Goal: Information Seeking & Learning: Compare options

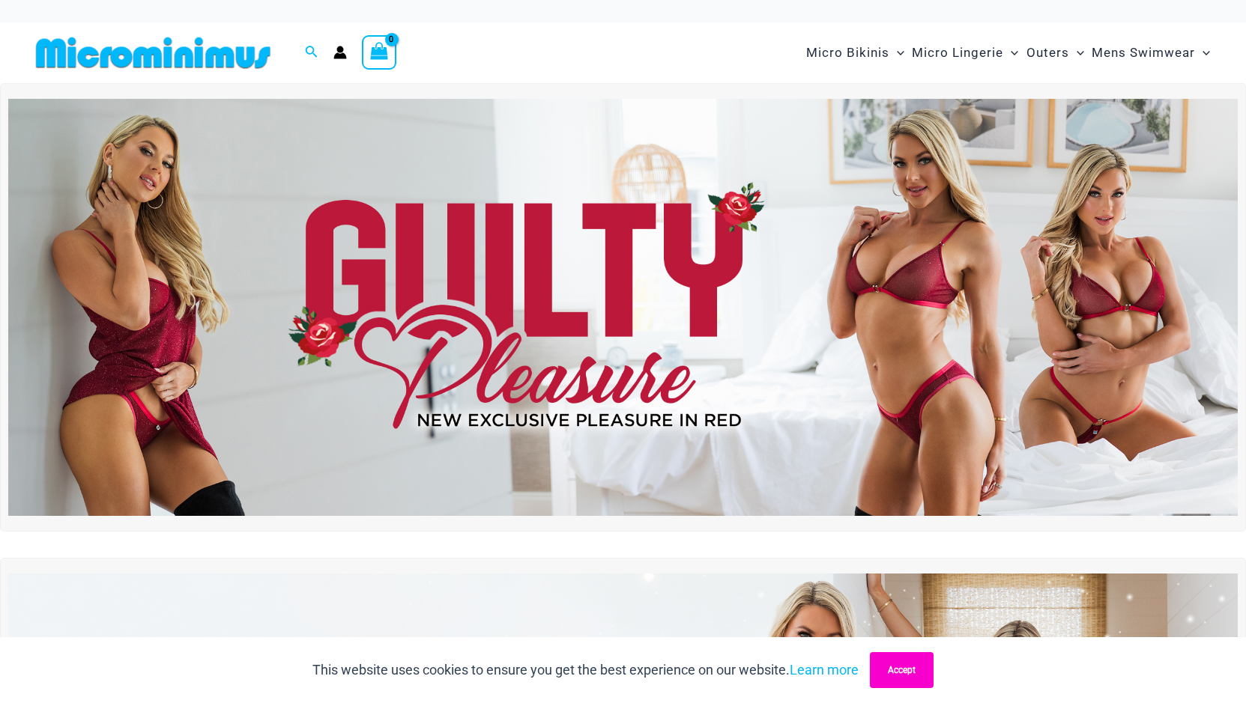
click at [903, 666] on button "Accept" at bounding box center [902, 670] width 64 height 36
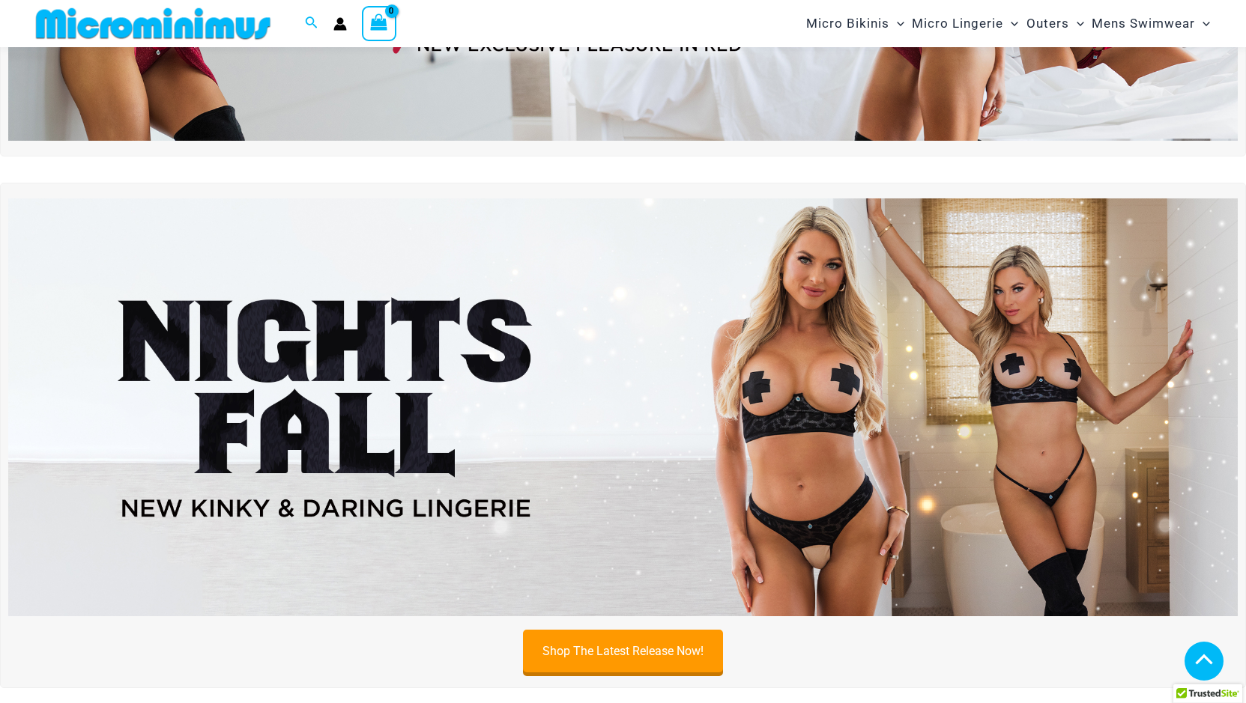
scroll to position [361, 0]
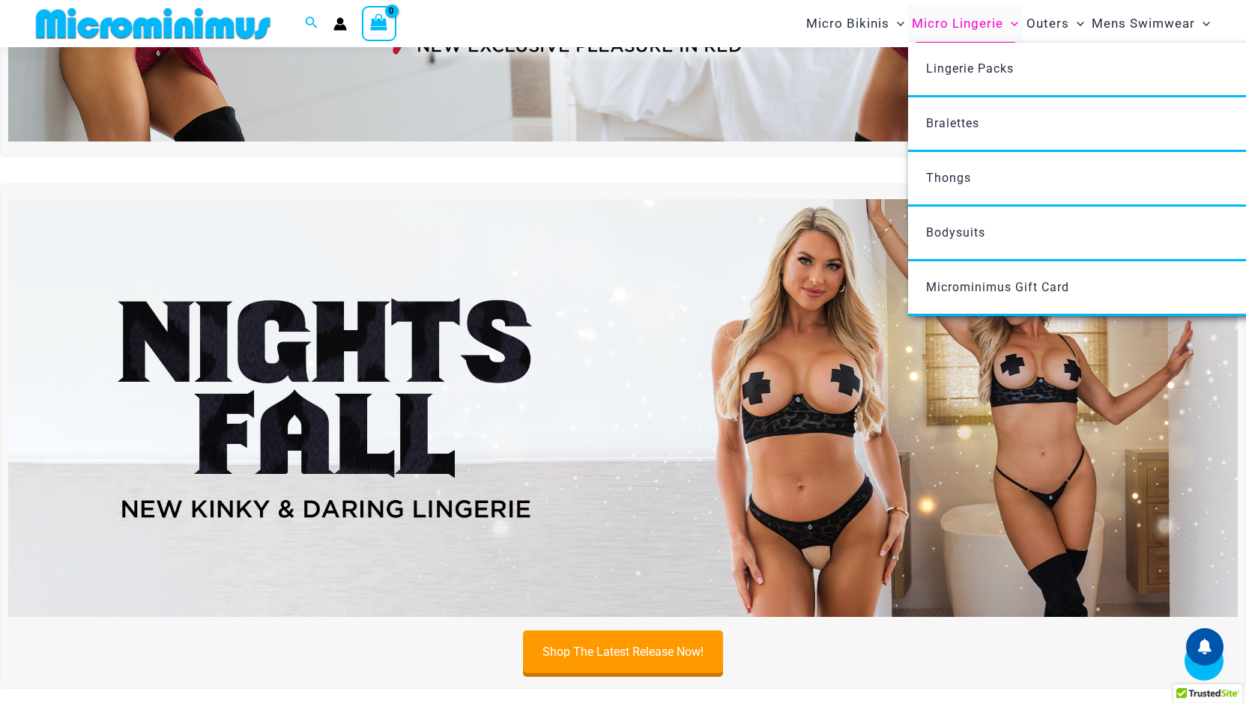
click at [977, 23] on span "Micro Lingerie" at bounding box center [957, 23] width 91 height 38
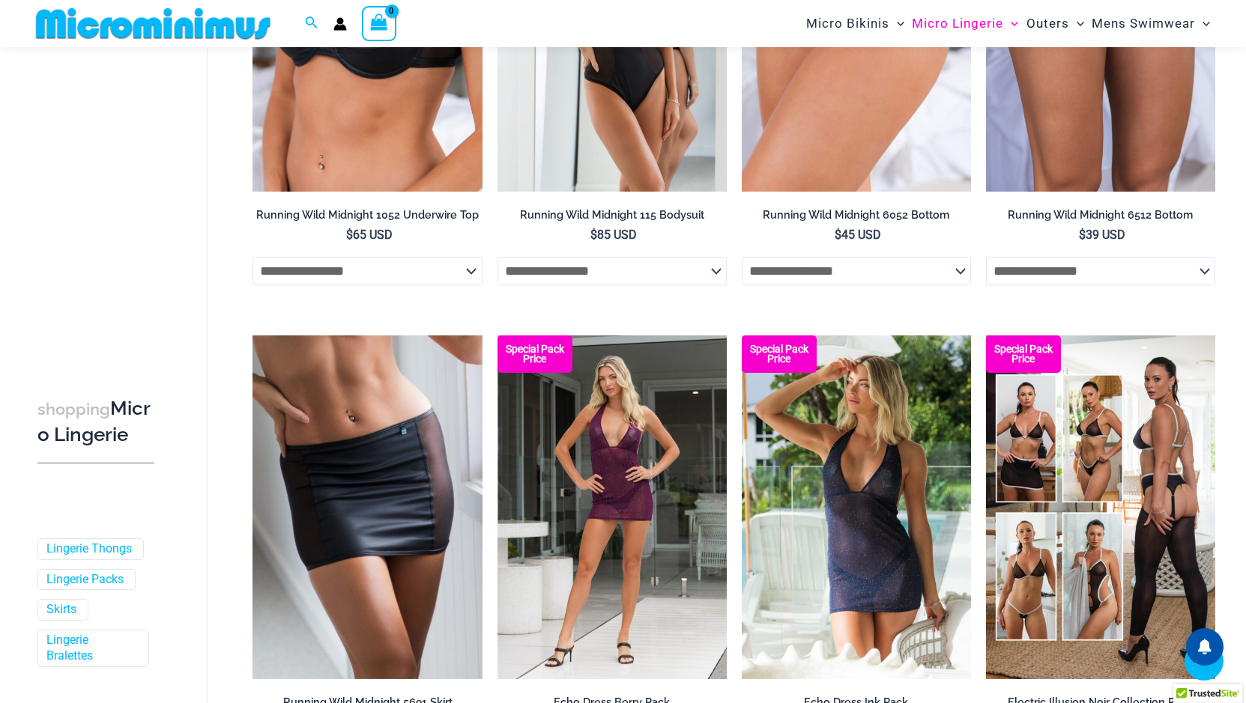
scroll to position [1873, 0]
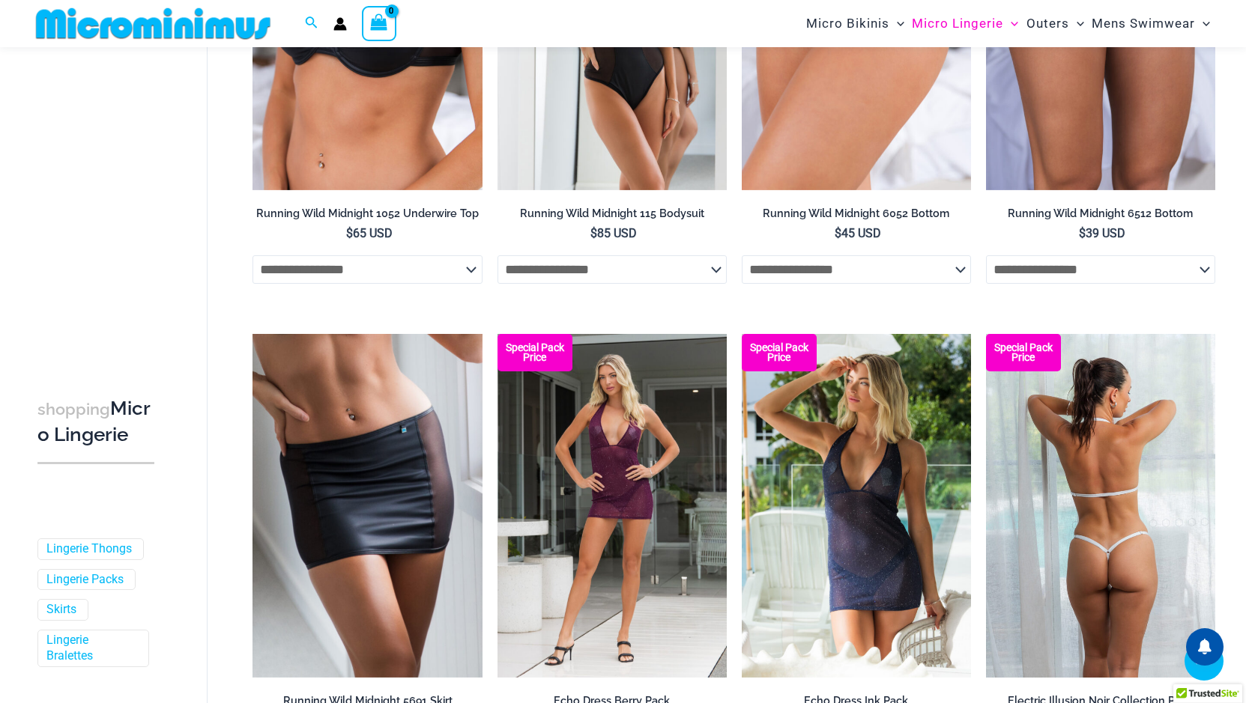
click at [1074, 476] on img at bounding box center [1100, 506] width 229 height 344
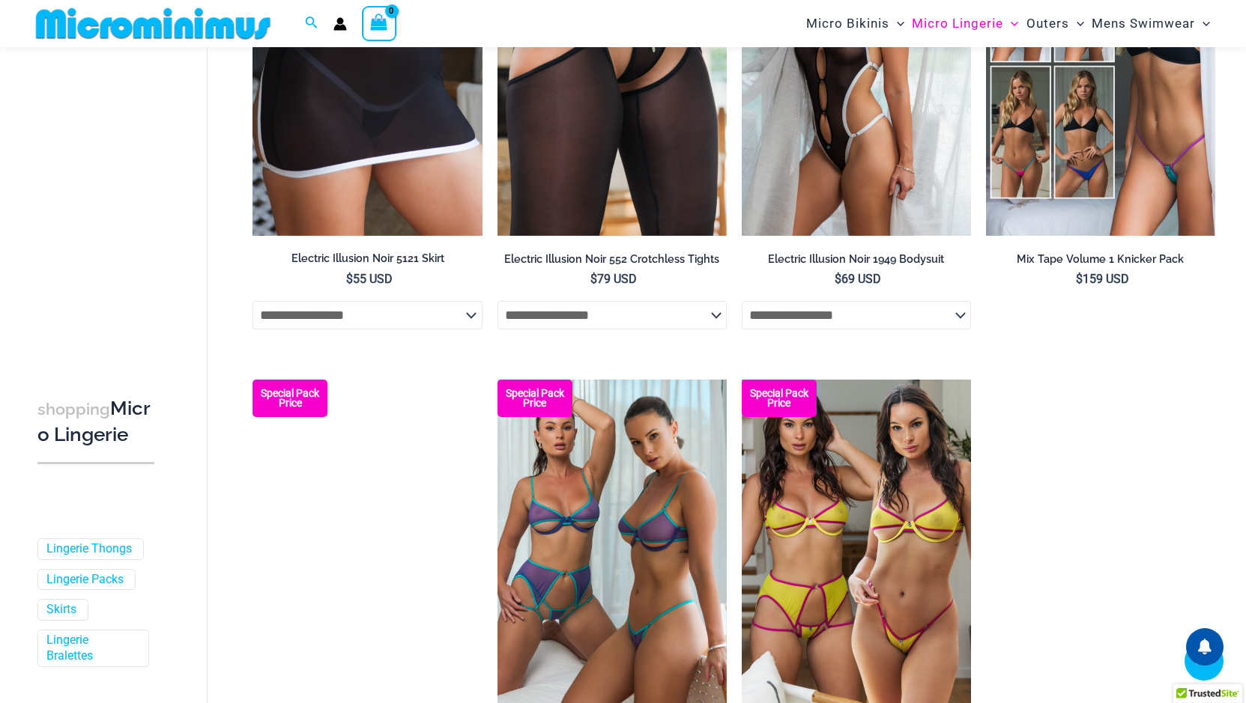
scroll to position [3446, 0]
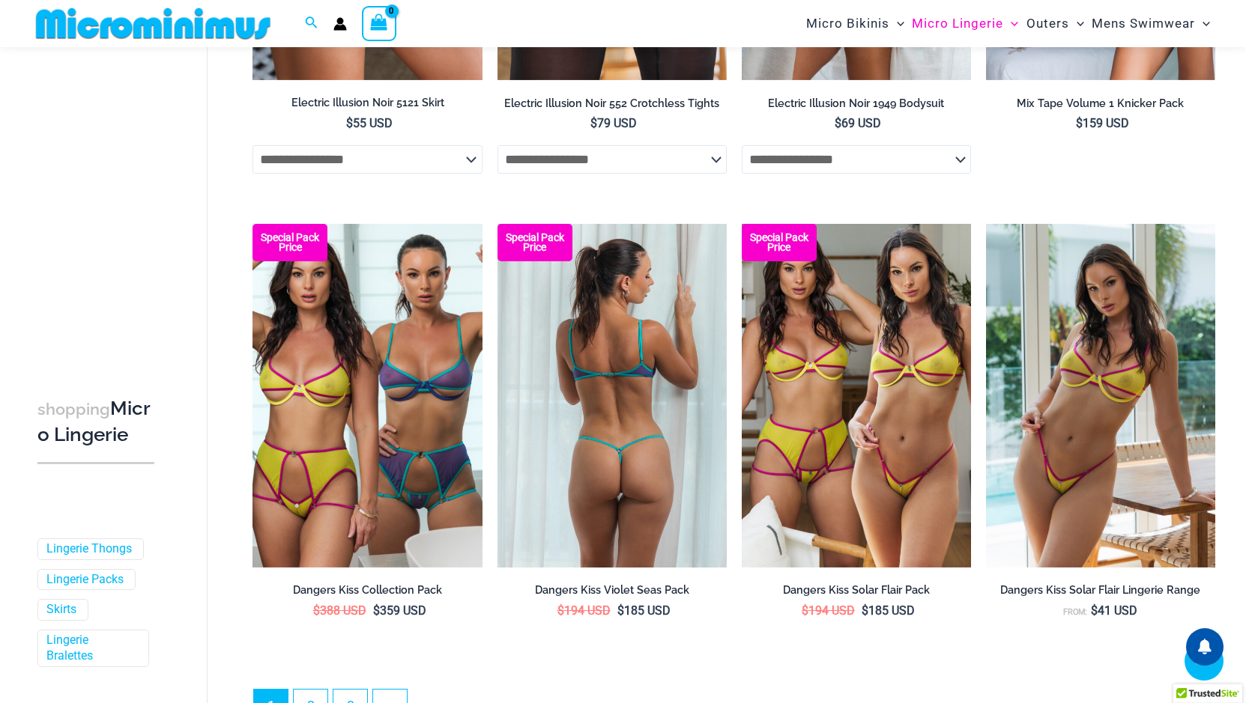
click at [641, 398] on img at bounding box center [611, 396] width 229 height 344
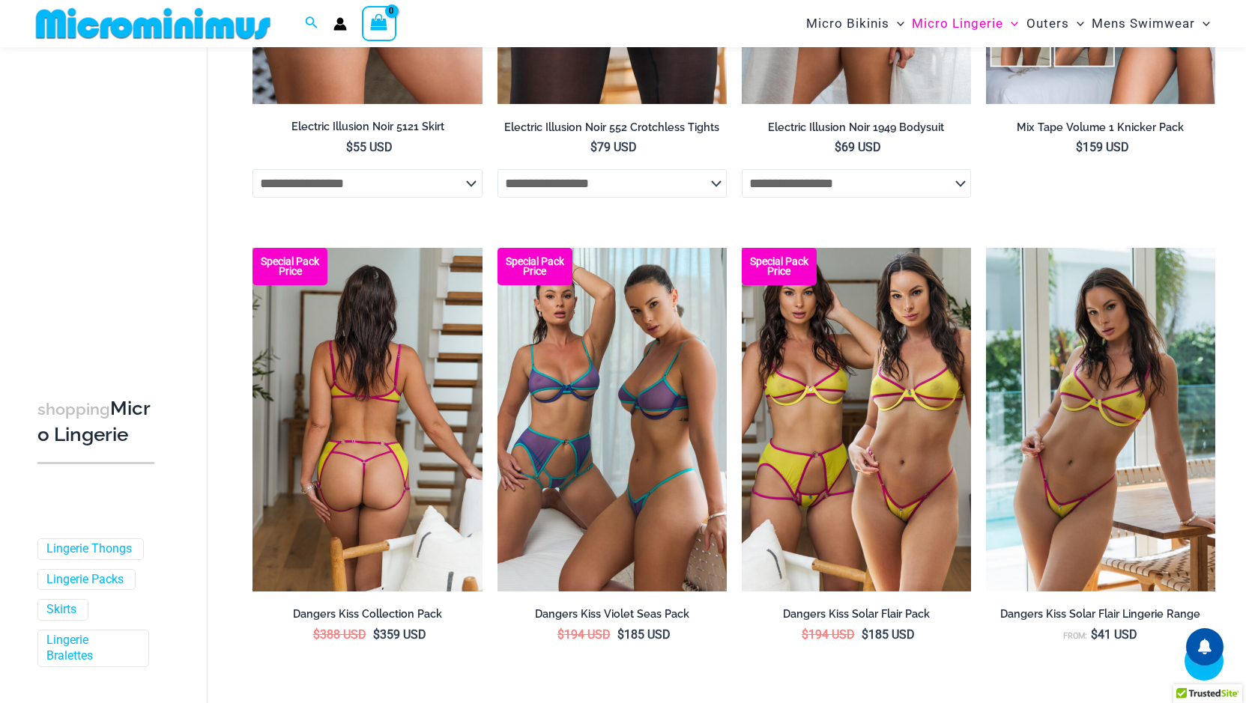
scroll to position [3796, 0]
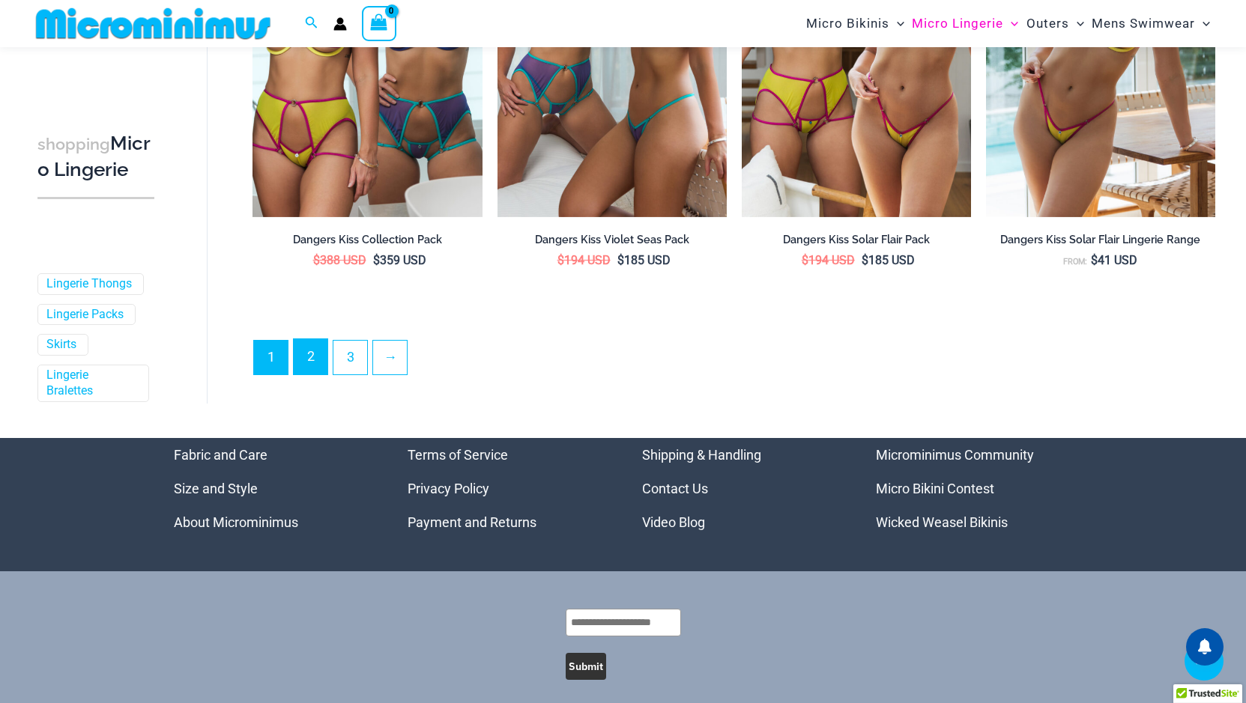
click at [318, 353] on link "2" at bounding box center [311, 356] width 34 height 35
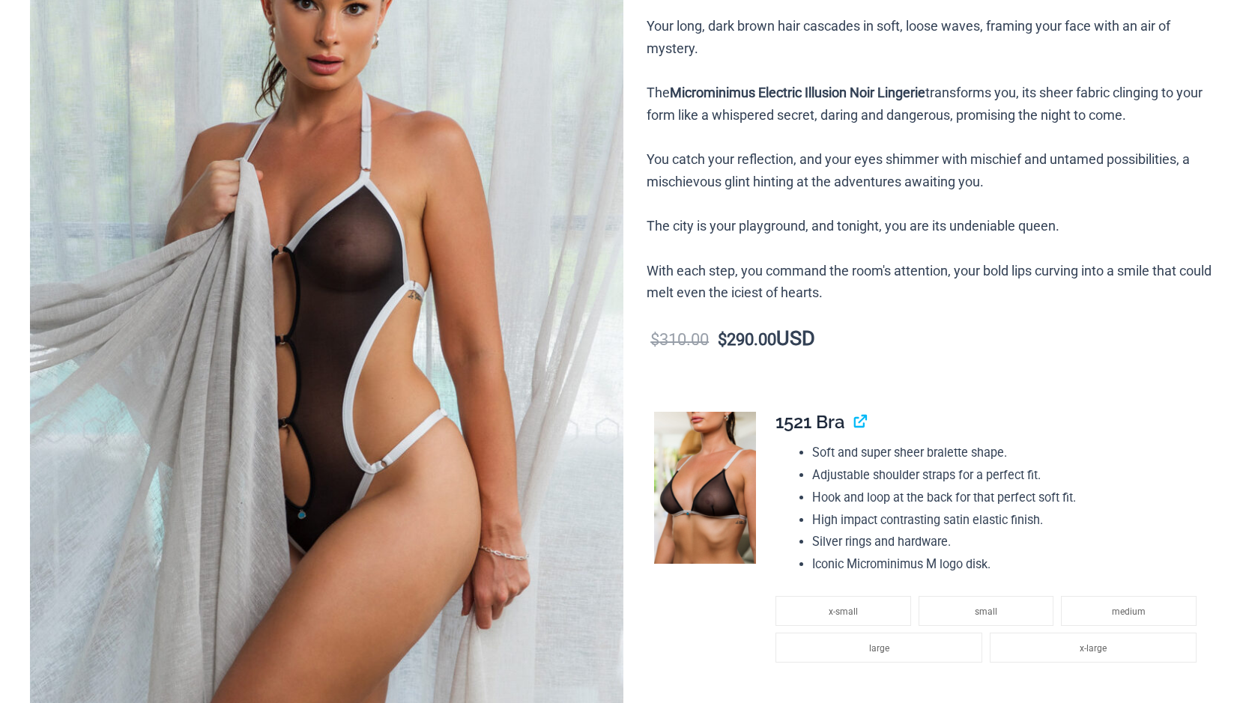
scroll to position [150, 0]
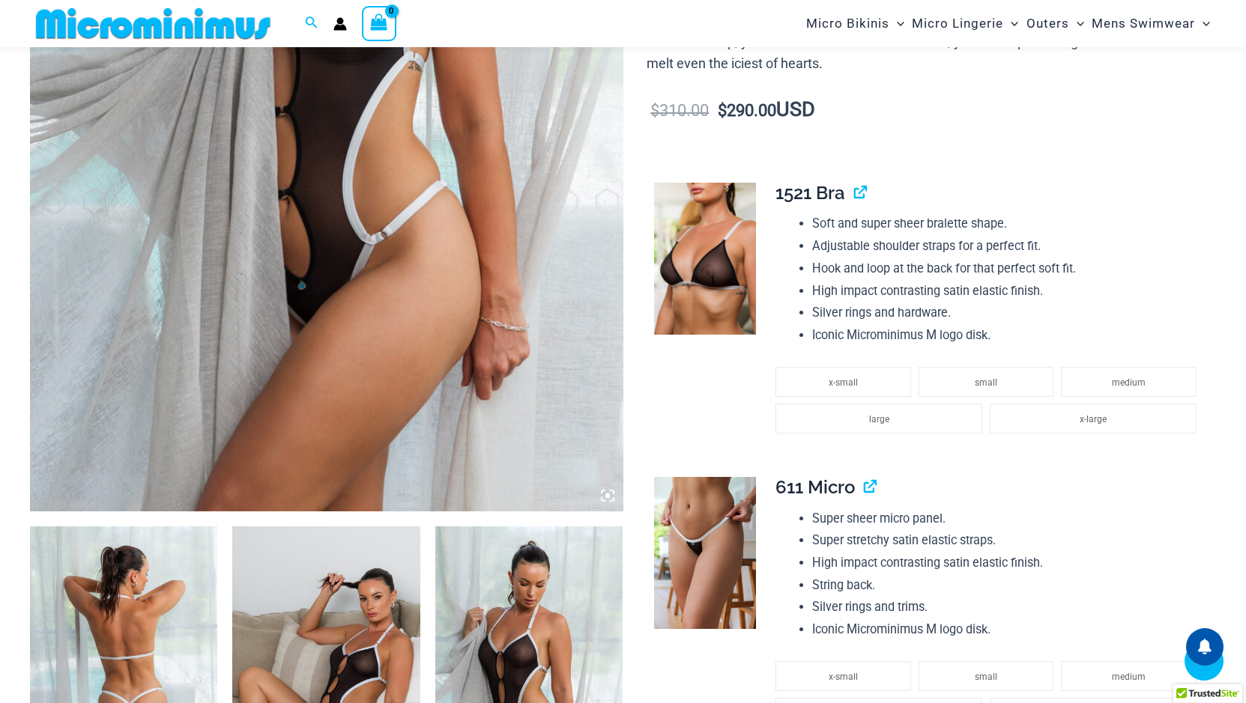
scroll to position [524, 0]
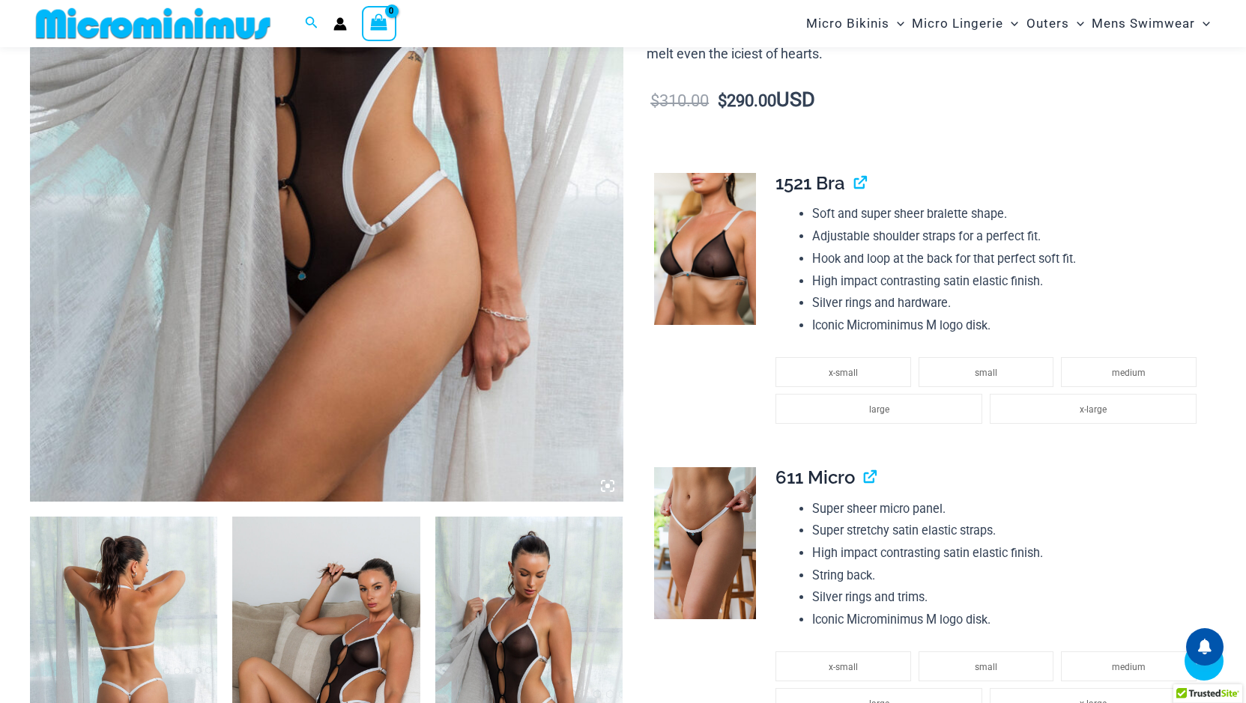
click at [606, 484] on icon at bounding box center [607, 486] width 4 height 4
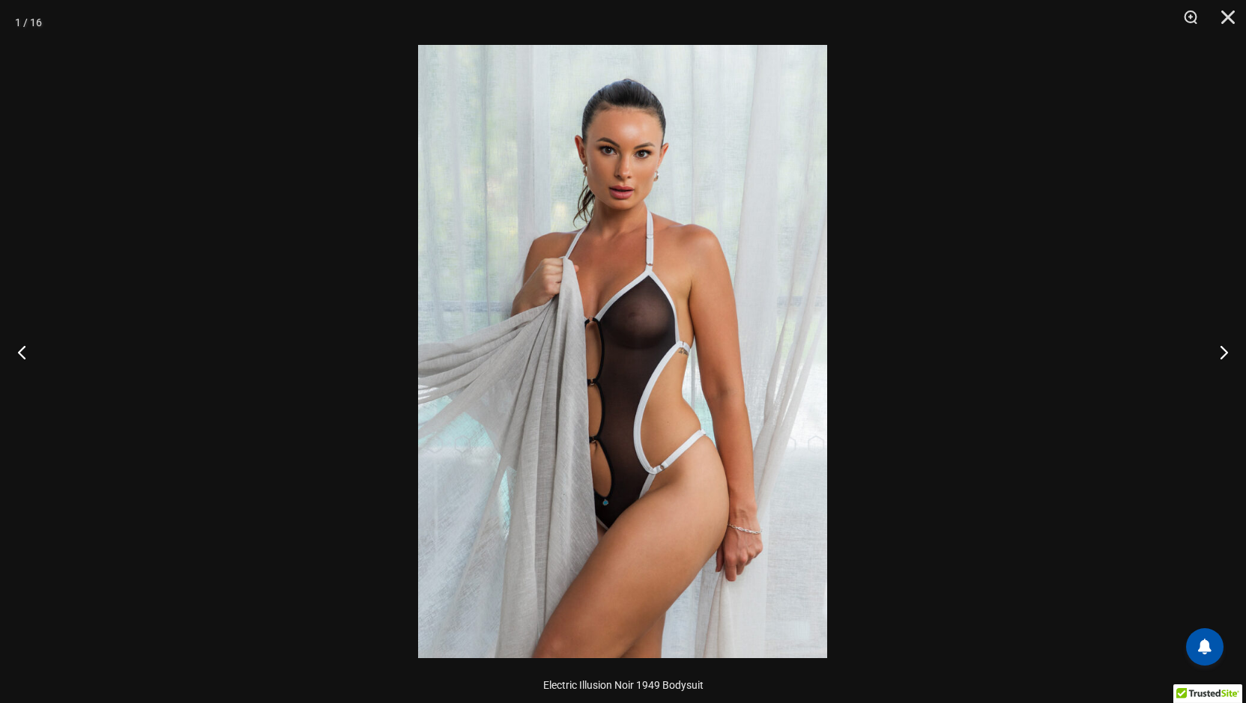
click at [663, 406] on img at bounding box center [622, 352] width 409 height 614
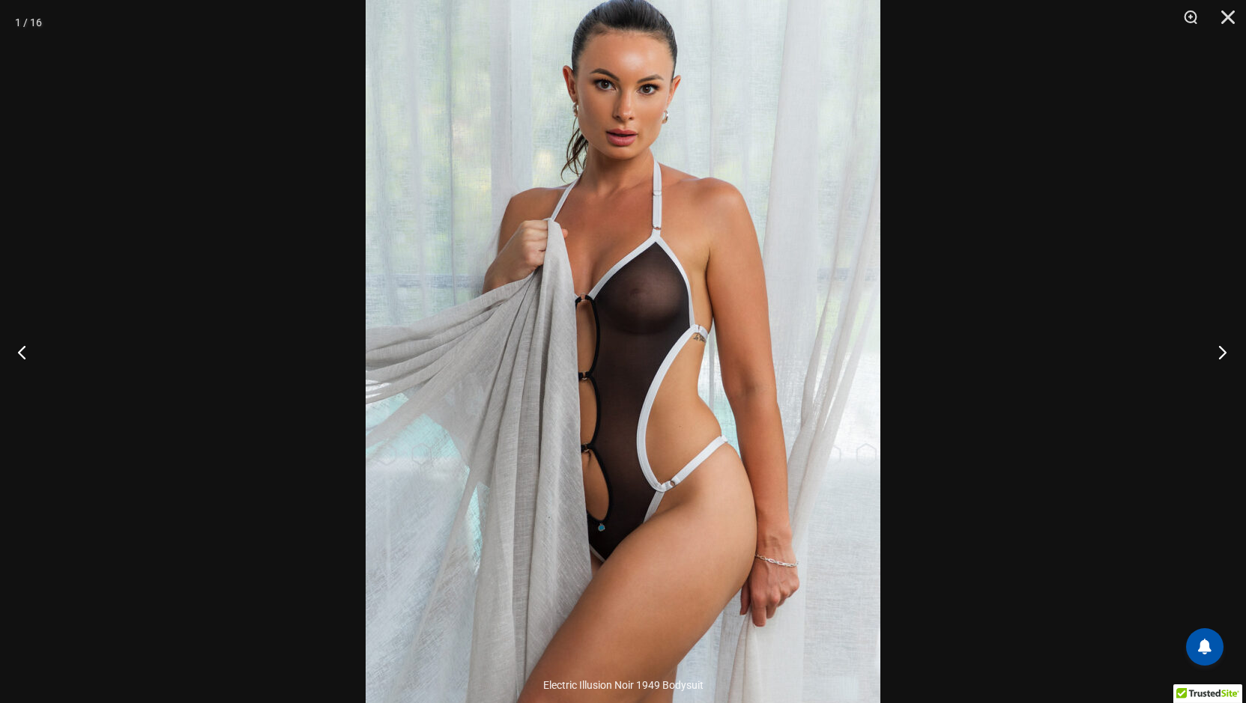
click at [1220, 347] on button "Next" at bounding box center [1218, 352] width 56 height 75
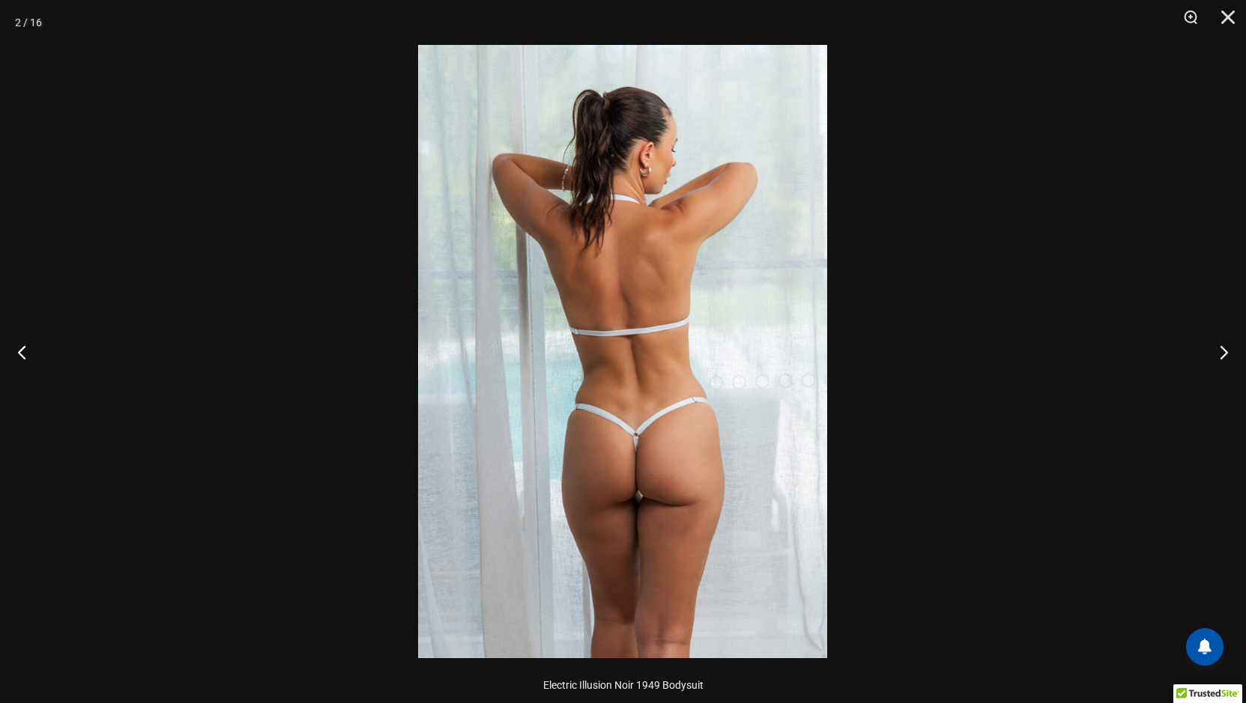
click at [690, 411] on img at bounding box center [622, 352] width 409 height 614
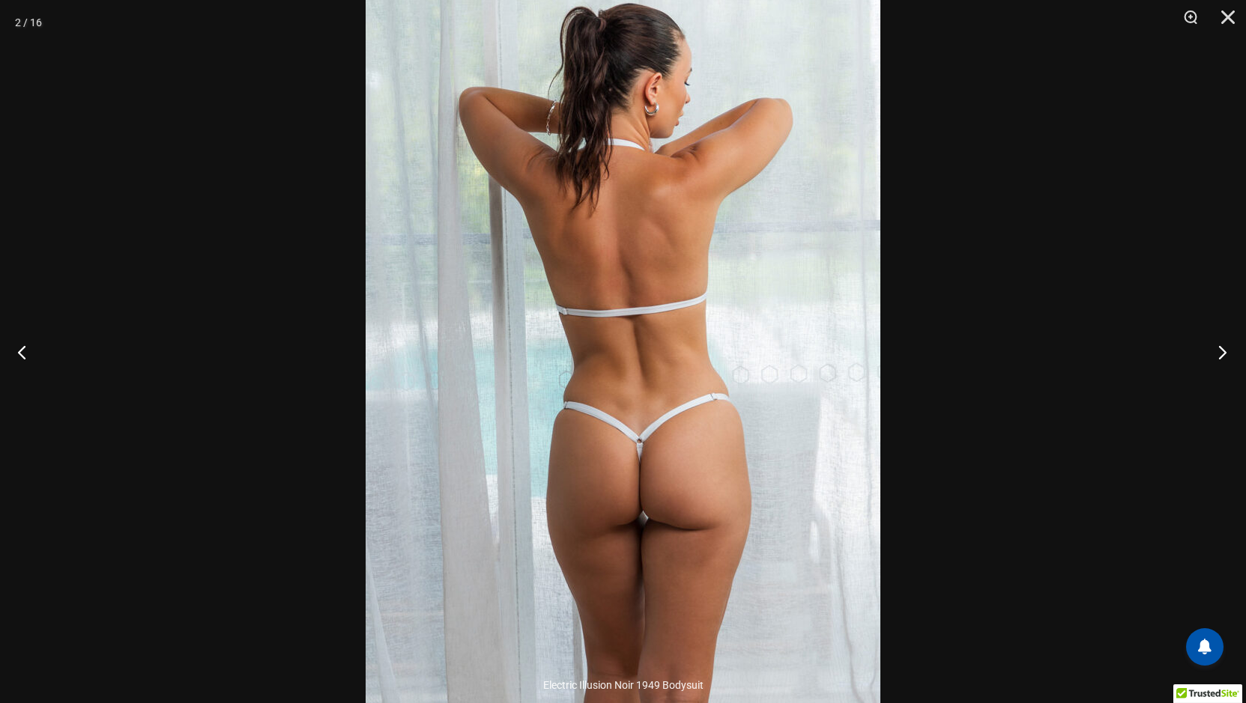
click at [1223, 350] on button "Next" at bounding box center [1218, 352] width 56 height 75
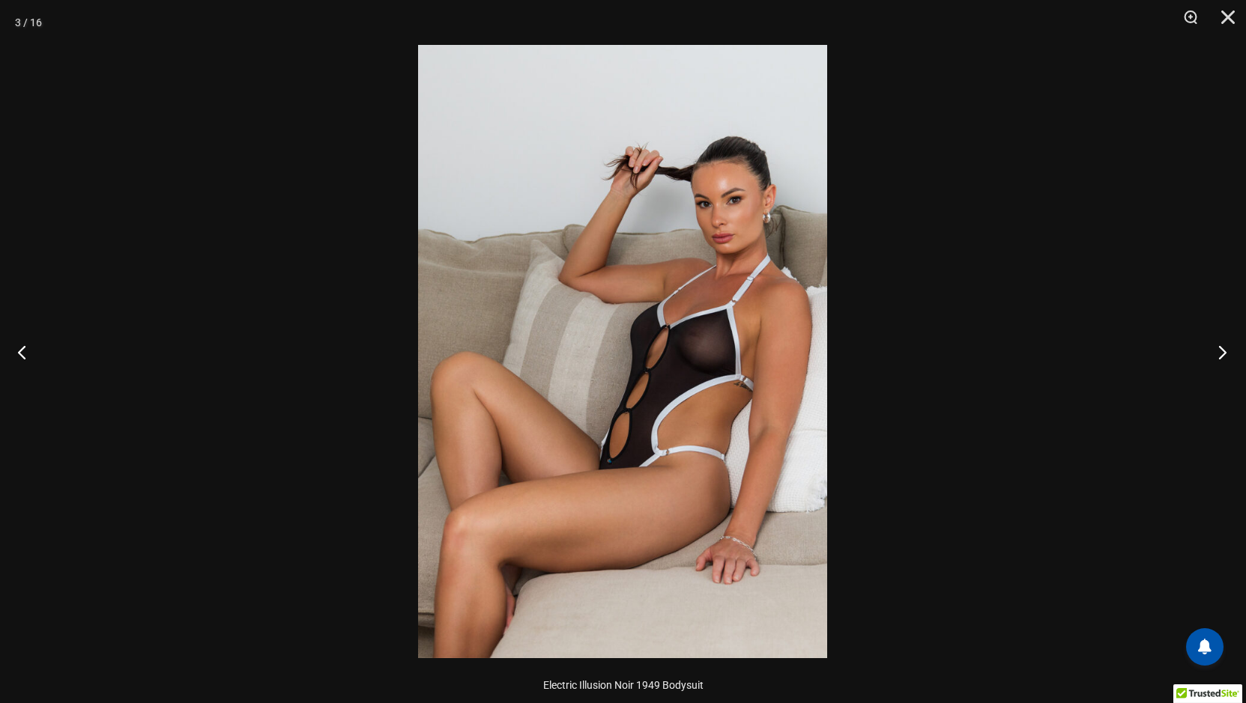
click at [1220, 350] on button "Next" at bounding box center [1218, 352] width 56 height 75
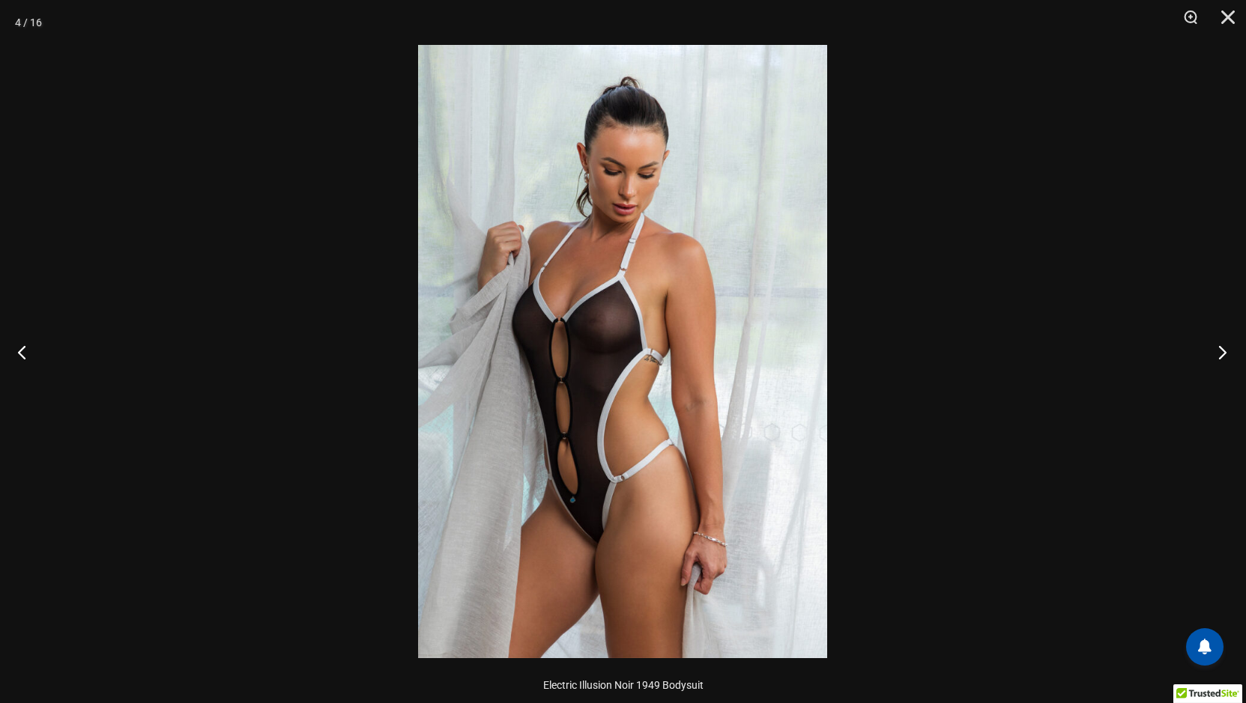
click at [1220, 350] on button "Next" at bounding box center [1218, 352] width 56 height 75
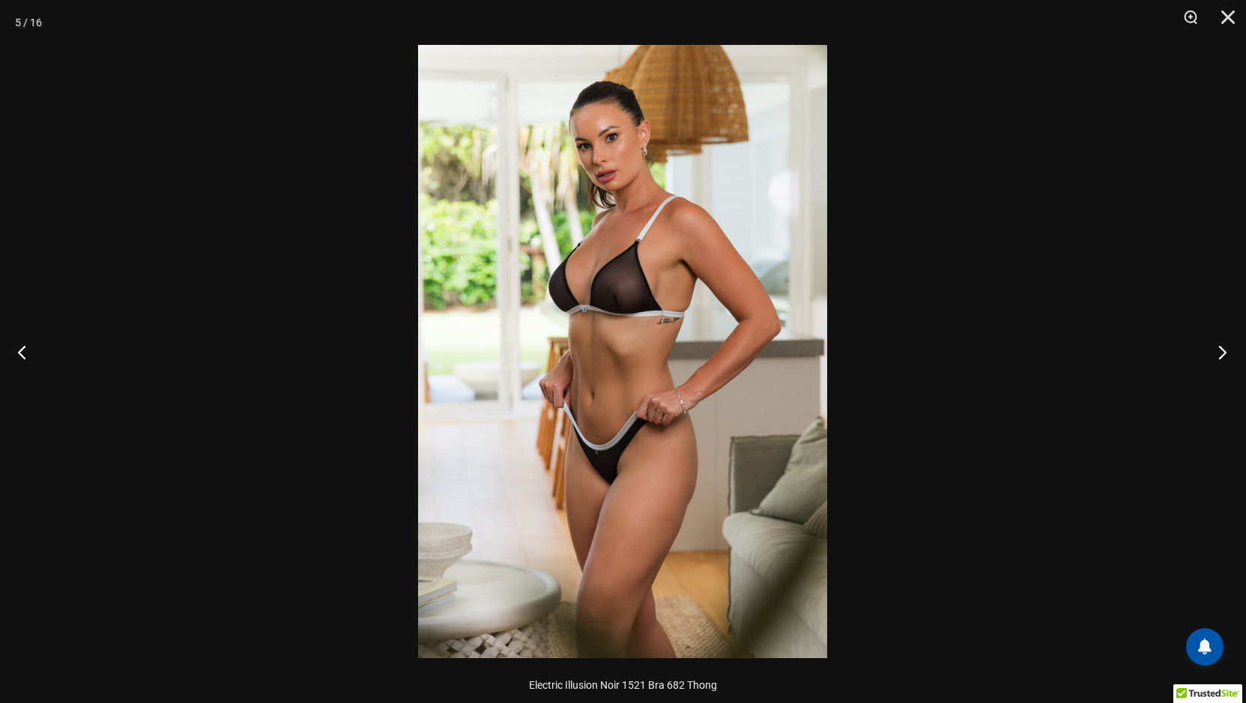
click at [1220, 350] on button "Next" at bounding box center [1218, 352] width 56 height 75
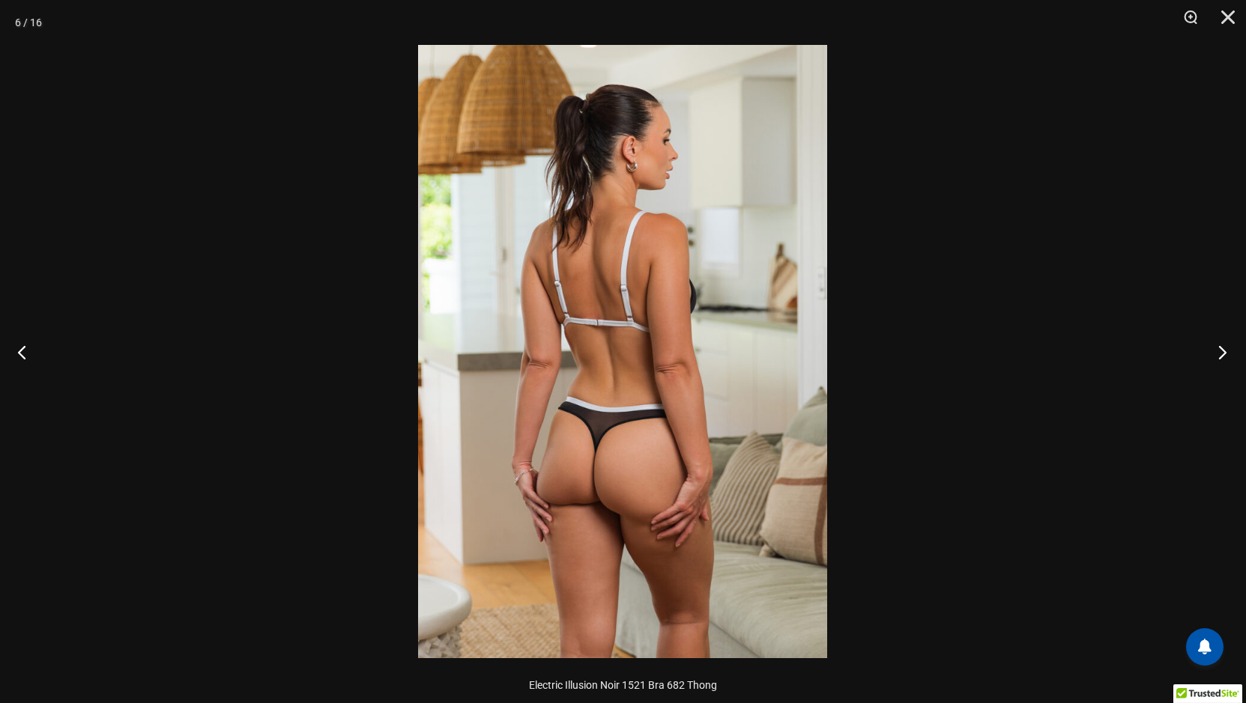
click at [1220, 350] on button "Next" at bounding box center [1218, 352] width 56 height 75
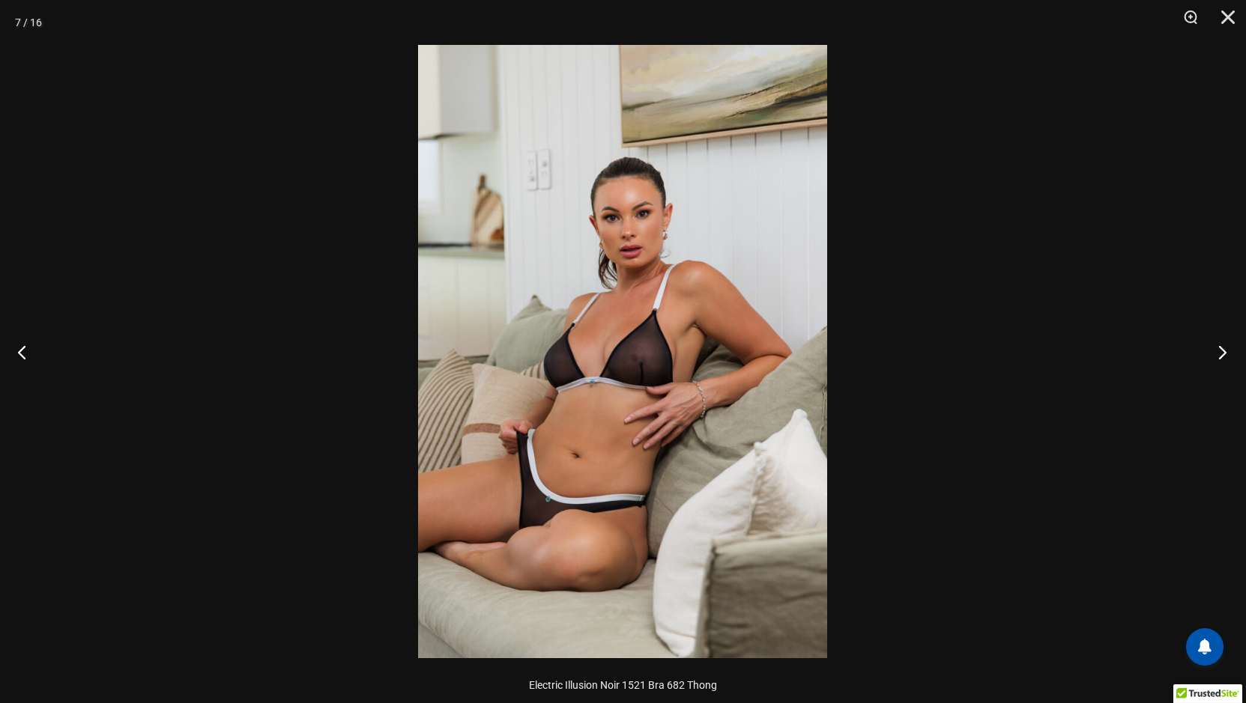
click at [1220, 350] on button "Next" at bounding box center [1218, 352] width 56 height 75
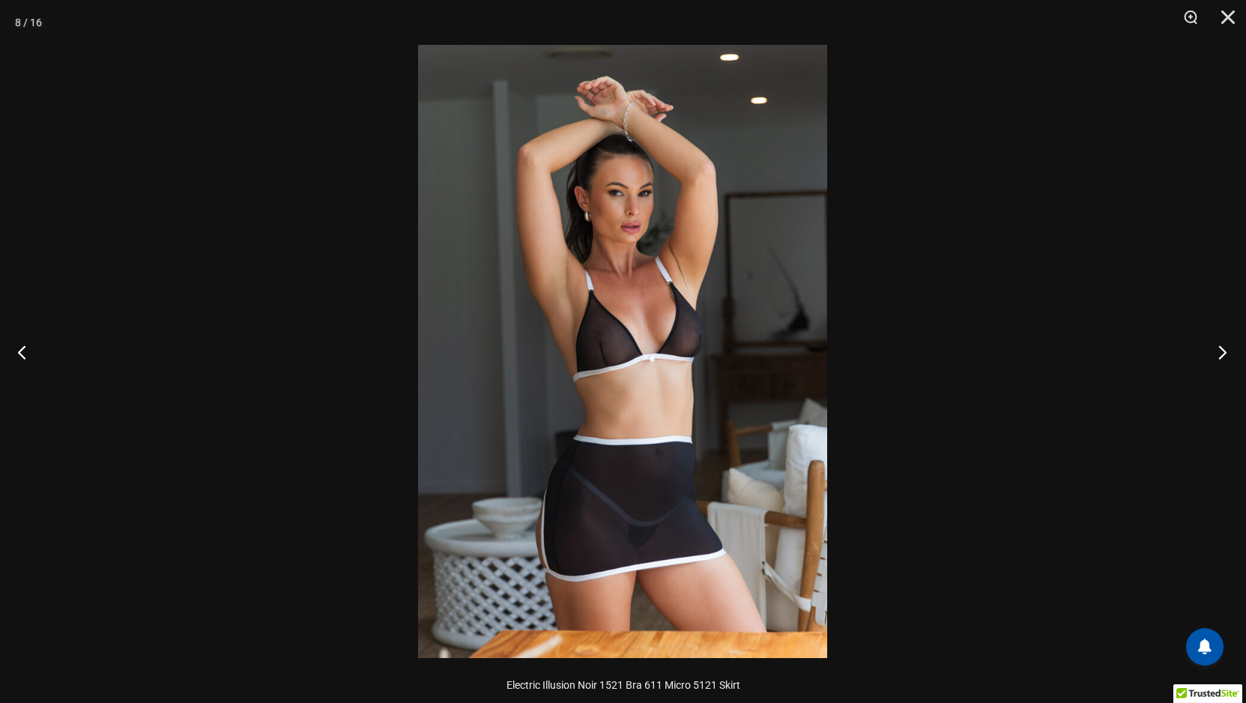
click at [1219, 350] on button "Next" at bounding box center [1218, 352] width 56 height 75
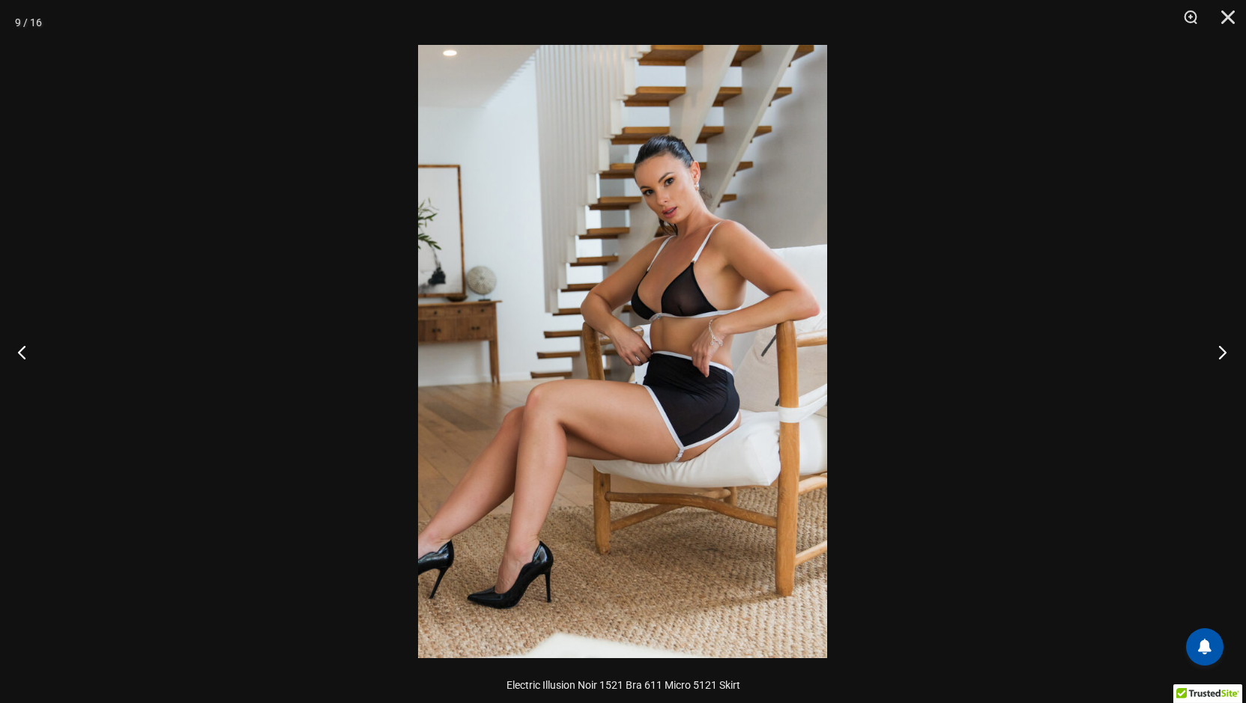
click at [1219, 350] on button "Next" at bounding box center [1218, 352] width 56 height 75
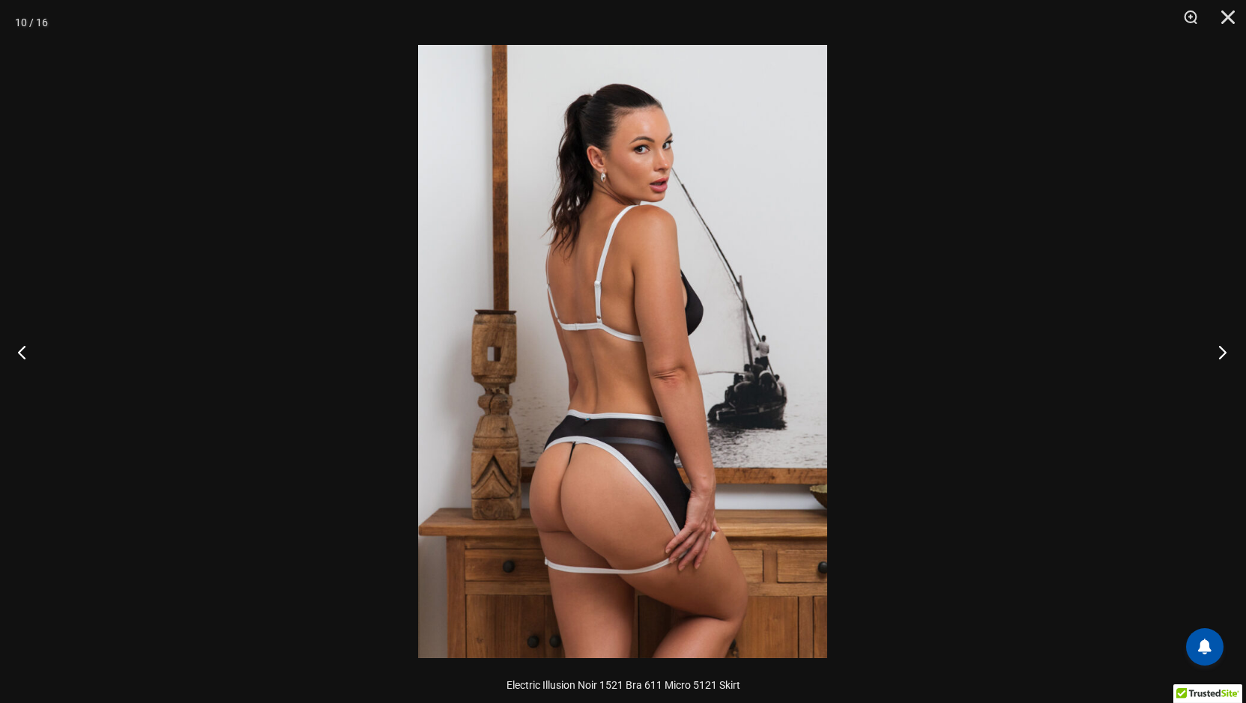
click at [1219, 350] on button "Next" at bounding box center [1218, 352] width 56 height 75
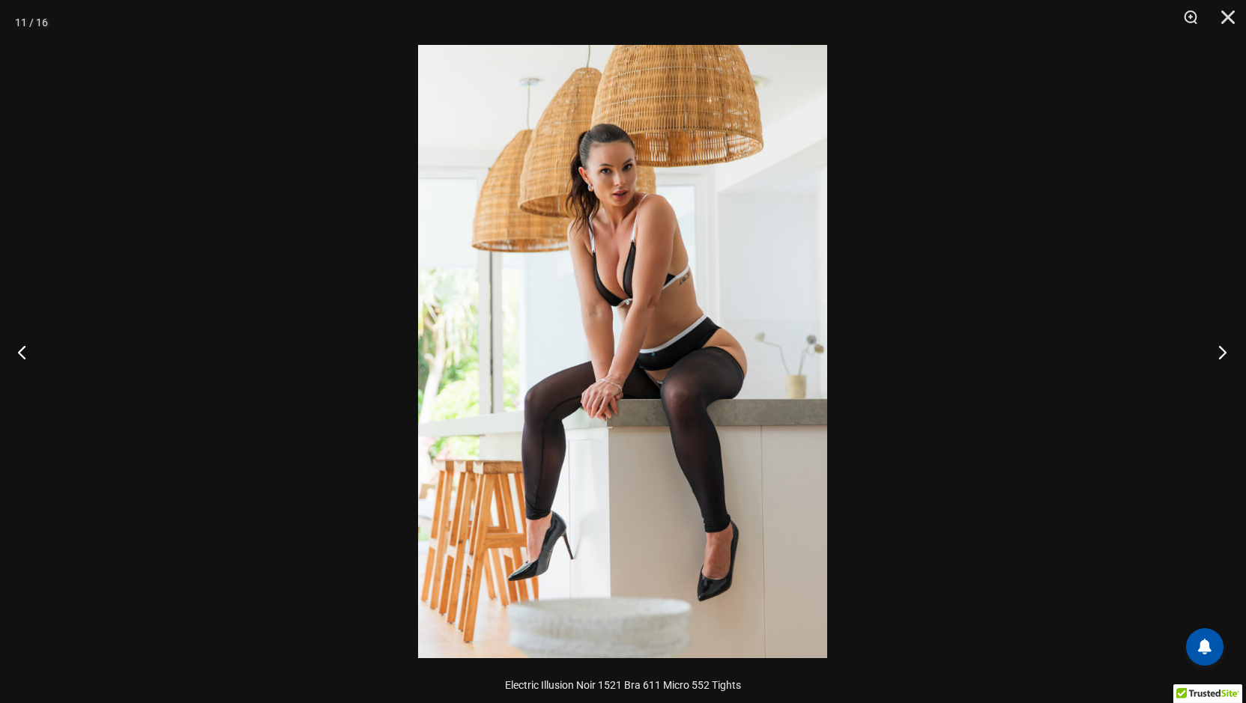
click at [1219, 350] on button "Next" at bounding box center [1218, 352] width 56 height 75
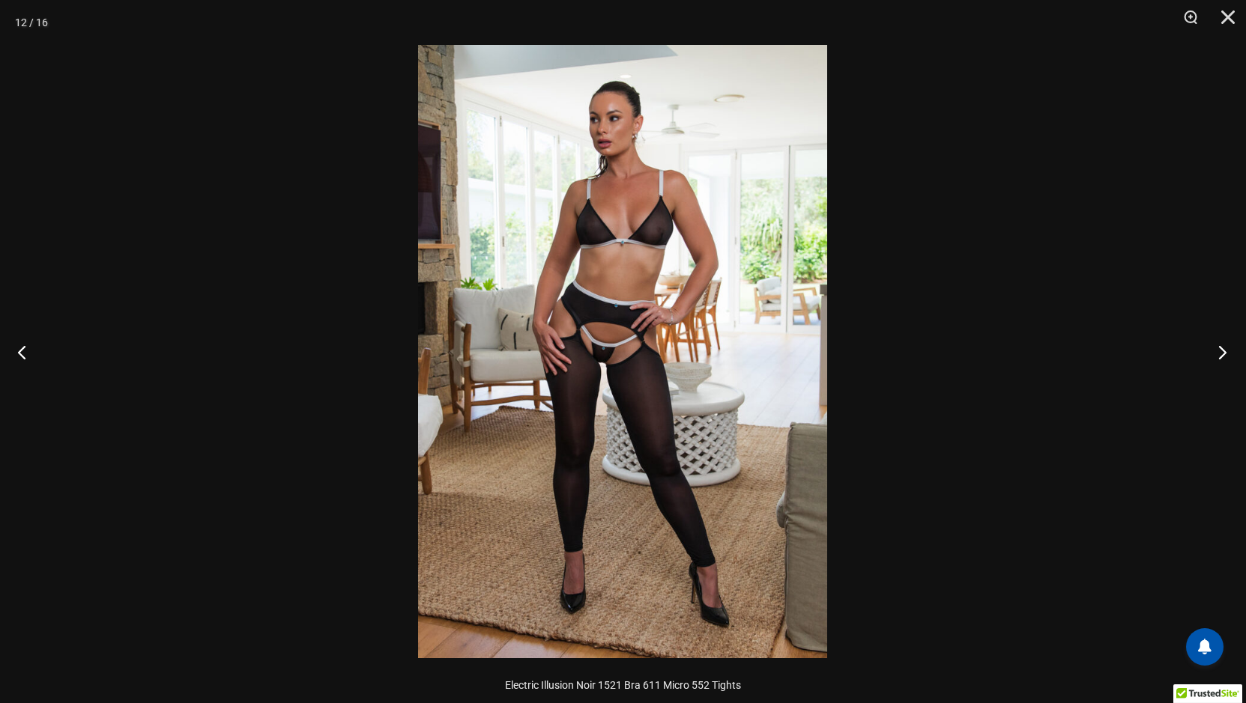
click at [1219, 350] on button "Next" at bounding box center [1218, 352] width 56 height 75
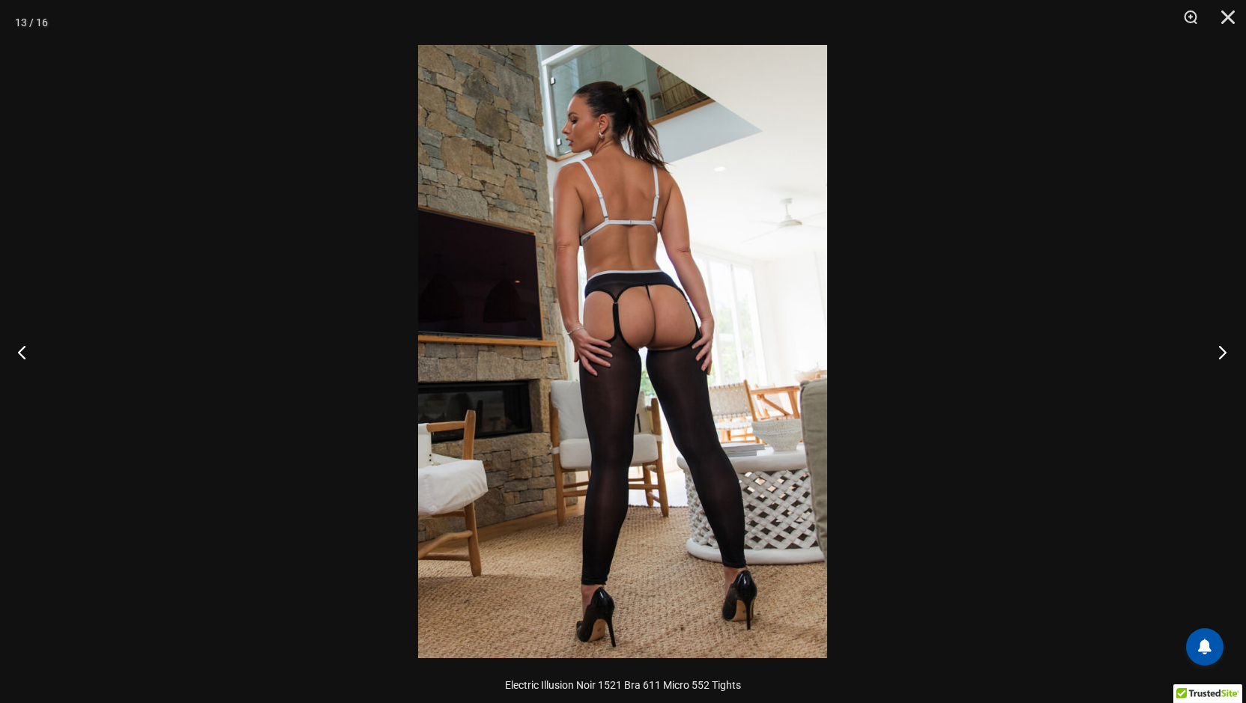
click at [1219, 350] on button "Next" at bounding box center [1218, 352] width 56 height 75
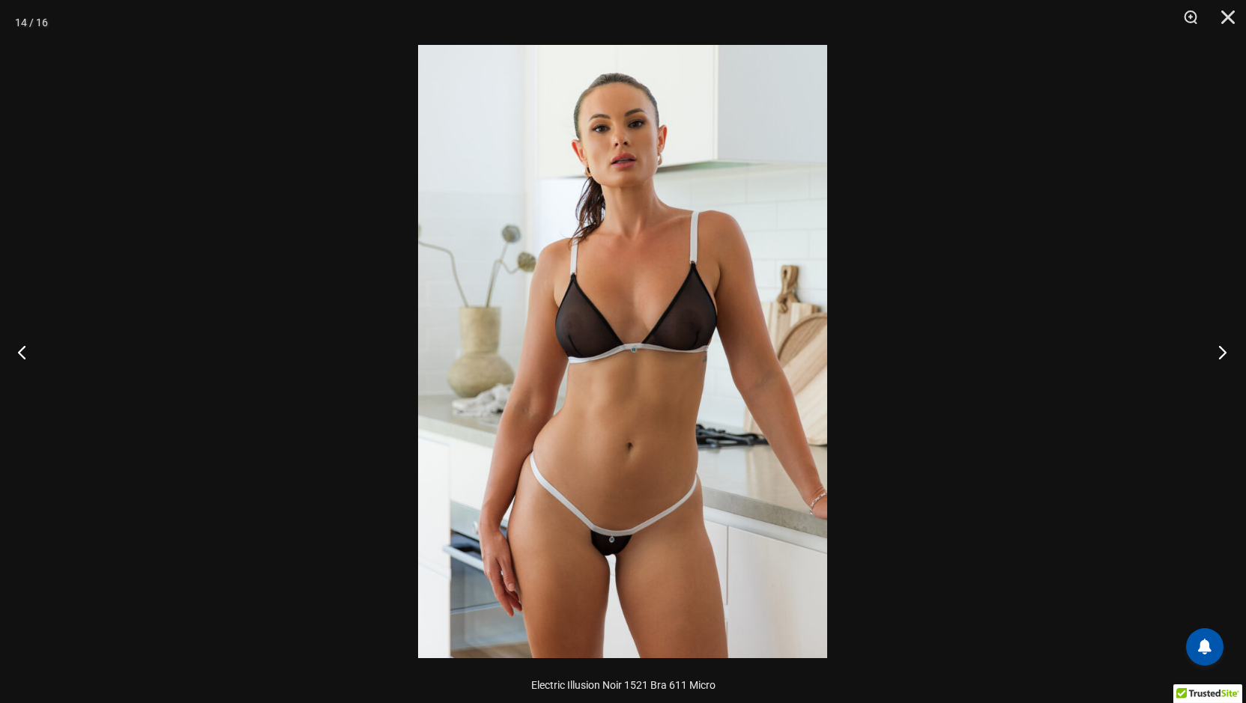
click at [1219, 350] on button "Next" at bounding box center [1218, 352] width 56 height 75
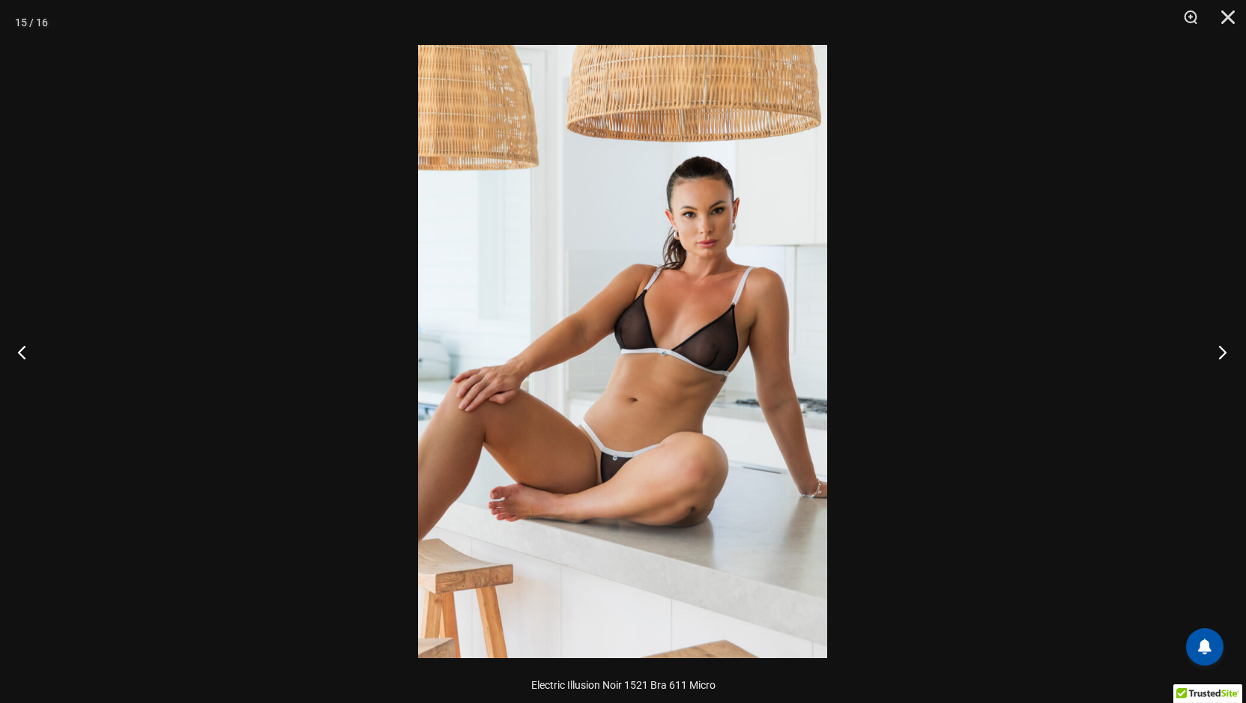
click at [1219, 350] on button "Next" at bounding box center [1218, 352] width 56 height 75
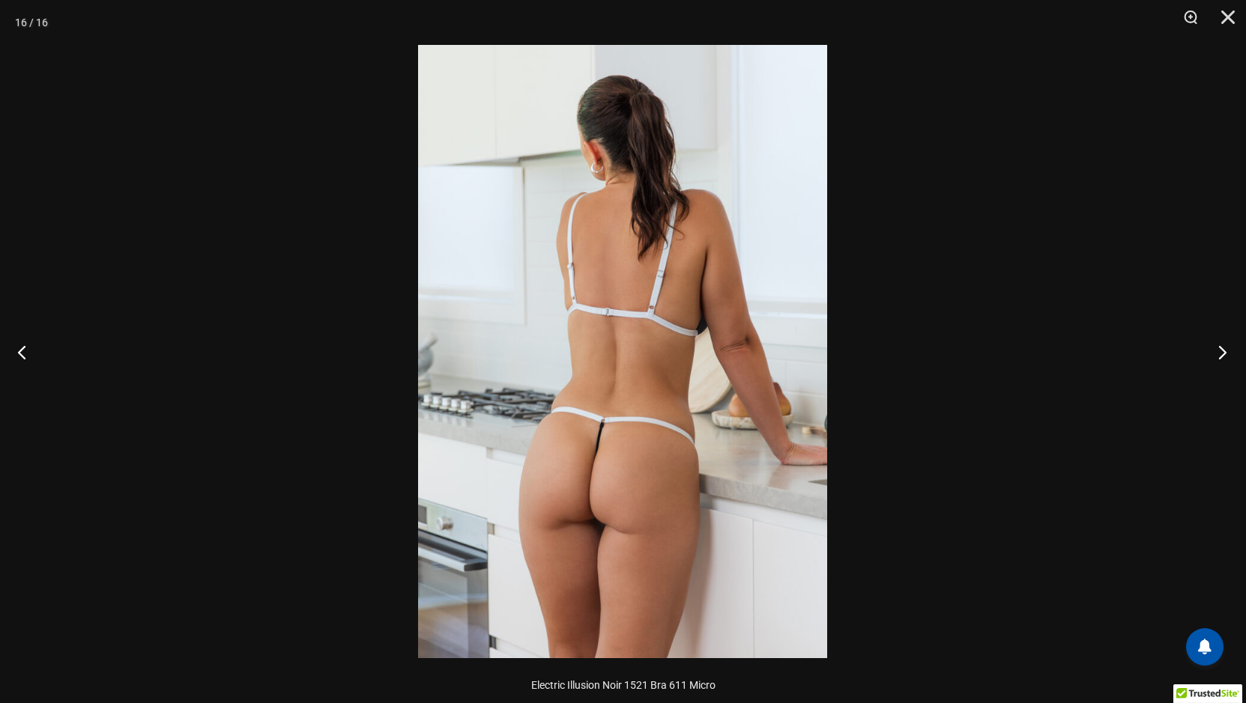
click at [1219, 350] on button "Next" at bounding box center [1218, 352] width 56 height 75
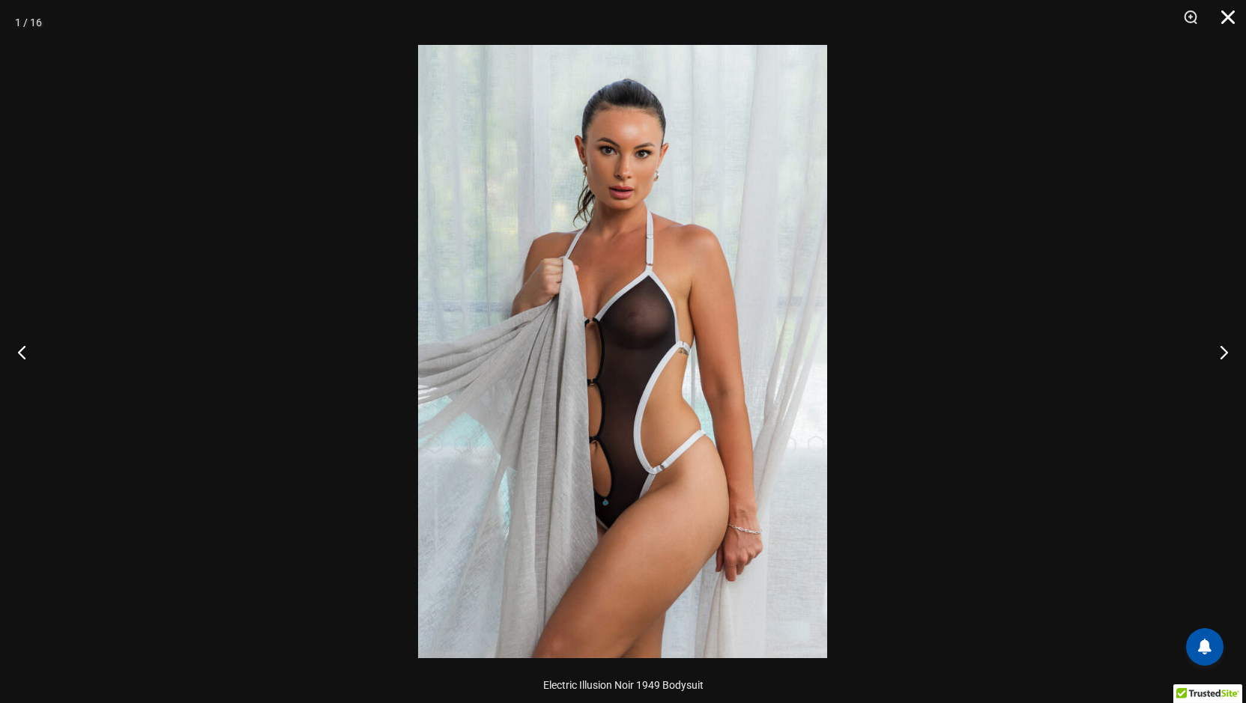
click at [1228, 13] on button "Close" at bounding box center [1222, 22] width 37 height 45
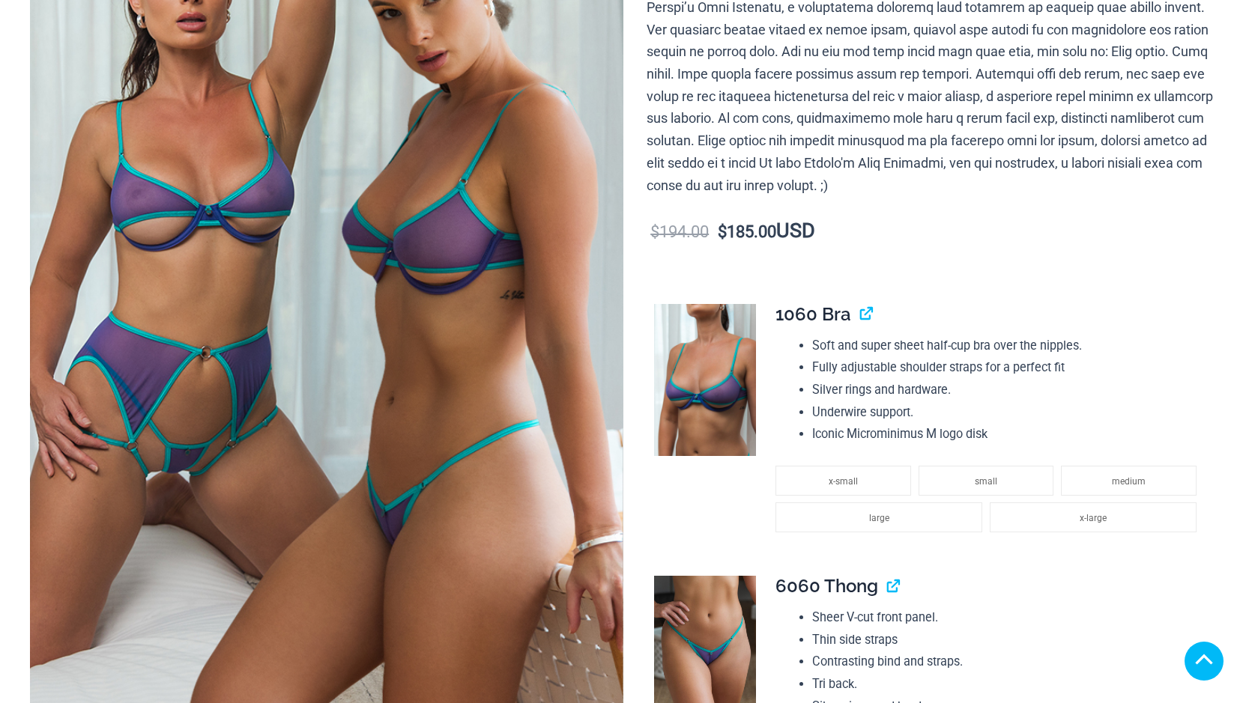
scroll to position [300, 0]
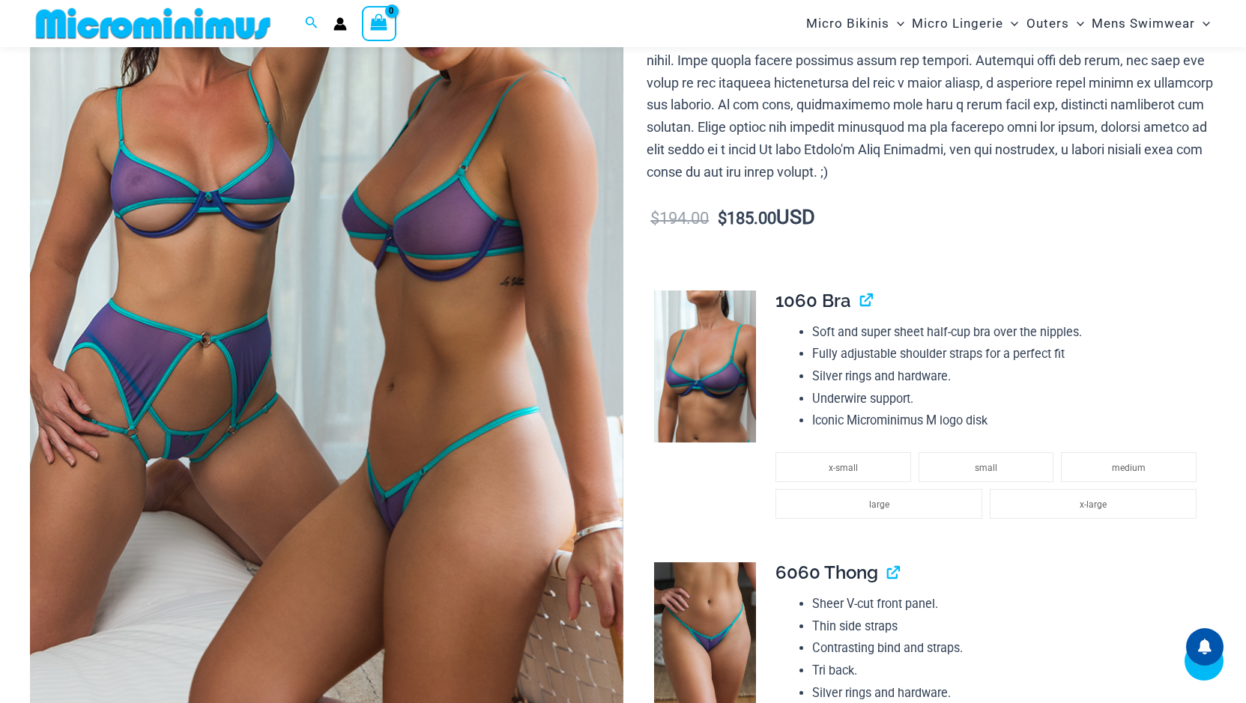
click at [606, 703] on icon at bounding box center [607, 711] width 4 height 4
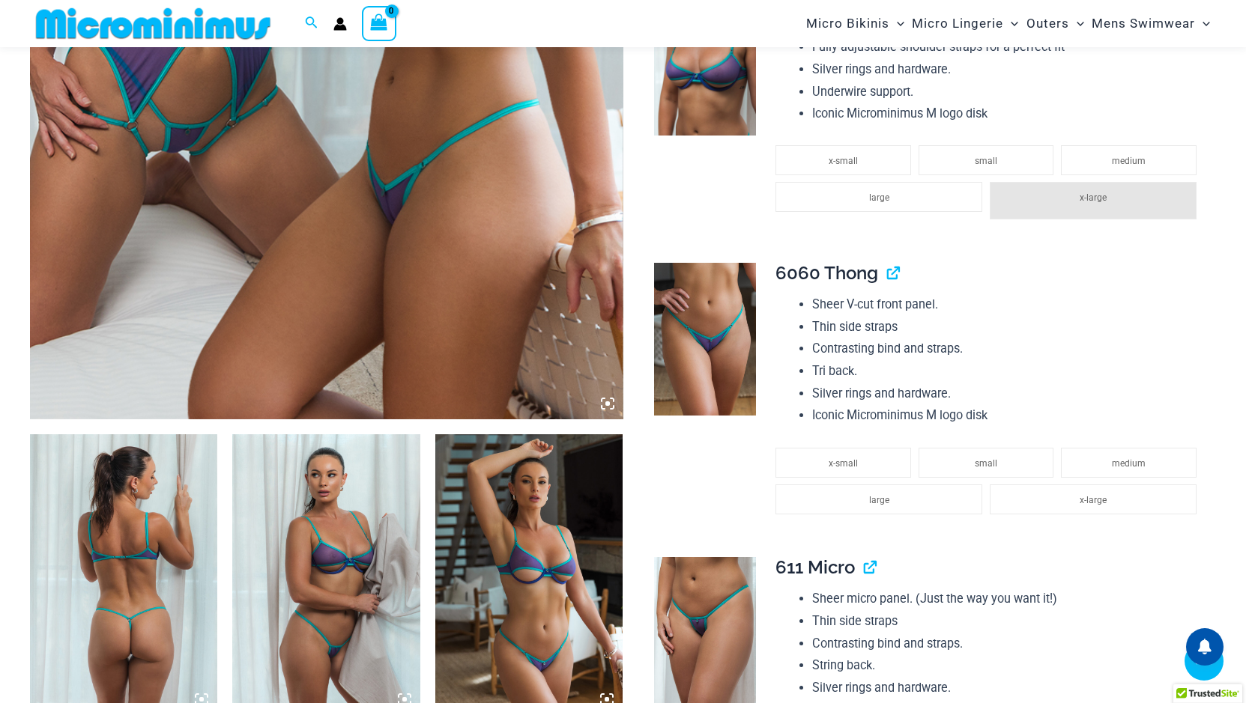
scroll to position [586, 0]
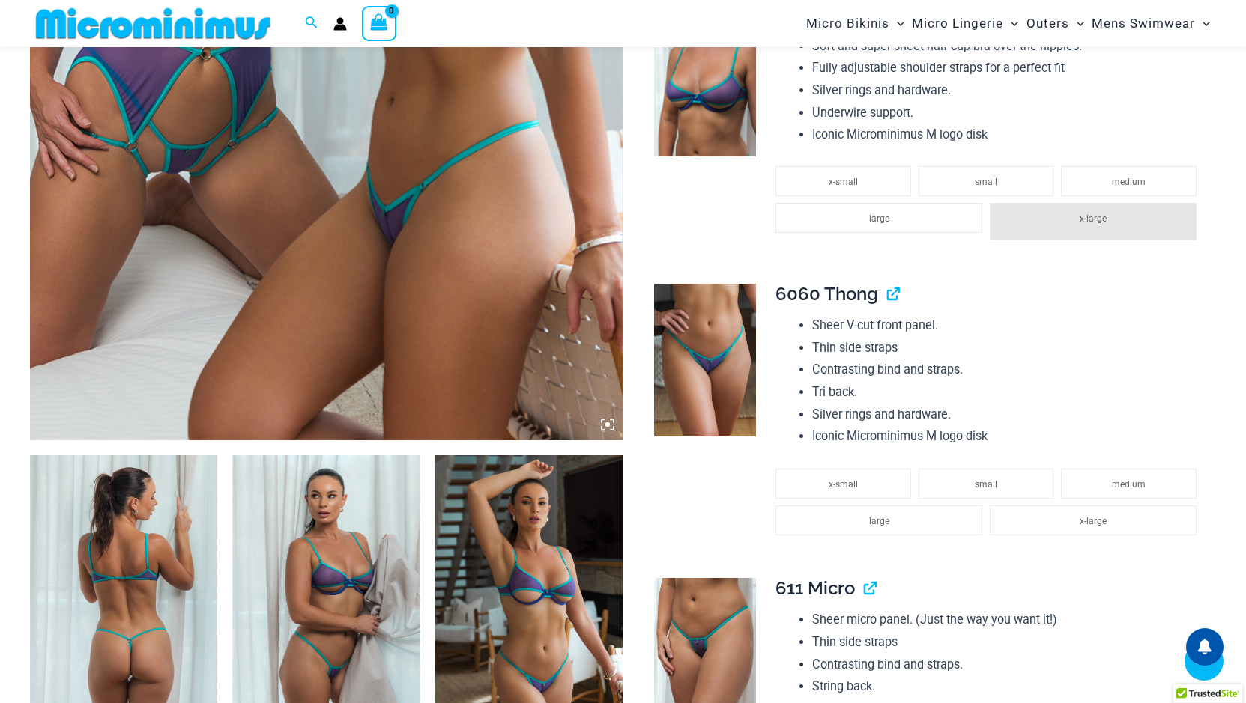
click at [605, 423] on icon at bounding box center [607, 424] width 13 height 13
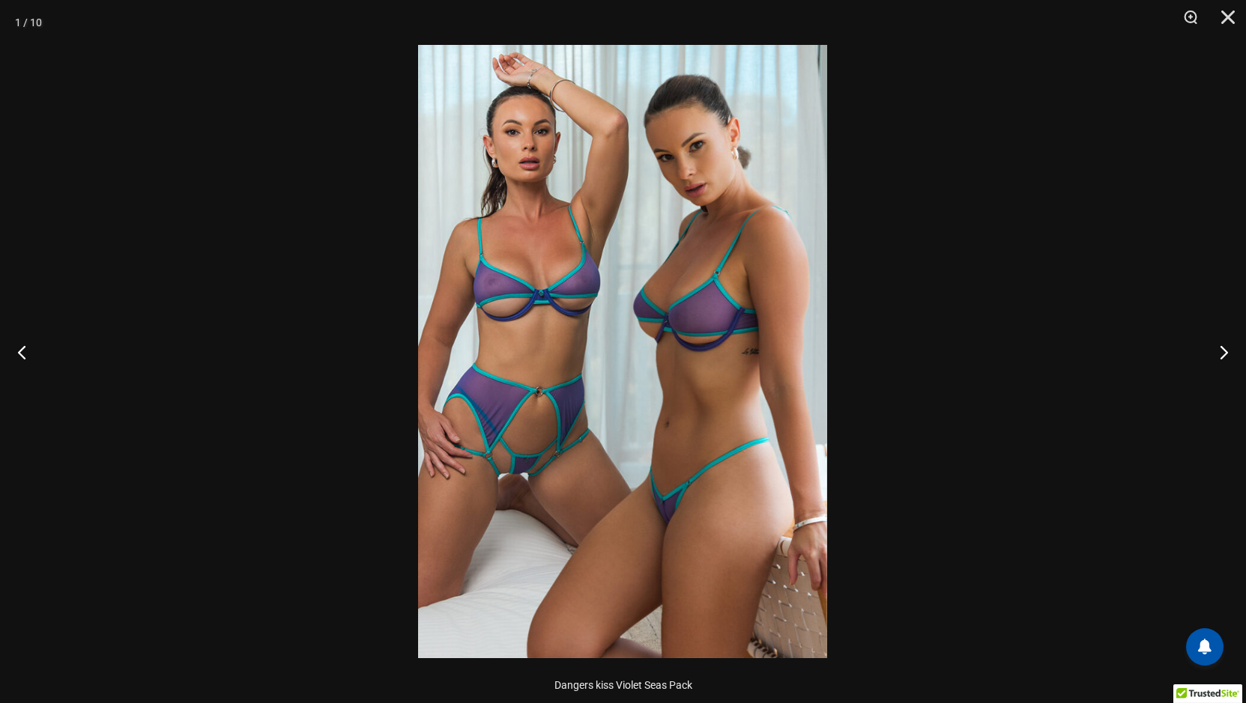
click at [666, 411] on img at bounding box center [622, 352] width 409 height 614
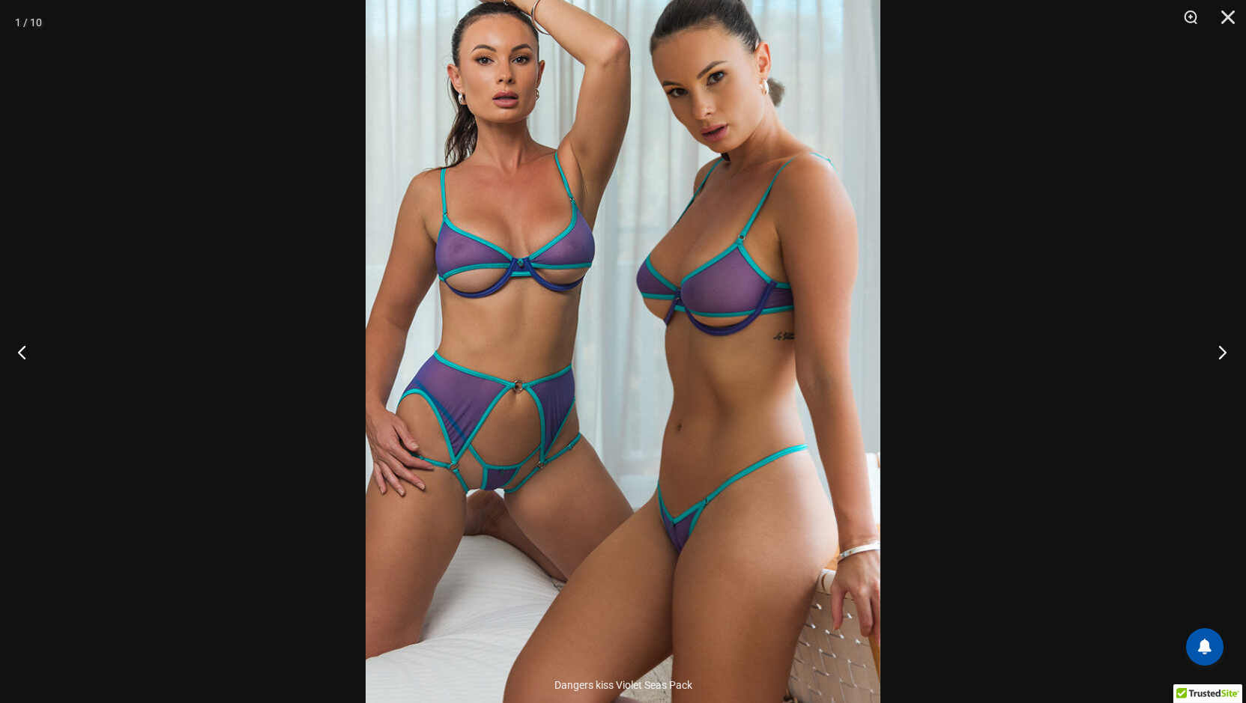
click at [1220, 351] on button "Next" at bounding box center [1218, 352] width 56 height 75
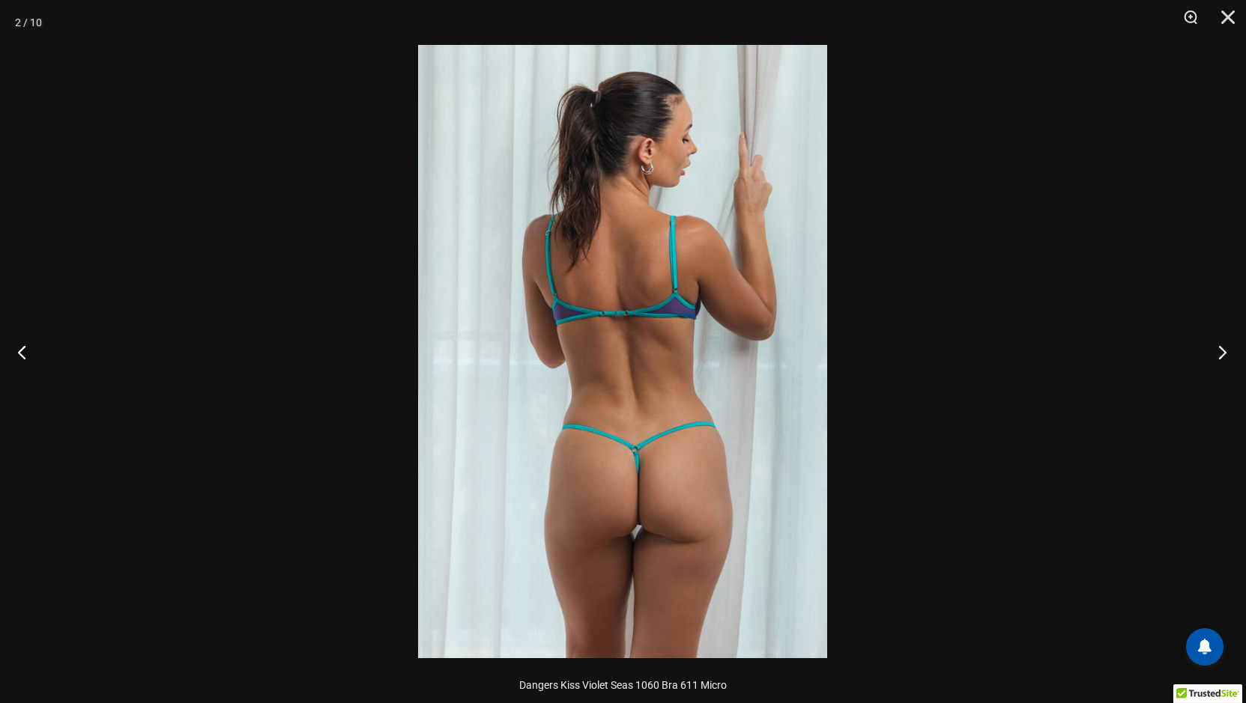
click at [1220, 351] on button "Next" at bounding box center [1218, 352] width 56 height 75
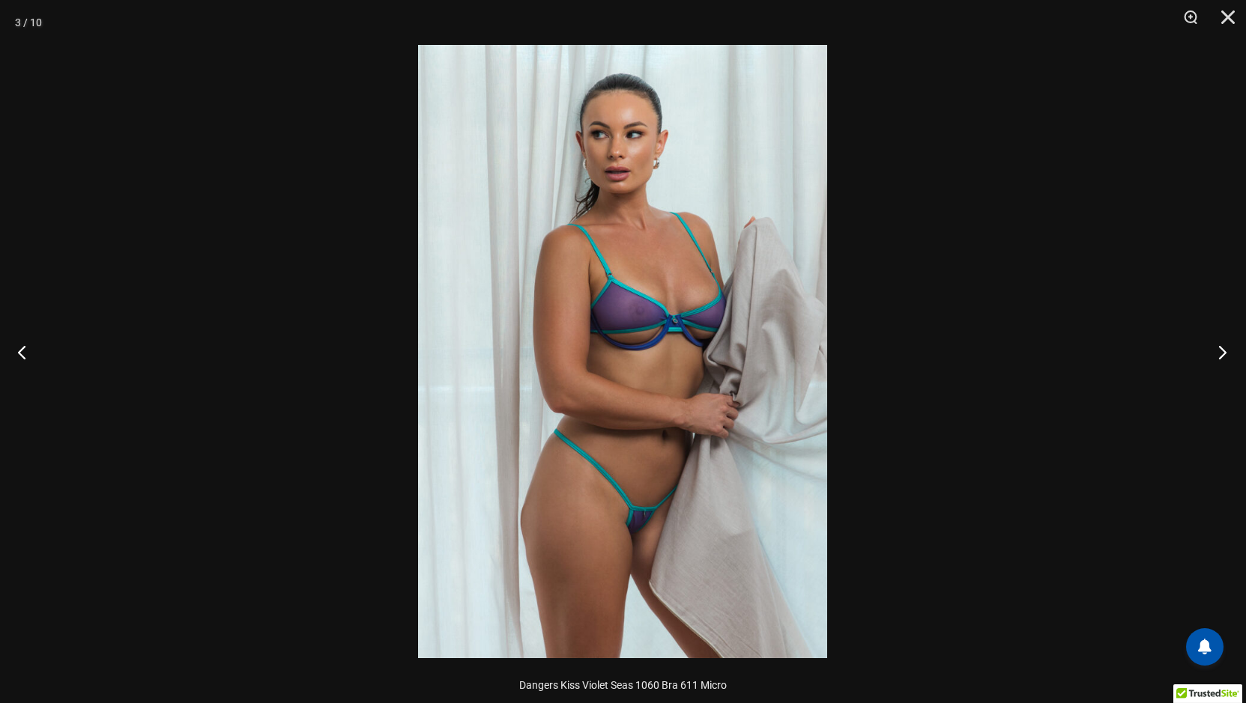
click at [1220, 351] on button "Next" at bounding box center [1218, 352] width 56 height 75
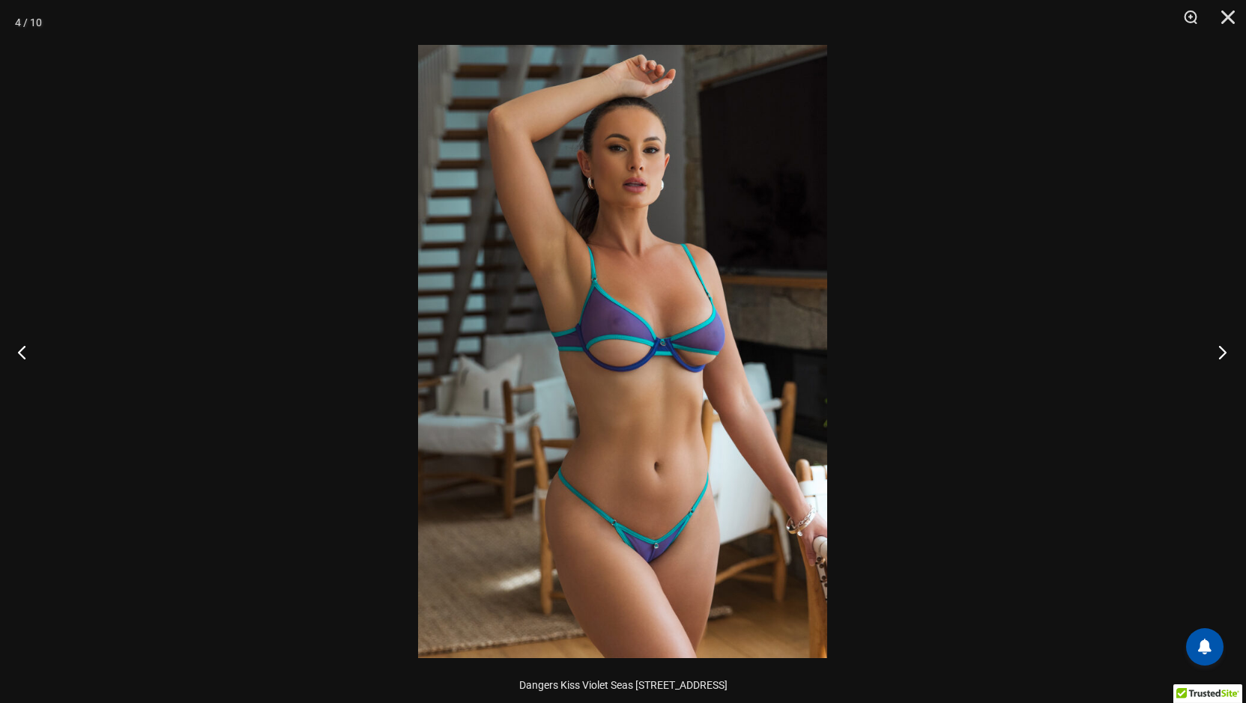
click at [1220, 351] on button "Next" at bounding box center [1218, 352] width 56 height 75
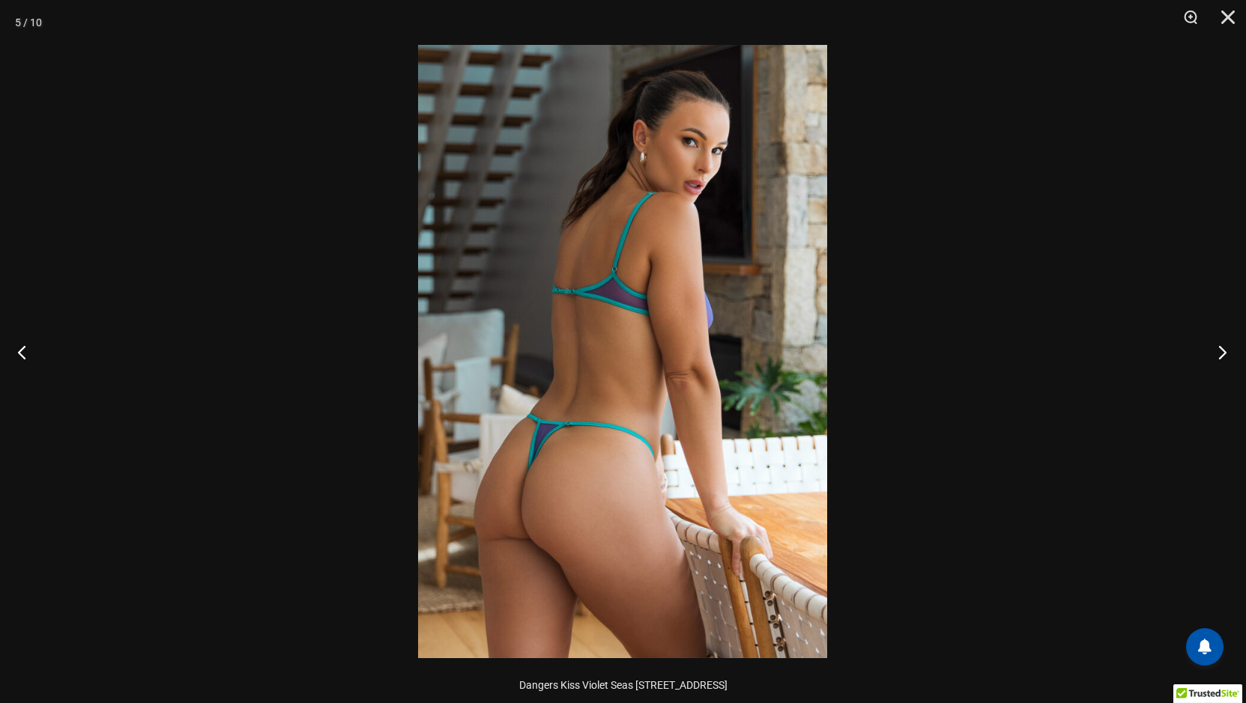
click at [1220, 351] on button "Next" at bounding box center [1218, 352] width 56 height 75
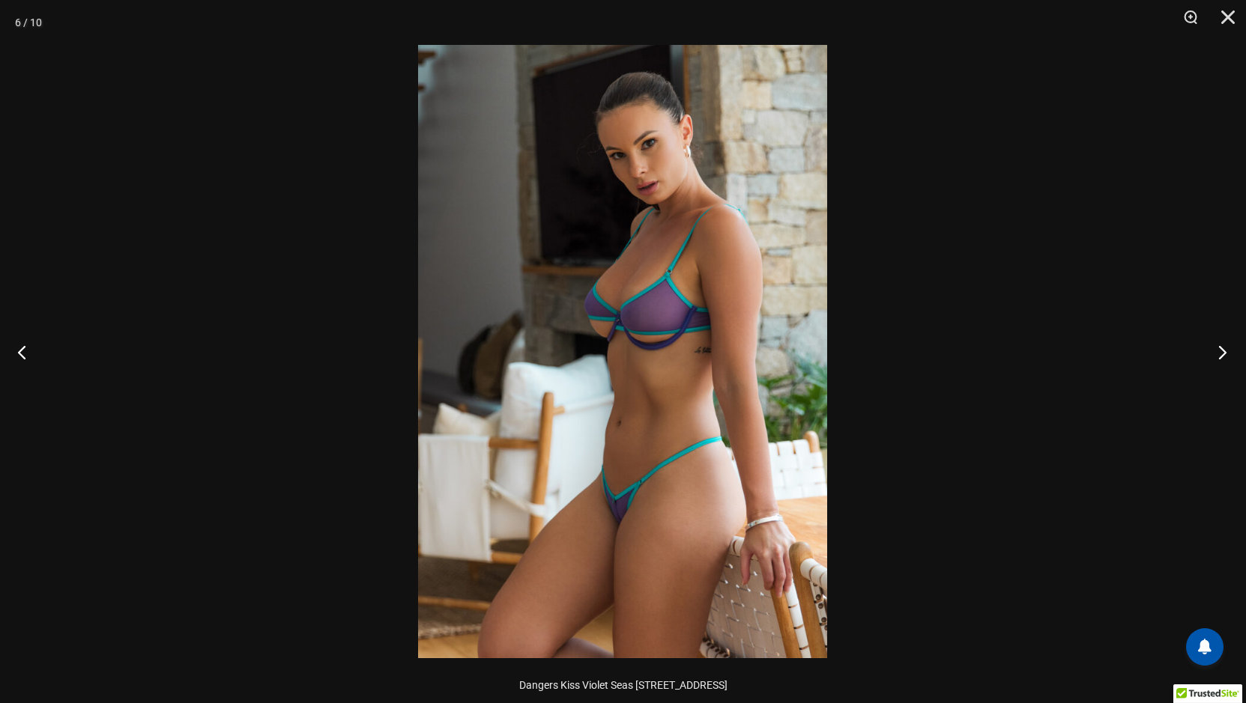
click at [1220, 351] on button "Next" at bounding box center [1218, 352] width 56 height 75
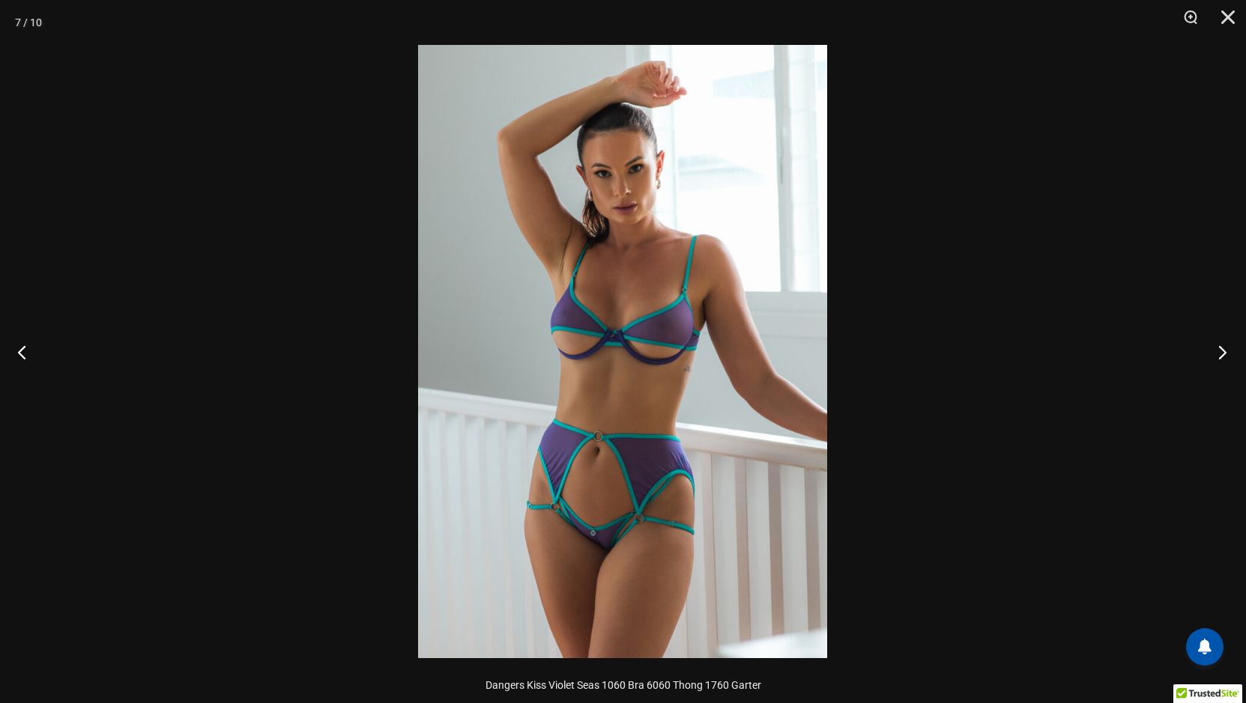
click at [1220, 351] on button "Next" at bounding box center [1218, 352] width 56 height 75
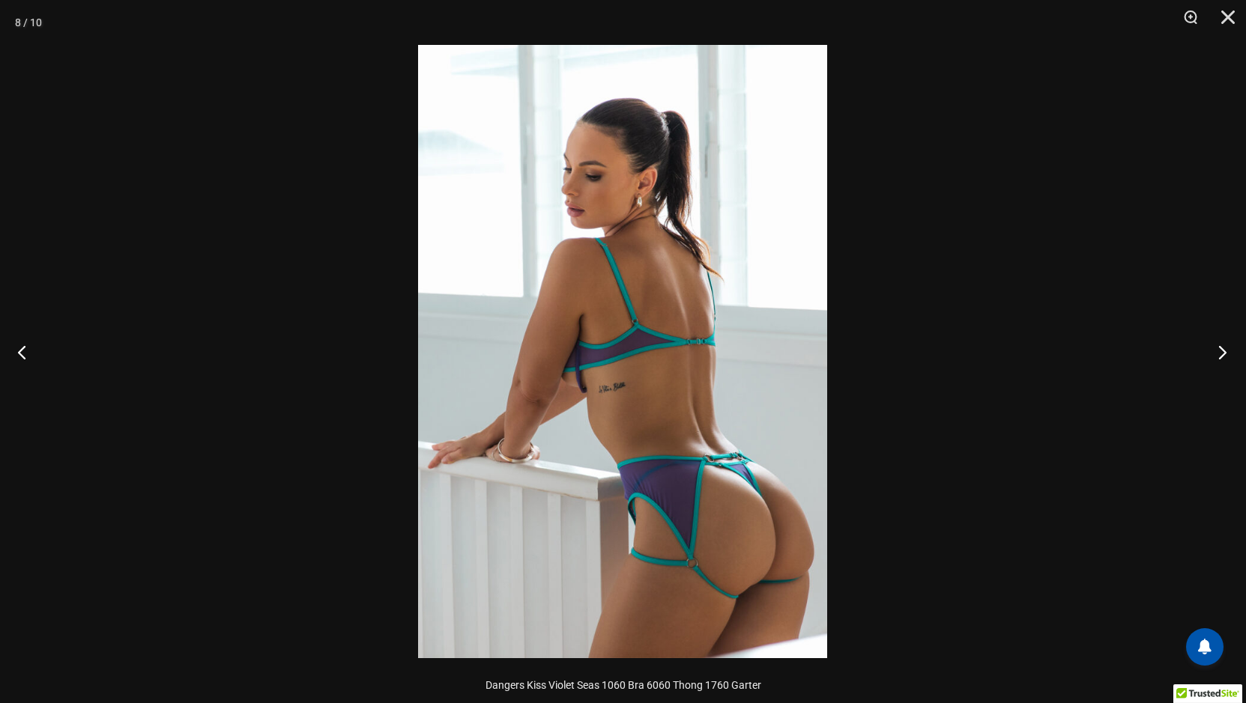
click at [1220, 351] on button "Next" at bounding box center [1218, 352] width 56 height 75
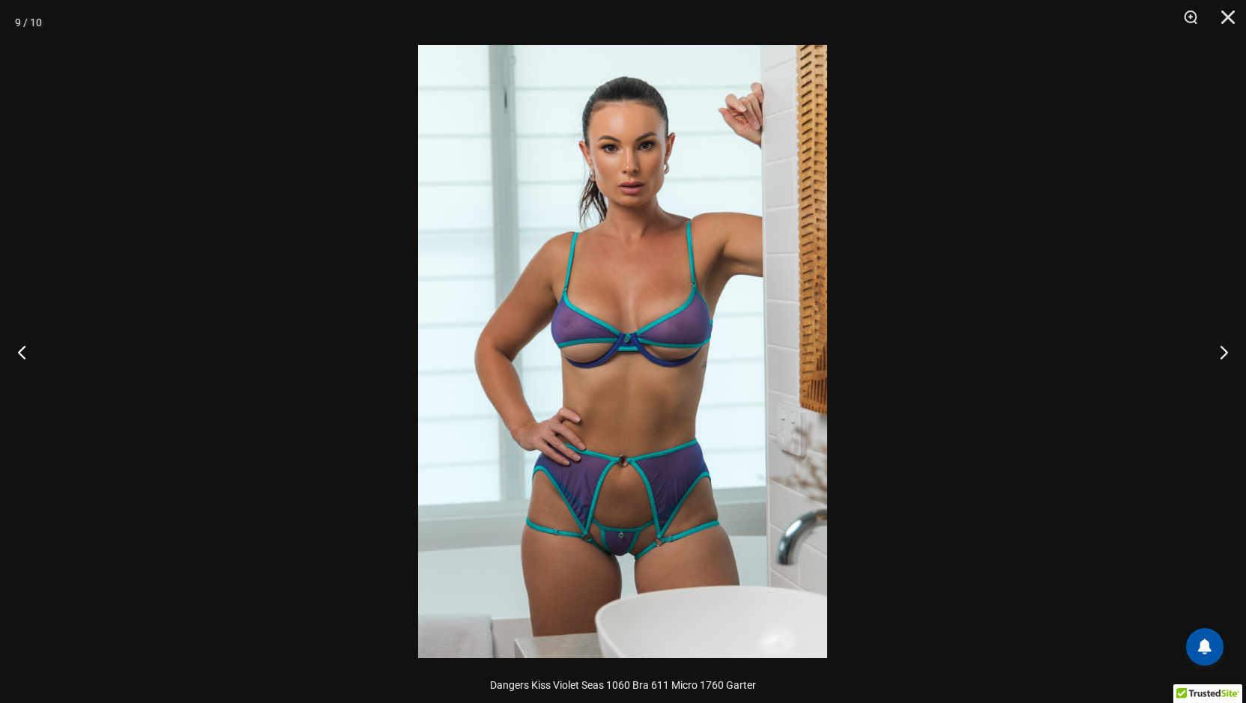
click at [643, 380] on img at bounding box center [622, 352] width 409 height 614
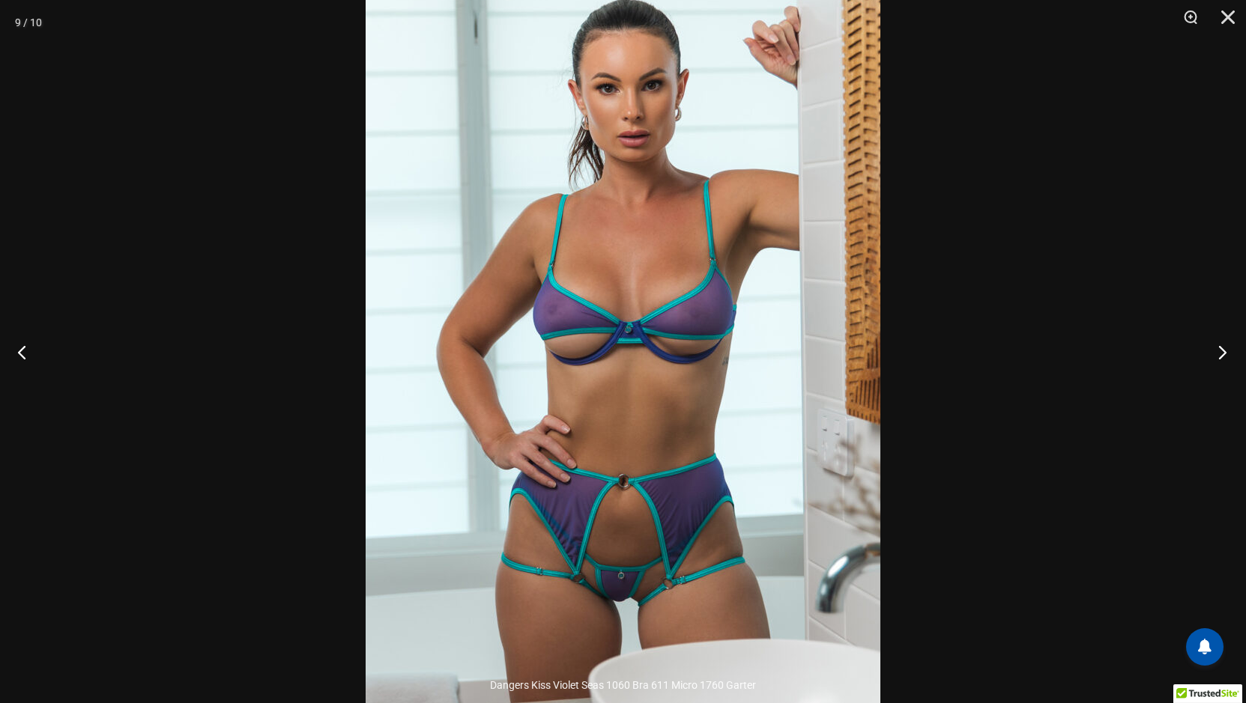
click at [1226, 348] on button "Next" at bounding box center [1218, 352] width 56 height 75
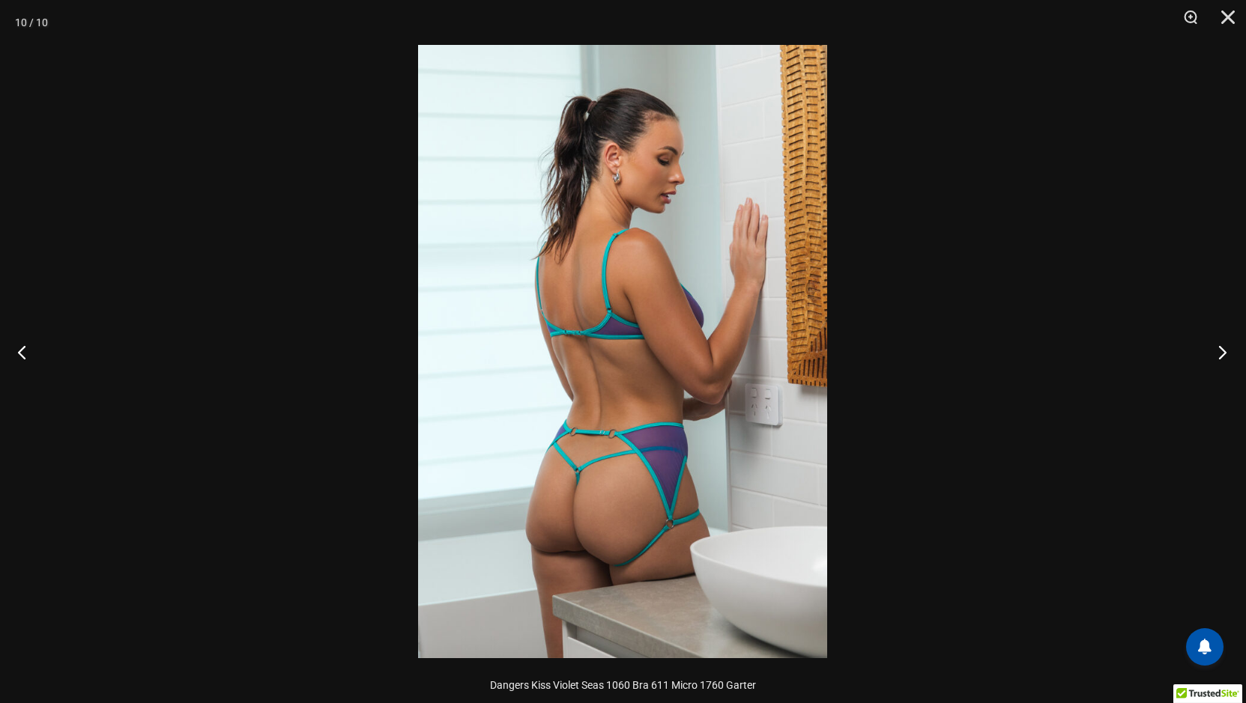
click at [1226, 348] on button "Next" at bounding box center [1218, 352] width 56 height 75
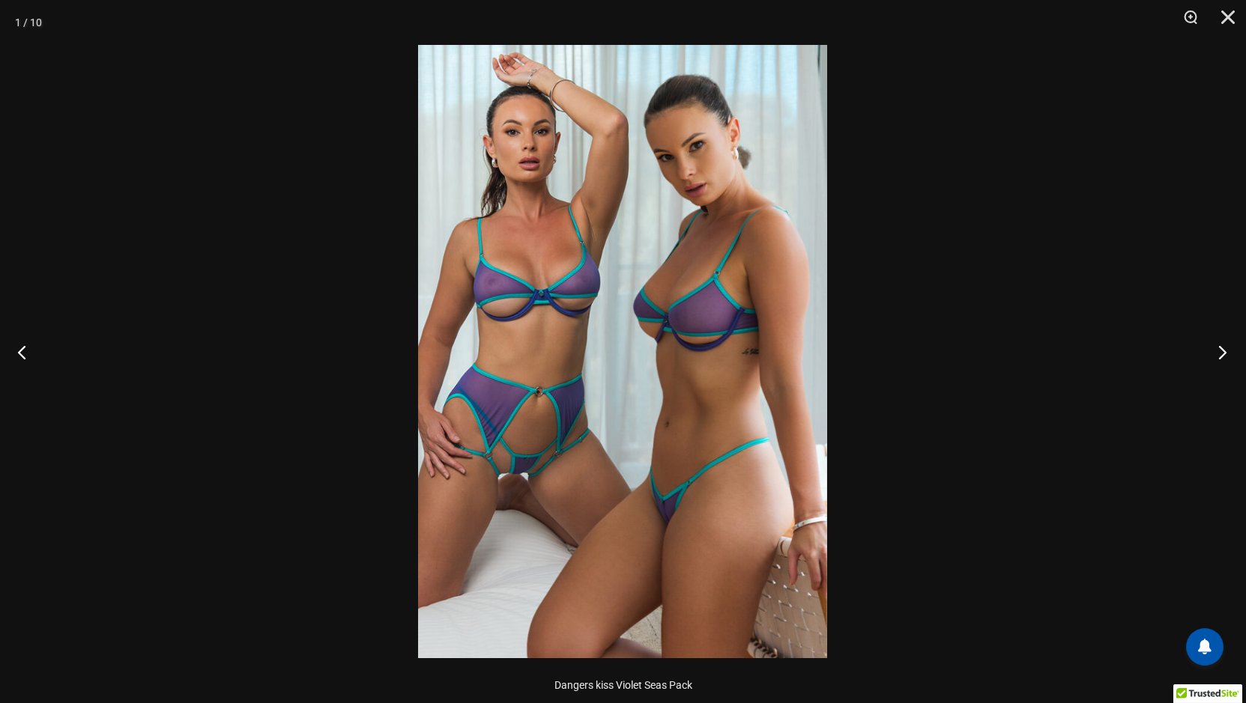
click at [1226, 348] on button "Next" at bounding box center [1218, 352] width 56 height 75
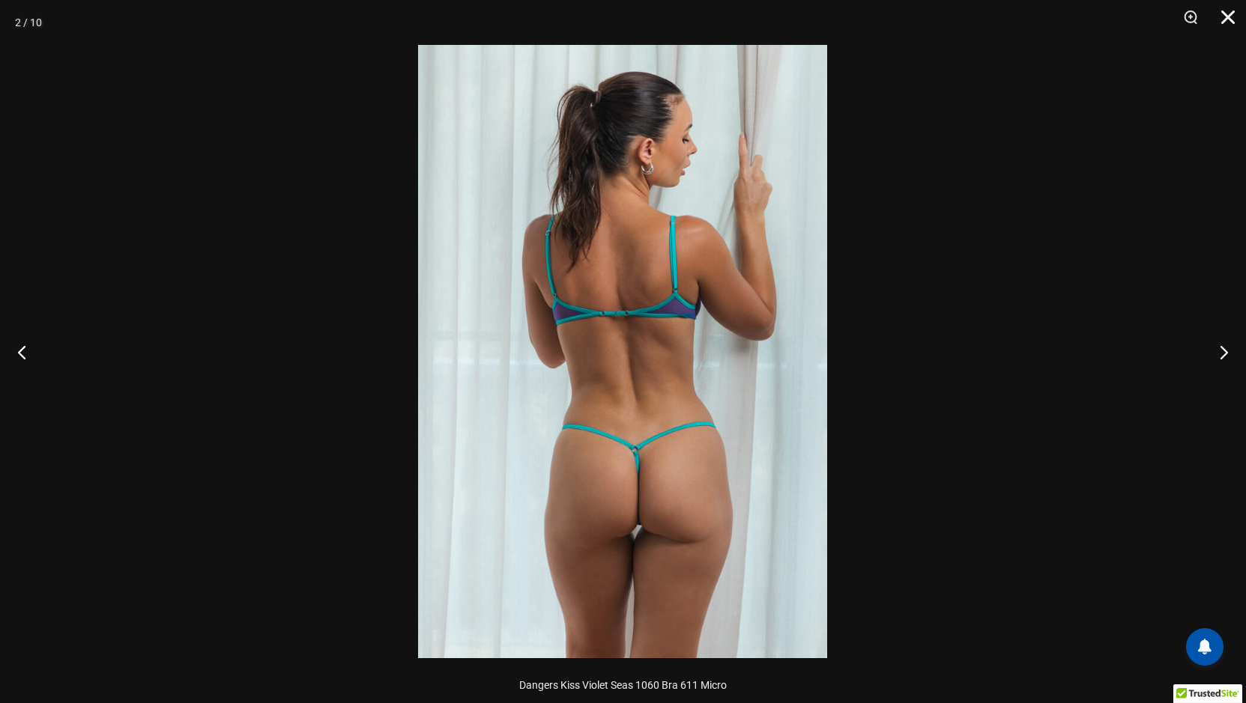
click at [1225, 11] on button "Close" at bounding box center [1222, 22] width 37 height 45
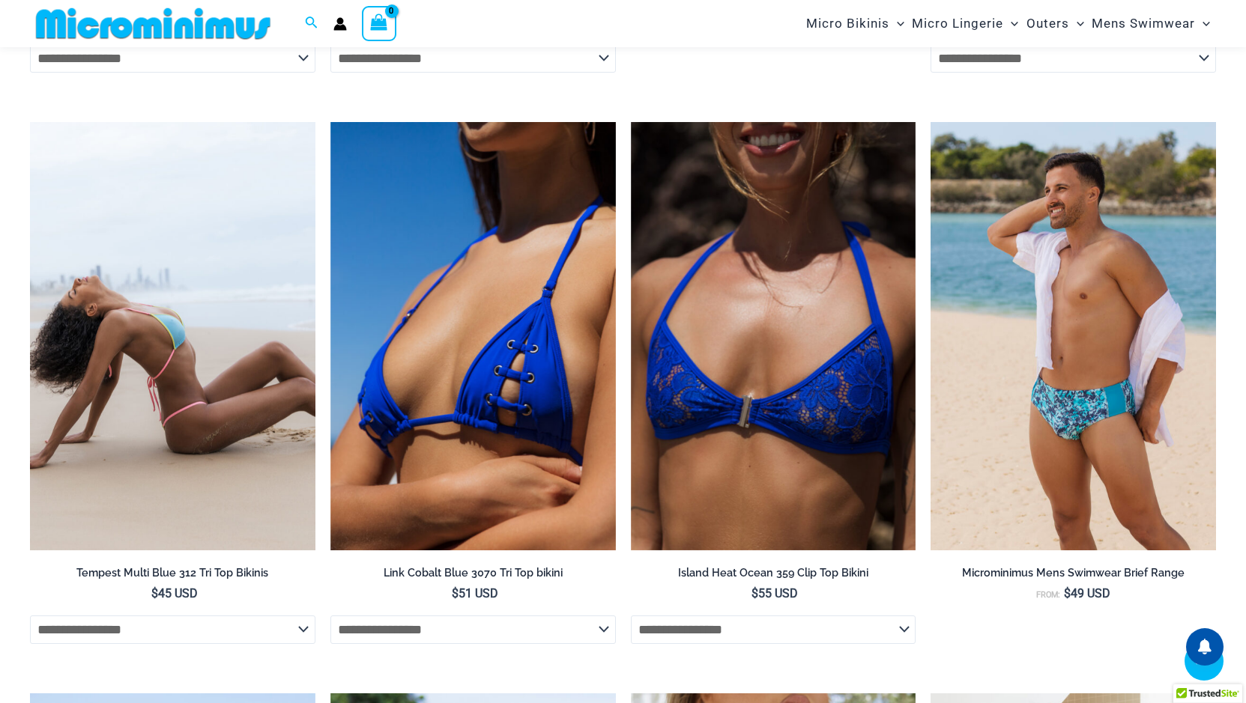
scroll to position [3507, 0]
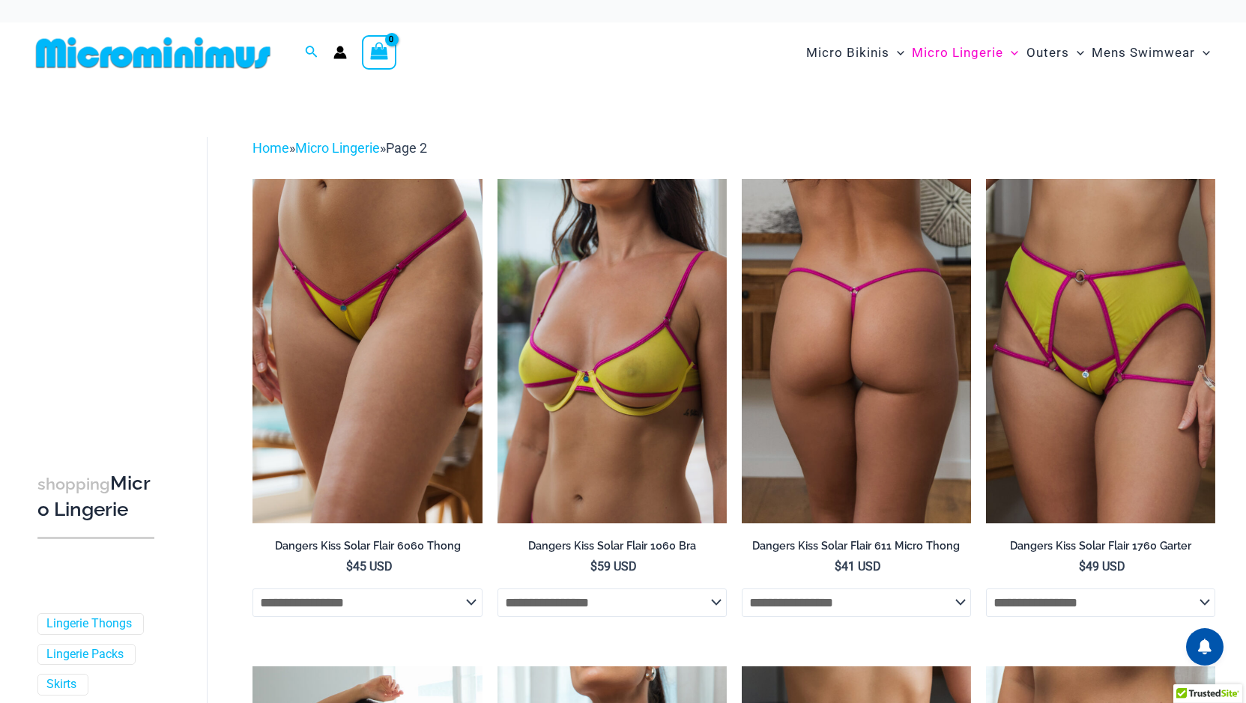
click at [882, 364] on img at bounding box center [856, 351] width 229 height 344
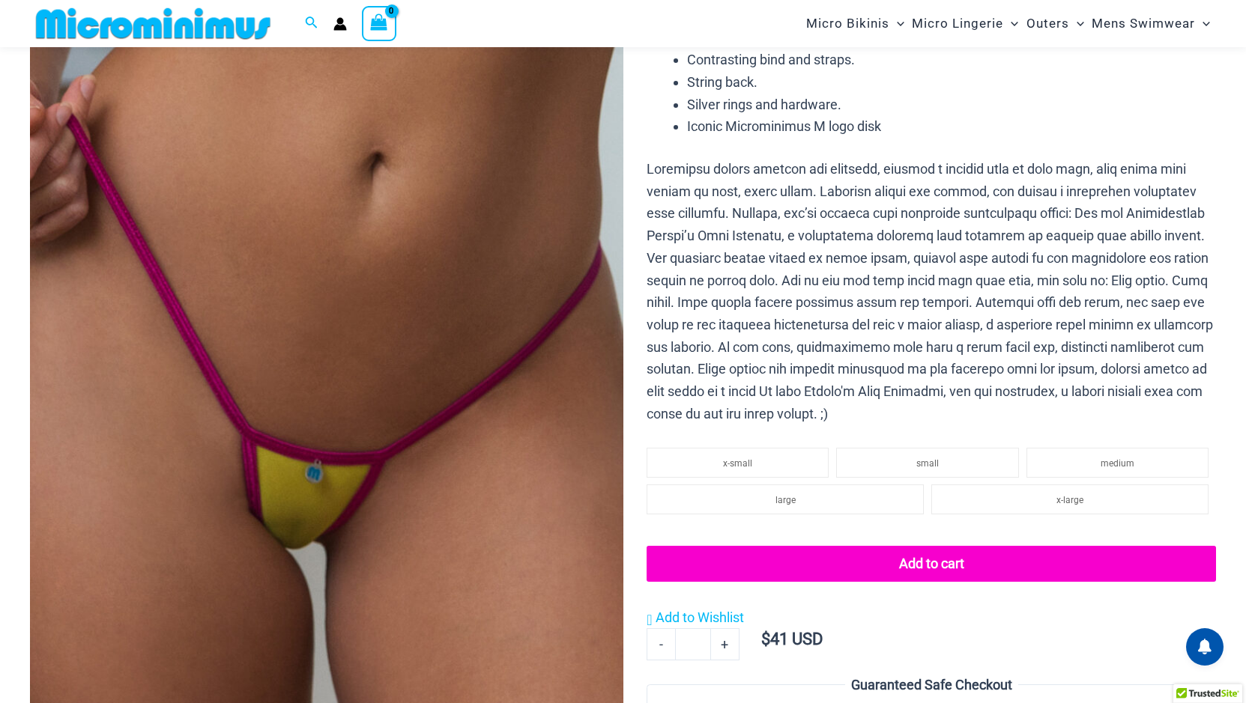
scroll to position [225, 0]
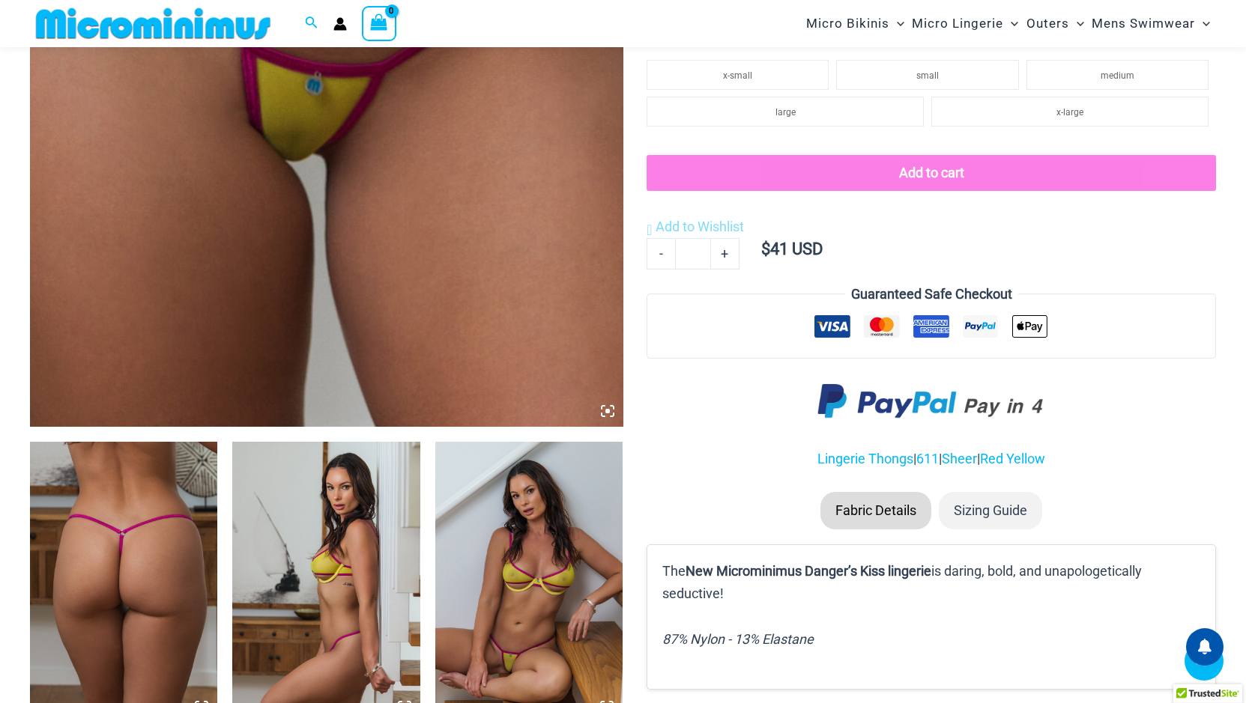
click at [603, 410] on icon at bounding box center [607, 411] width 13 height 13
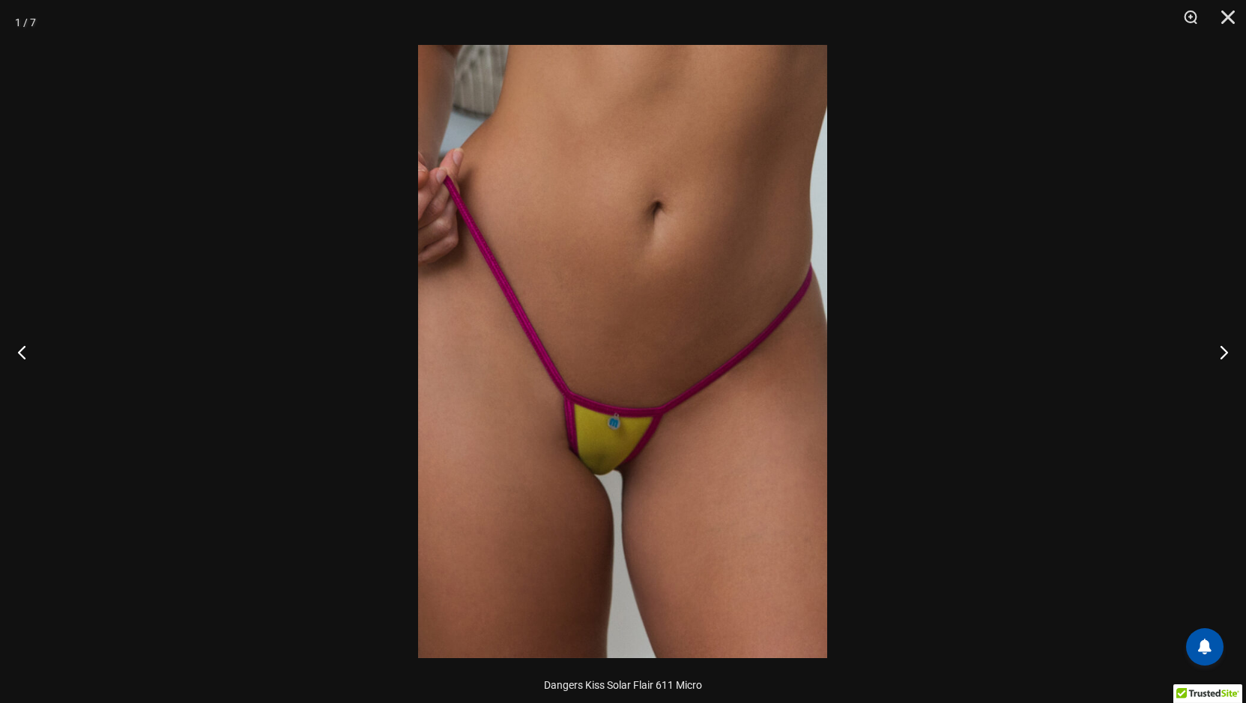
click at [658, 401] on img at bounding box center [622, 352] width 409 height 614
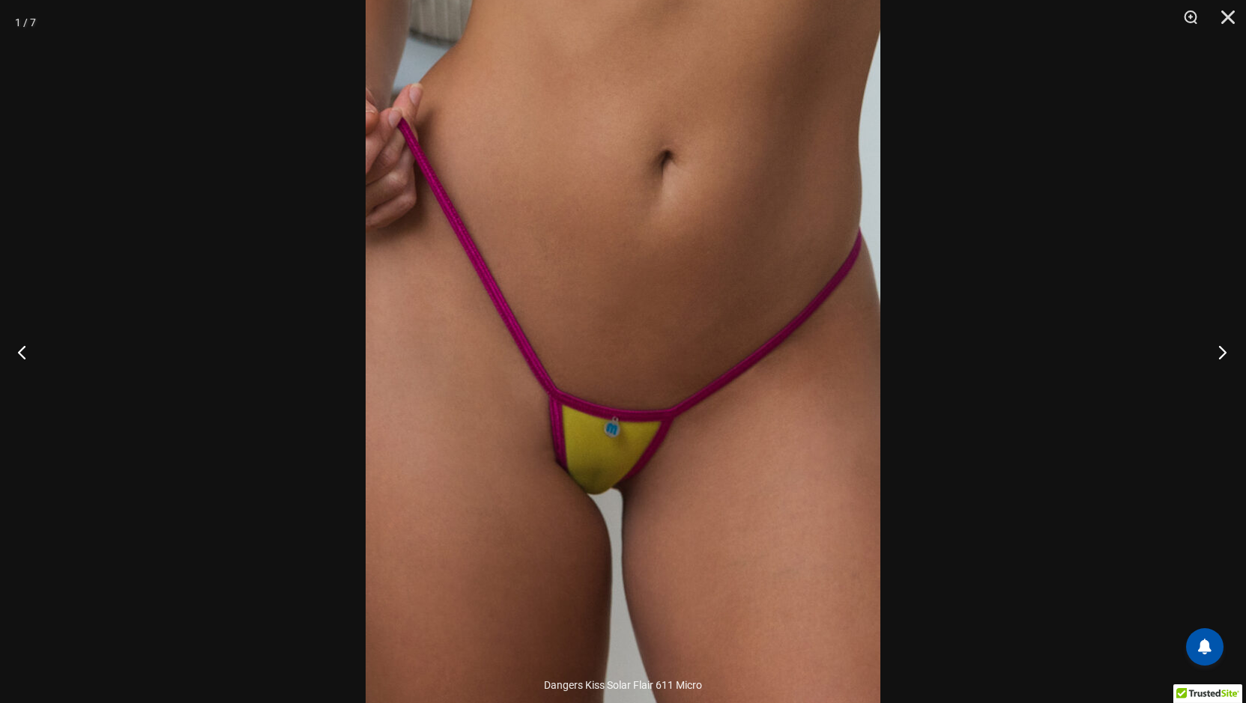
click at [1221, 355] on button "Next" at bounding box center [1218, 352] width 56 height 75
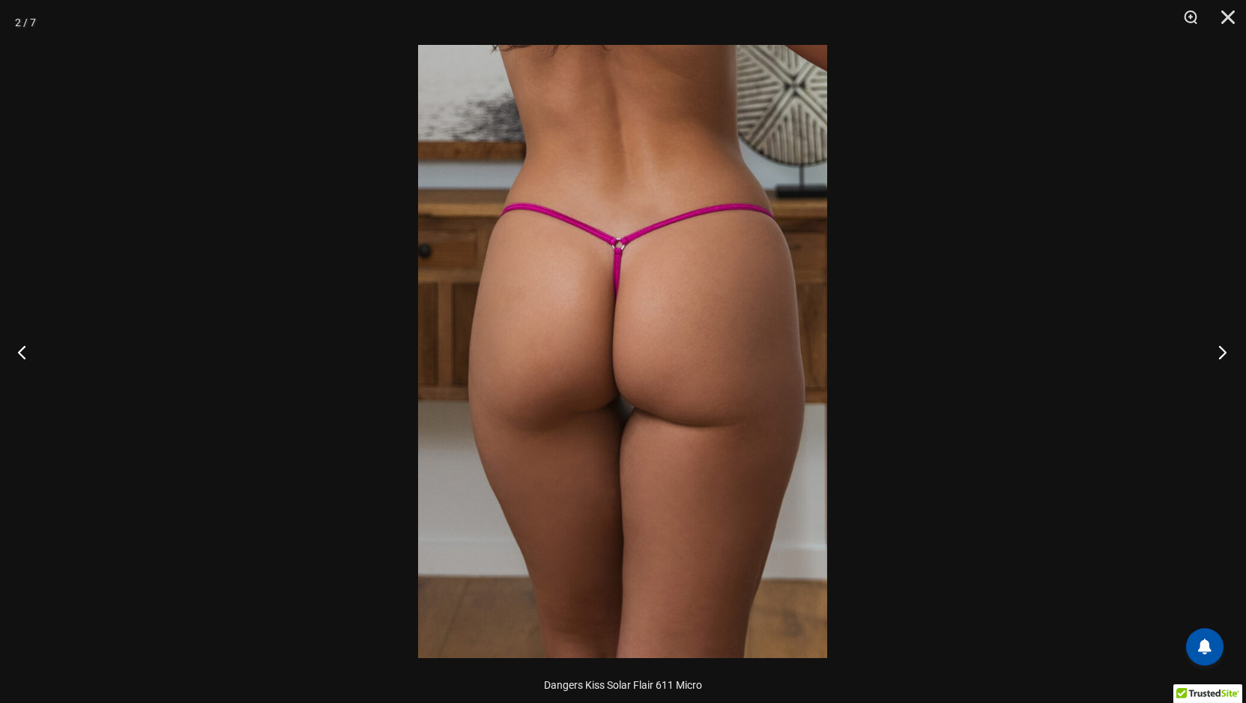
click at [1221, 355] on button "Next" at bounding box center [1218, 352] width 56 height 75
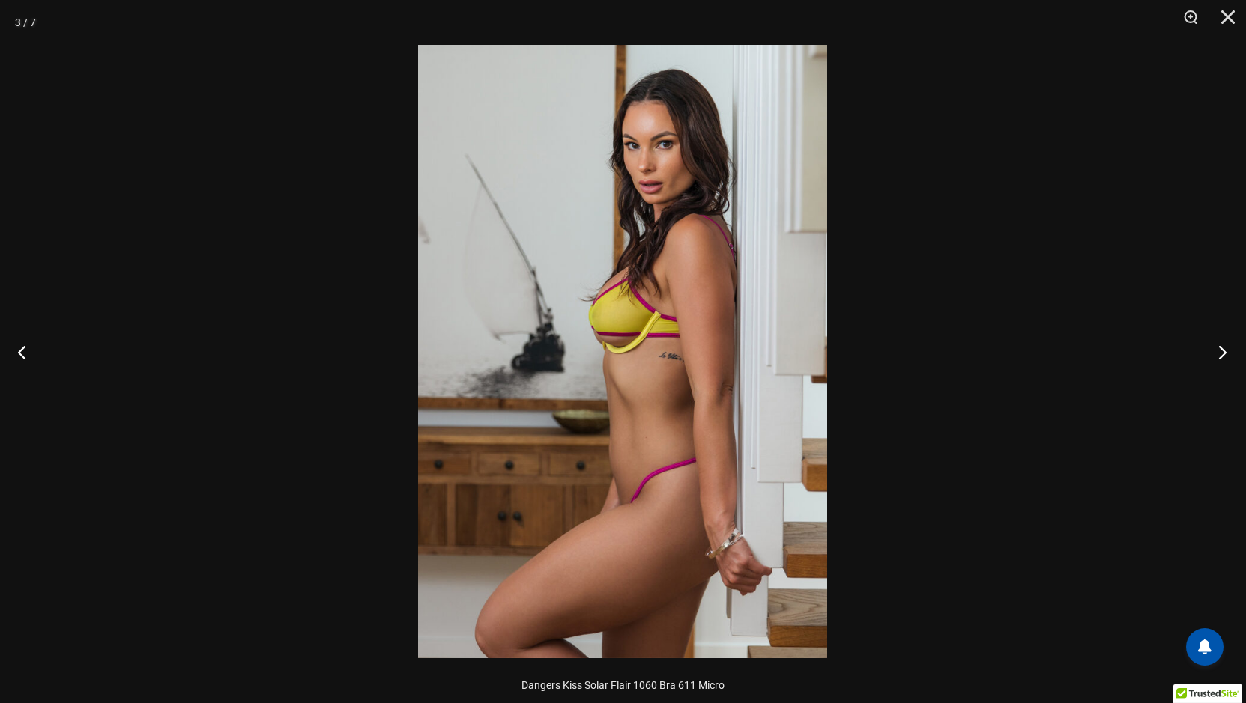
click at [1221, 355] on button "Next" at bounding box center [1218, 352] width 56 height 75
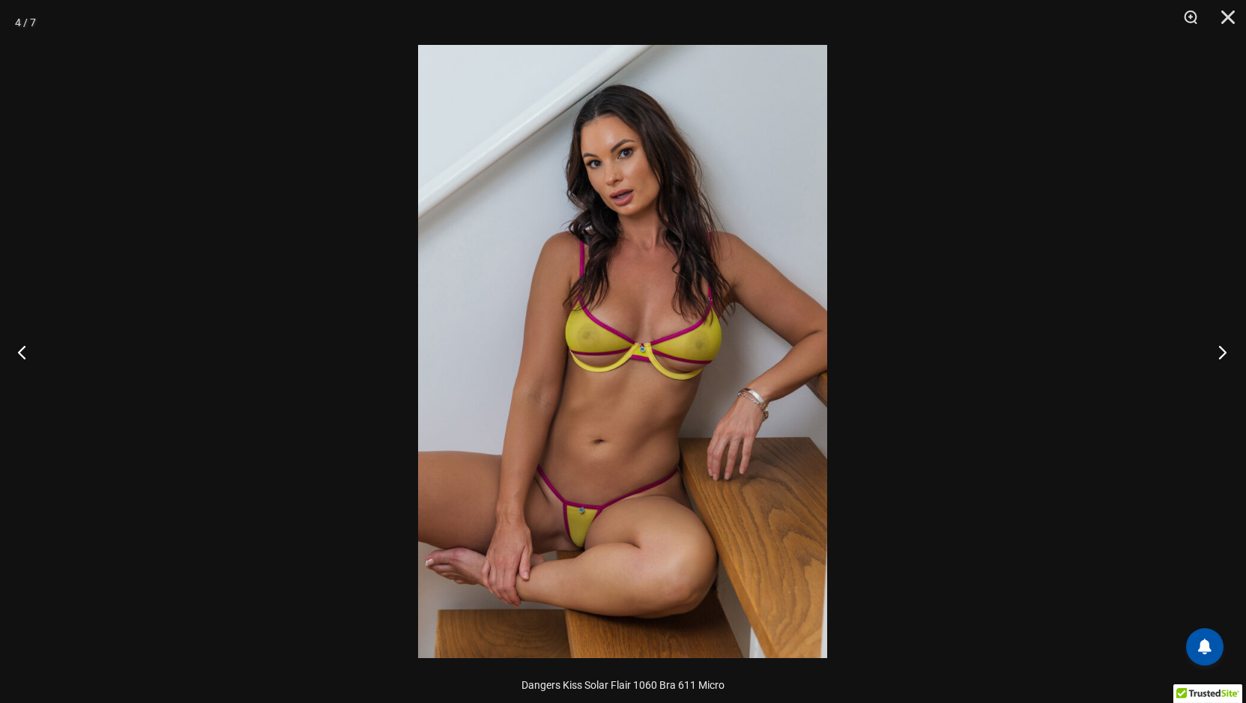
click at [1221, 355] on button "Next" at bounding box center [1218, 352] width 56 height 75
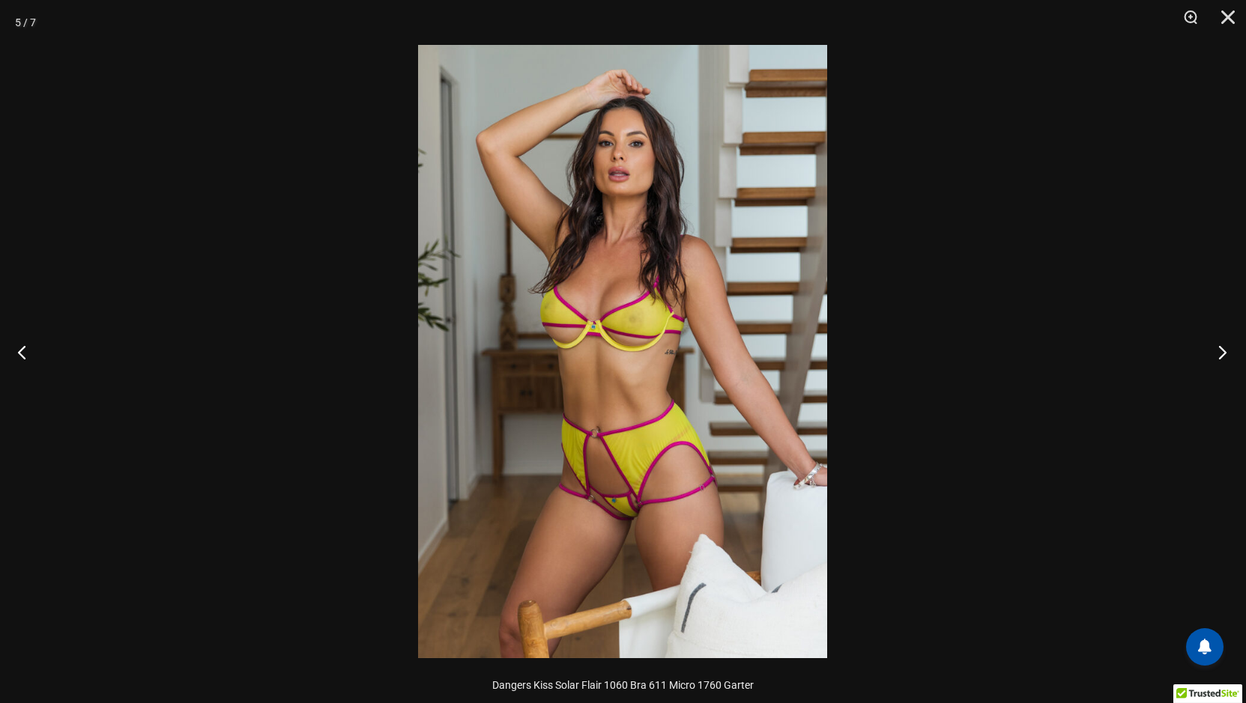
click at [1221, 355] on button "Next" at bounding box center [1218, 352] width 56 height 75
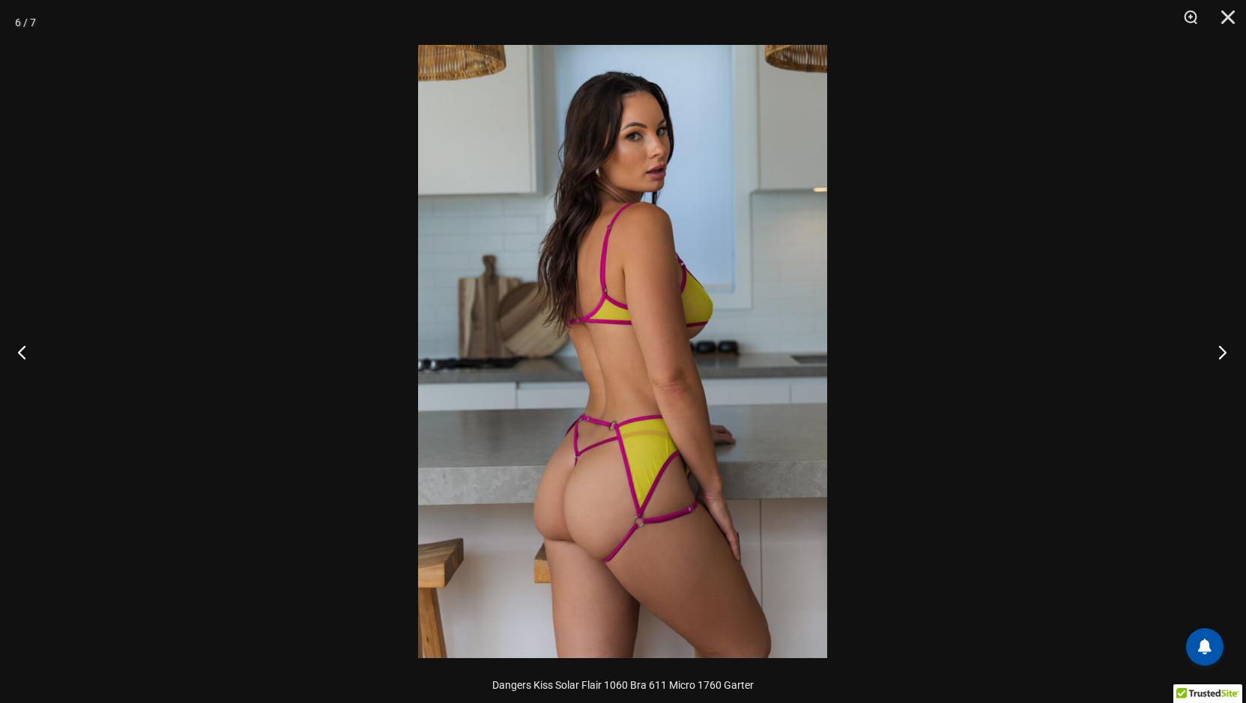
click at [1221, 355] on button "Next" at bounding box center [1218, 352] width 56 height 75
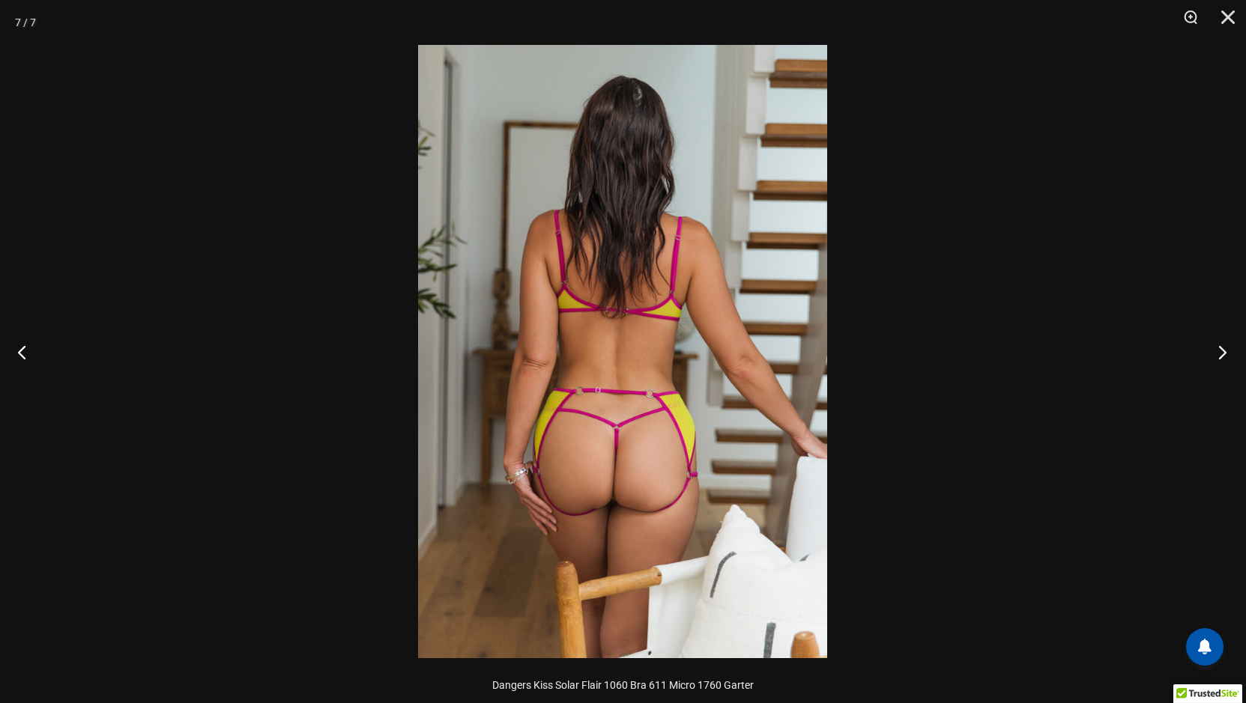
click at [1221, 355] on button "Next" at bounding box center [1218, 352] width 56 height 75
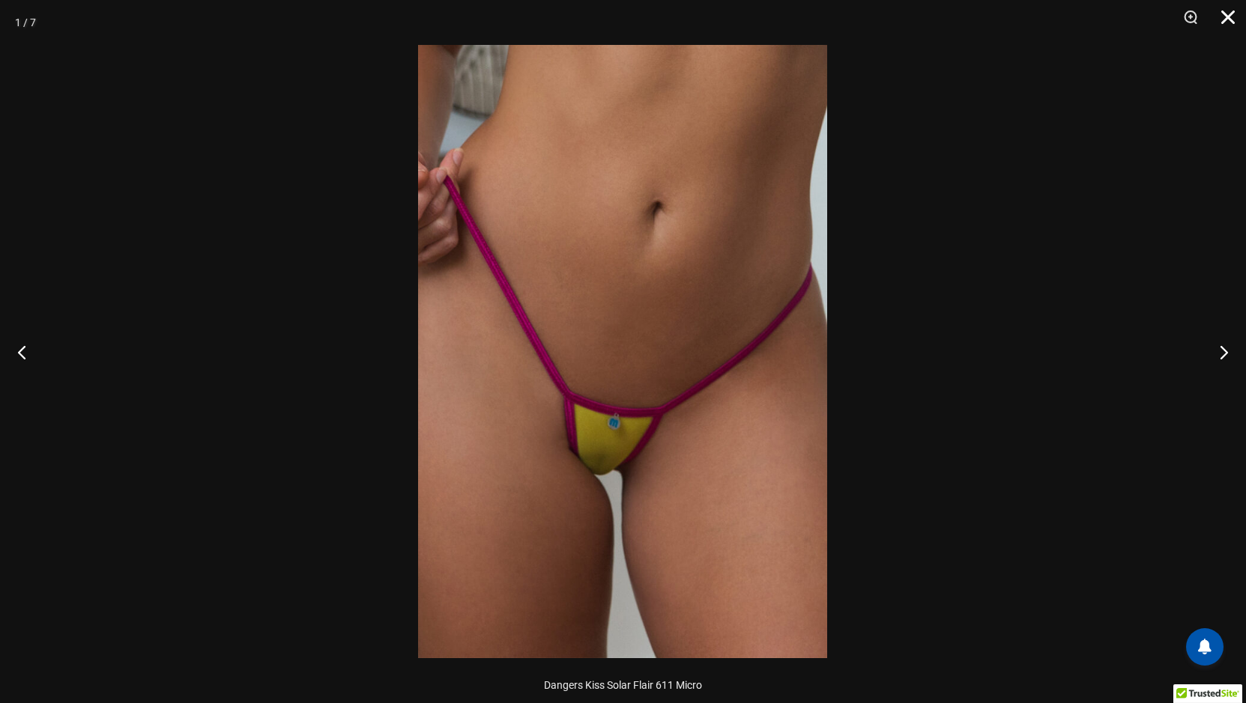
click at [1223, 13] on button "Close" at bounding box center [1222, 22] width 37 height 45
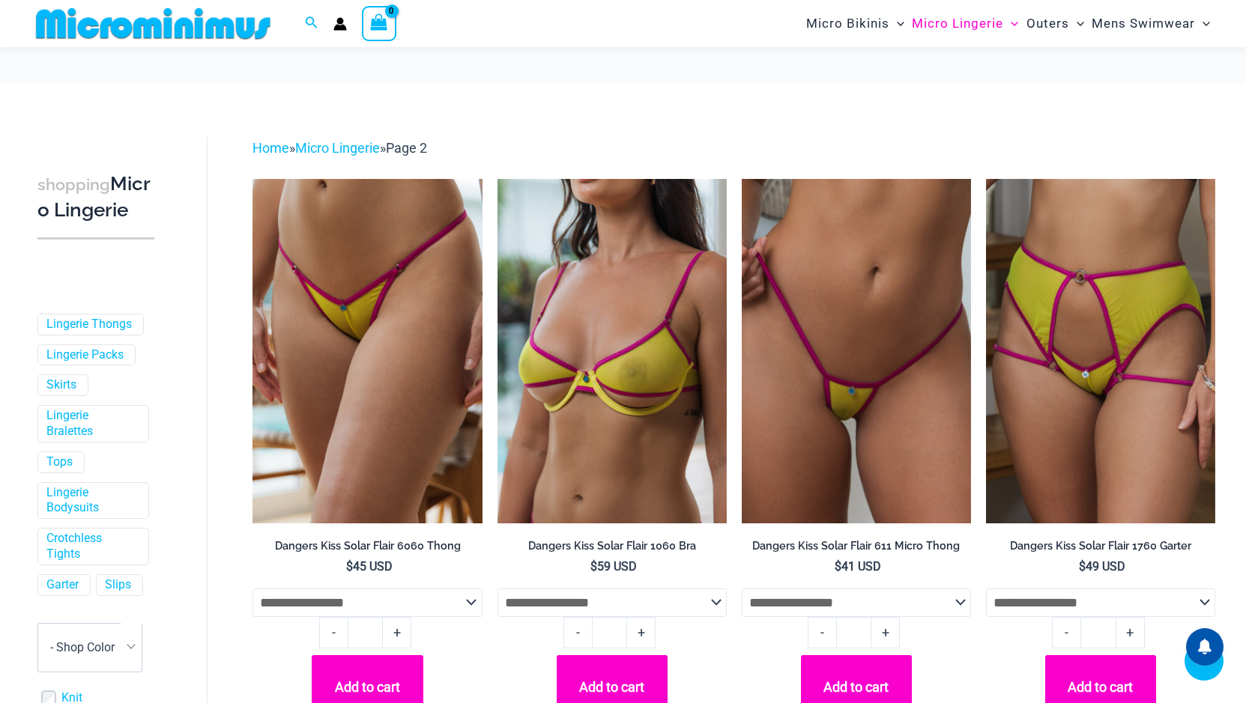
scroll to position [586, 0]
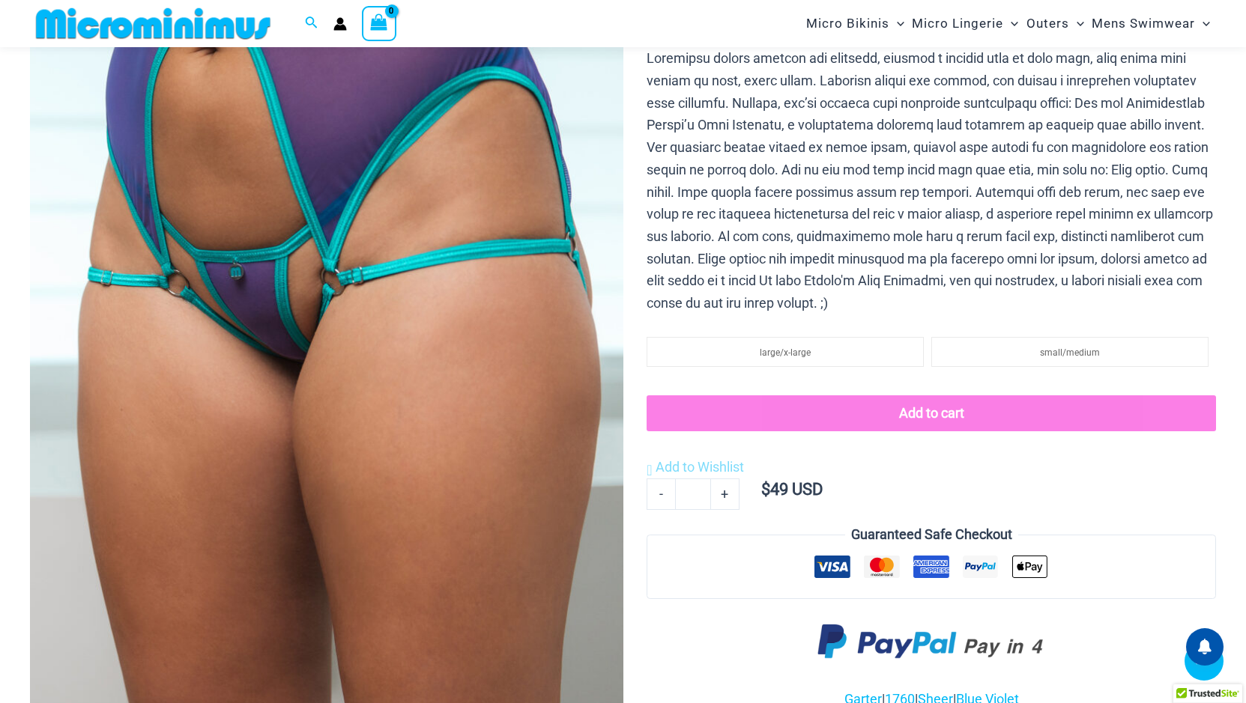
scroll to position [586, 0]
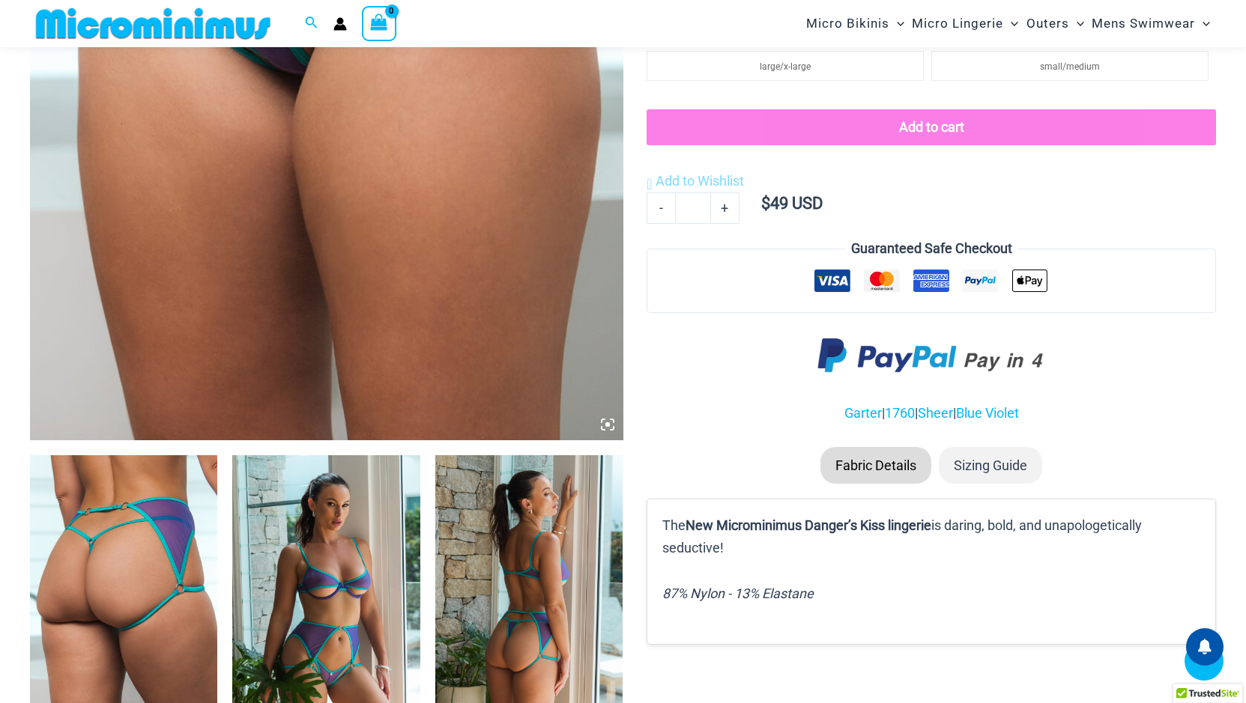
click at [607, 424] on icon at bounding box center [607, 424] width 4 height 4
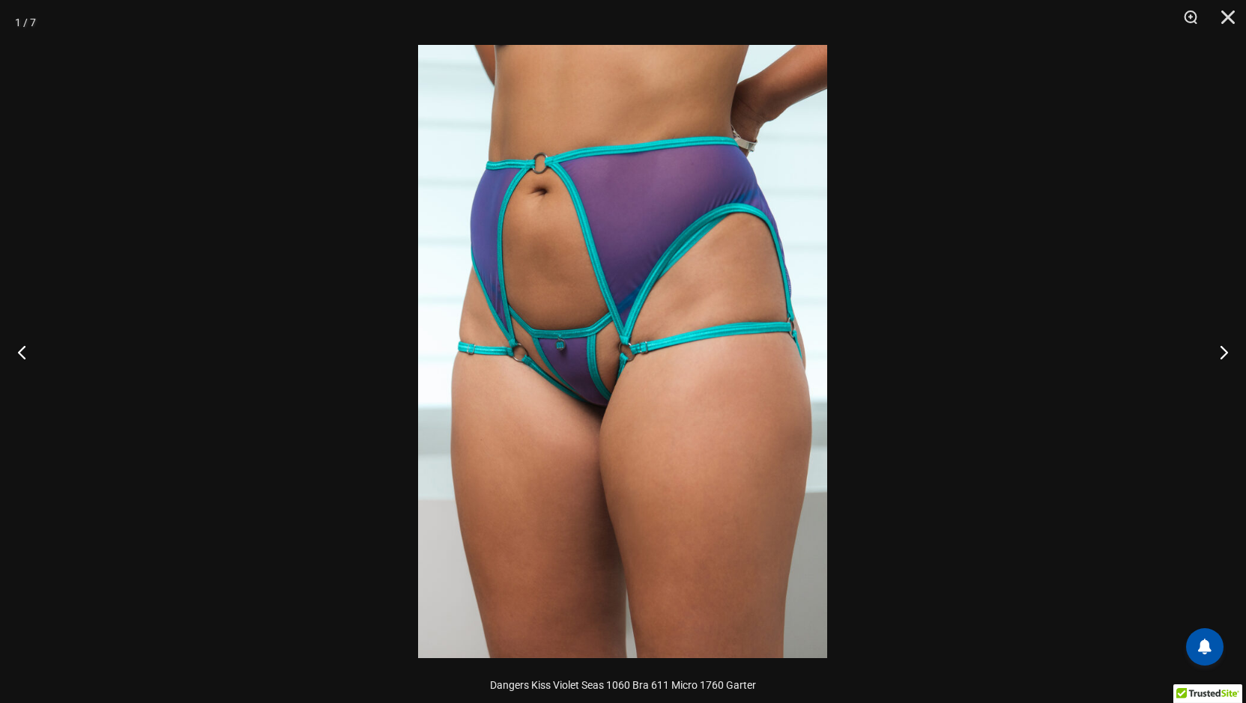
click at [637, 400] on img at bounding box center [622, 352] width 409 height 614
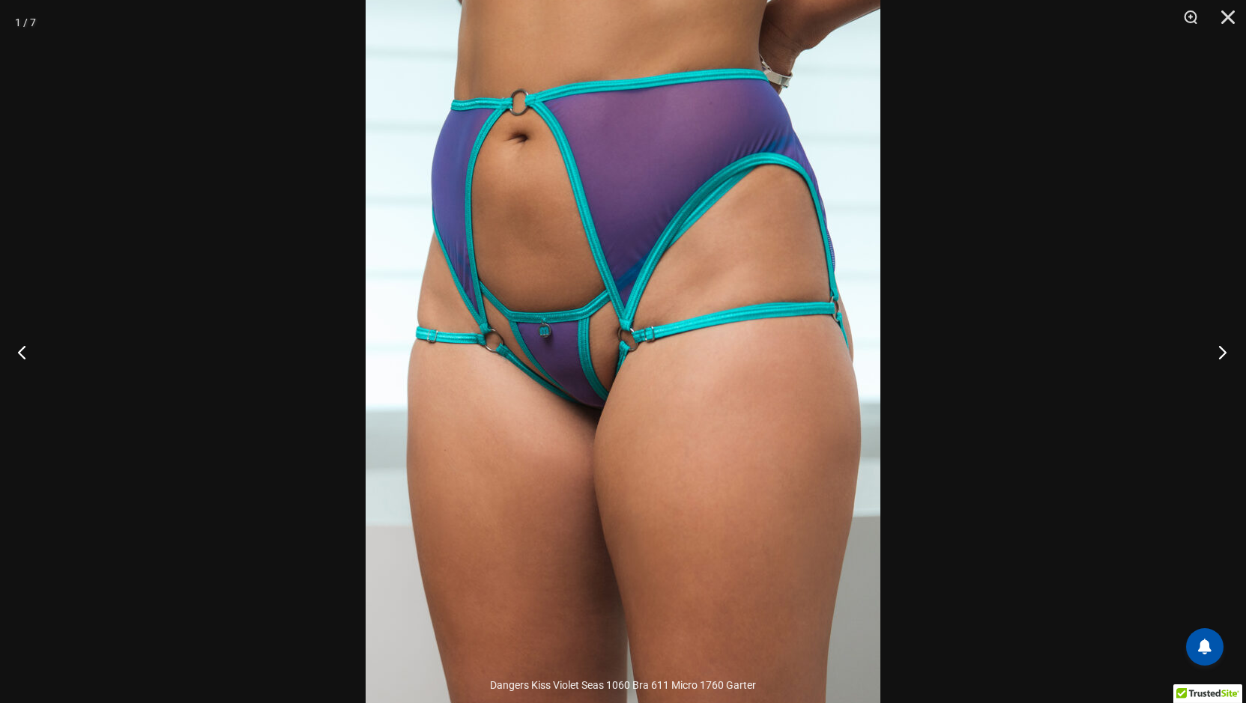
click at [1223, 347] on button "Next" at bounding box center [1218, 352] width 56 height 75
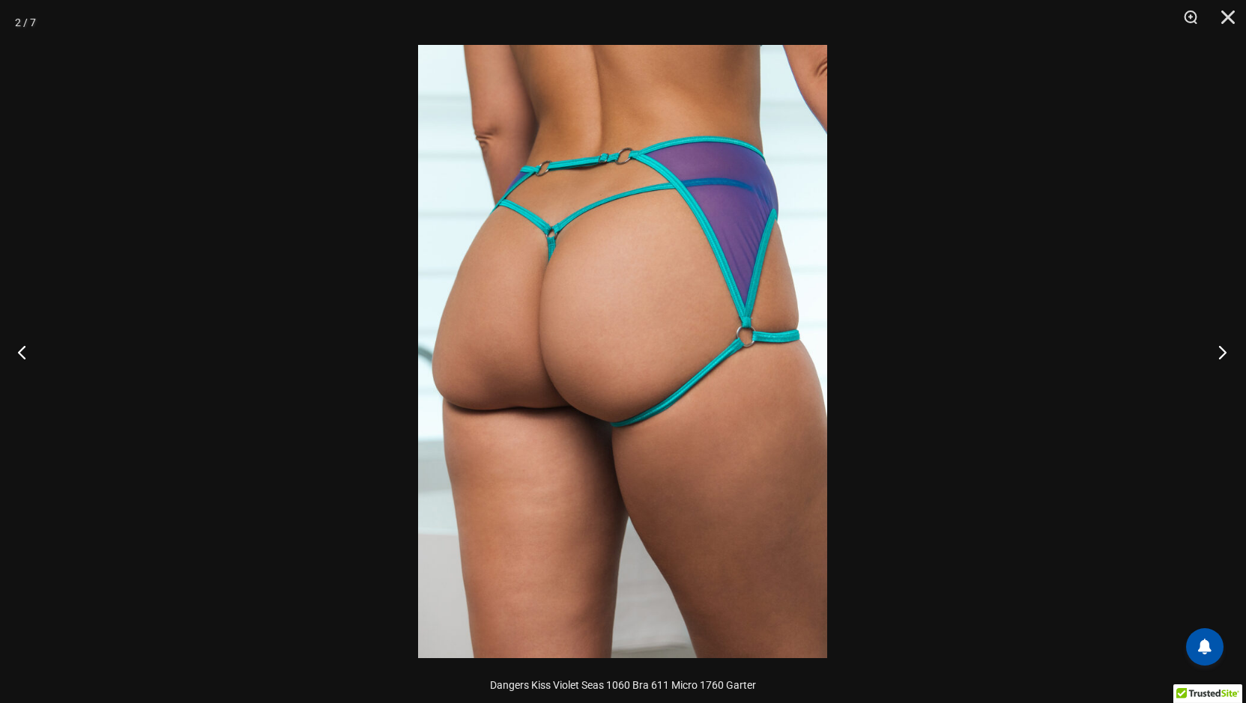
click at [1223, 347] on button "Next" at bounding box center [1218, 352] width 56 height 75
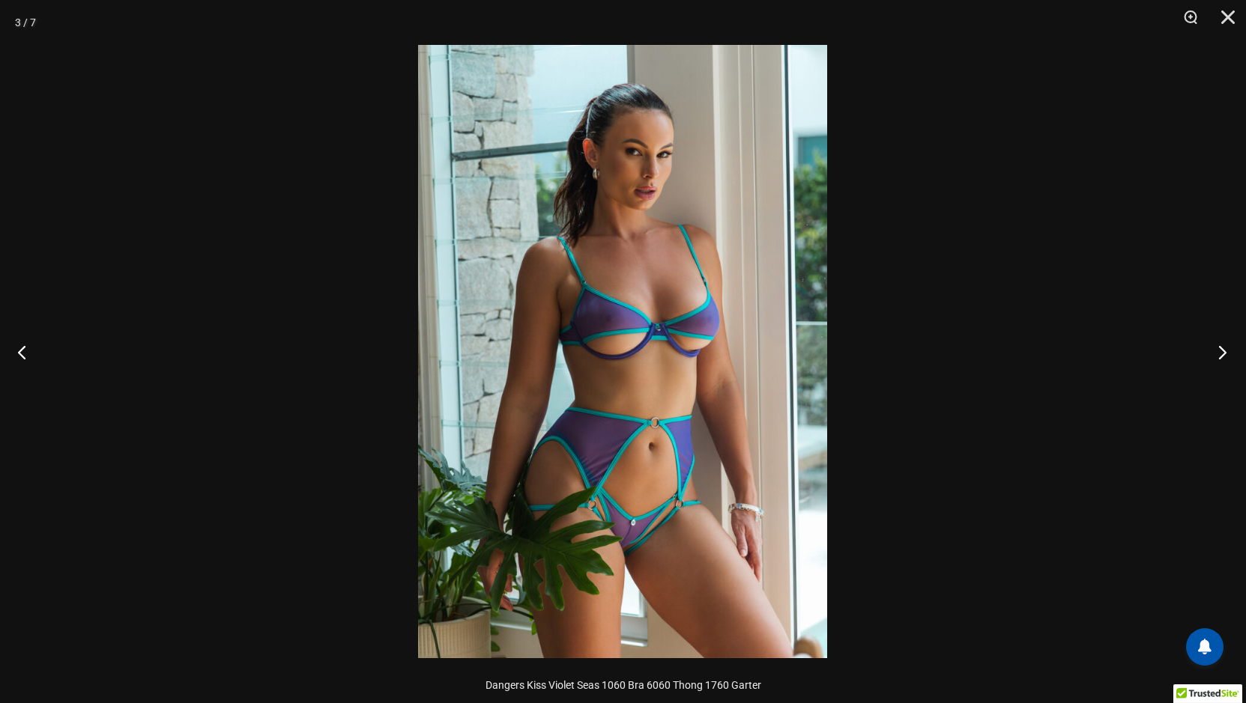
click at [1223, 347] on button "Next" at bounding box center [1218, 352] width 56 height 75
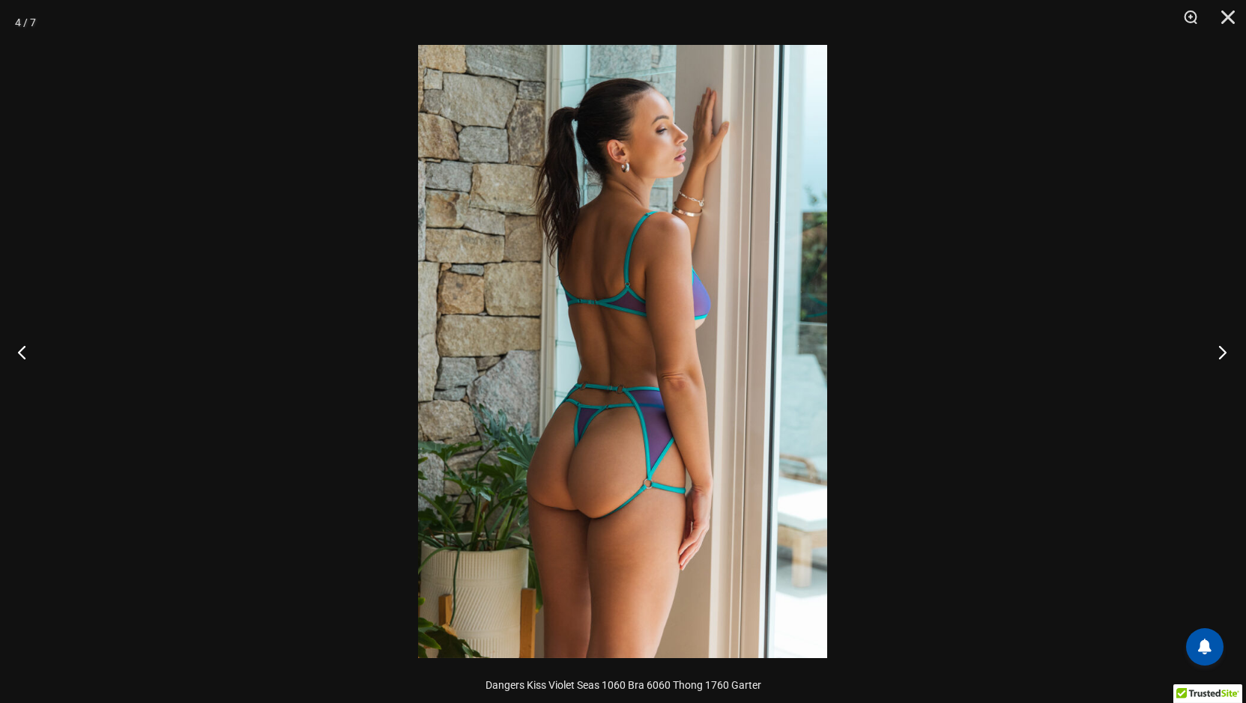
click at [1222, 347] on button "Next" at bounding box center [1218, 352] width 56 height 75
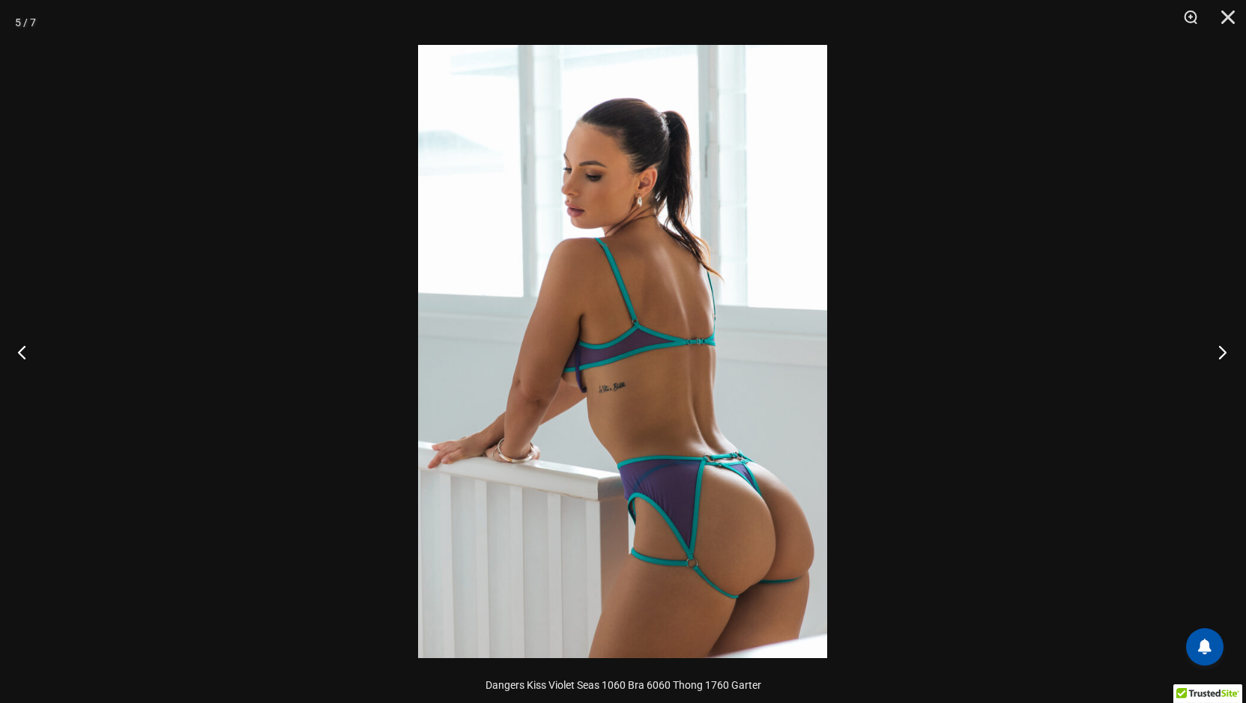
click at [1222, 347] on button "Next" at bounding box center [1218, 352] width 56 height 75
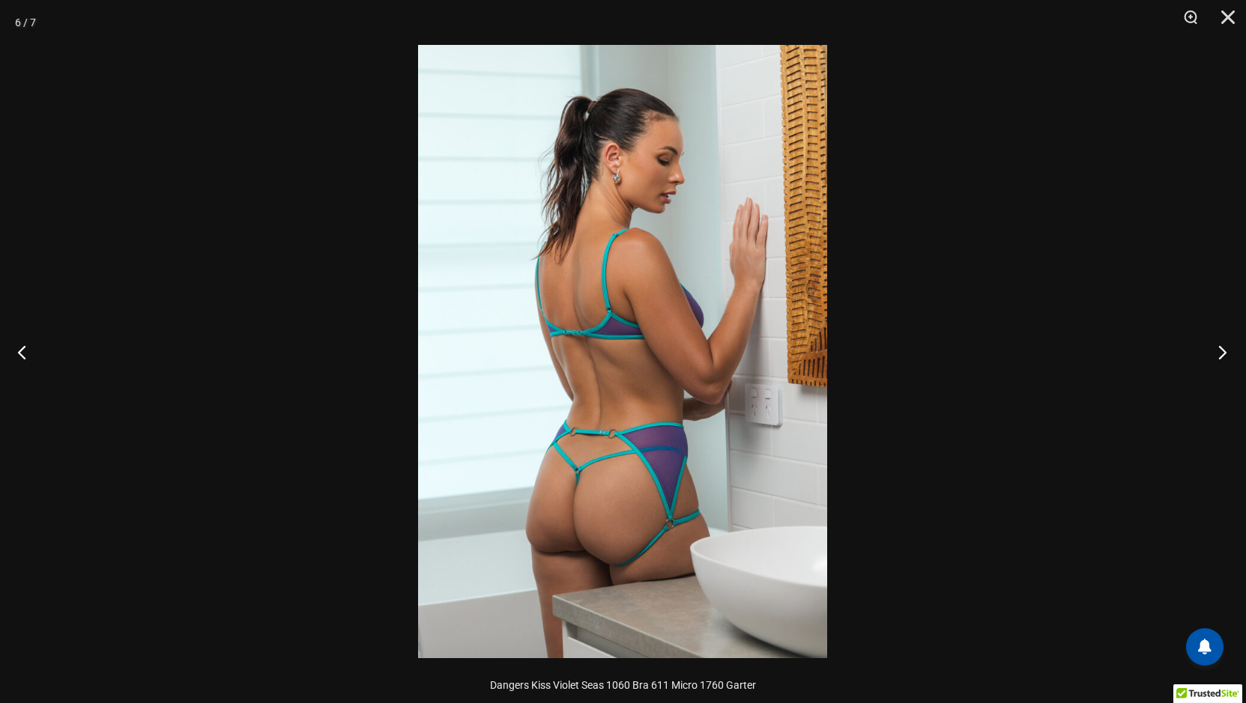
click at [1222, 347] on button "Next" at bounding box center [1218, 352] width 56 height 75
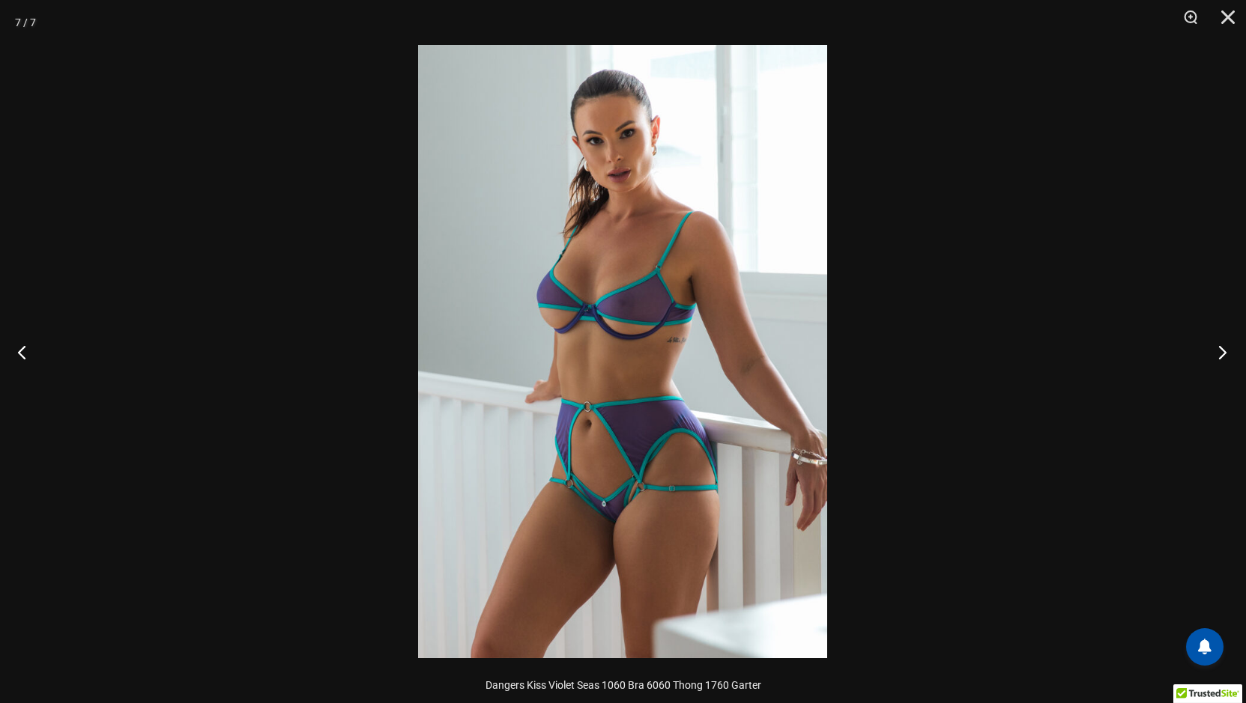
click at [1221, 350] on button "Next" at bounding box center [1218, 352] width 56 height 75
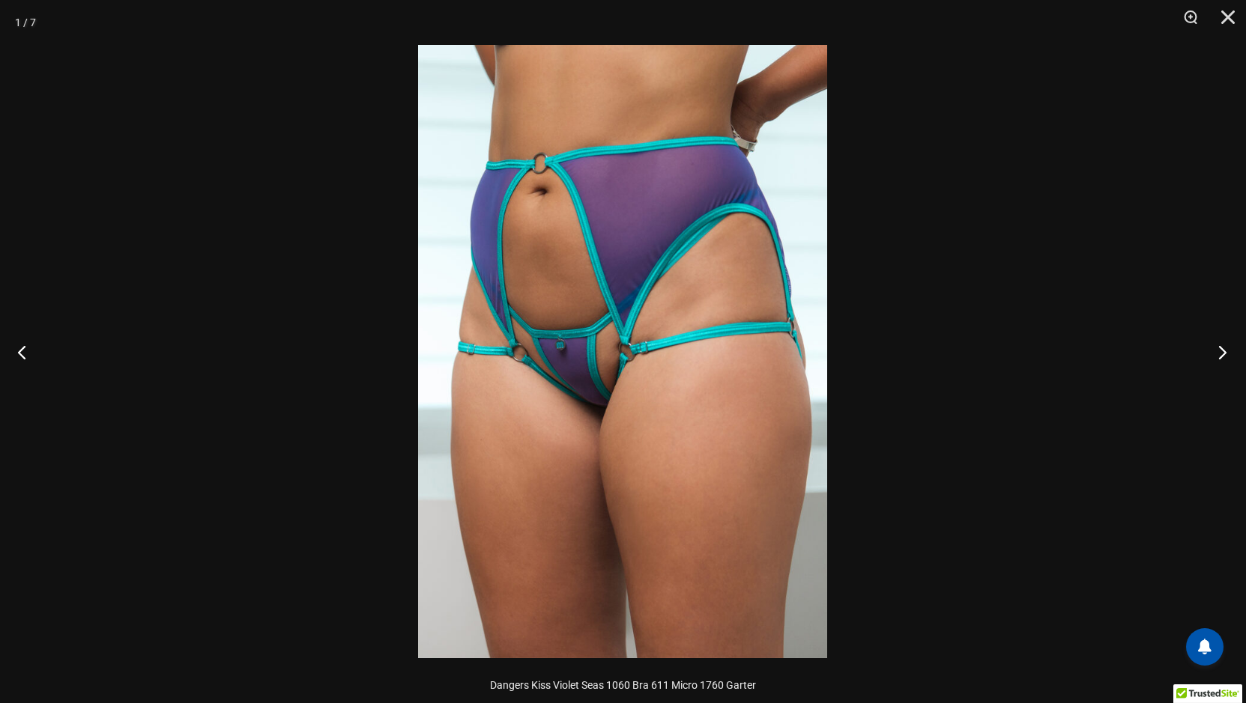
click at [1221, 350] on button "Next" at bounding box center [1218, 352] width 56 height 75
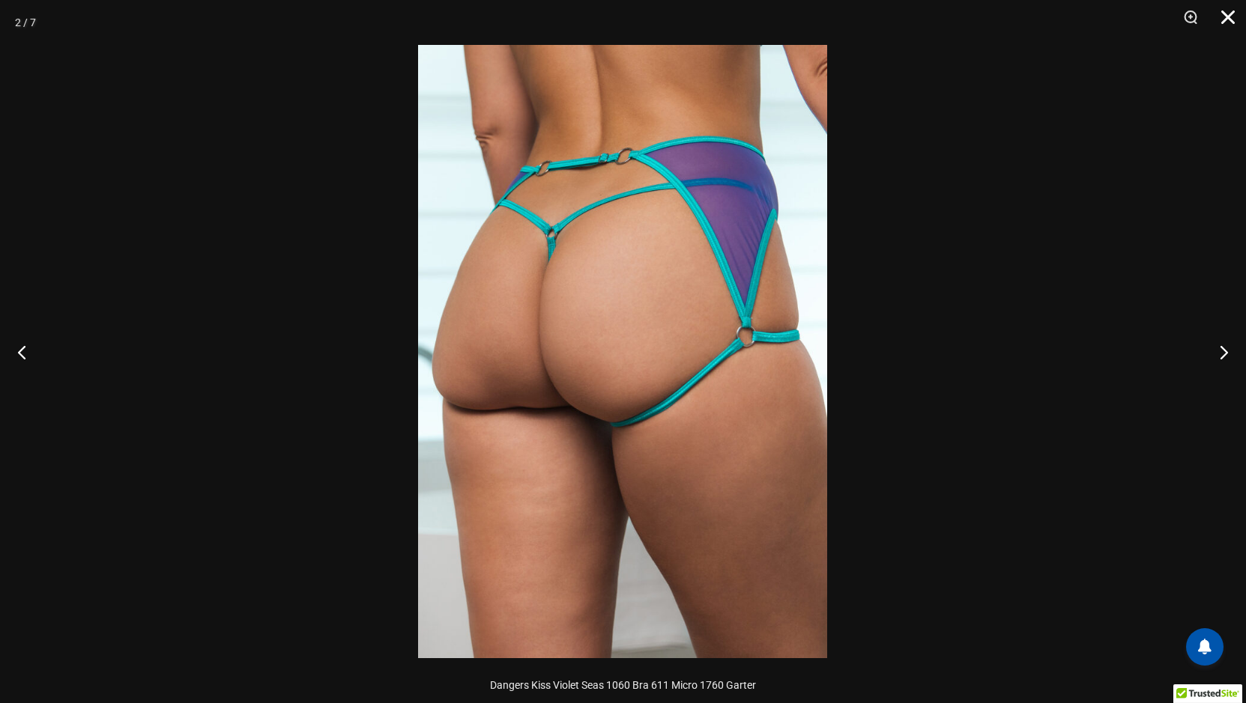
click at [1227, 16] on button "Close" at bounding box center [1222, 22] width 37 height 45
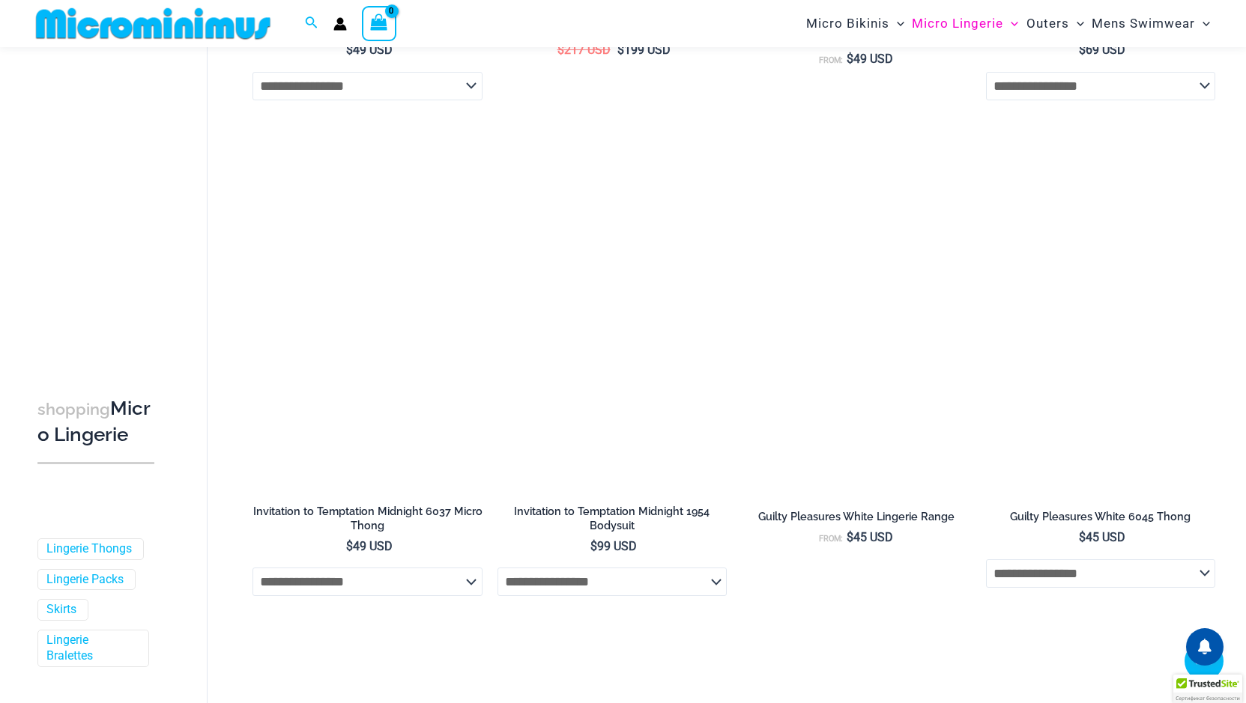
scroll to position [2453, 0]
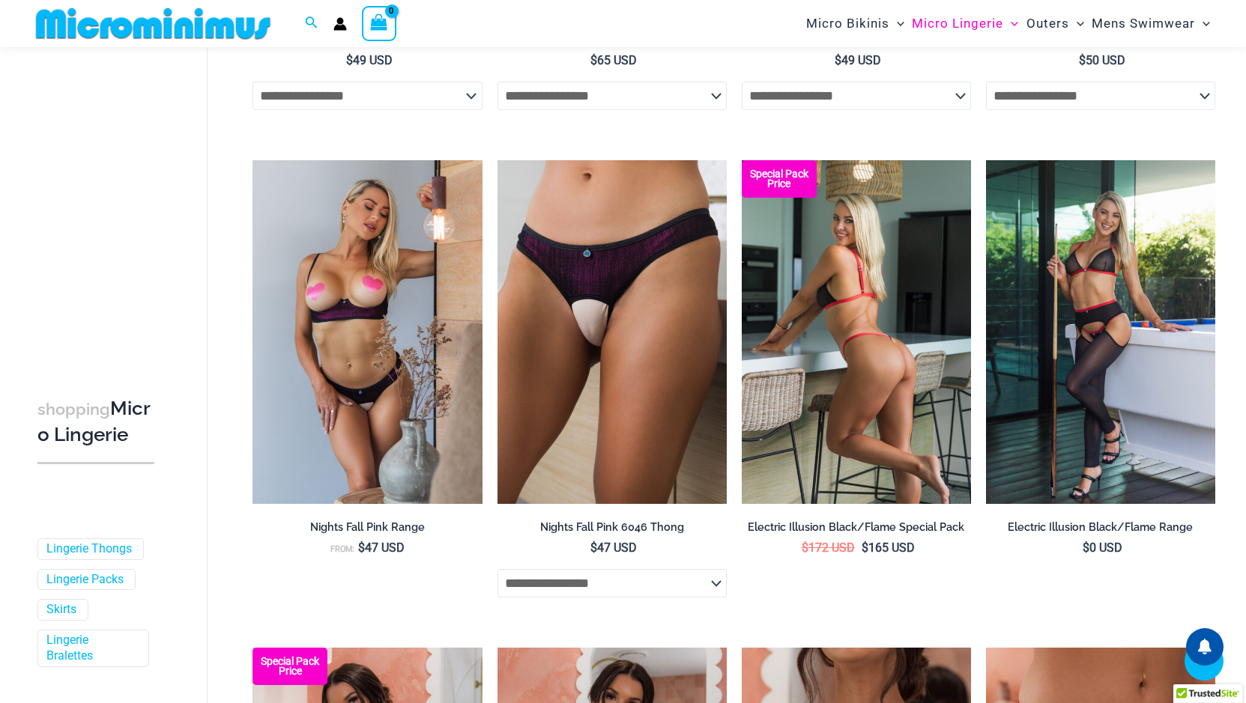
click at [891, 399] on img at bounding box center [856, 332] width 229 height 344
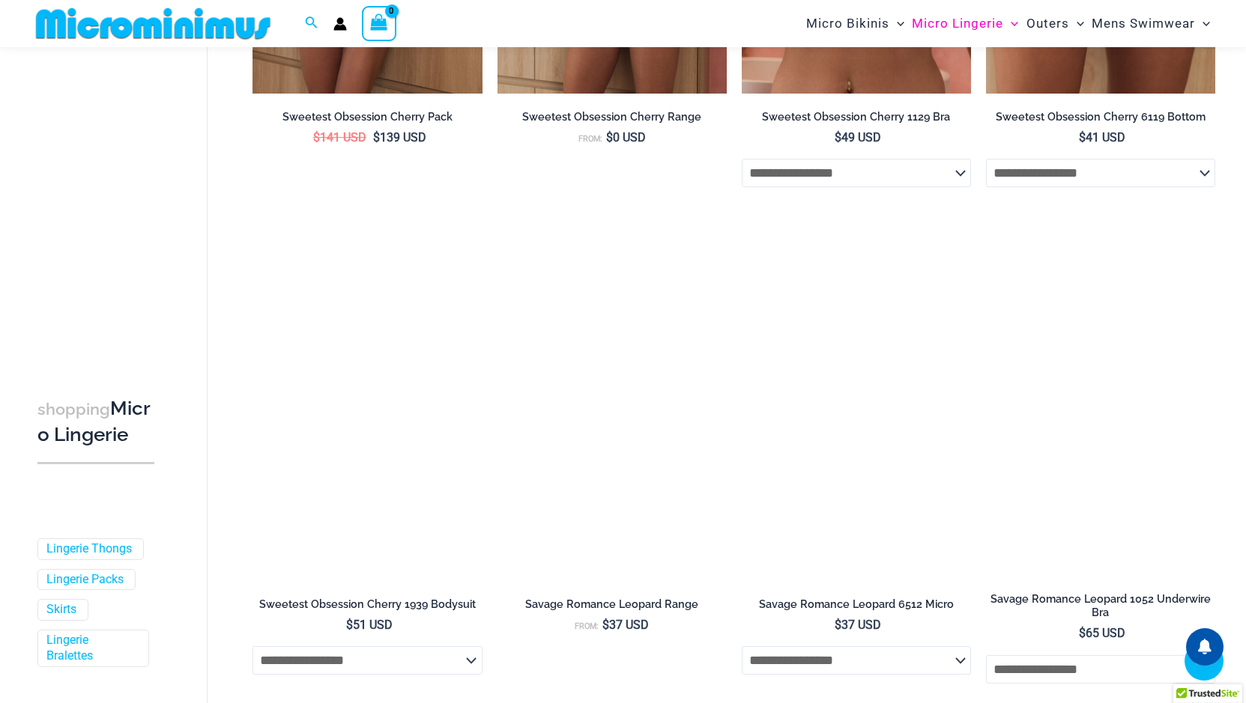
scroll to position [3351, 0]
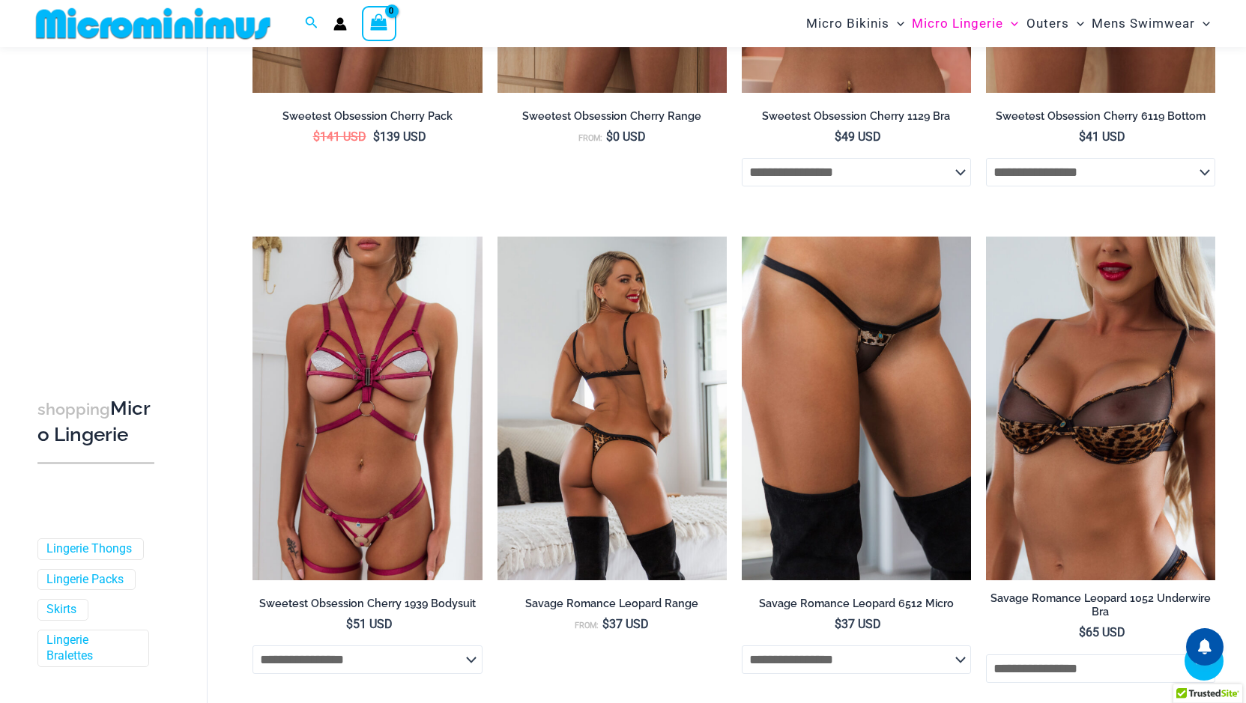
click at [599, 422] on img at bounding box center [611, 409] width 229 height 344
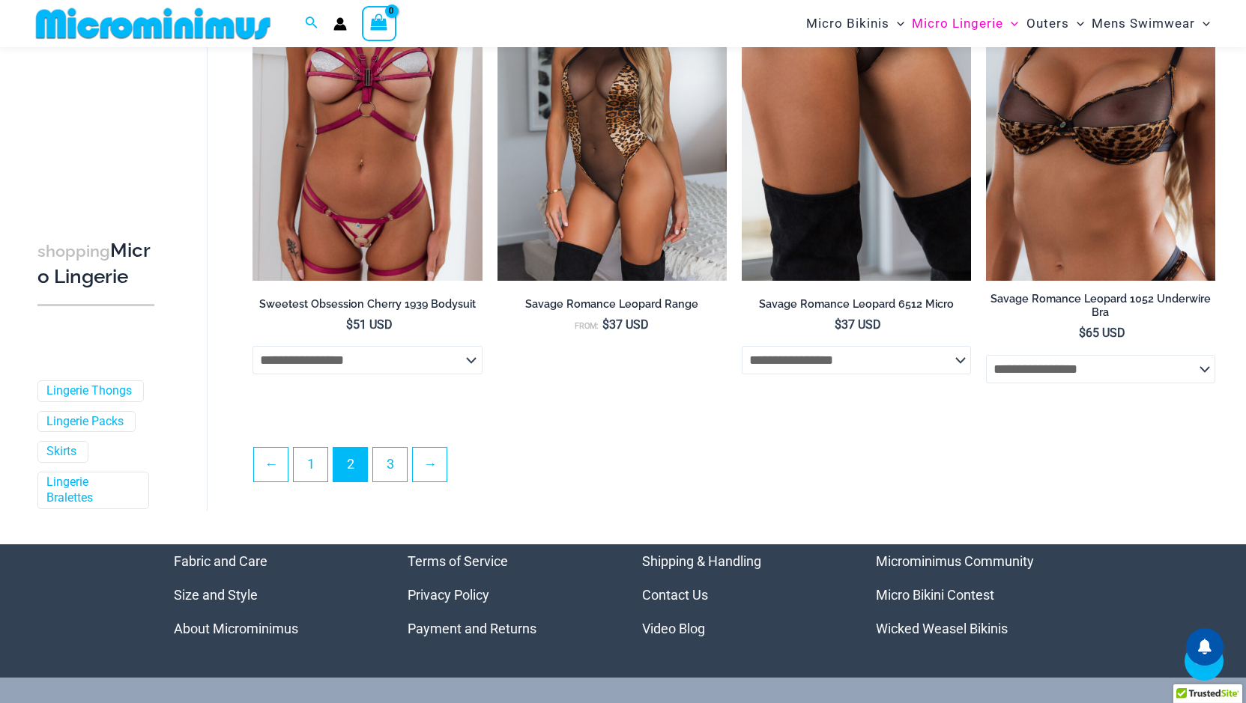
scroll to position [3801, 0]
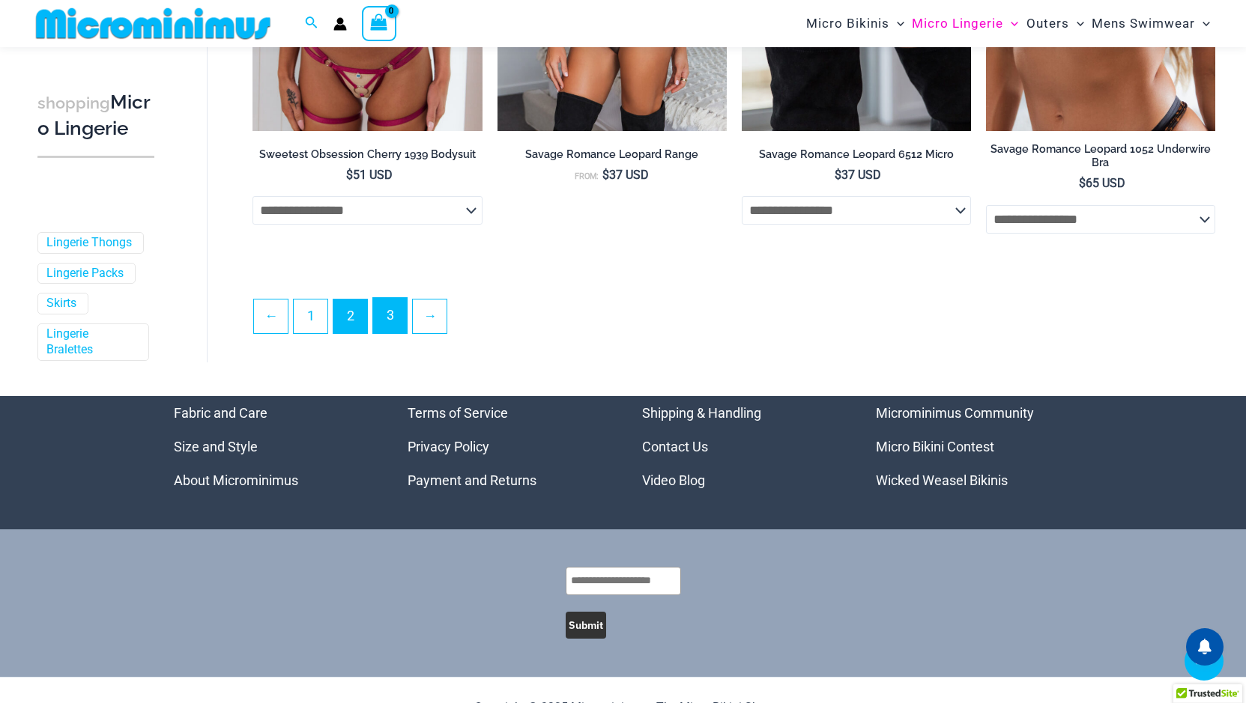
click at [390, 312] on link "3" at bounding box center [390, 315] width 34 height 35
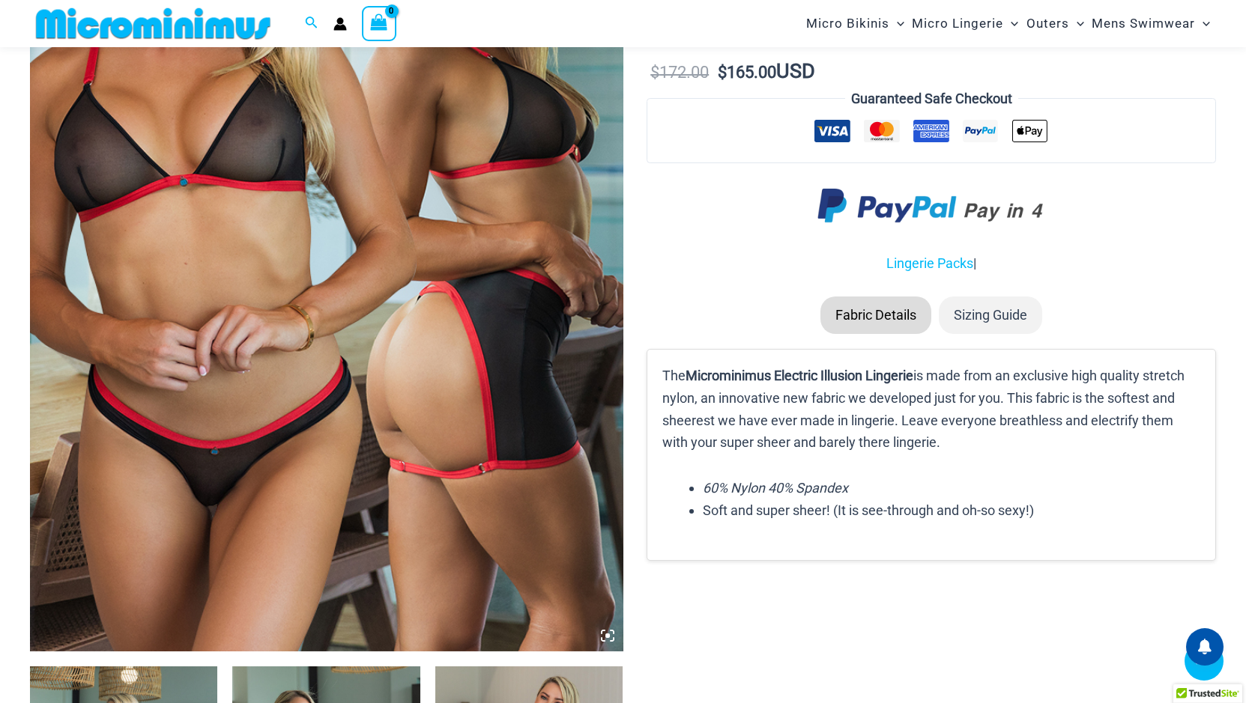
scroll to position [361, 0]
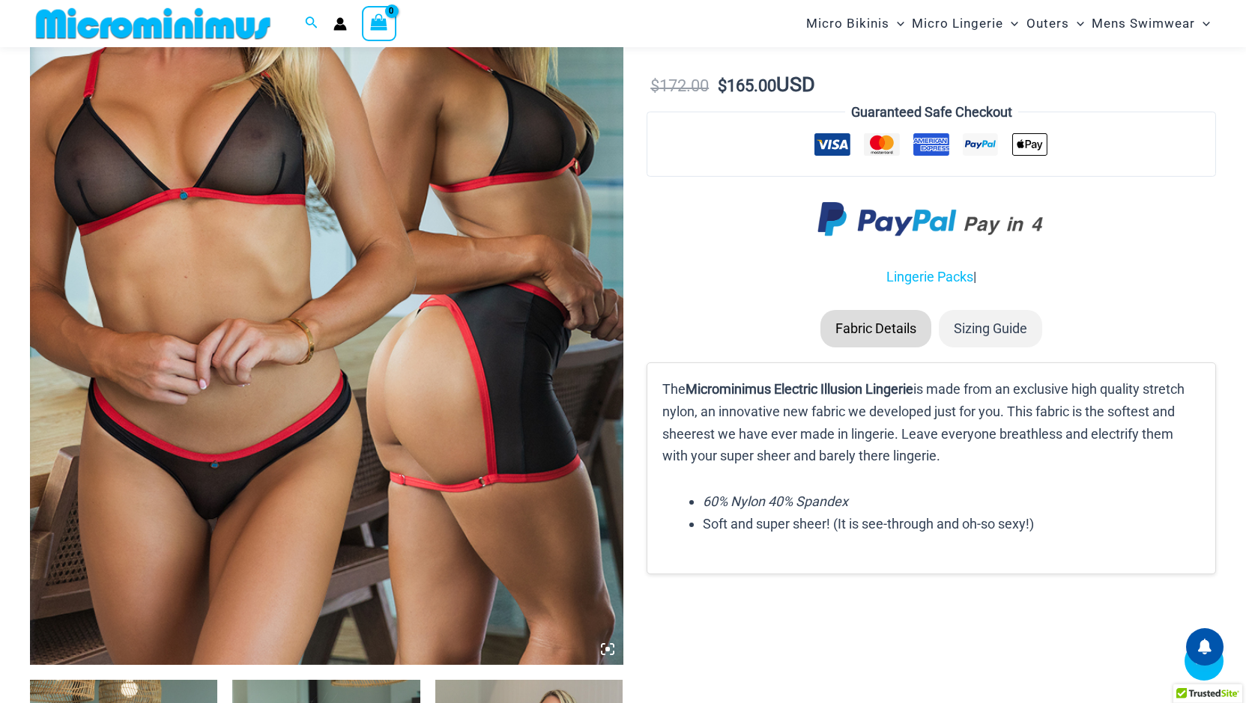
click at [608, 649] on icon at bounding box center [607, 649] width 4 height 4
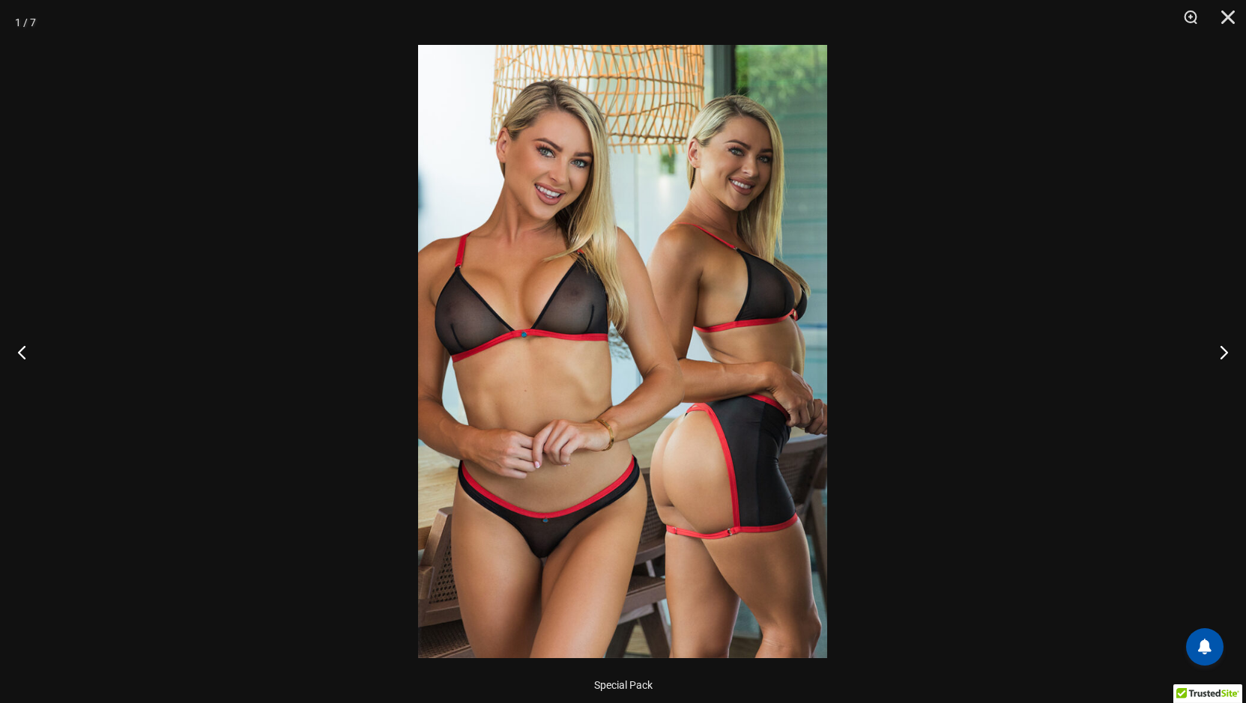
click at [614, 630] on img at bounding box center [622, 352] width 409 height 614
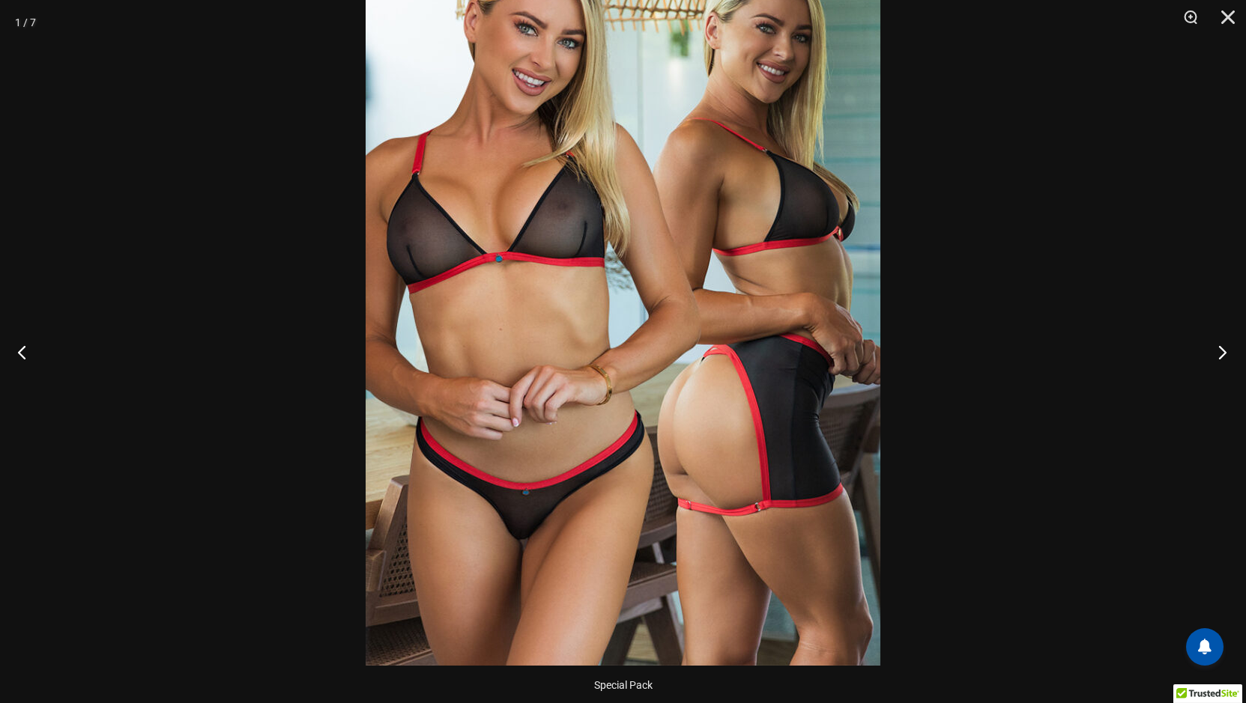
click at [1225, 350] on button "Next" at bounding box center [1218, 352] width 56 height 75
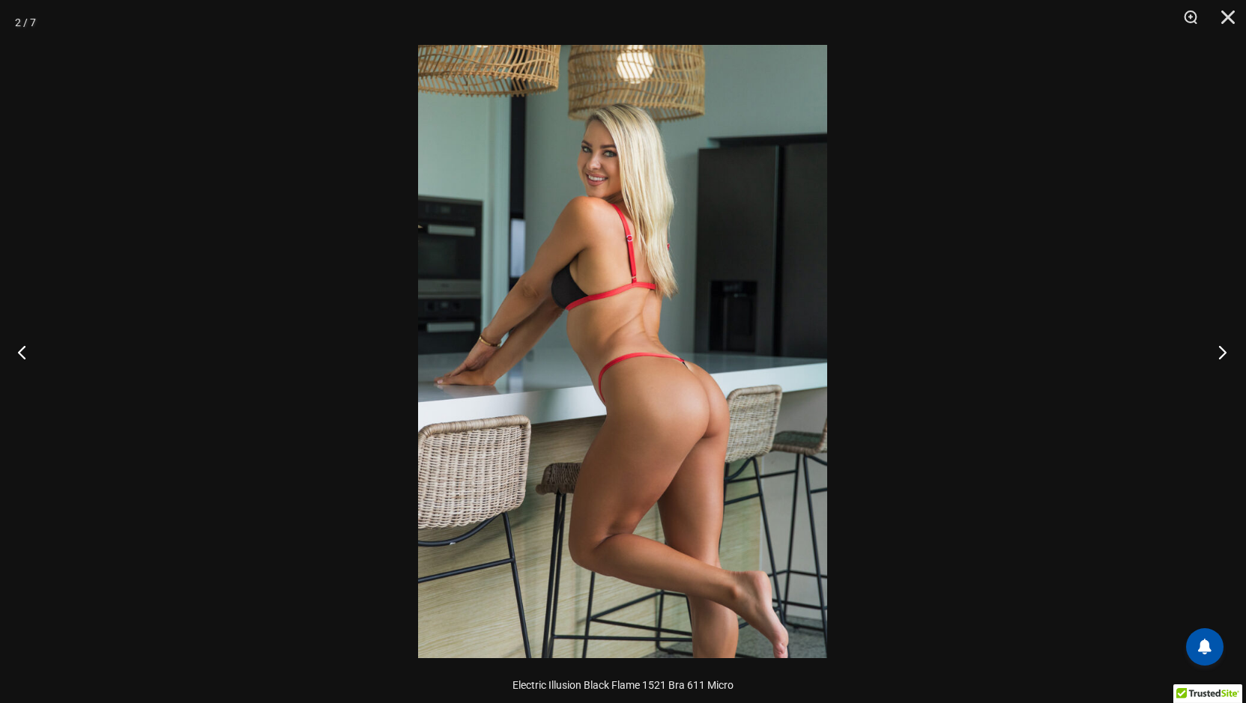
click at [1225, 350] on button "Next" at bounding box center [1218, 352] width 56 height 75
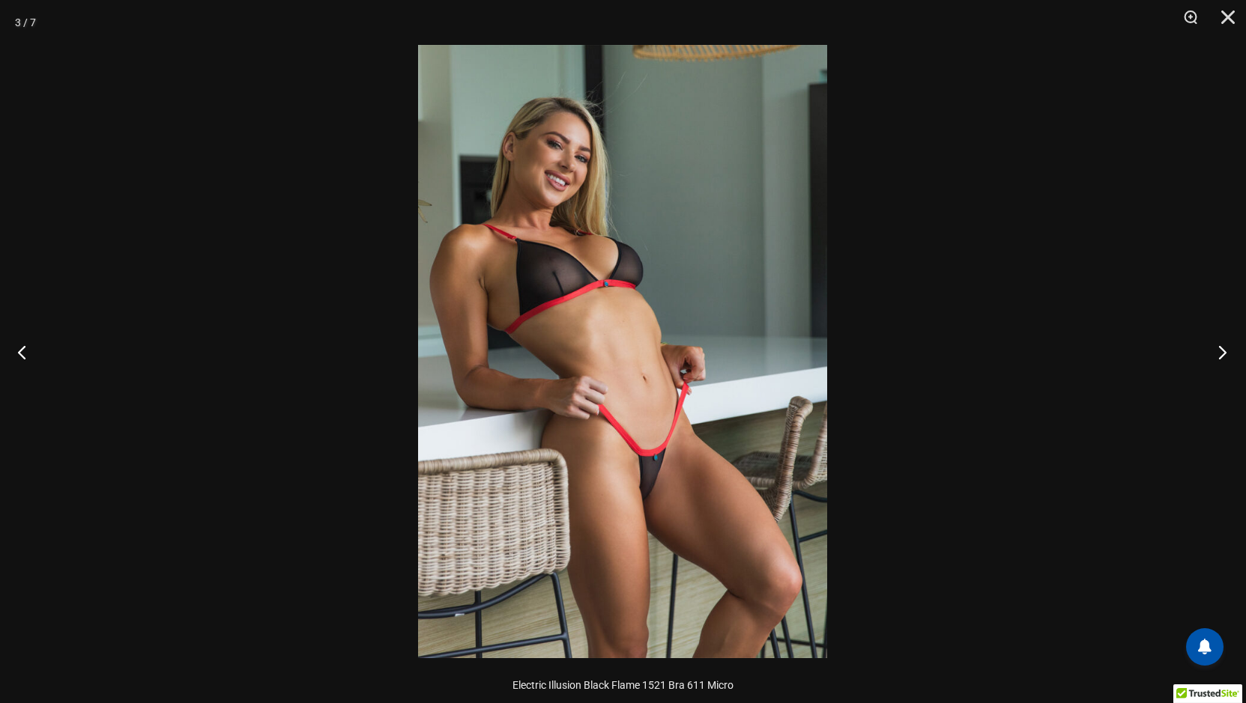
click at [1225, 351] on button "Next" at bounding box center [1218, 352] width 56 height 75
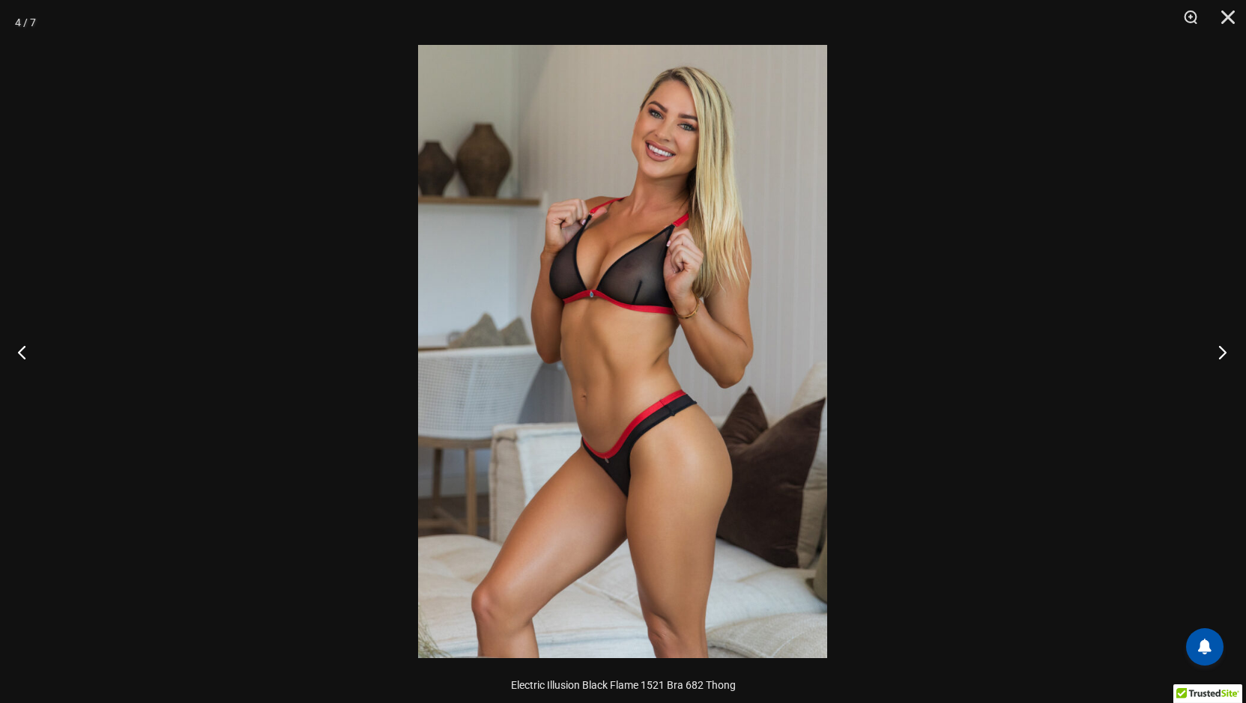
click at [1225, 351] on button "Next" at bounding box center [1218, 352] width 56 height 75
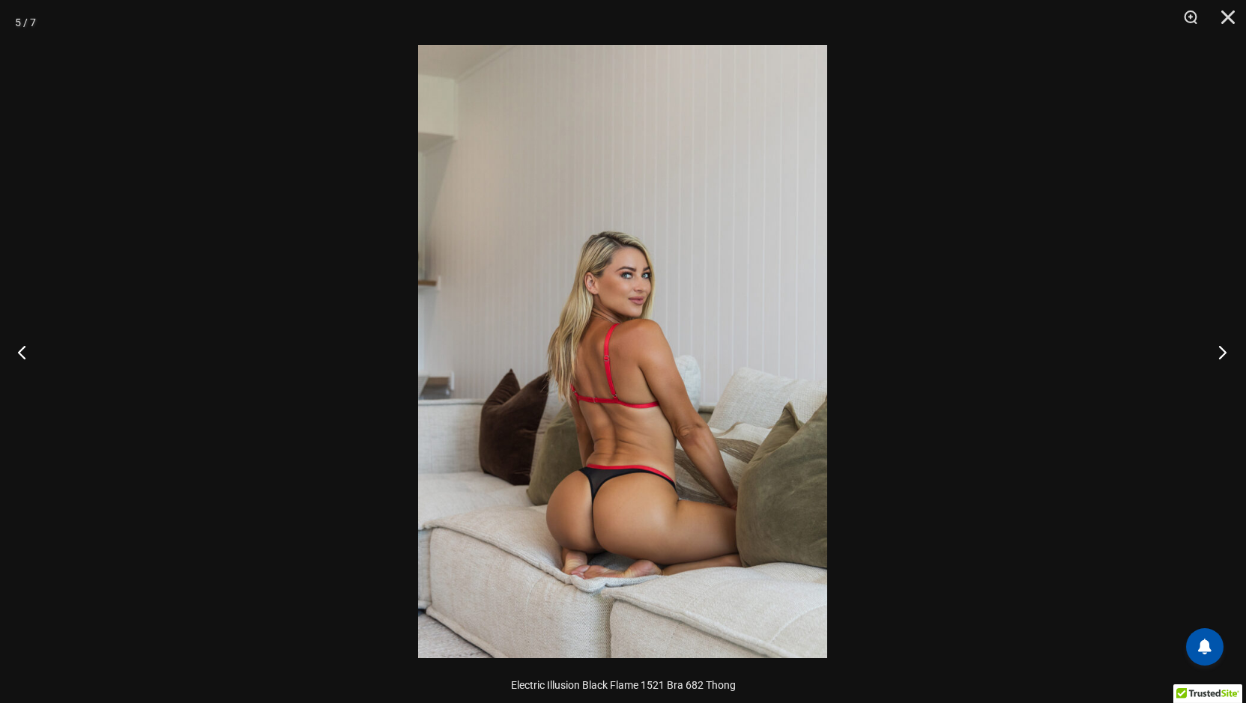
click at [1225, 351] on button "Next" at bounding box center [1218, 352] width 56 height 75
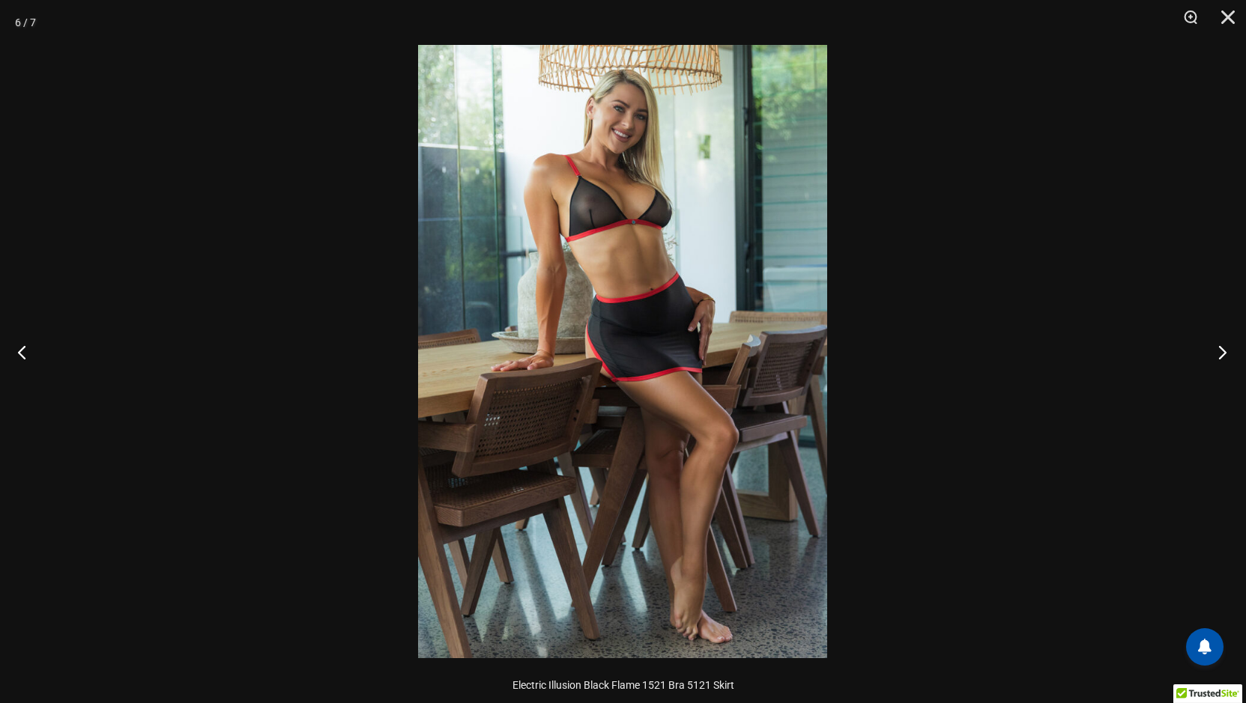
click at [1225, 351] on button "Next" at bounding box center [1218, 352] width 56 height 75
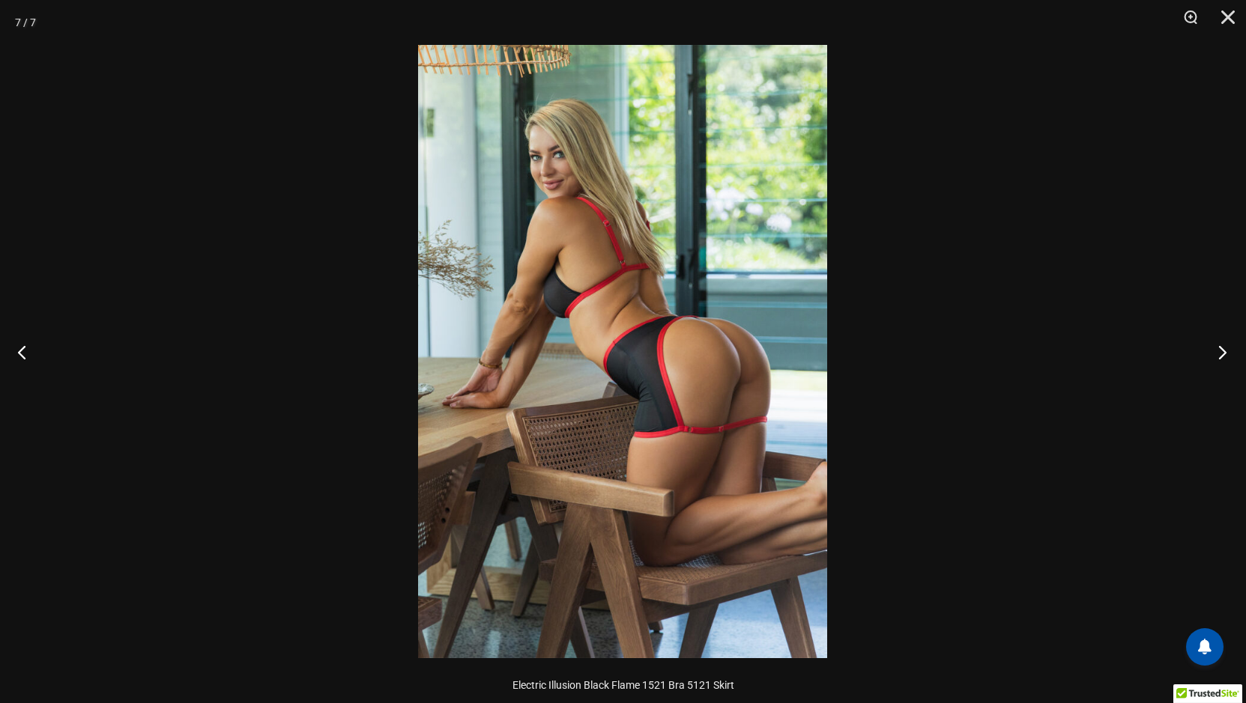
click at [1225, 351] on button "Next" at bounding box center [1218, 352] width 56 height 75
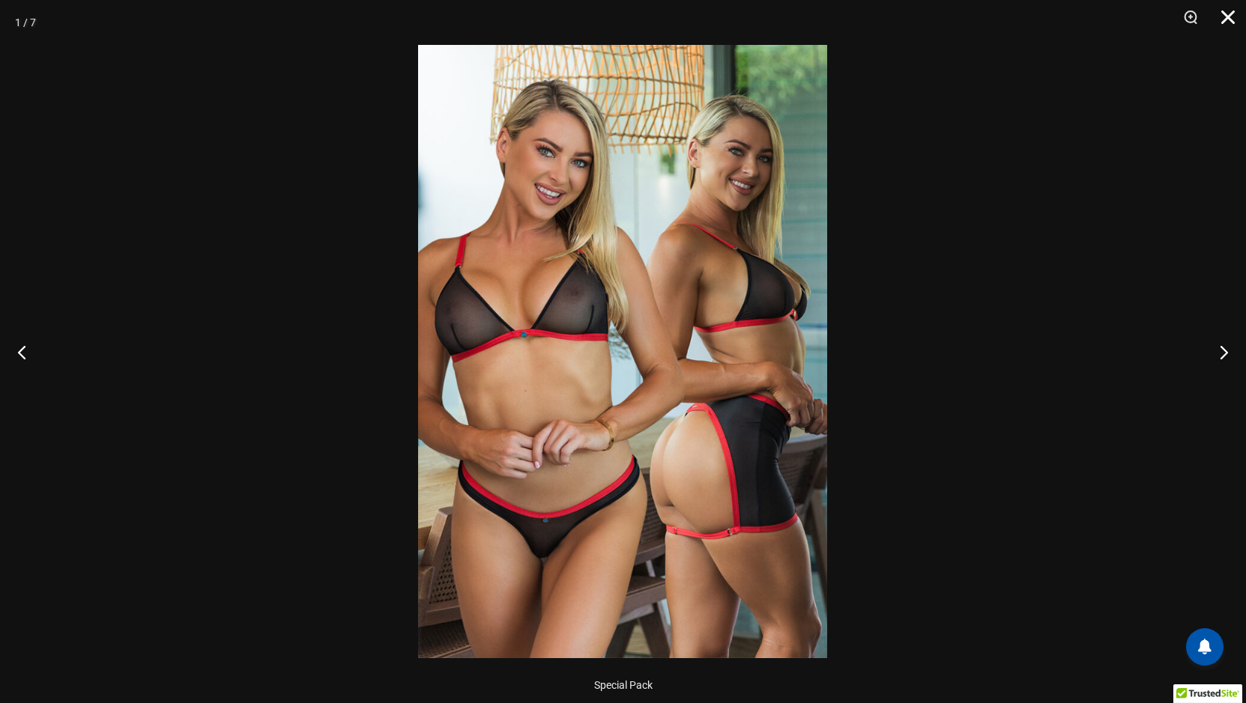
click at [1232, 13] on button "Close" at bounding box center [1222, 22] width 37 height 45
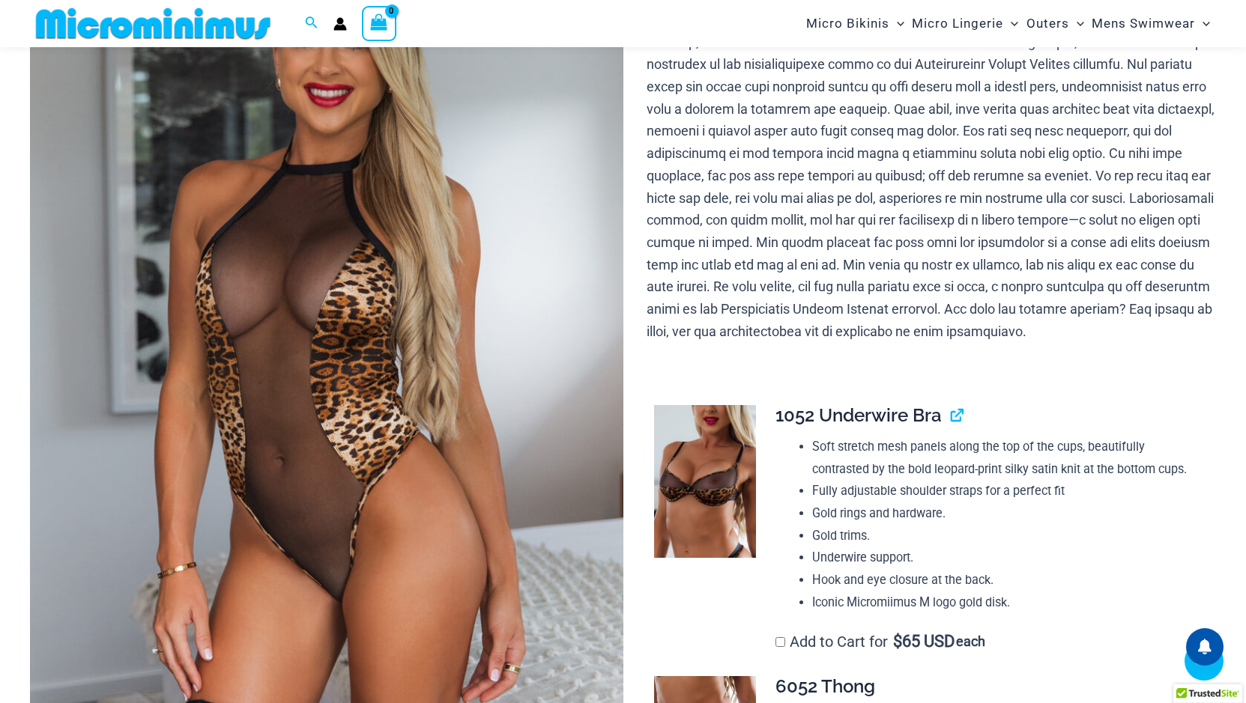
scroll to position [449, 0]
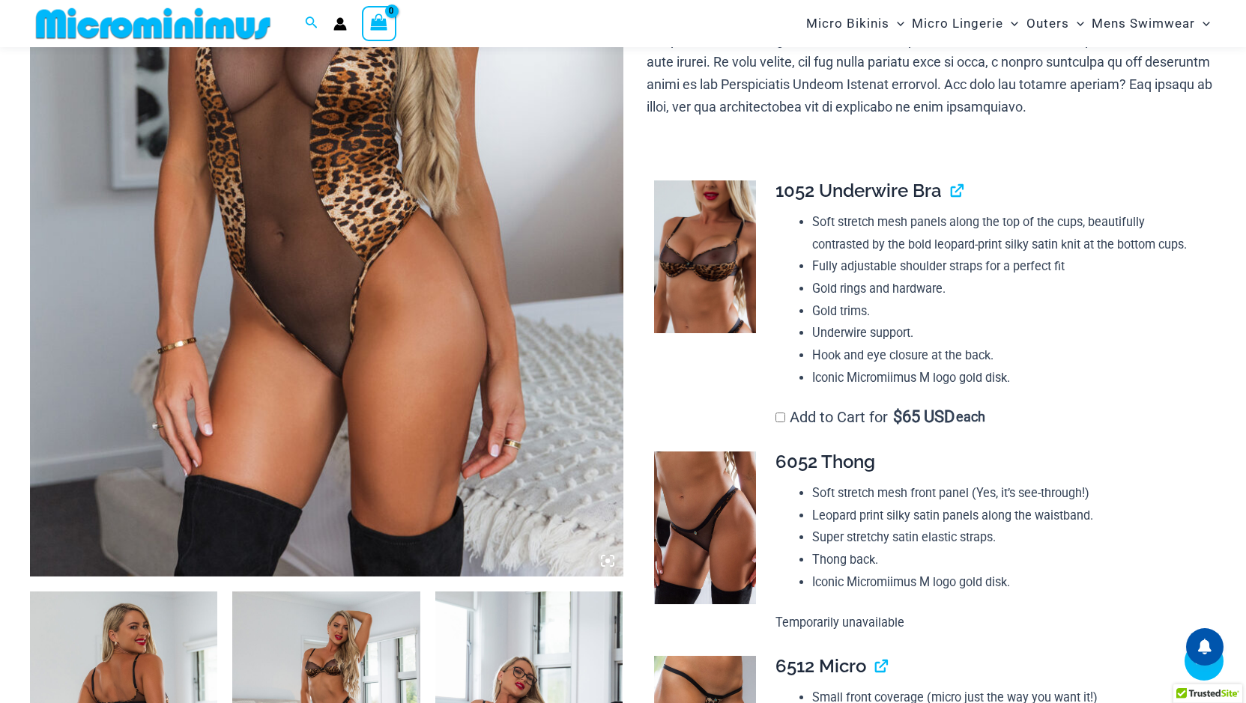
click at [607, 557] on icon at bounding box center [607, 560] width 13 height 13
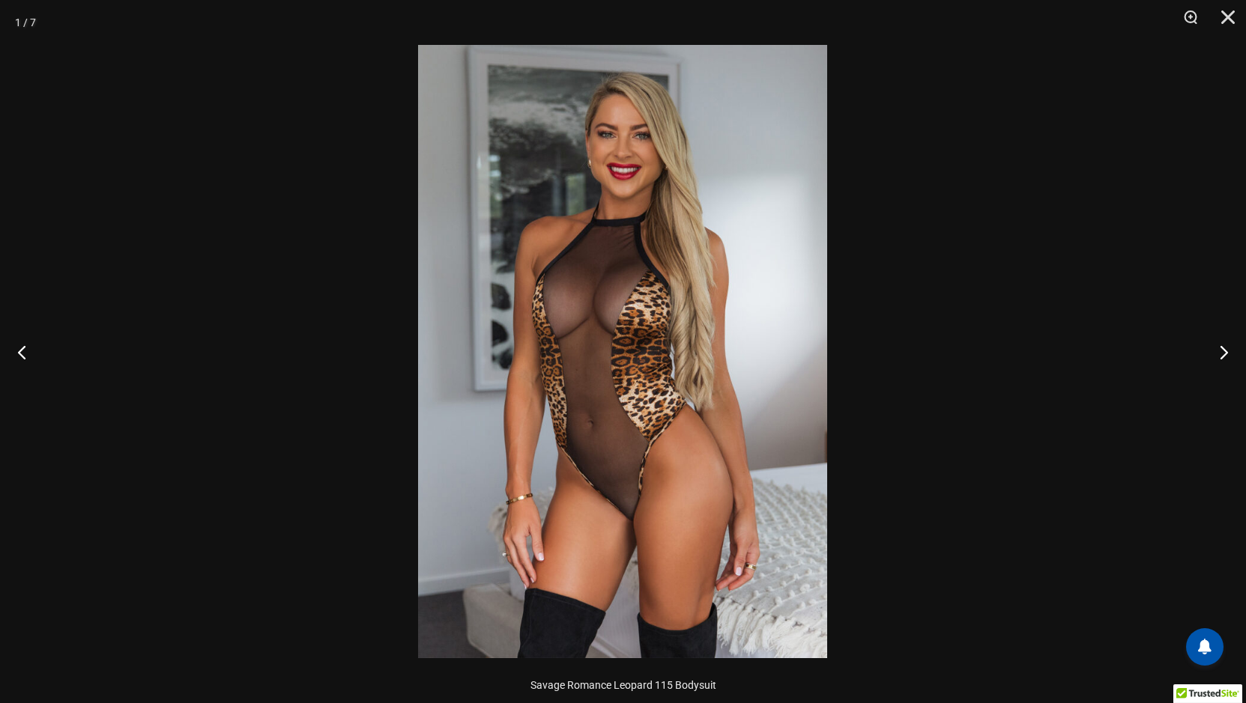
click at [674, 451] on img at bounding box center [622, 352] width 409 height 614
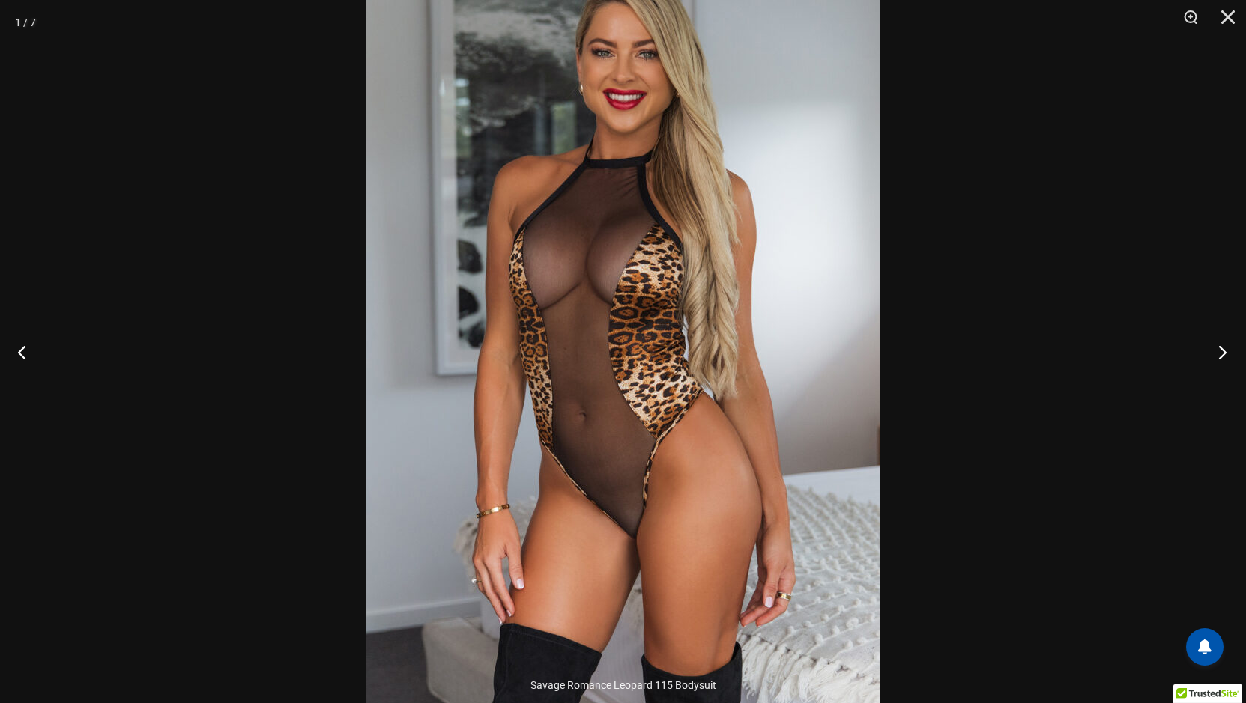
click at [1223, 351] on button "Next" at bounding box center [1218, 352] width 56 height 75
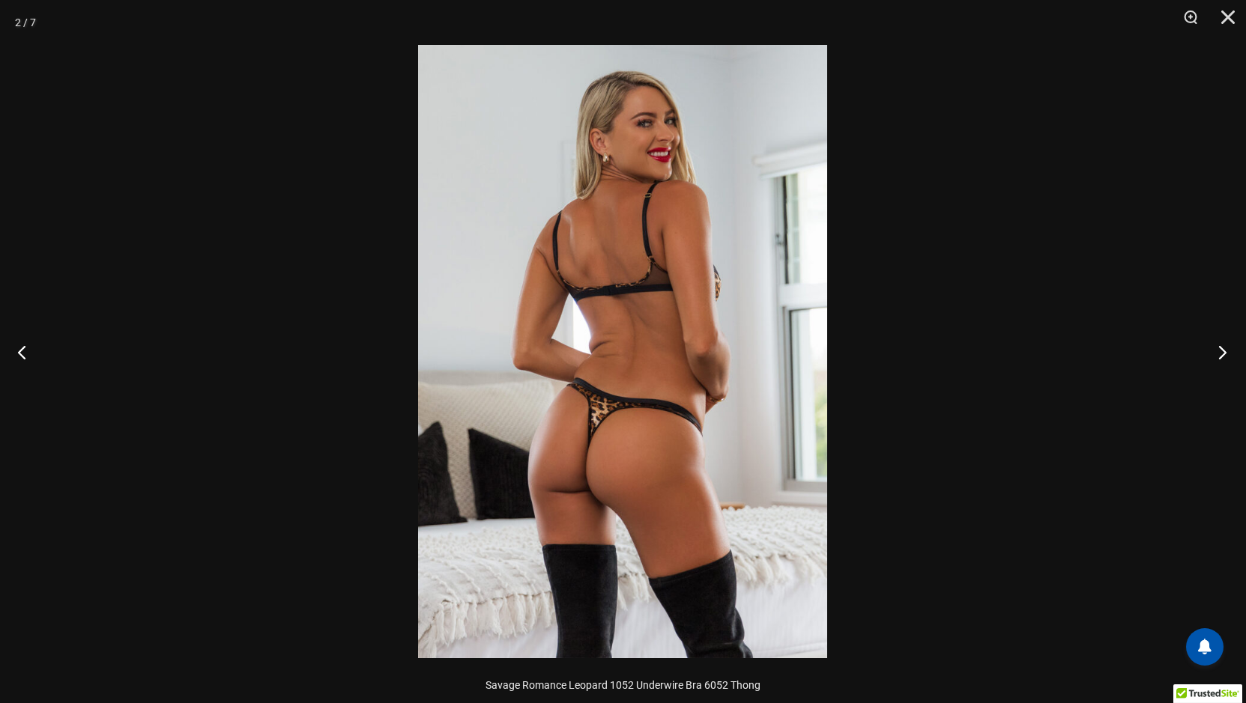
click at [1223, 351] on button "Next" at bounding box center [1218, 352] width 56 height 75
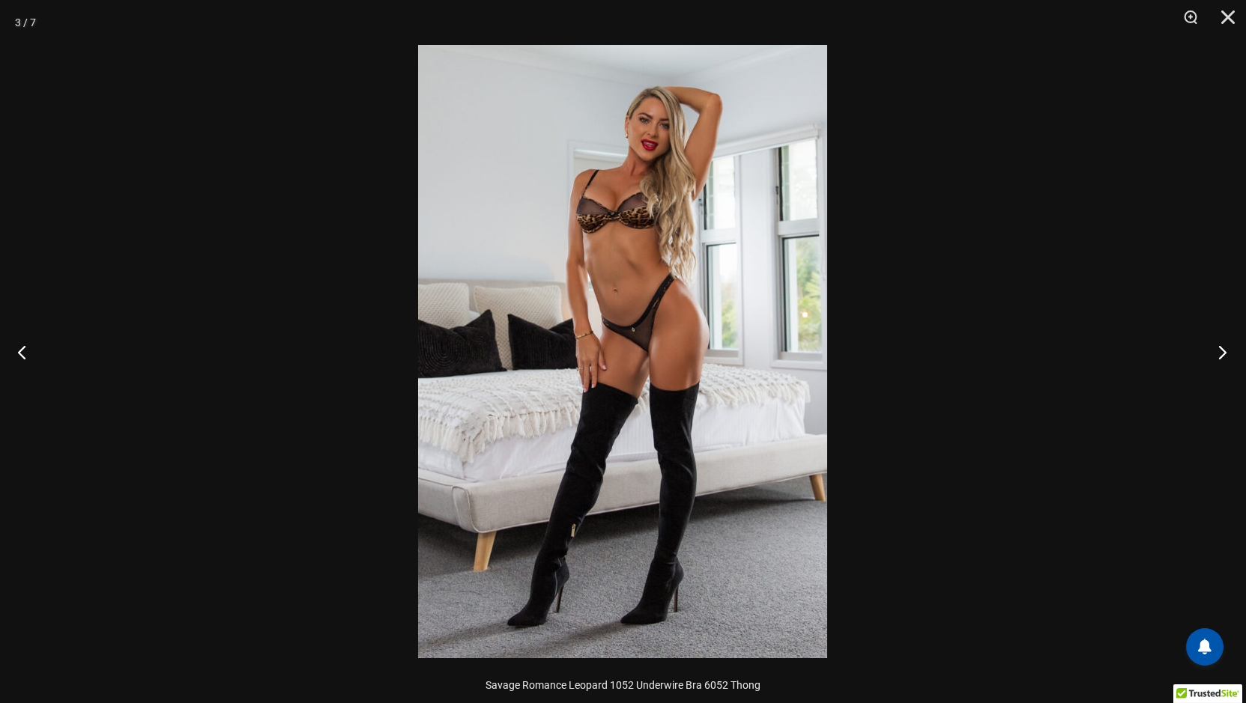
click at [1223, 351] on button "Next" at bounding box center [1218, 352] width 56 height 75
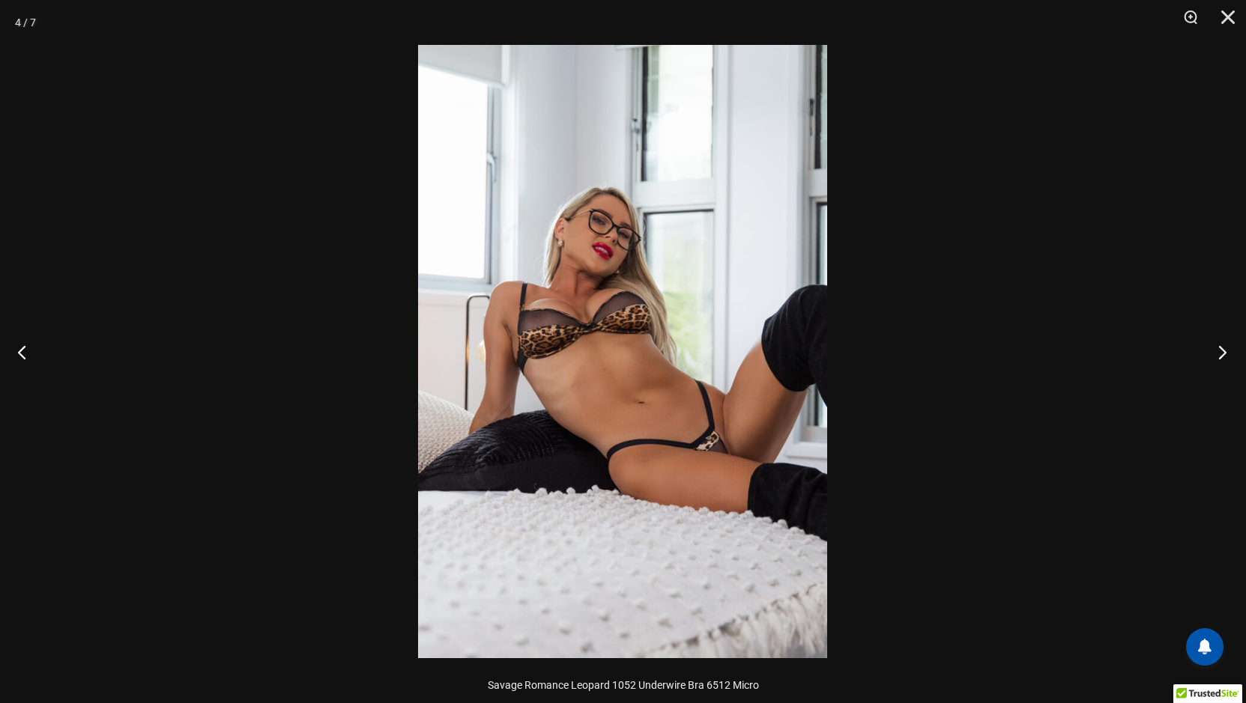
click at [1223, 351] on button "Next" at bounding box center [1218, 352] width 56 height 75
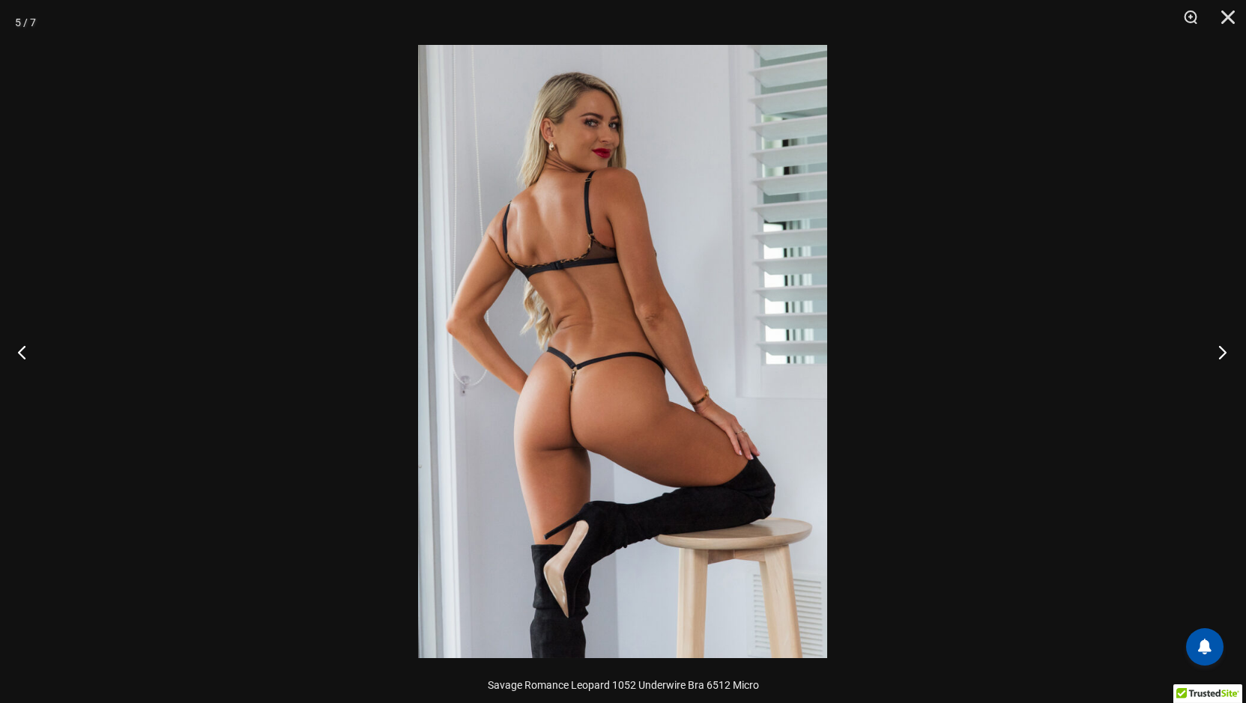
click at [1223, 351] on button "Next" at bounding box center [1218, 352] width 56 height 75
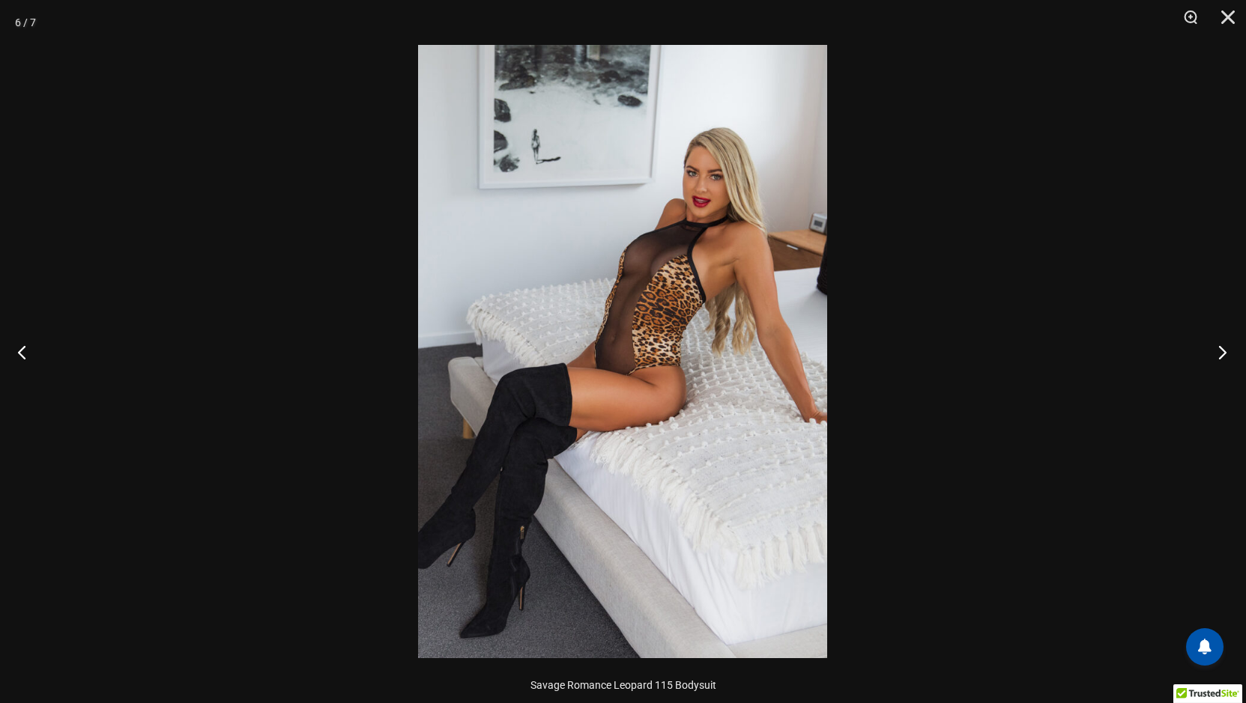
click at [1223, 351] on button "Next" at bounding box center [1218, 352] width 56 height 75
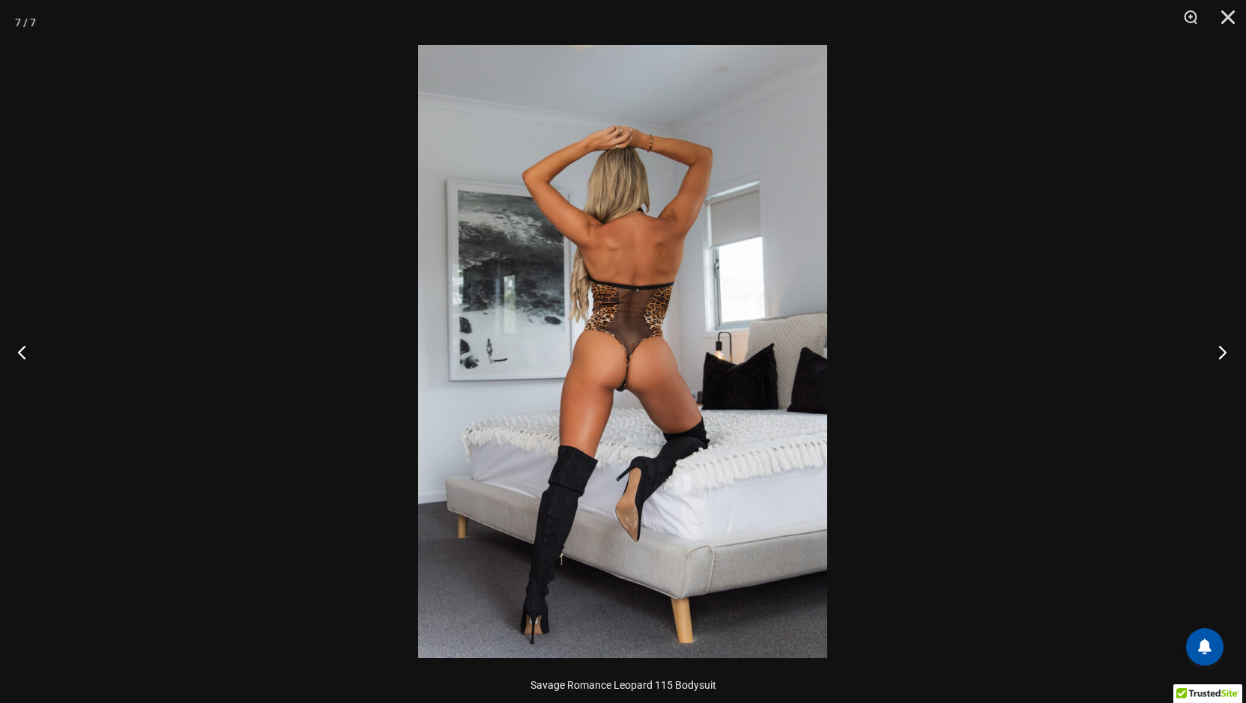
click at [1223, 351] on button "Next" at bounding box center [1218, 352] width 56 height 75
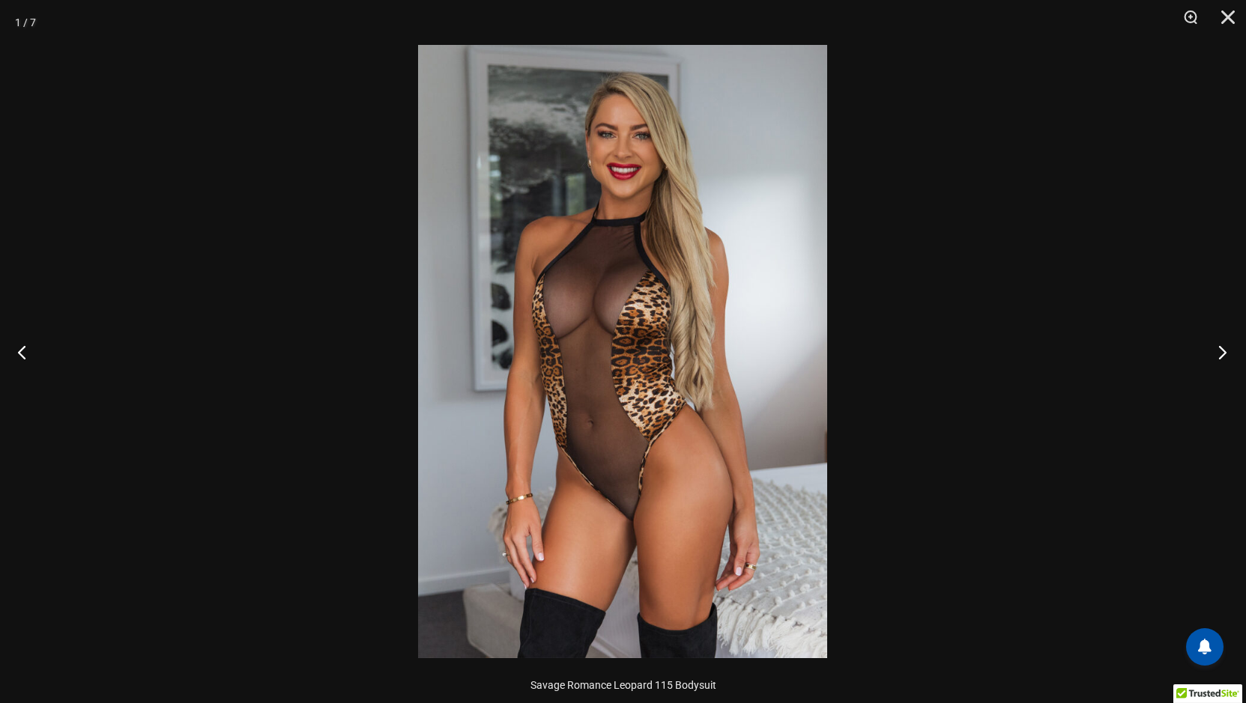
click at [1223, 351] on button "Next" at bounding box center [1218, 352] width 56 height 75
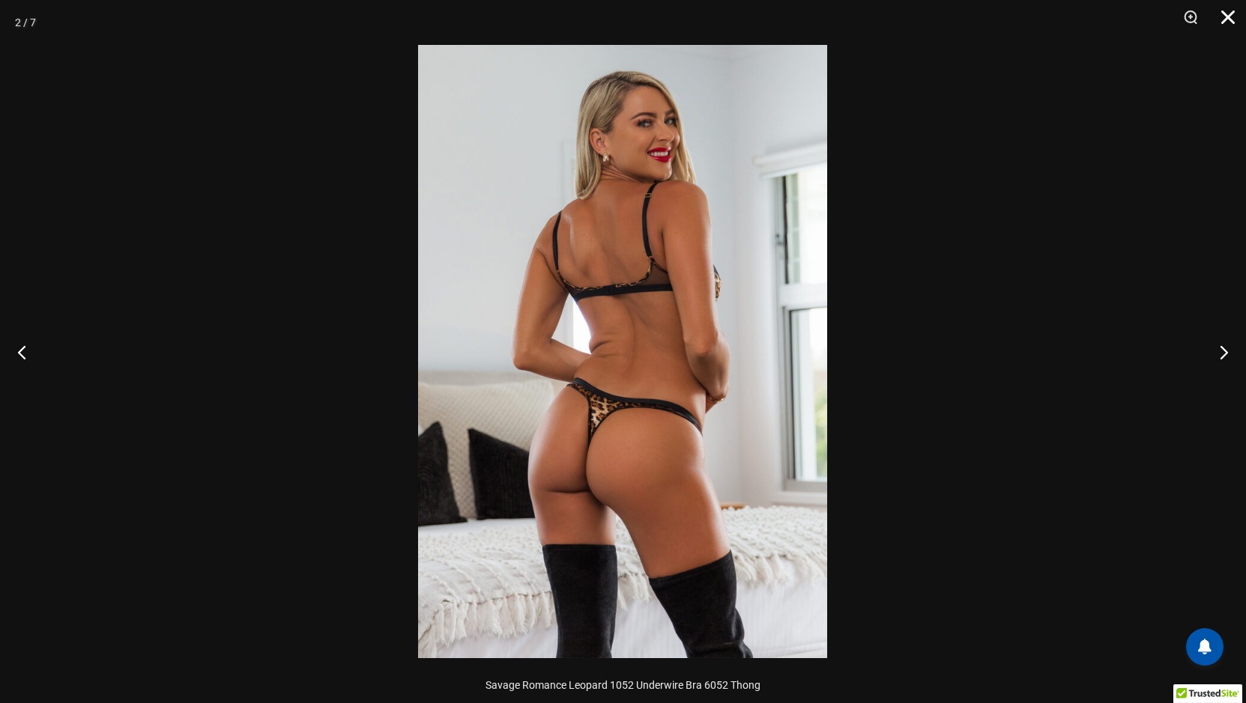
click at [1228, 16] on button "Close" at bounding box center [1222, 22] width 37 height 45
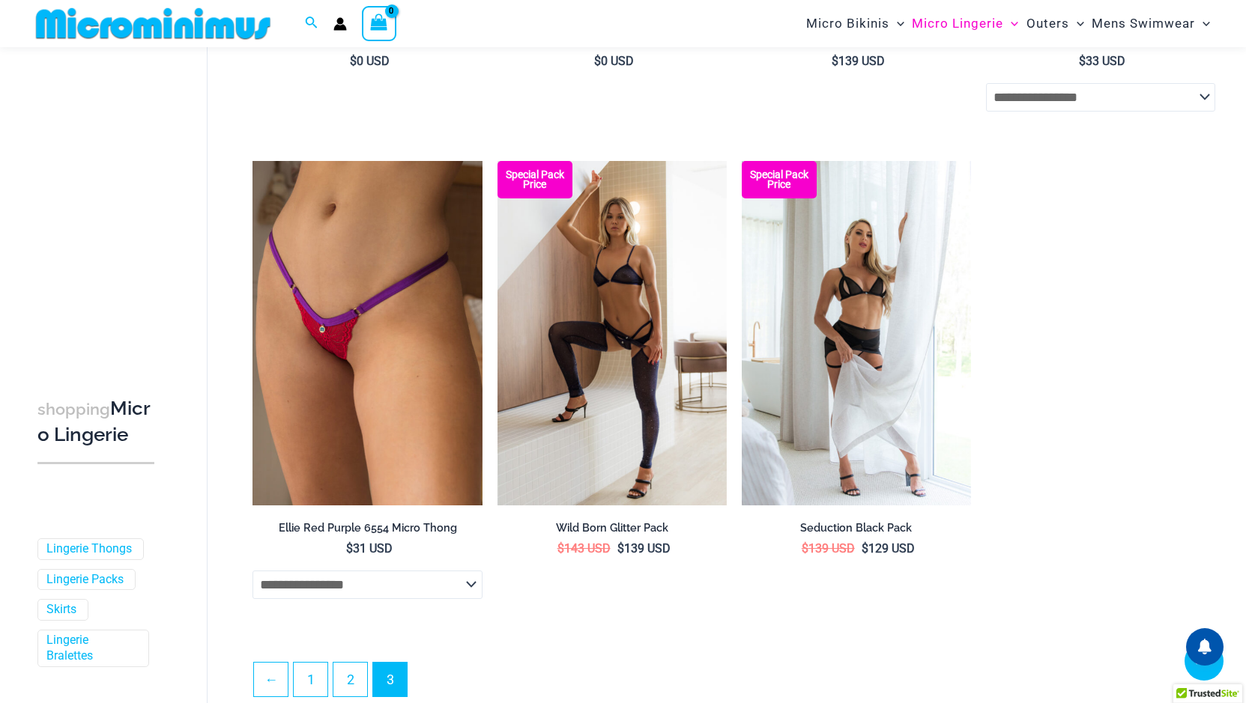
scroll to position [960, 0]
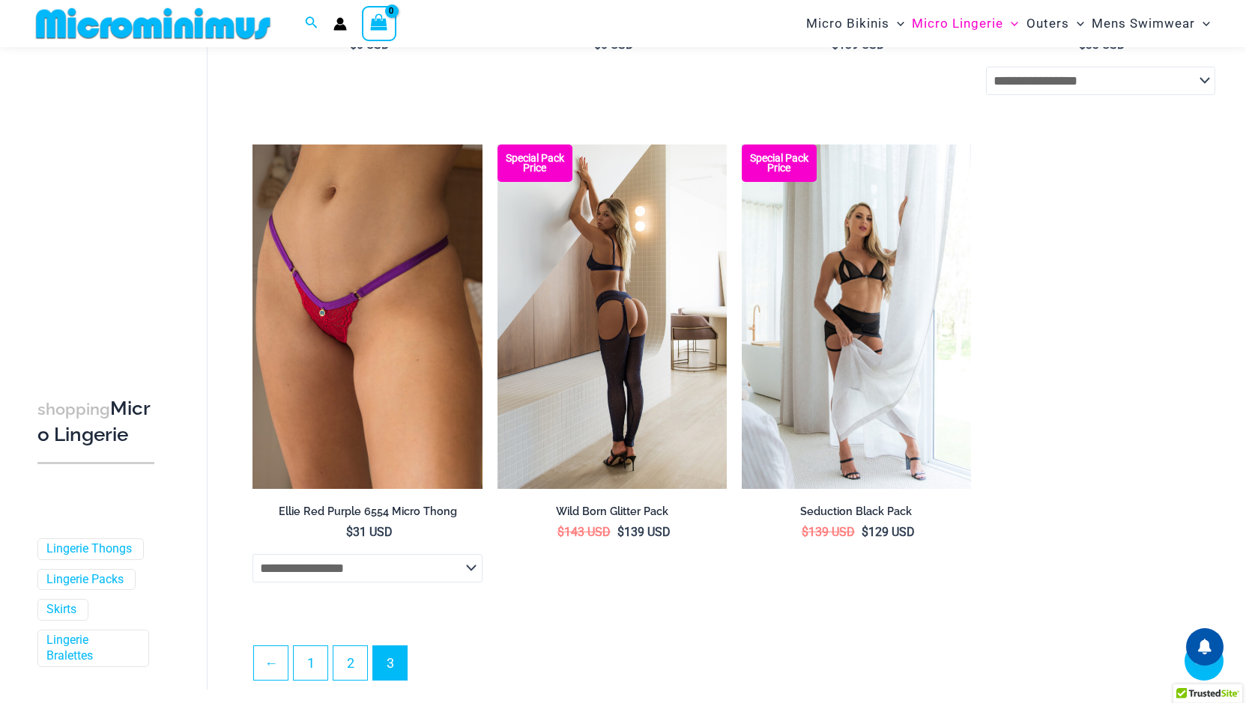
click at [642, 344] on img at bounding box center [611, 317] width 229 height 344
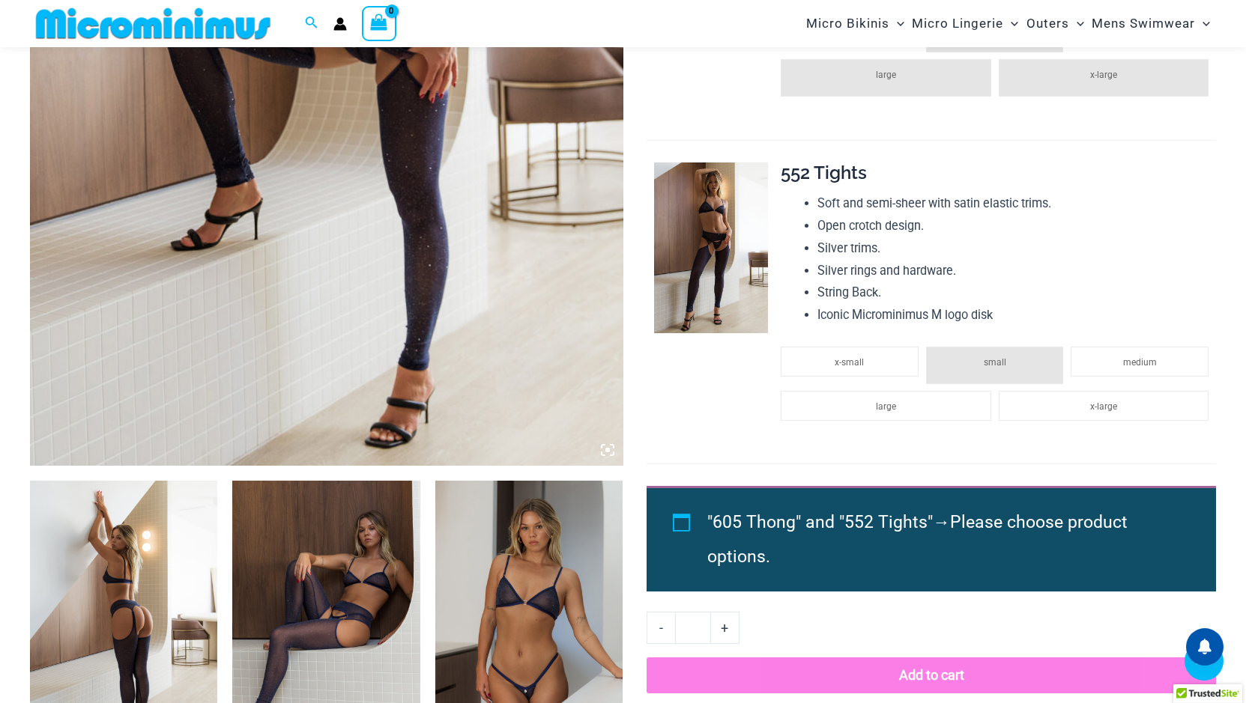
scroll to position [586, 0]
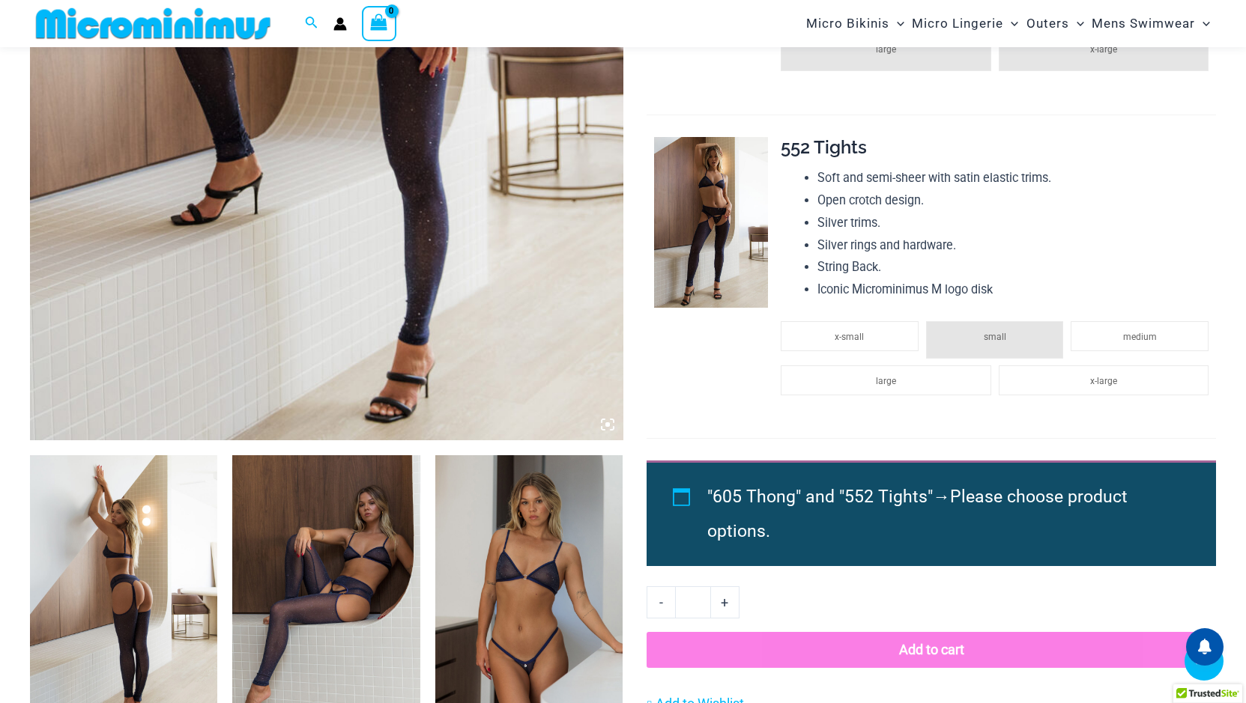
click at [605, 425] on icon at bounding box center [607, 424] width 13 height 13
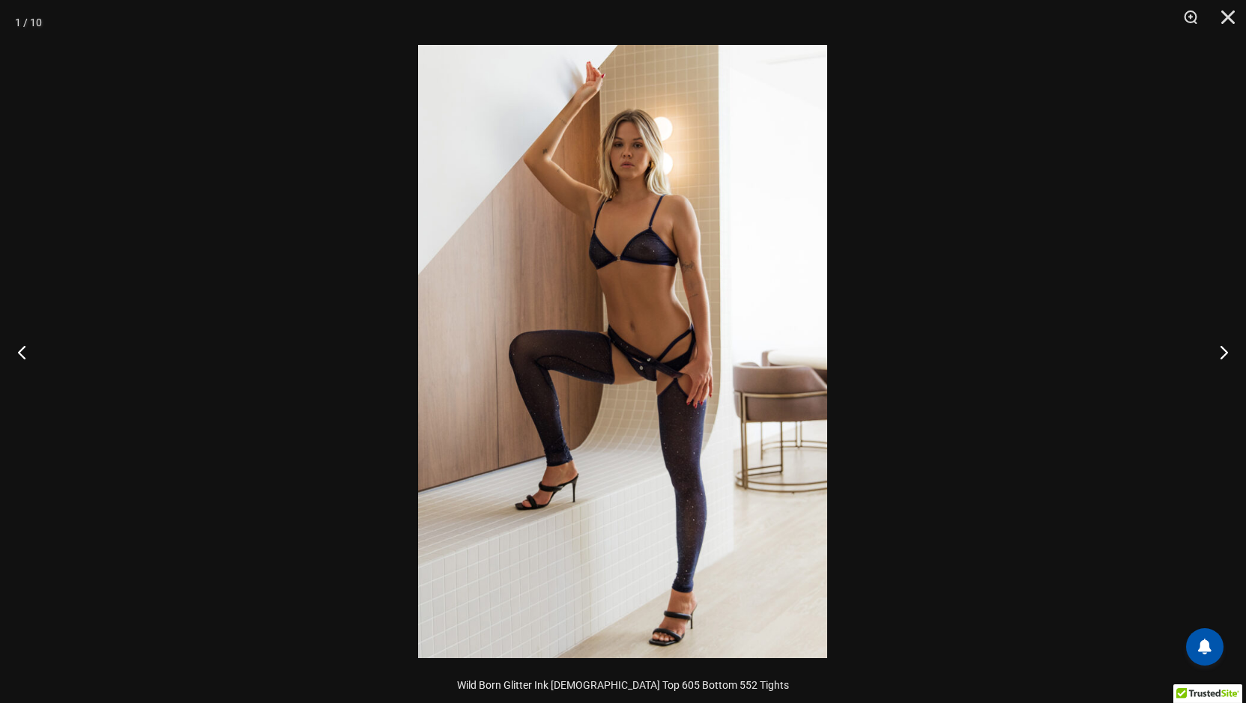
click at [664, 335] on img at bounding box center [622, 352] width 409 height 614
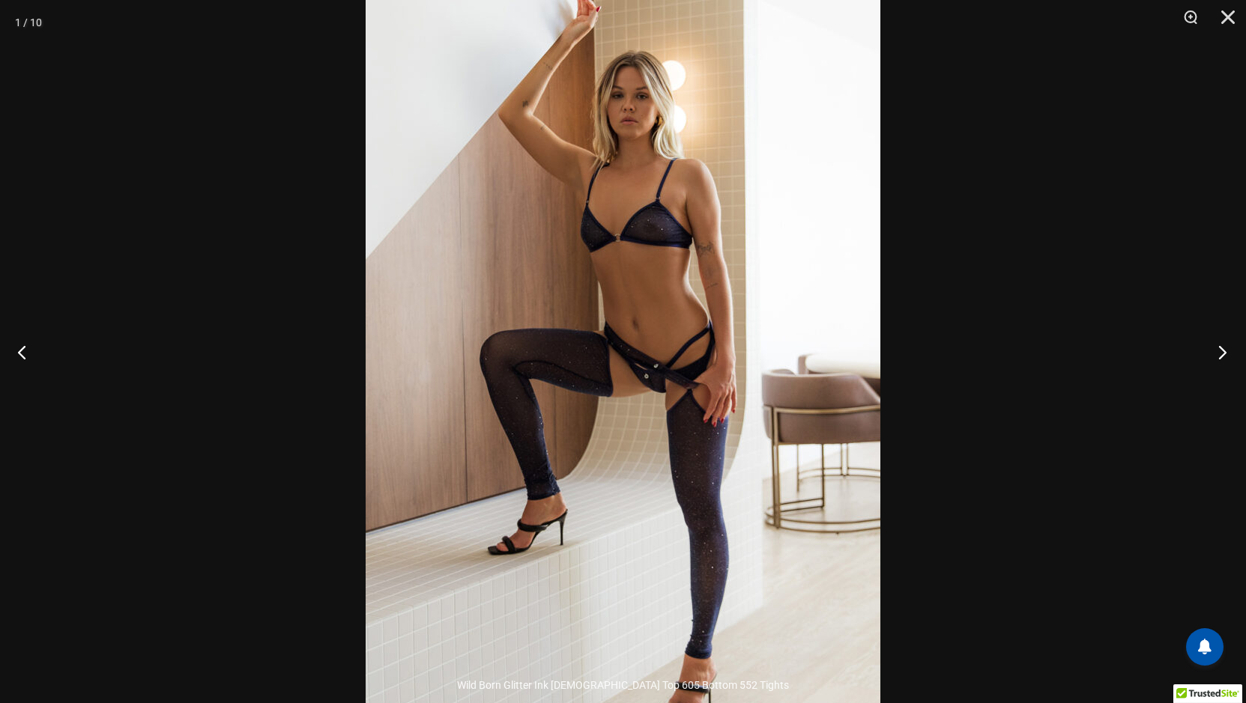
click at [1221, 348] on button "Next" at bounding box center [1218, 352] width 56 height 75
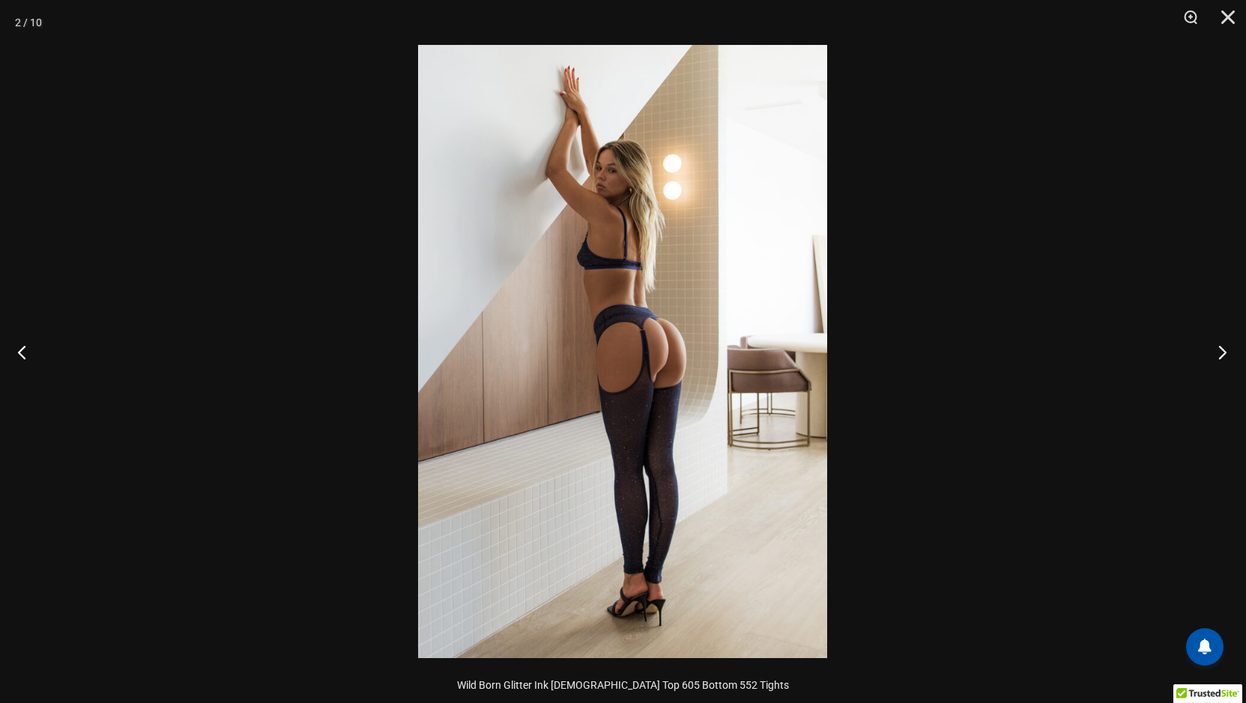
click at [1221, 348] on button "Next" at bounding box center [1218, 352] width 56 height 75
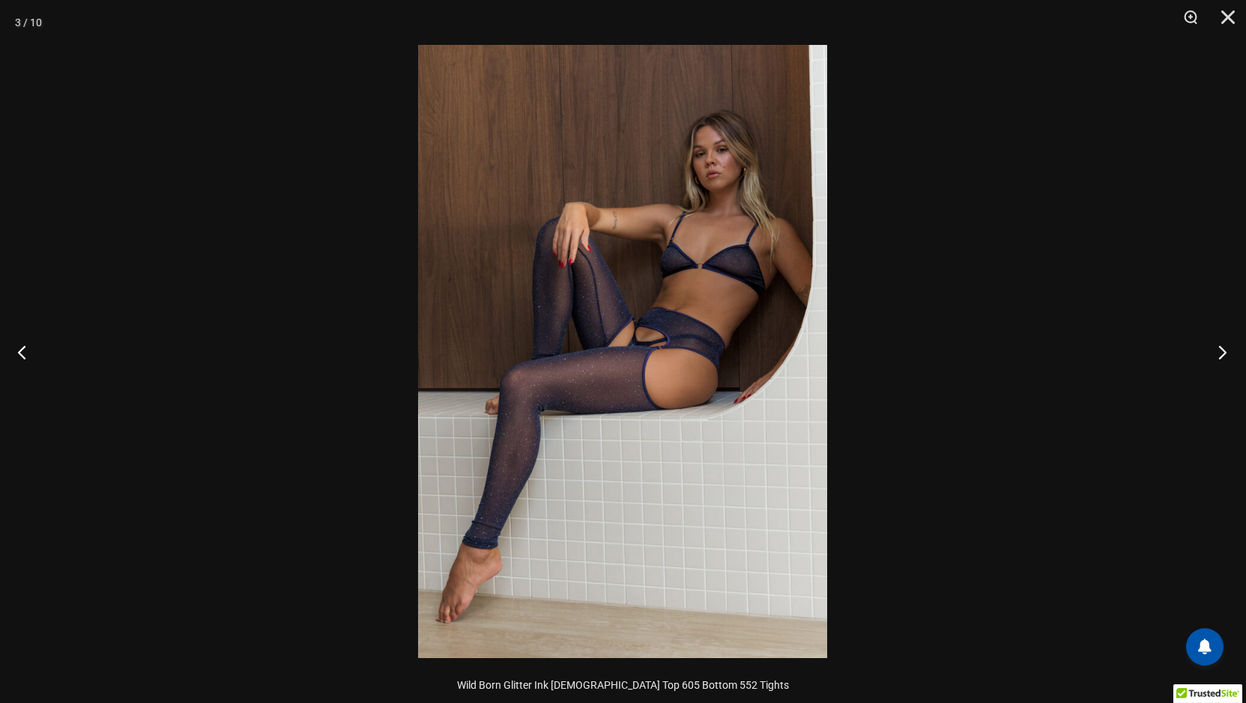
click at [1221, 348] on button "Next" at bounding box center [1218, 352] width 56 height 75
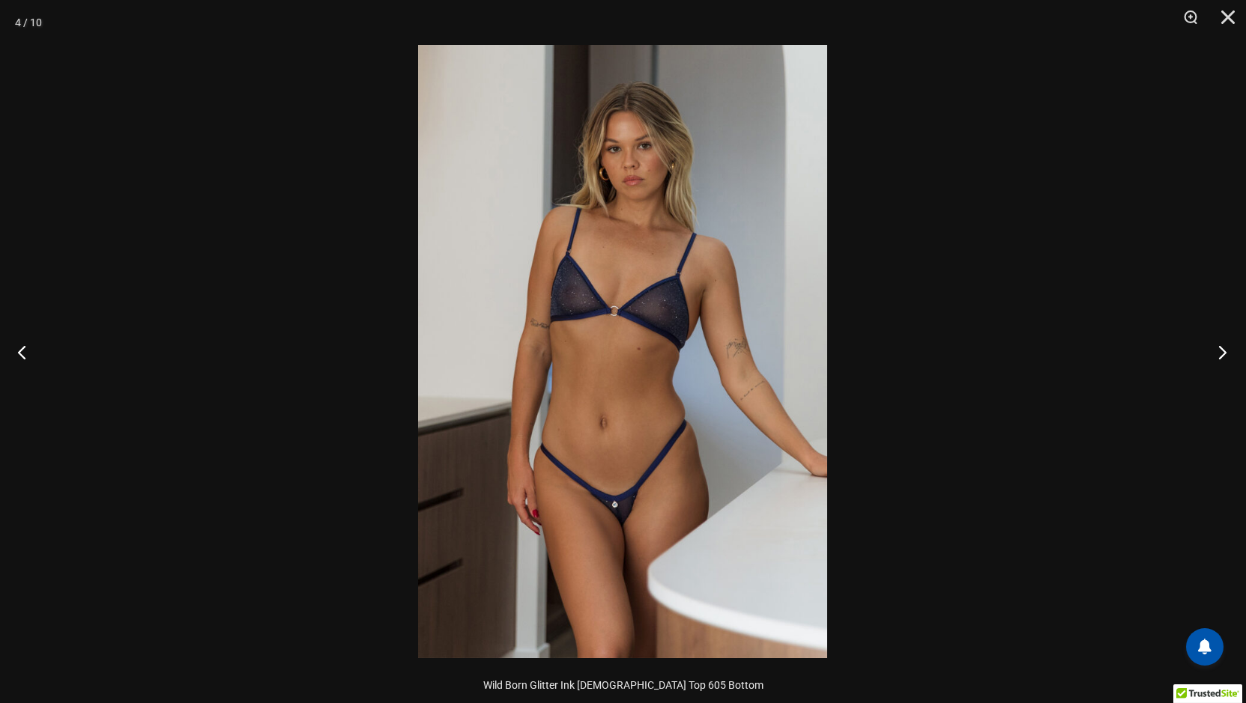
click at [1221, 348] on button "Next" at bounding box center [1218, 352] width 56 height 75
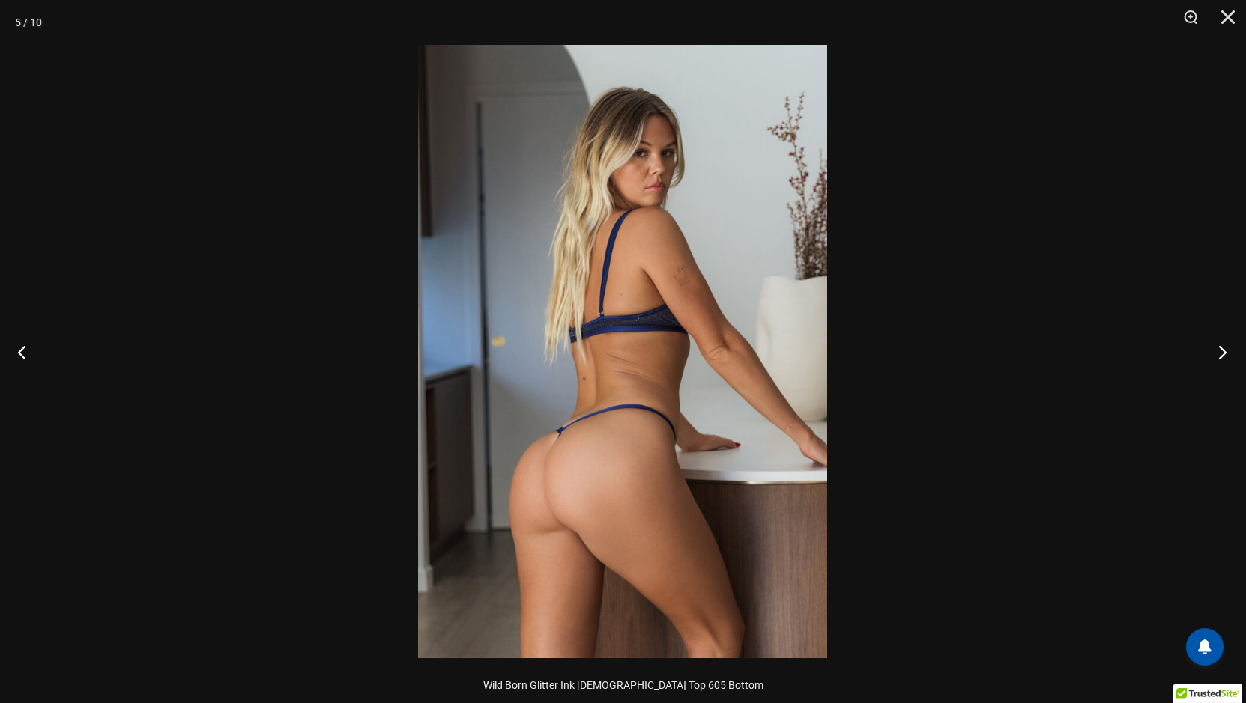
click at [1221, 348] on button "Next" at bounding box center [1218, 352] width 56 height 75
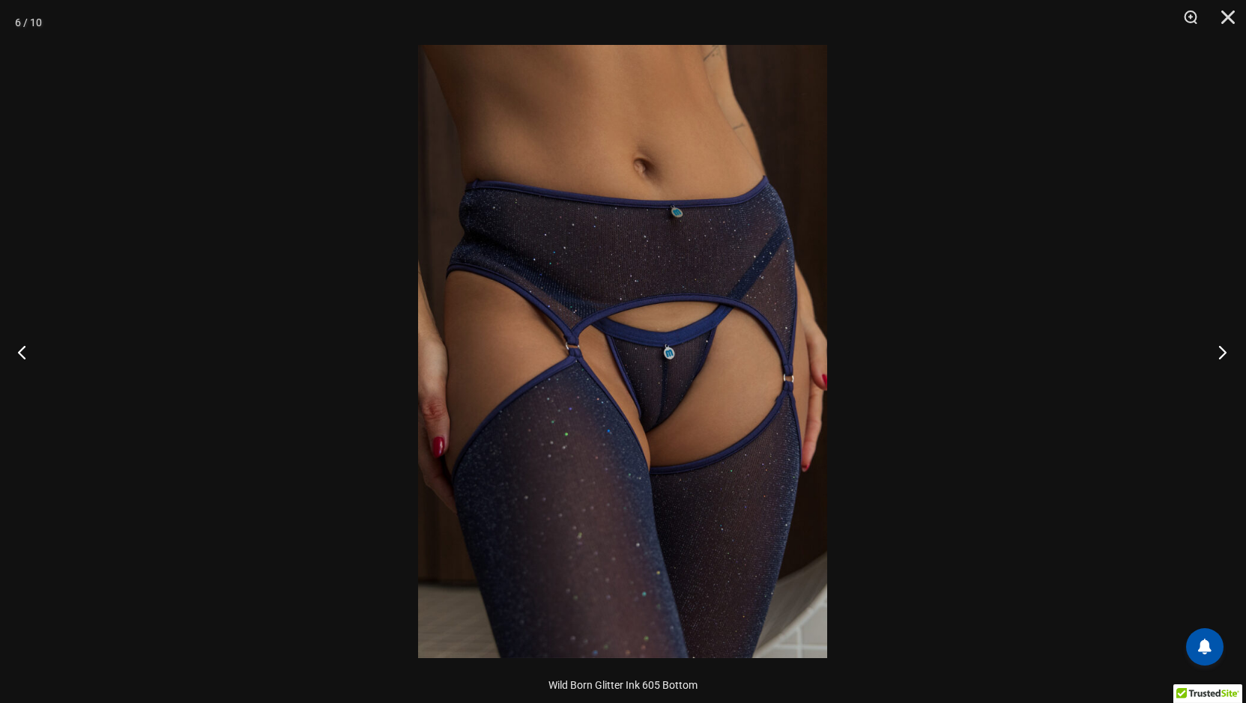
click at [1221, 348] on button "Next" at bounding box center [1218, 352] width 56 height 75
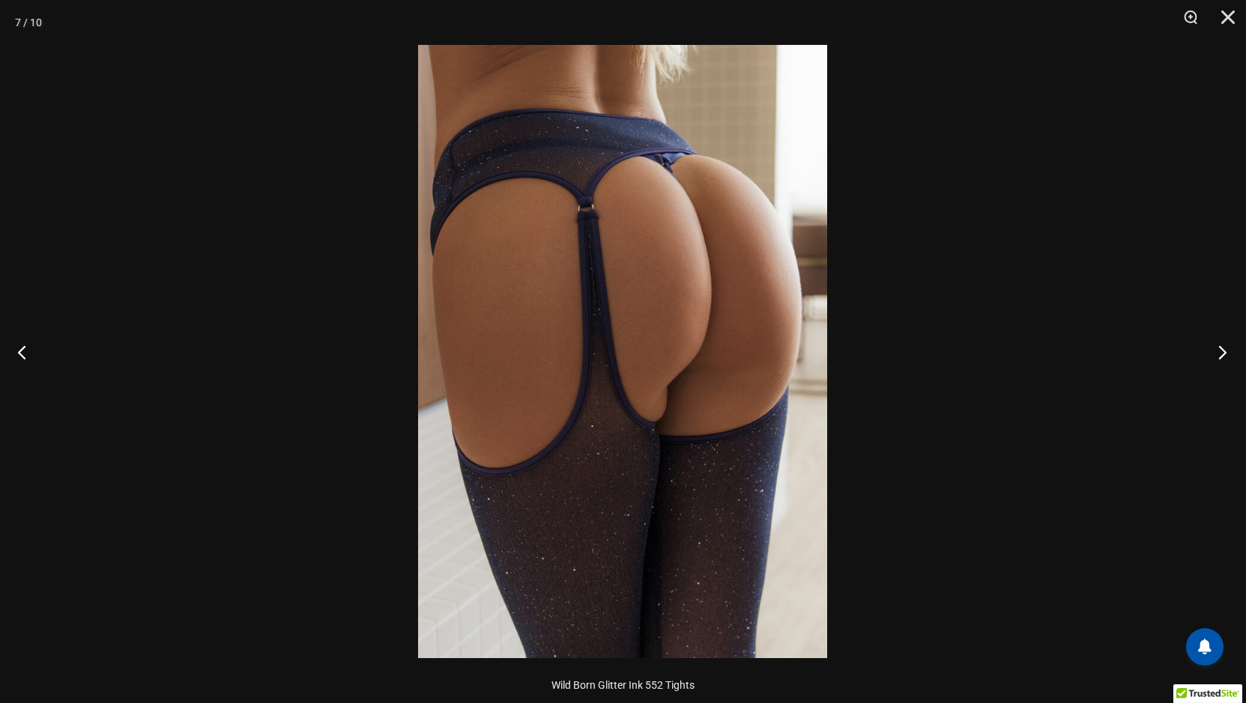
click at [1221, 348] on button "Next" at bounding box center [1218, 352] width 56 height 75
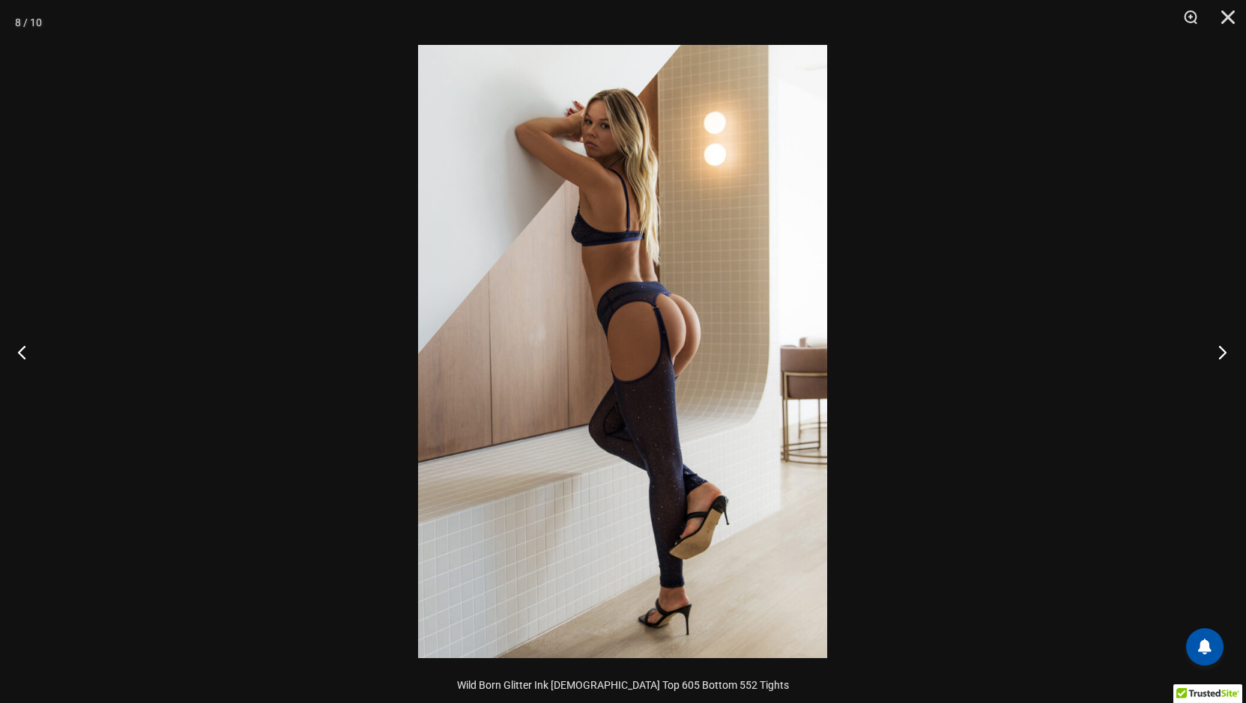
click at [1221, 348] on button "Next" at bounding box center [1218, 352] width 56 height 75
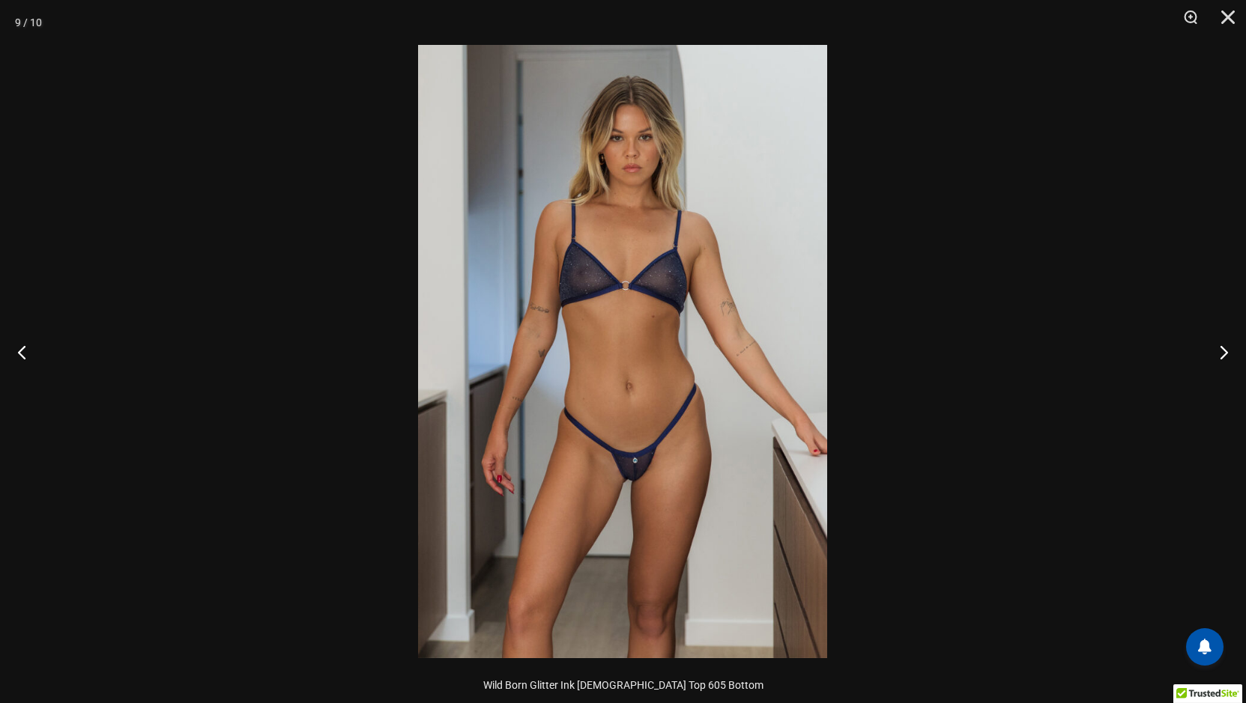
click at [709, 439] on img at bounding box center [622, 352] width 409 height 614
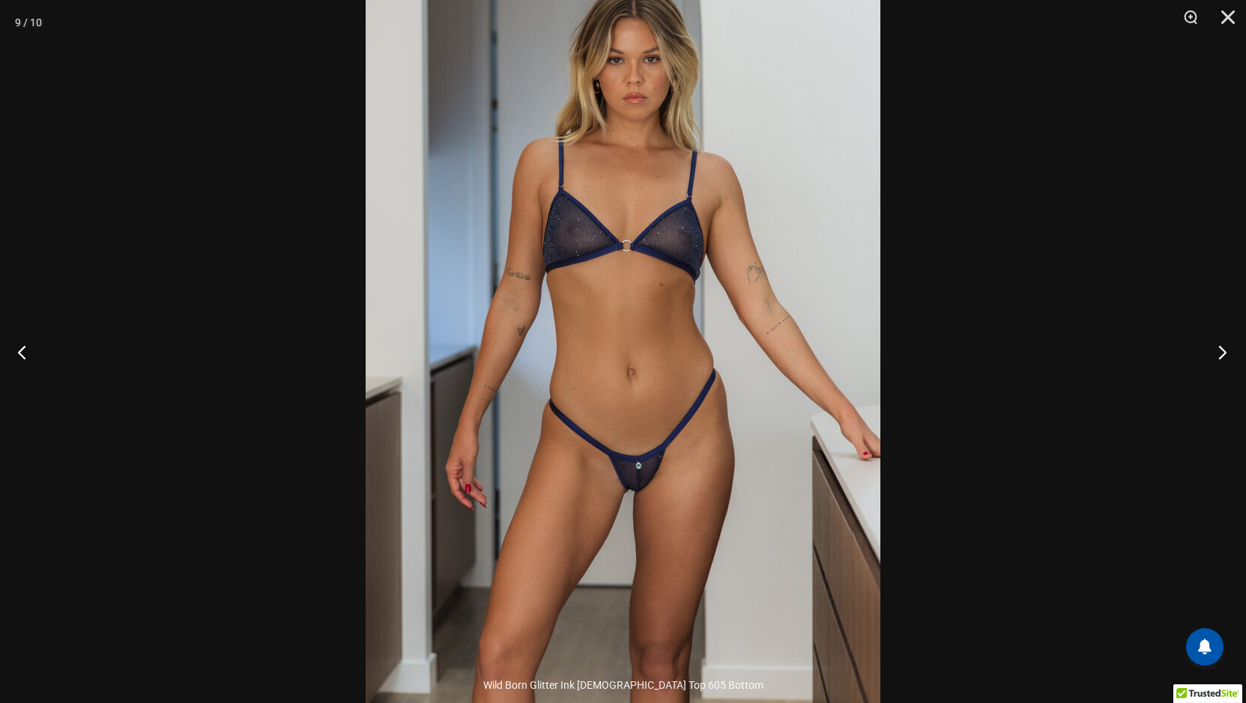
click at [1223, 350] on button "Next" at bounding box center [1218, 352] width 56 height 75
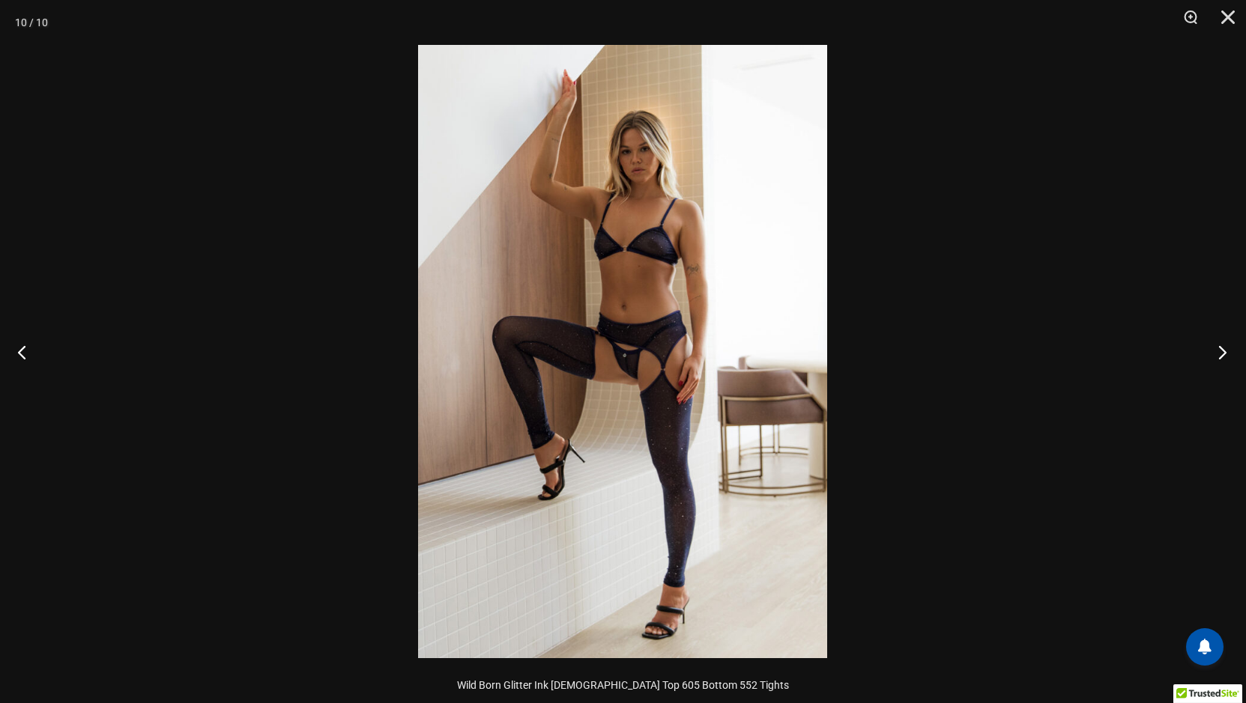
click at [1223, 350] on button "Next" at bounding box center [1218, 352] width 56 height 75
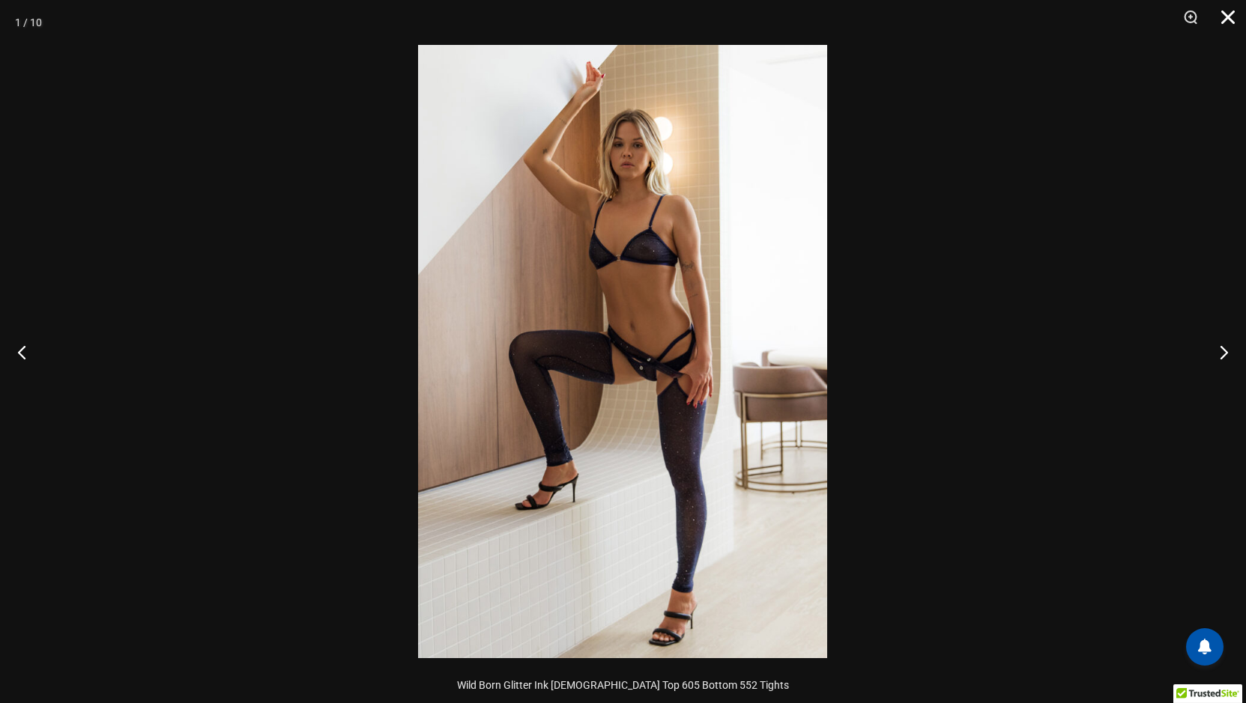
click at [1227, 13] on button "Close" at bounding box center [1222, 22] width 37 height 45
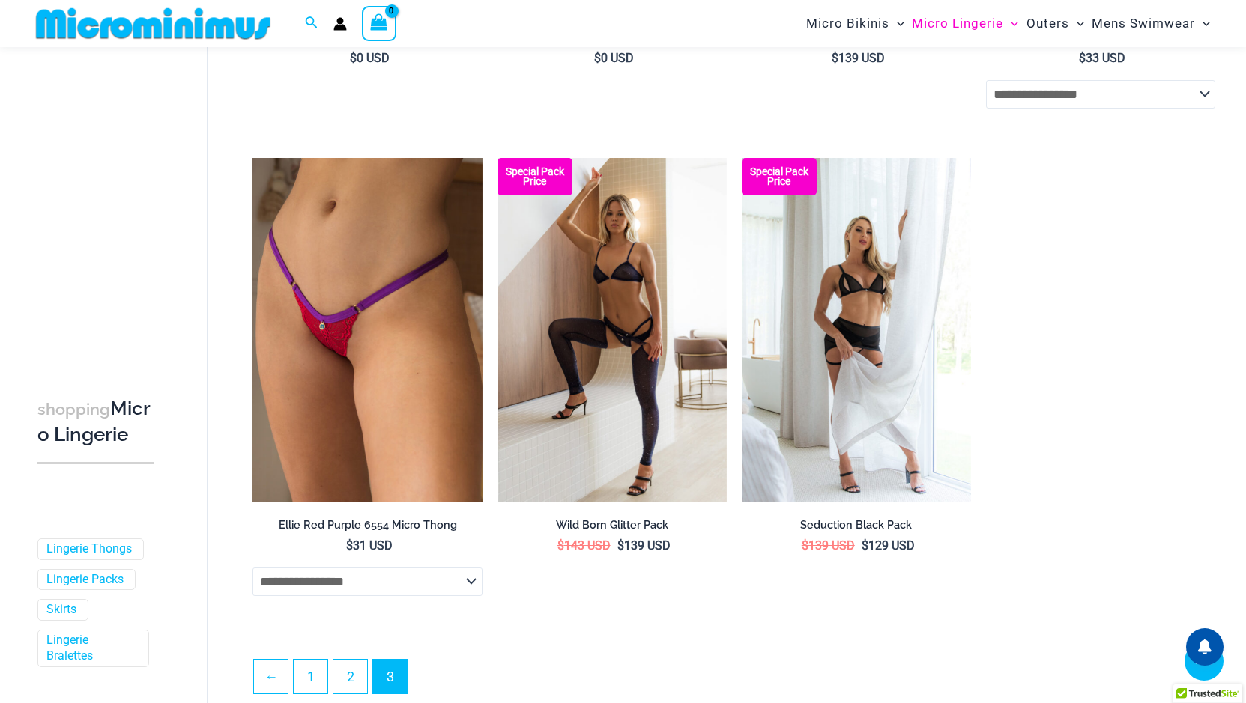
scroll to position [960, 0]
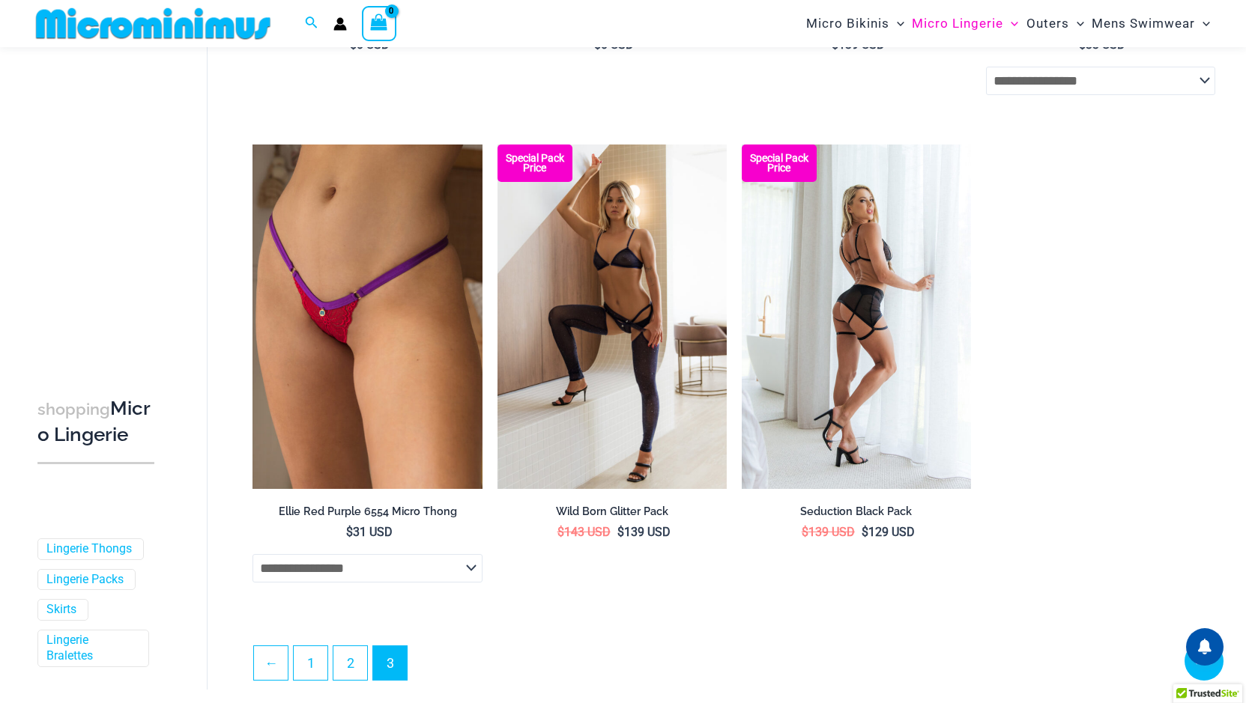
click at [883, 324] on img at bounding box center [856, 317] width 229 height 344
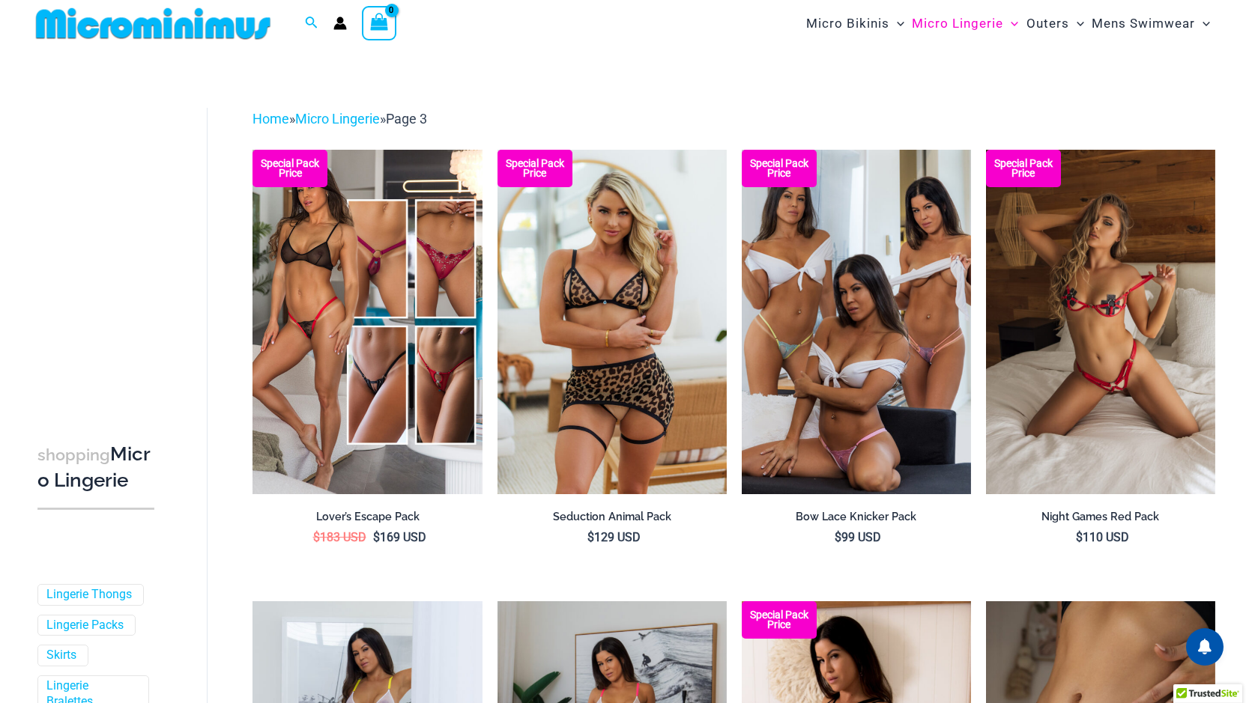
scroll to position [0, 0]
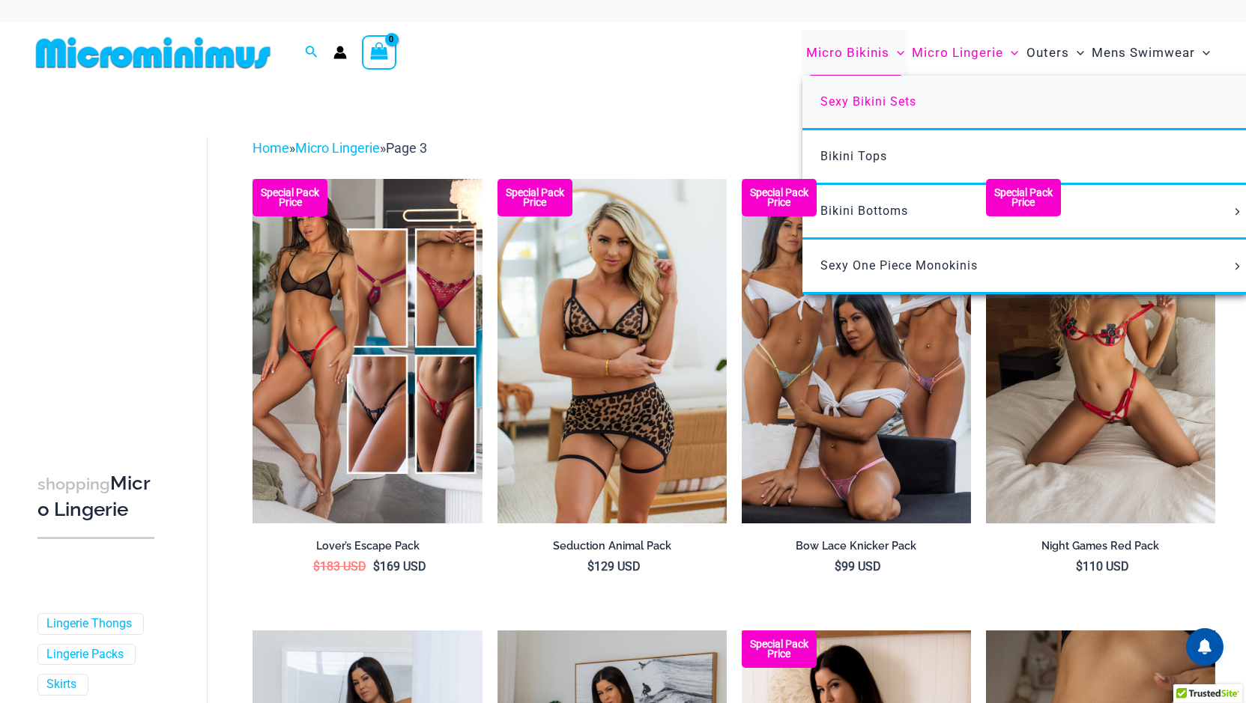
click at [873, 100] on span "Sexy Bikini Sets" at bounding box center [868, 101] width 96 height 14
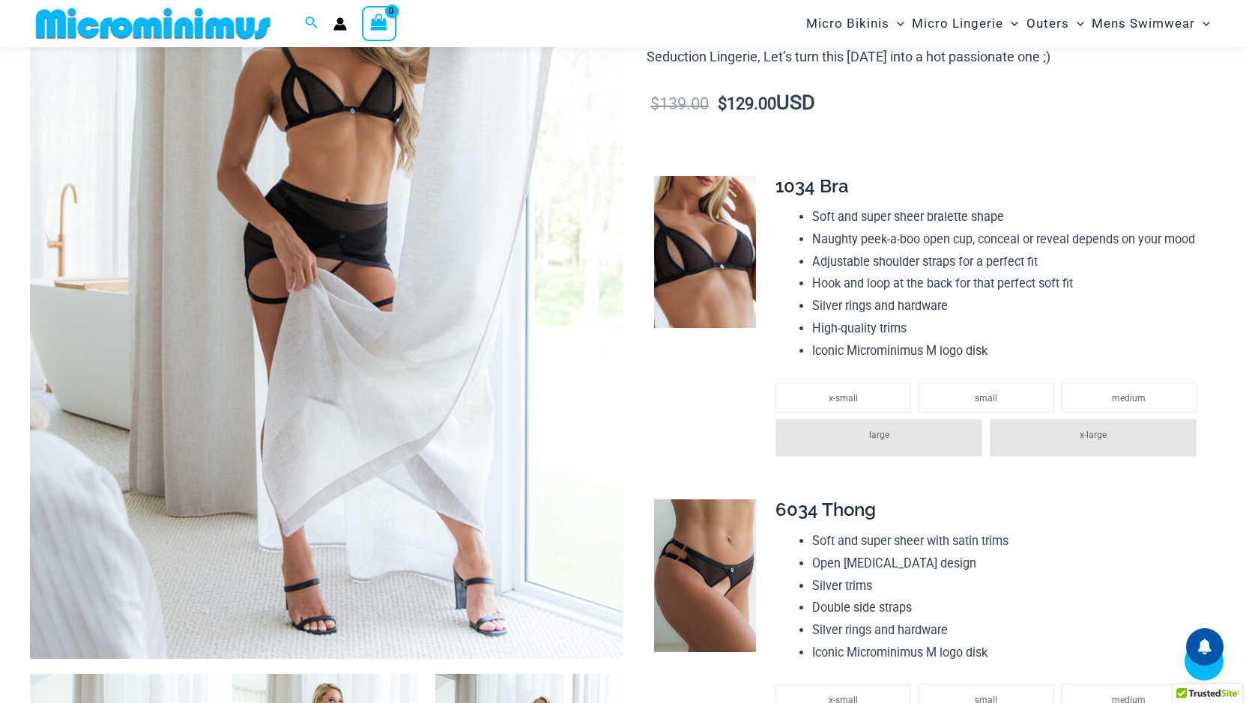
scroll to position [1035, 0]
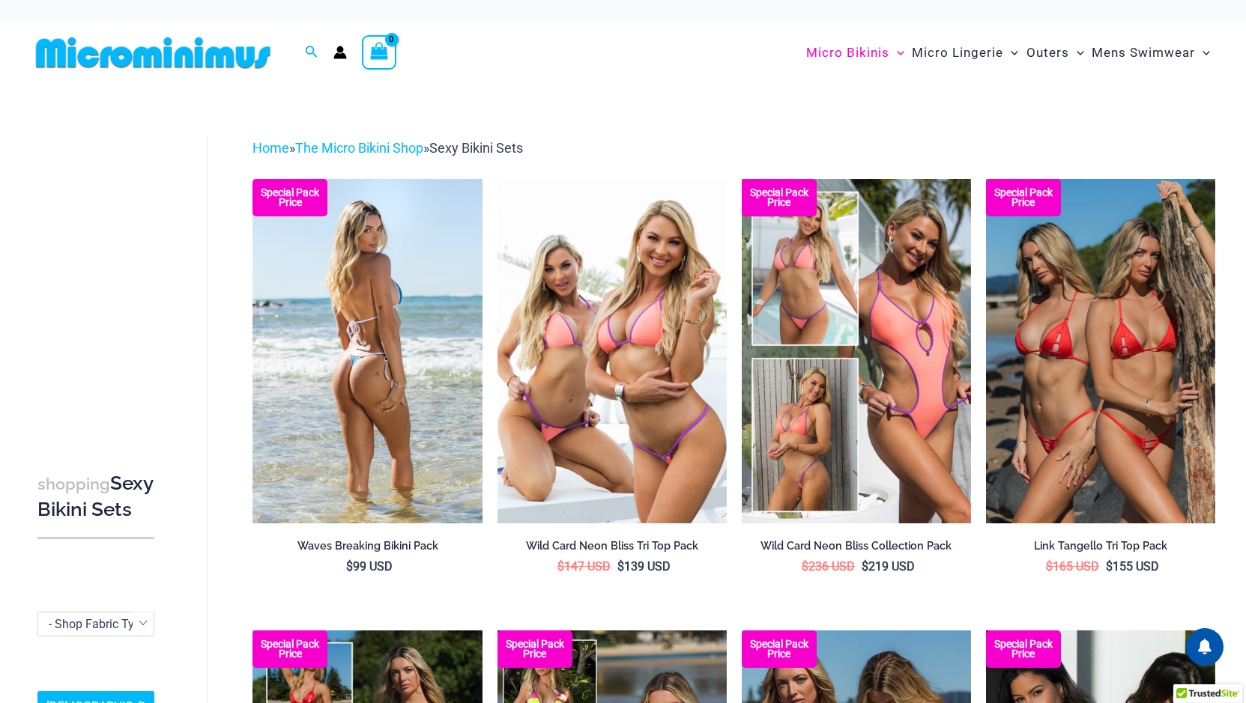
click at [360, 360] on img at bounding box center [366, 351] width 229 height 344
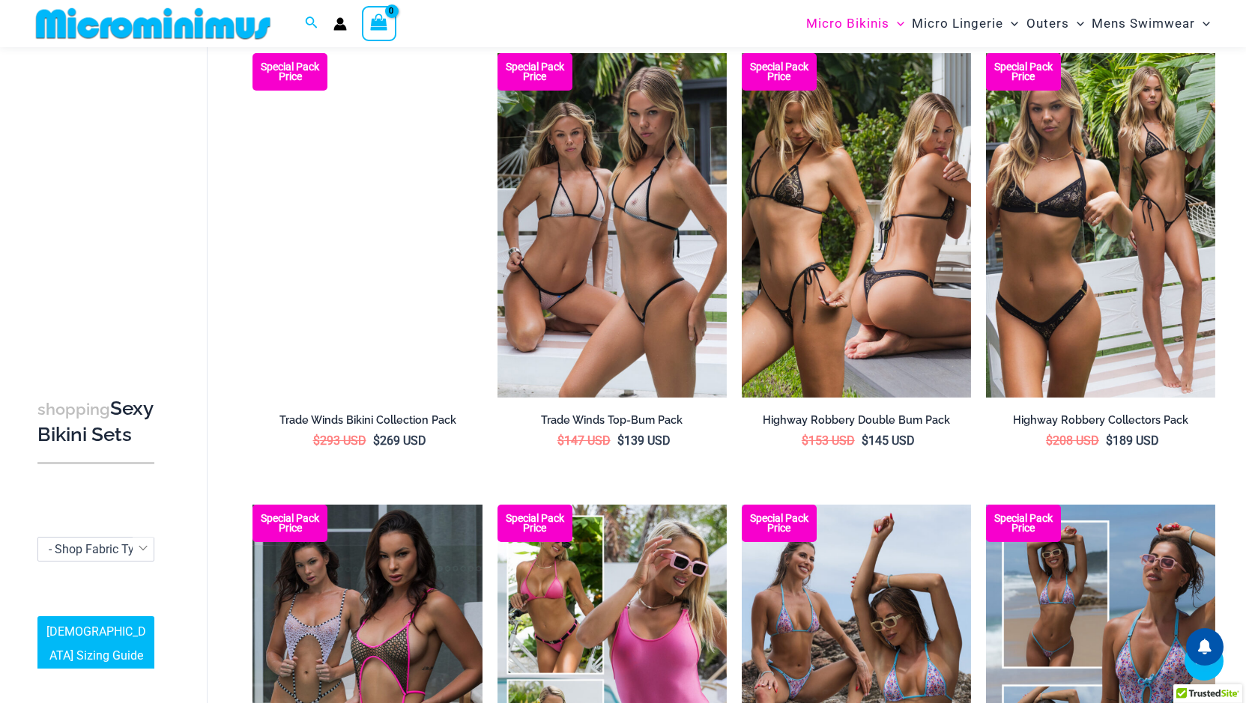
scroll to position [1784, 0]
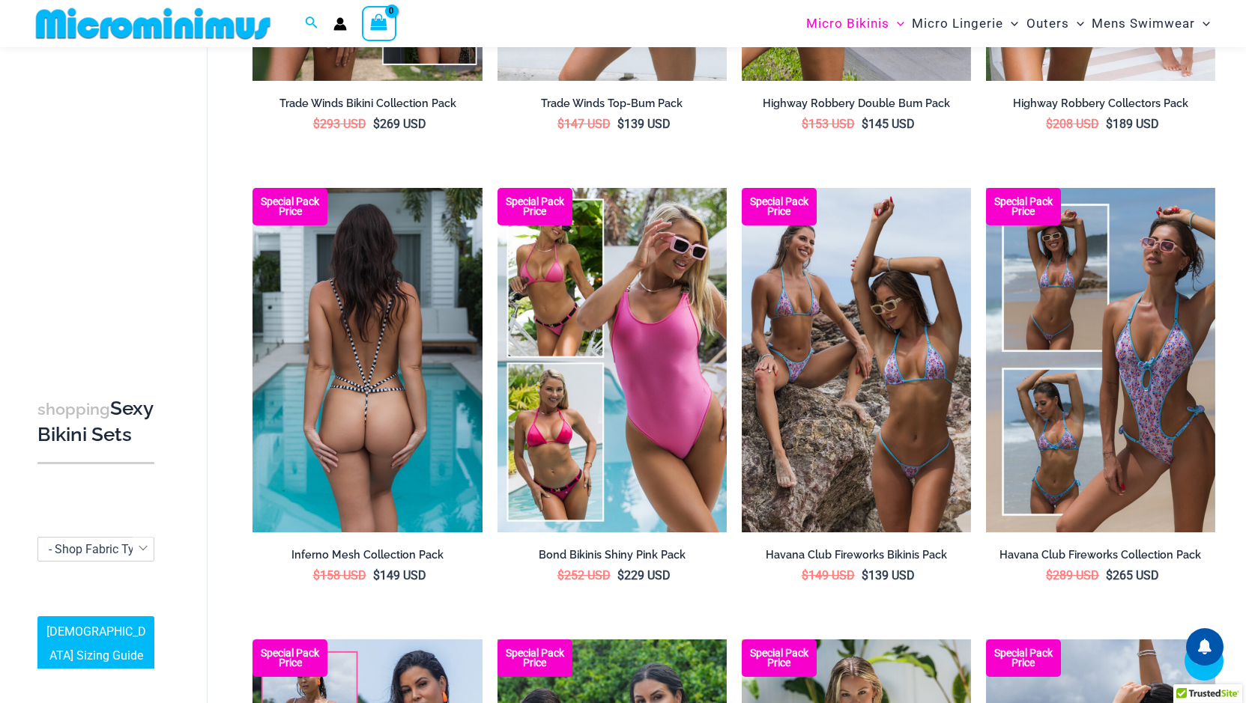
click at [393, 384] on img at bounding box center [366, 360] width 229 height 344
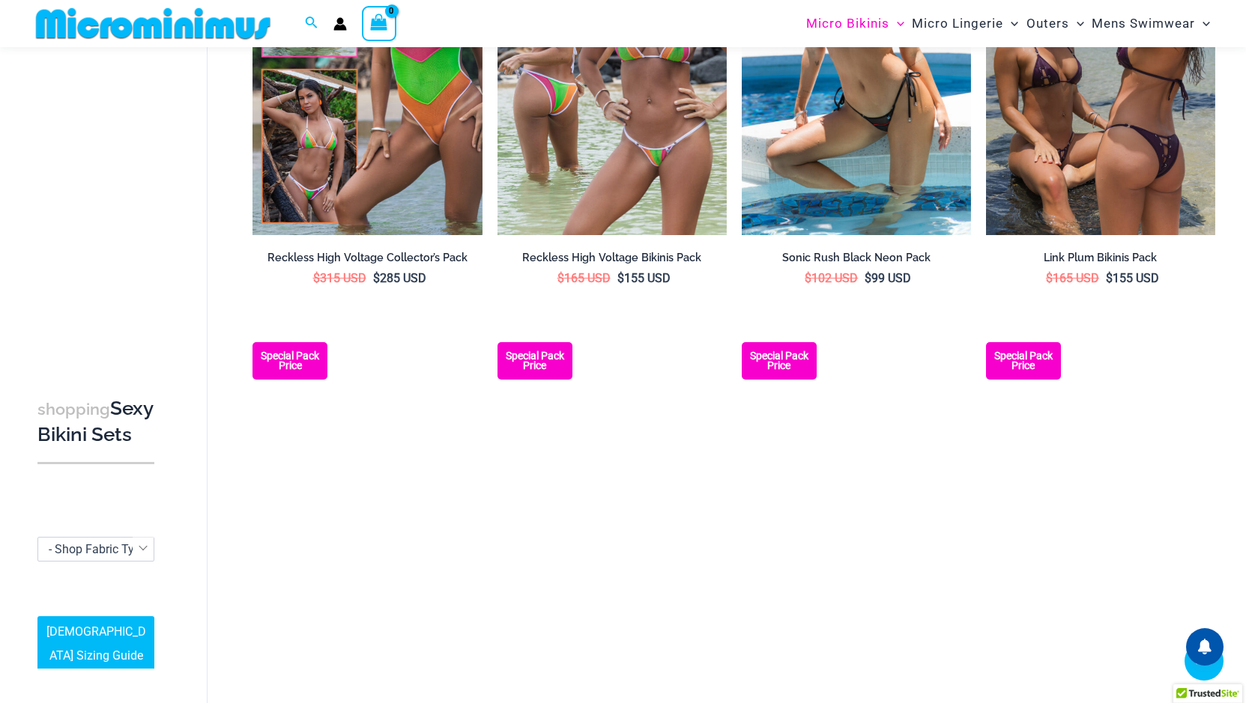
scroll to position [2683, 0]
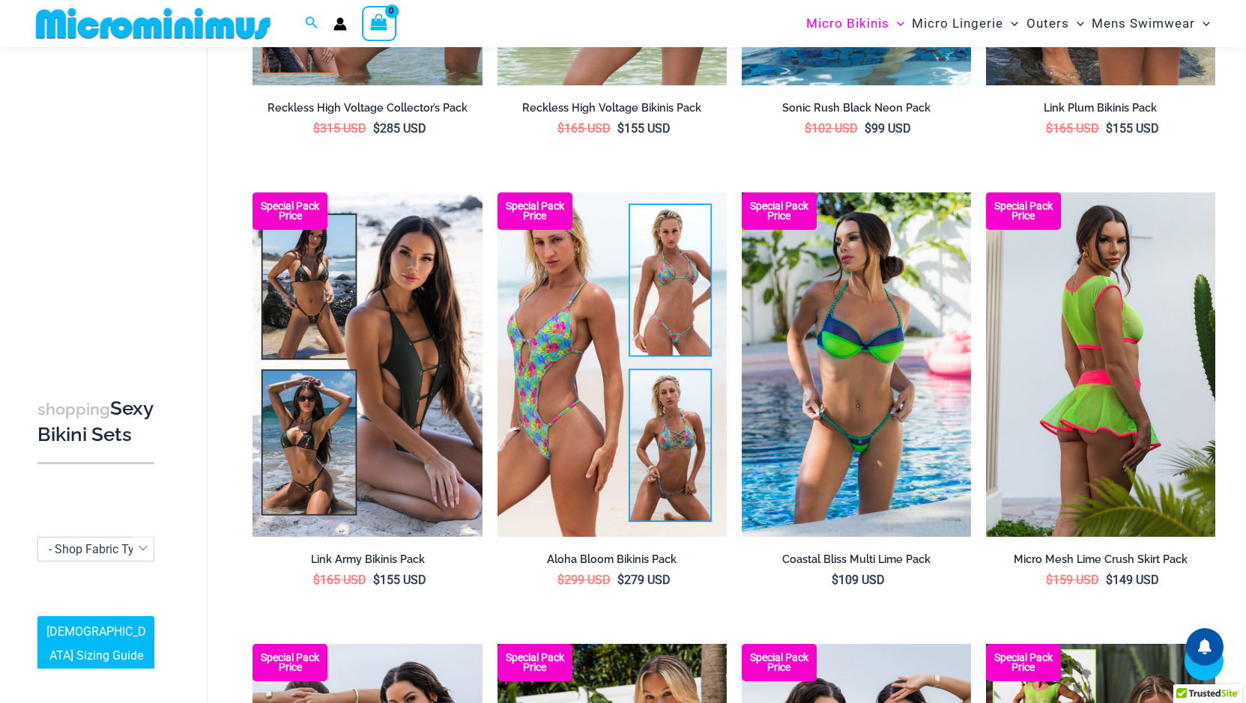
click at [1118, 362] on img at bounding box center [1100, 365] width 229 height 344
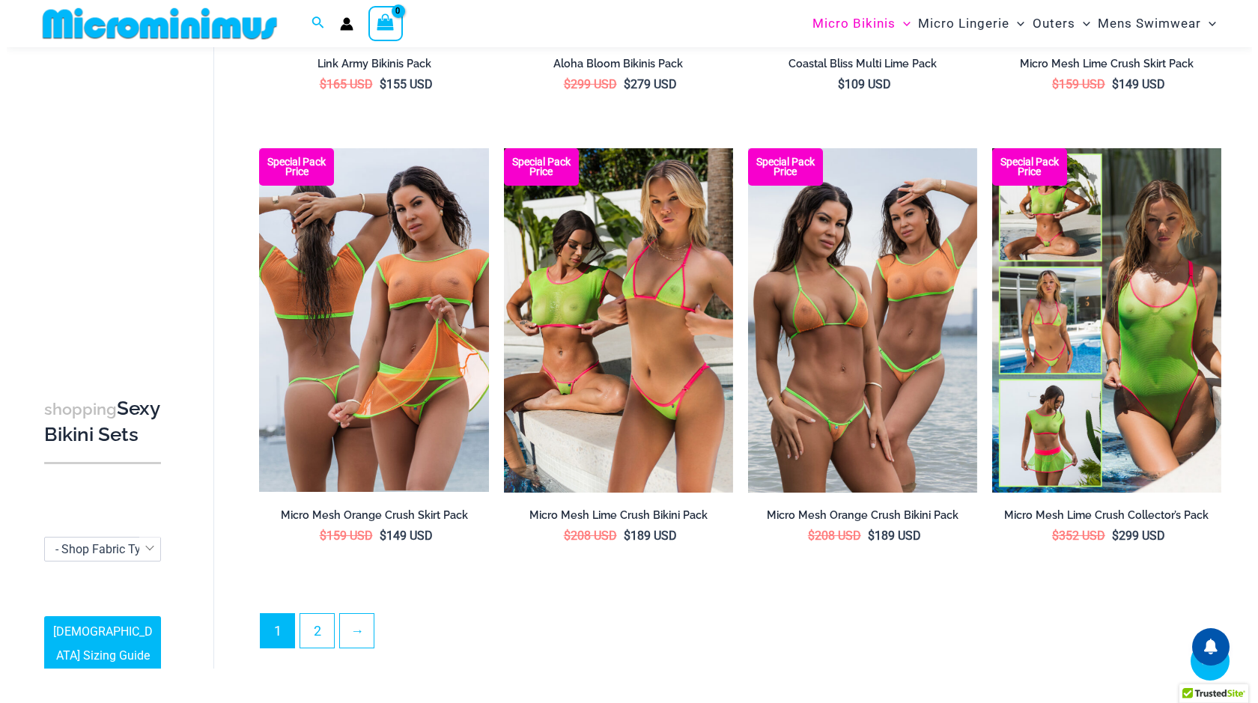
scroll to position [3208, 0]
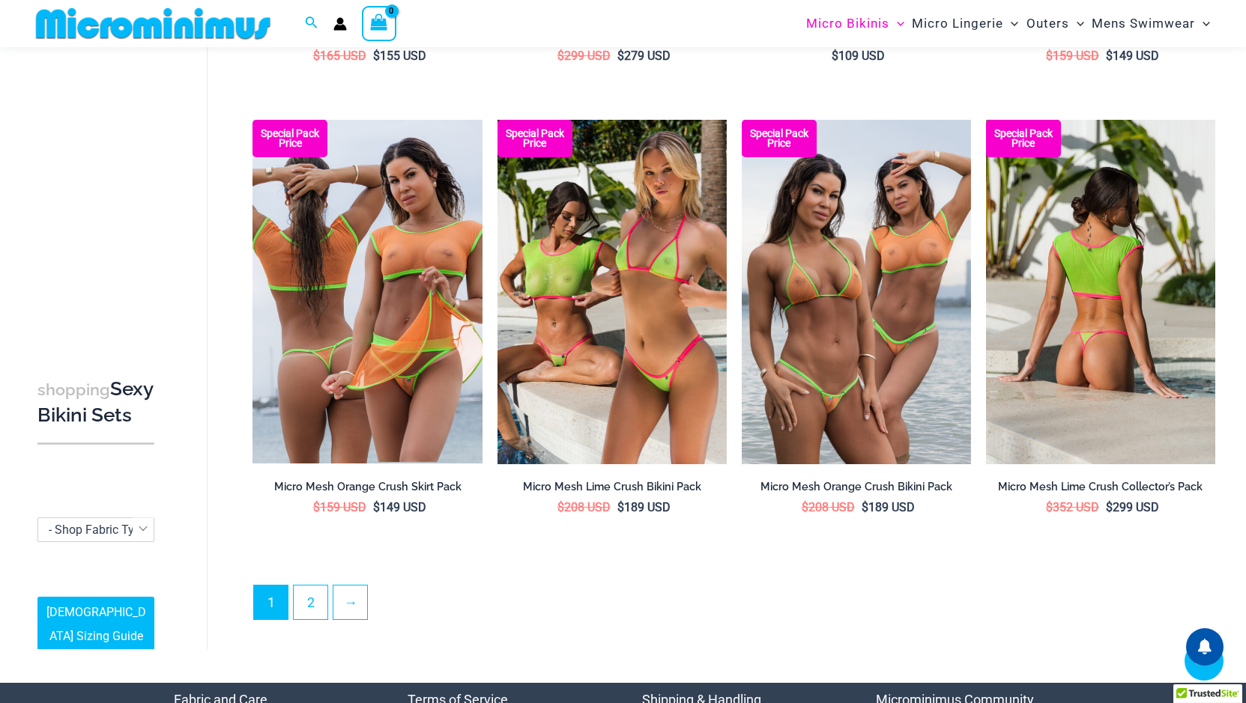
click at [1138, 324] on img at bounding box center [1100, 292] width 229 height 344
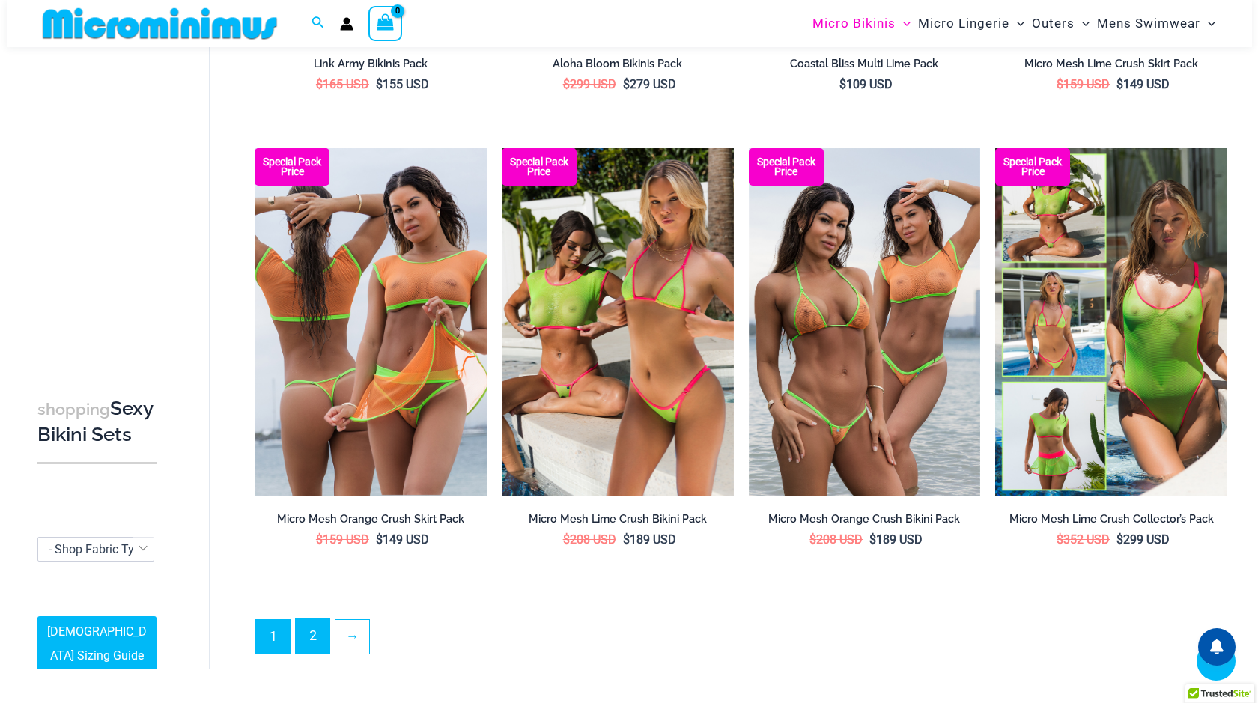
click at [312, 630] on link "2" at bounding box center [313, 636] width 34 height 35
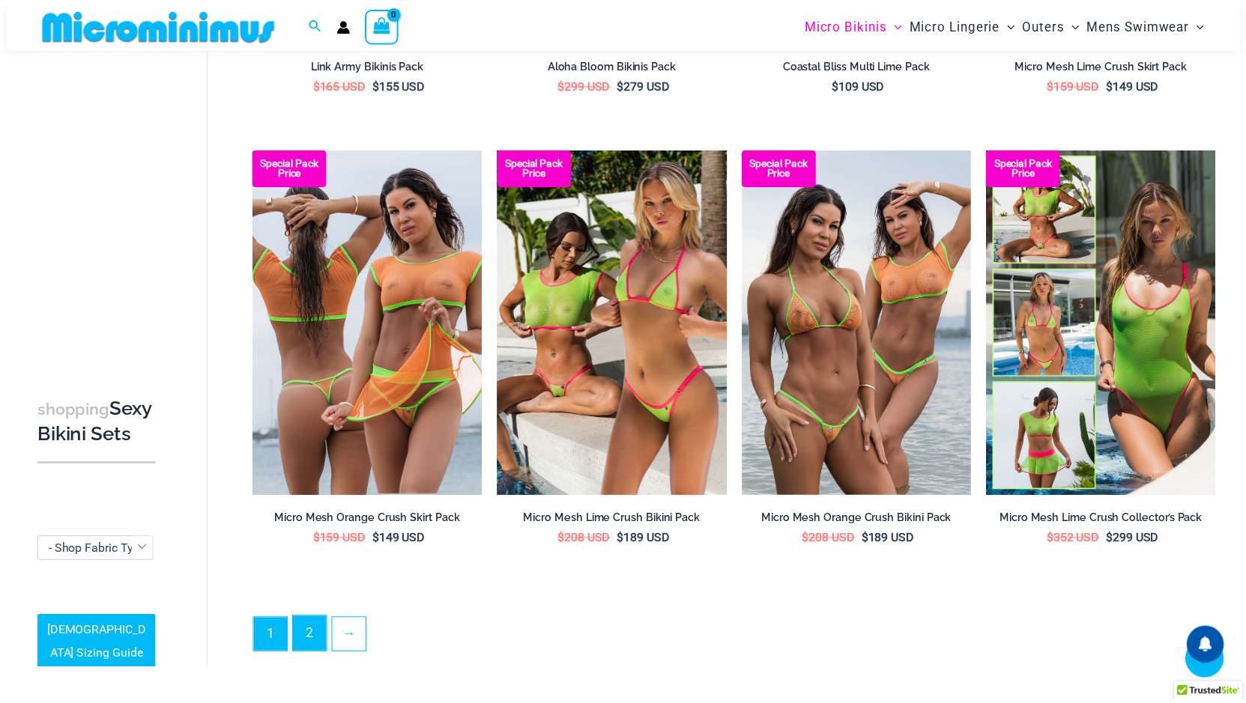
scroll to position [3183, 0]
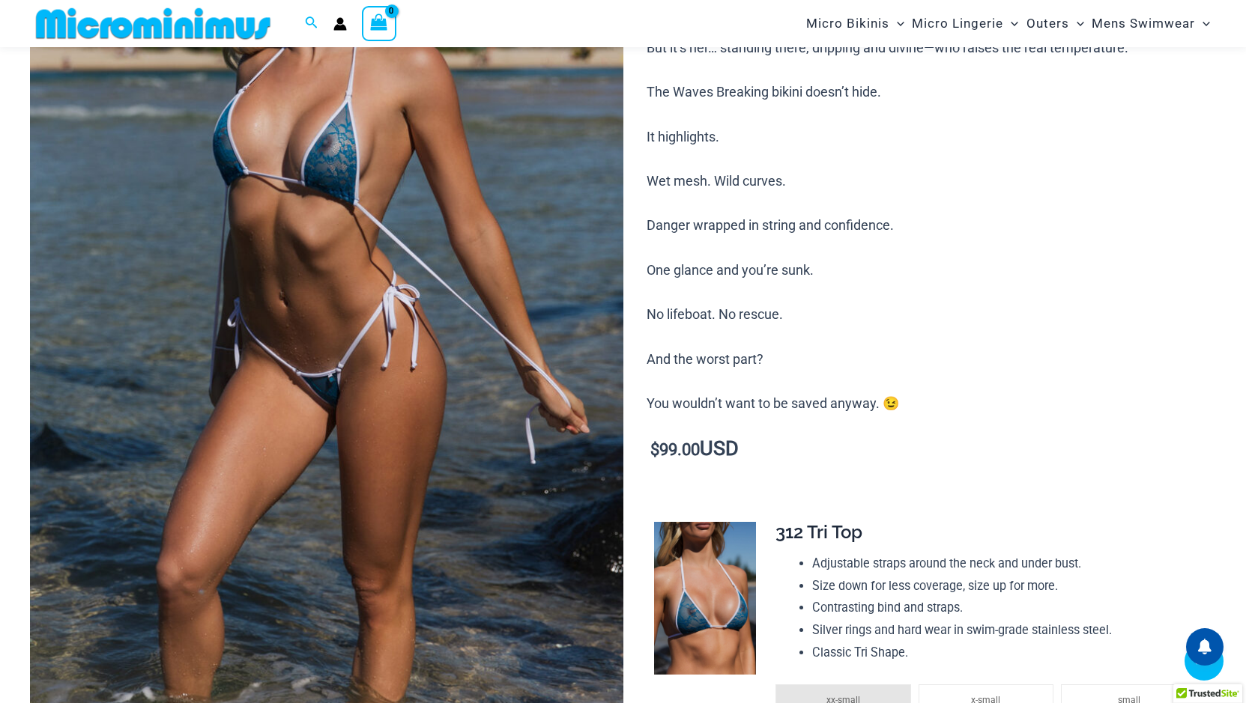
scroll to position [436, 0]
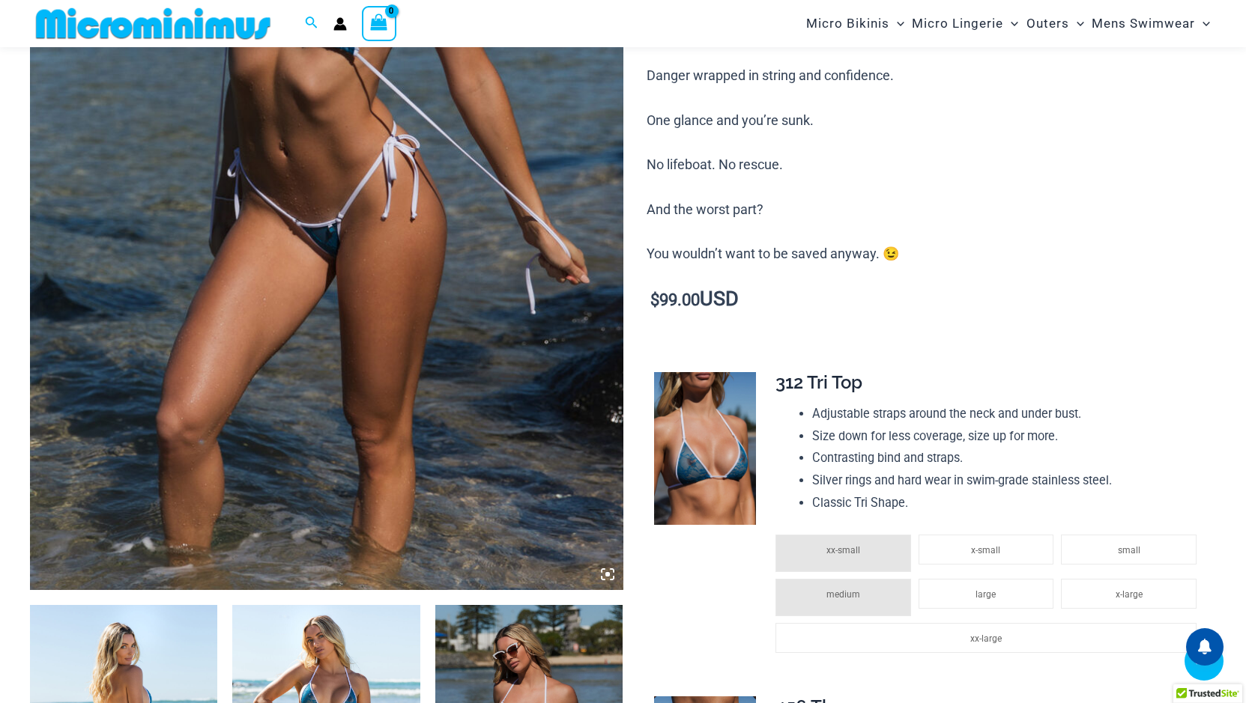
click at [603, 572] on icon at bounding box center [607, 574] width 13 height 13
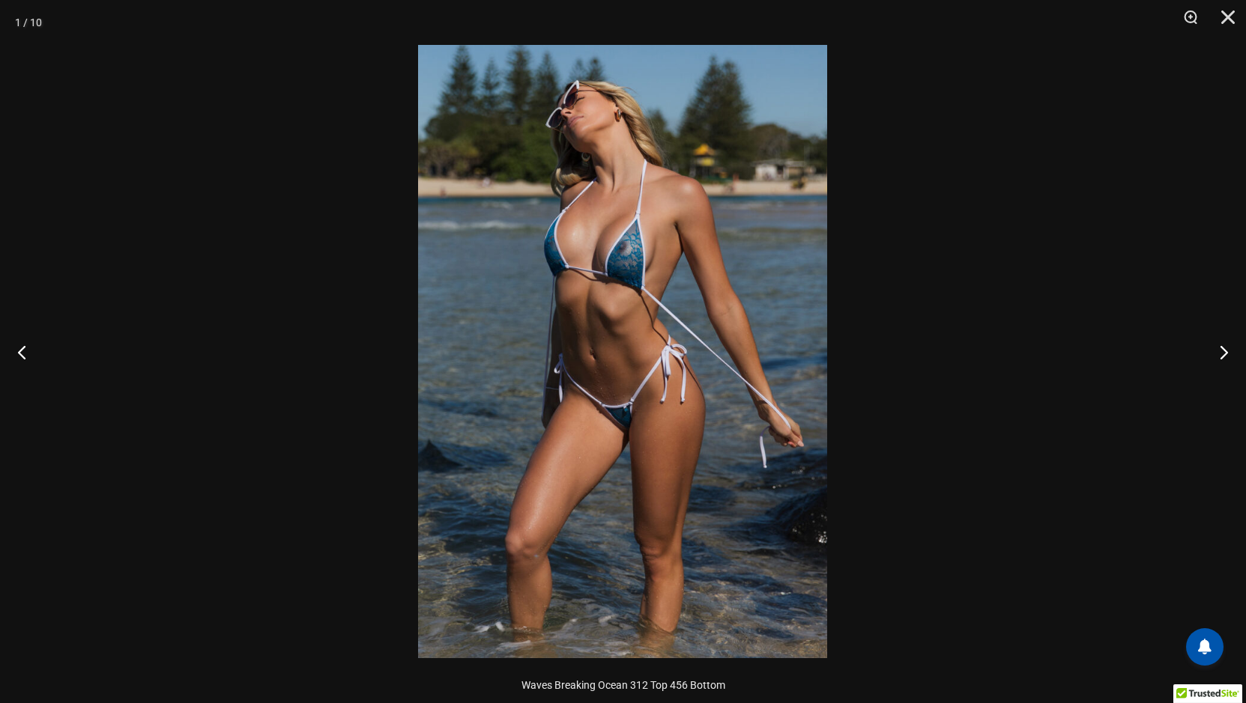
click at [653, 480] on img at bounding box center [622, 352] width 409 height 614
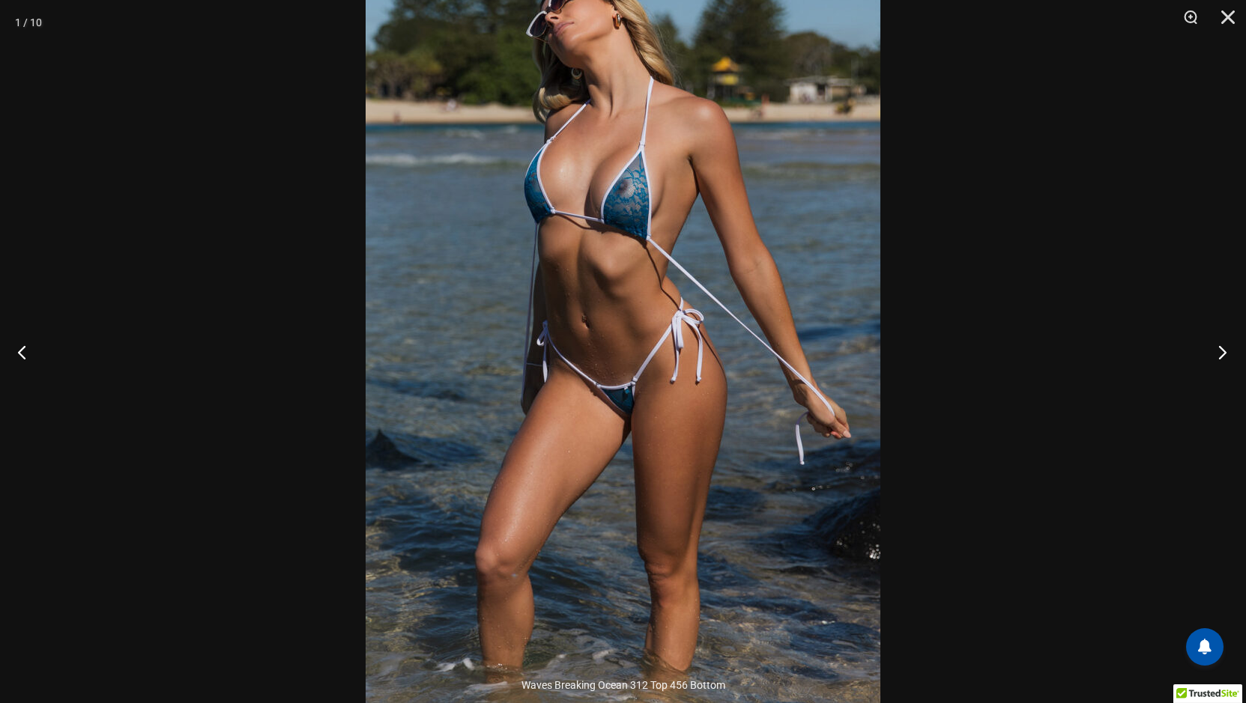
click at [1220, 350] on button "Next" at bounding box center [1218, 352] width 56 height 75
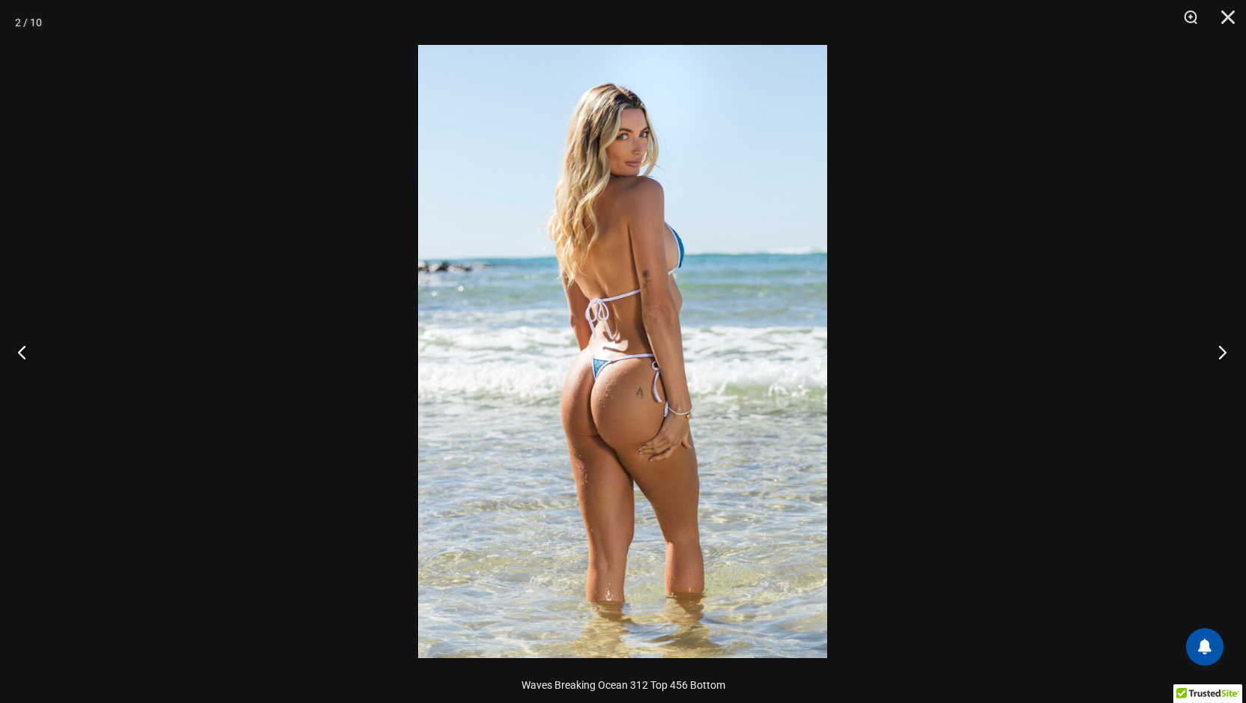
click at [1220, 350] on button "Next" at bounding box center [1218, 352] width 56 height 75
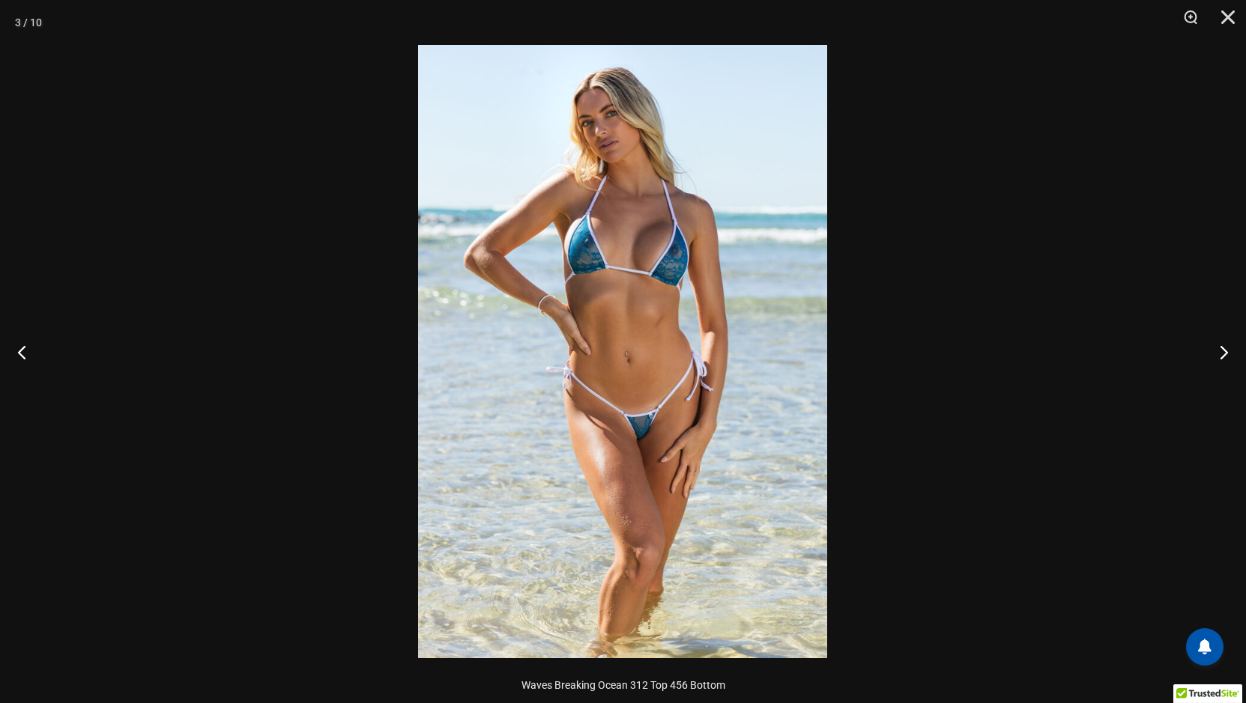
click at [730, 384] on img at bounding box center [622, 352] width 409 height 614
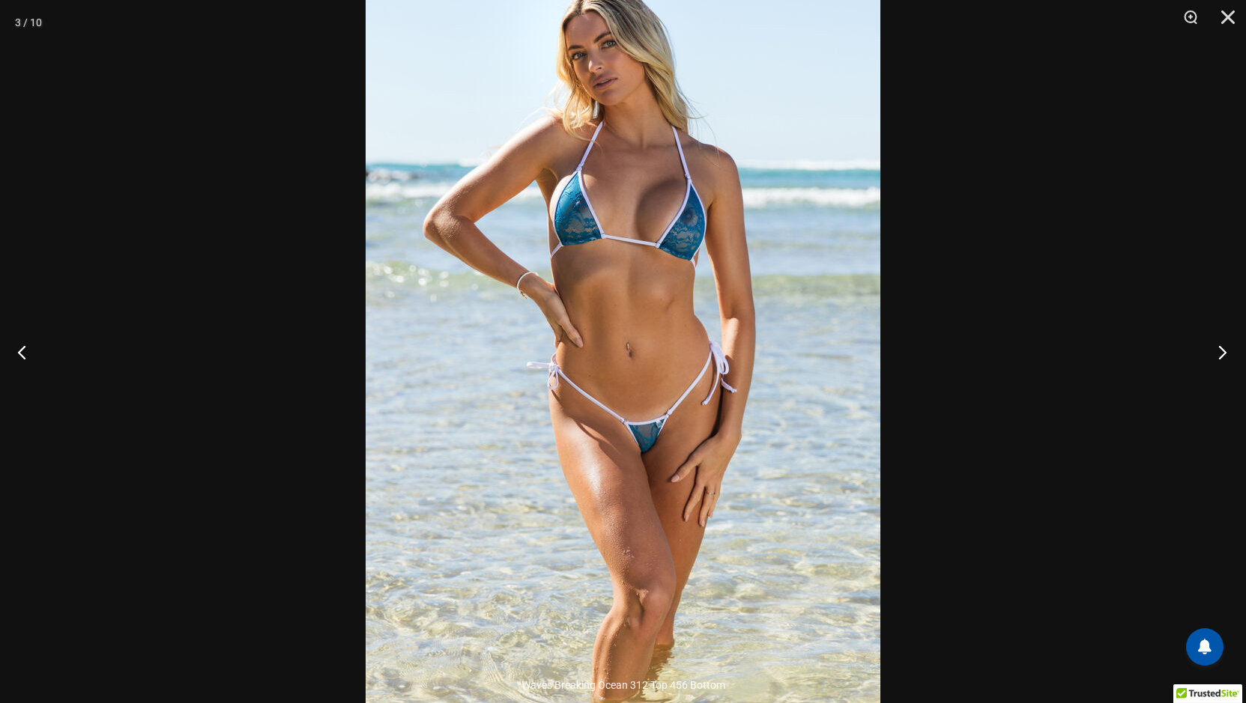
click at [1220, 354] on button "Next" at bounding box center [1218, 352] width 56 height 75
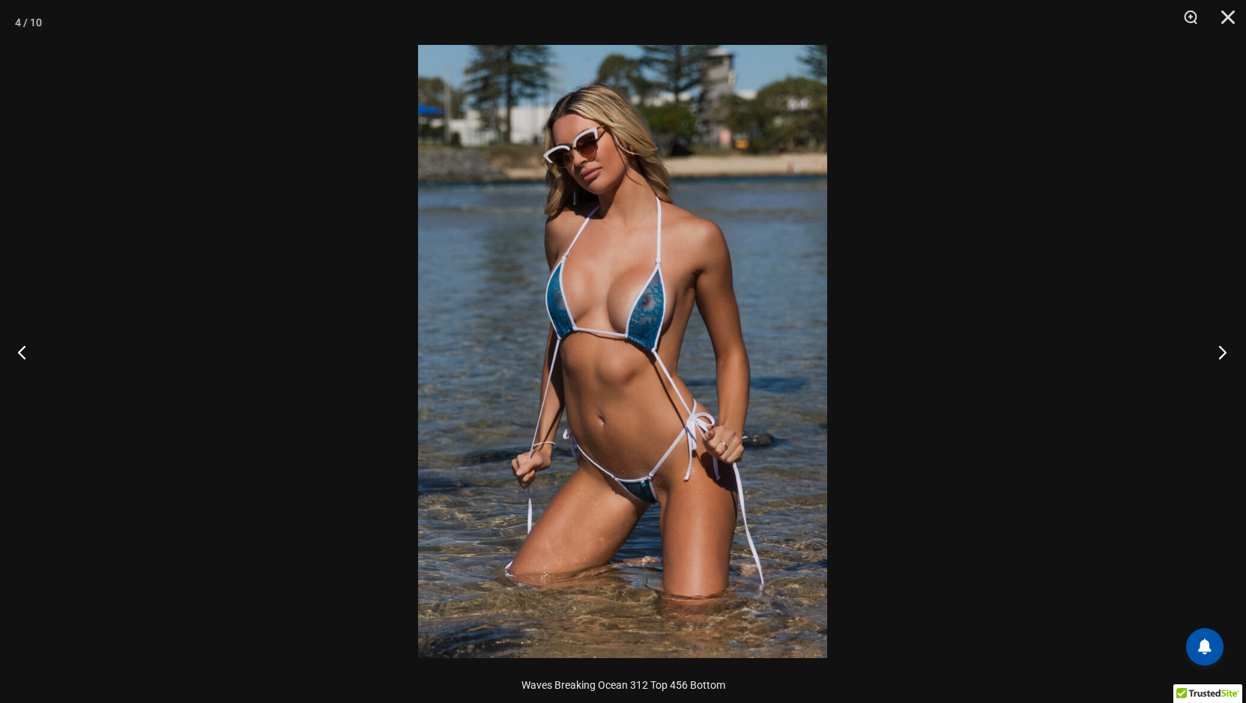
click at [1220, 354] on button "Next" at bounding box center [1218, 352] width 56 height 75
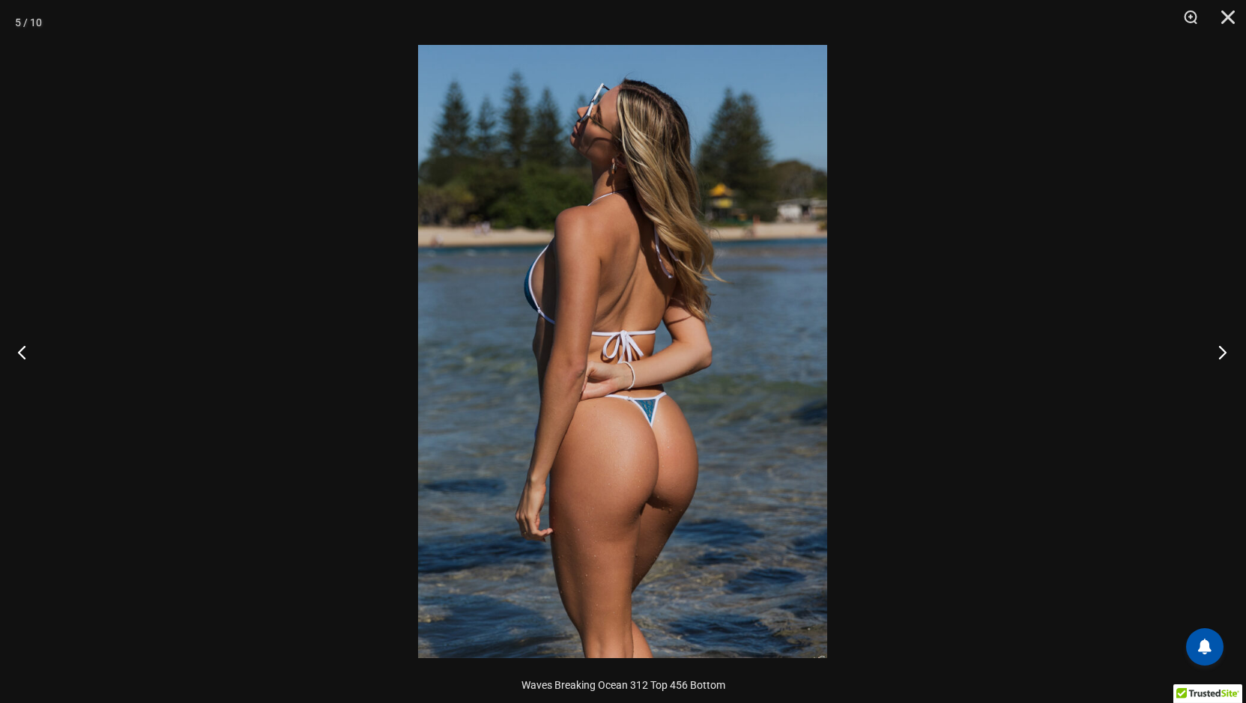
click at [1226, 350] on button "Next" at bounding box center [1218, 352] width 56 height 75
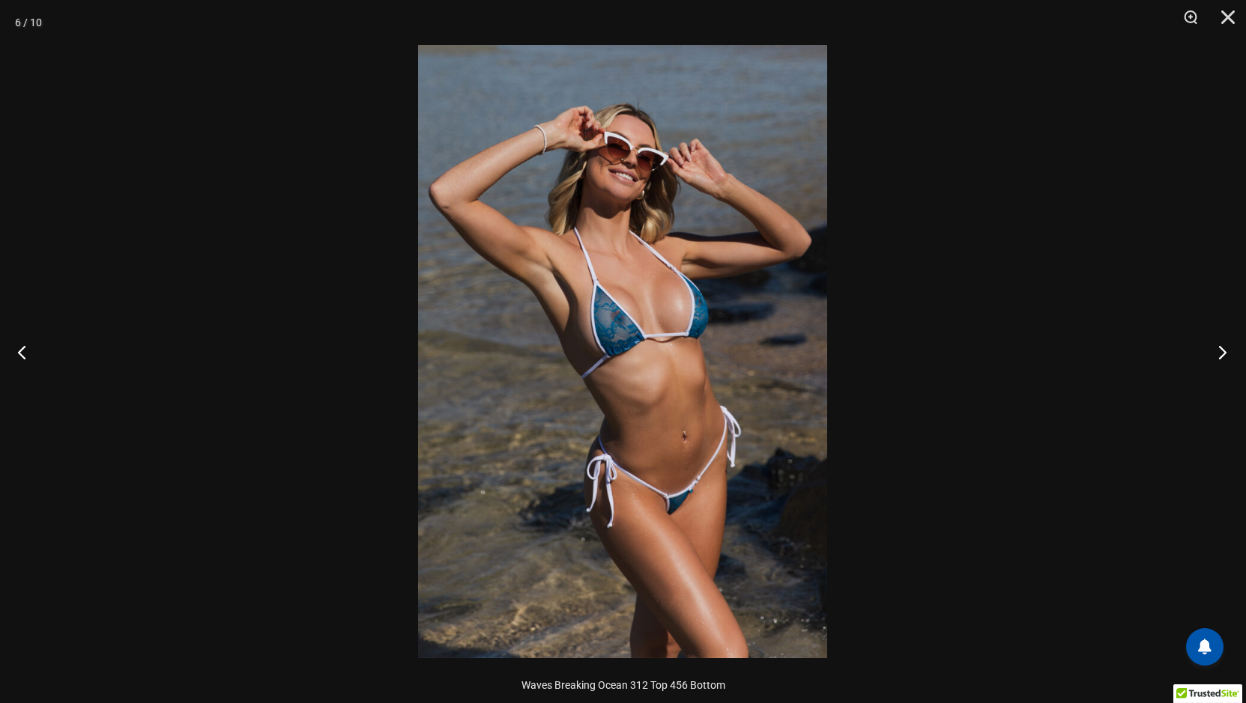
click at [1226, 350] on button "Next" at bounding box center [1218, 352] width 56 height 75
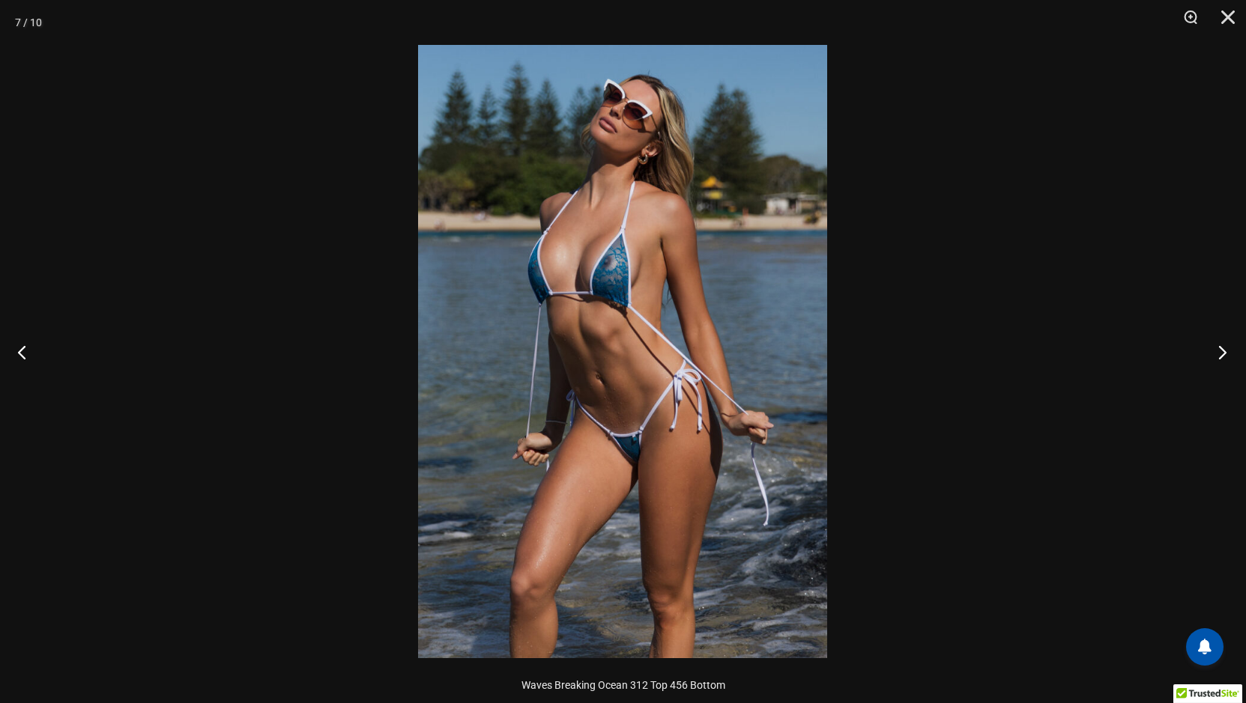
click at [1226, 350] on button "Next" at bounding box center [1218, 352] width 56 height 75
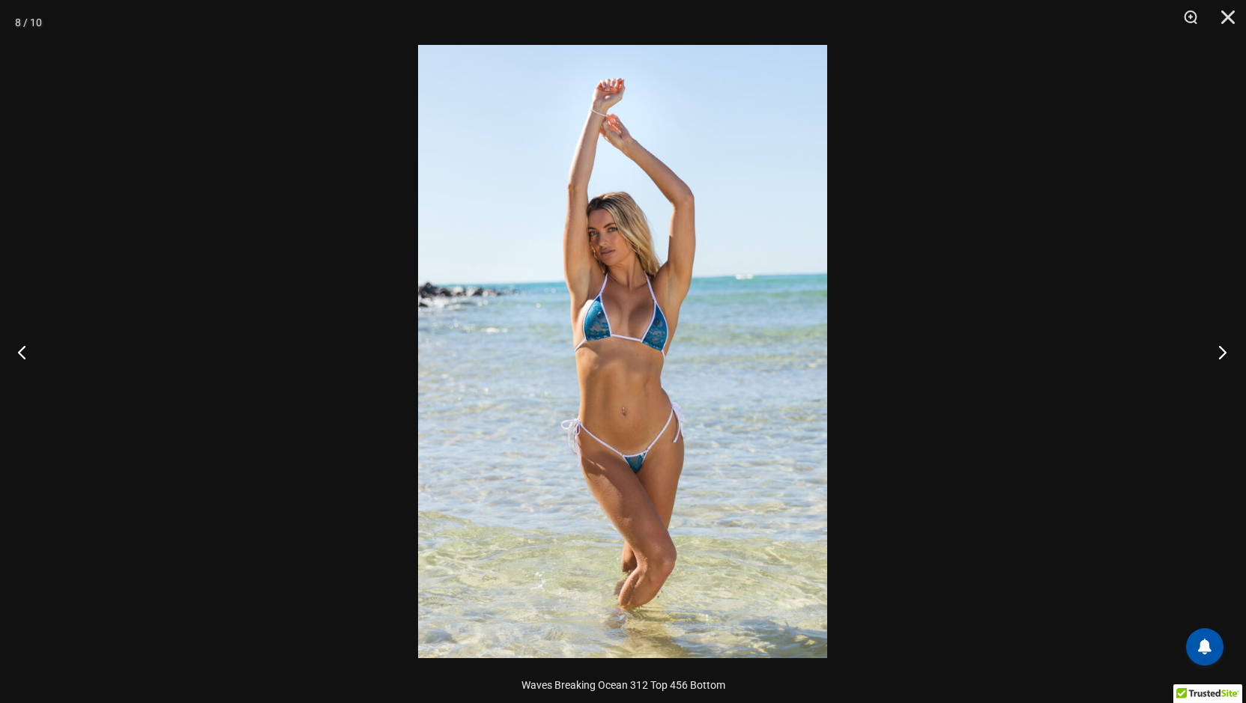
click at [1226, 350] on button "Next" at bounding box center [1218, 352] width 56 height 75
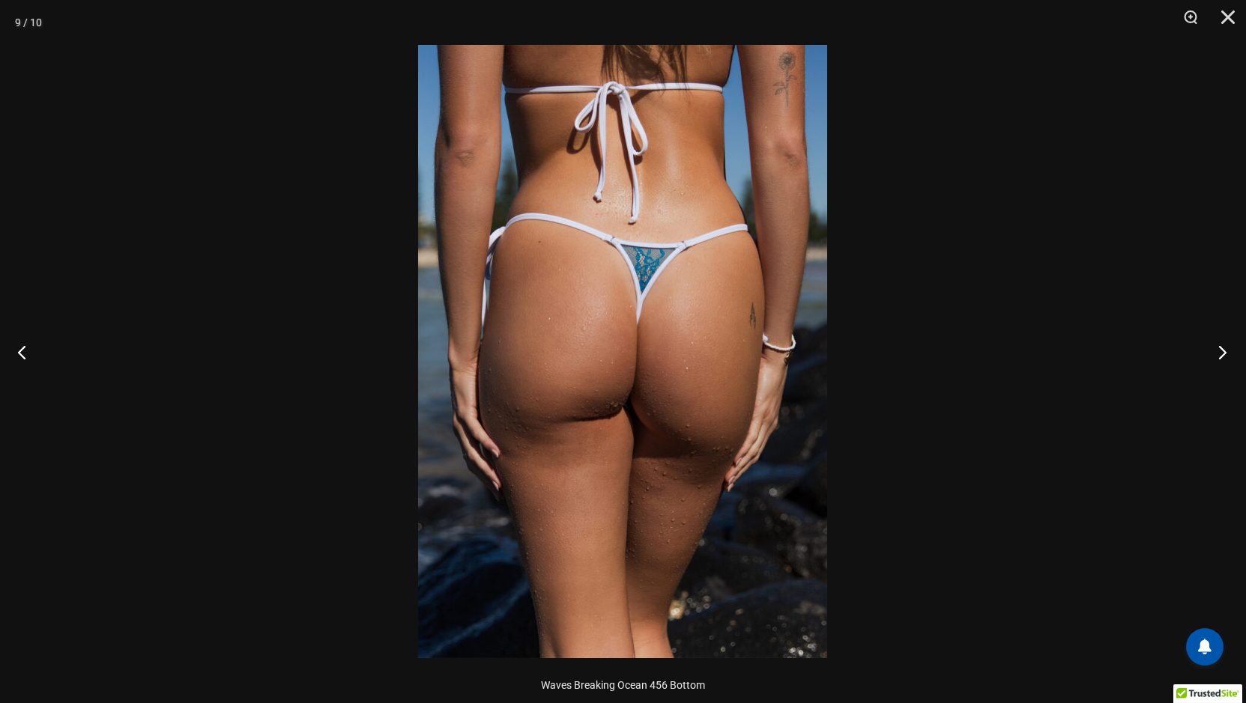
click at [1226, 350] on button "Next" at bounding box center [1218, 352] width 56 height 75
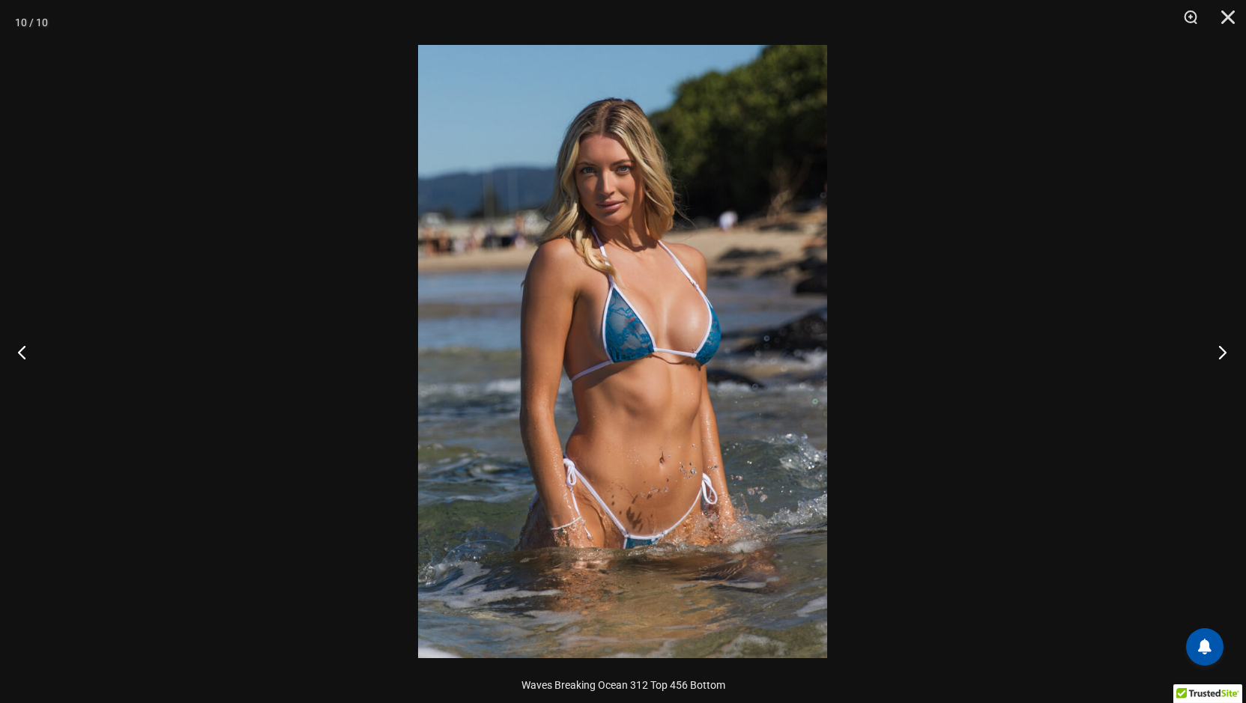
click at [1226, 350] on button "Next" at bounding box center [1218, 352] width 56 height 75
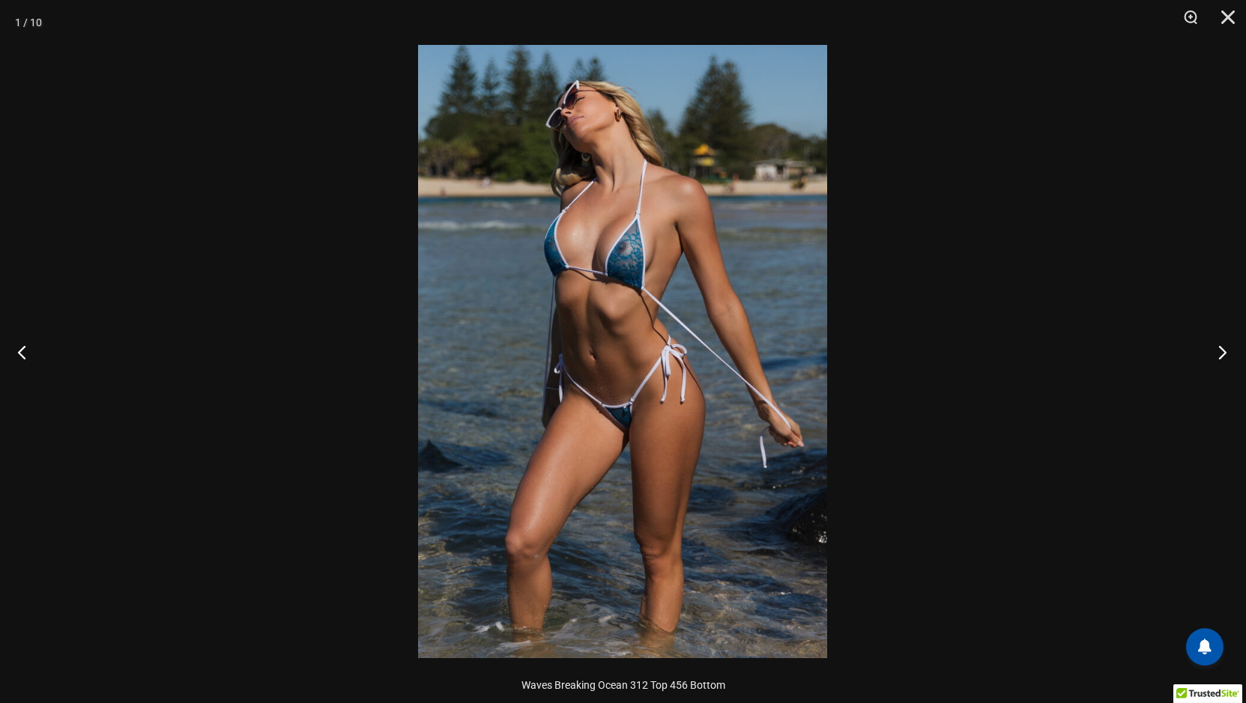
click at [1226, 350] on button "Next" at bounding box center [1218, 352] width 56 height 75
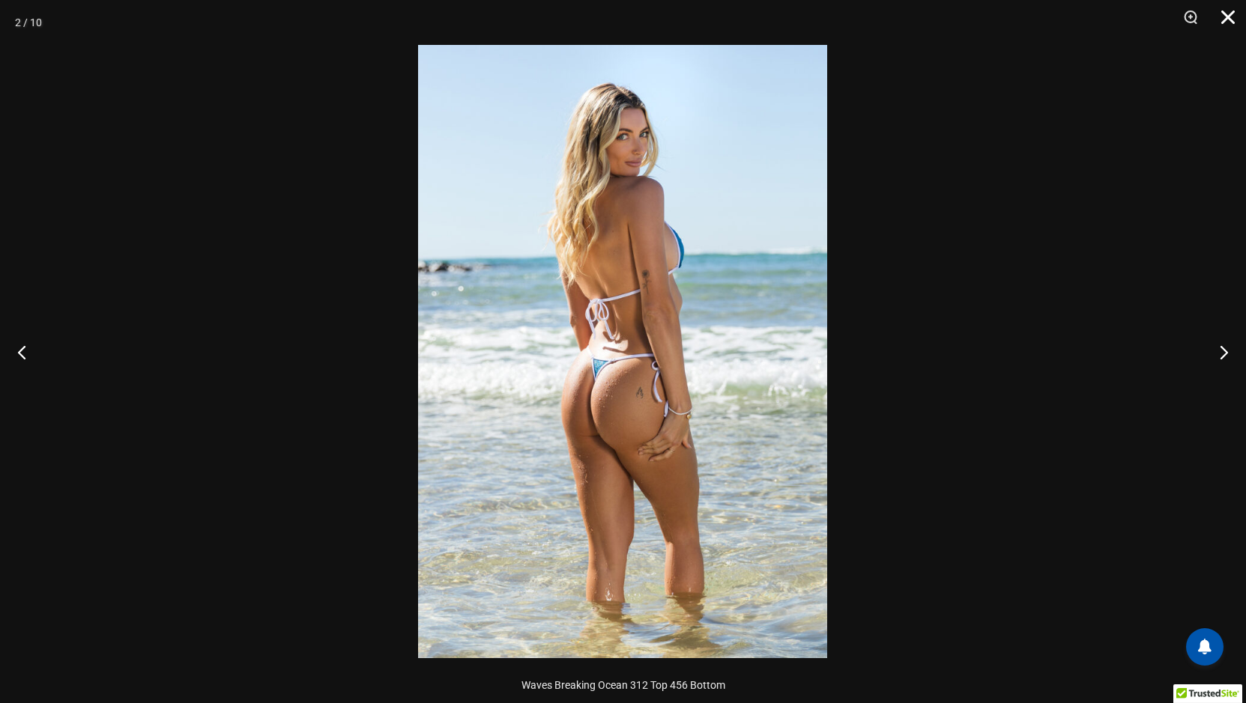
click at [1226, 17] on button "Close" at bounding box center [1222, 22] width 37 height 45
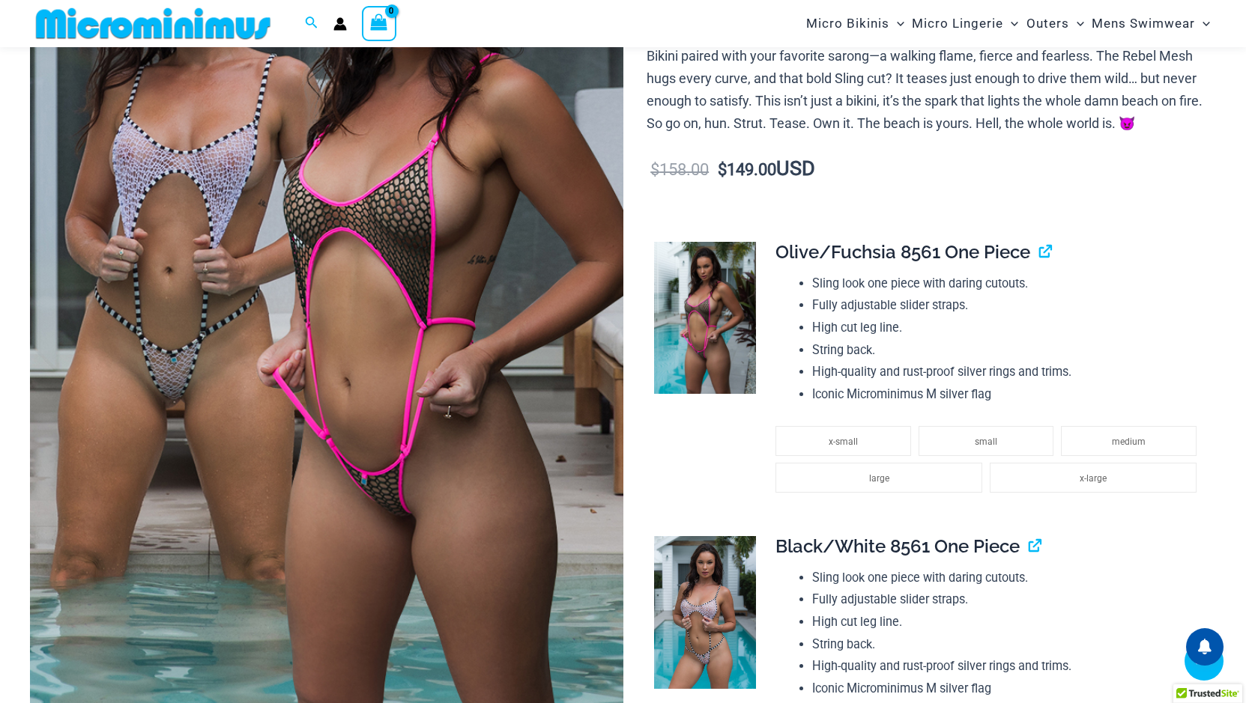
scroll to position [661, 0]
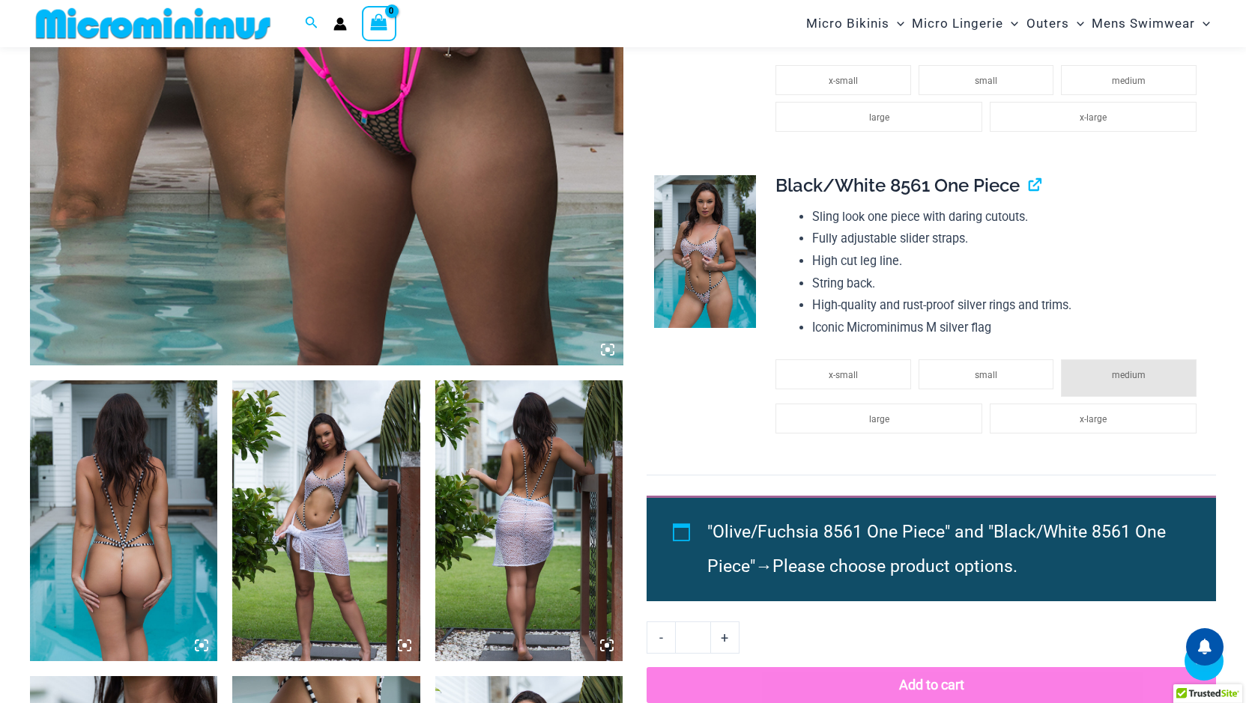
click at [605, 351] on icon at bounding box center [607, 350] width 4 height 4
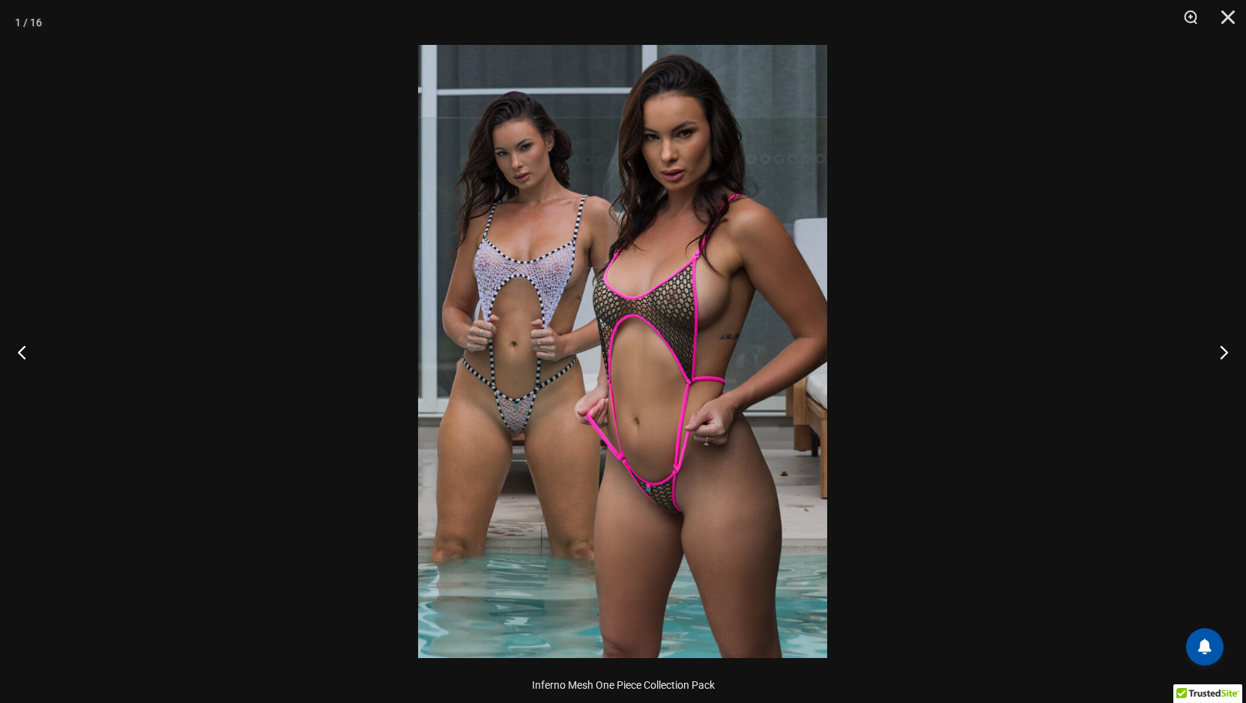
click at [673, 350] on img at bounding box center [622, 352] width 409 height 614
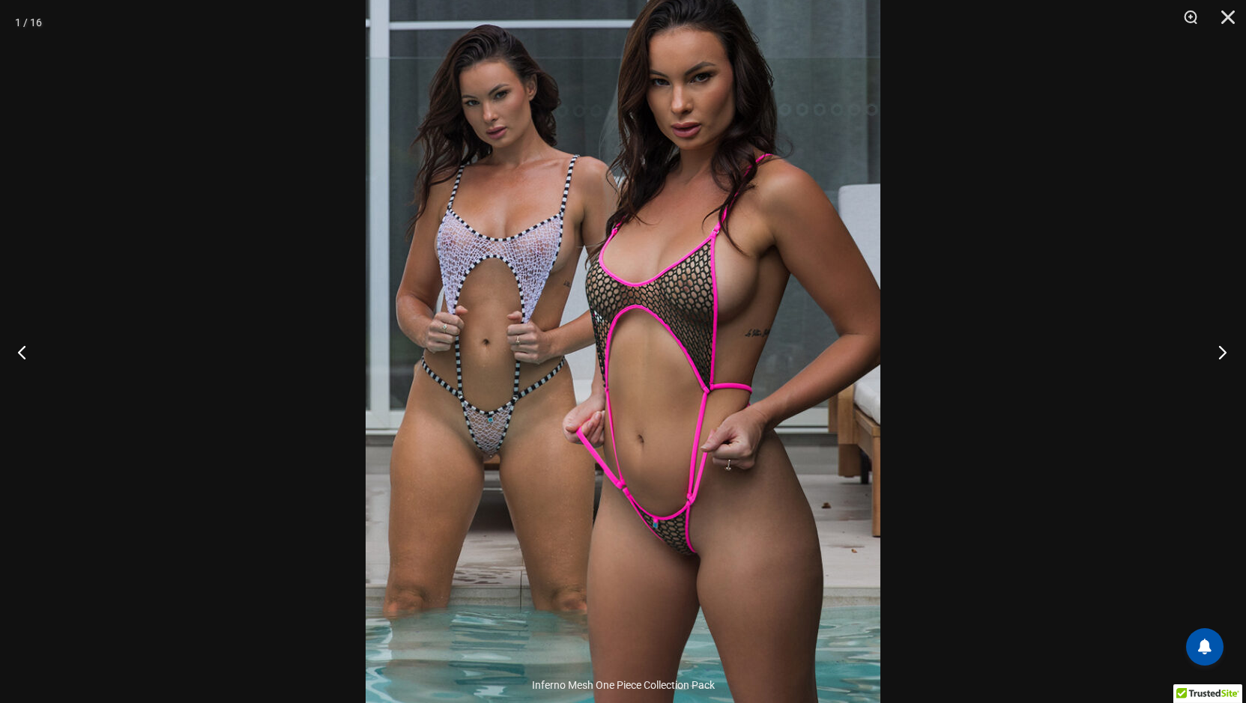
click at [1220, 348] on button "Next" at bounding box center [1218, 352] width 56 height 75
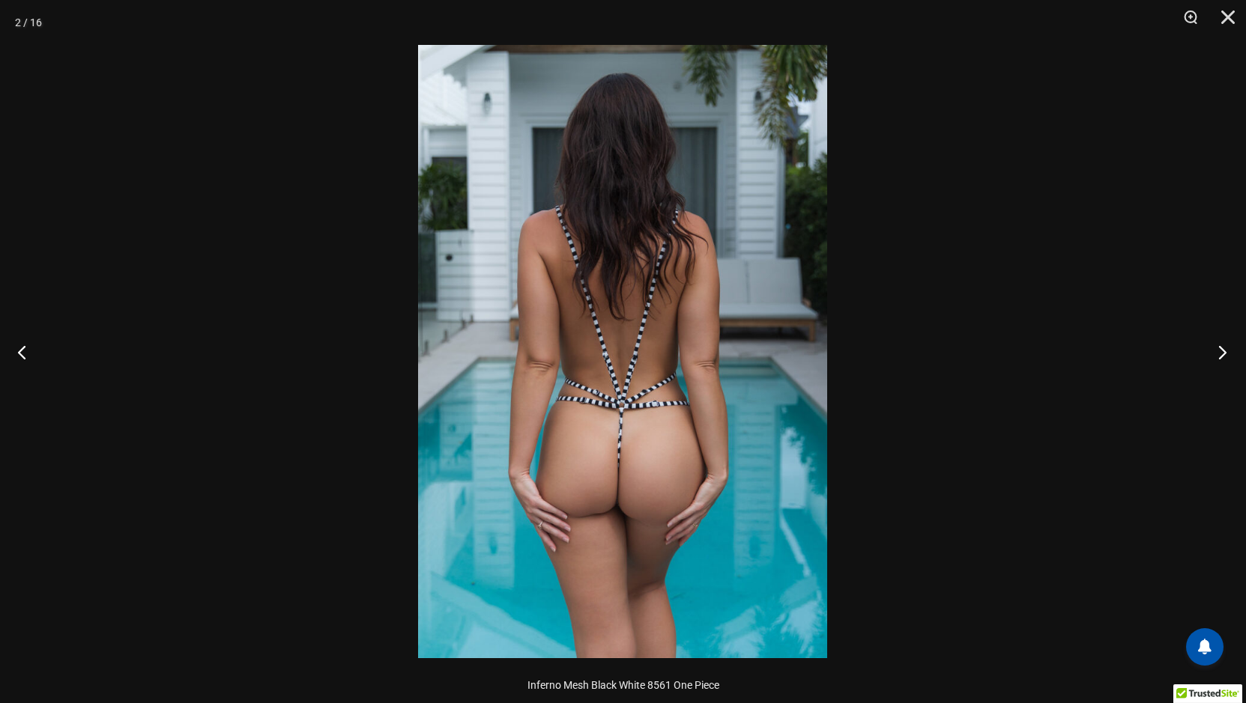
click at [1220, 348] on button "Next" at bounding box center [1218, 352] width 56 height 75
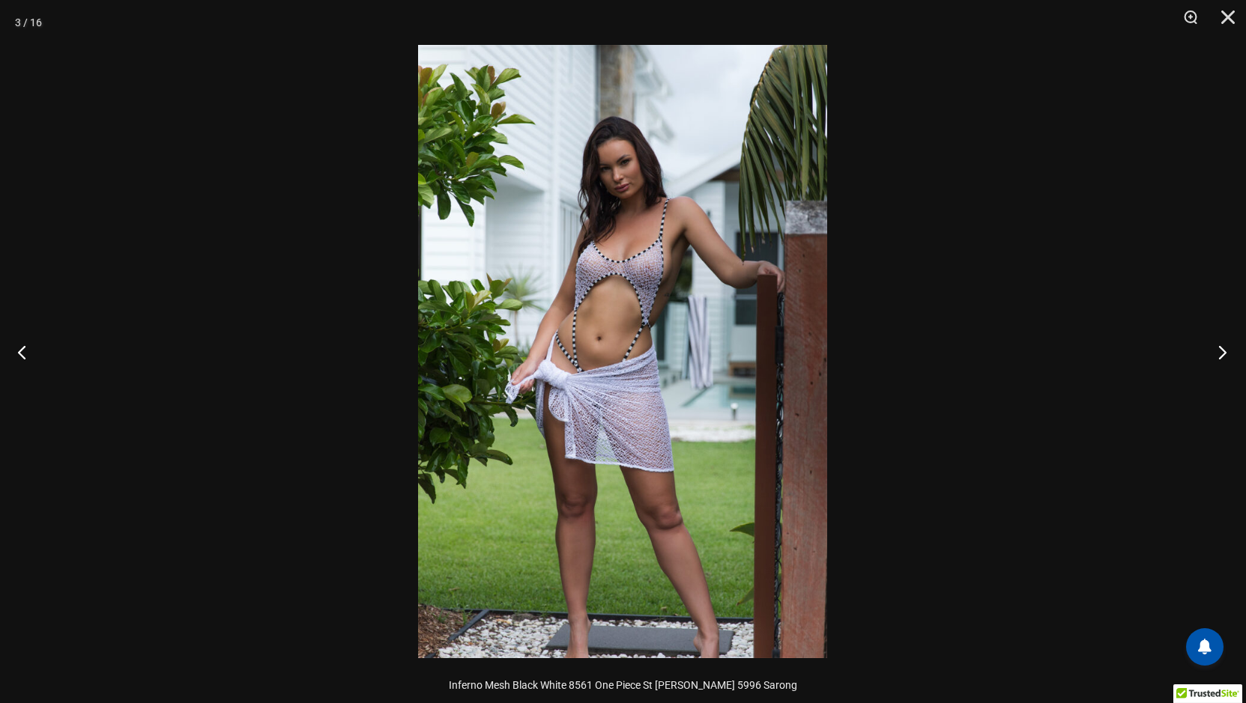
click at [1220, 348] on button "Next" at bounding box center [1218, 352] width 56 height 75
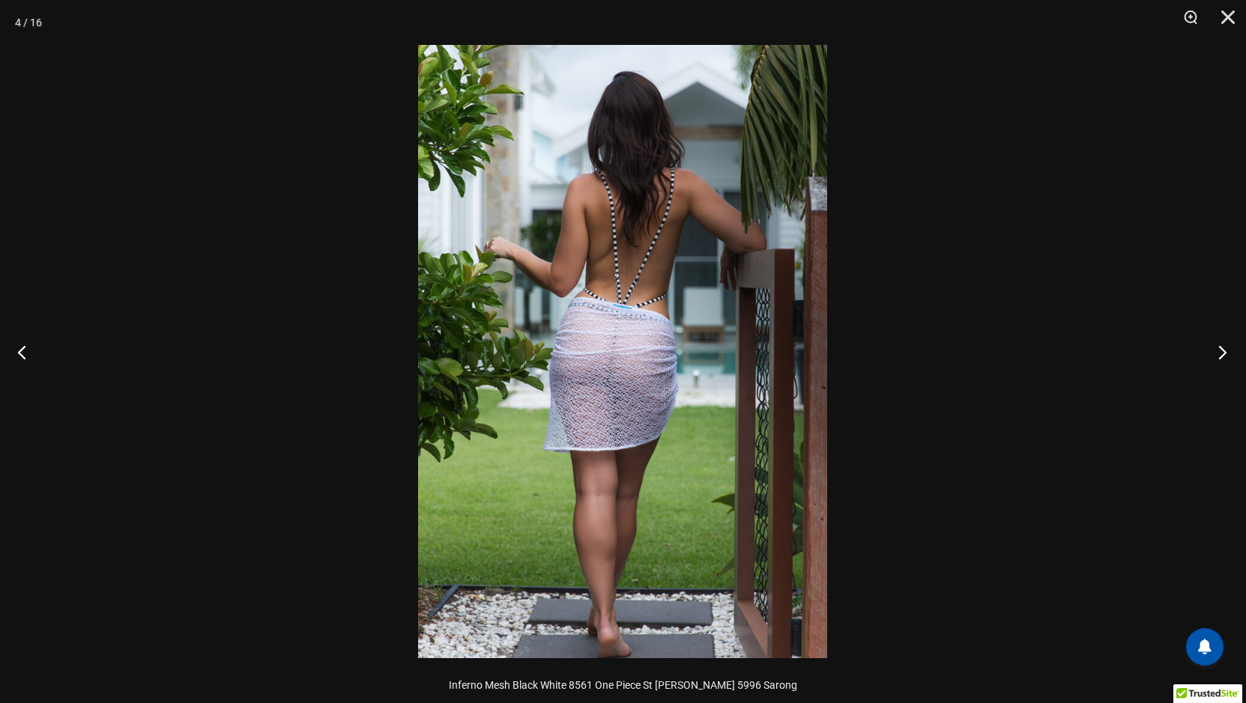
click at [1220, 348] on button "Next" at bounding box center [1218, 352] width 56 height 75
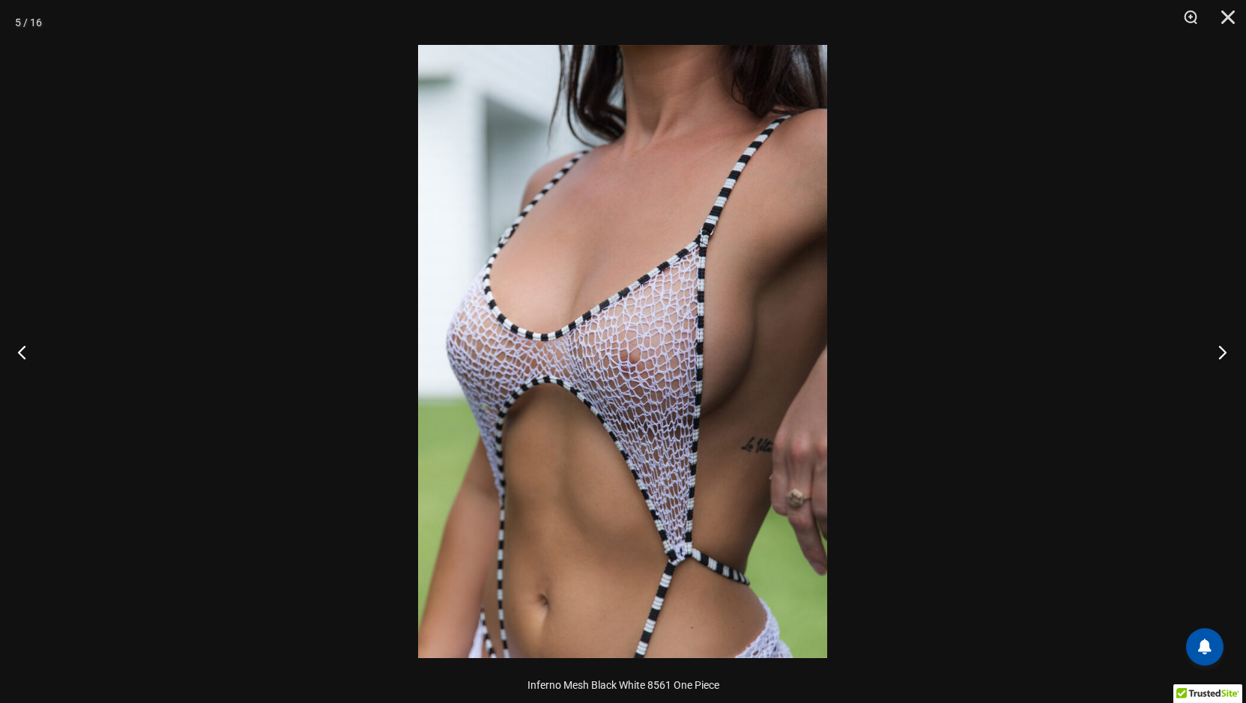
click at [1220, 348] on button "Next" at bounding box center [1218, 352] width 56 height 75
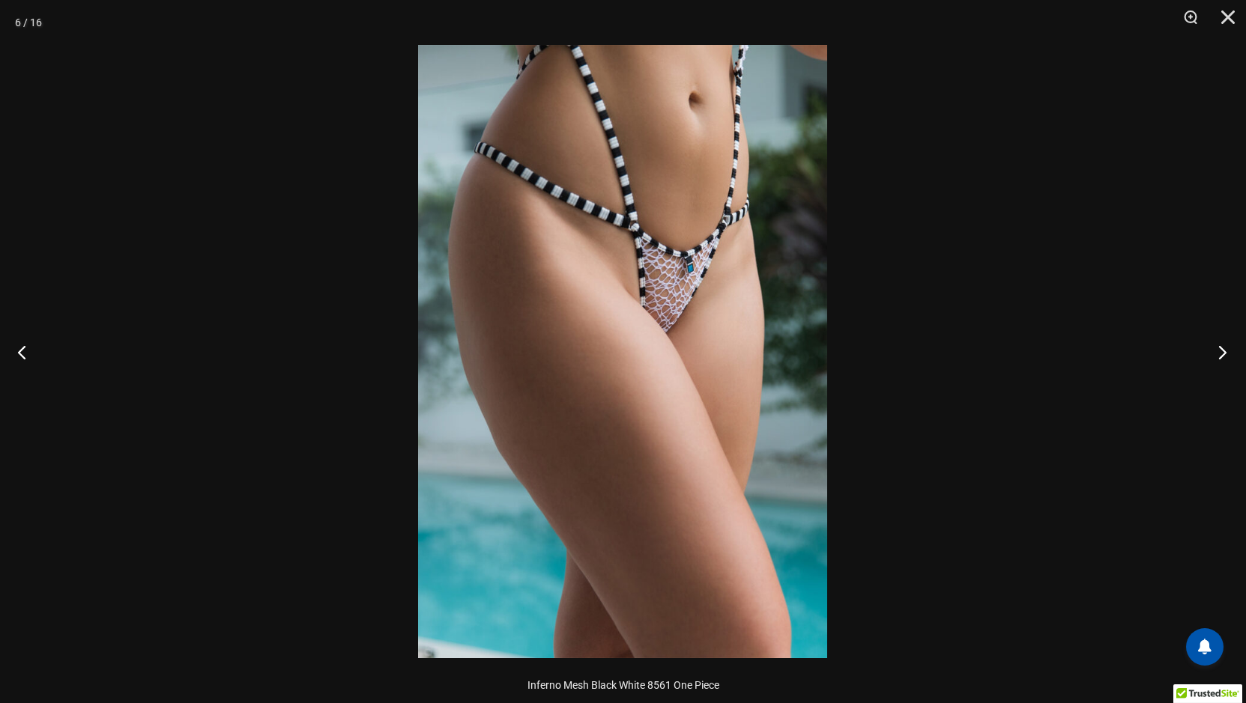
click at [1220, 348] on button "Next" at bounding box center [1218, 352] width 56 height 75
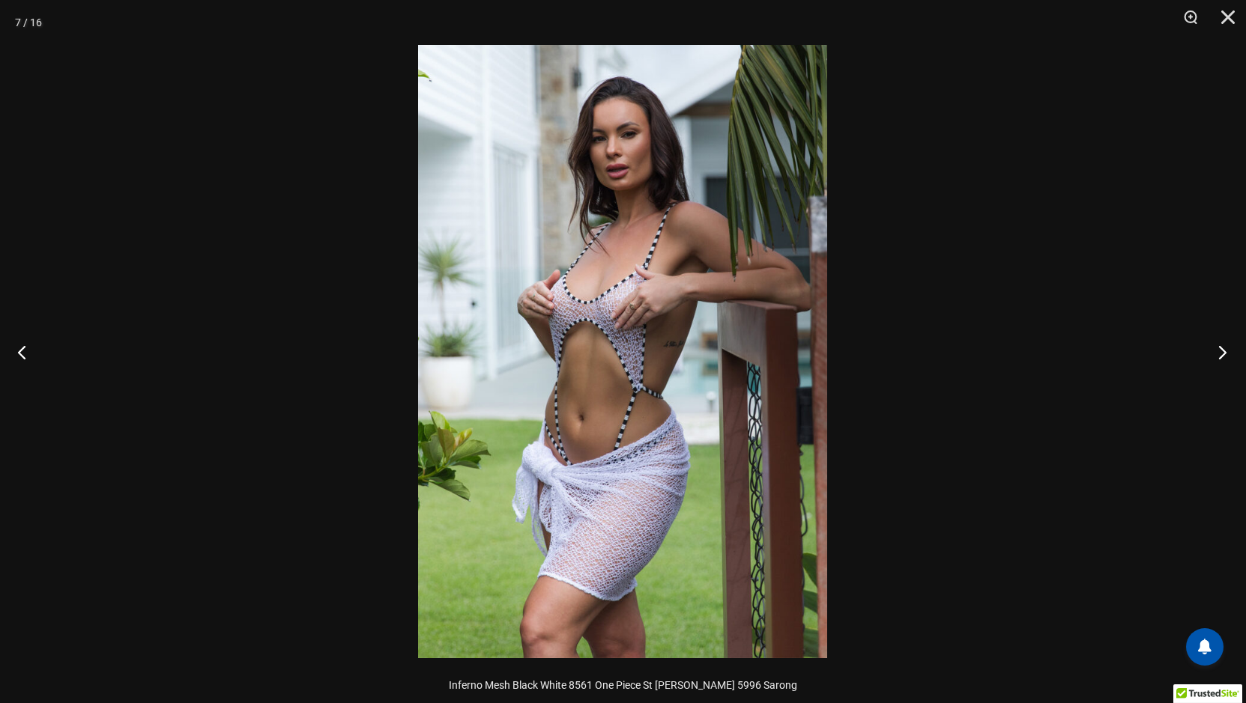
click at [1220, 348] on button "Next" at bounding box center [1218, 352] width 56 height 75
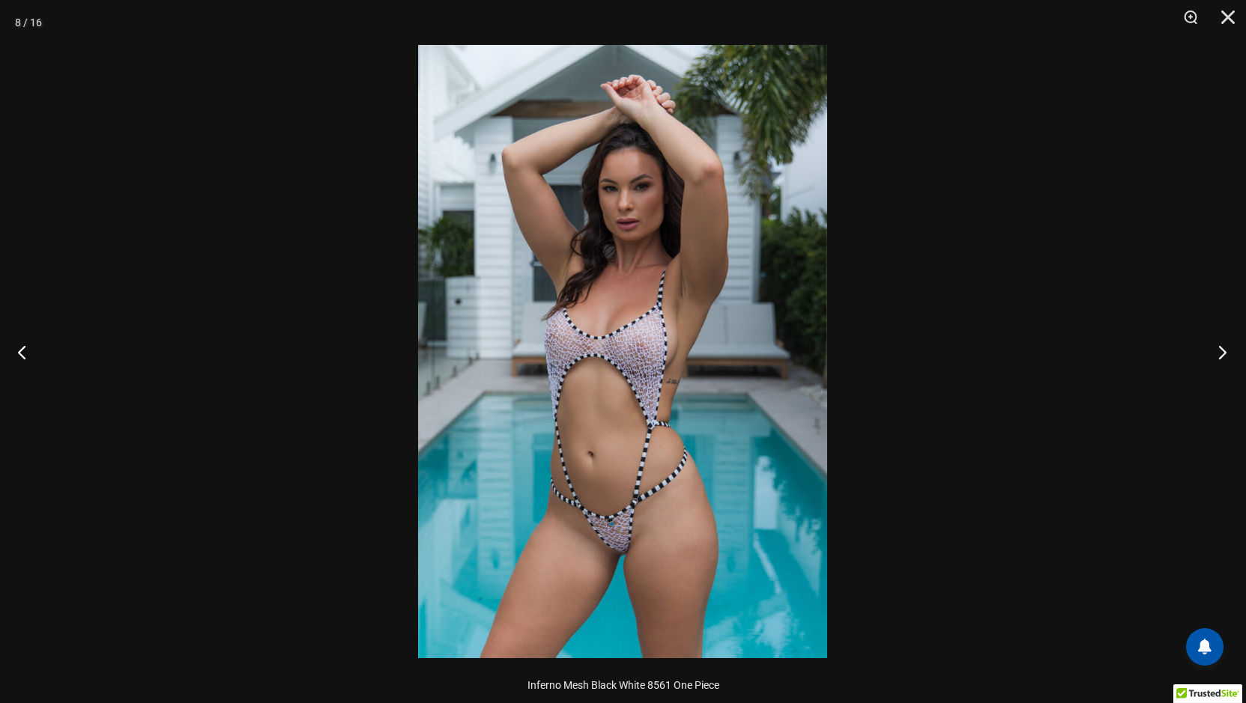
click at [1220, 348] on button "Next" at bounding box center [1218, 352] width 56 height 75
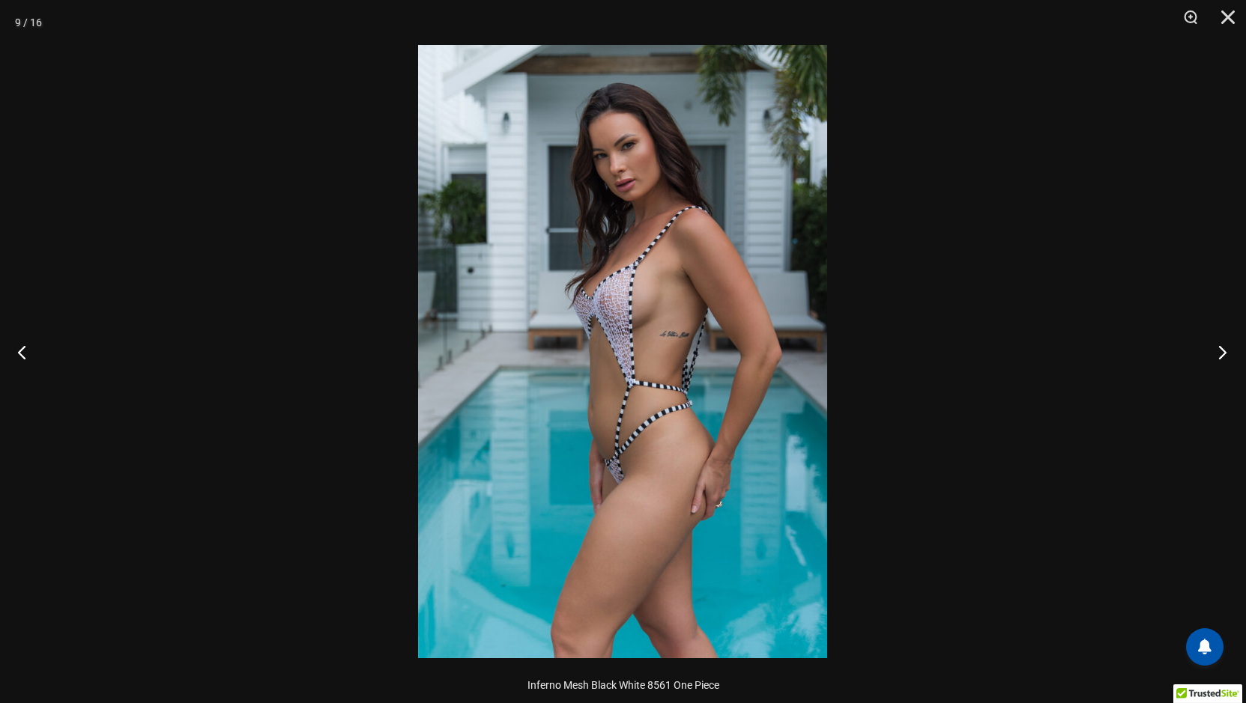
click at [1220, 348] on button "Next" at bounding box center [1218, 352] width 56 height 75
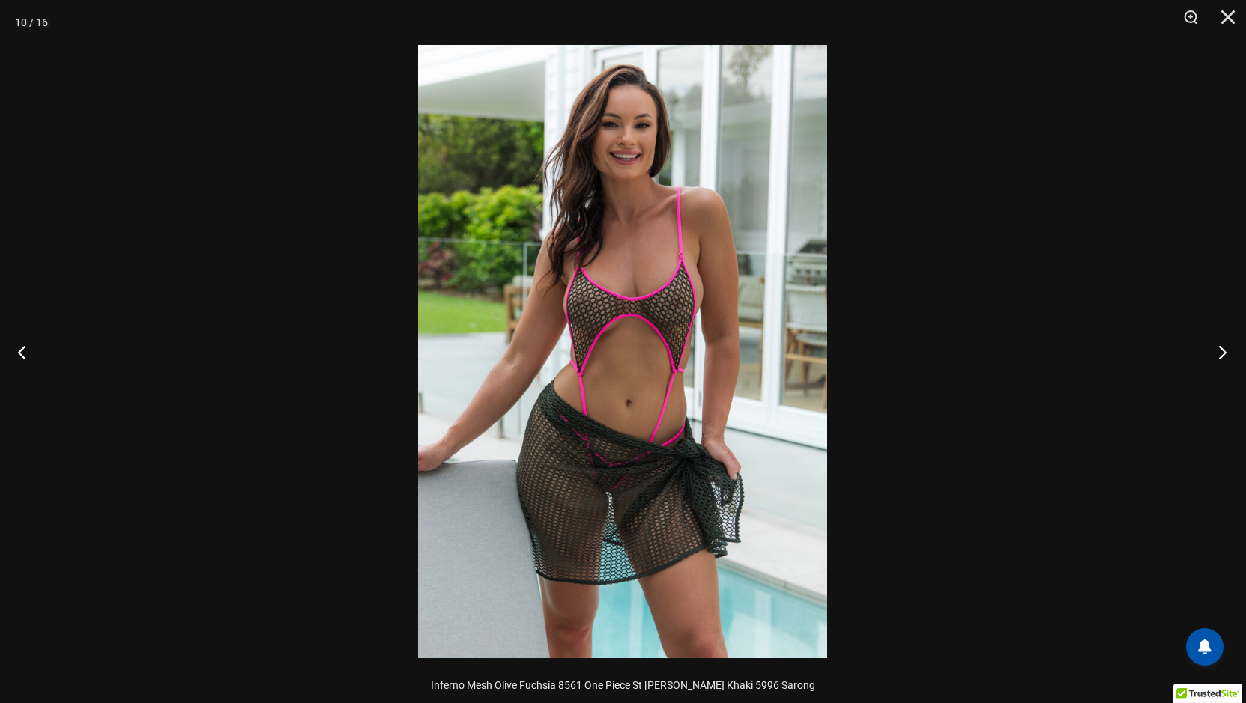
click at [1220, 348] on button "Next" at bounding box center [1218, 352] width 56 height 75
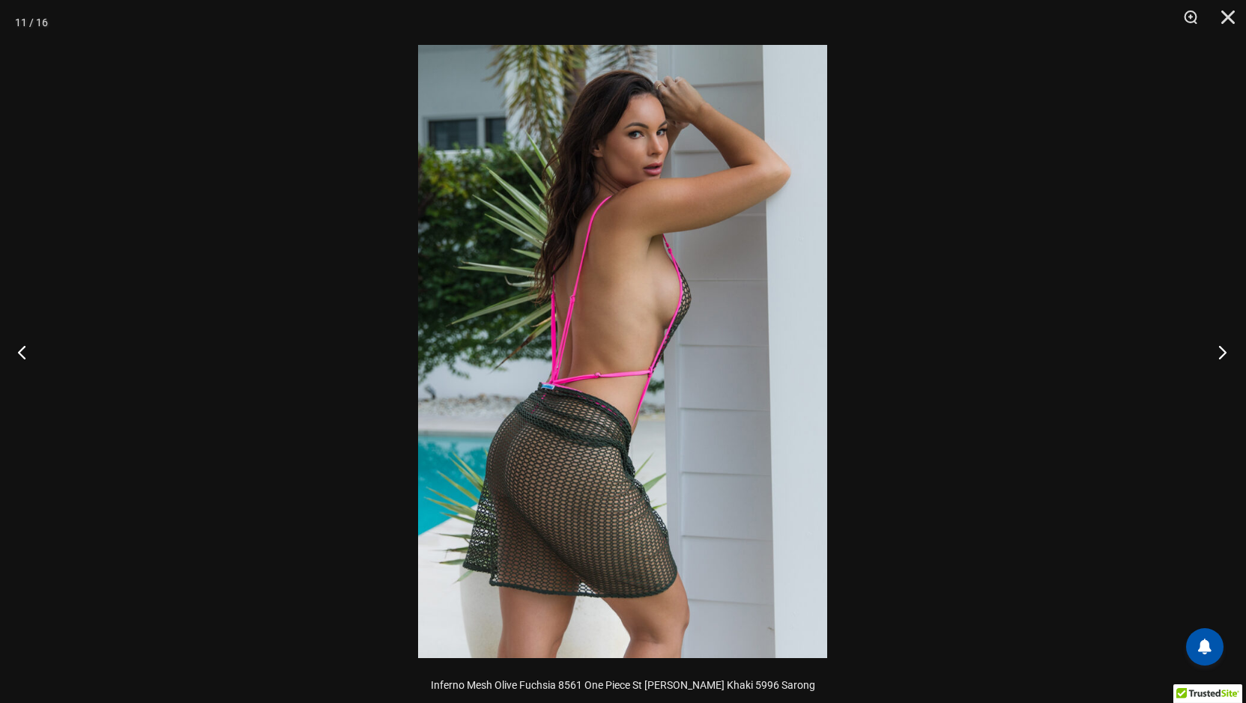
click at [1220, 348] on button "Next" at bounding box center [1218, 352] width 56 height 75
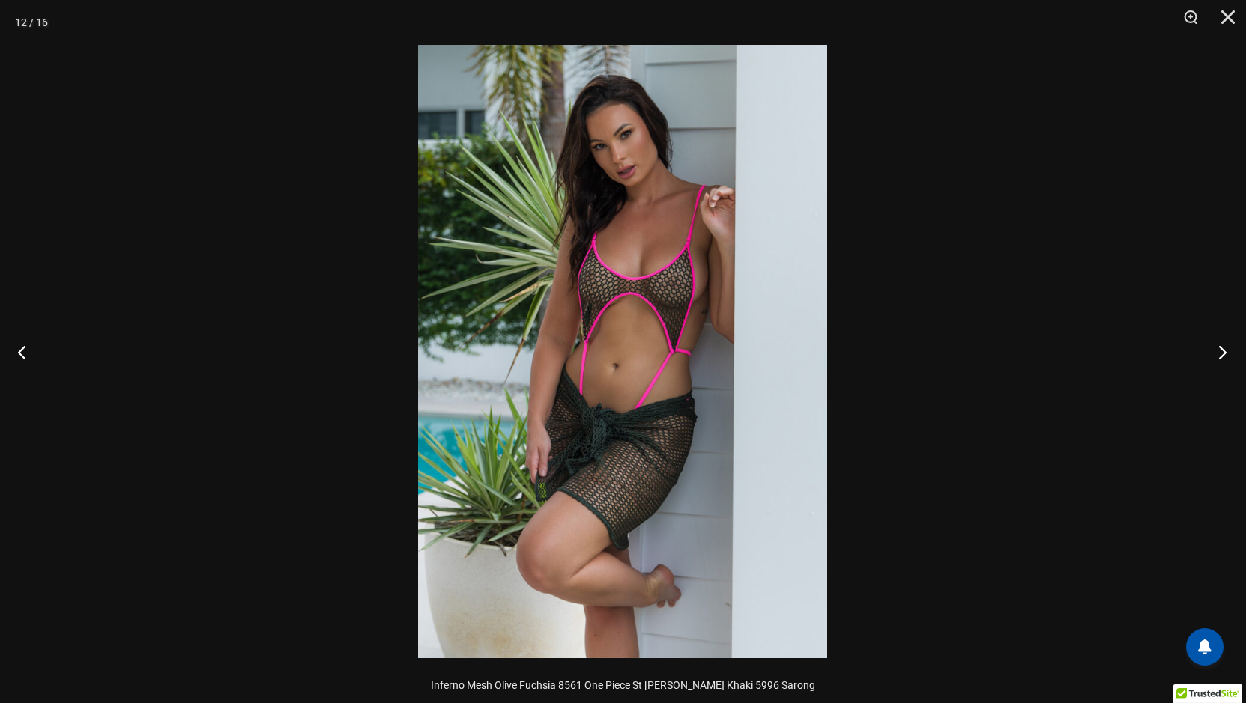
click at [1220, 348] on button "Next" at bounding box center [1218, 352] width 56 height 75
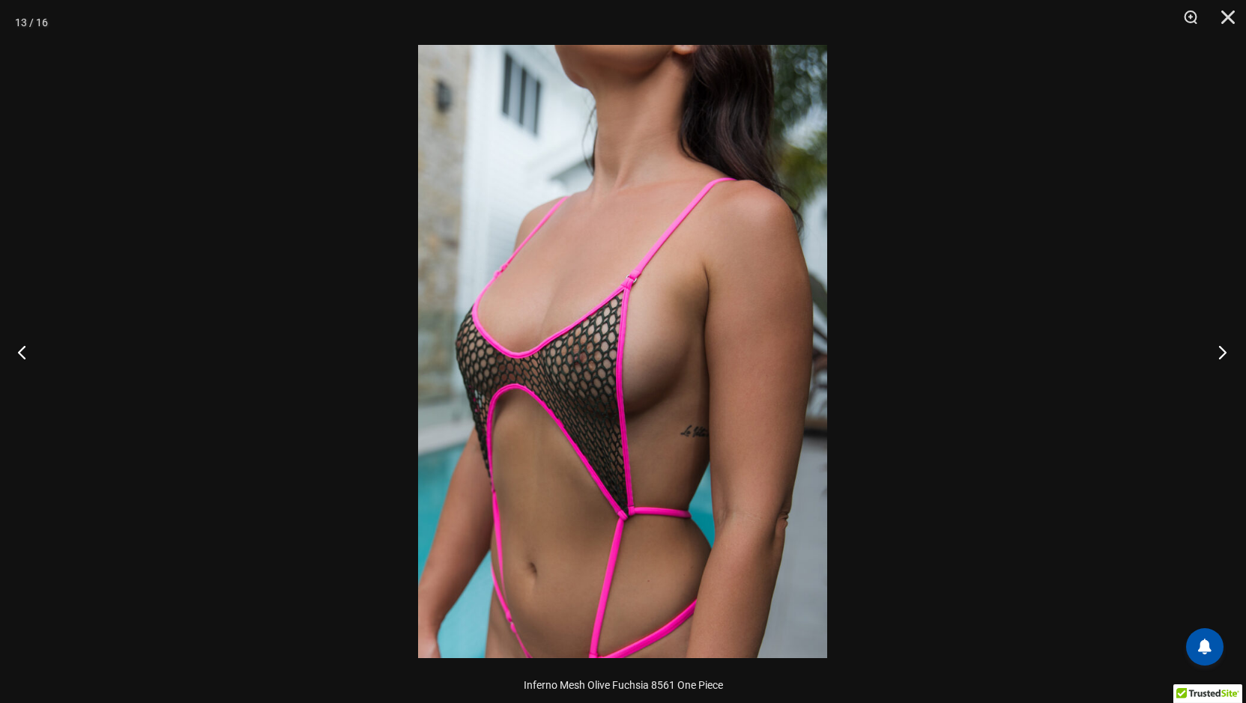
click at [1220, 348] on button "Next" at bounding box center [1218, 352] width 56 height 75
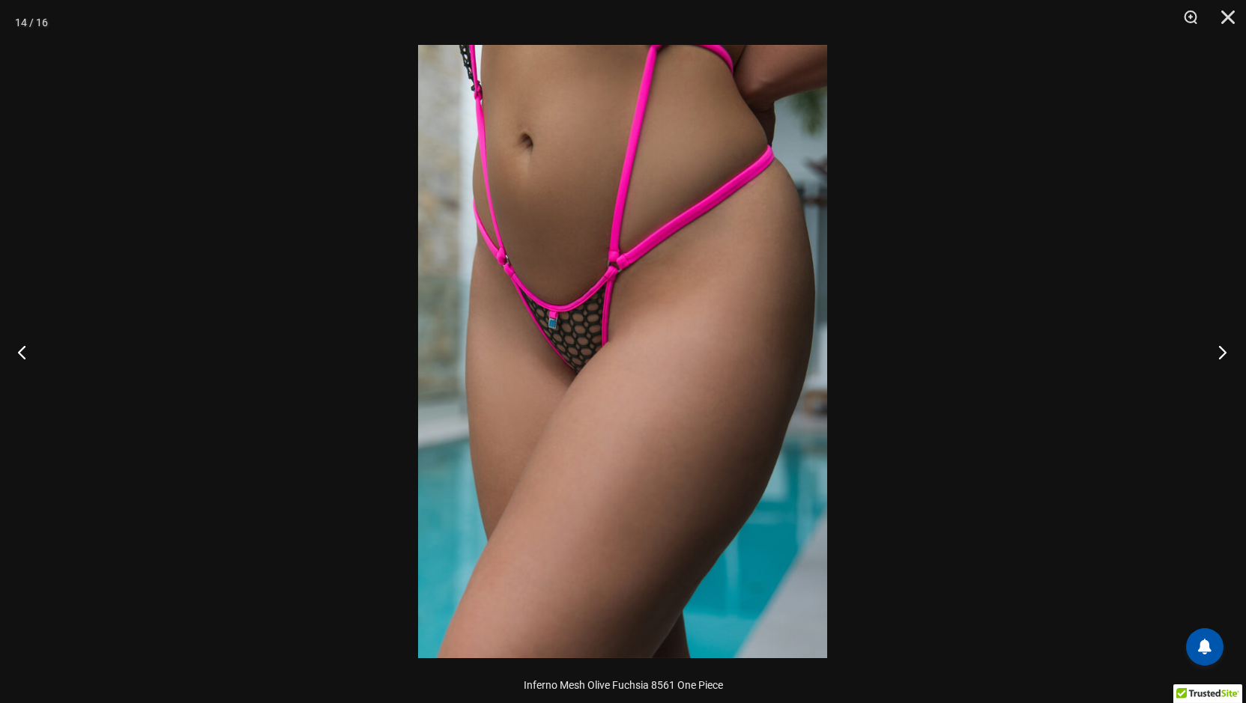
click at [1220, 348] on button "Next" at bounding box center [1218, 352] width 56 height 75
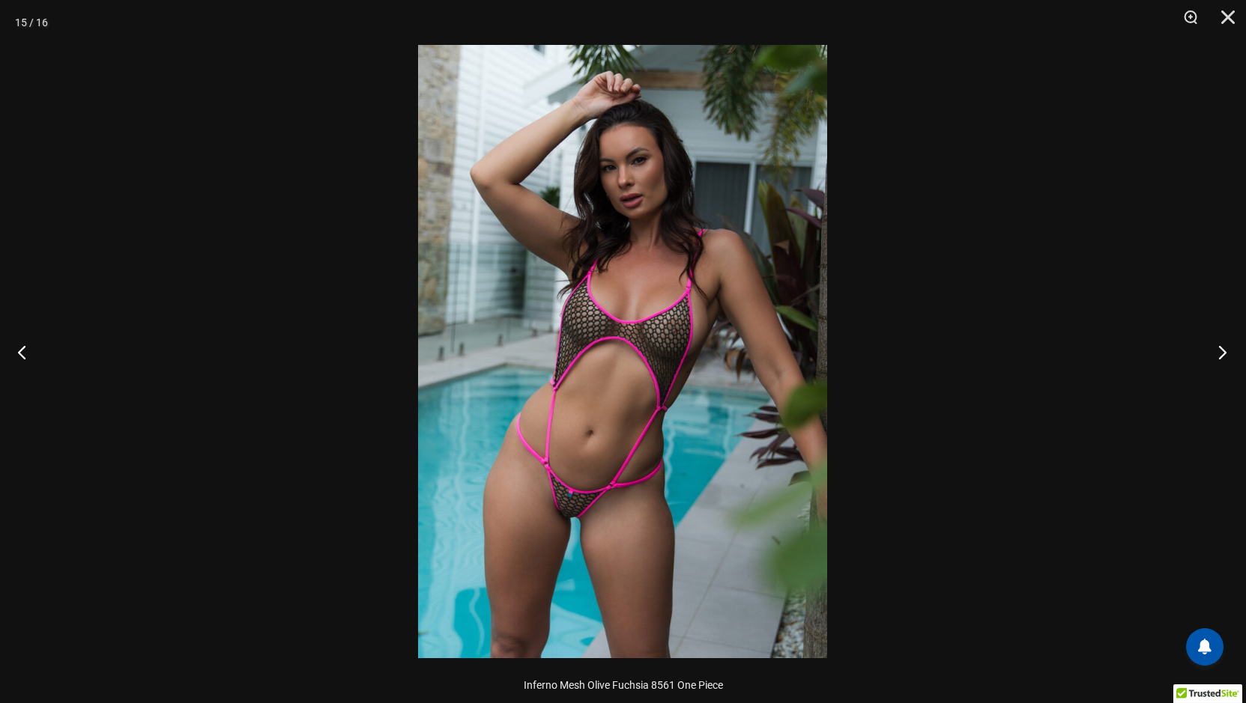
click at [1220, 348] on button "Next" at bounding box center [1218, 352] width 56 height 75
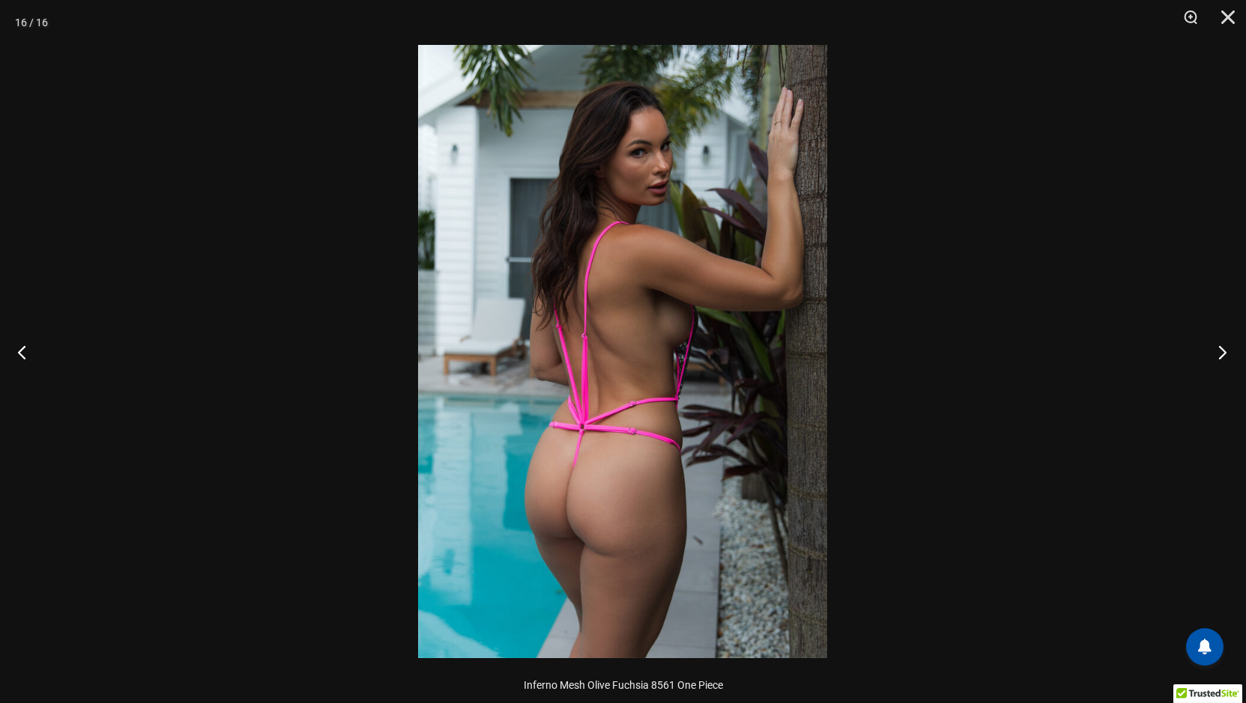
click at [1220, 348] on button "Next" at bounding box center [1218, 352] width 56 height 75
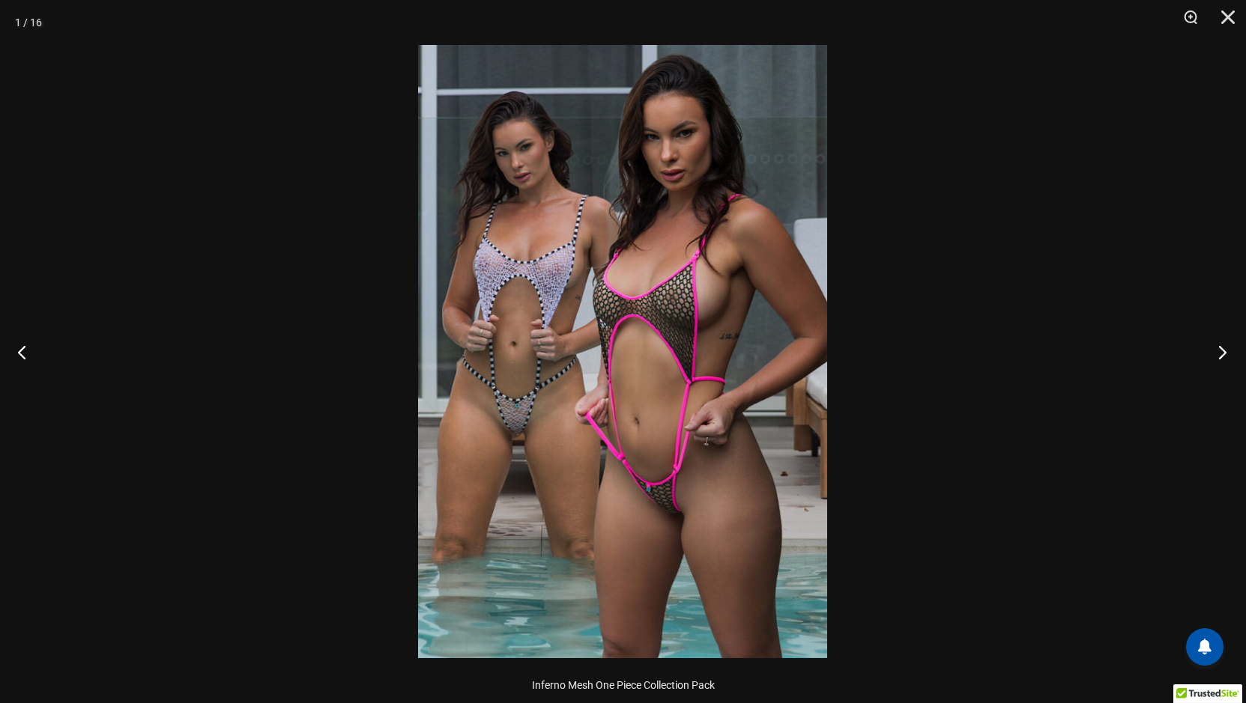
click at [1220, 348] on button "Next" at bounding box center [1218, 352] width 56 height 75
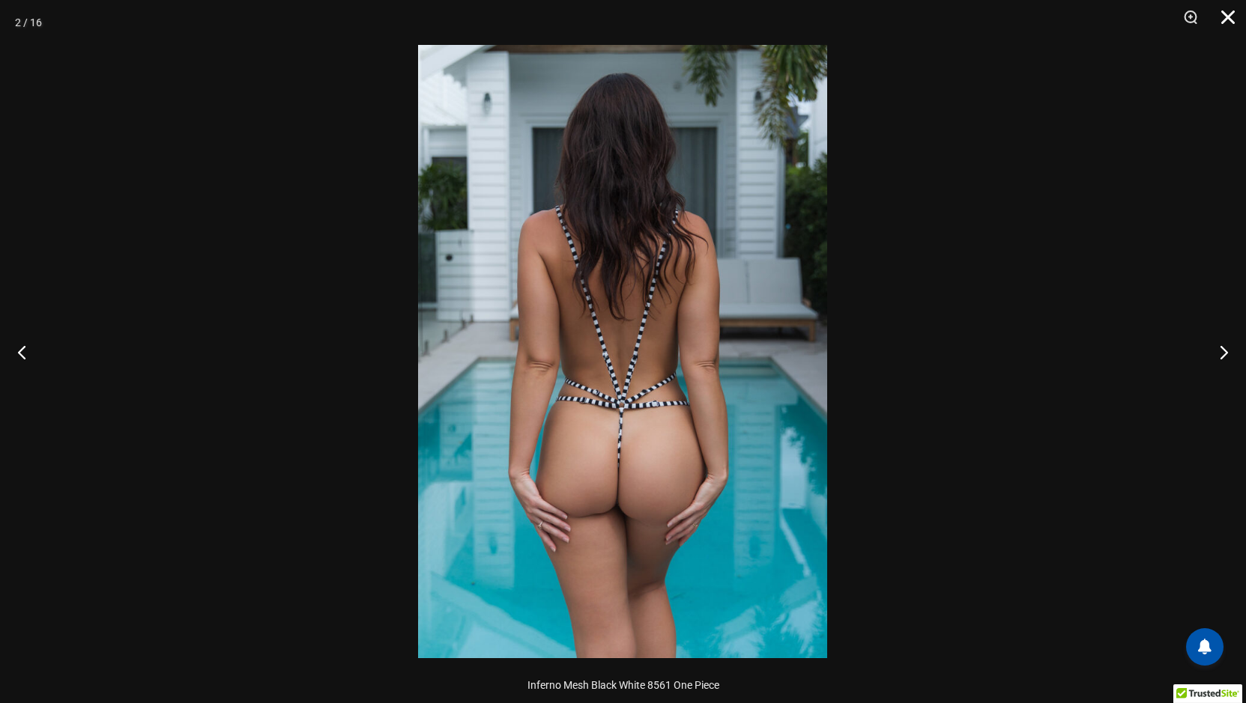
click at [1224, 13] on button "Close" at bounding box center [1222, 22] width 37 height 45
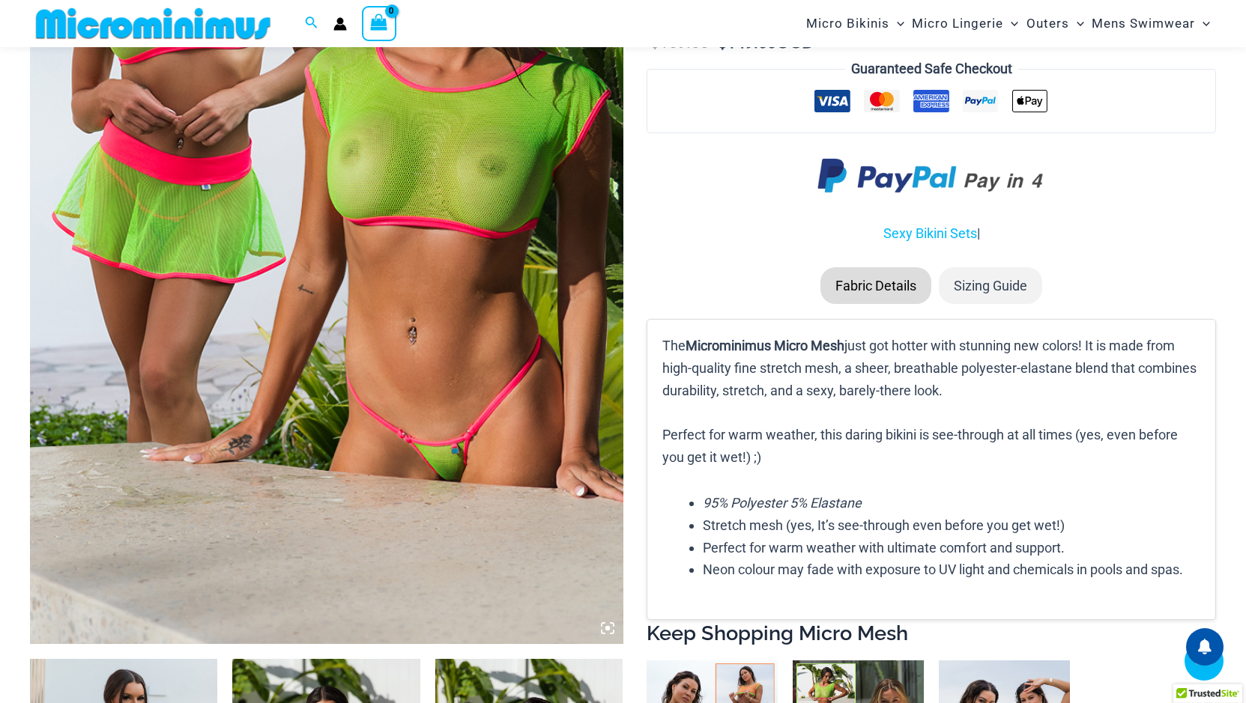
scroll to position [661, 0]
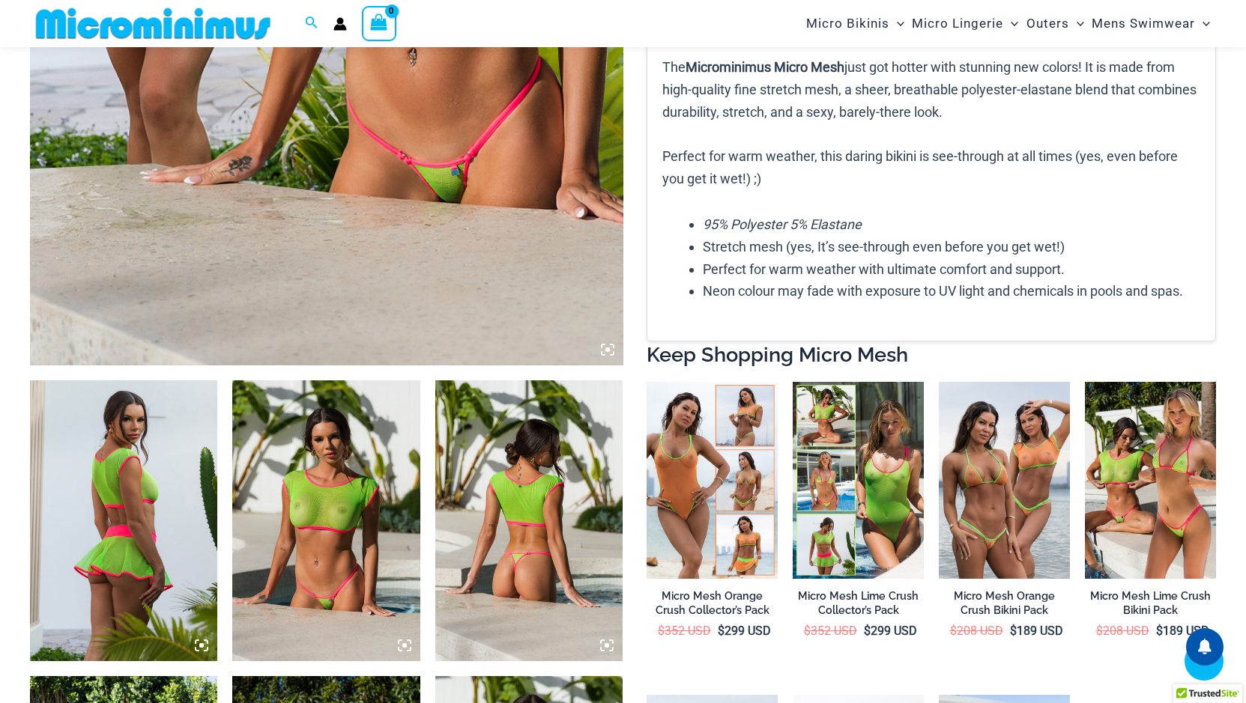
click at [608, 350] on icon at bounding box center [607, 350] width 4 height 4
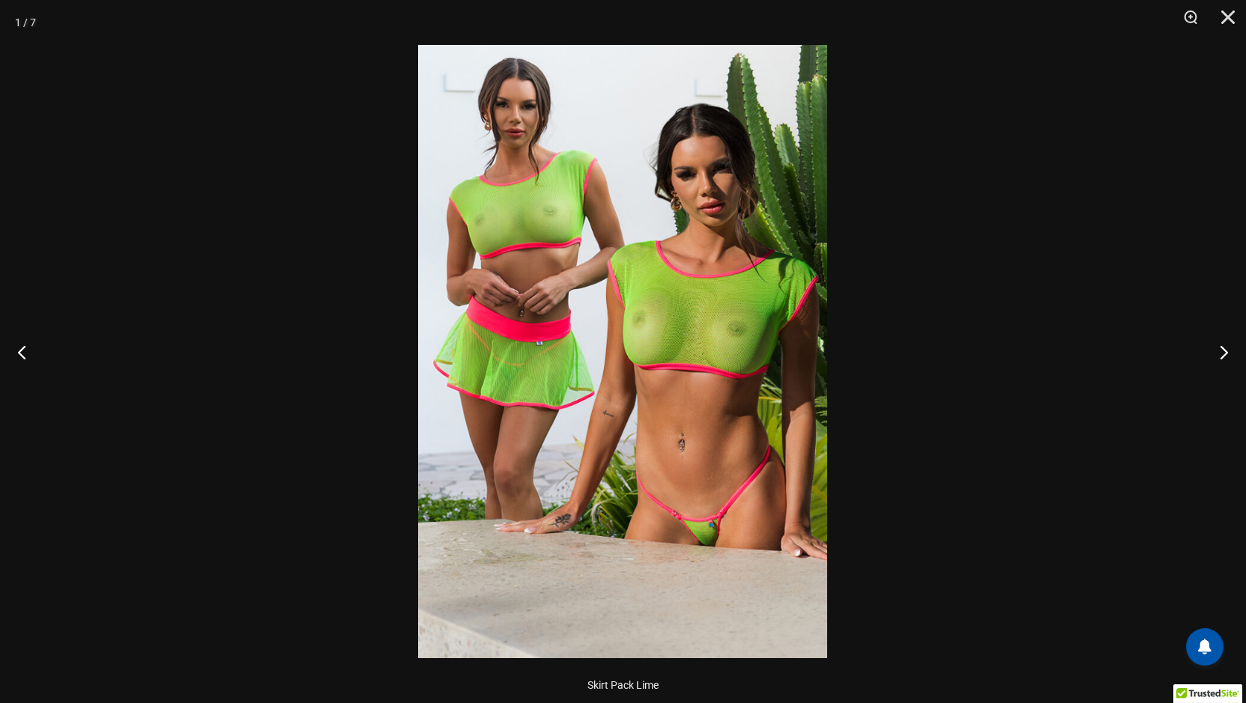
click at [608, 350] on img at bounding box center [622, 352] width 409 height 614
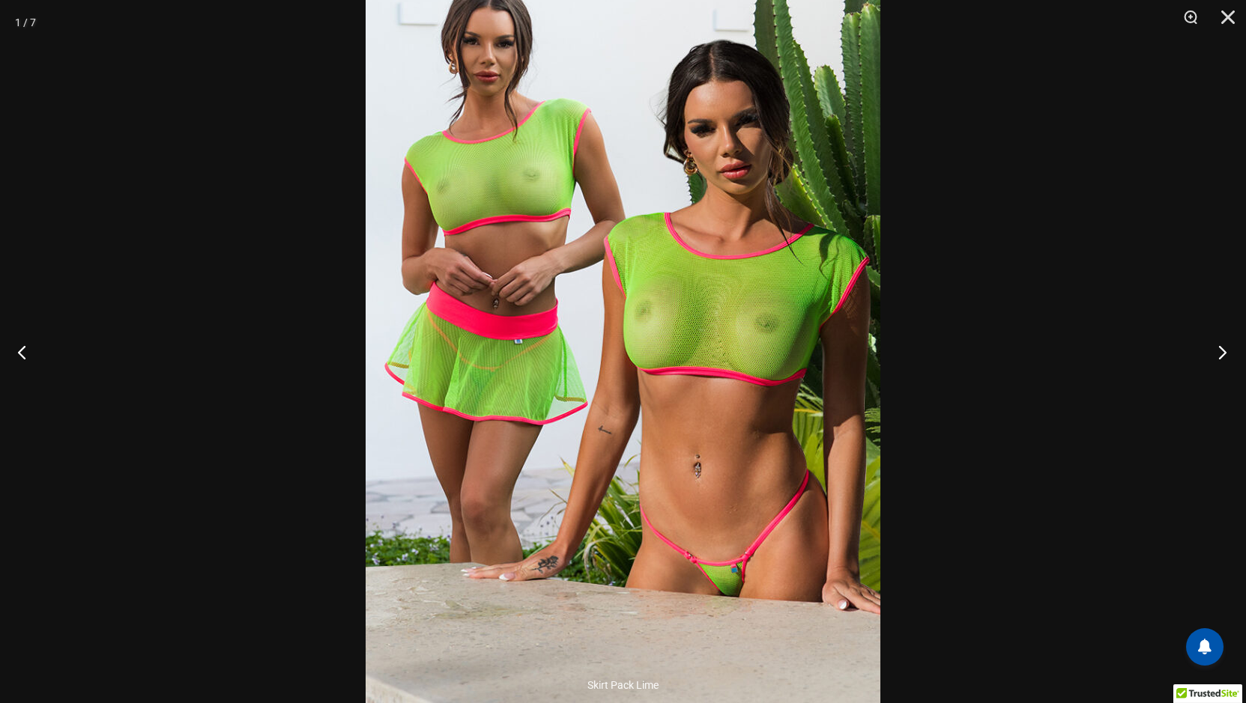
click at [1217, 348] on button "Next" at bounding box center [1218, 352] width 56 height 75
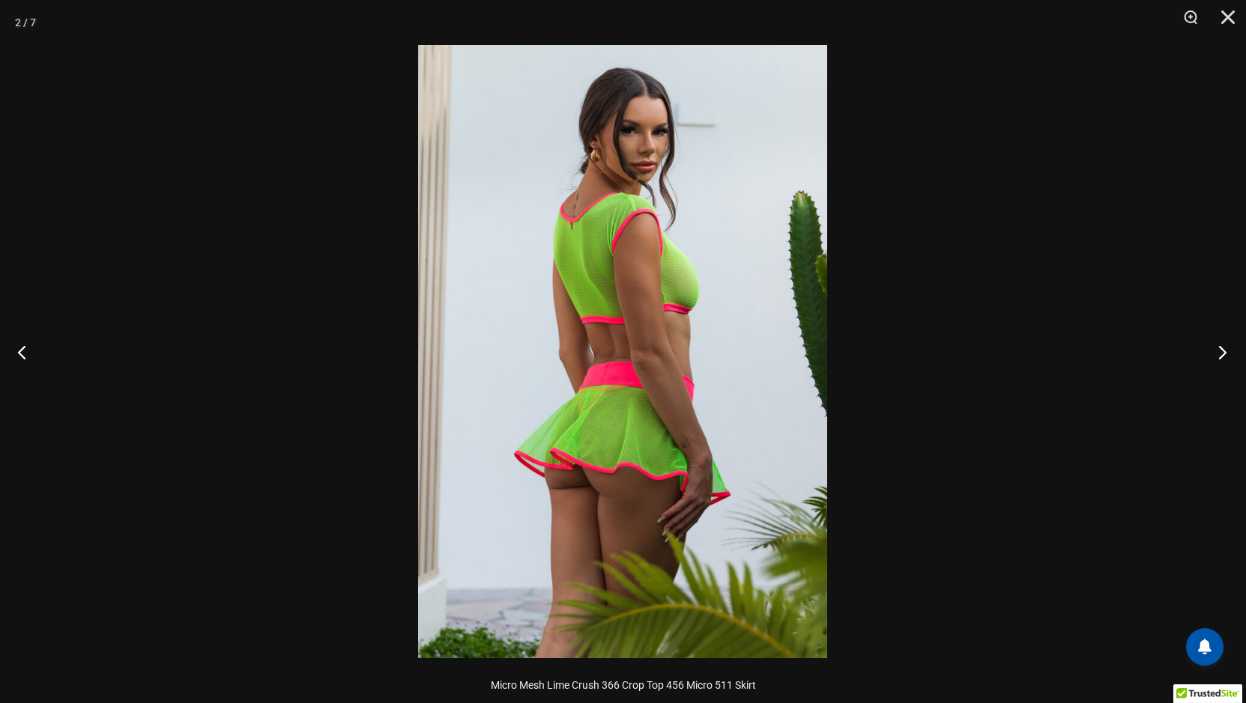
click at [1217, 348] on button "Next" at bounding box center [1218, 352] width 56 height 75
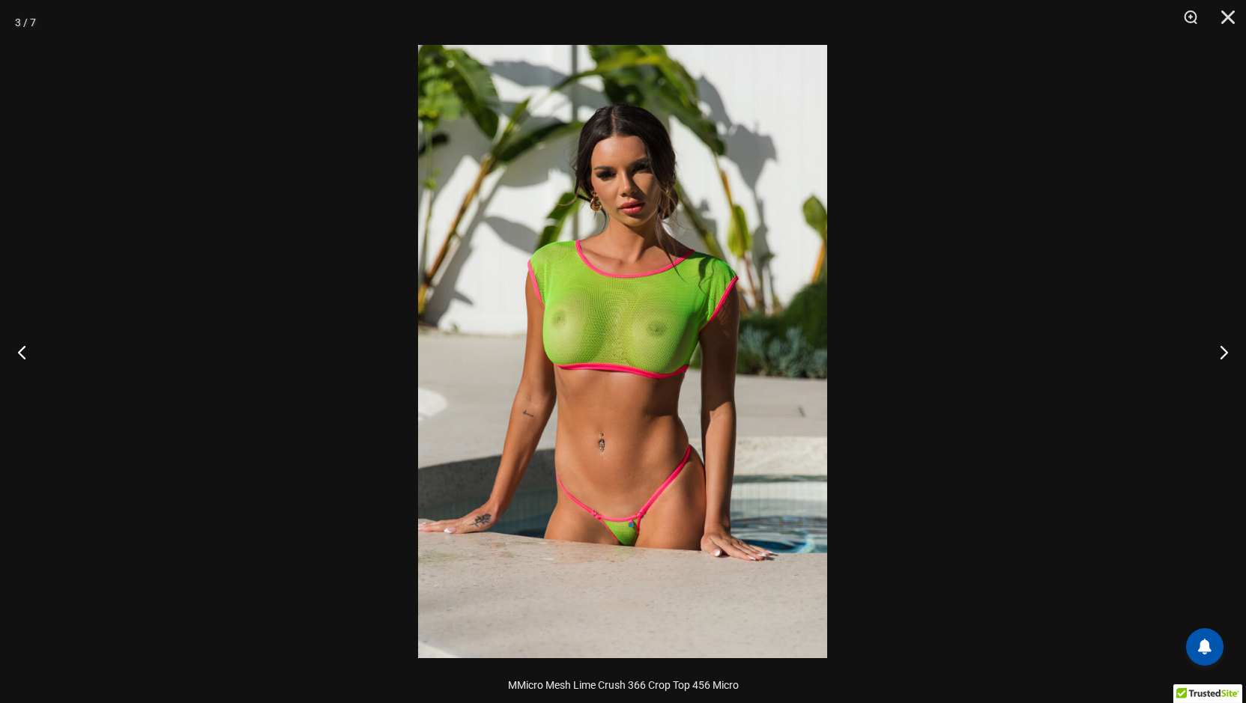
click at [673, 375] on img at bounding box center [622, 352] width 409 height 614
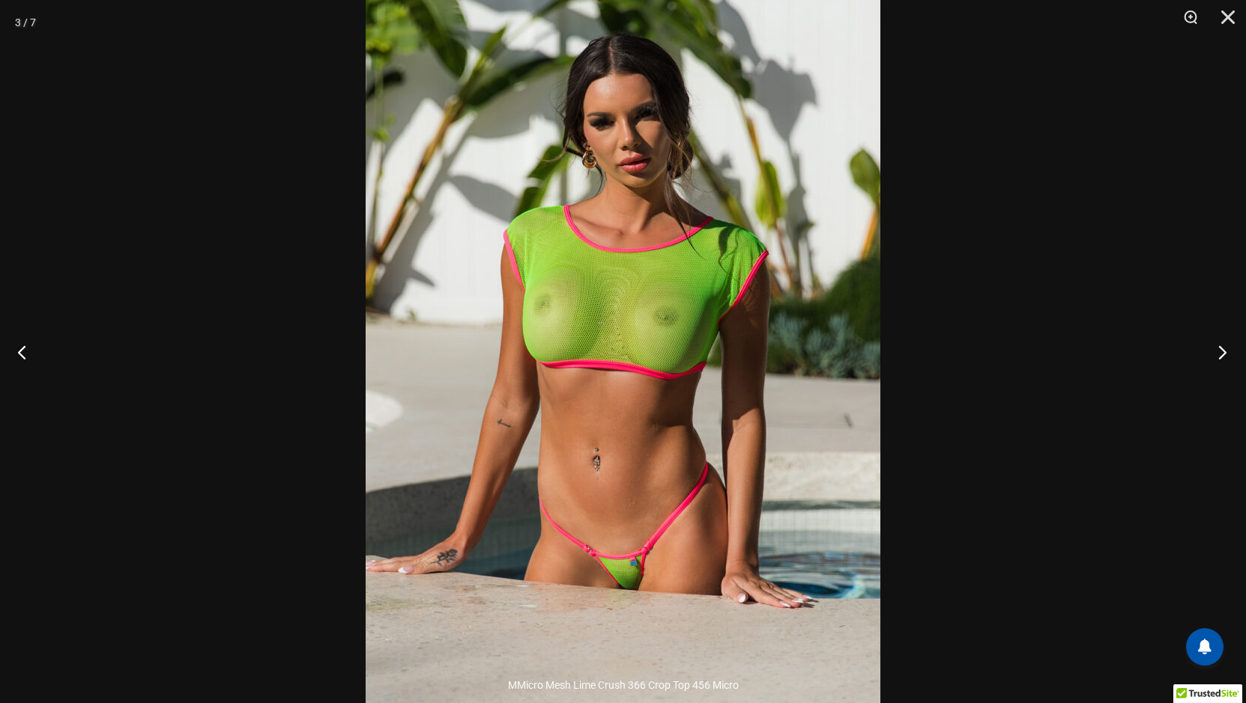
click at [1222, 351] on button "Next" at bounding box center [1218, 352] width 56 height 75
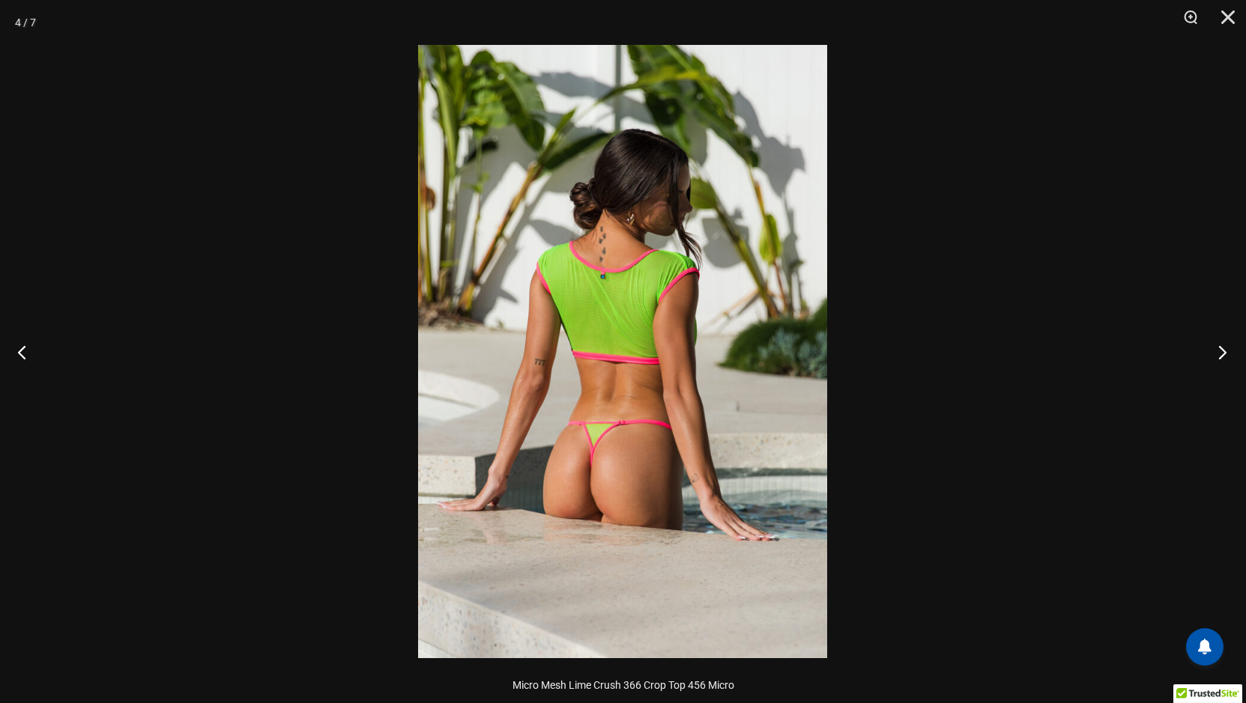
click at [1222, 351] on button "Next" at bounding box center [1218, 352] width 56 height 75
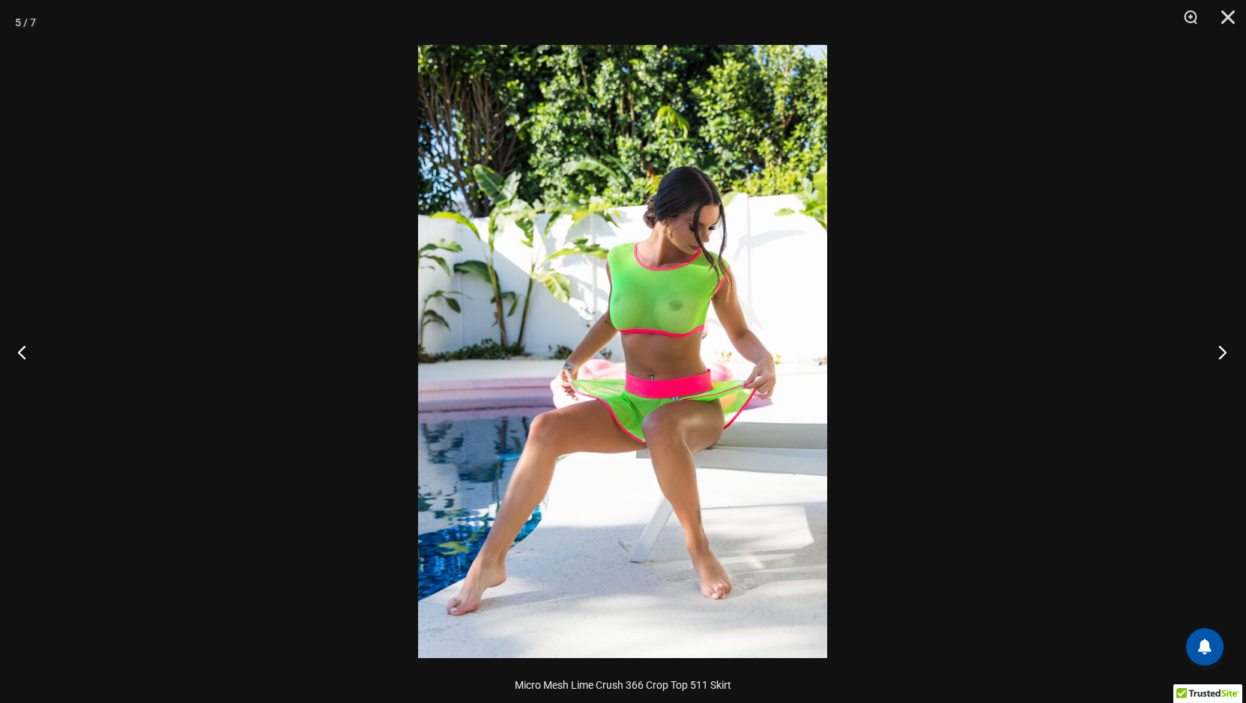
click at [1222, 351] on button "Next" at bounding box center [1218, 352] width 56 height 75
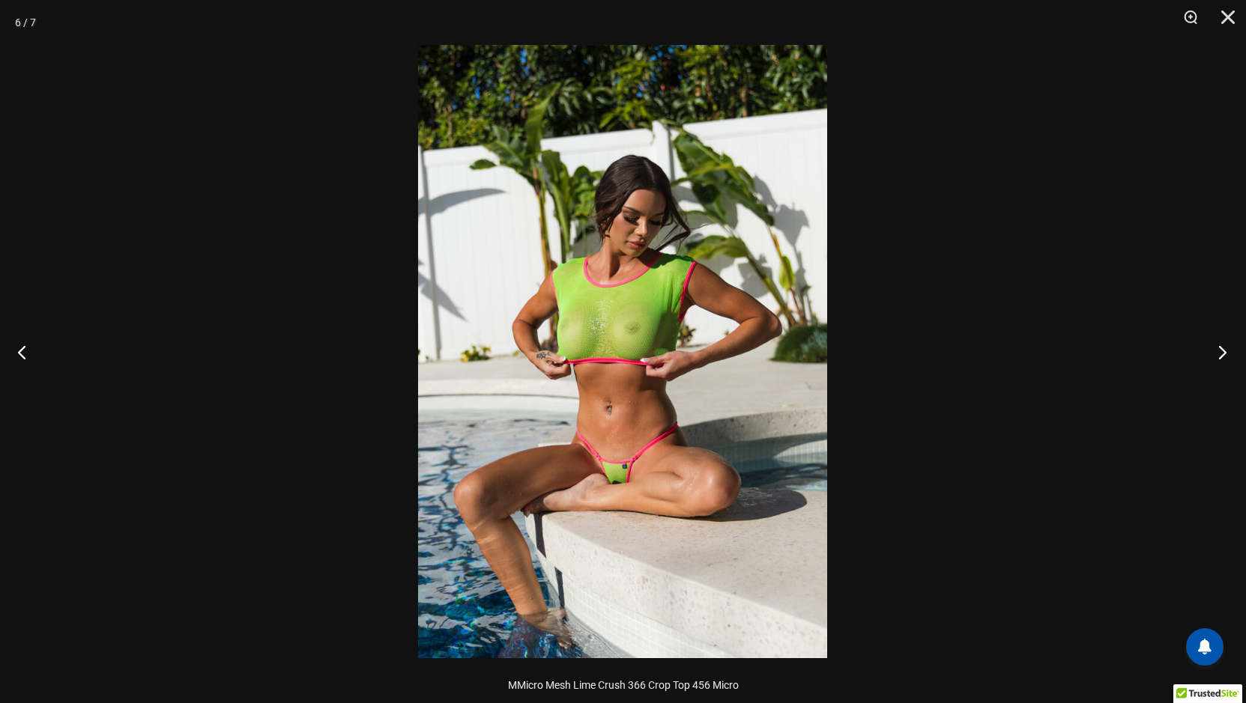
click at [1221, 351] on button "Next" at bounding box center [1218, 352] width 56 height 75
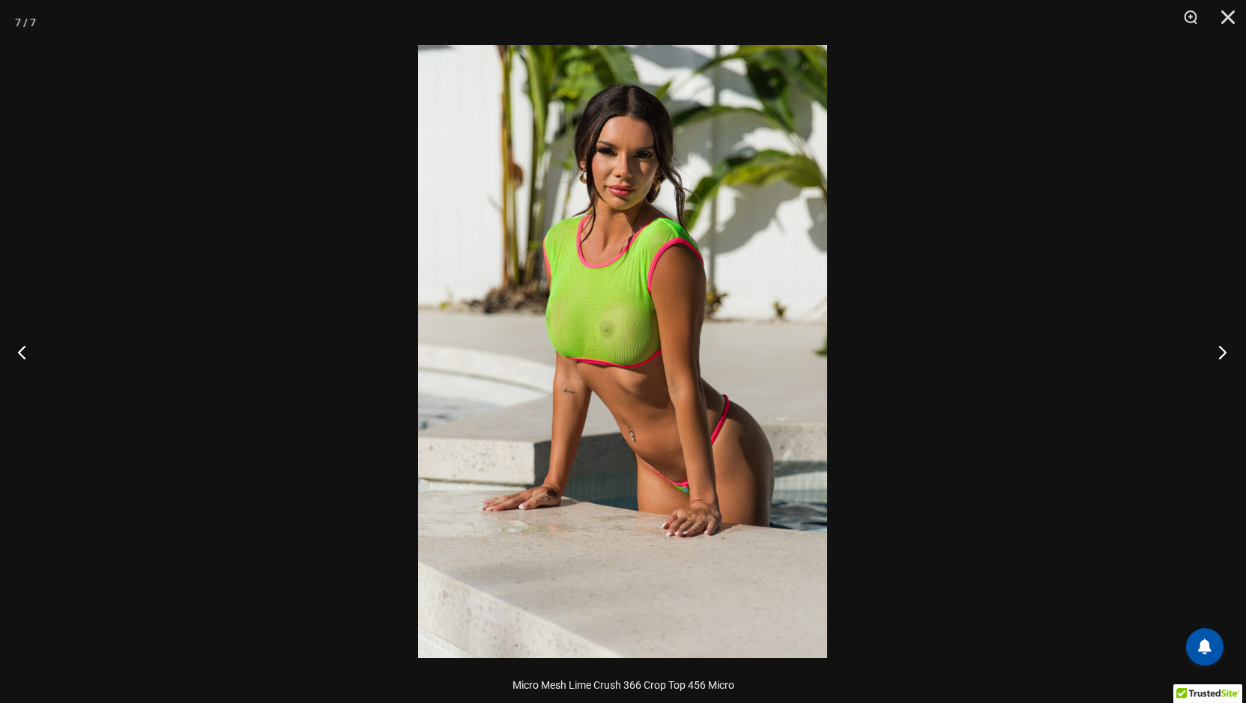
click at [1221, 351] on button "Next" at bounding box center [1218, 352] width 56 height 75
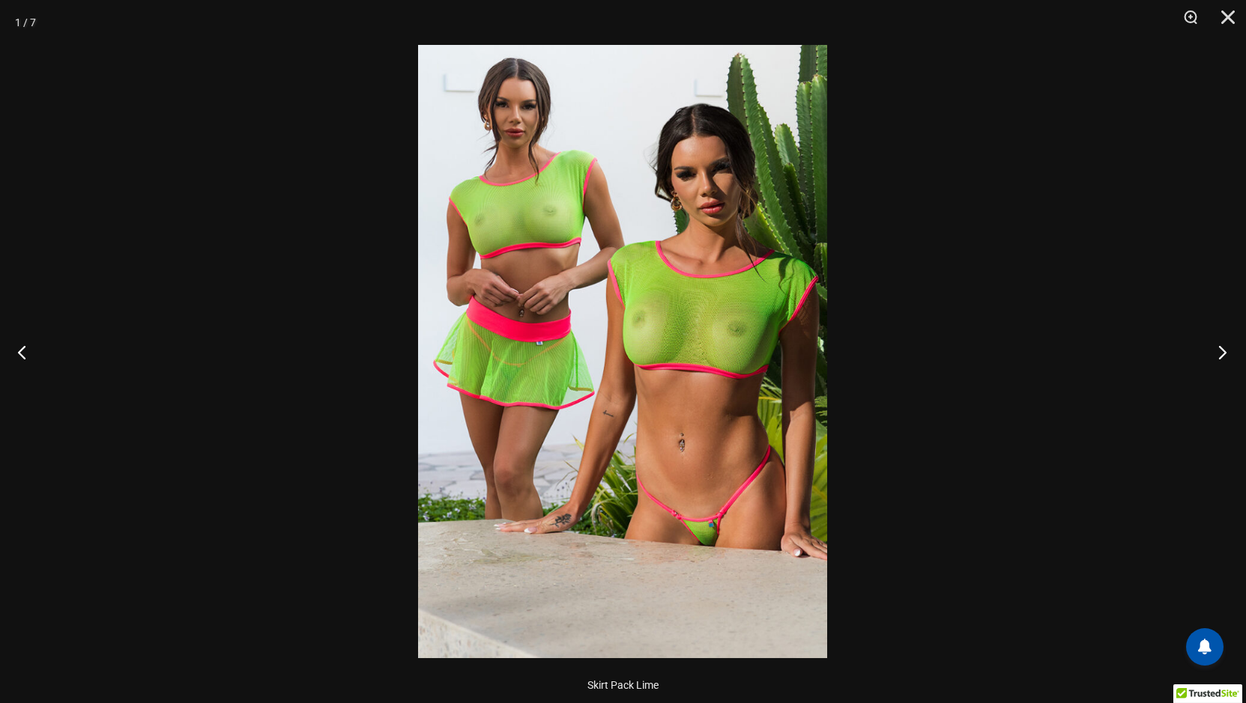
click at [1221, 351] on button "Next" at bounding box center [1218, 352] width 56 height 75
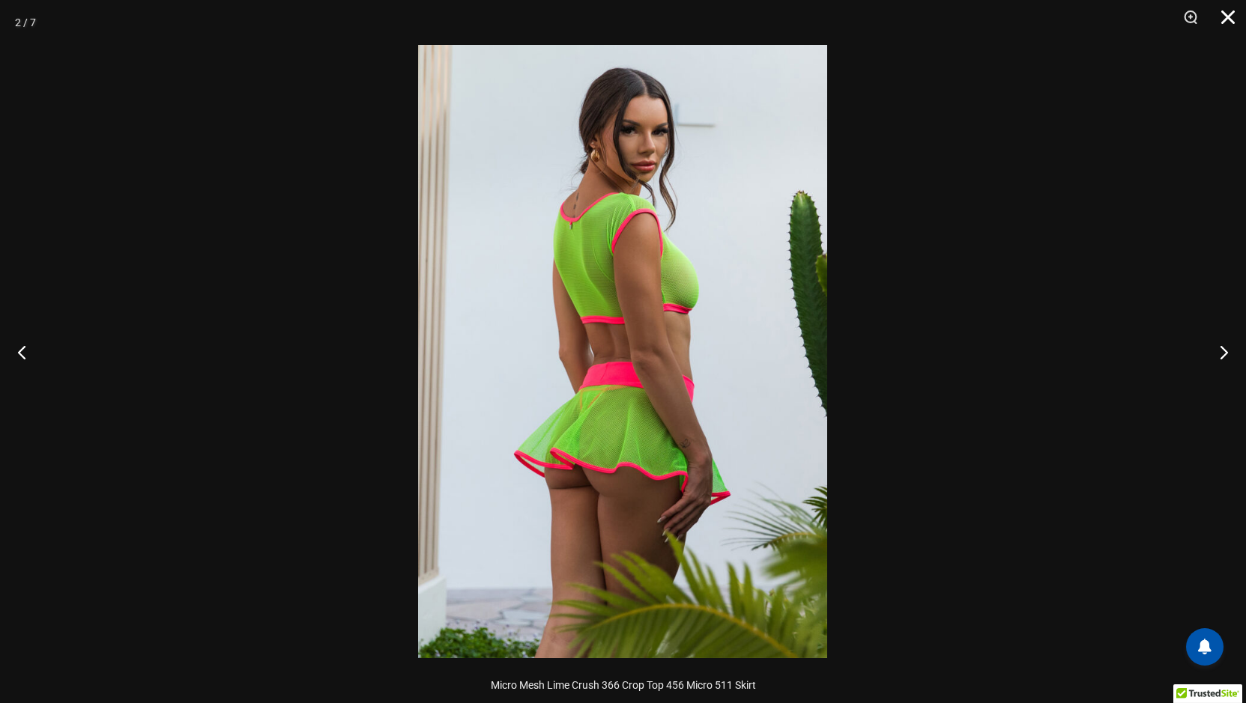
click at [1224, 15] on button "Close" at bounding box center [1222, 22] width 37 height 45
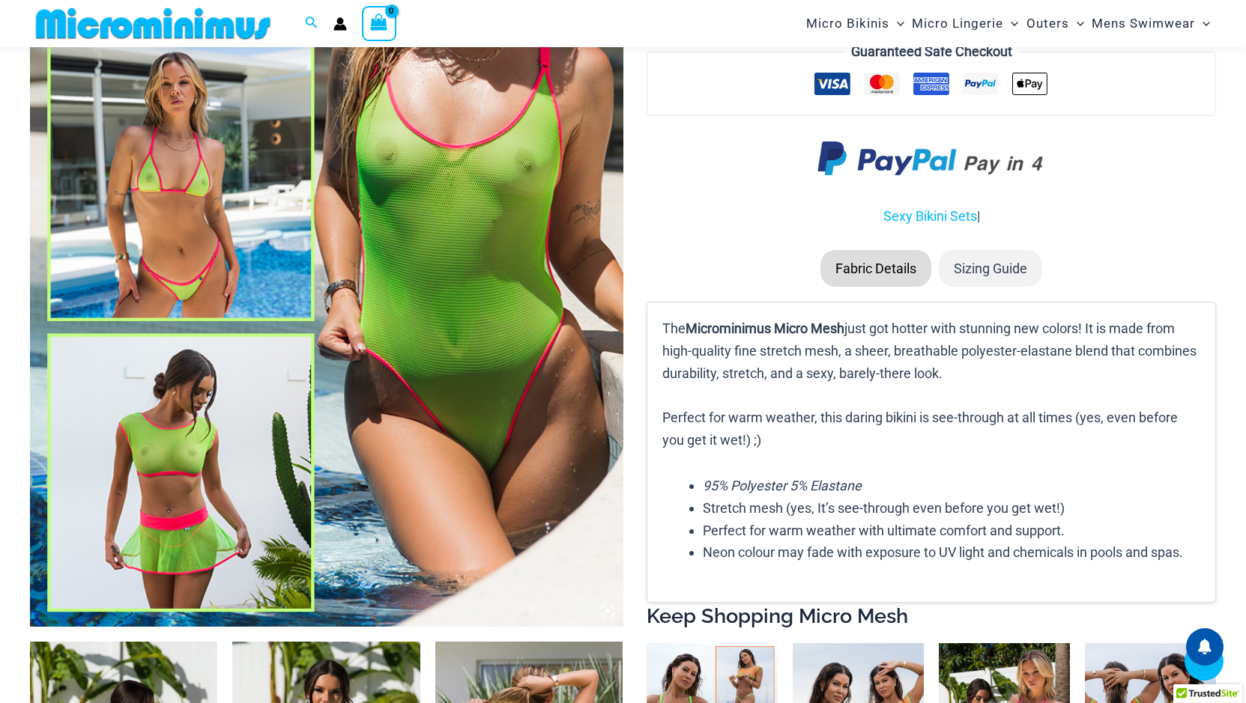
scroll to position [436, 0]
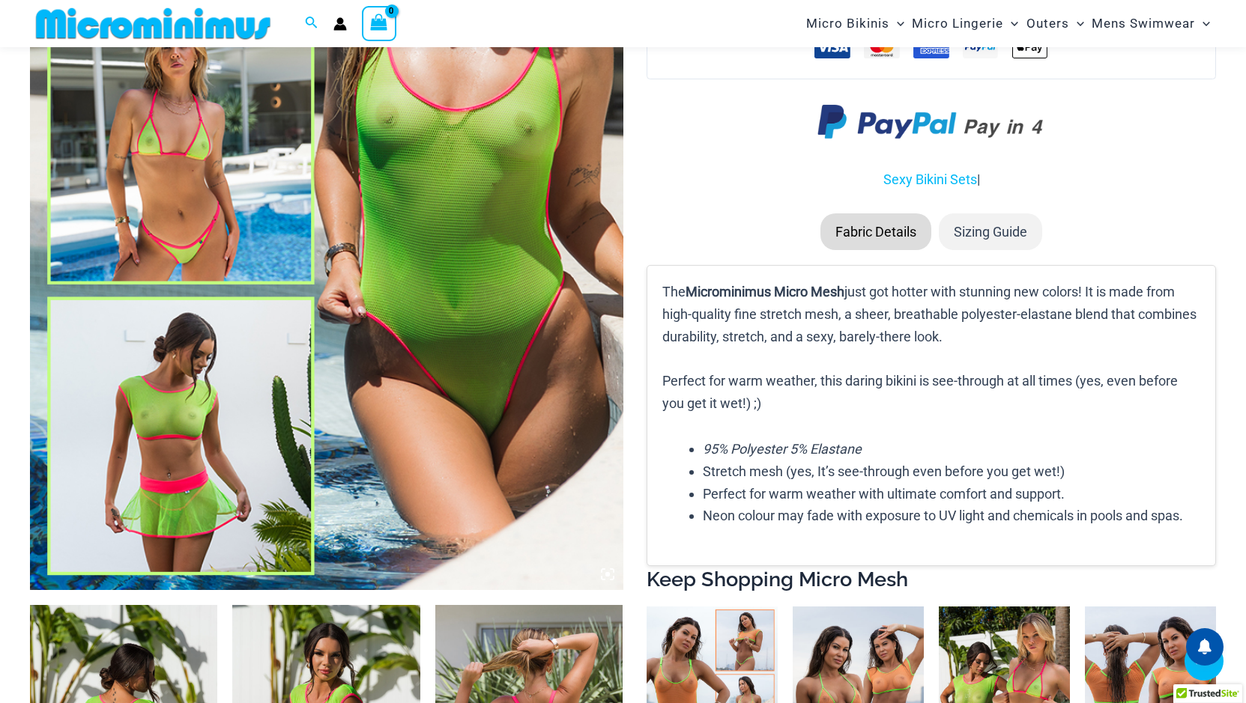
click at [602, 571] on icon at bounding box center [603, 570] width 3 height 3
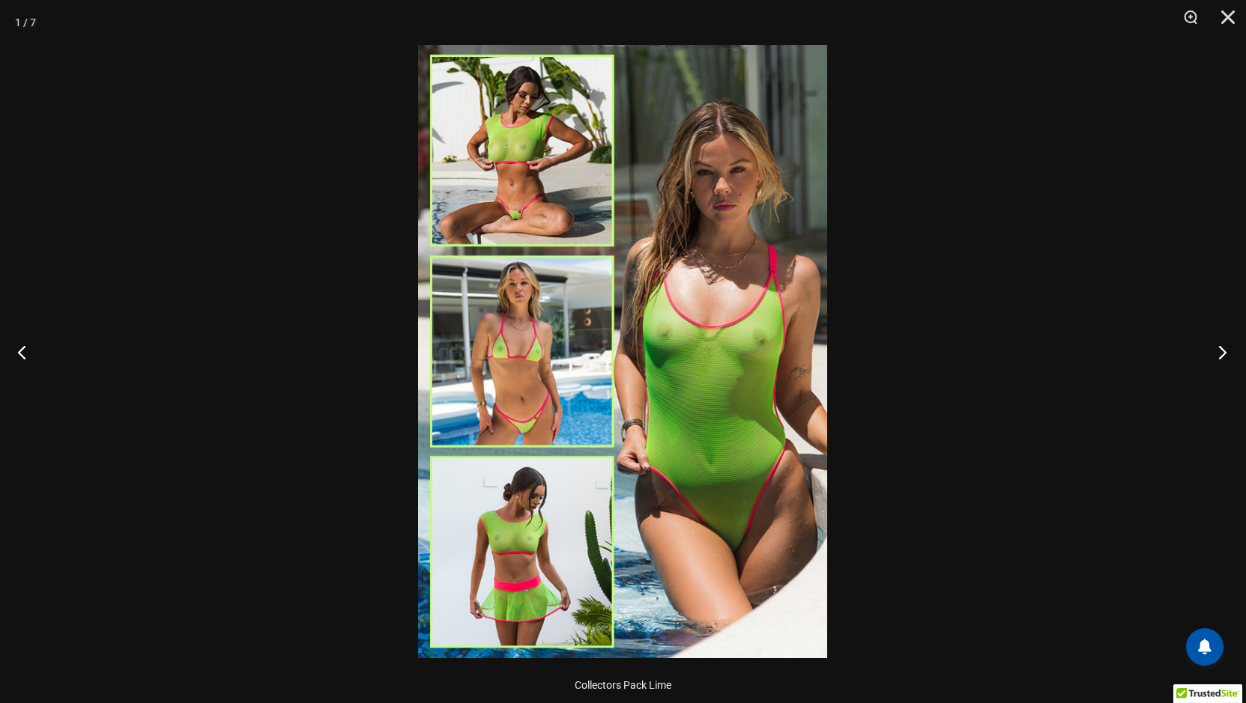
click at [1219, 351] on button "Next" at bounding box center [1218, 352] width 56 height 75
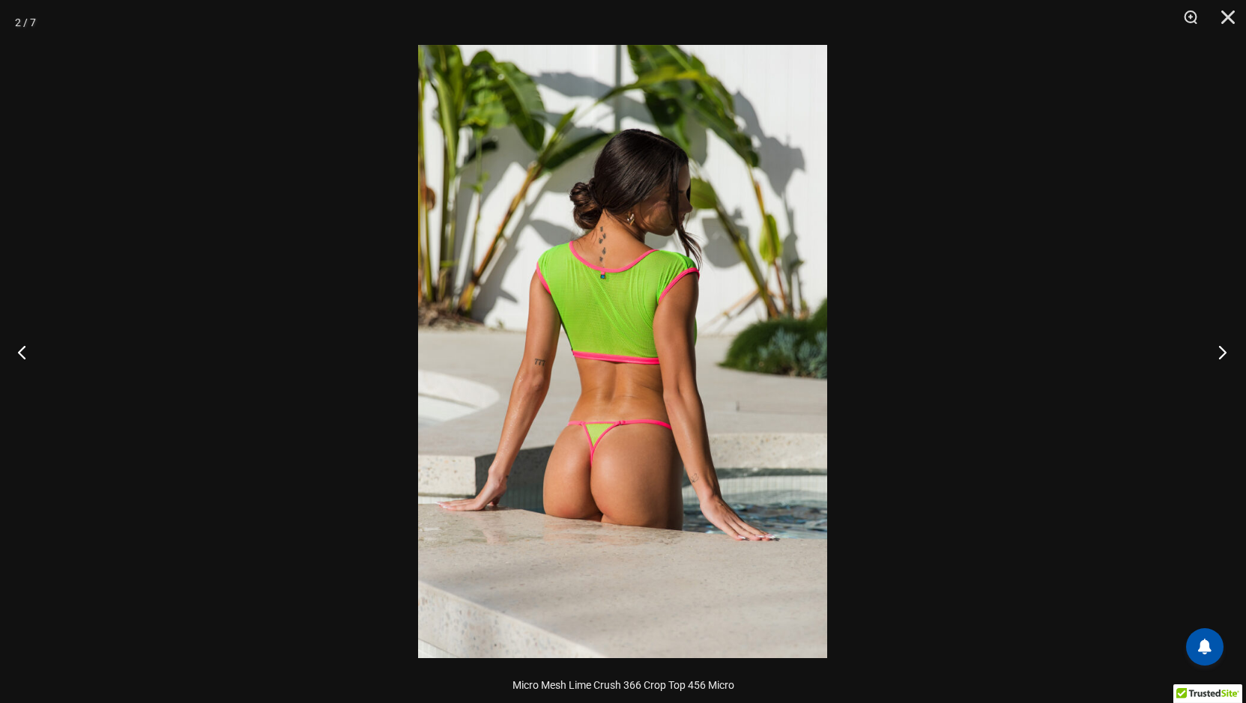
click at [1219, 351] on button "Next" at bounding box center [1218, 352] width 56 height 75
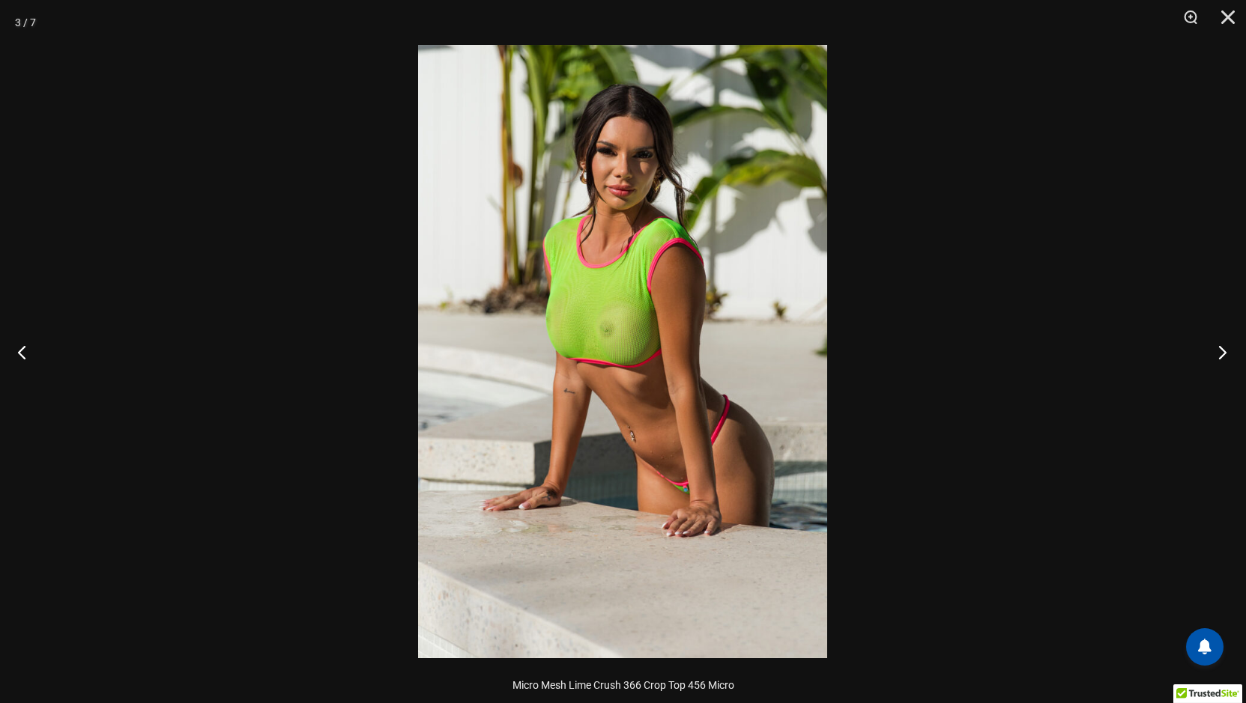
click at [1219, 351] on button "Next" at bounding box center [1218, 352] width 56 height 75
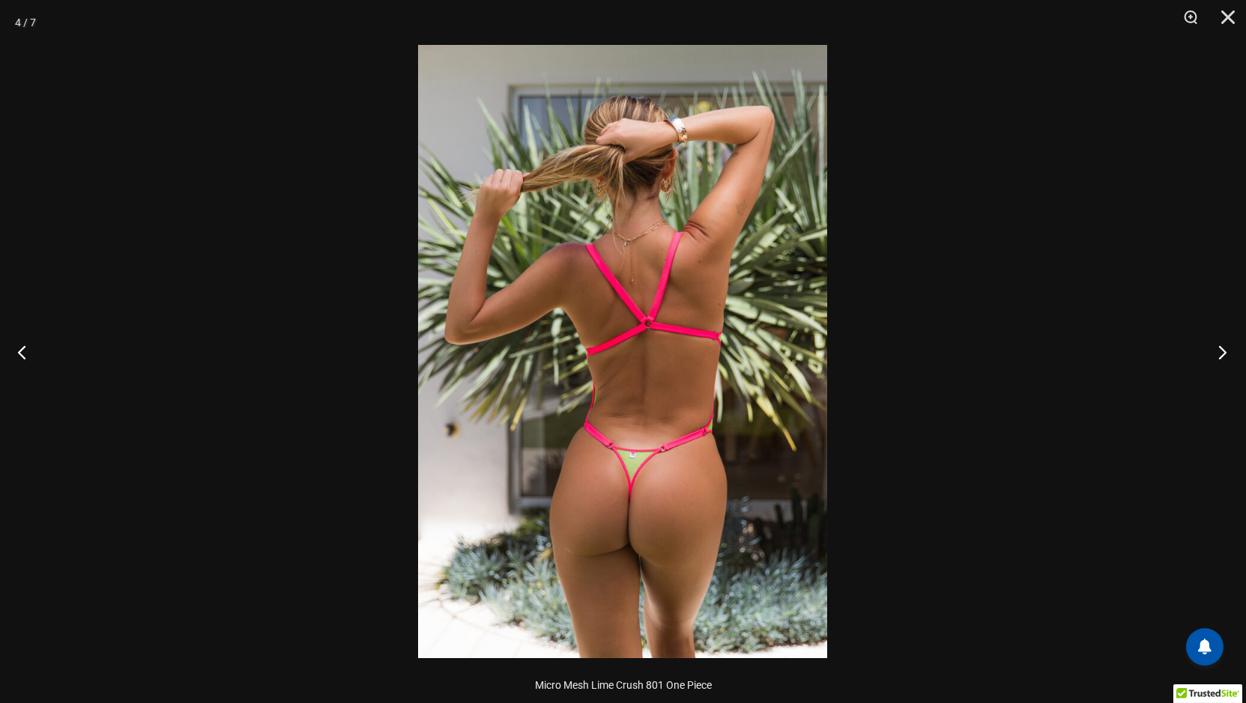
click at [1219, 351] on button "Next" at bounding box center [1218, 352] width 56 height 75
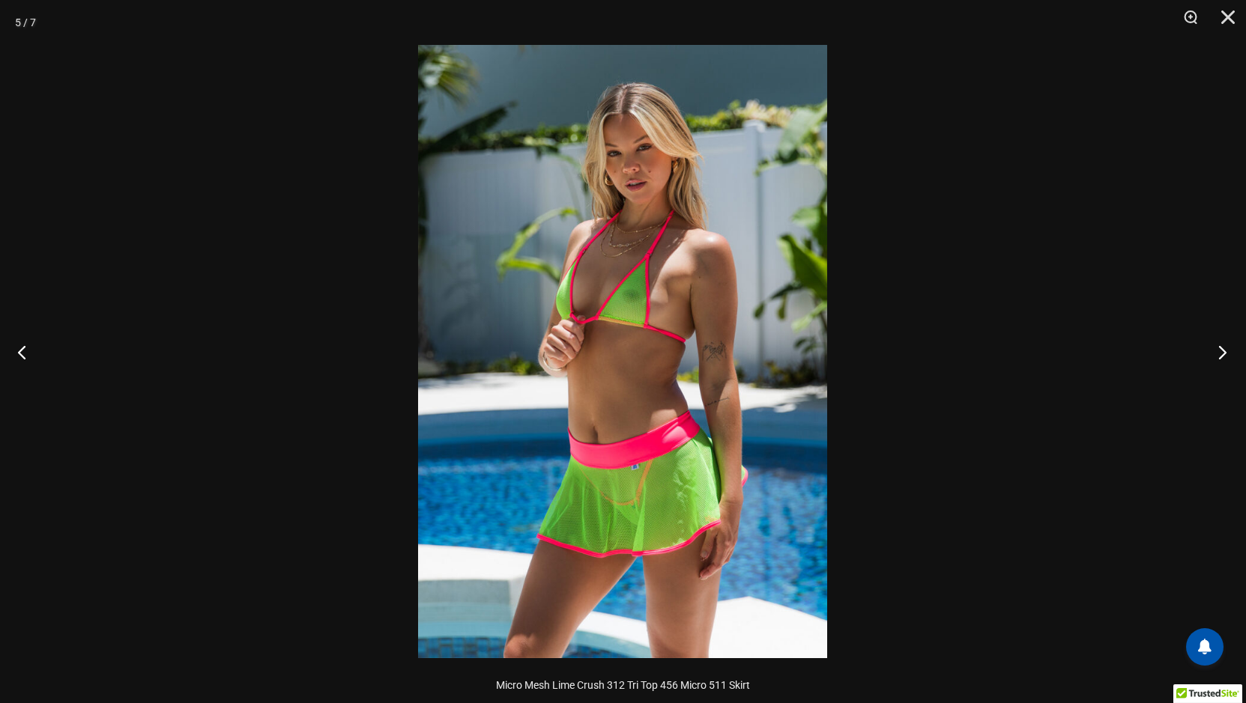
click at [1219, 351] on button "Next" at bounding box center [1218, 352] width 56 height 75
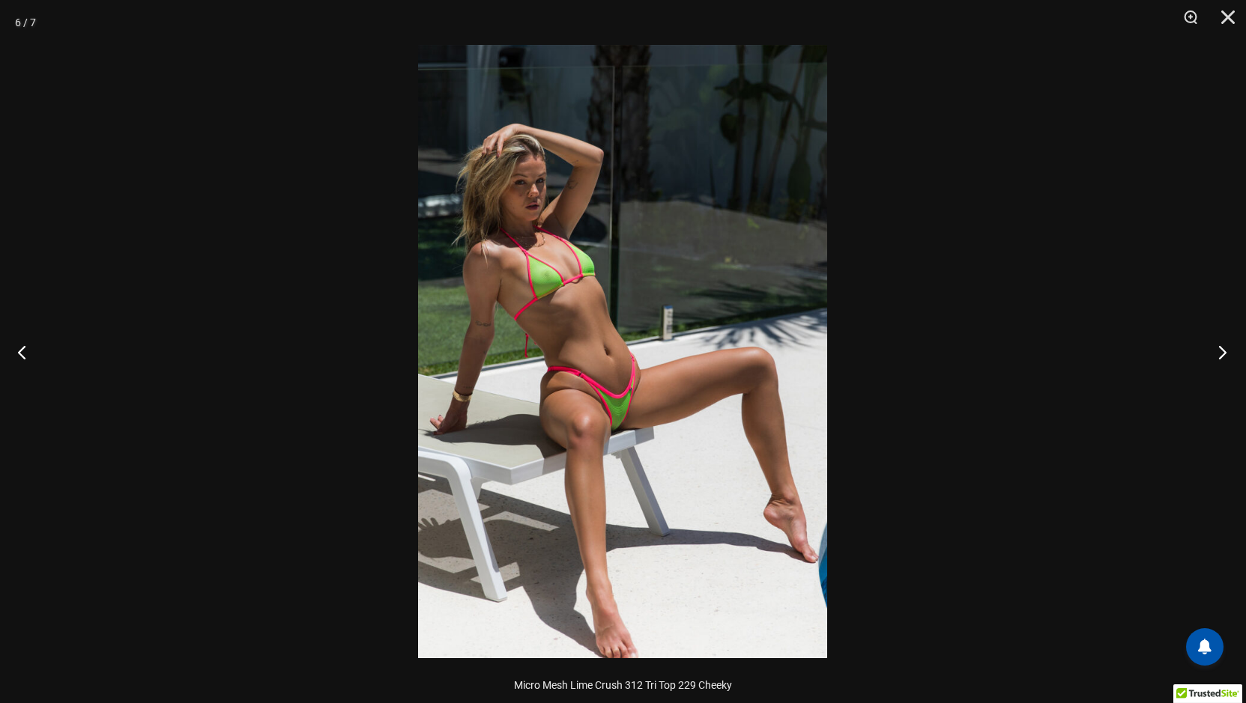
click at [1219, 351] on button "Next" at bounding box center [1218, 352] width 56 height 75
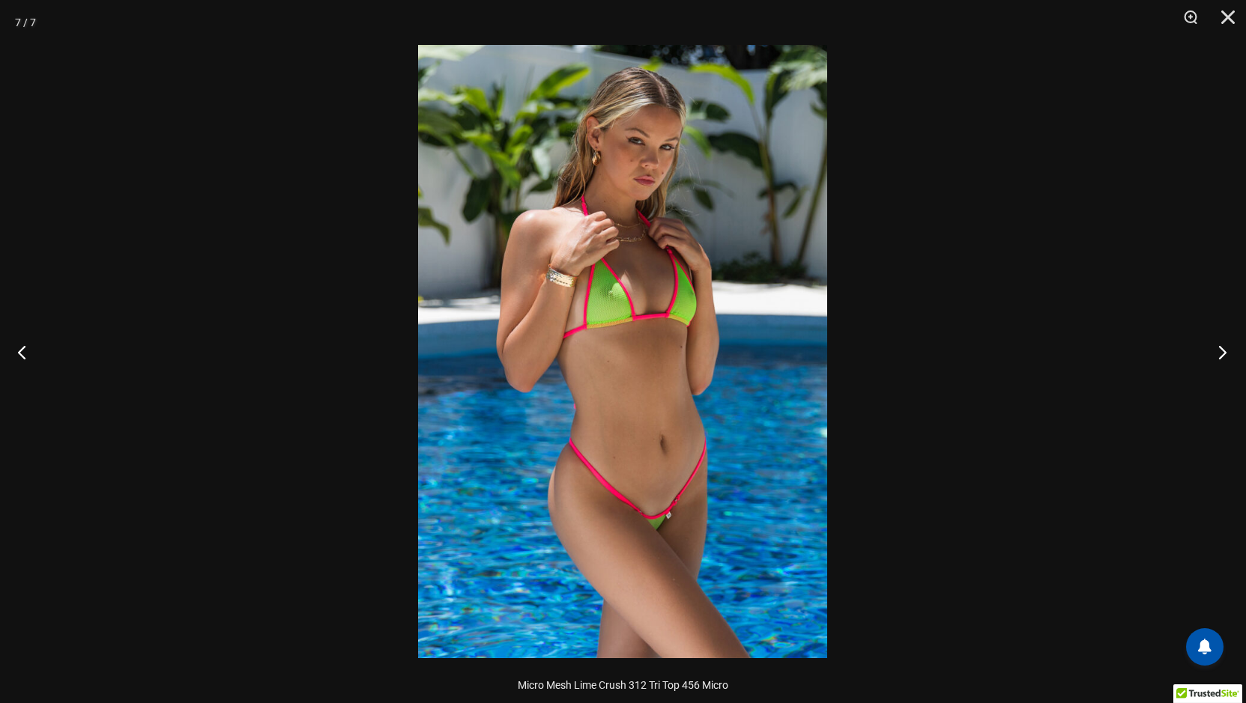
click at [1219, 351] on button "Next" at bounding box center [1218, 352] width 56 height 75
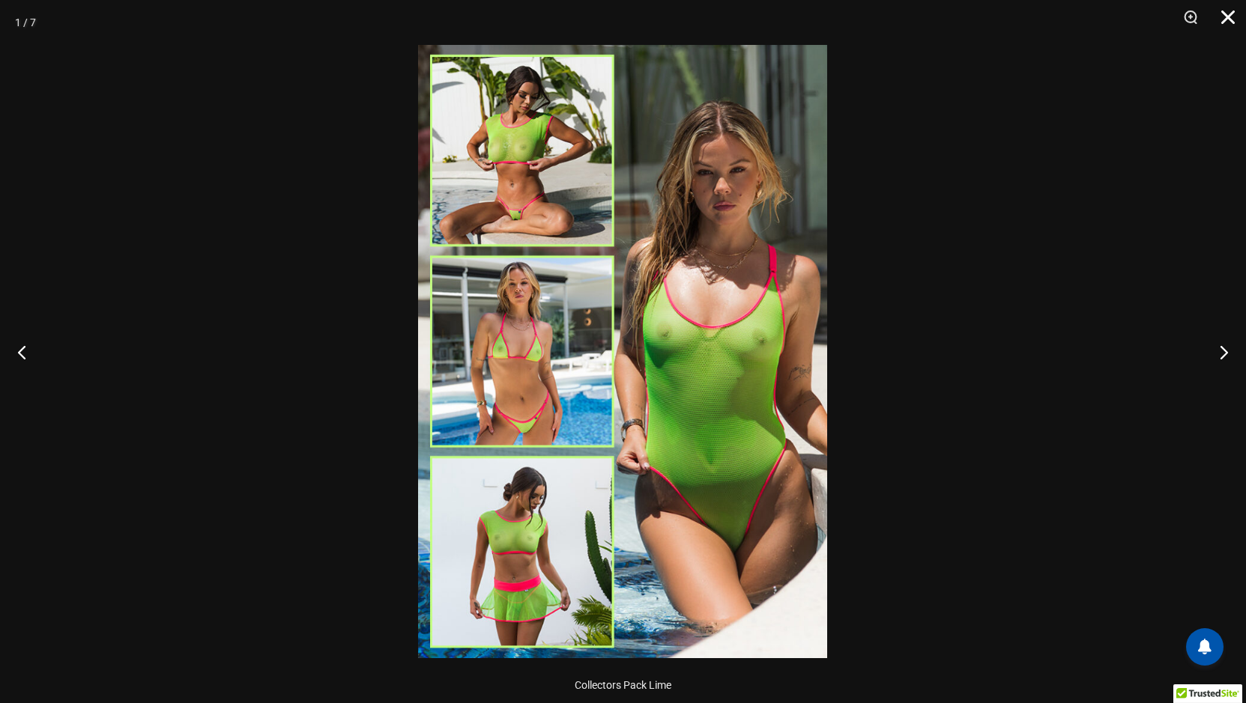
click at [1221, 13] on button "Close" at bounding box center [1222, 22] width 37 height 45
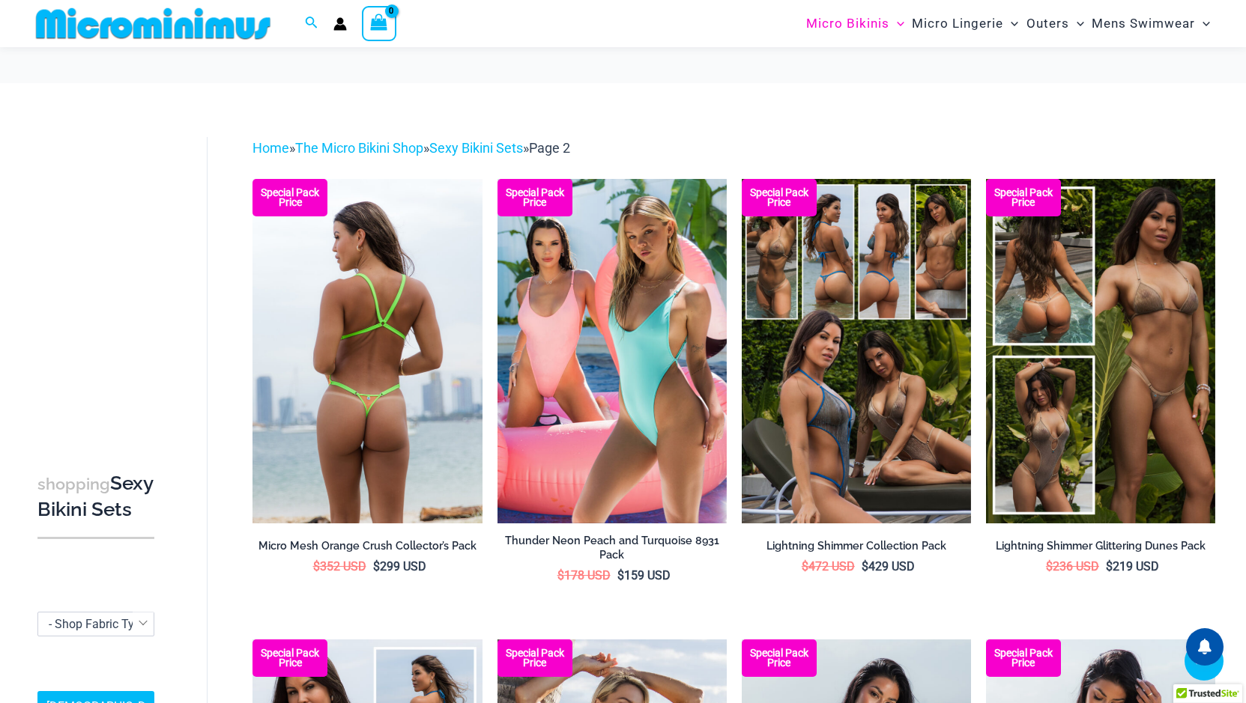
scroll to position [375, 0]
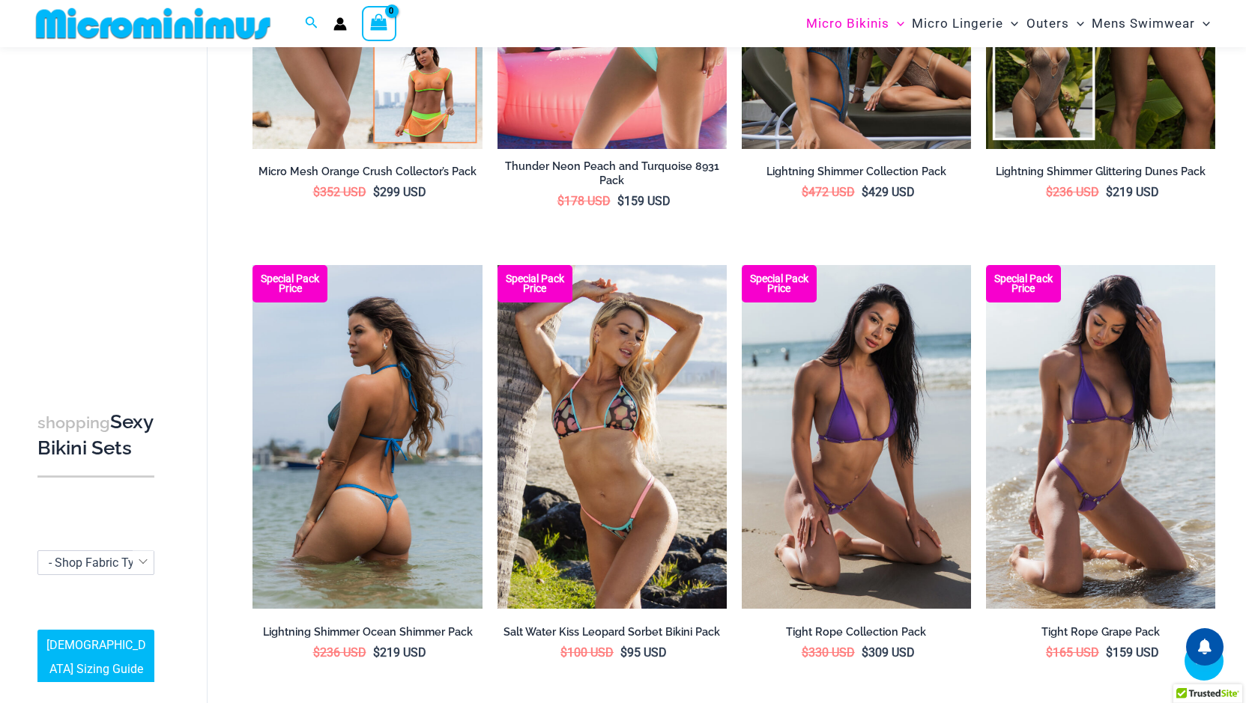
click at [417, 430] on img at bounding box center [366, 437] width 229 height 344
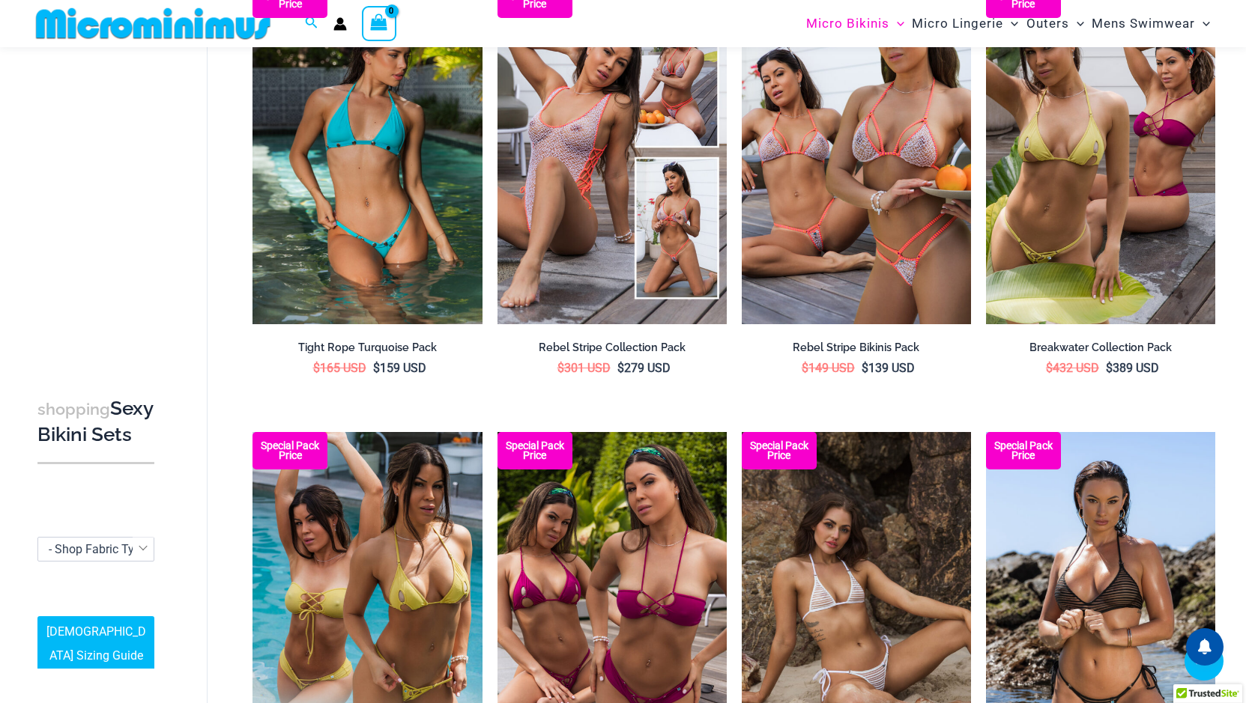
scroll to position [1260, 0]
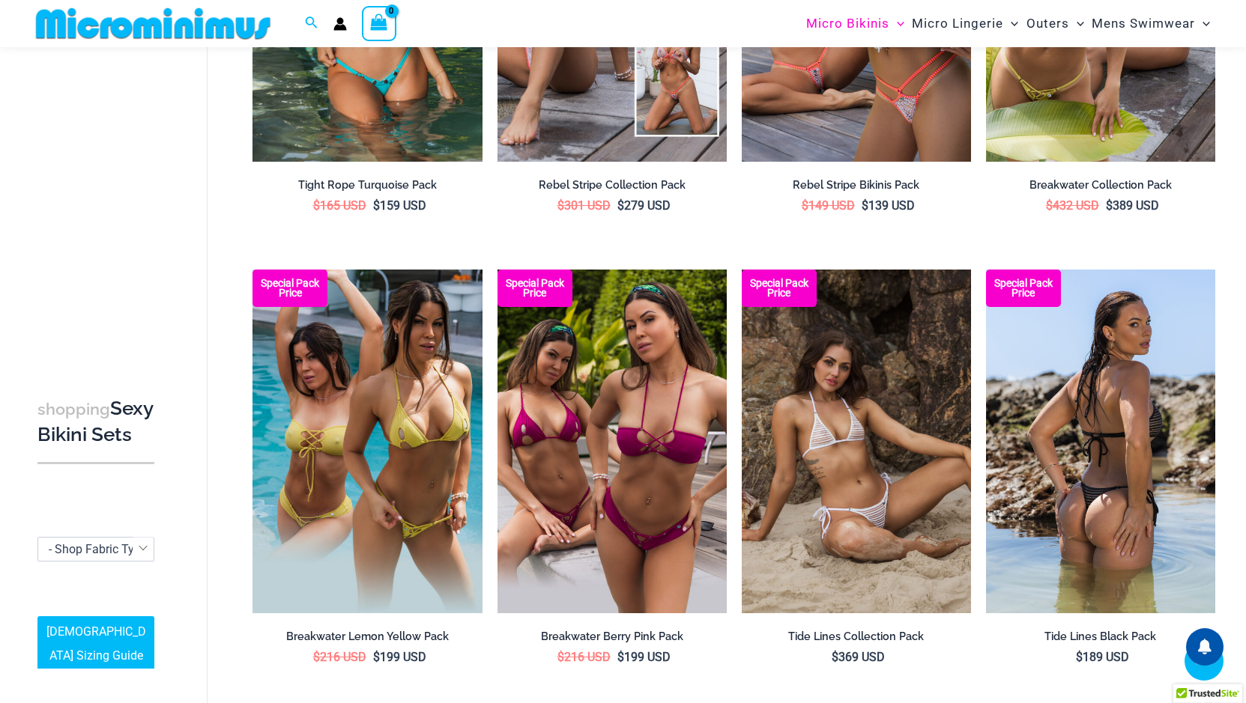
click at [1091, 464] on img at bounding box center [1100, 442] width 229 height 344
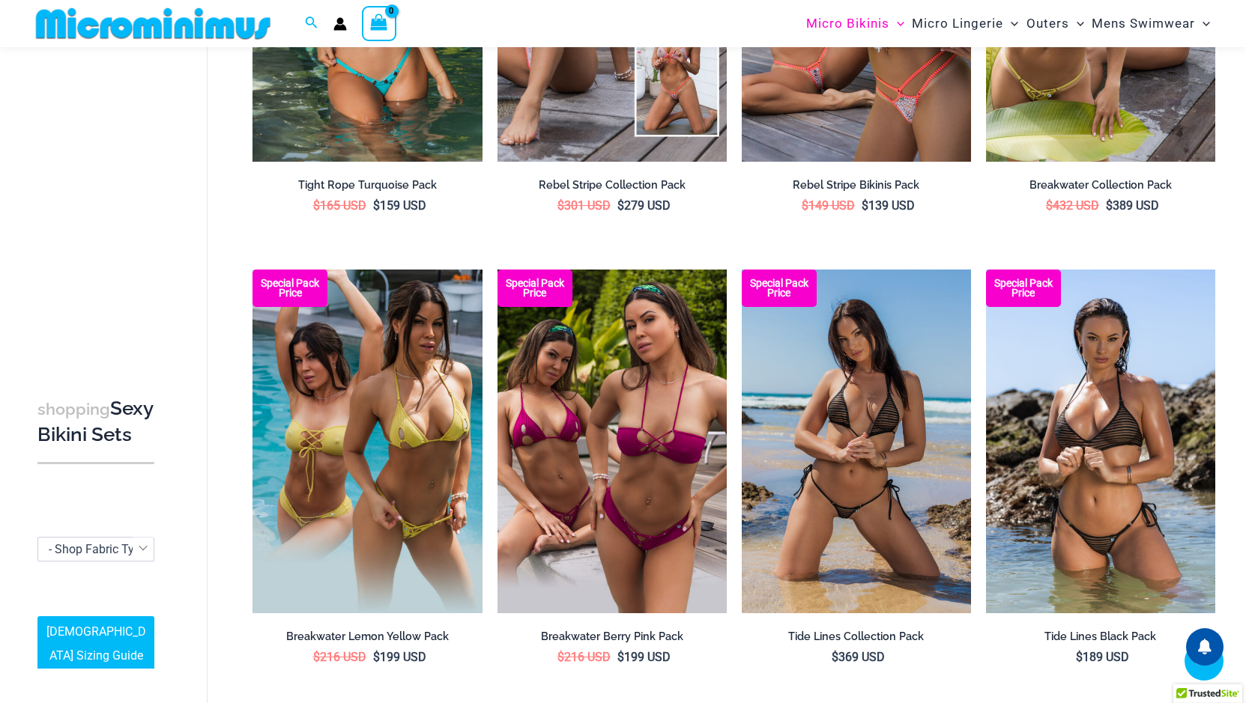
click at [844, 426] on img at bounding box center [856, 442] width 229 height 344
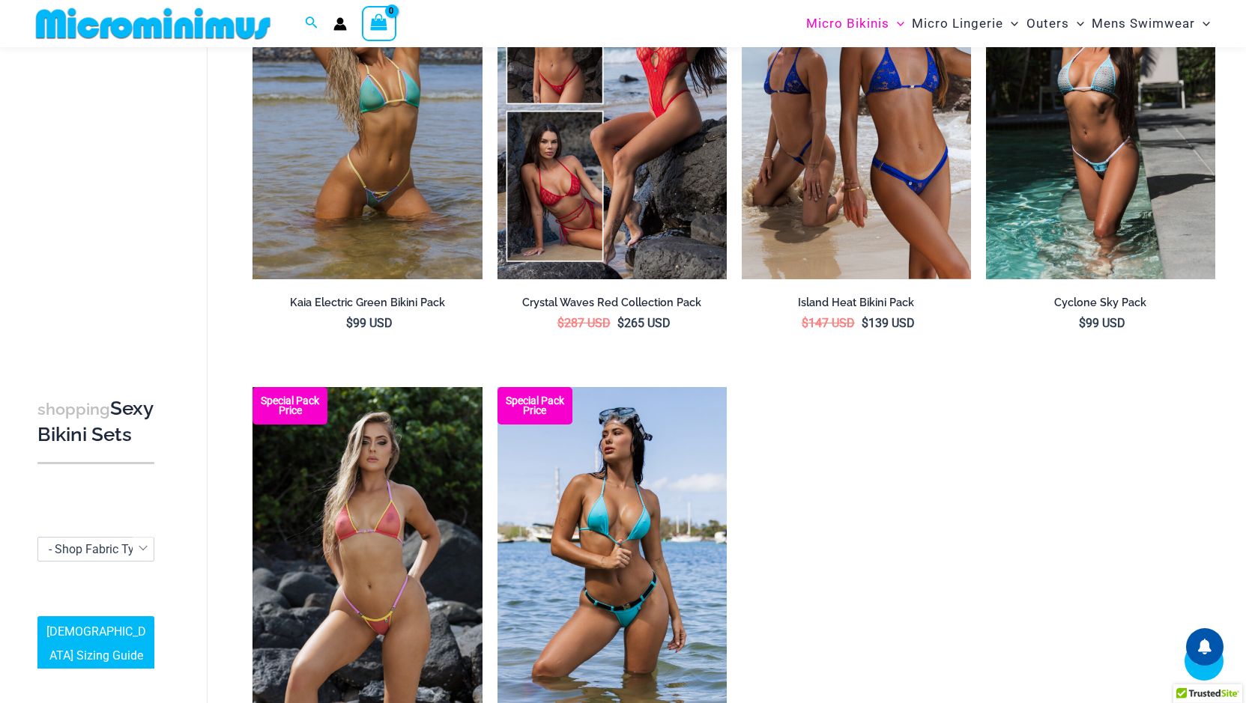
scroll to position [2608, 0]
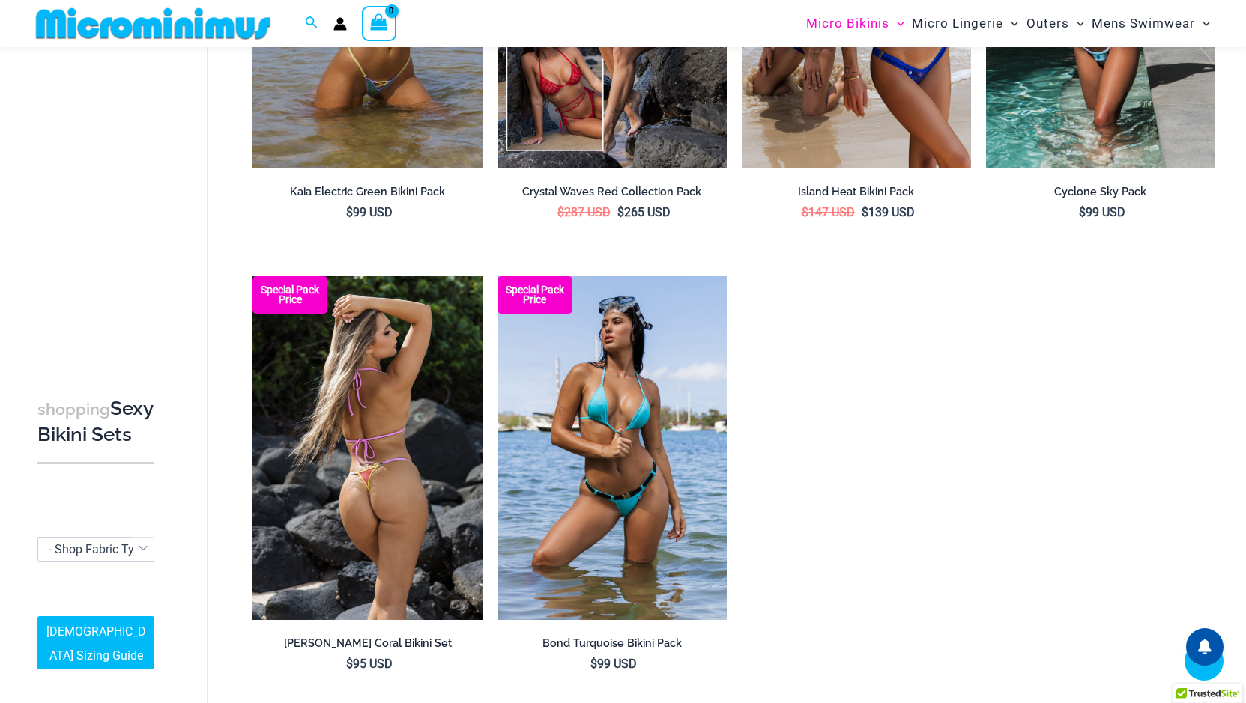
click at [404, 476] on img at bounding box center [366, 448] width 229 height 344
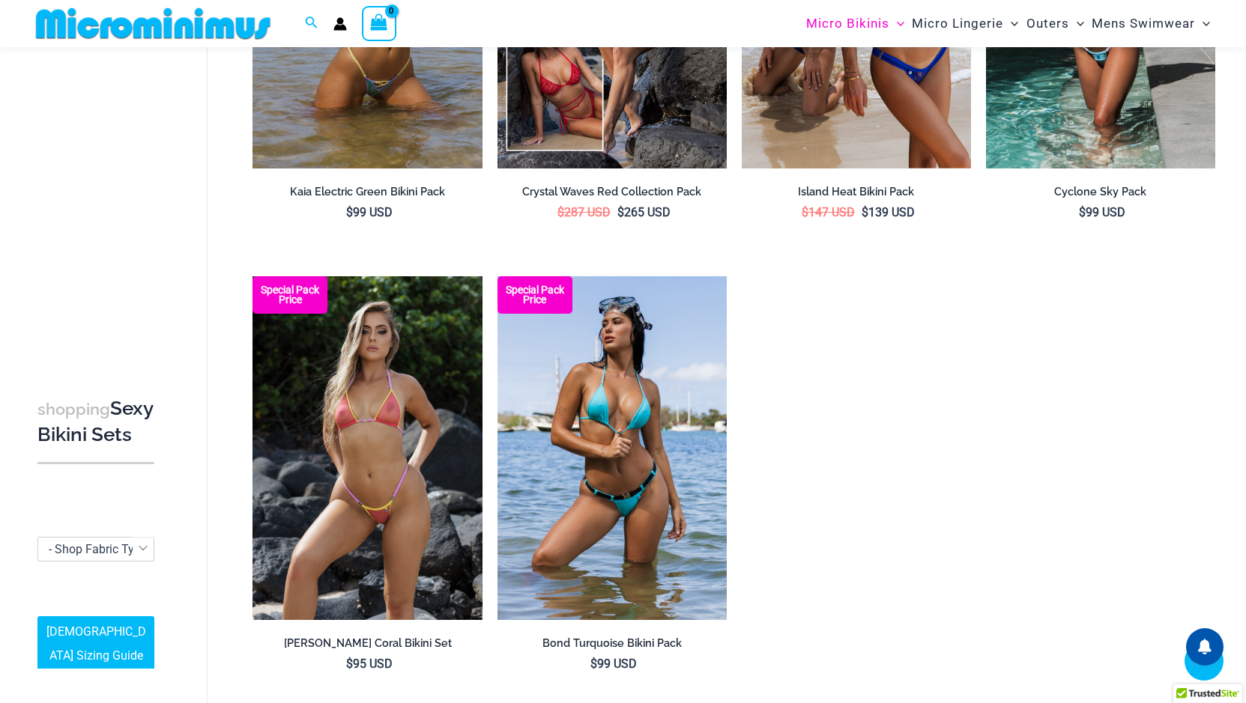
scroll to position [2384, 0]
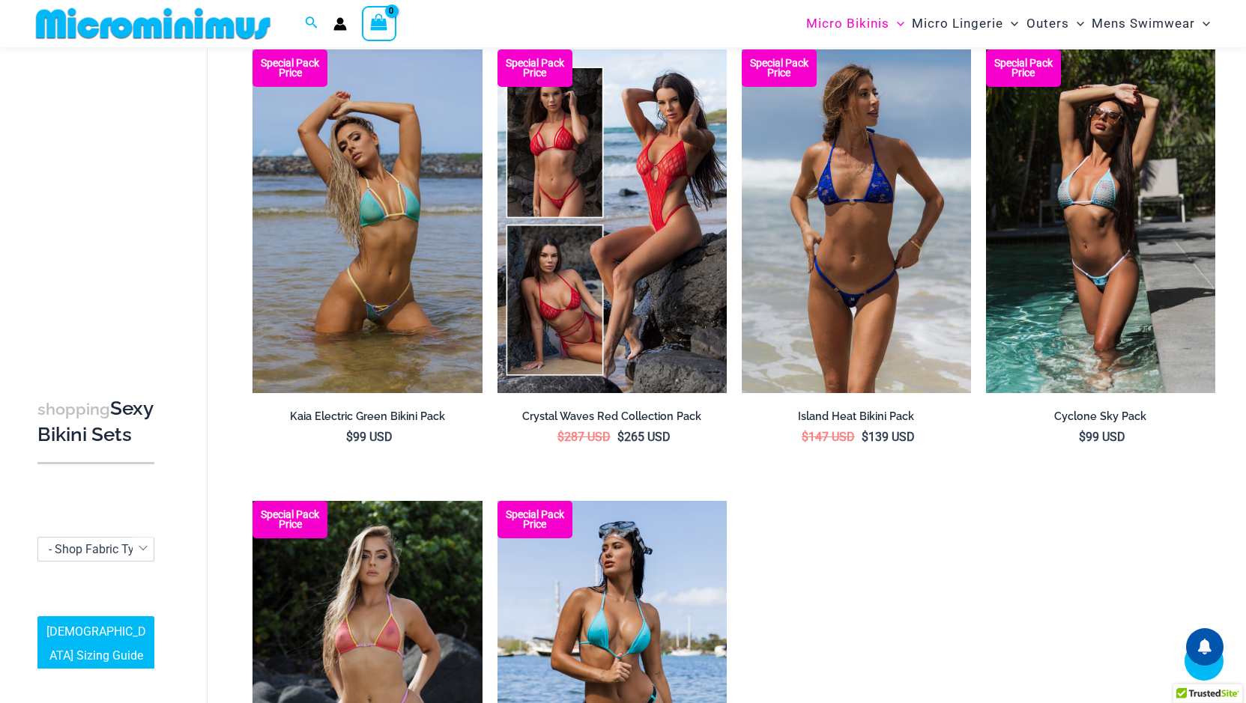
click at [875, 258] on img at bounding box center [856, 221] width 229 height 344
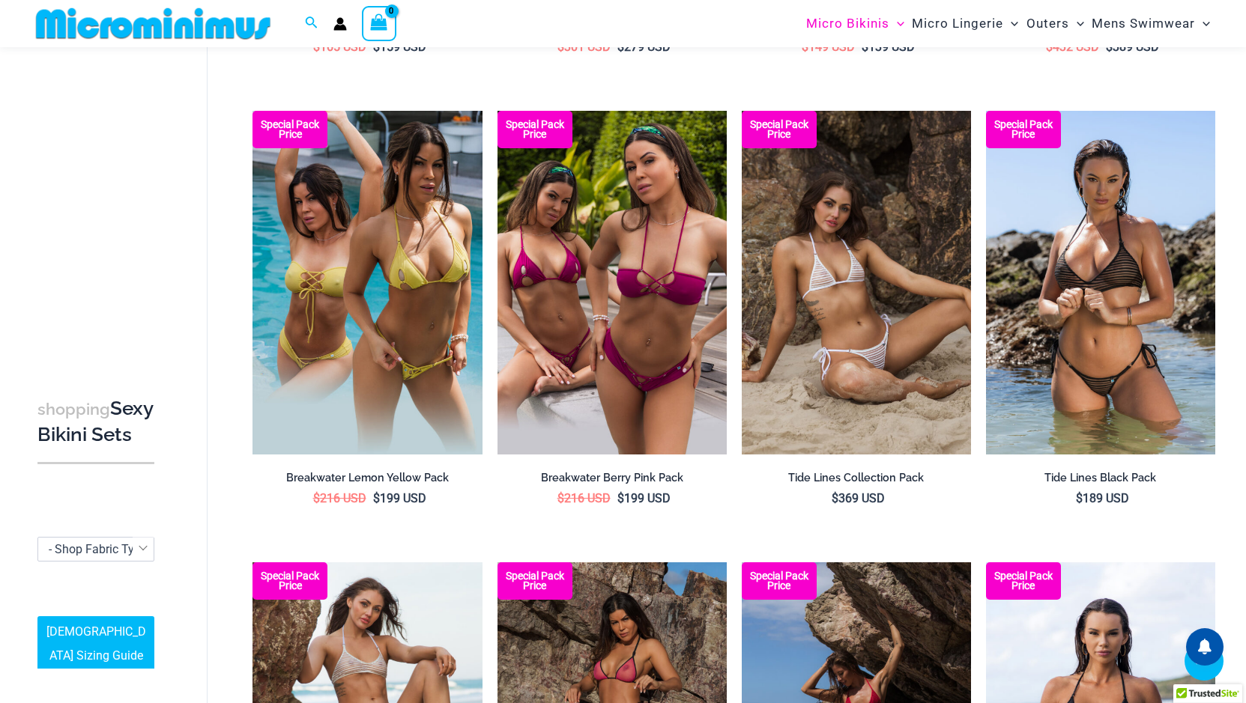
scroll to position [1410, 0]
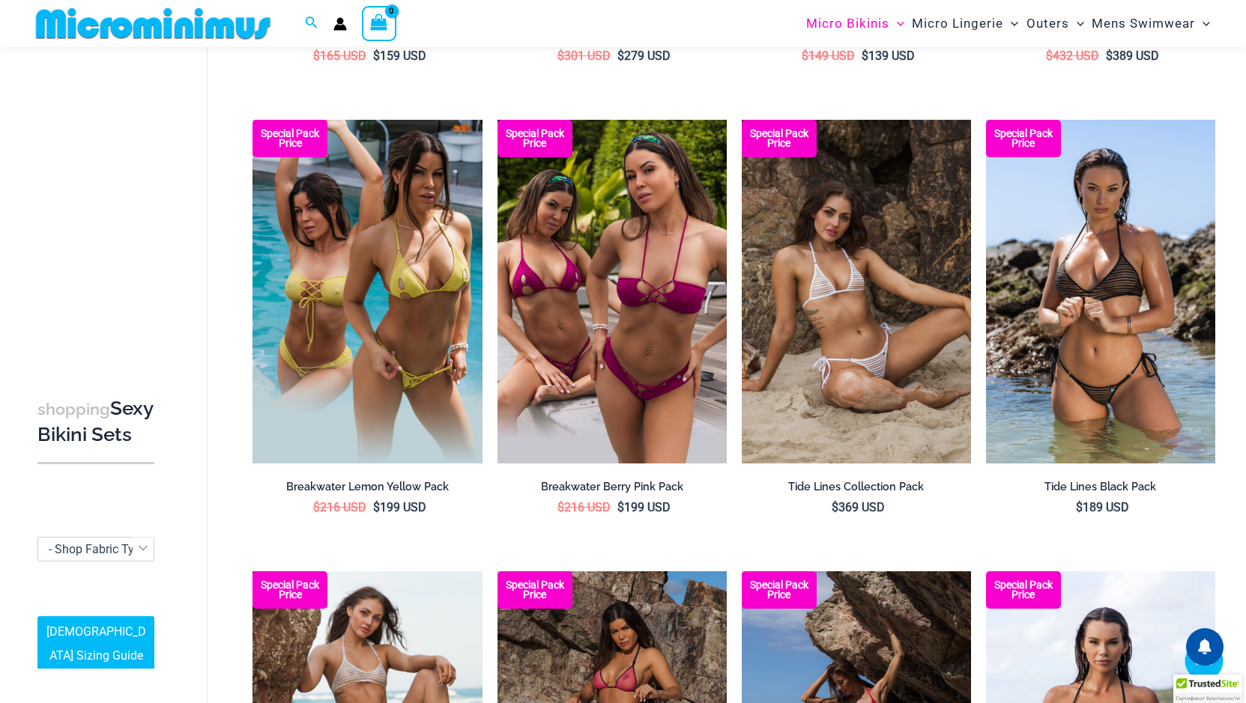
click at [1206, 668] on span at bounding box center [1204, 662] width 30 height 22
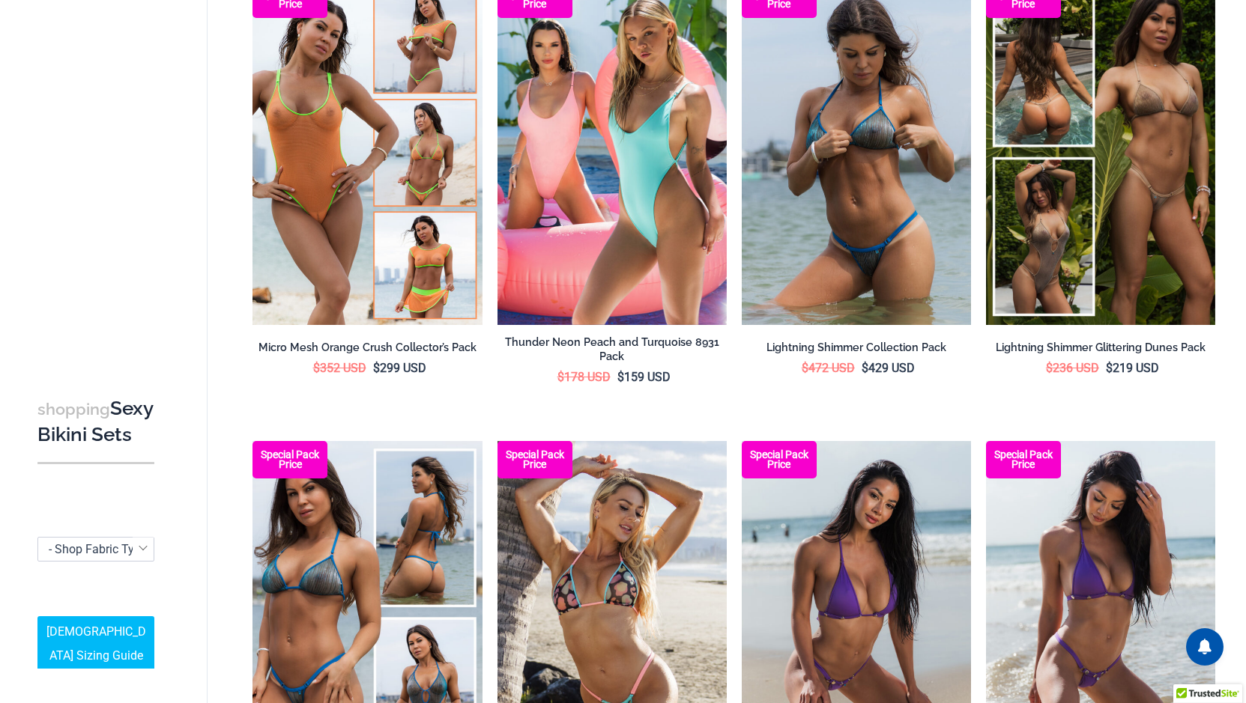
scroll to position [0, 0]
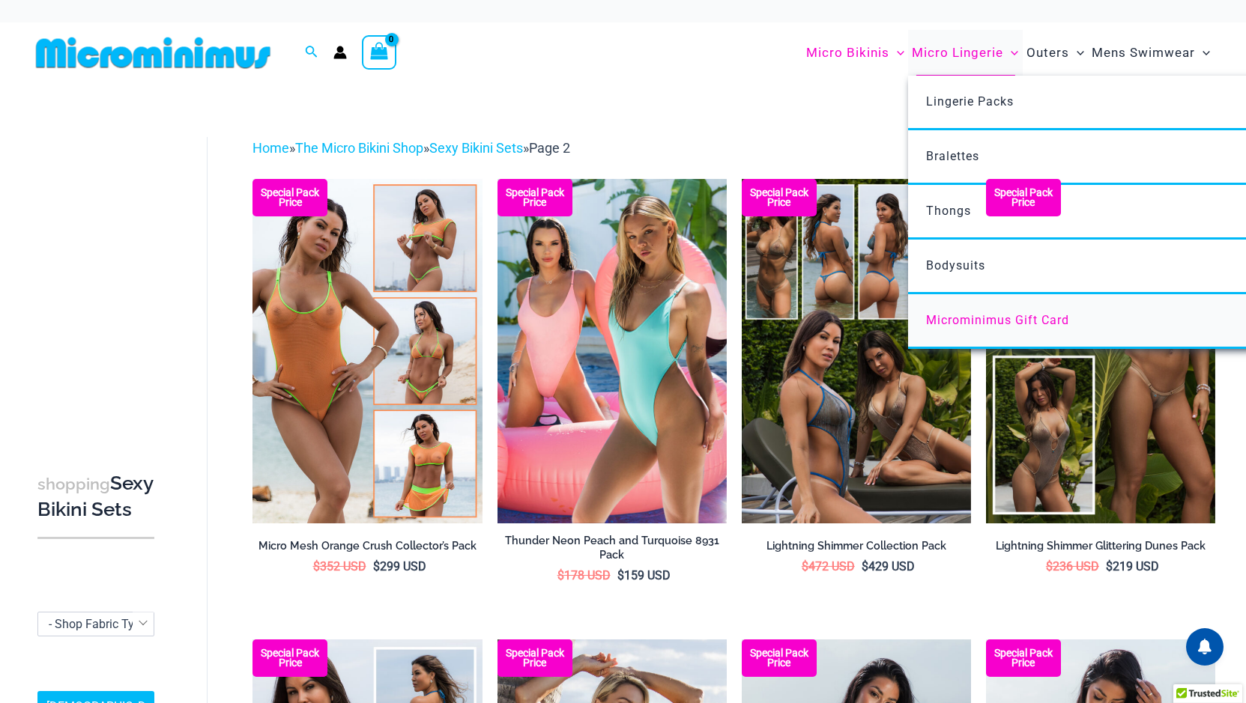
click at [971, 319] on span "Microminimus Gift Card" at bounding box center [997, 320] width 143 height 14
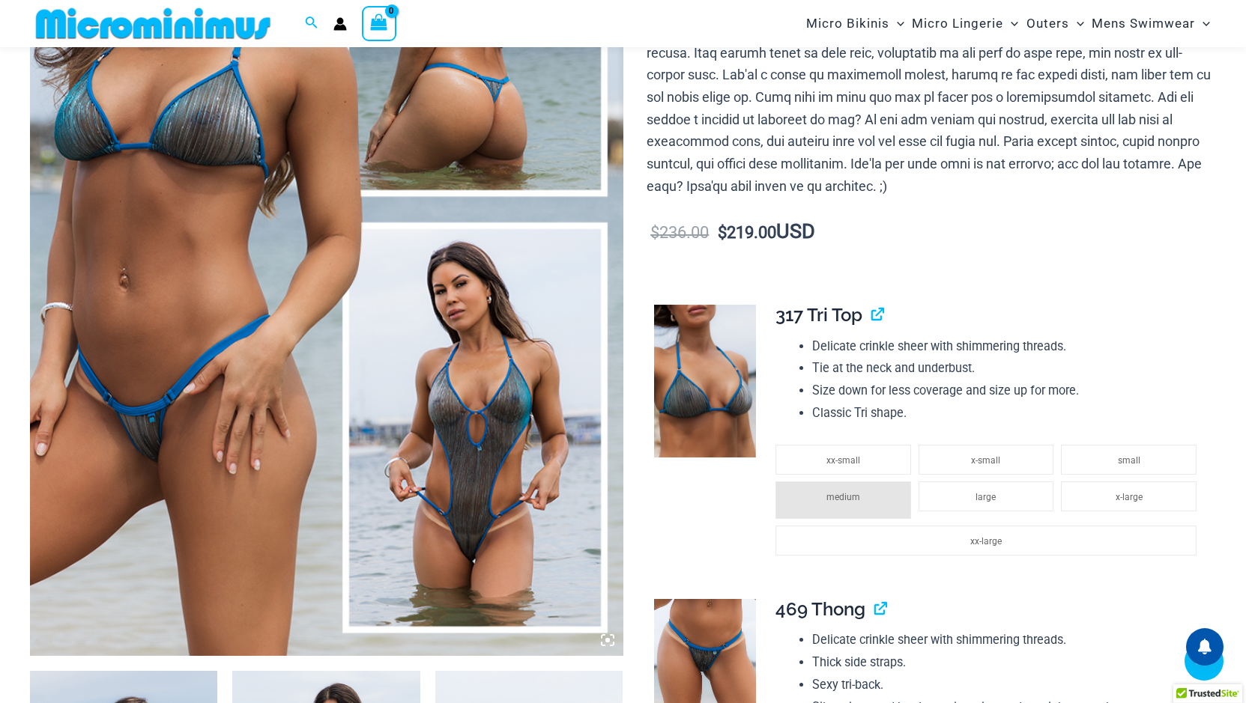
scroll to position [586, 0]
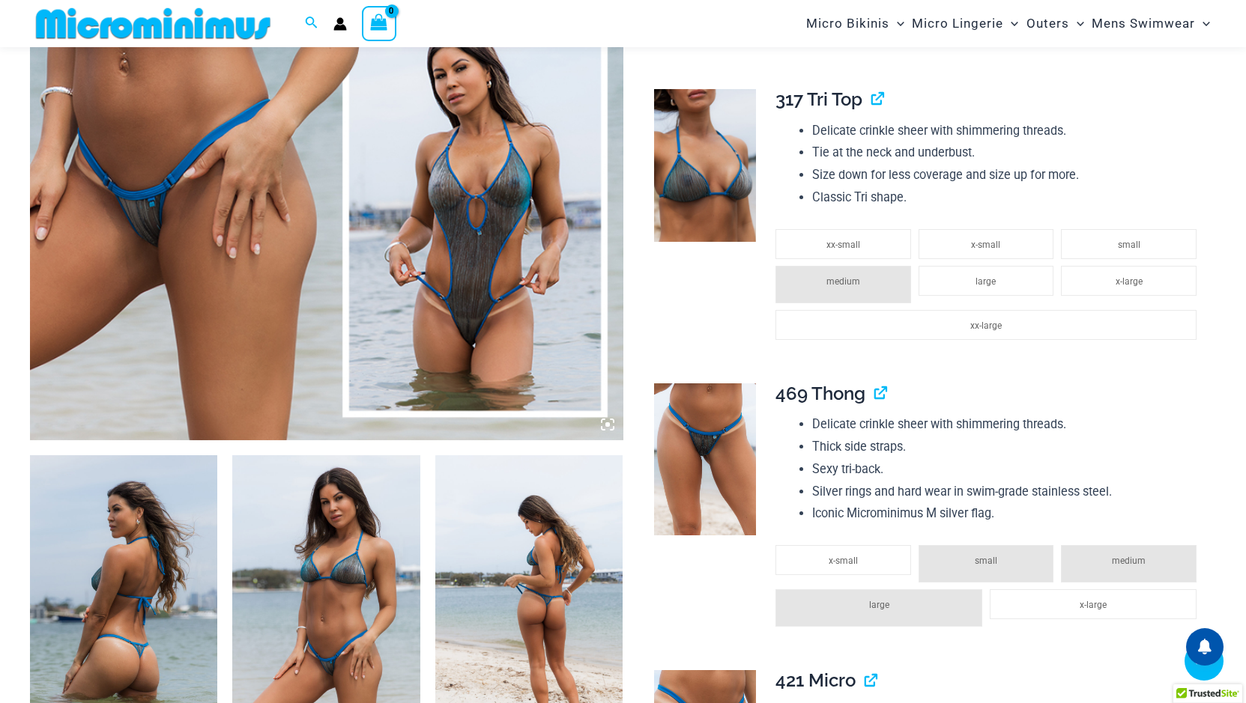
click at [608, 424] on icon at bounding box center [607, 424] width 4 height 4
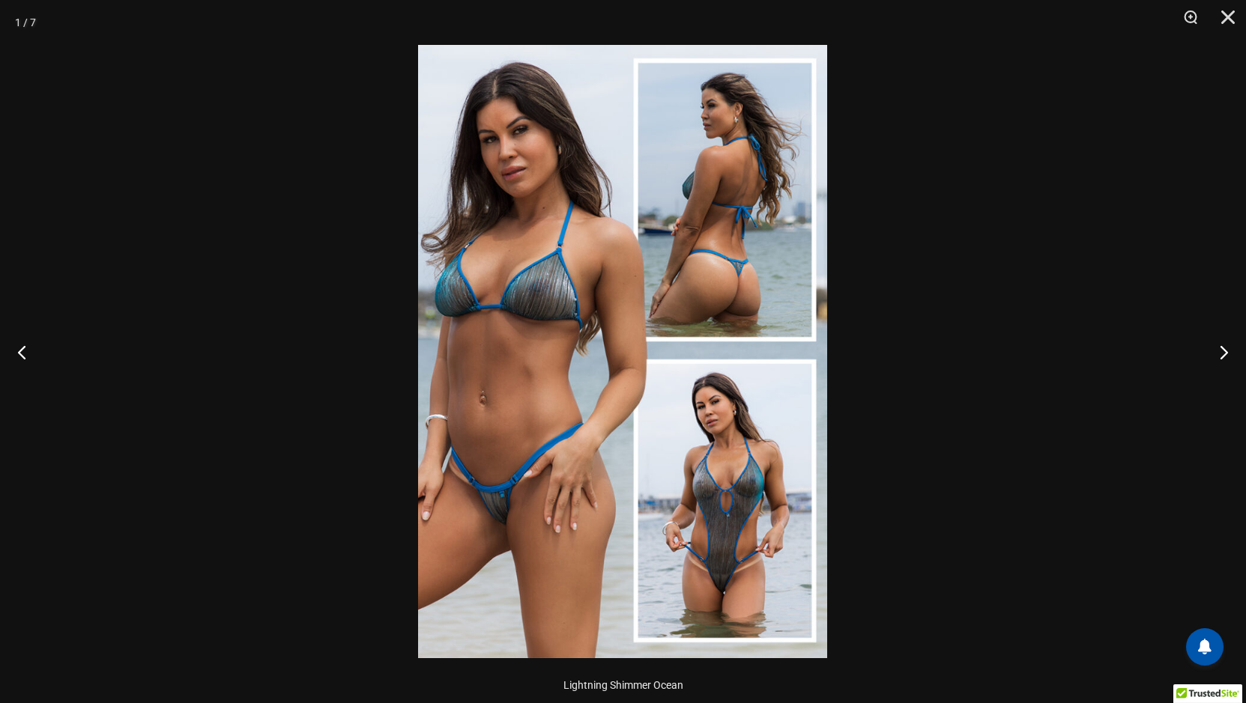
click at [631, 376] on img at bounding box center [622, 352] width 409 height 614
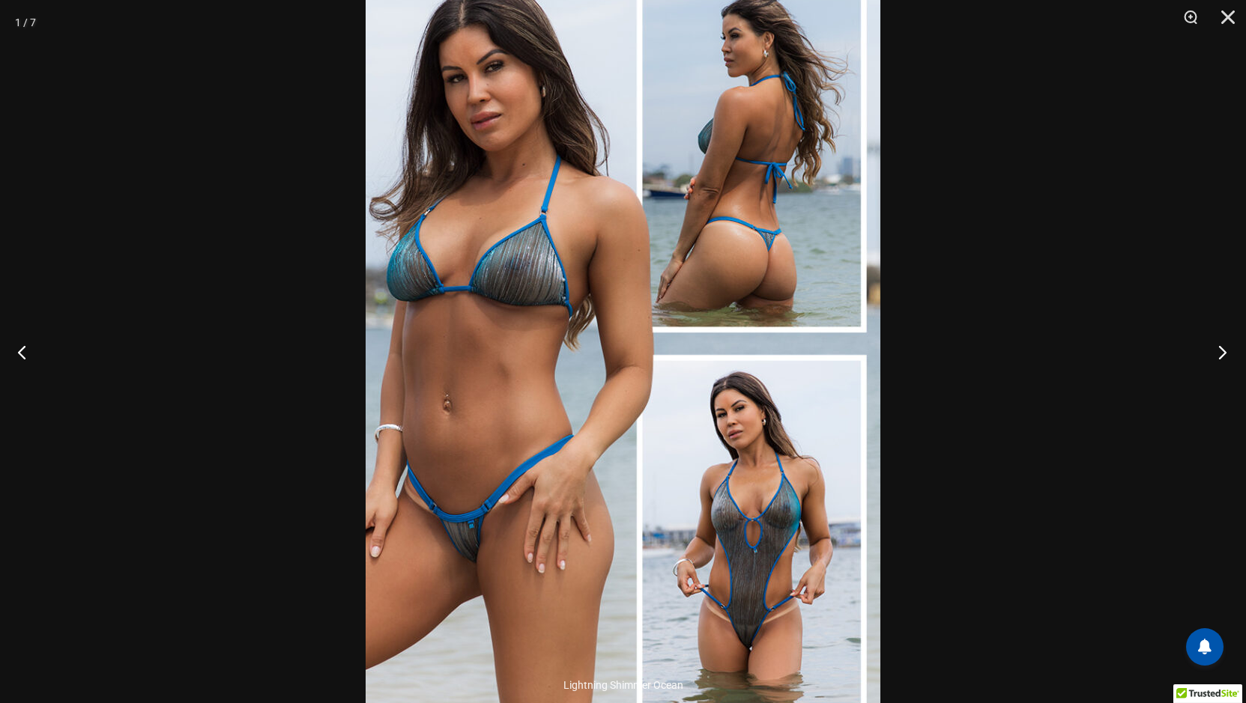
click at [1220, 351] on button "Next" at bounding box center [1218, 352] width 56 height 75
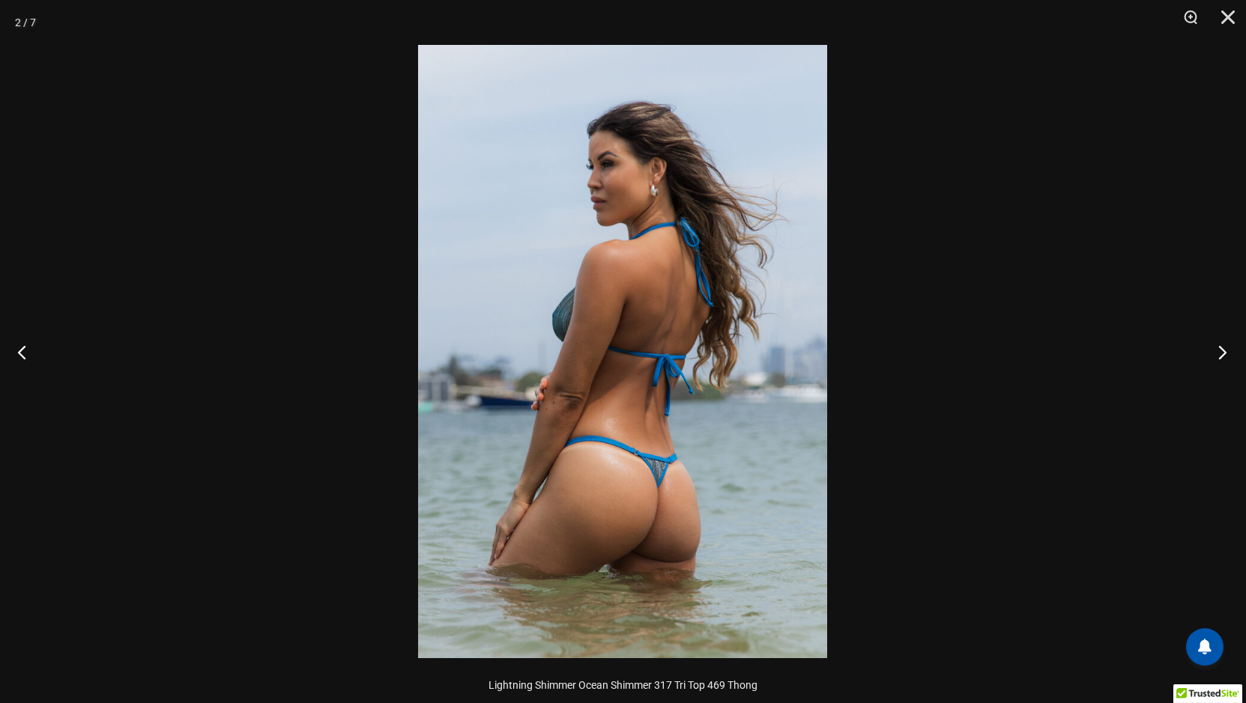
click at [1220, 351] on button "Next" at bounding box center [1218, 352] width 56 height 75
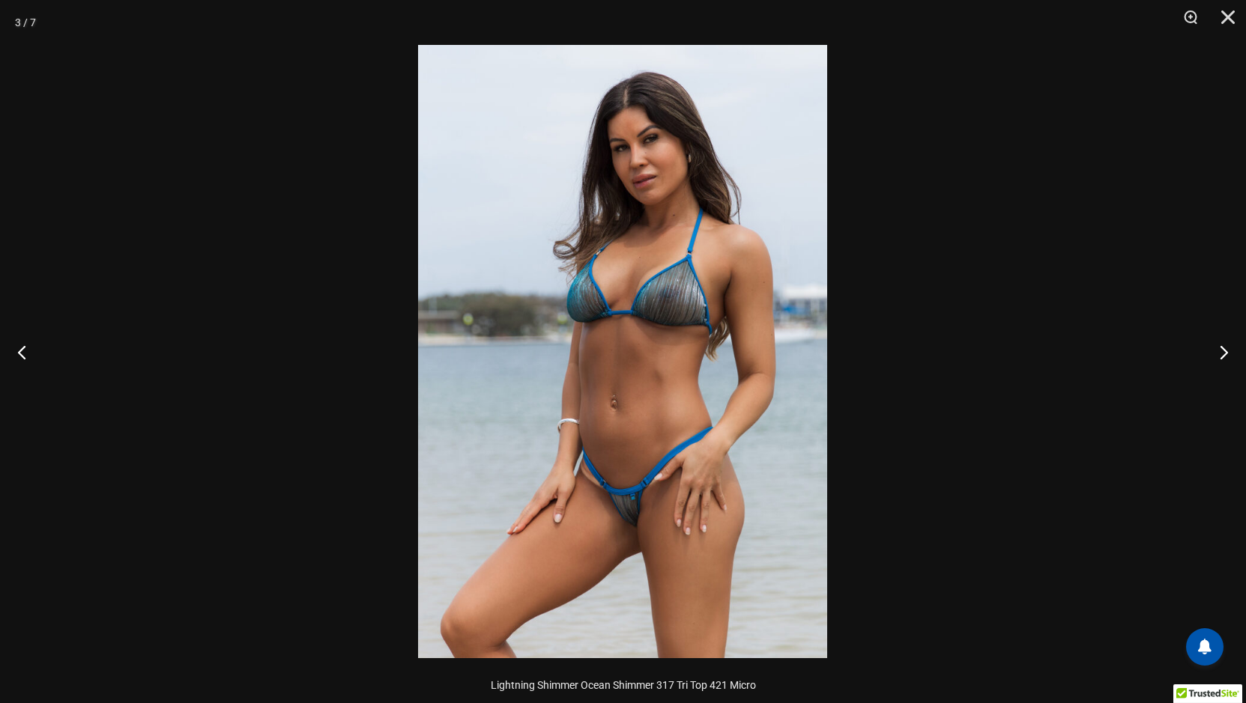
click at [730, 433] on img at bounding box center [622, 352] width 409 height 614
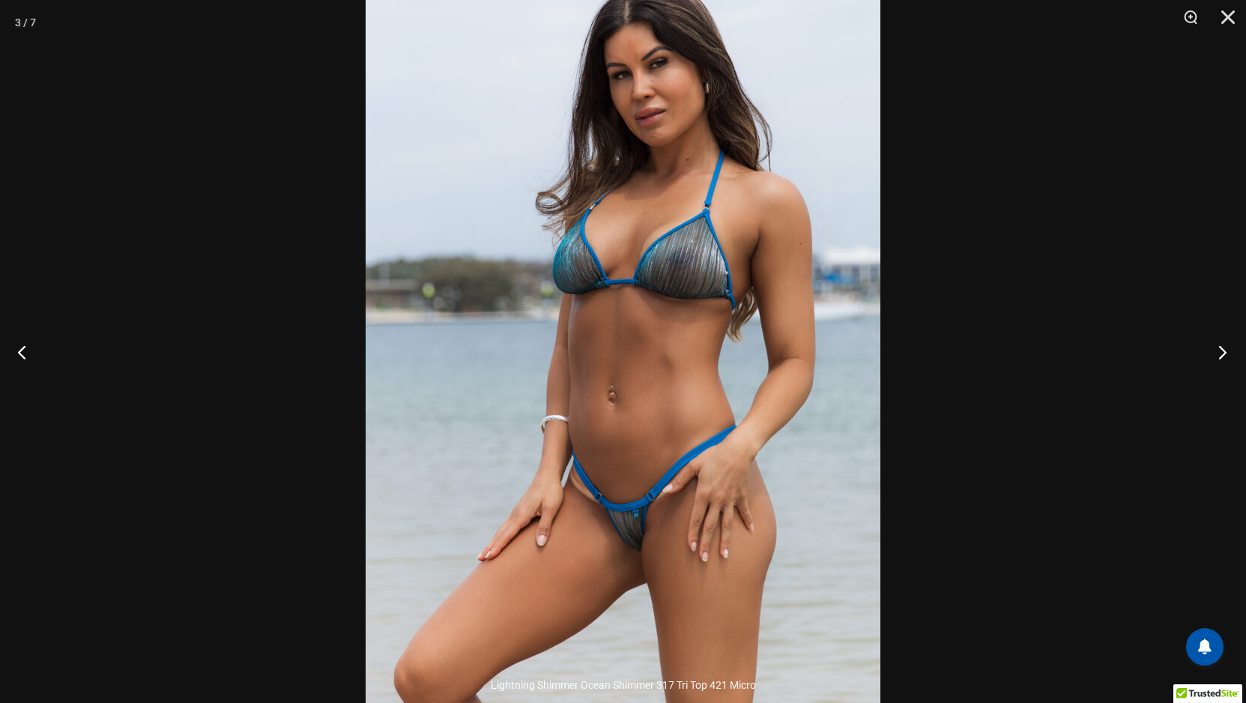
click at [1223, 350] on button "Next" at bounding box center [1218, 352] width 56 height 75
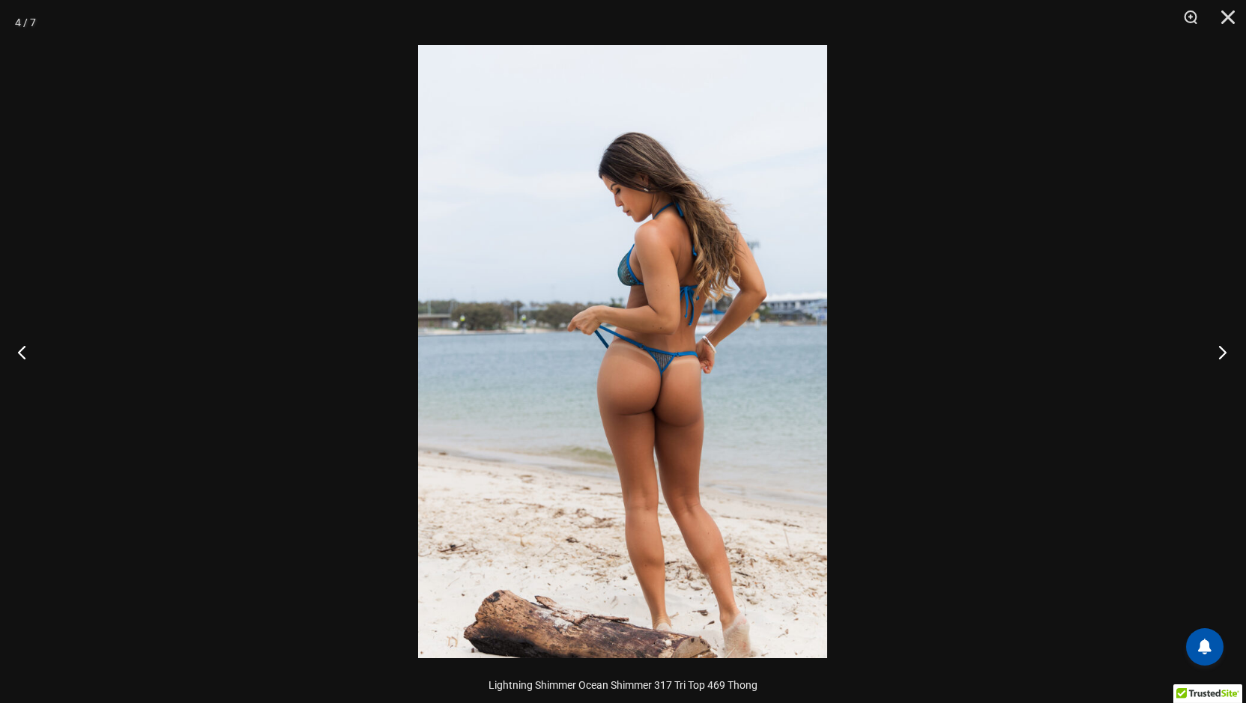
click at [1223, 350] on button "Next" at bounding box center [1218, 352] width 56 height 75
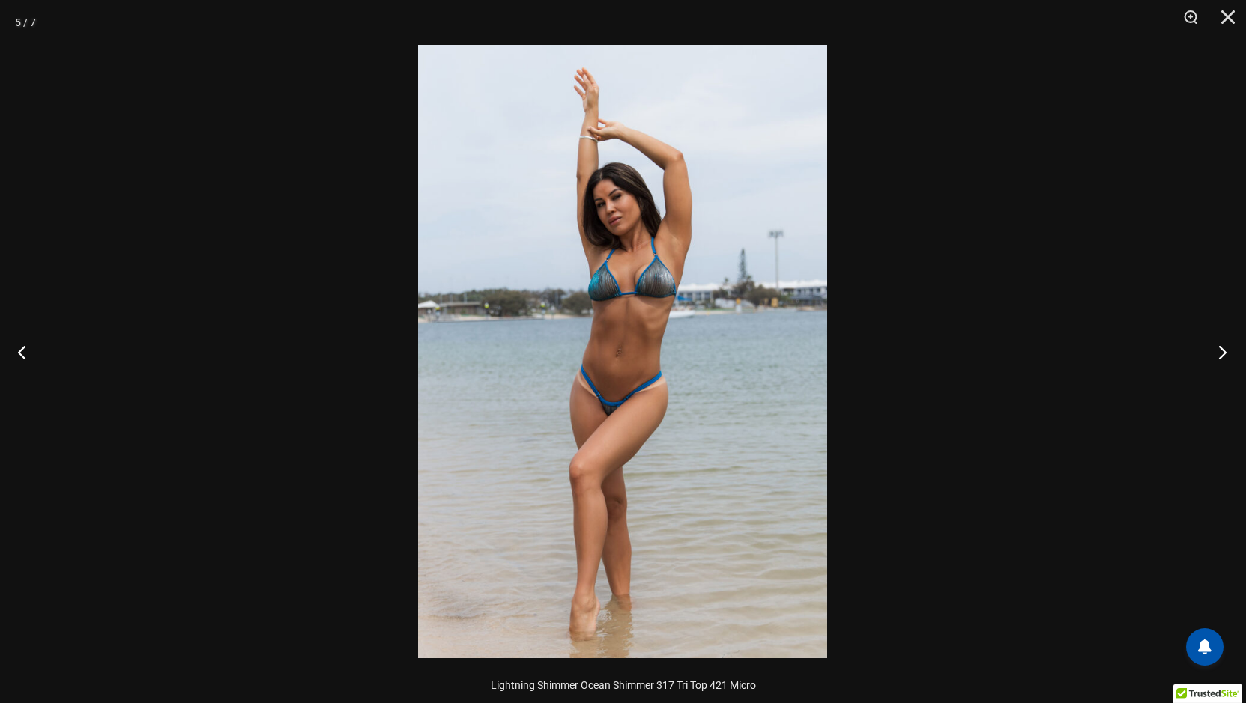
click at [1223, 350] on button "Next" at bounding box center [1218, 352] width 56 height 75
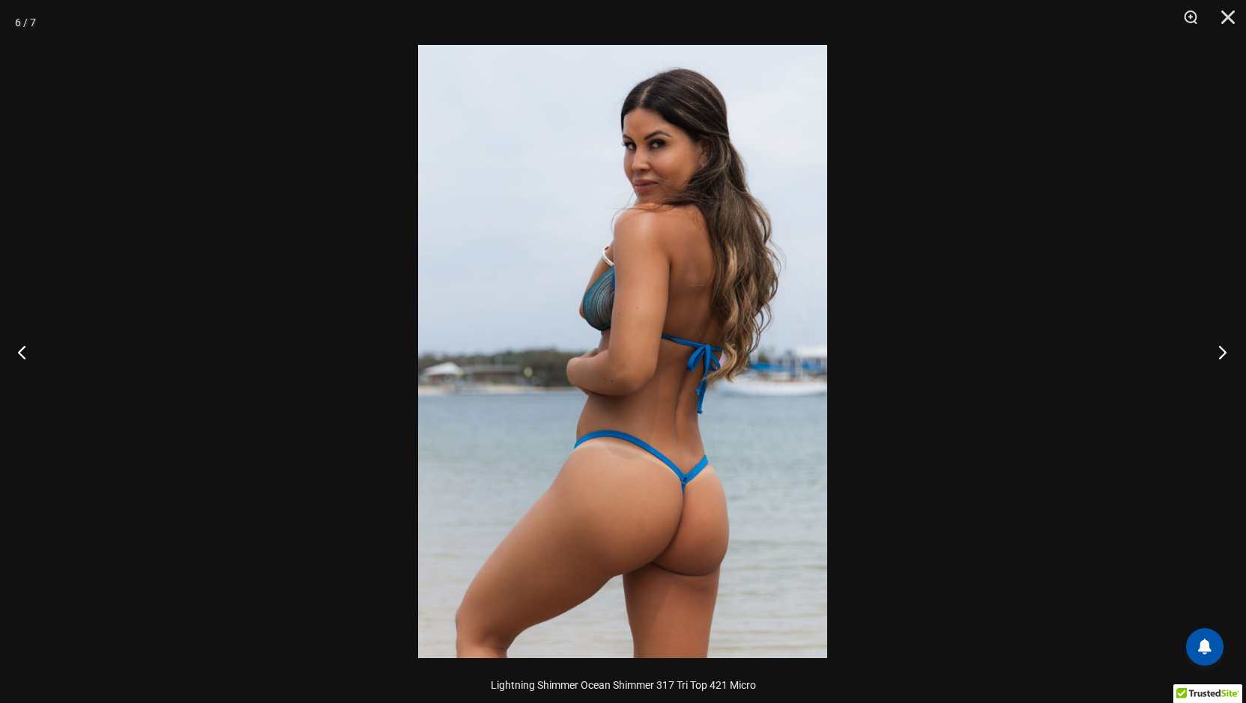
click at [1223, 350] on button "Next" at bounding box center [1218, 352] width 56 height 75
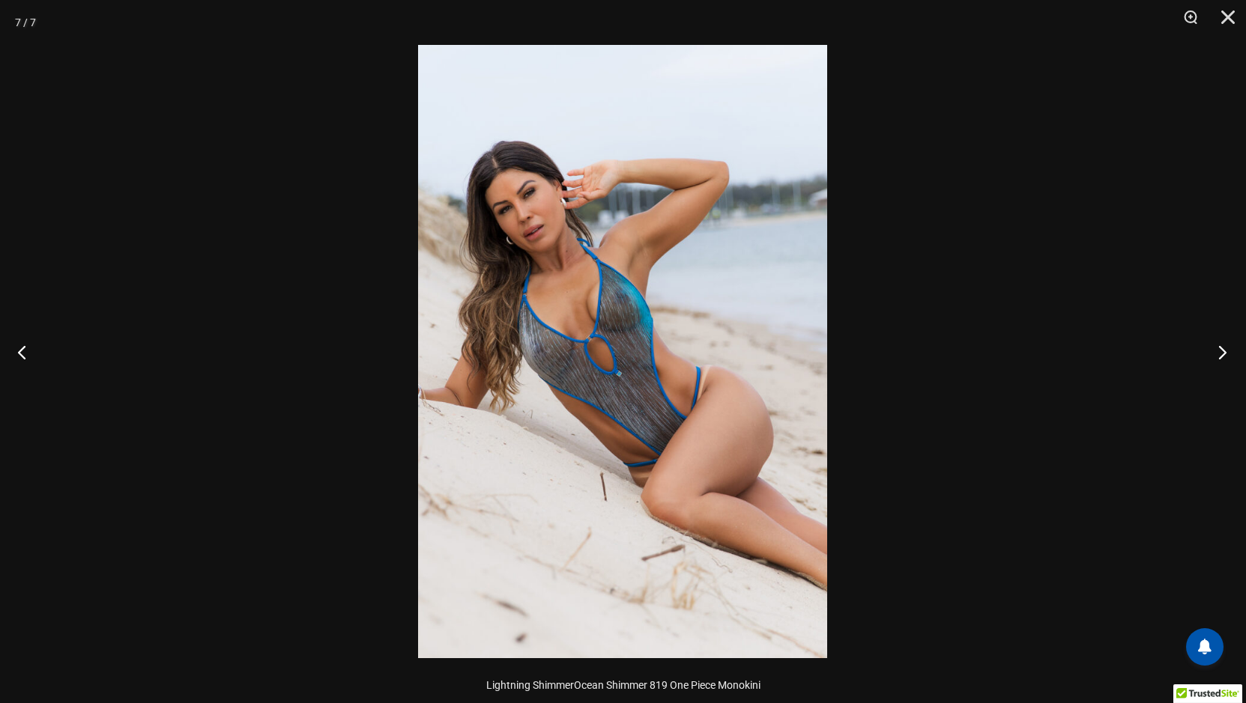
click at [1223, 350] on button "Next" at bounding box center [1218, 352] width 56 height 75
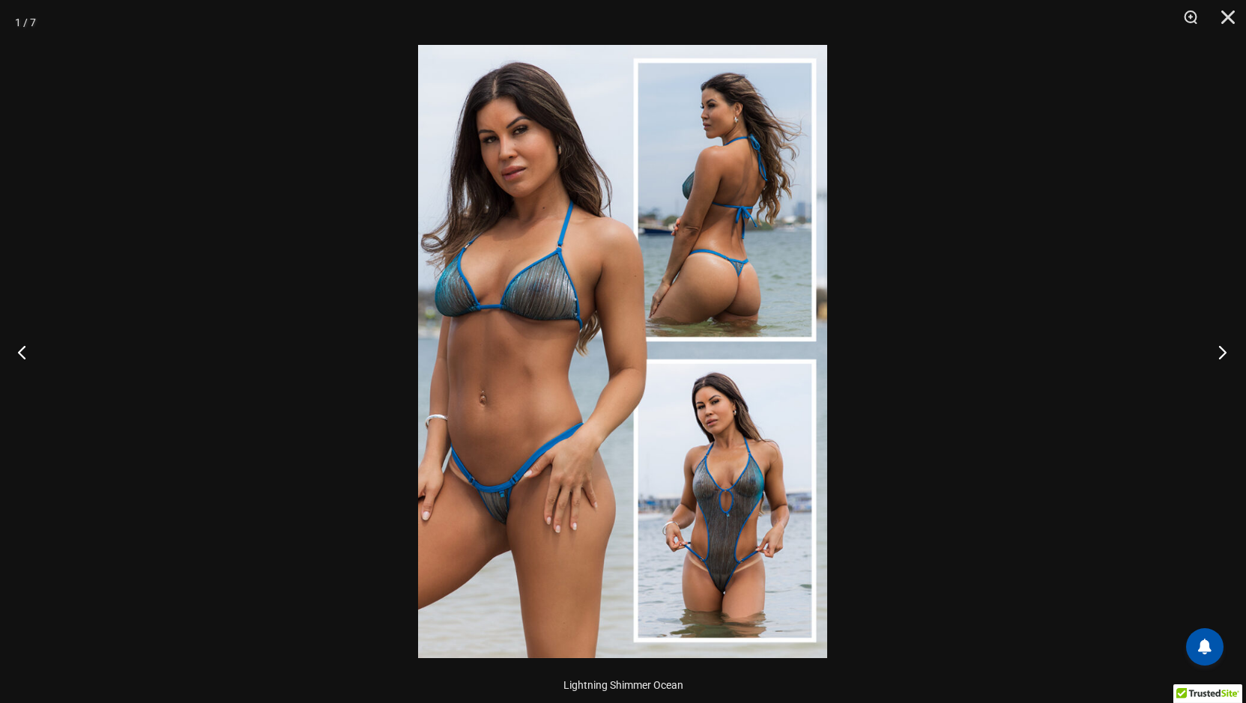
click at [1223, 350] on button "Next" at bounding box center [1218, 352] width 56 height 75
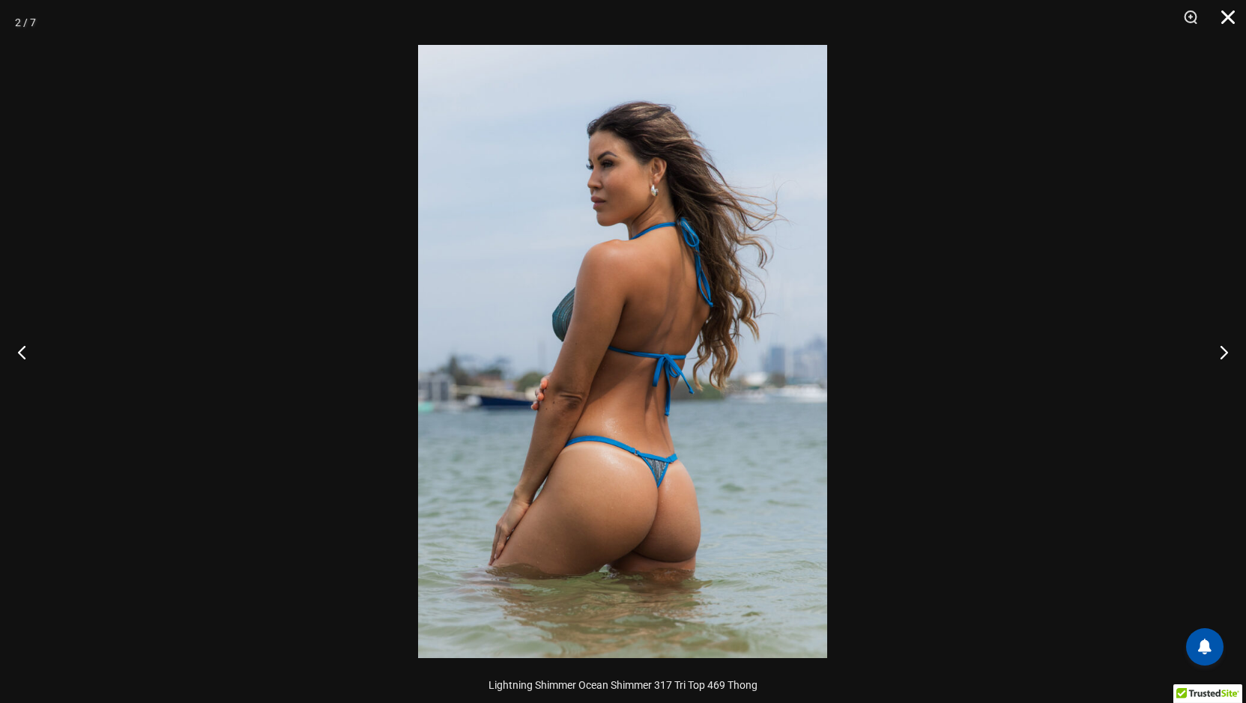
click at [1229, 16] on button "Close" at bounding box center [1222, 22] width 37 height 45
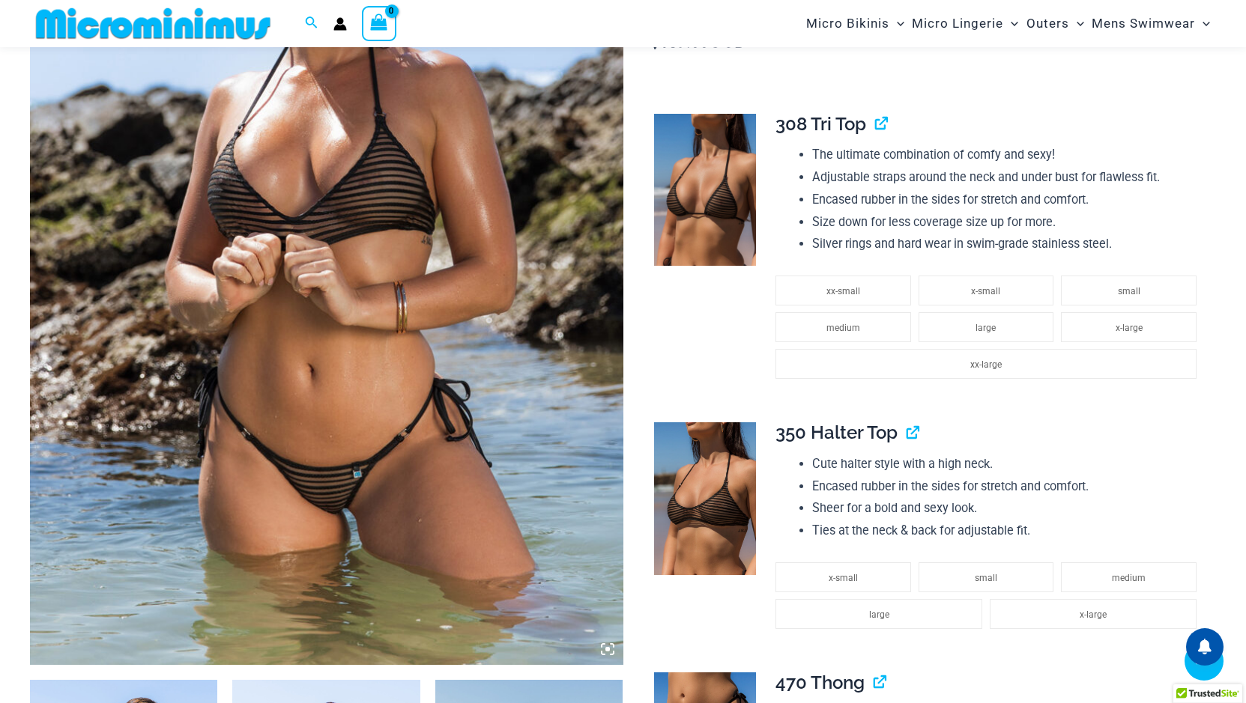
click at [605, 647] on icon at bounding box center [607, 649] width 13 height 13
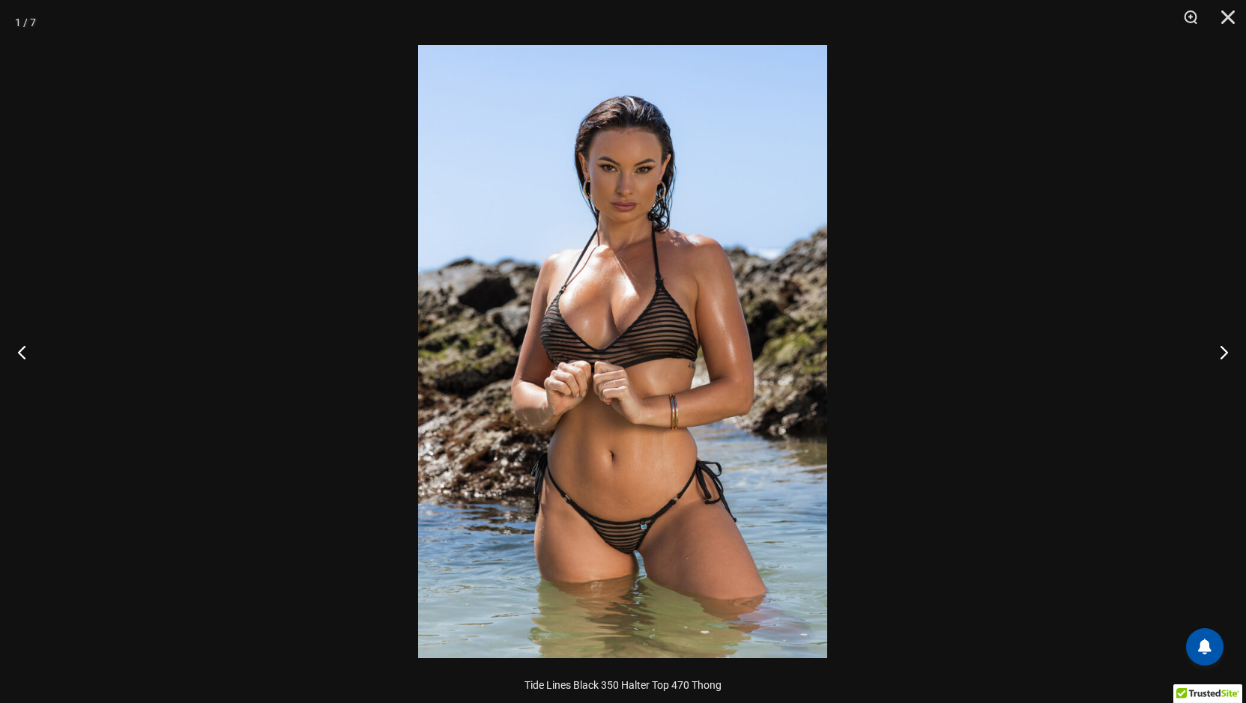
click at [631, 519] on img at bounding box center [622, 352] width 409 height 614
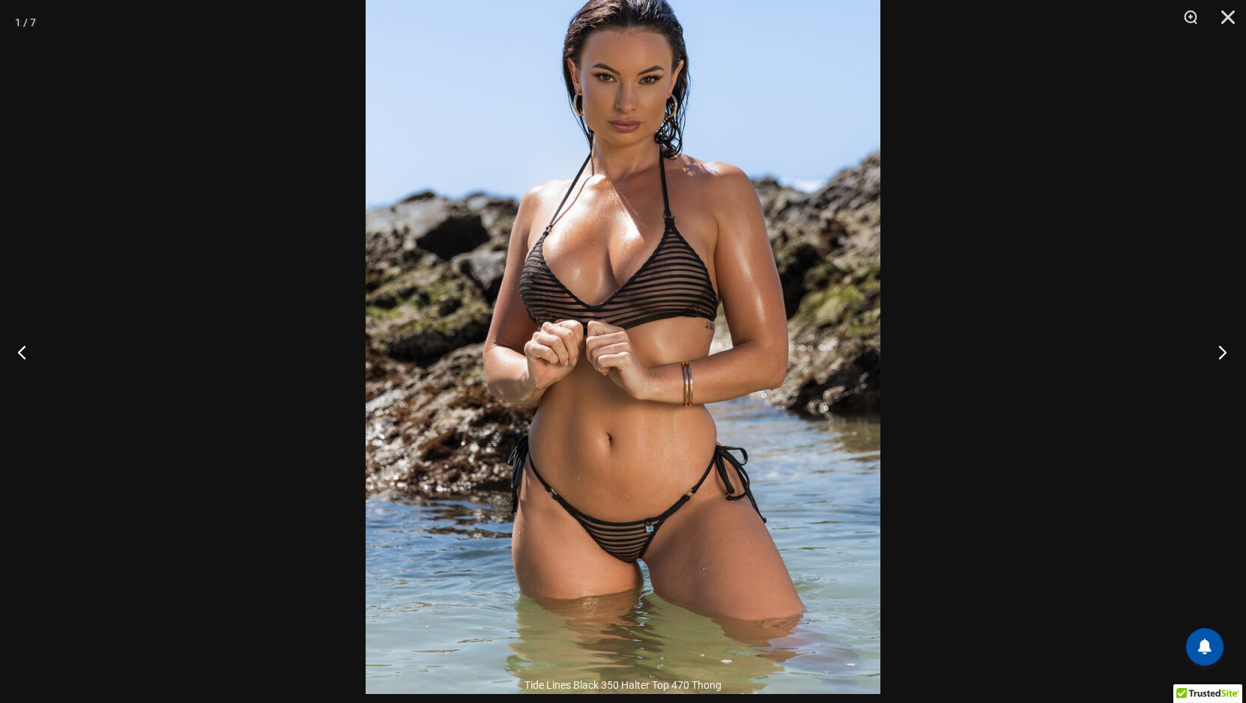
click at [1222, 353] on button "Next" at bounding box center [1218, 352] width 56 height 75
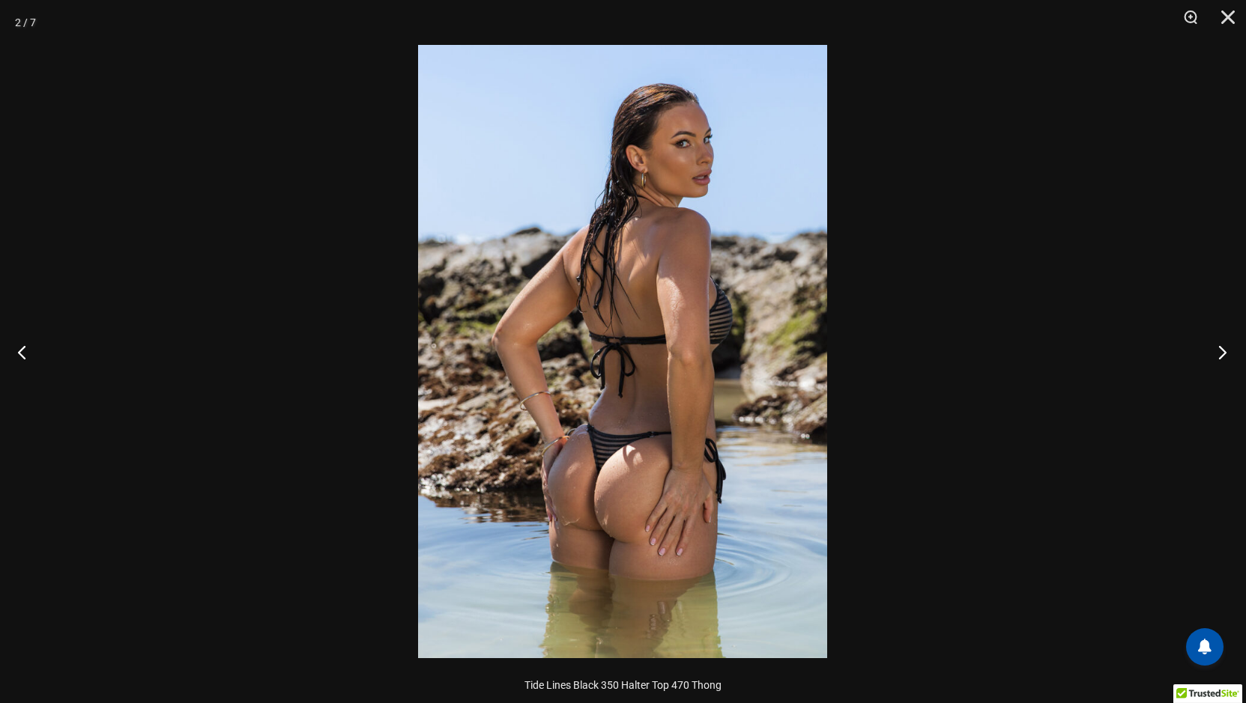
click at [1222, 354] on button "Next" at bounding box center [1218, 352] width 56 height 75
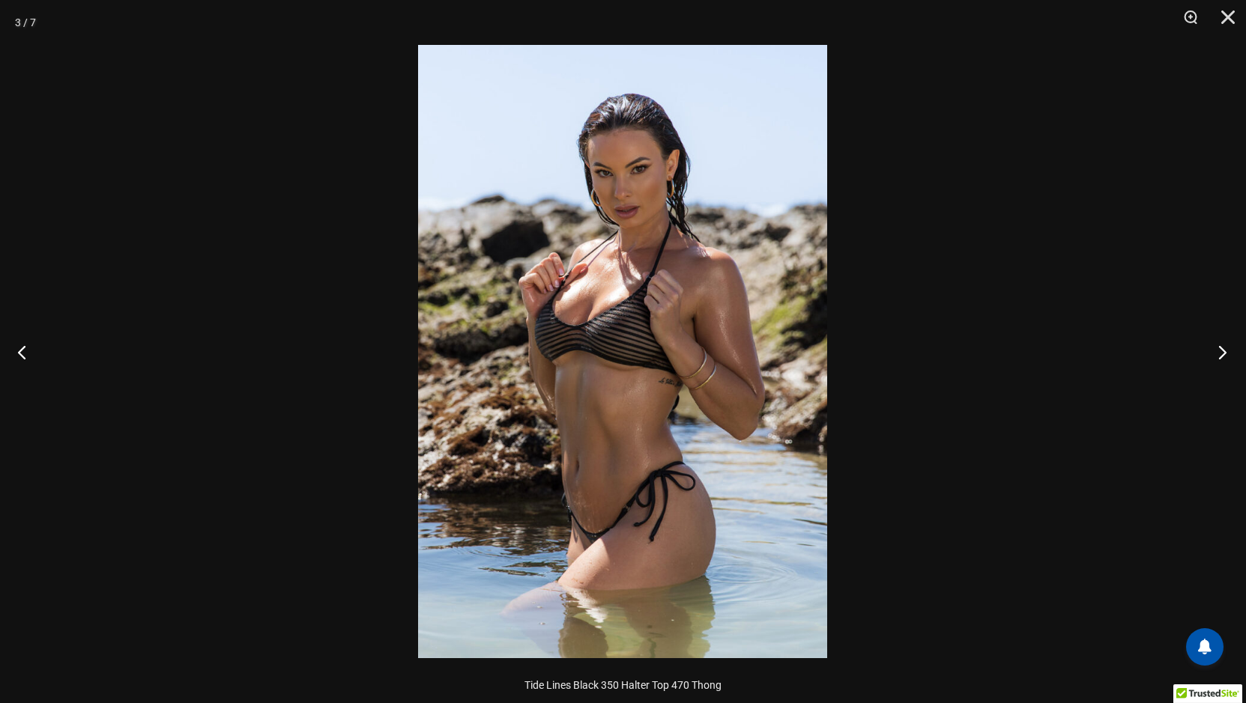
click at [1222, 354] on button "Next" at bounding box center [1218, 352] width 56 height 75
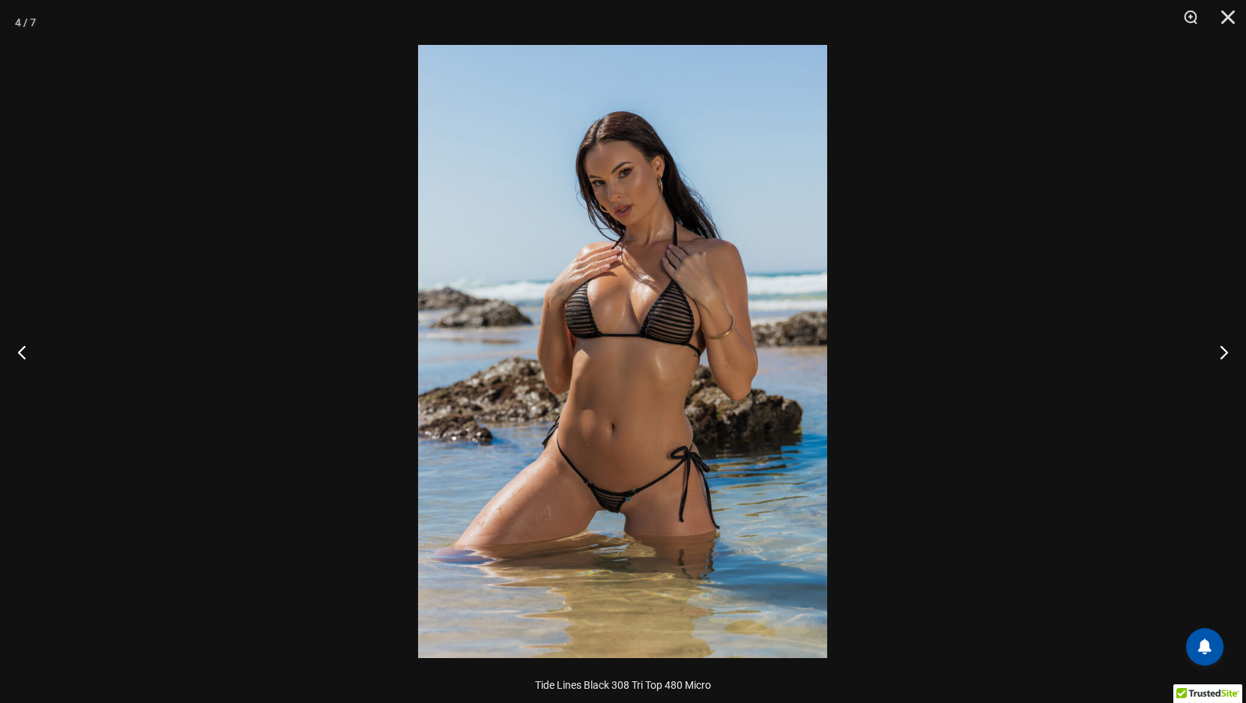
click at [696, 382] on img at bounding box center [622, 352] width 409 height 614
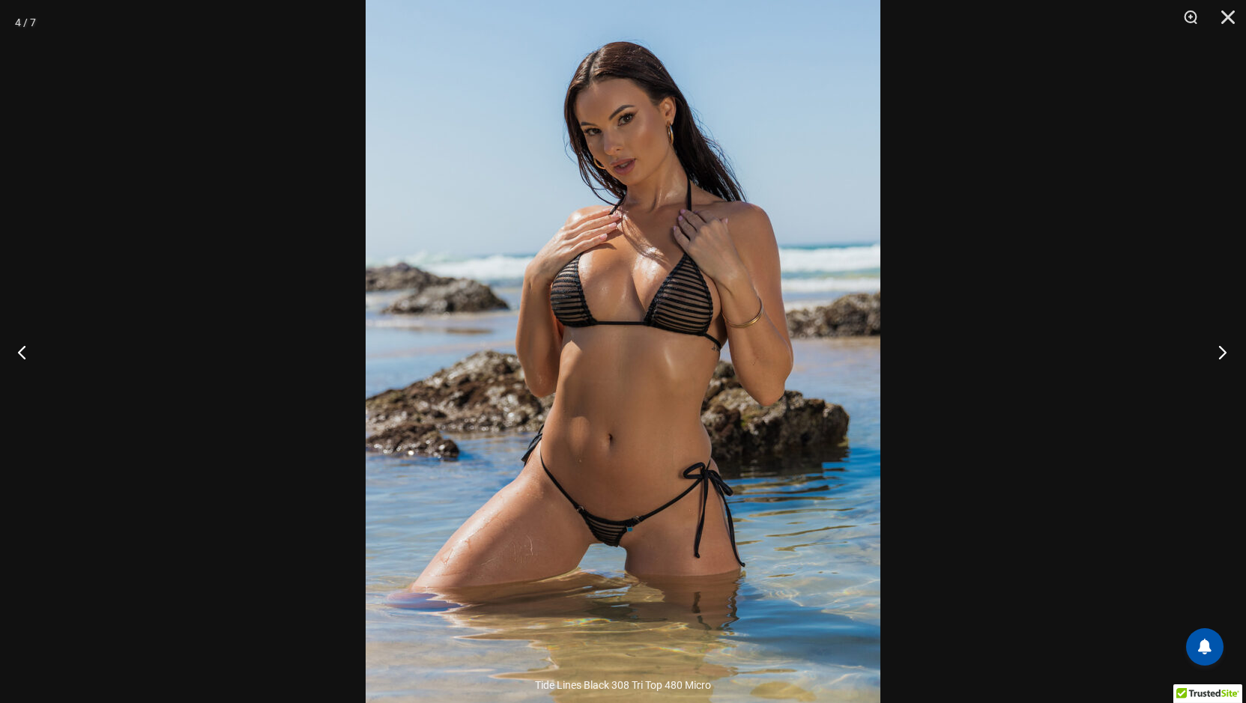
click at [1223, 353] on button "Next" at bounding box center [1218, 352] width 56 height 75
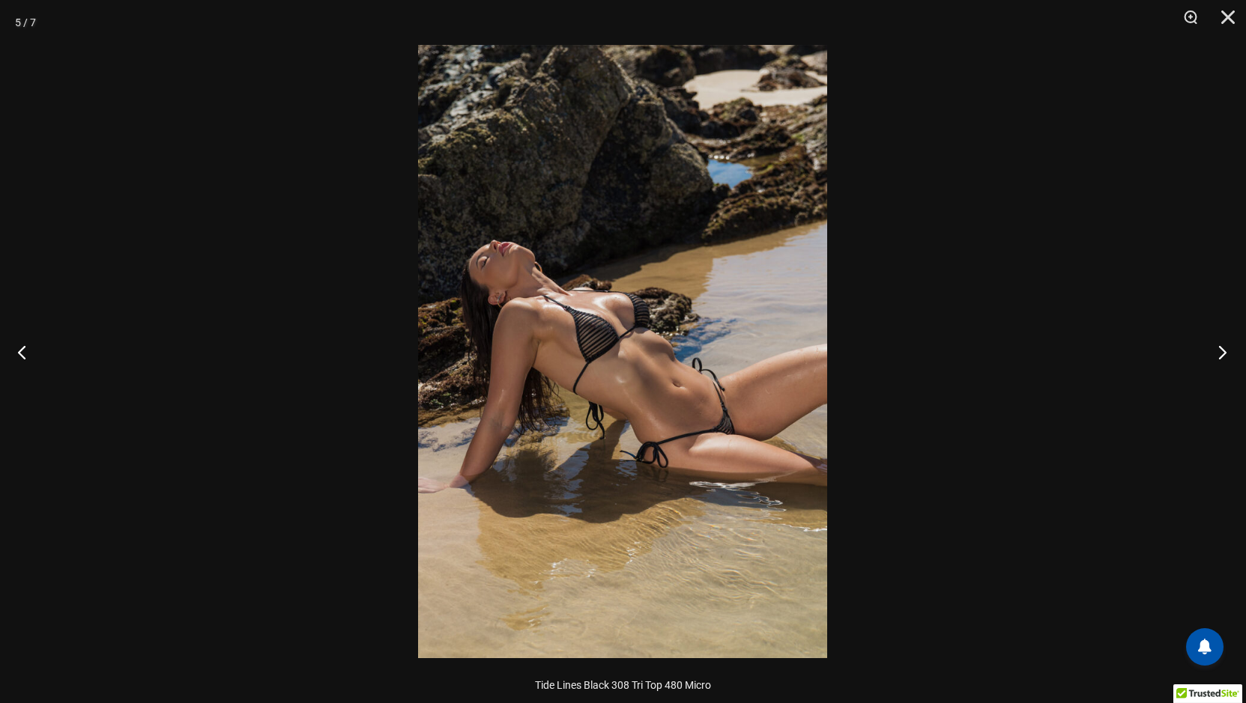
click at [1222, 353] on button "Next" at bounding box center [1218, 352] width 56 height 75
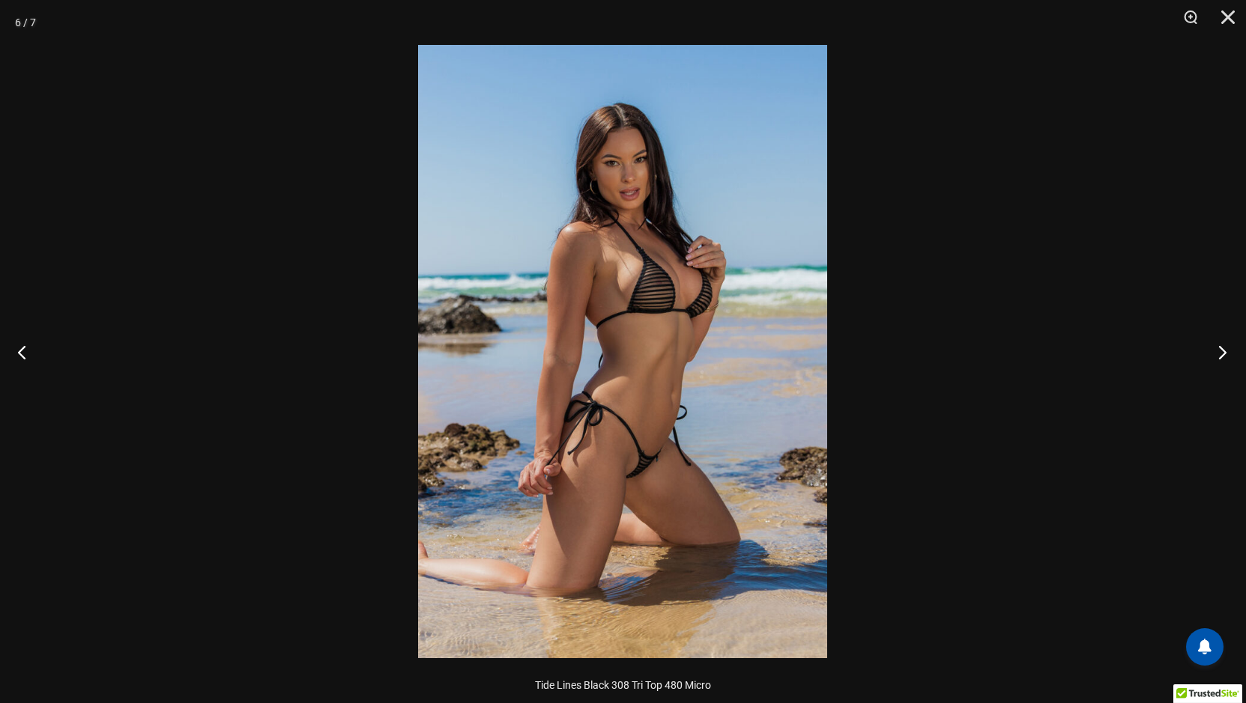
click at [1222, 353] on button "Next" at bounding box center [1218, 352] width 56 height 75
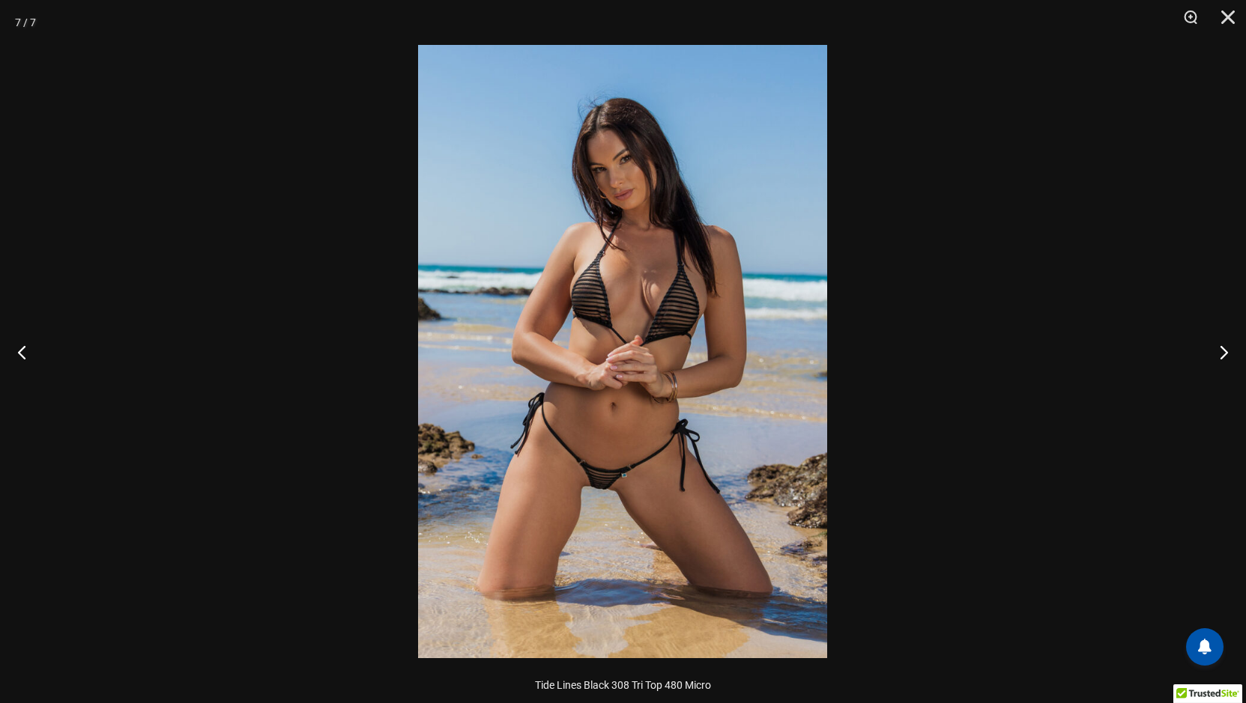
click at [656, 393] on img at bounding box center [622, 352] width 409 height 614
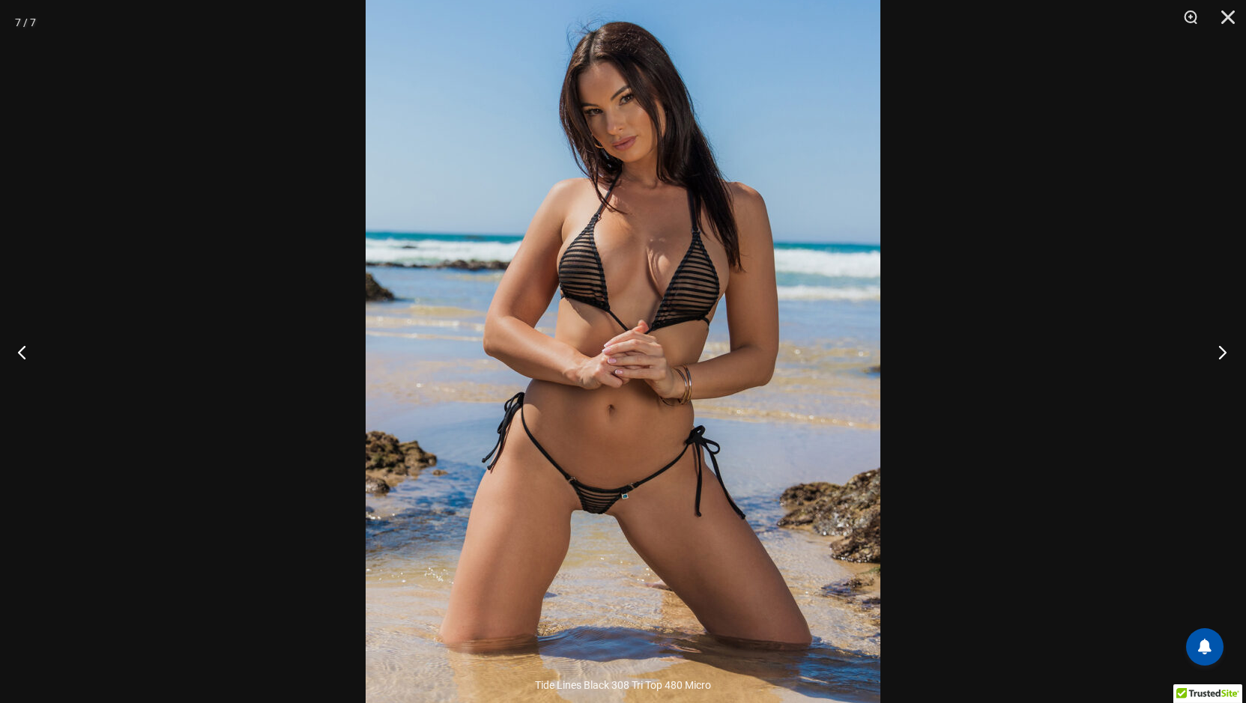
click at [1222, 347] on button "Next" at bounding box center [1218, 352] width 56 height 75
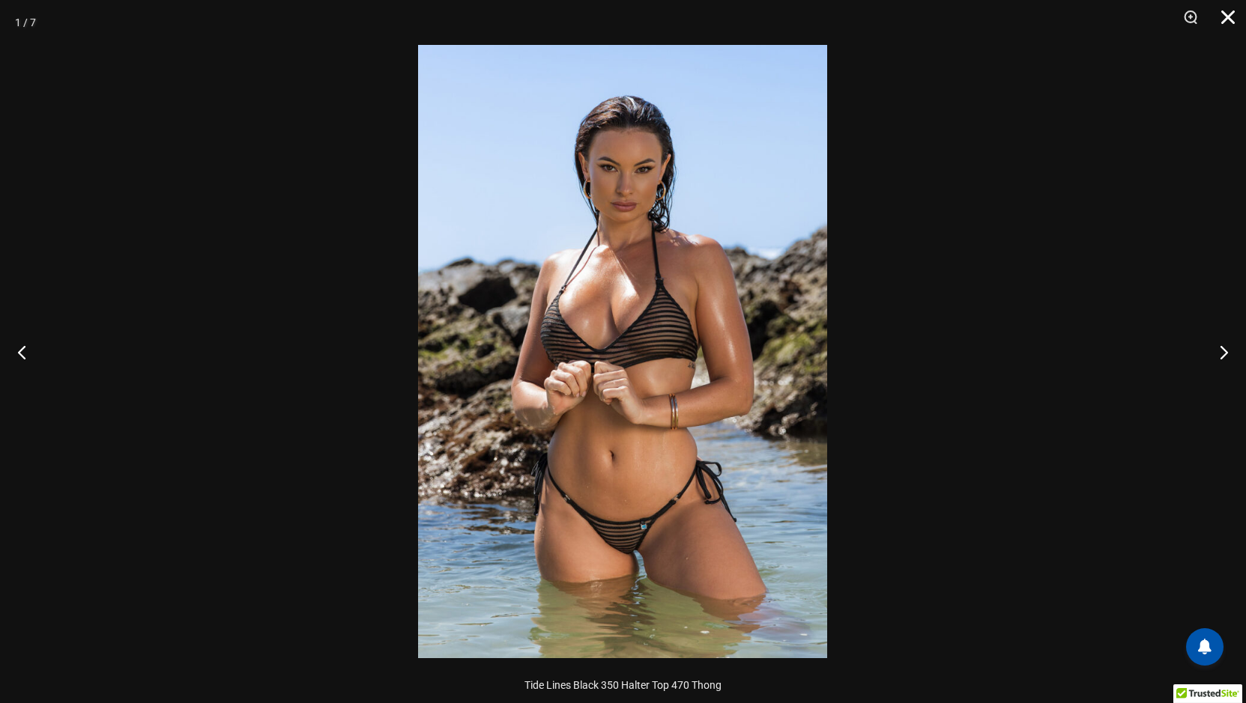
click at [1227, 16] on button "Close" at bounding box center [1222, 22] width 37 height 45
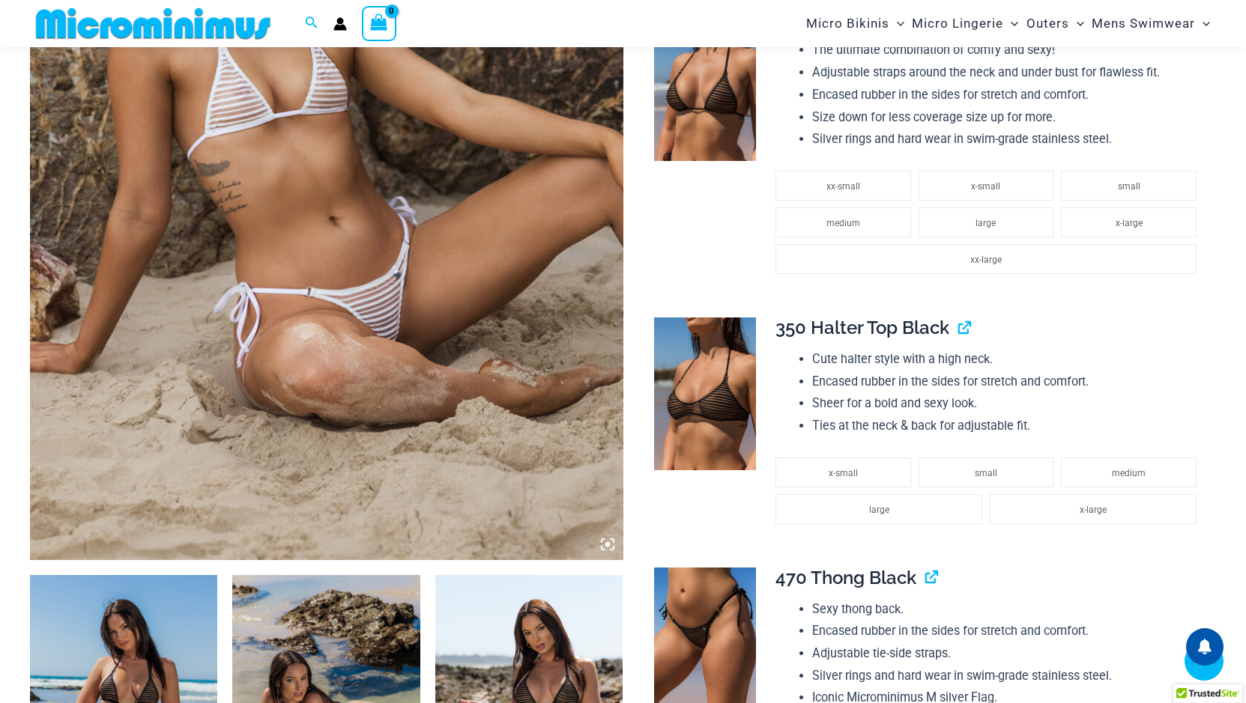
scroll to position [511, 0]
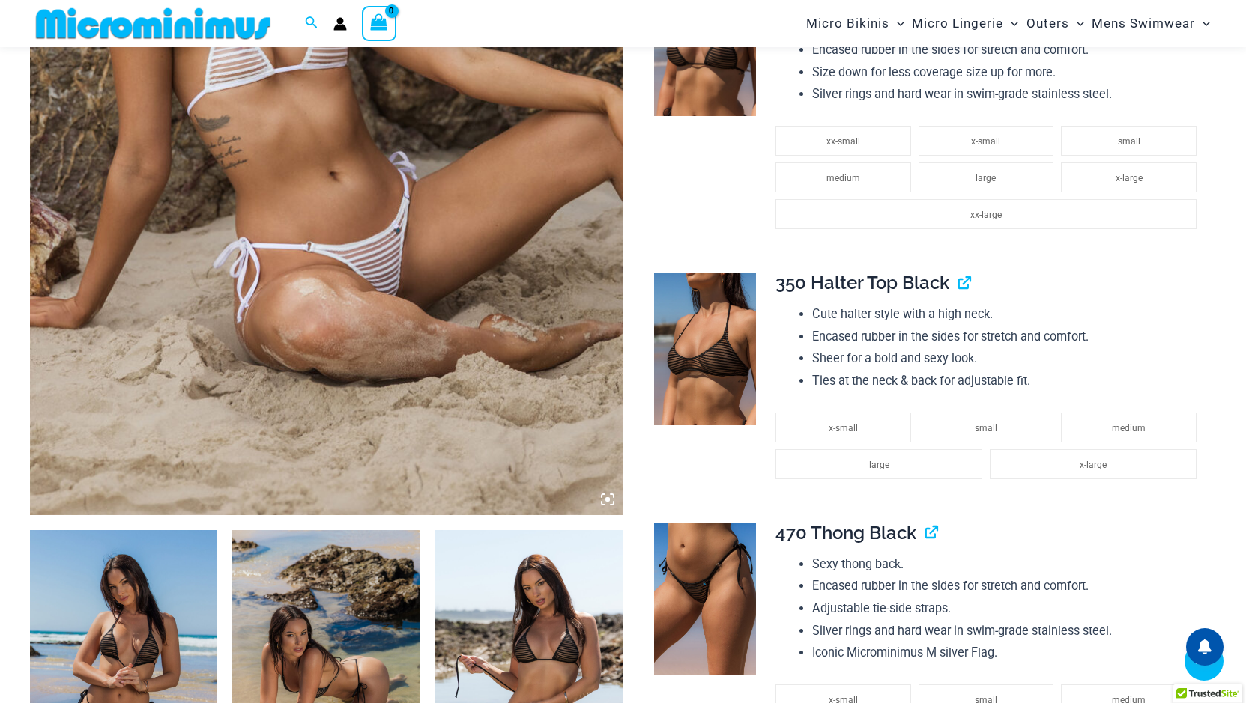
click at [607, 503] on icon at bounding box center [607, 499] width 13 height 13
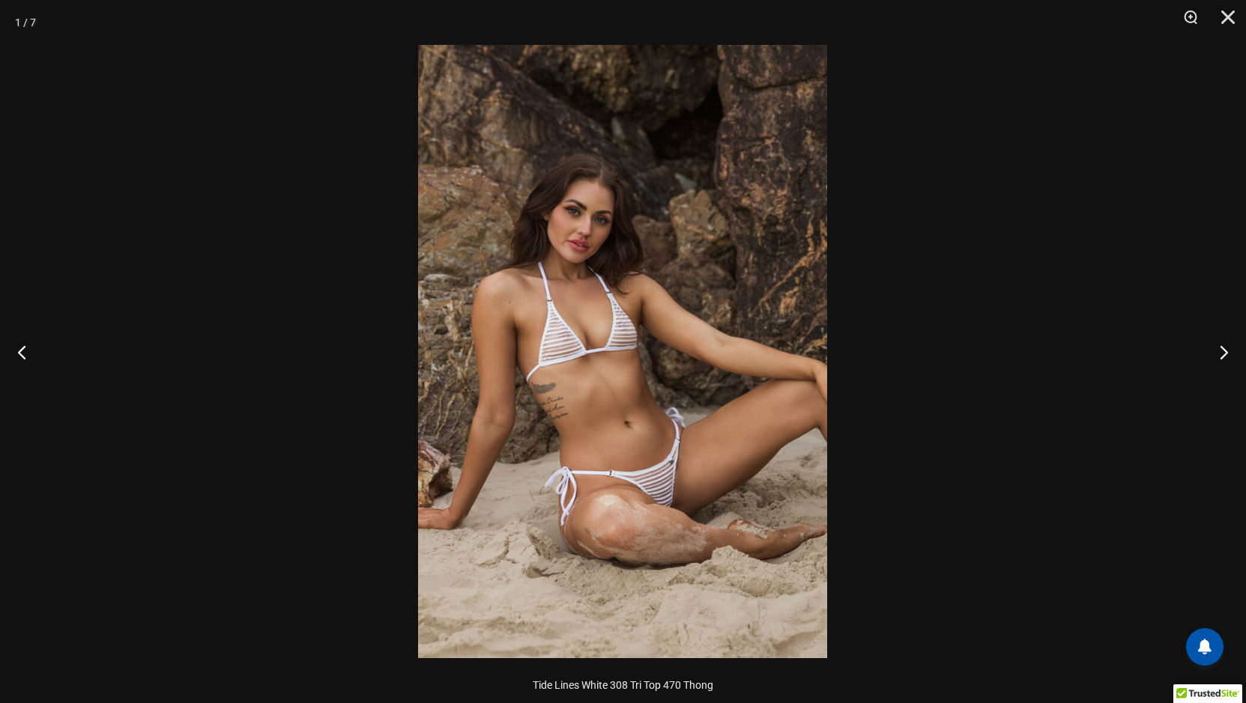
click at [676, 474] on img at bounding box center [622, 352] width 409 height 614
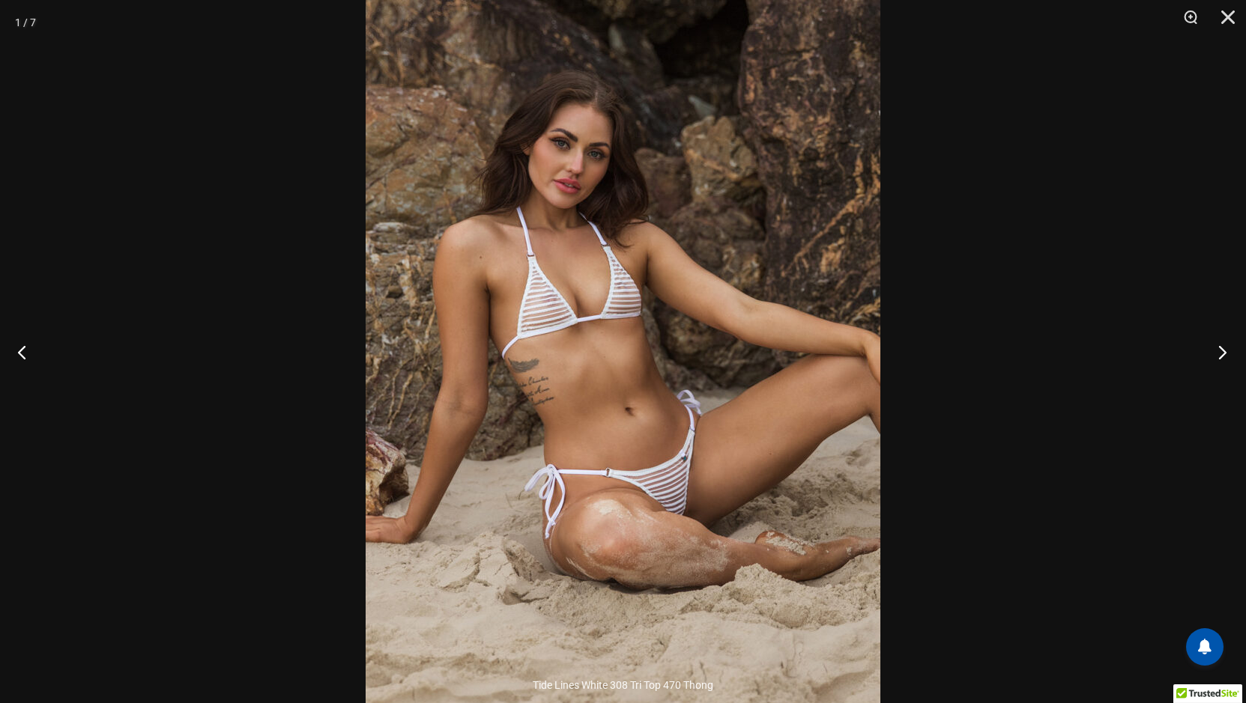
click at [1222, 351] on button "Next" at bounding box center [1218, 352] width 56 height 75
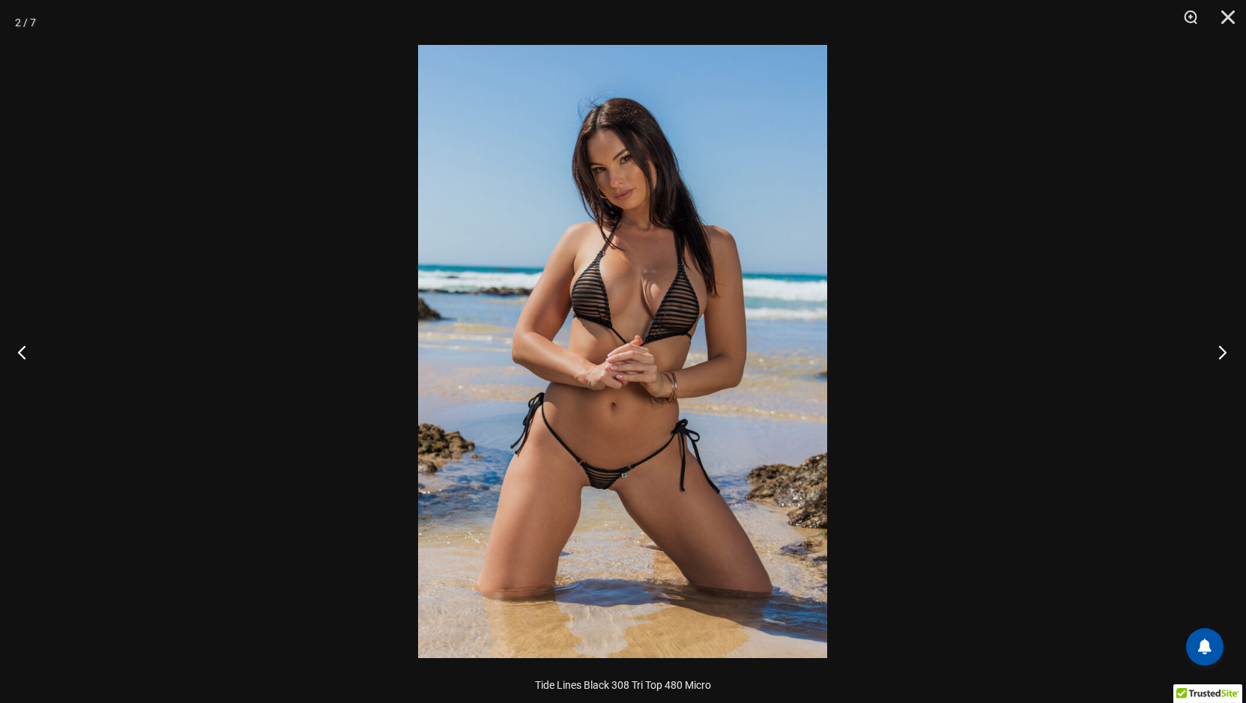
click at [1222, 351] on button "Next" at bounding box center [1218, 352] width 56 height 75
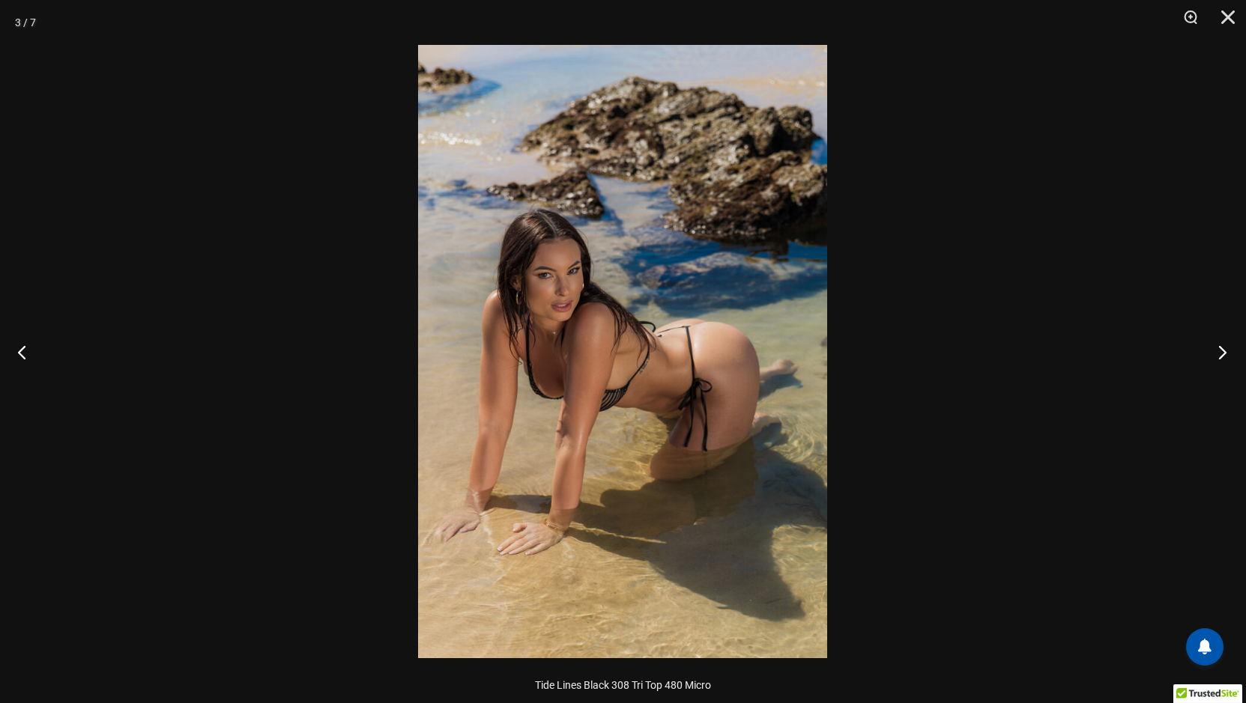
click at [1222, 351] on button "Next" at bounding box center [1218, 352] width 56 height 75
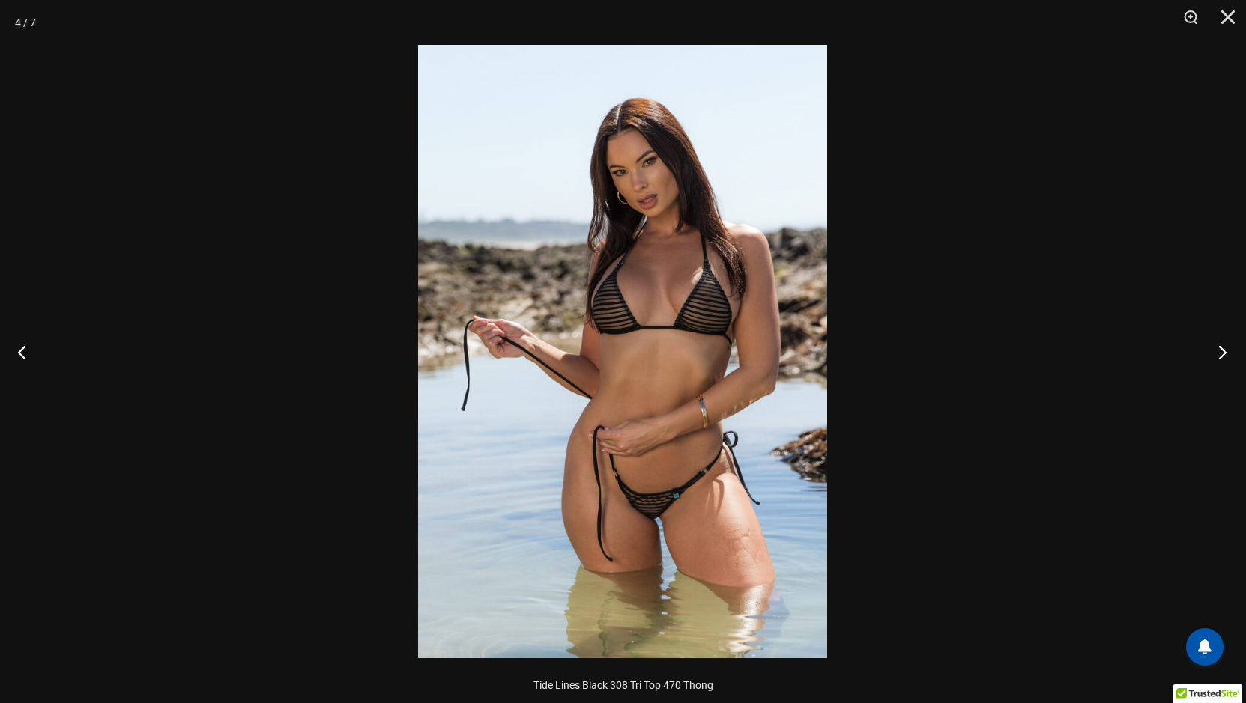
click at [1222, 351] on button "Next" at bounding box center [1218, 352] width 56 height 75
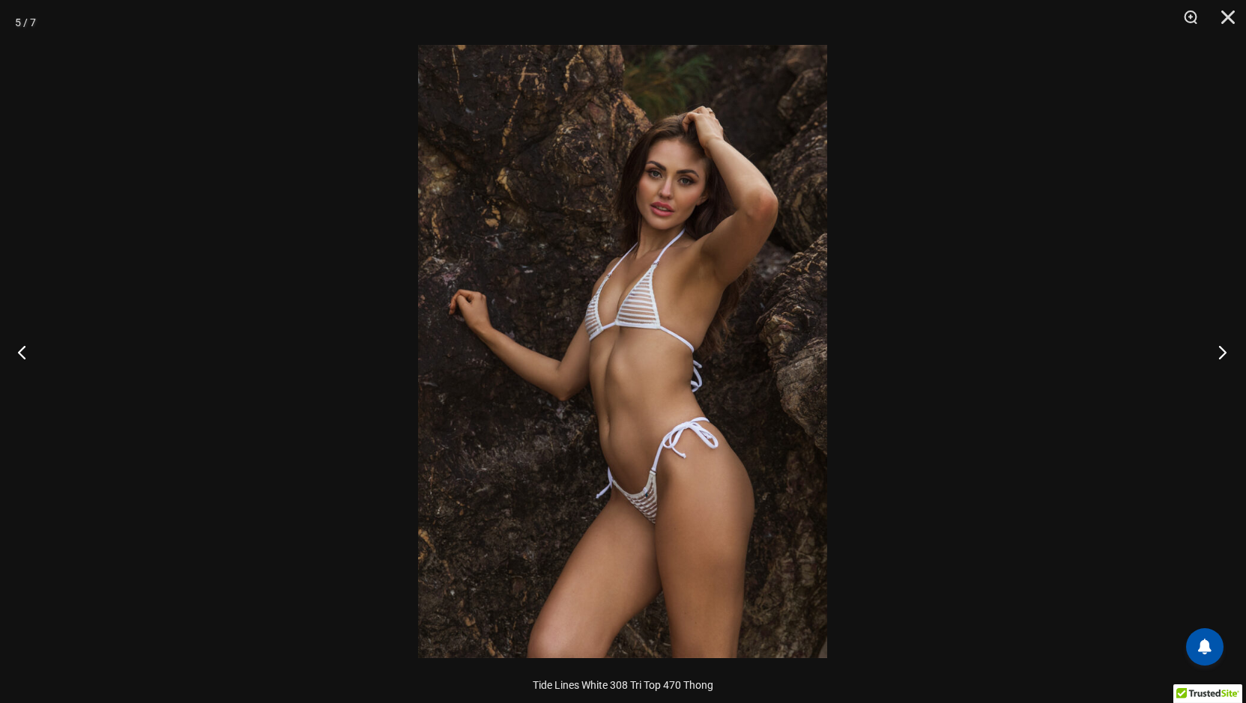
click at [1222, 351] on button "Next" at bounding box center [1218, 352] width 56 height 75
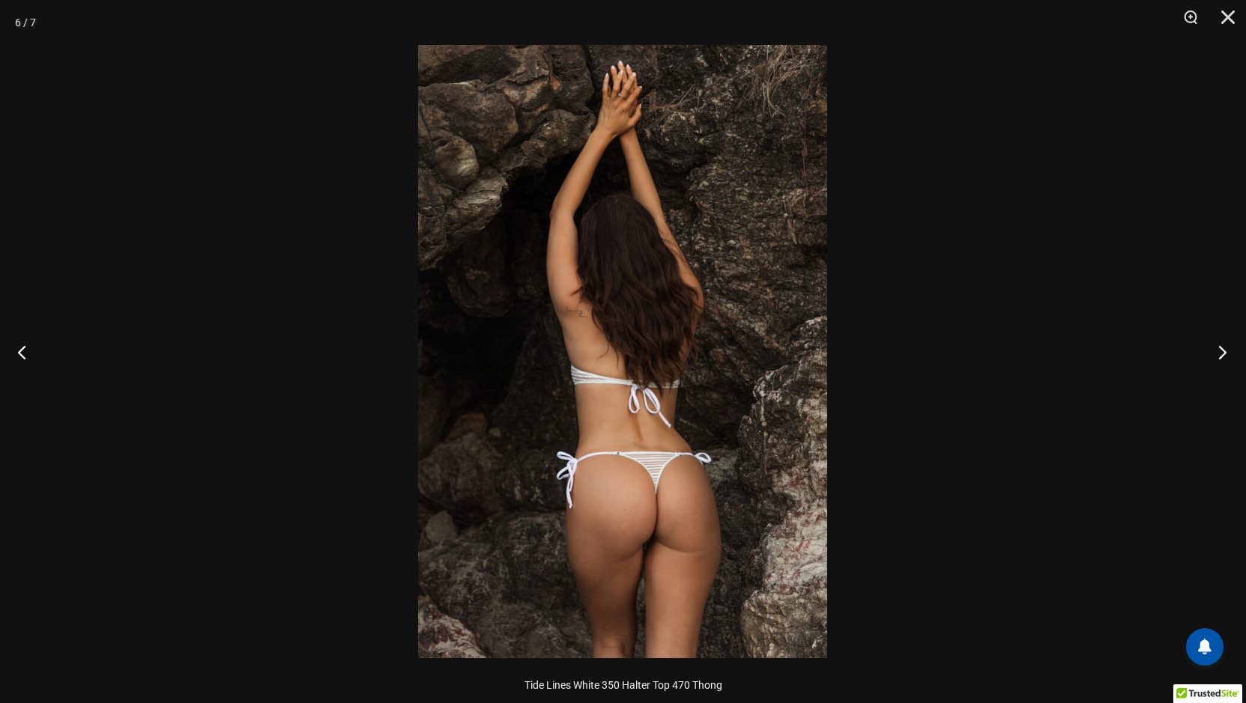
click at [1222, 351] on button "Next" at bounding box center [1218, 352] width 56 height 75
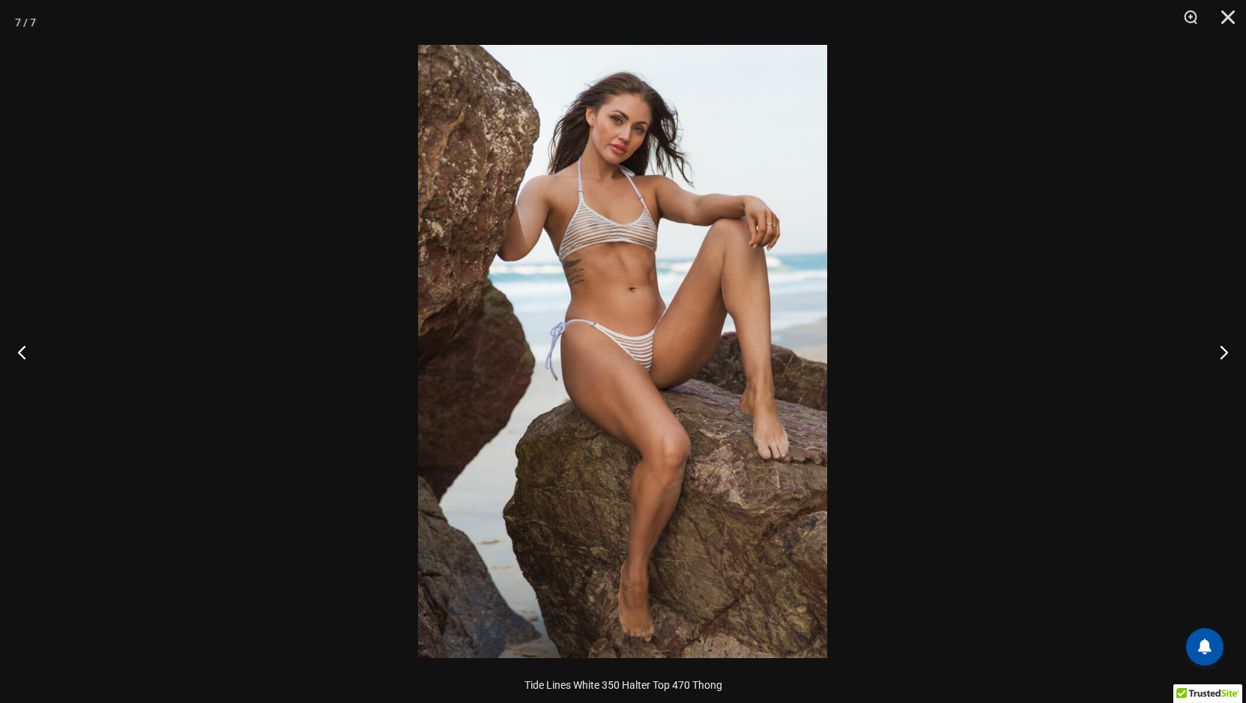
click at [693, 334] on img at bounding box center [622, 352] width 409 height 614
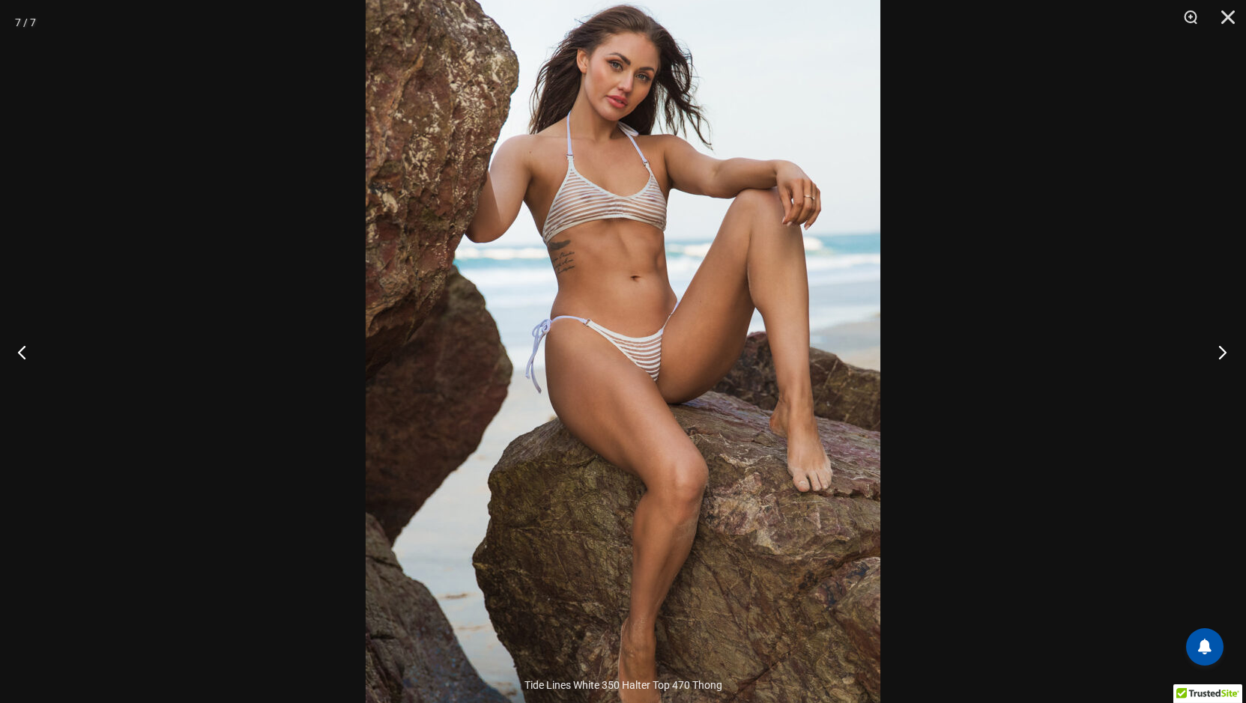
click at [1219, 349] on button "Next" at bounding box center [1218, 352] width 56 height 75
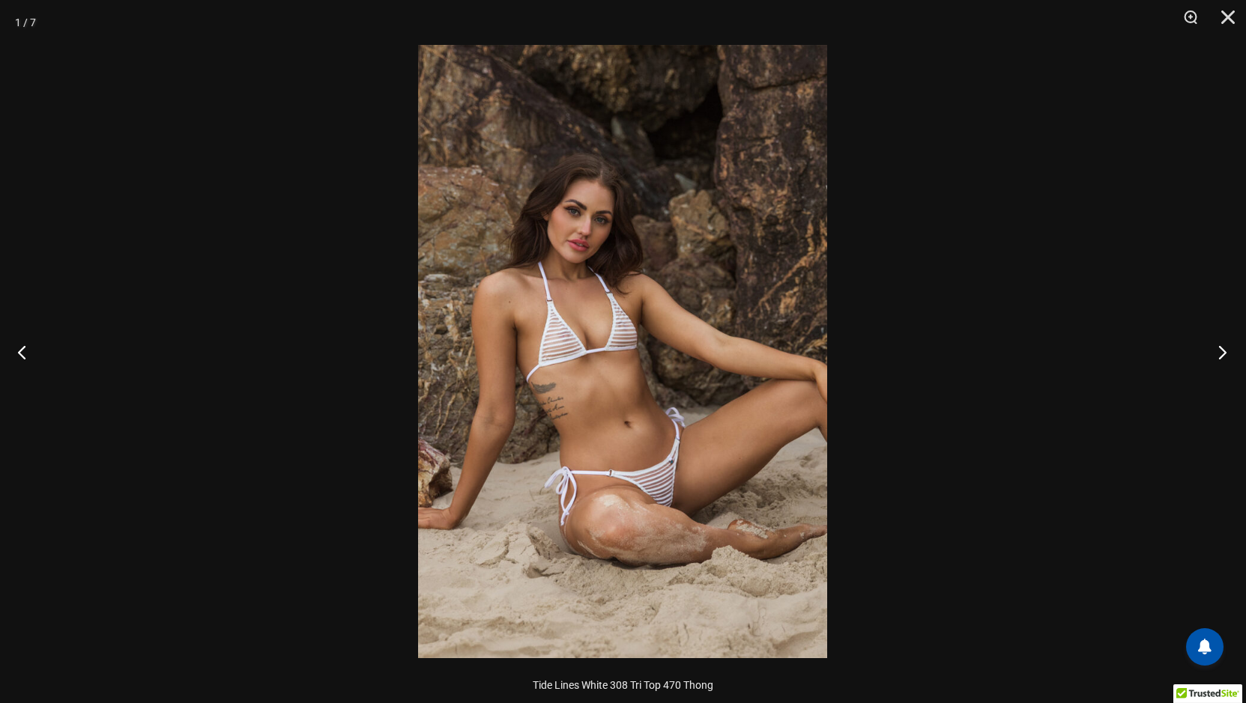
click at [1219, 349] on button "Next" at bounding box center [1218, 352] width 56 height 75
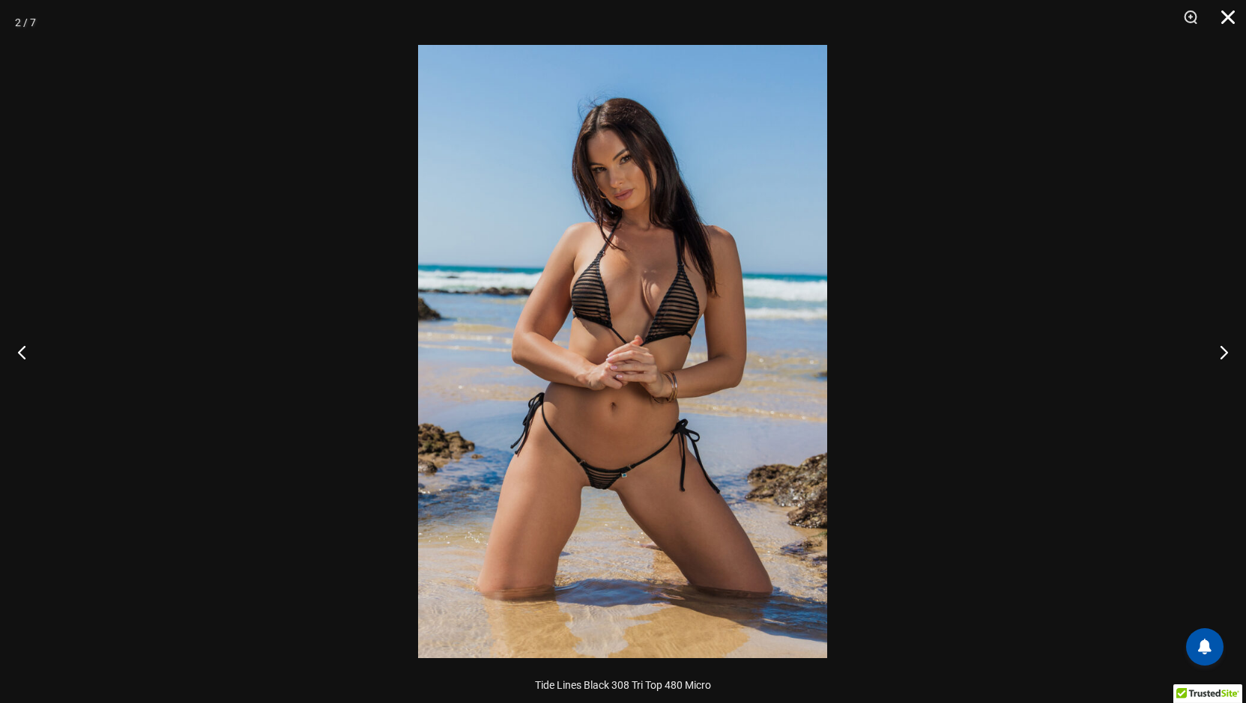
click at [1229, 19] on button "Close" at bounding box center [1222, 22] width 37 height 45
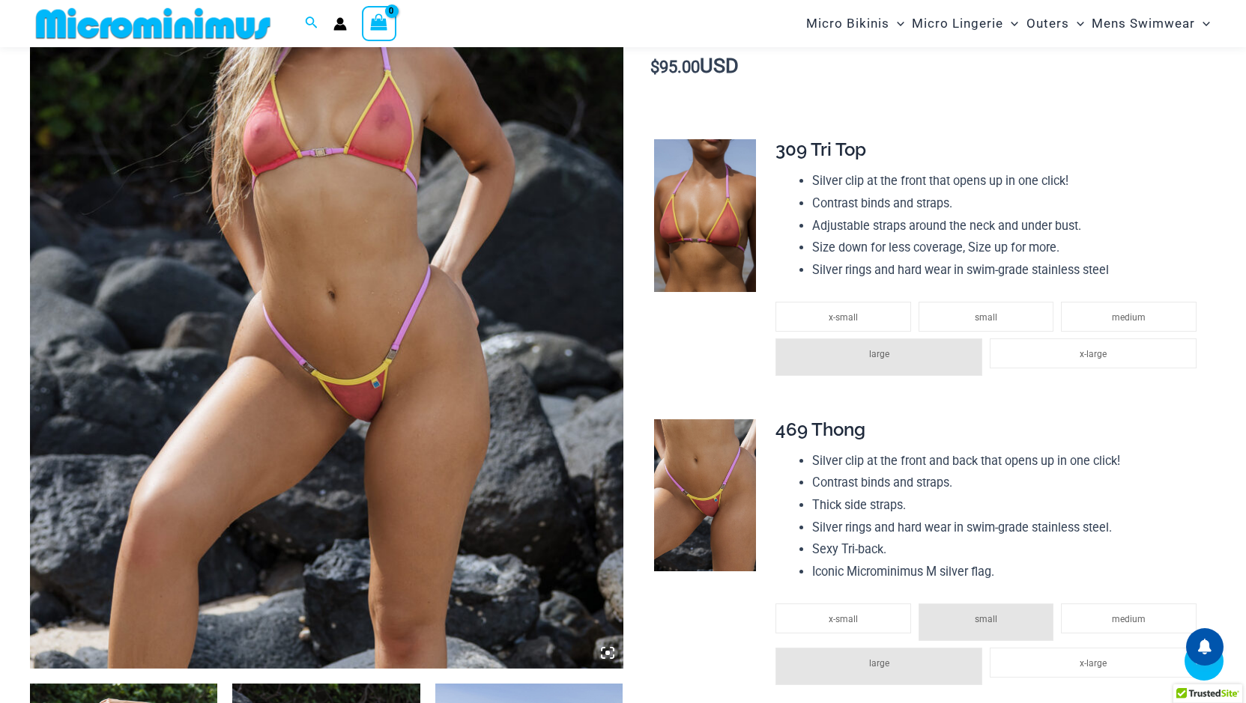
scroll to position [361, 0]
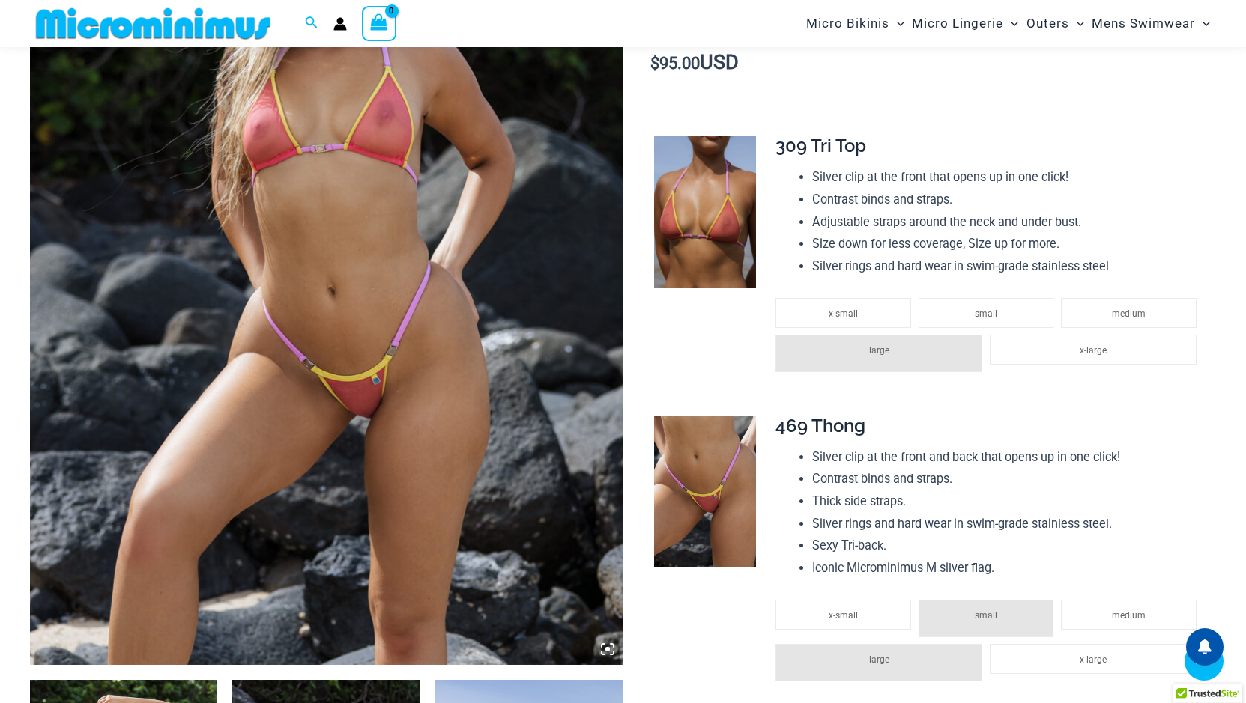
click at [607, 652] on icon at bounding box center [607, 649] width 13 height 13
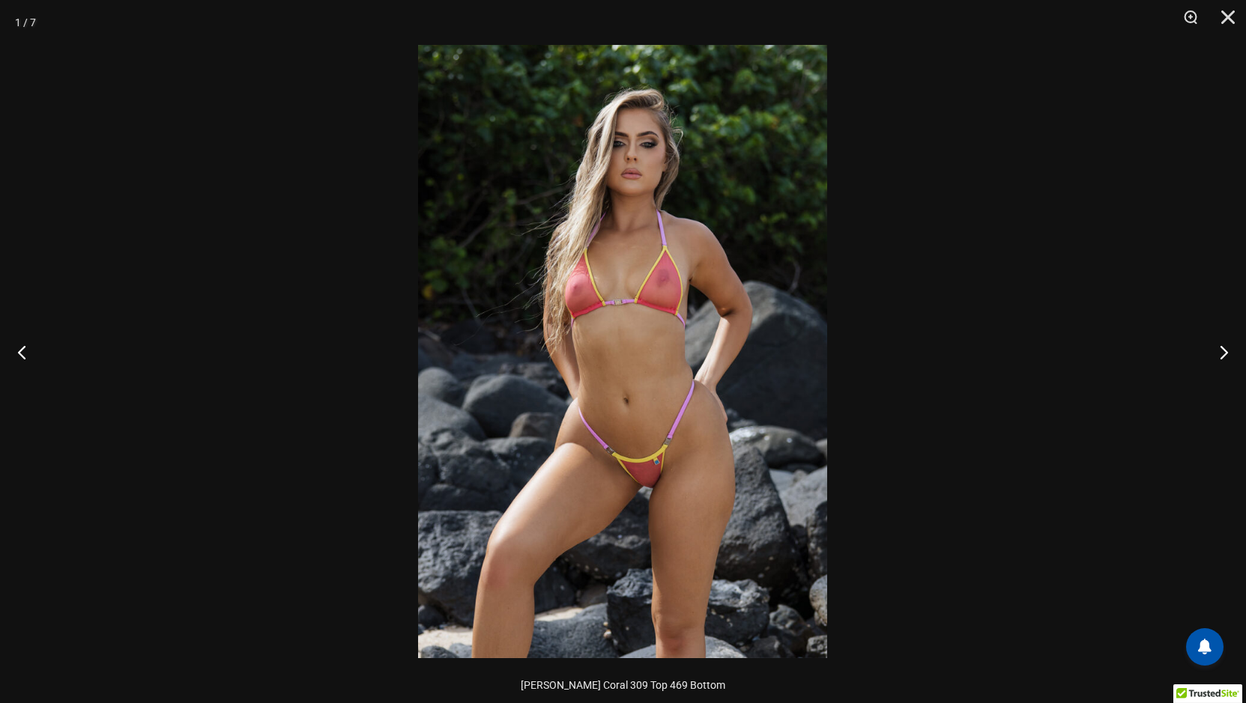
click at [646, 434] on img at bounding box center [622, 352] width 409 height 614
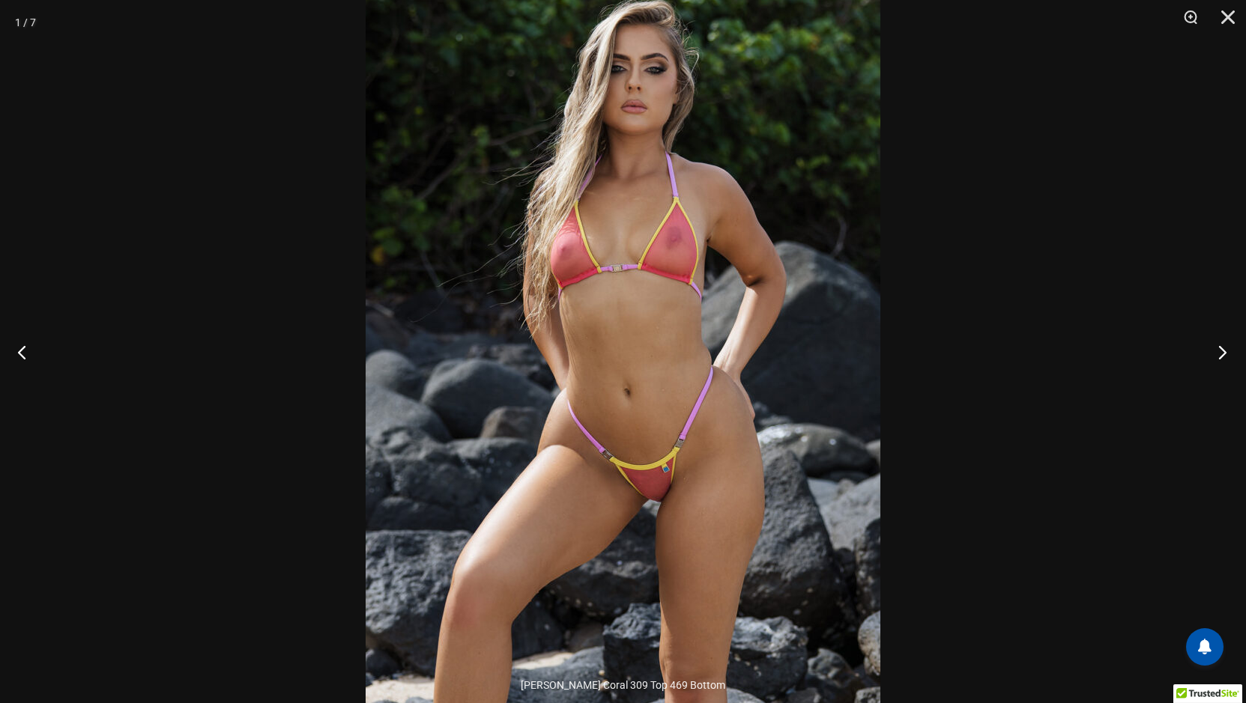
click at [1221, 349] on button "Next" at bounding box center [1218, 352] width 56 height 75
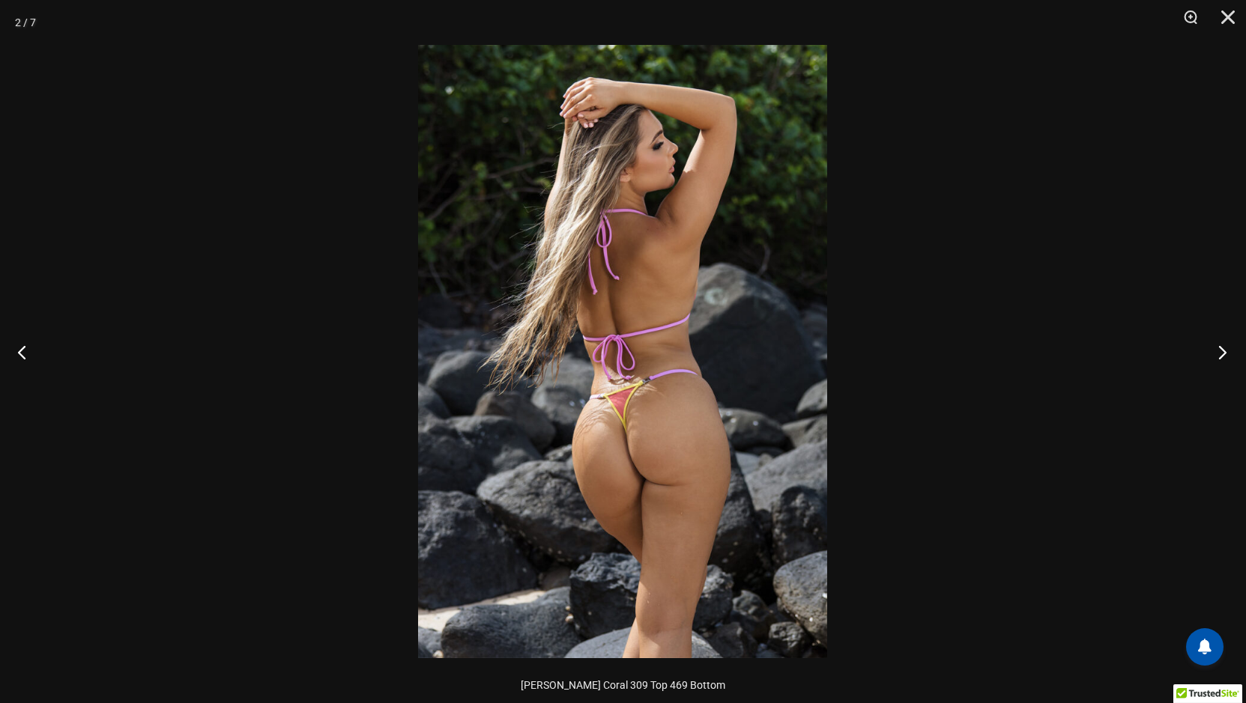
click at [1221, 349] on button "Next" at bounding box center [1218, 352] width 56 height 75
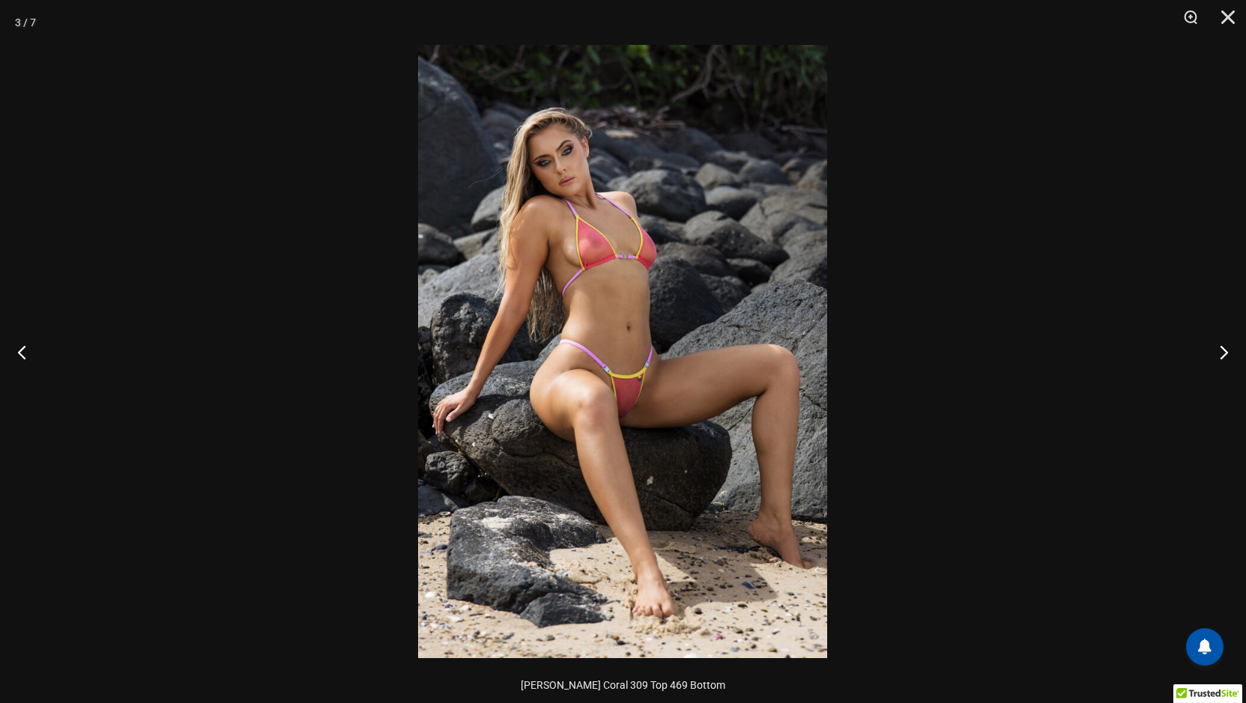
click at [689, 336] on img at bounding box center [622, 352] width 409 height 614
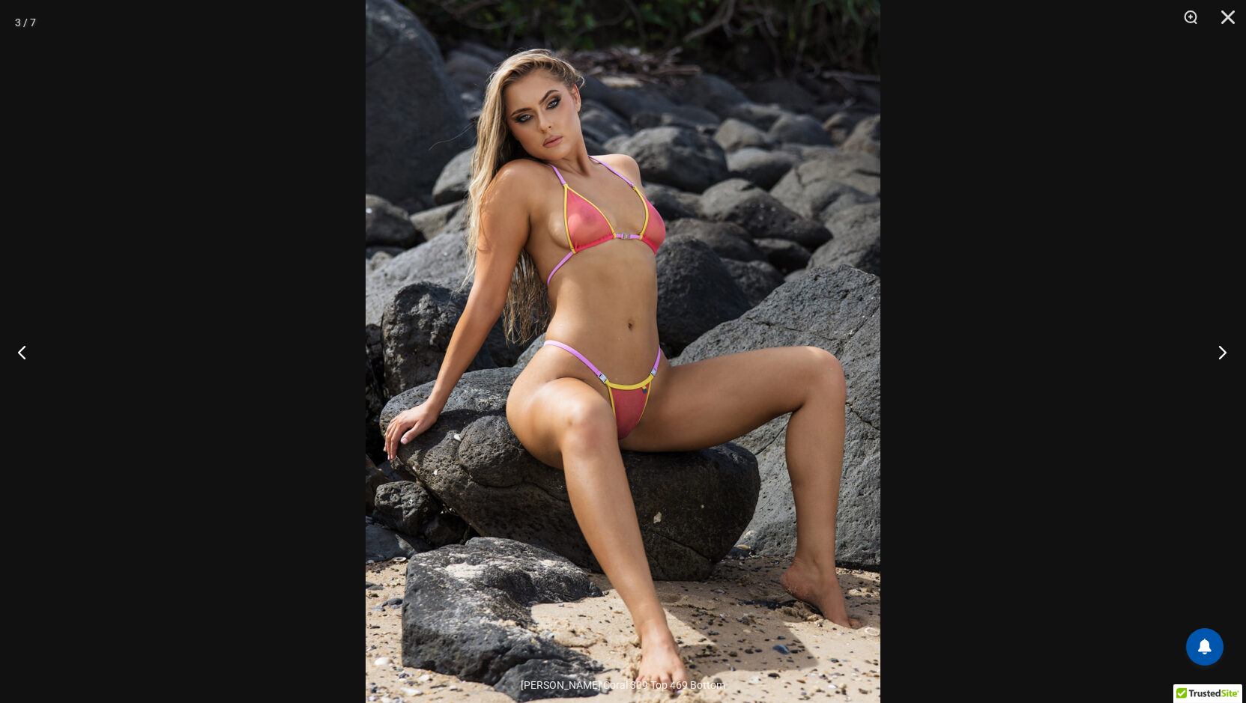
click at [1219, 351] on button "Next" at bounding box center [1218, 352] width 56 height 75
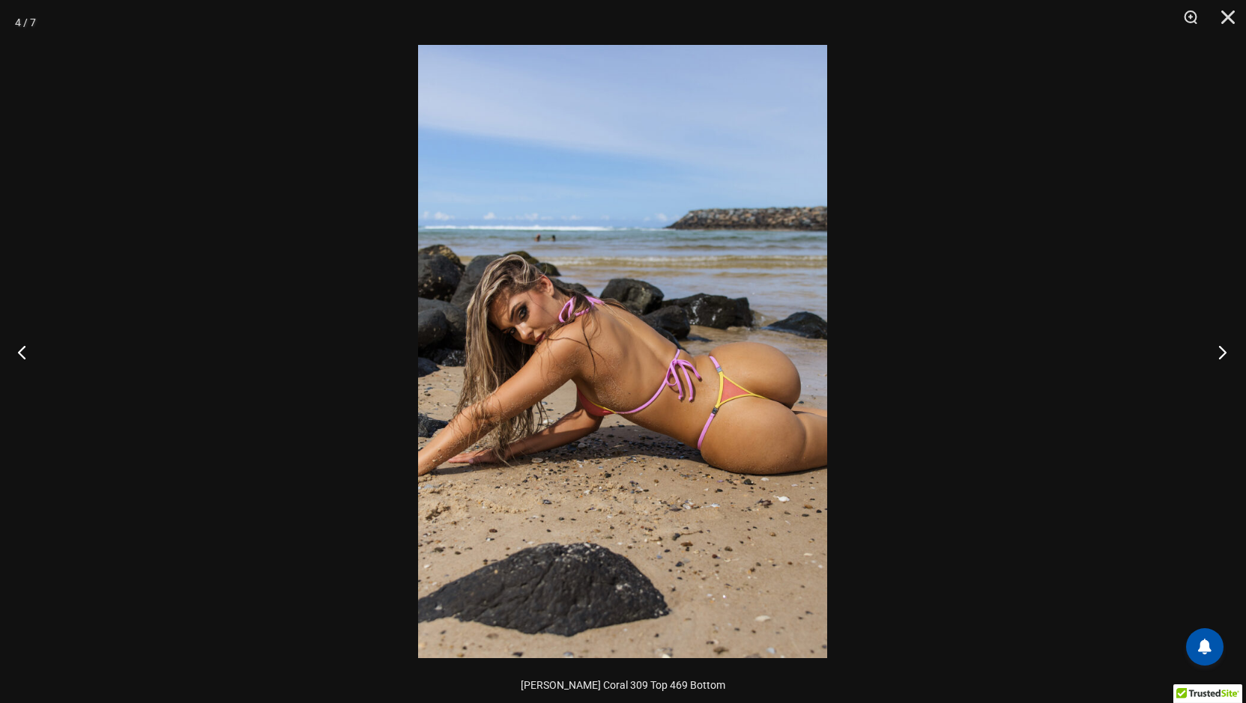
click at [1220, 351] on button "Next" at bounding box center [1218, 352] width 56 height 75
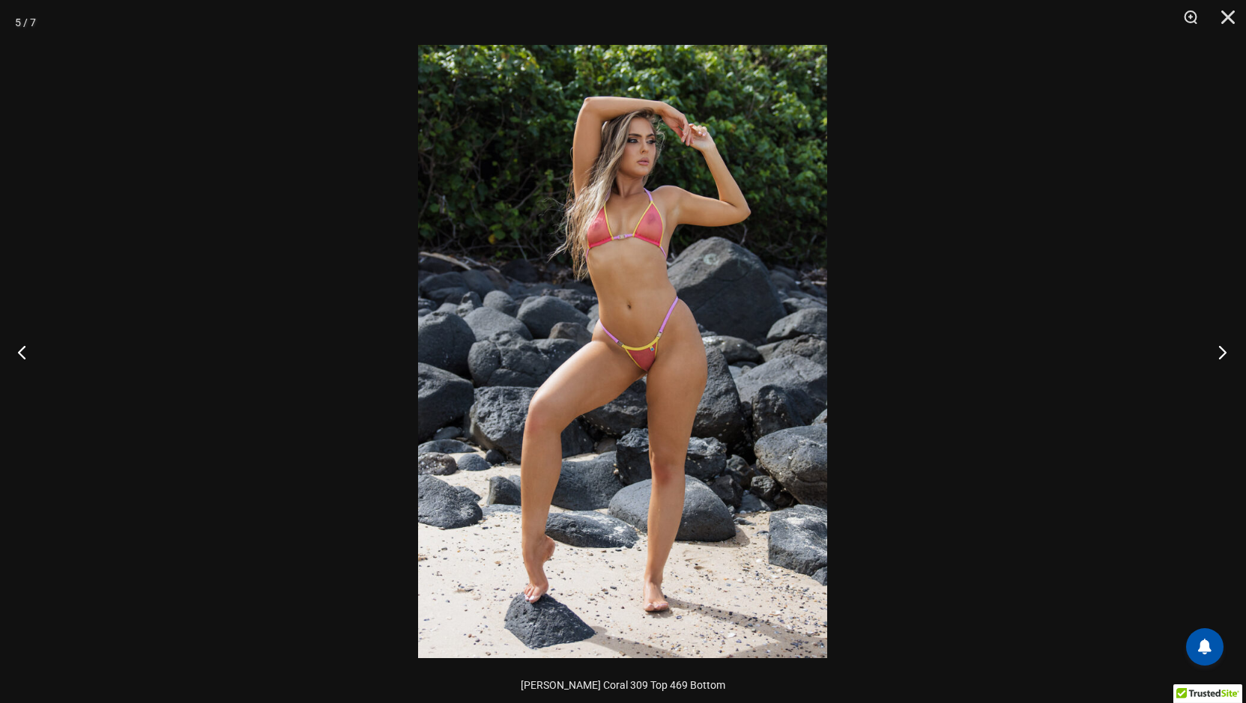
click at [1220, 351] on button "Next" at bounding box center [1218, 352] width 56 height 75
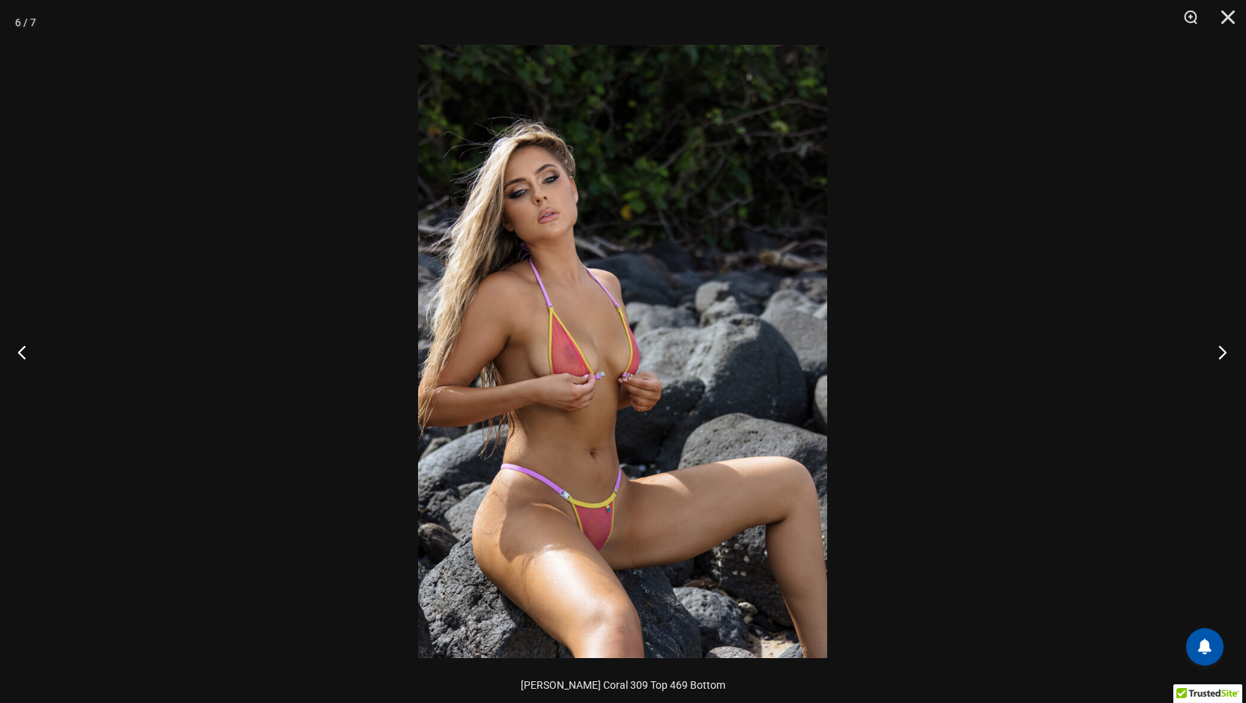
click at [1220, 351] on button "Next" at bounding box center [1218, 352] width 56 height 75
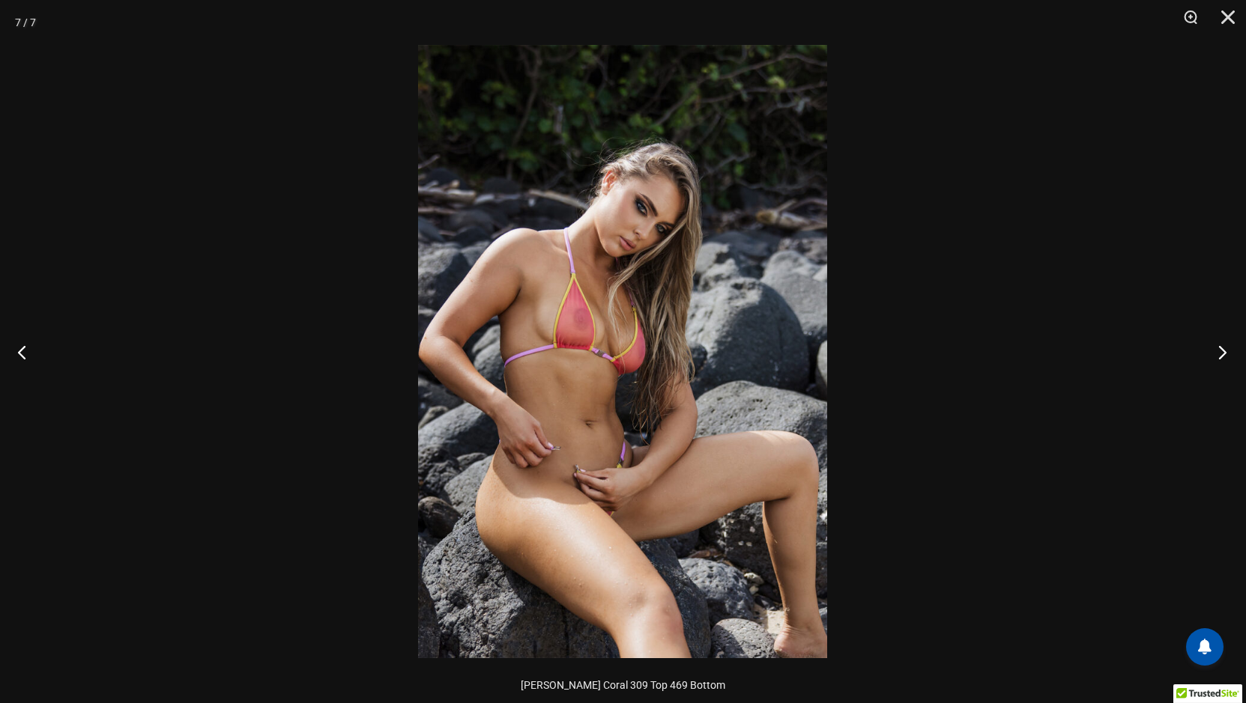
click at [1220, 351] on button "Next" at bounding box center [1218, 352] width 56 height 75
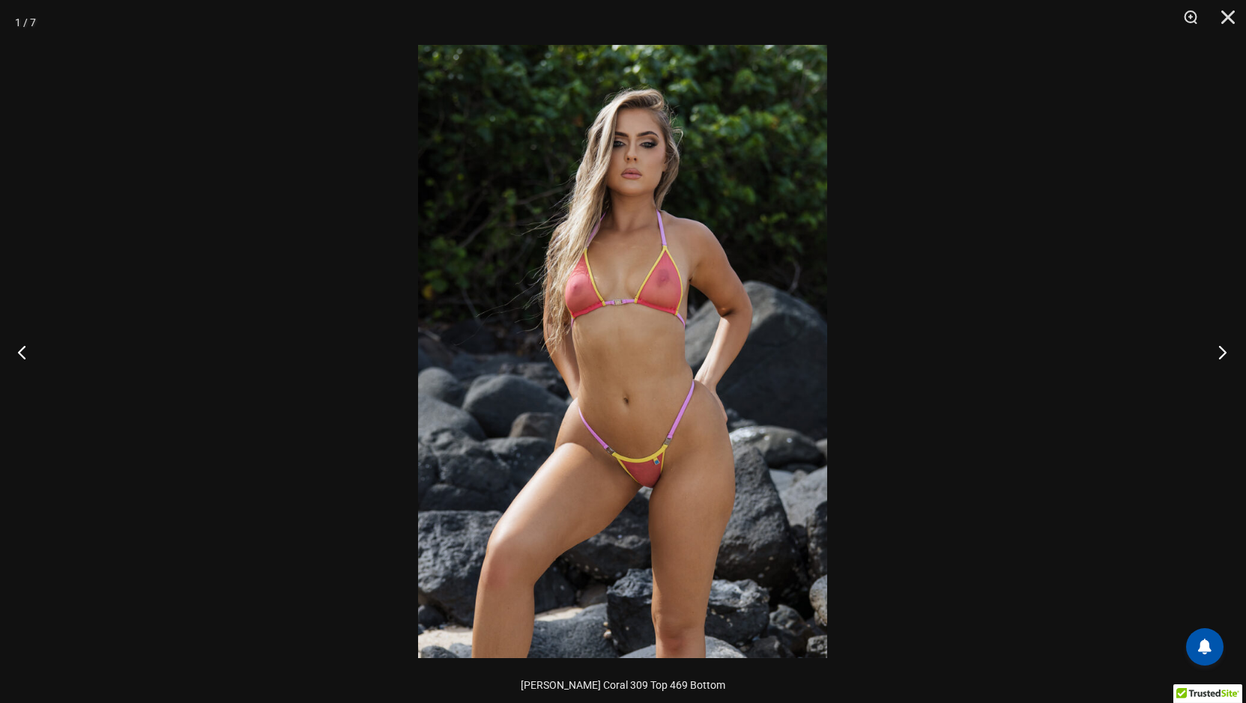
click at [1220, 351] on button "Next" at bounding box center [1218, 352] width 56 height 75
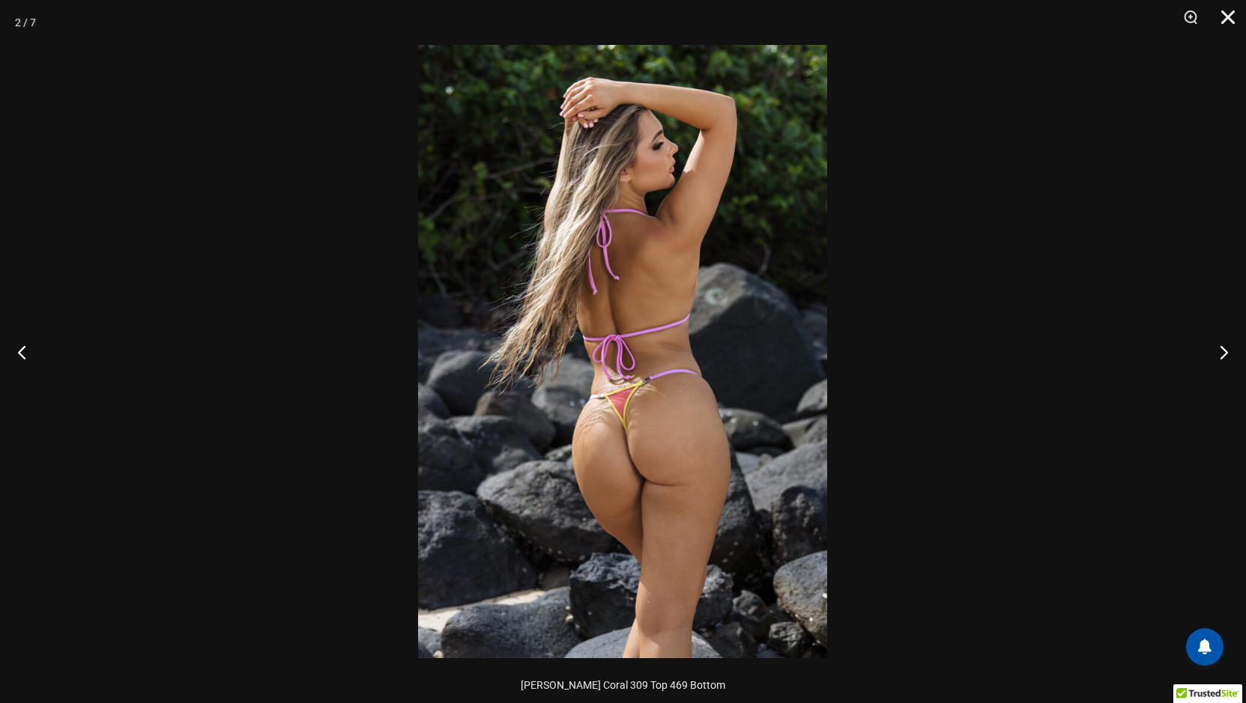
click at [1229, 16] on button "Close" at bounding box center [1222, 22] width 37 height 45
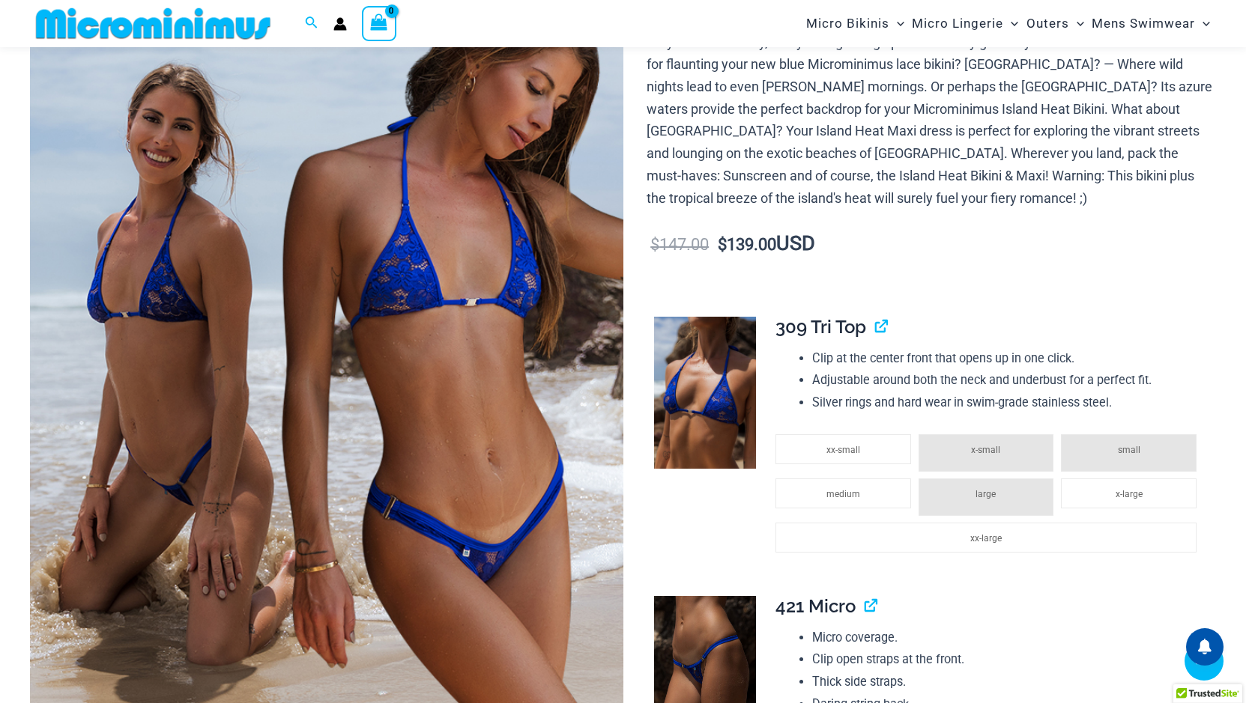
scroll to position [436, 0]
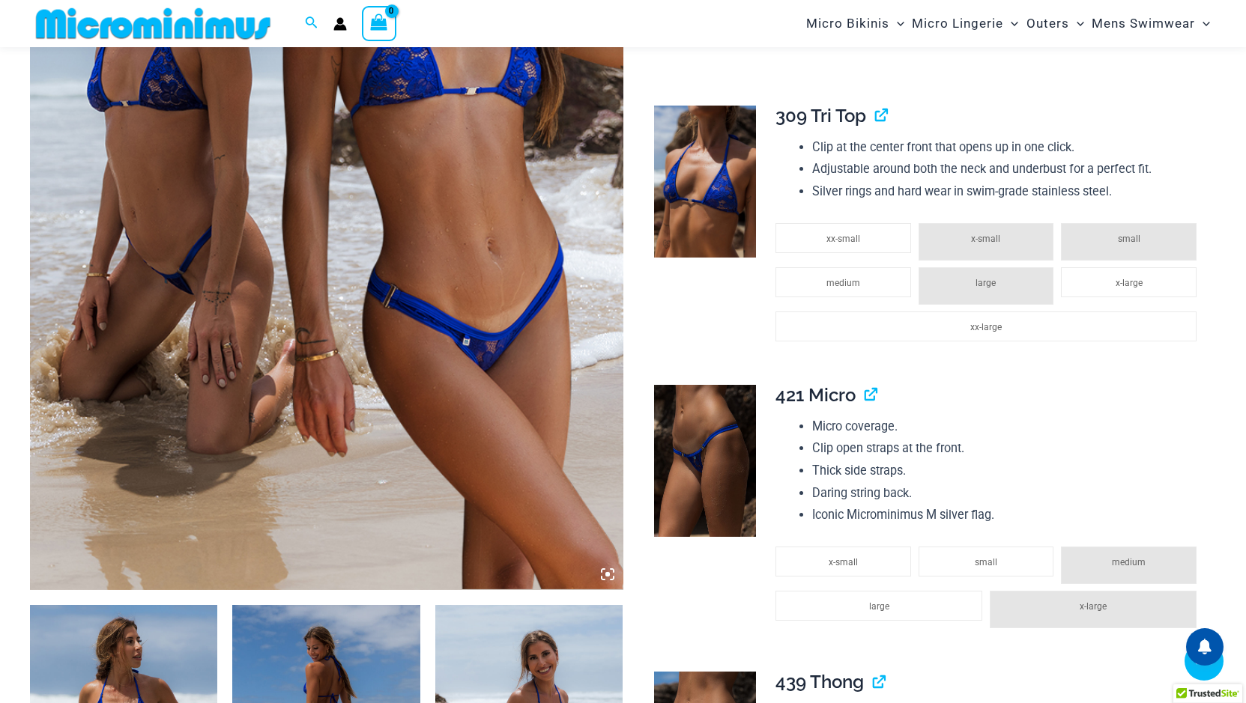
click at [605, 572] on icon at bounding box center [607, 574] width 13 height 13
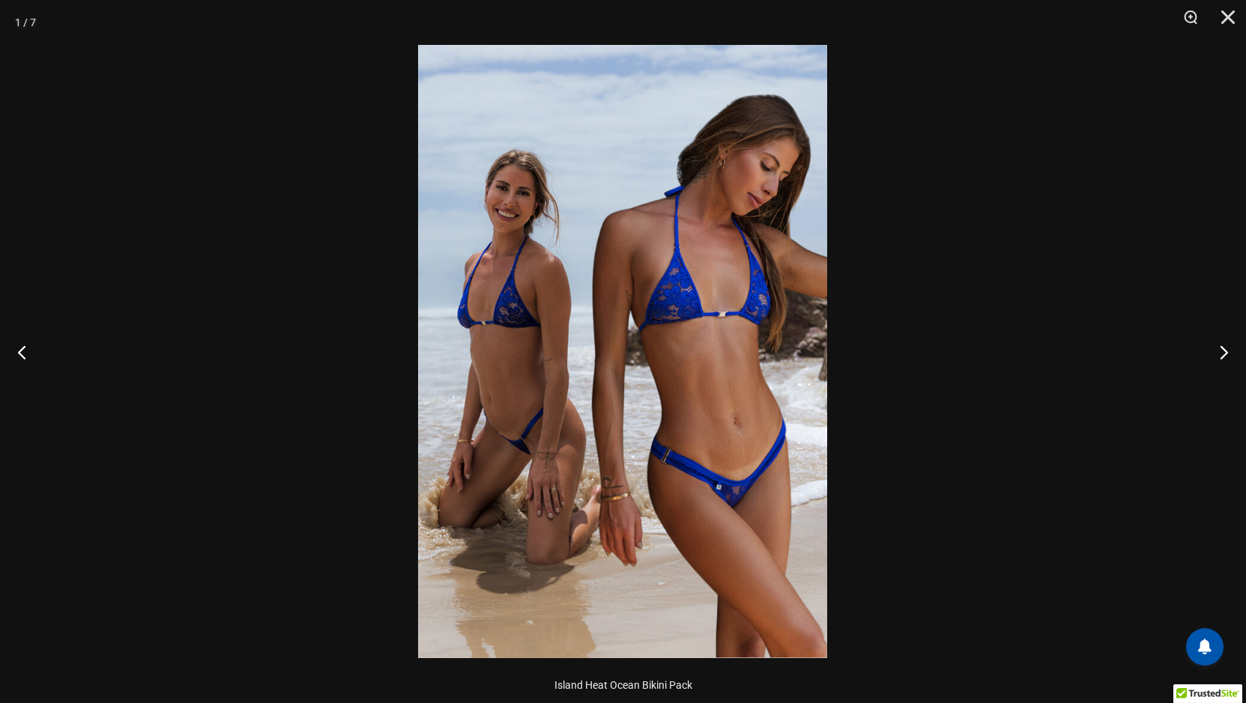
click at [641, 491] on img at bounding box center [622, 352] width 409 height 614
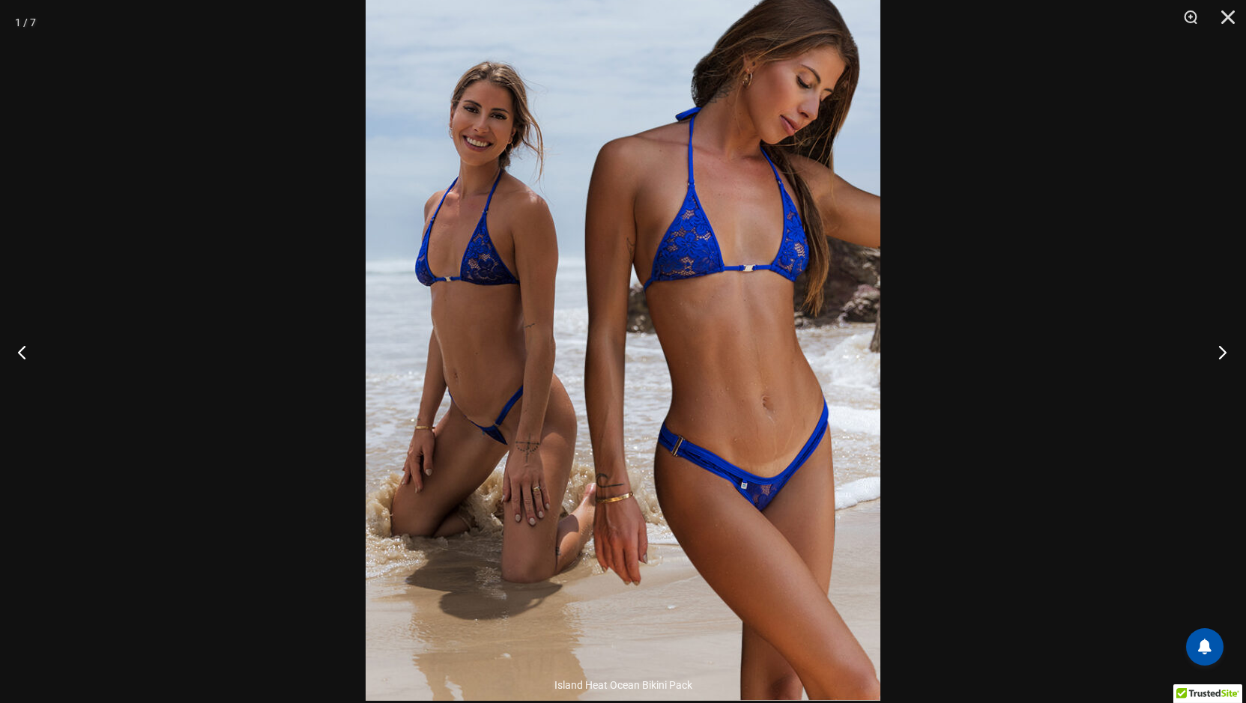
click at [1220, 349] on button "Next" at bounding box center [1218, 352] width 56 height 75
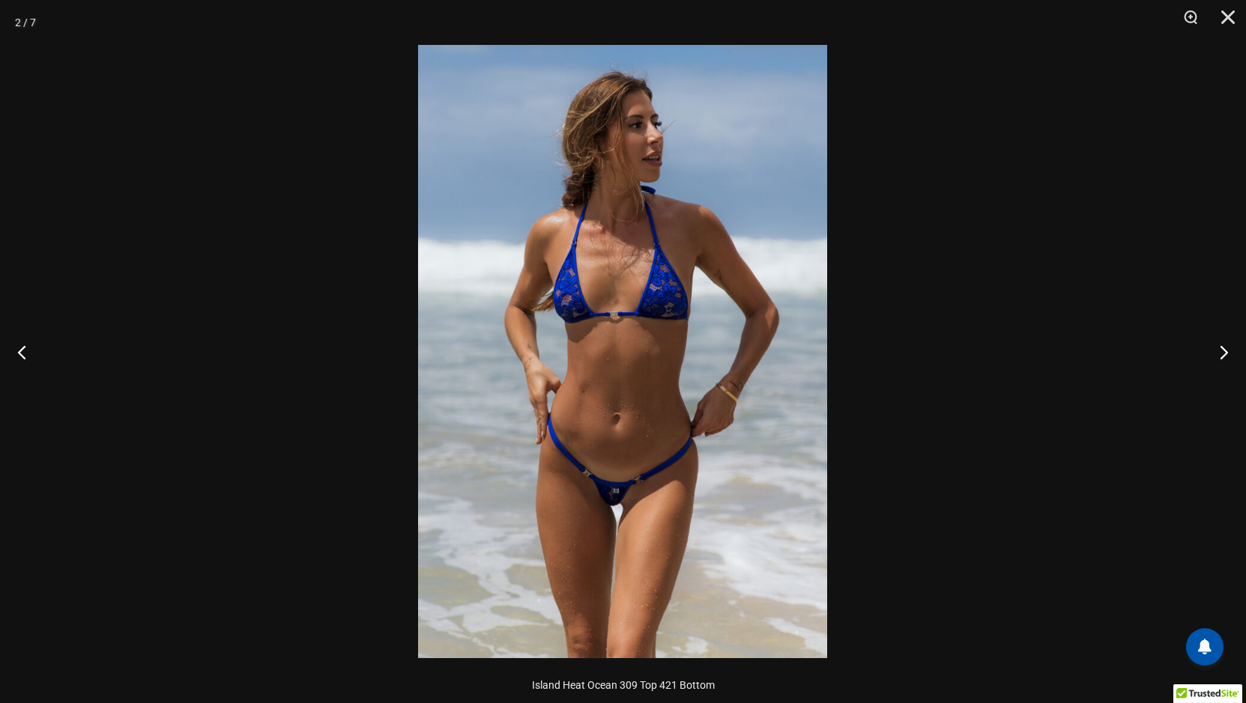
click at [732, 361] on img at bounding box center [622, 352] width 409 height 614
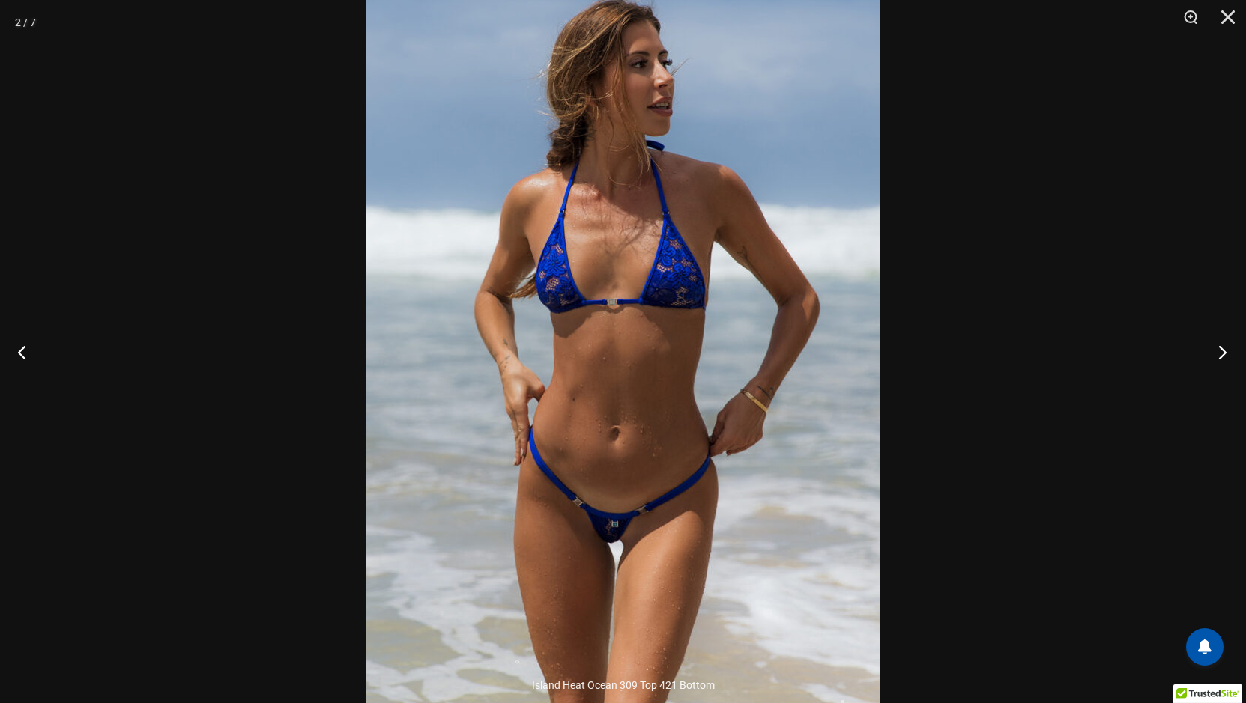
click at [1225, 354] on button "Next" at bounding box center [1218, 352] width 56 height 75
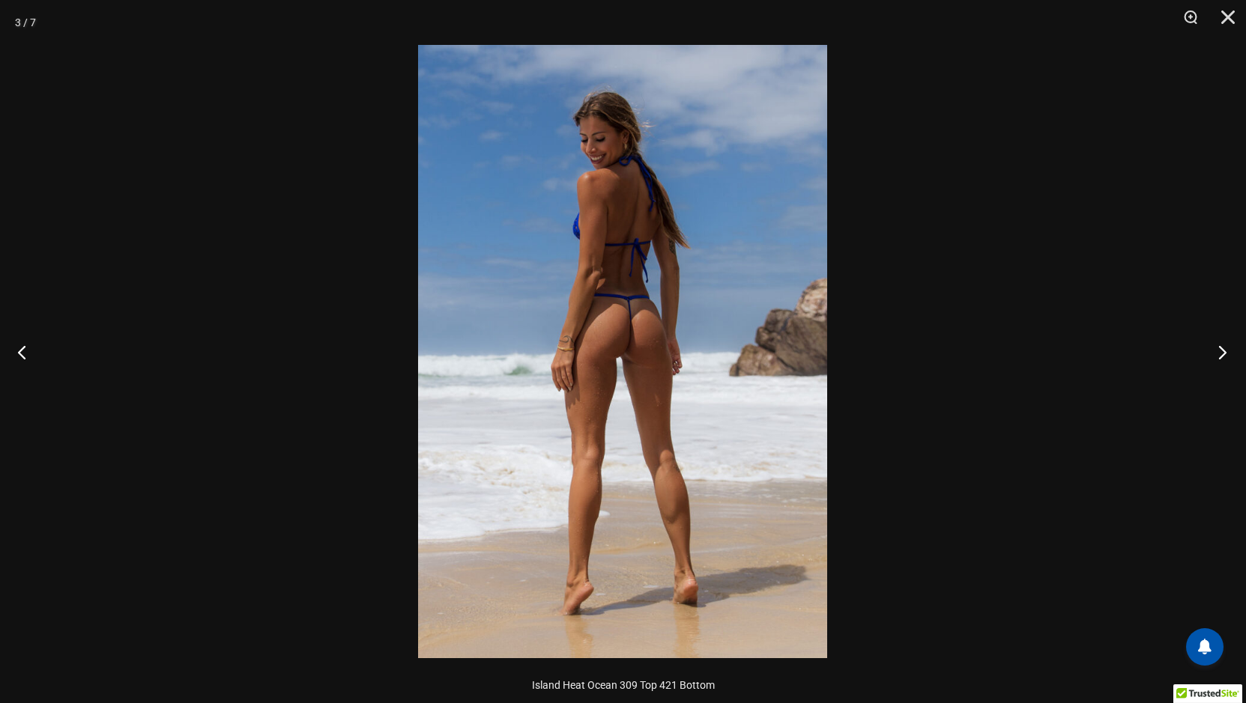
click at [1225, 354] on button "Next" at bounding box center [1218, 352] width 56 height 75
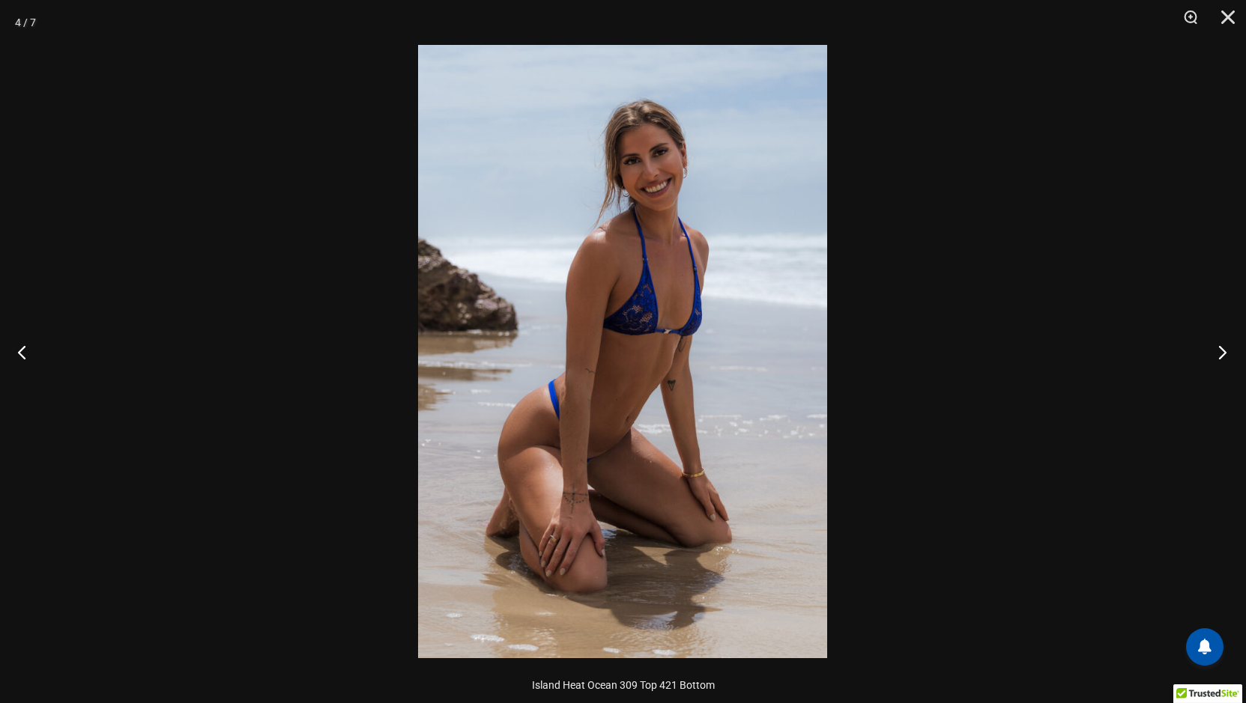
click at [1225, 354] on button "Next" at bounding box center [1218, 352] width 56 height 75
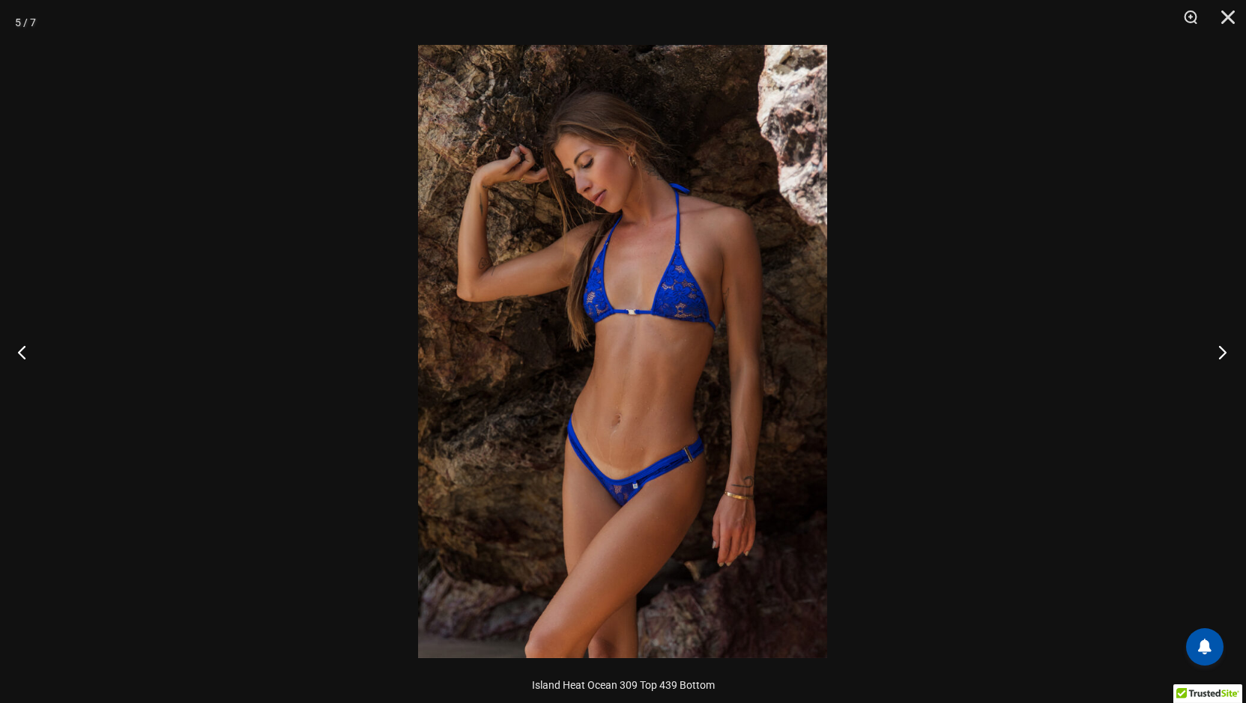
click at [1225, 354] on button "Next" at bounding box center [1218, 352] width 56 height 75
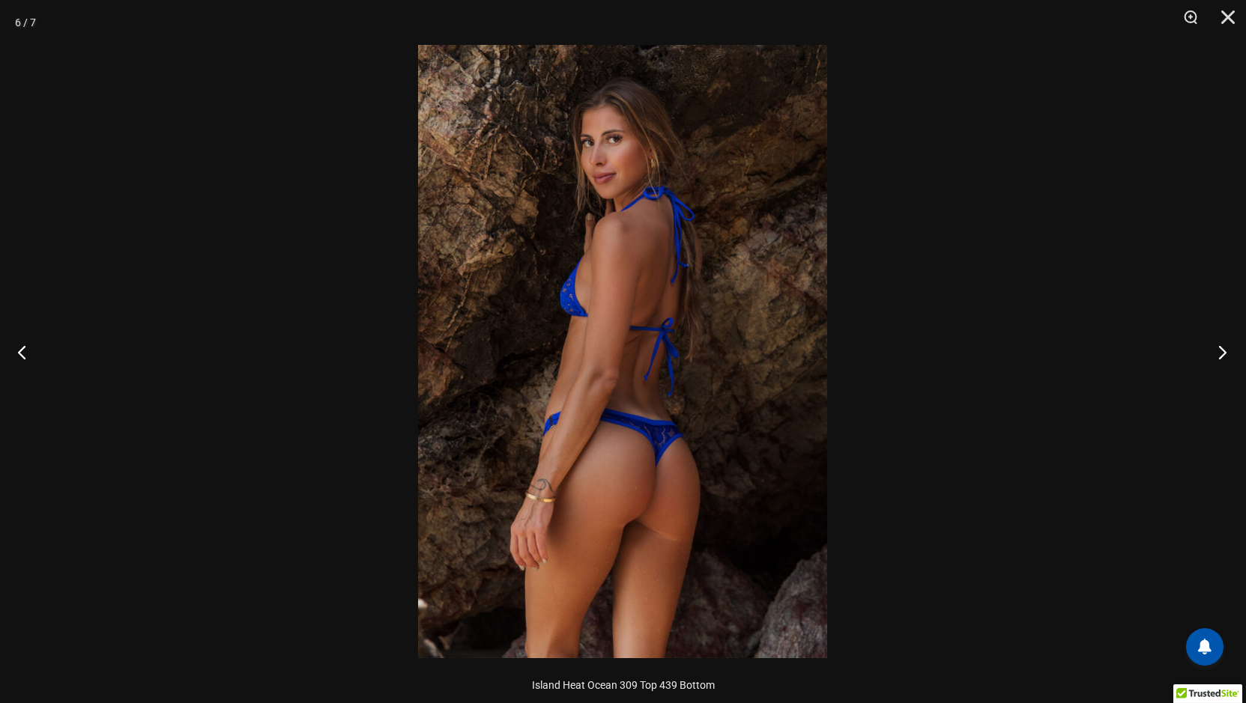
click at [1225, 354] on button "Next" at bounding box center [1218, 352] width 56 height 75
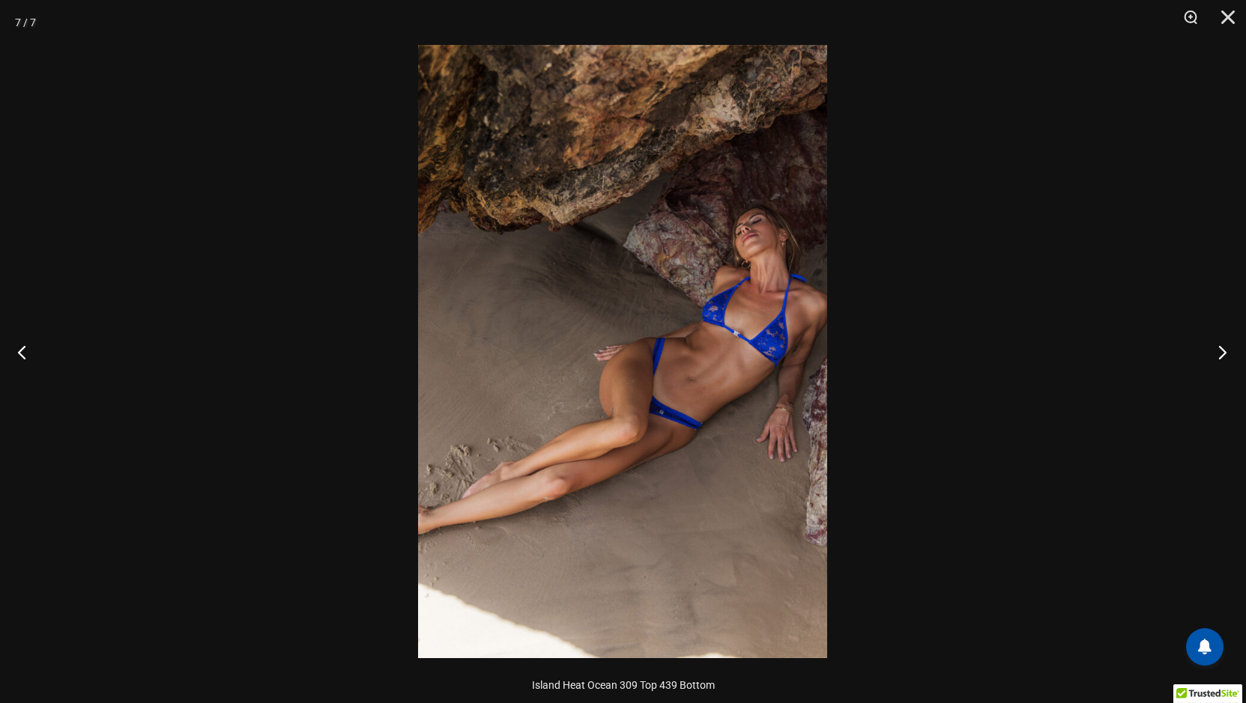
click at [1225, 354] on button "Next" at bounding box center [1218, 352] width 56 height 75
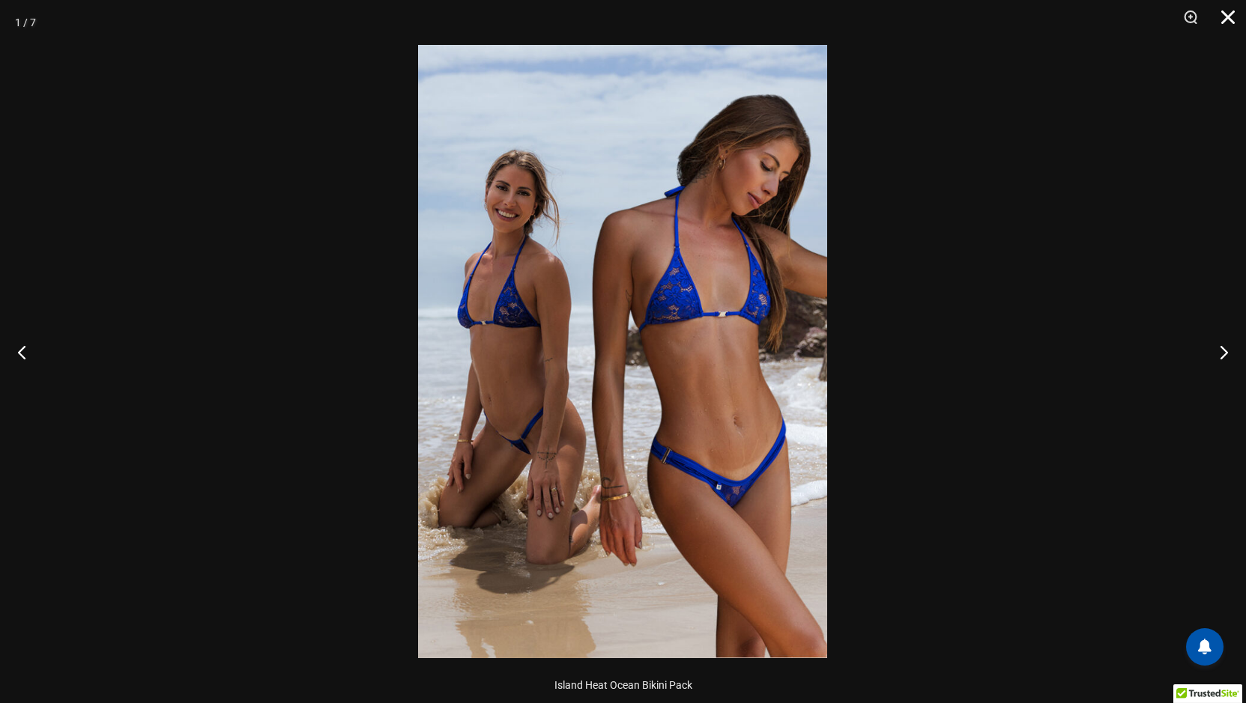
click at [1228, 17] on button "Close" at bounding box center [1222, 22] width 37 height 45
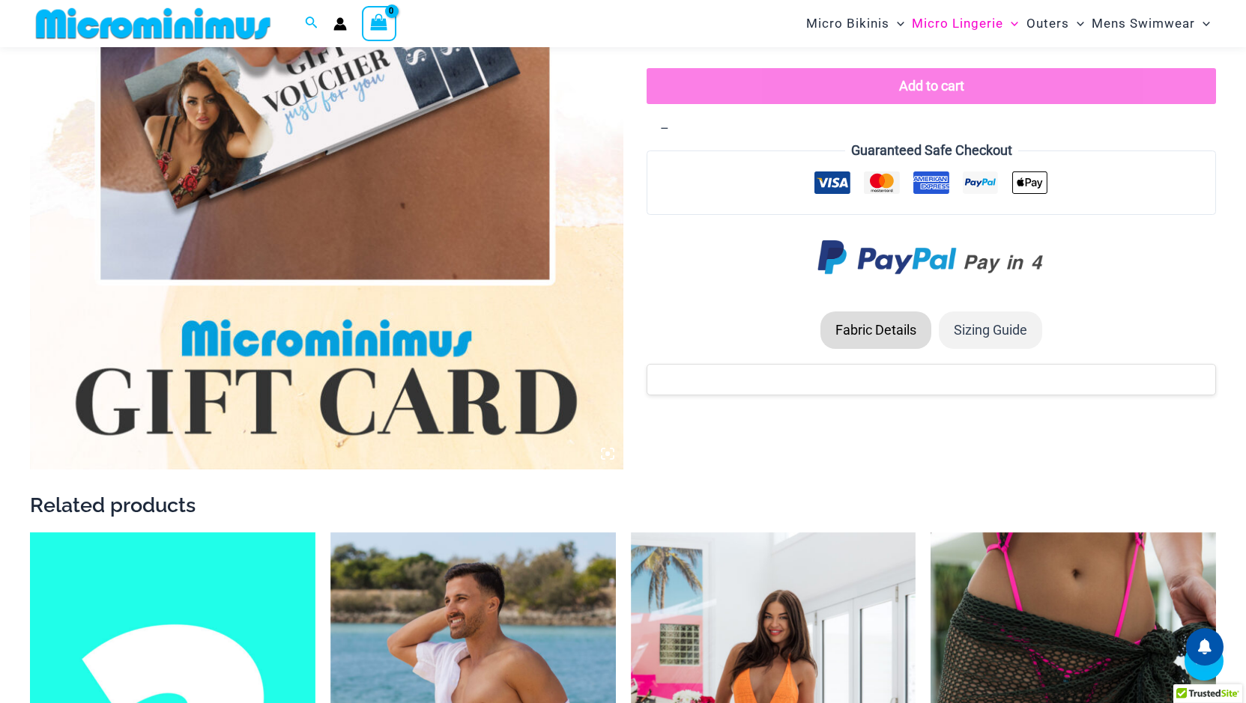
scroll to position [1784, 0]
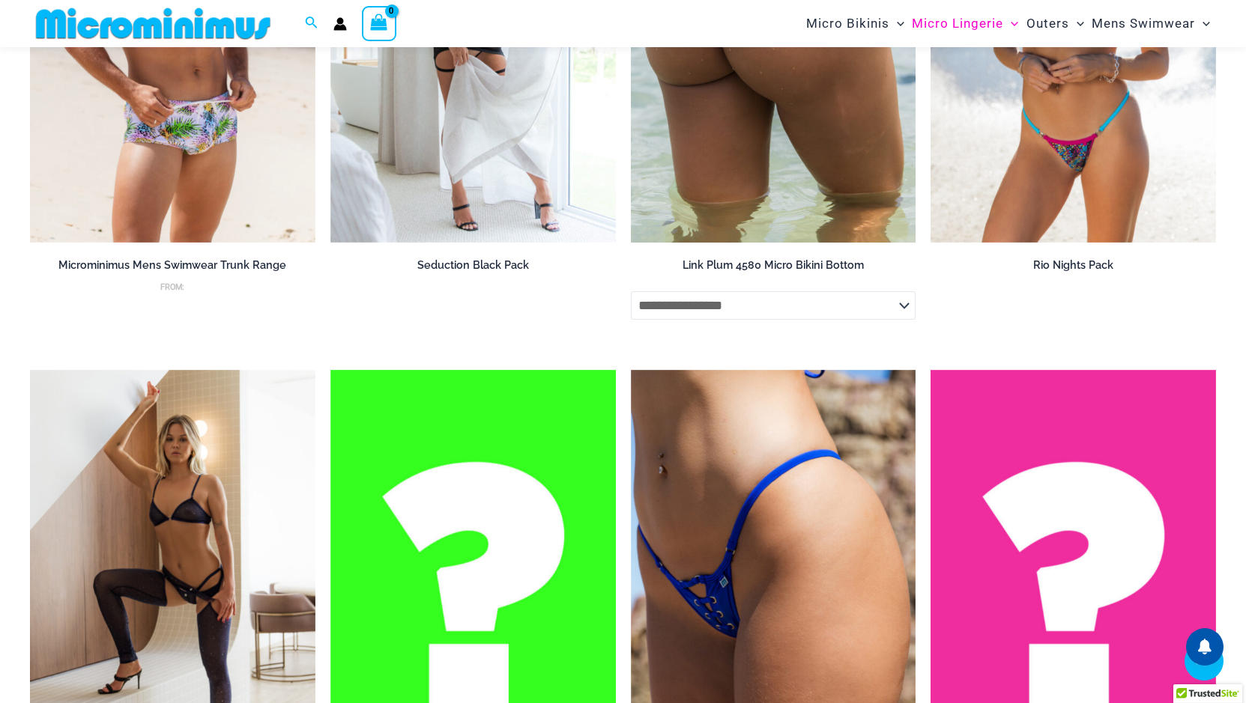
click at [798, 267] on h2 "Link Plum 4580 Micro Bikini Bottom" at bounding box center [773, 265] width 285 height 14
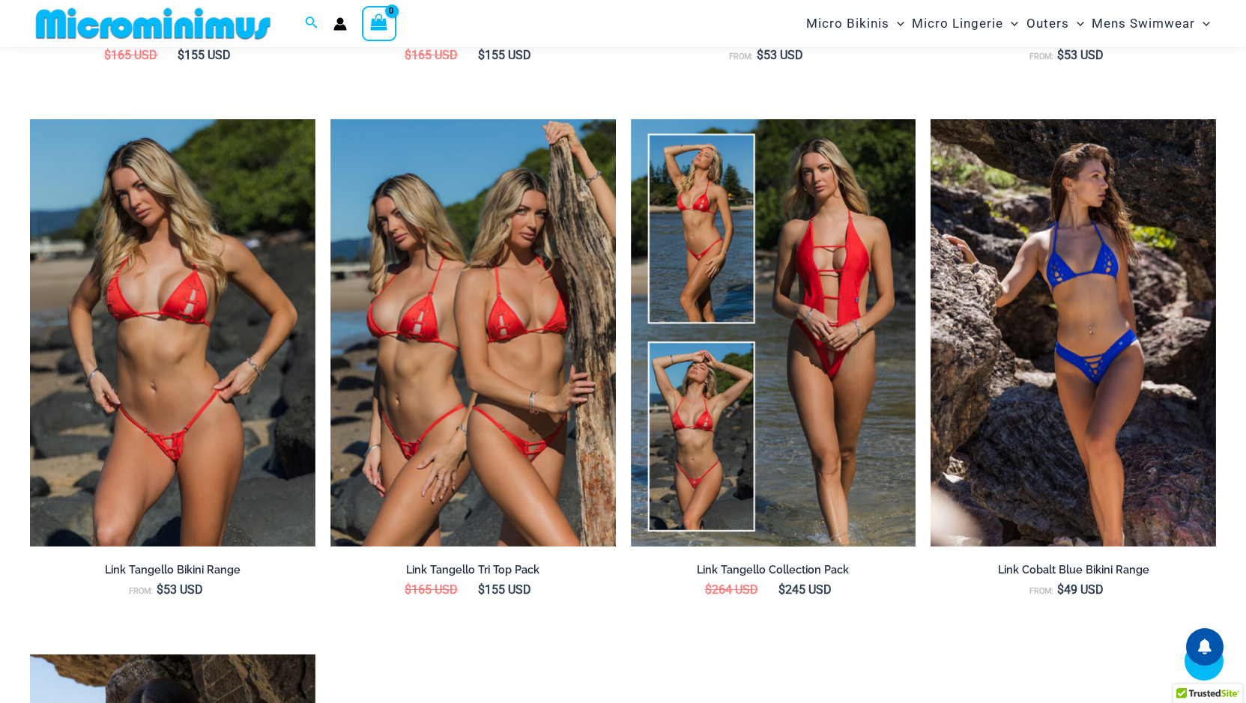
scroll to position [2097, 0]
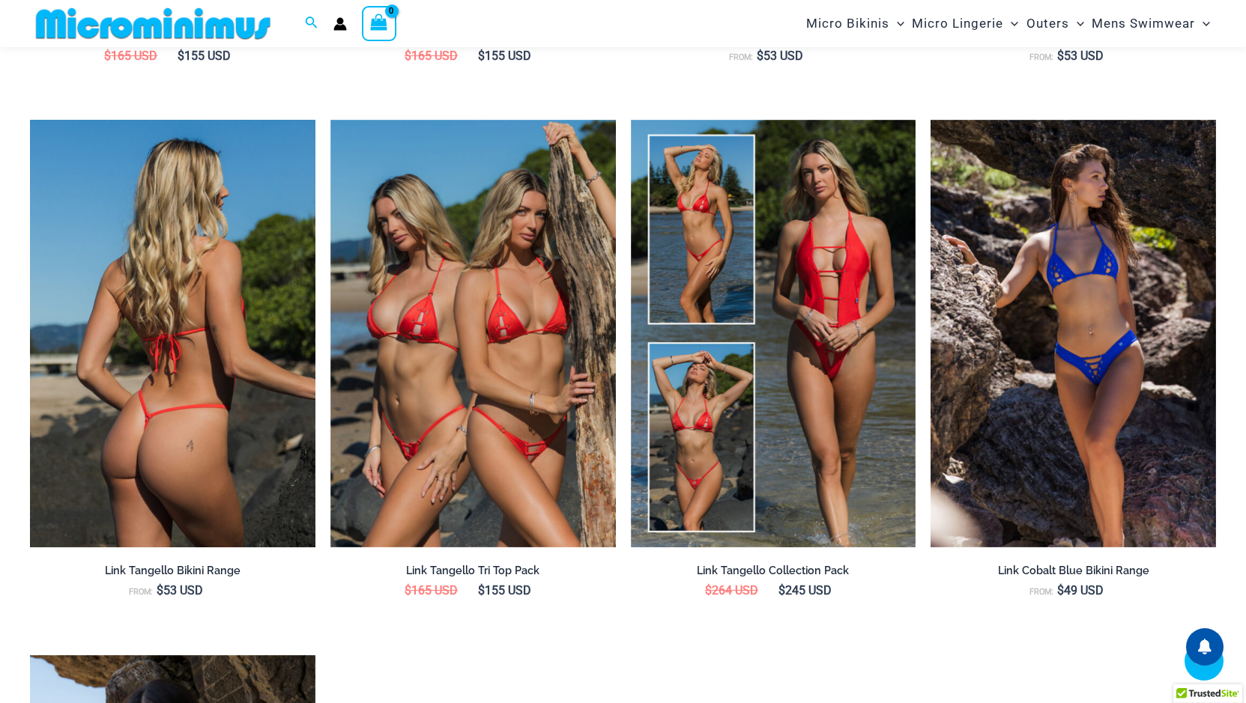
click at [210, 312] on img at bounding box center [172, 334] width 285 height 428
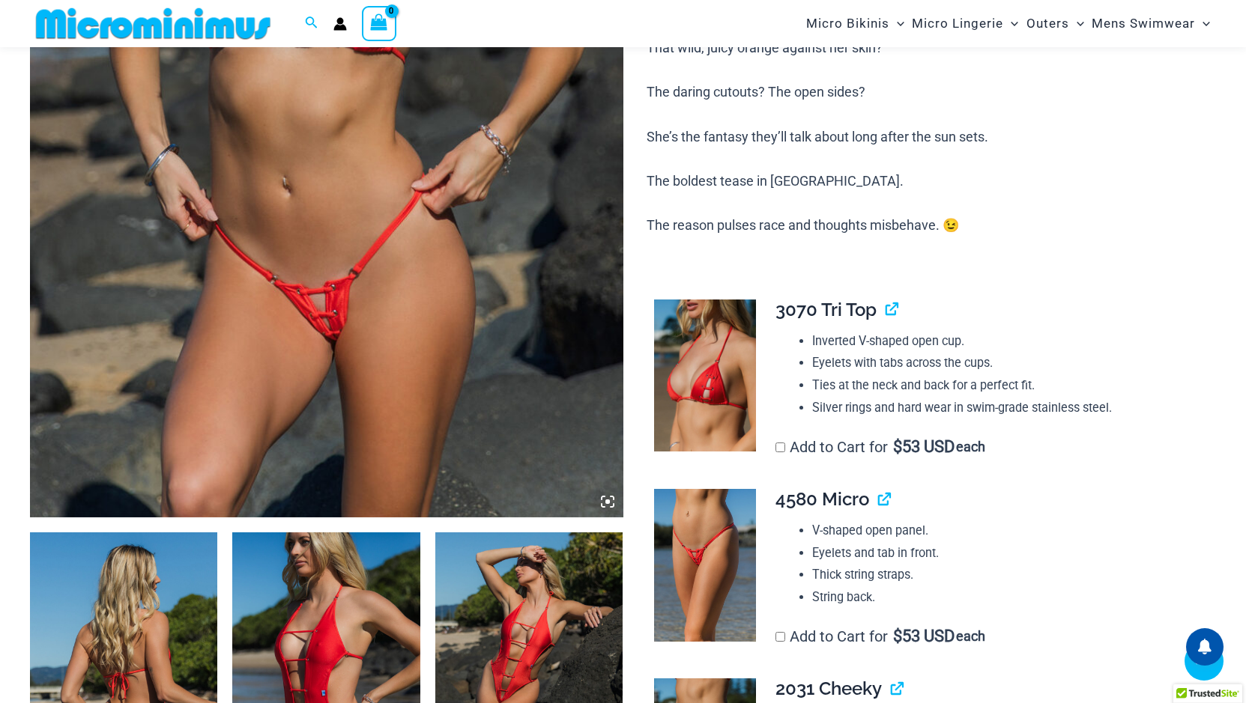
scroll to position [599, 0]
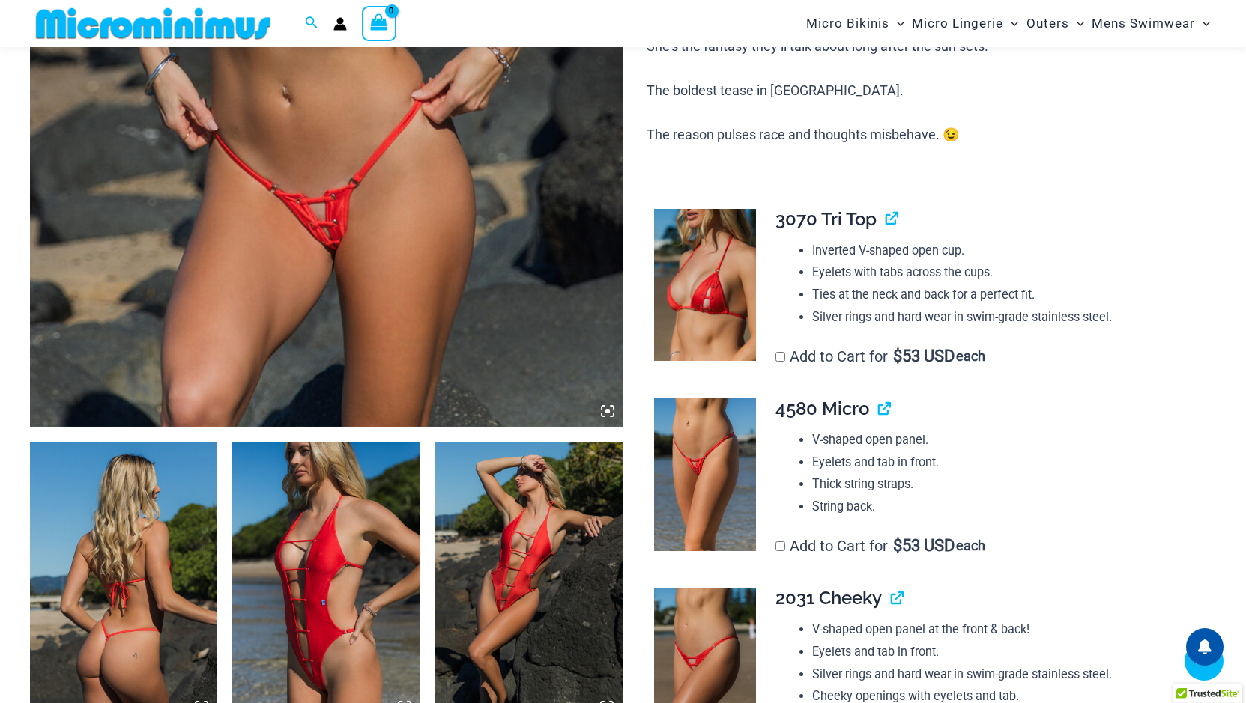
click at [611, 411] on icon at bounding box center [607, 411] width 13 height 13
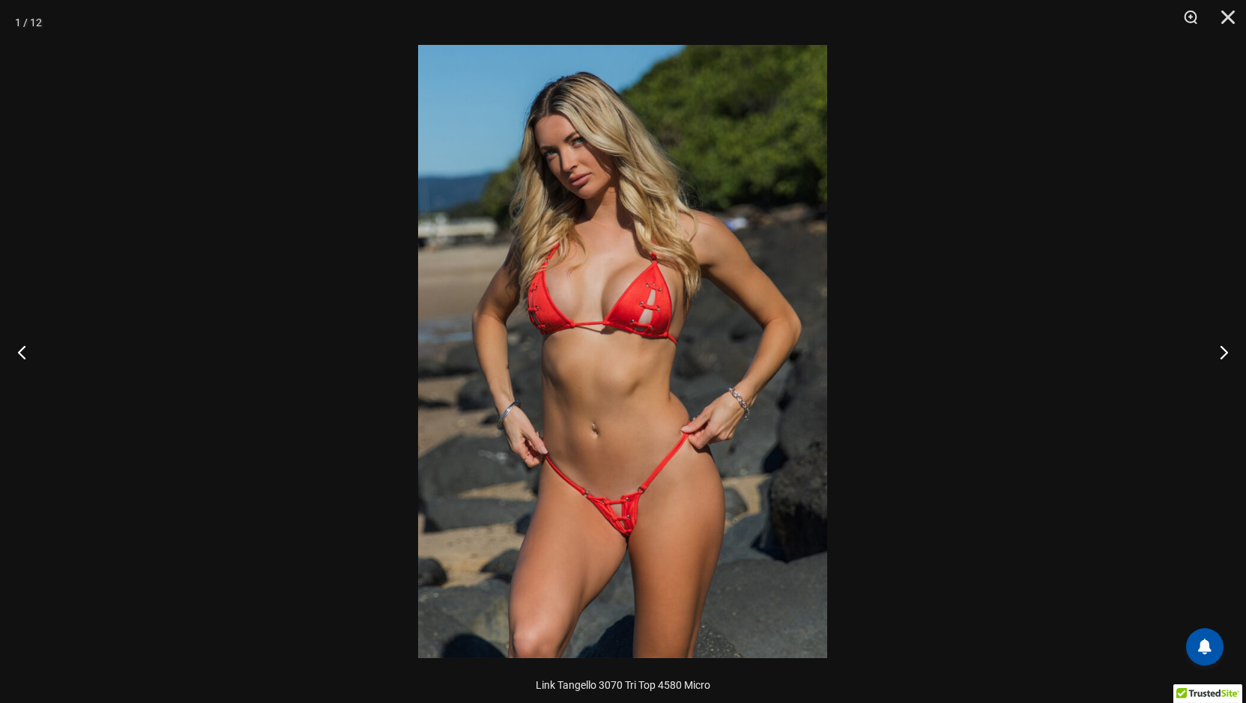
click at [645, 404] on img at bounding box center [622, 352] width 409 height 614
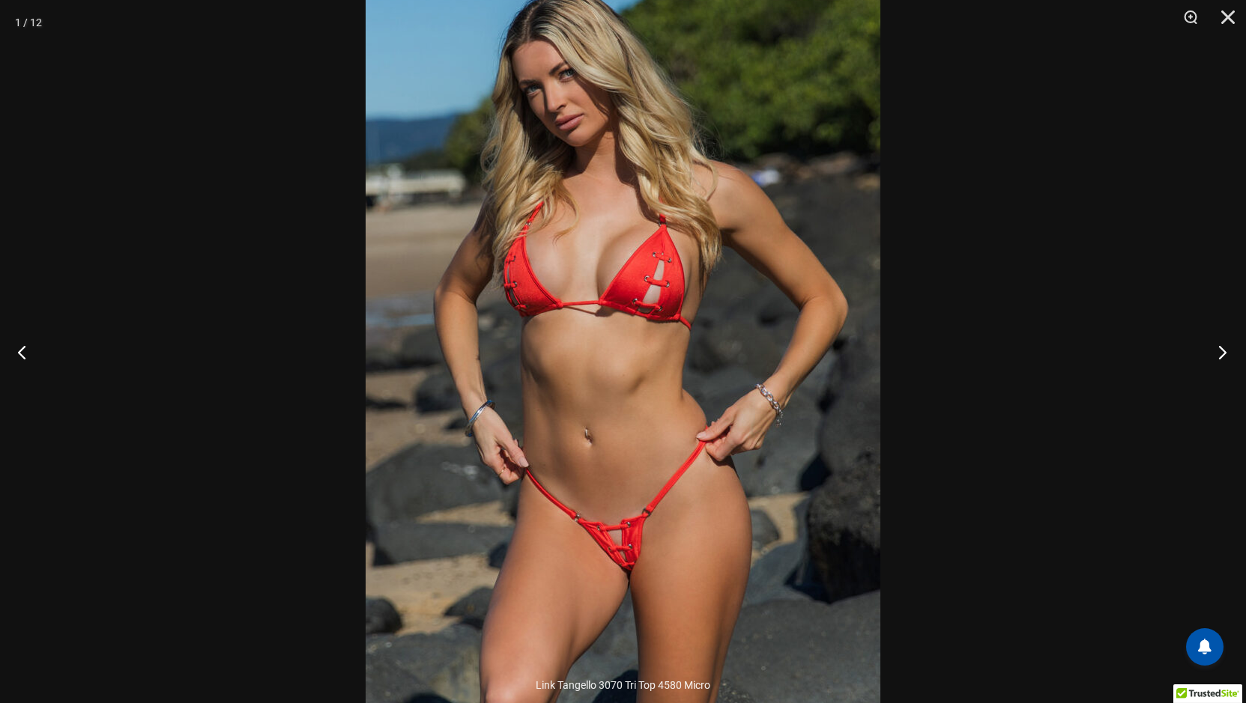
click at [1220, 353] on button "Next" at bounding box center [1218, 352] width 56 height 75
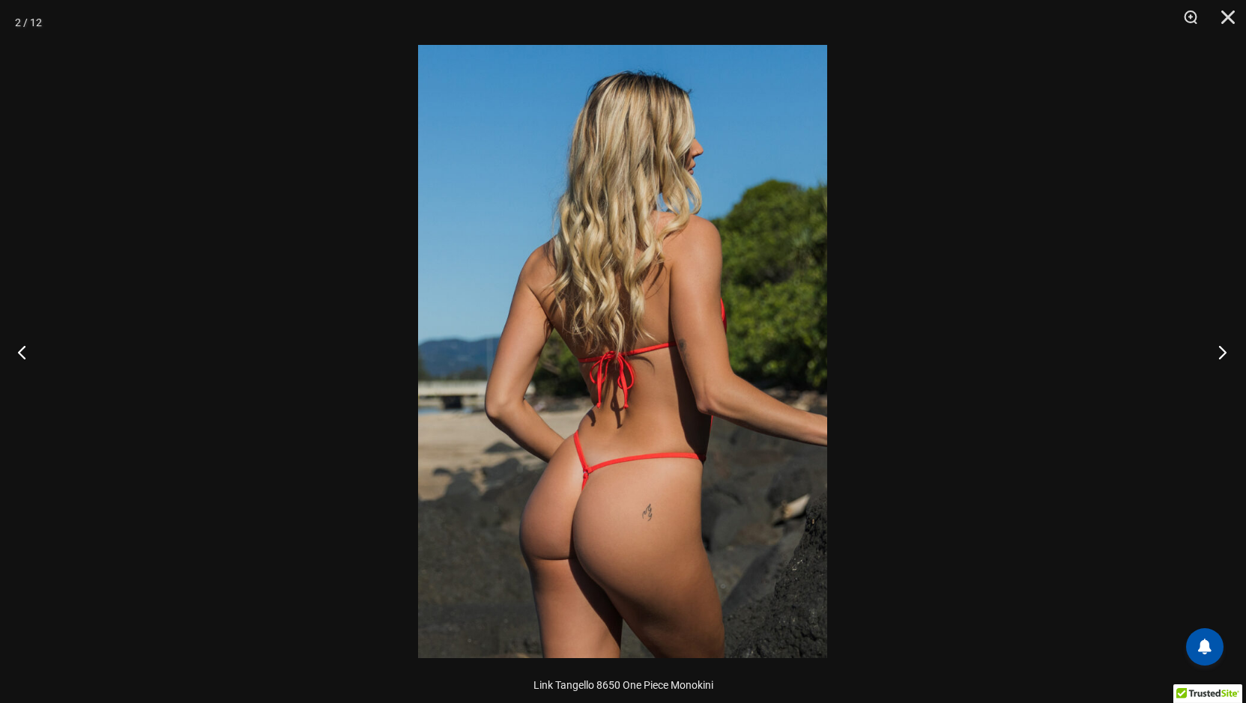
click at [1220, 353] on button "Next" at bounding box center [1218, 352] width 56 height 75
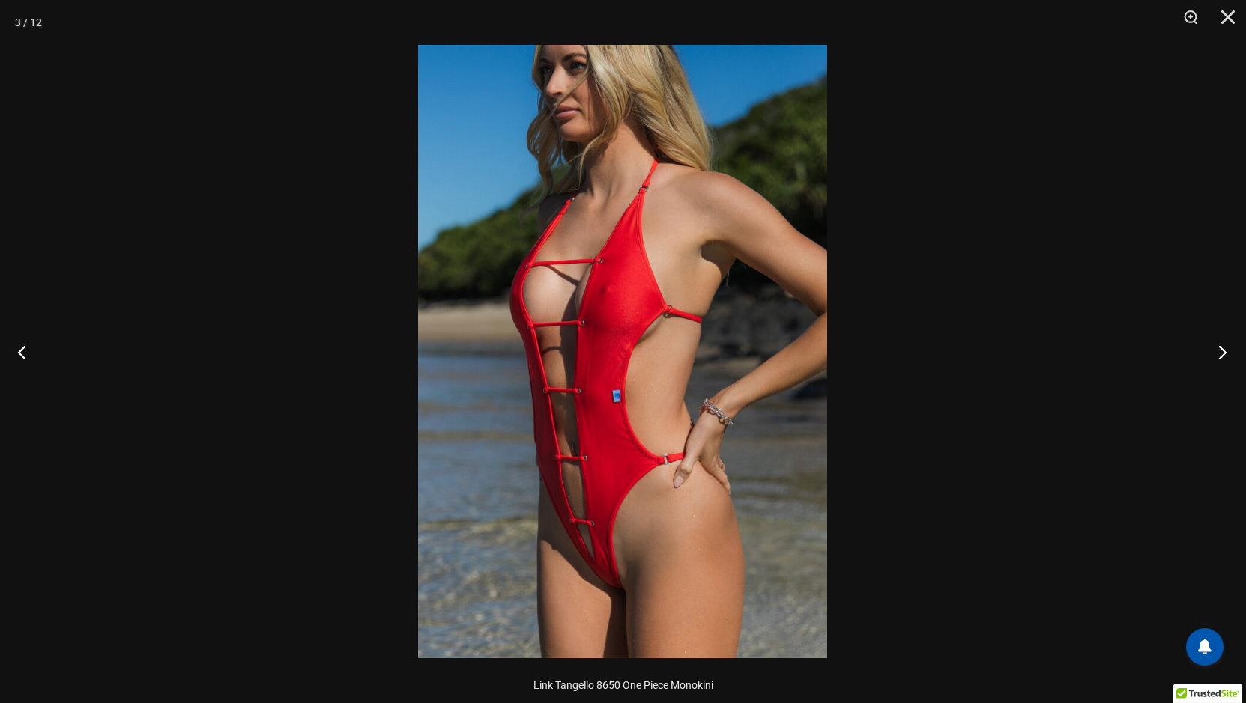
click at [1220, 353] on button "Next" at bounding box center [1218, 352] width 56 height 75
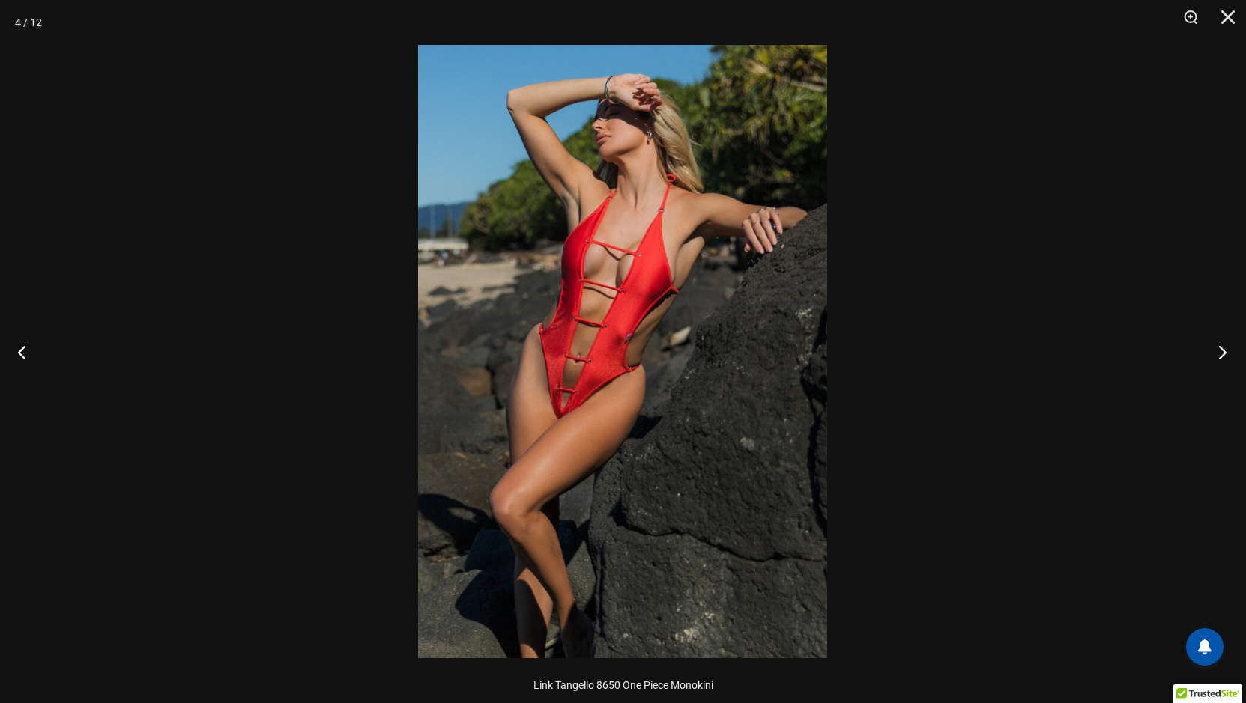
click at [1220, 353] on button "Next" at bounding box center [1218, 352] width 56 height 75
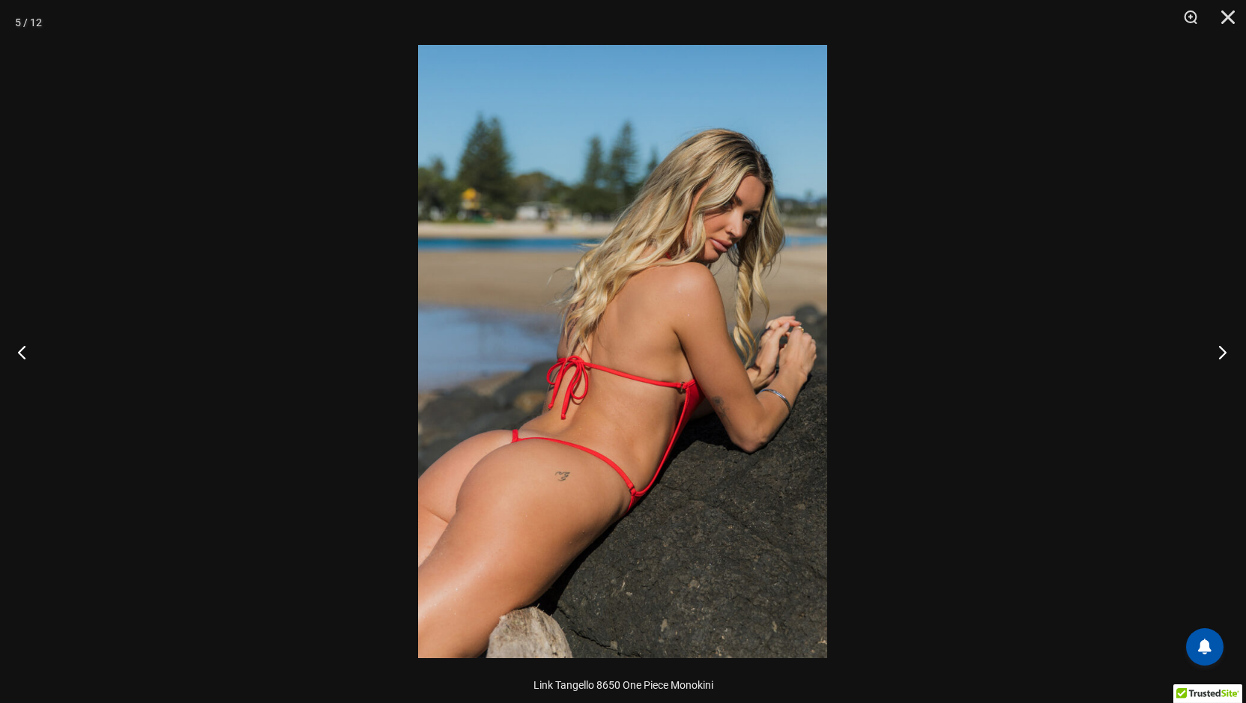
click at [1220, 353] on button "Next" at bounding box center [1218, 352] width 56 height 75
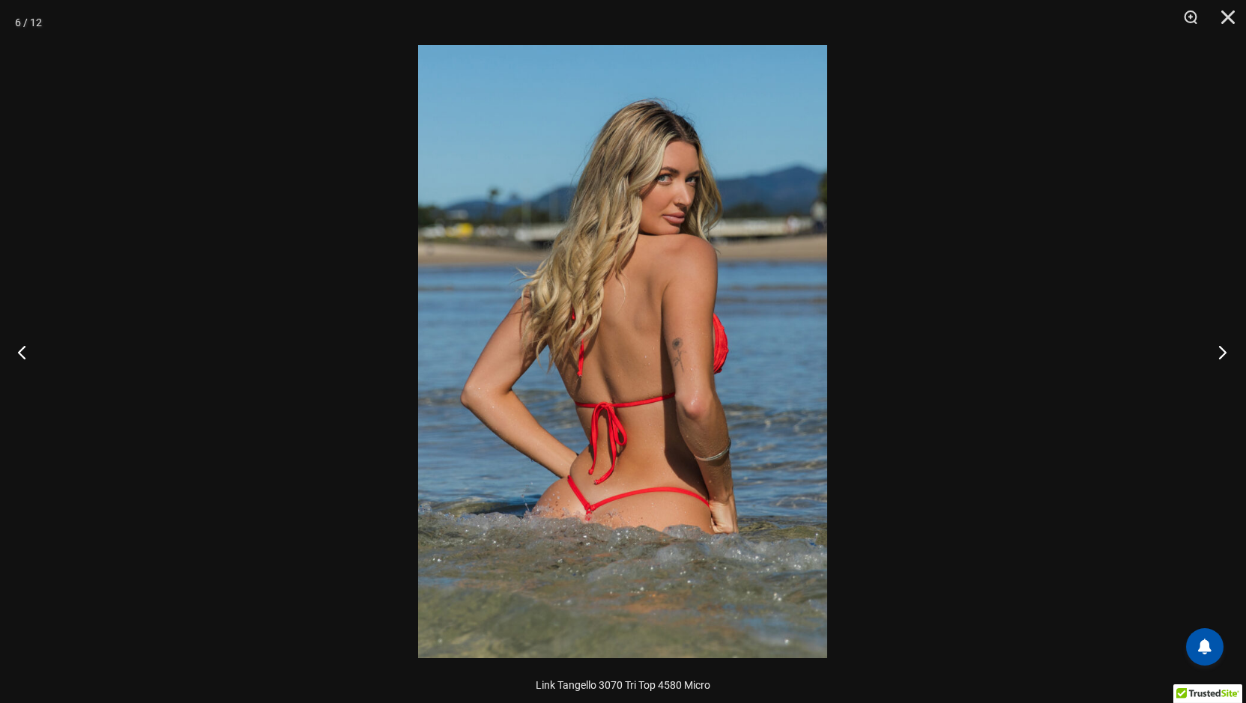
click at [1220, 353] on button "Next" at bounding box center [1218, 352] width 56 height 75
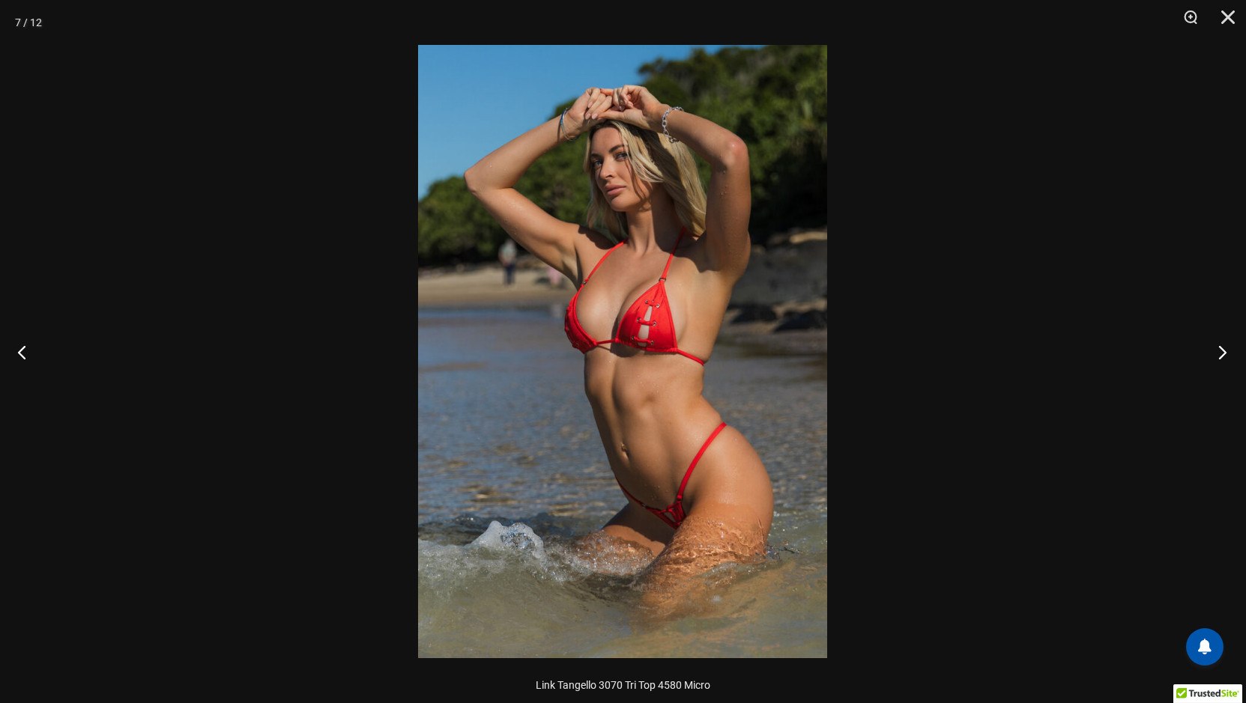
click at [1220, 351] on button "Next" at bounding box center [1218, 352] width 56 height 75
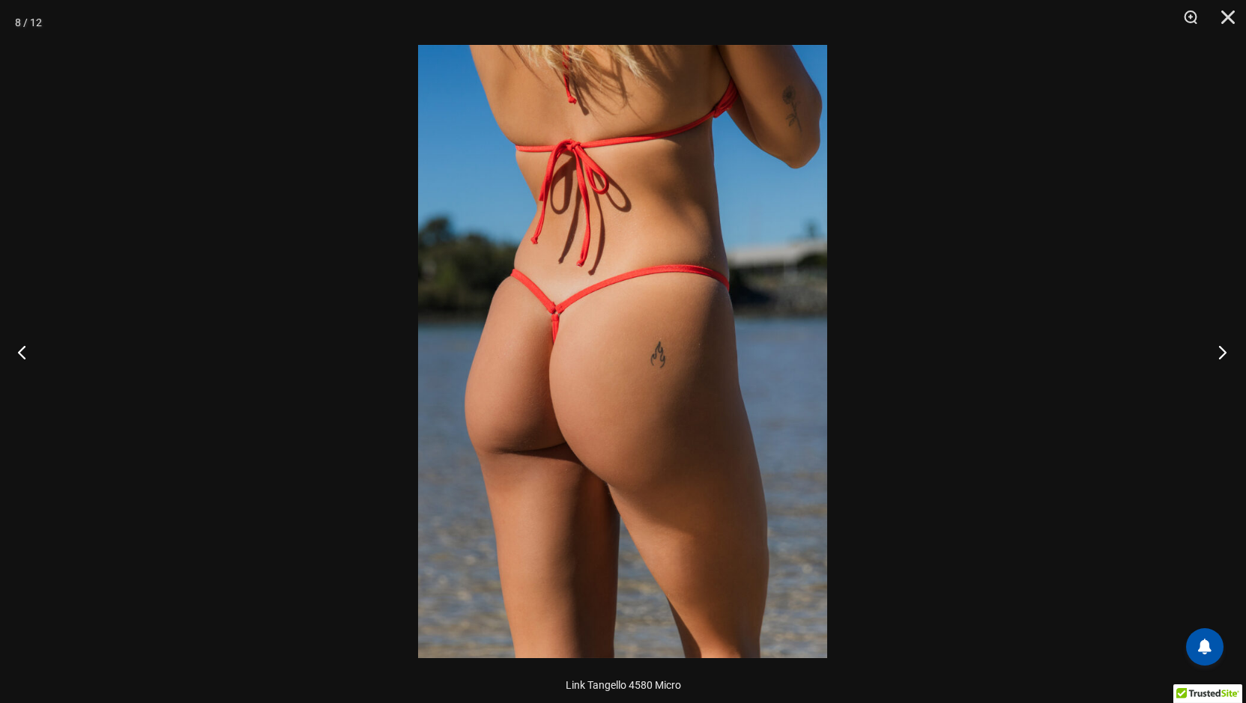
click at [1220, 351] on button "Next" at bounding box center [1218, 352] width 56 height 75
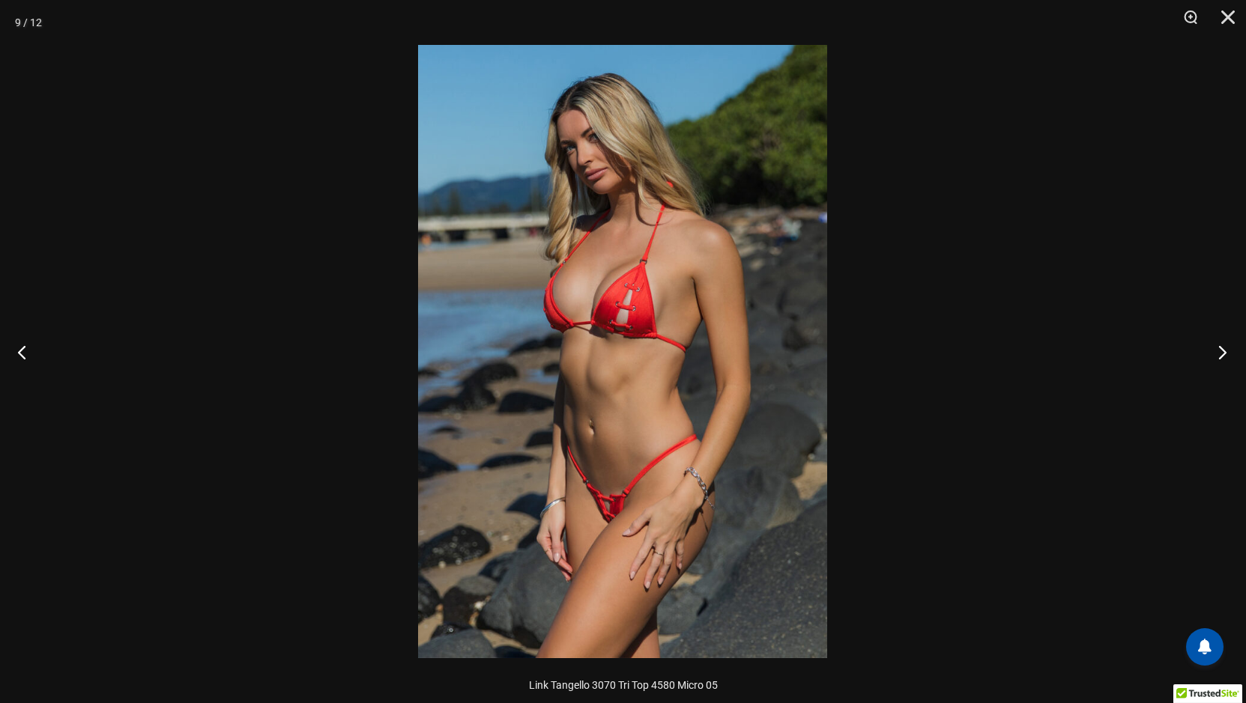
click at [1220, 351] on button "Next" at bounding box center [1218, 352] width 56 height 75
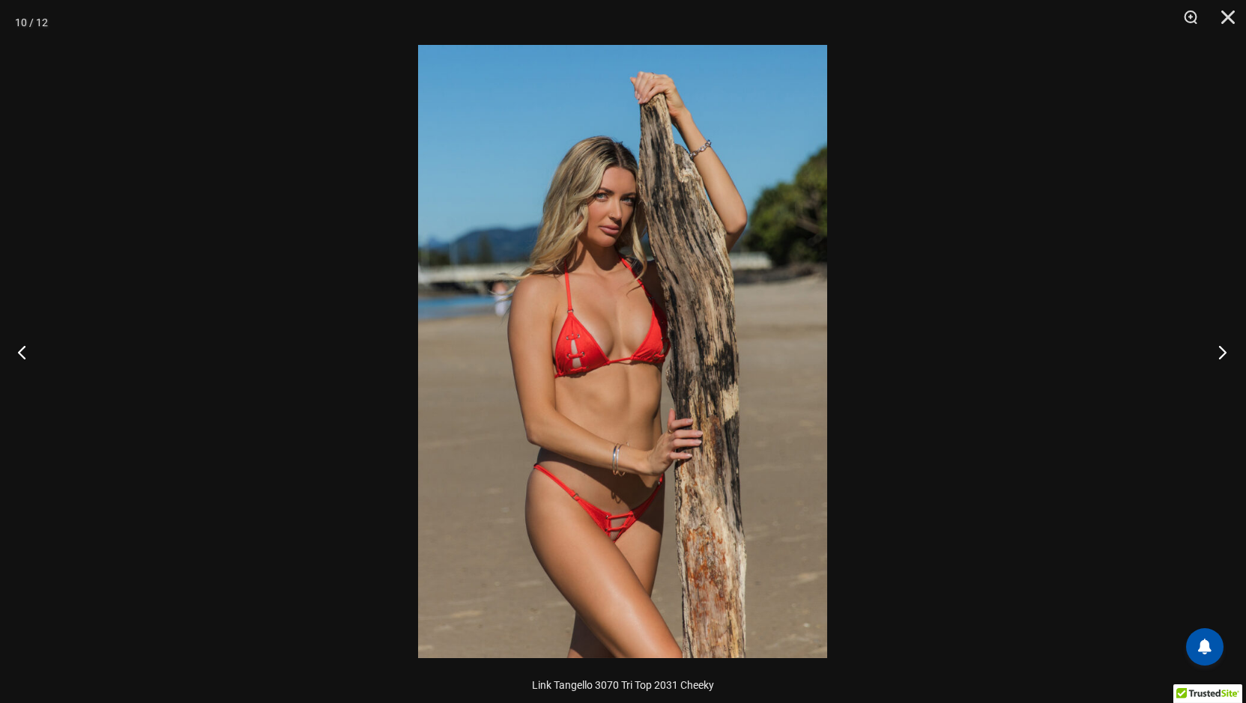
click at [1220, 351] on button "Next" at bounding box center [1218, 352] width 56 height 75
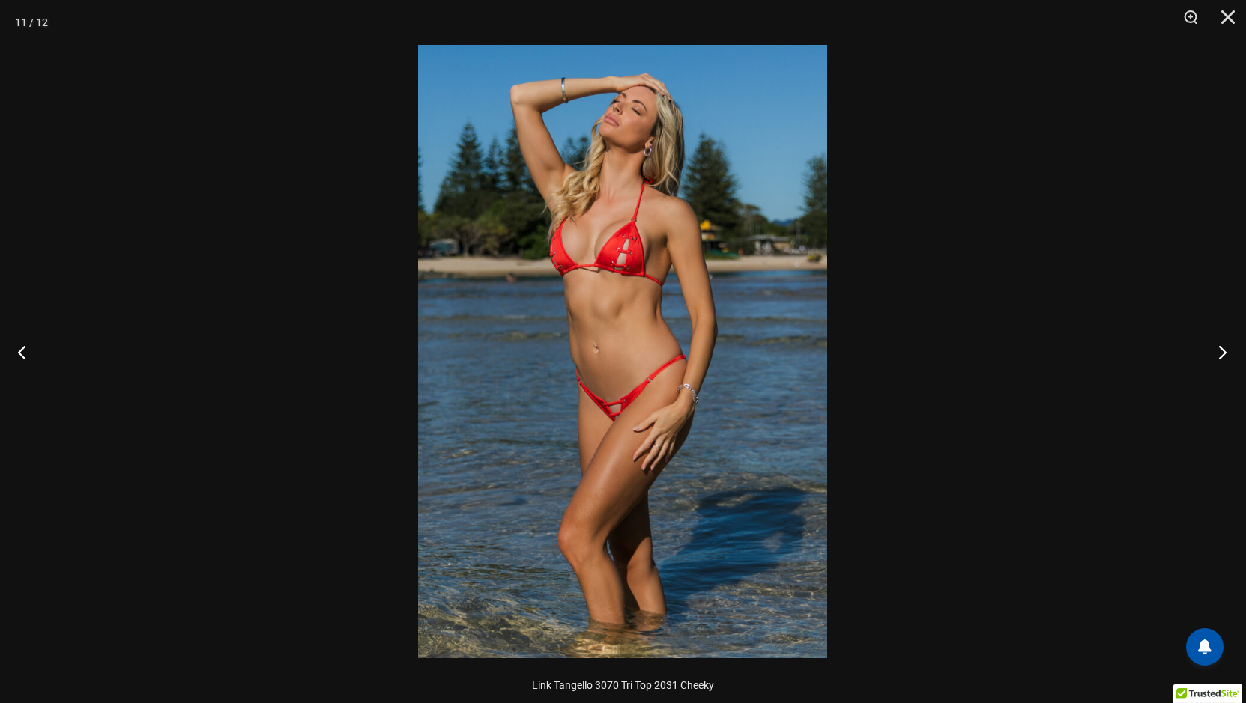
click at [1220, 351] on button "Next" at bounding box center [1218, 352] width 56 height 75
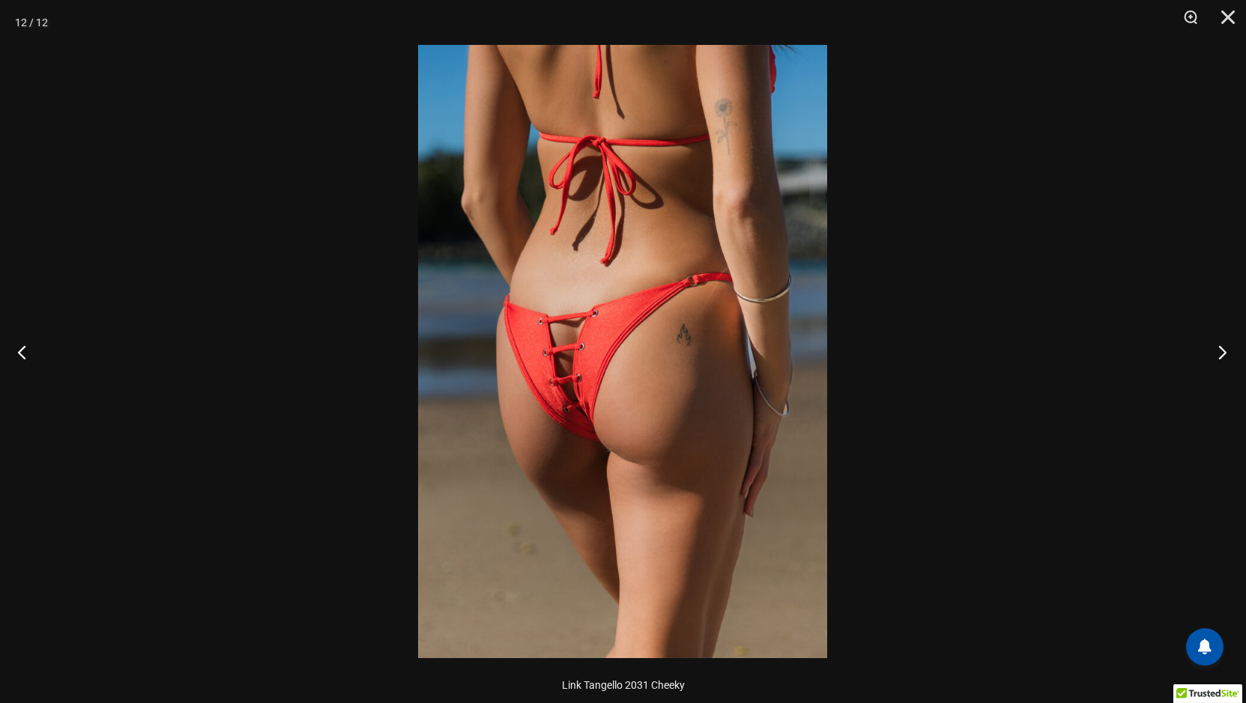
click at [1220, 351] on button "Next" at bounding box center [1218, 352] width 56 height 75
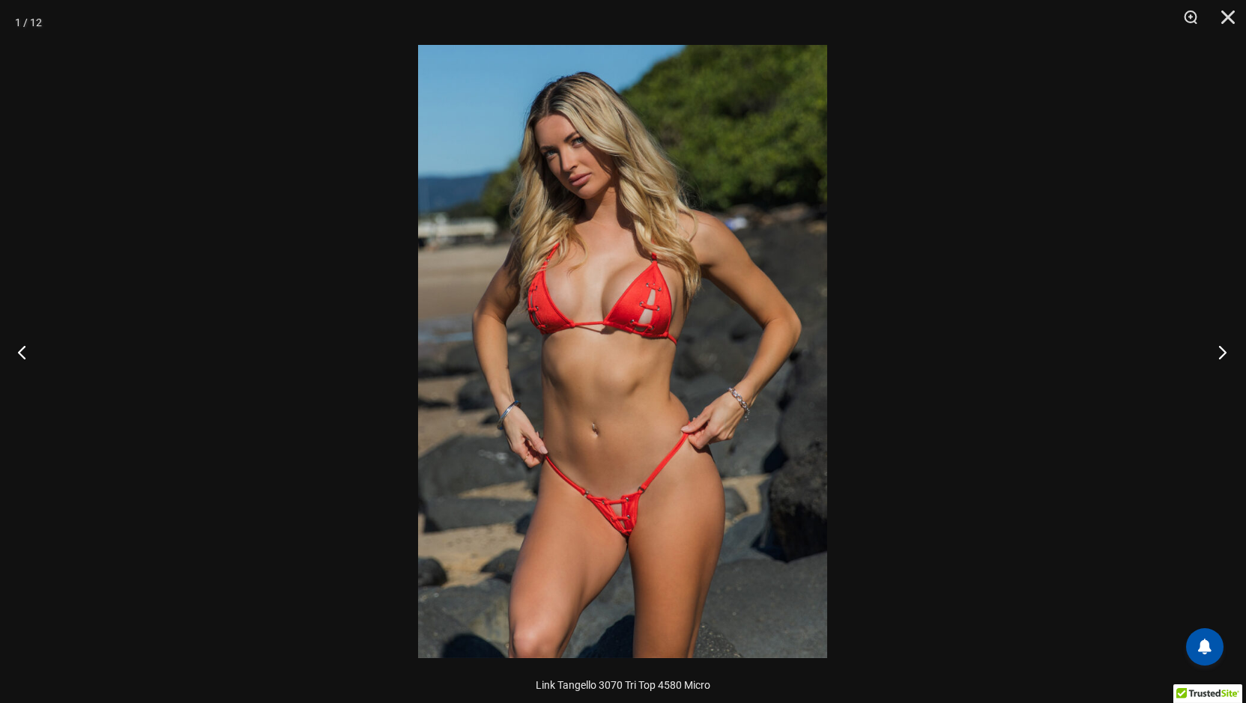
click at [1220, 351] on button "Next" at bounding box center [1218, 352] width 56 height 75
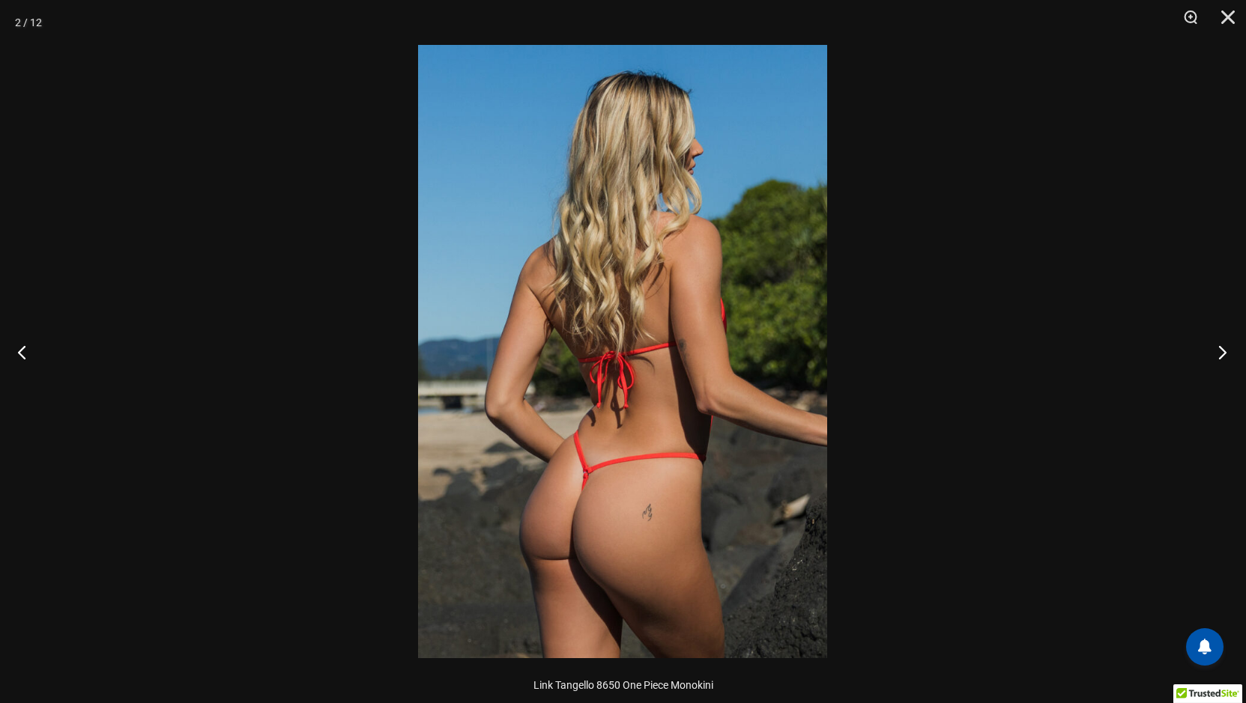
click at [1220, 351] on button "Next" at bounding box center [1218, 352] width 56 height 75
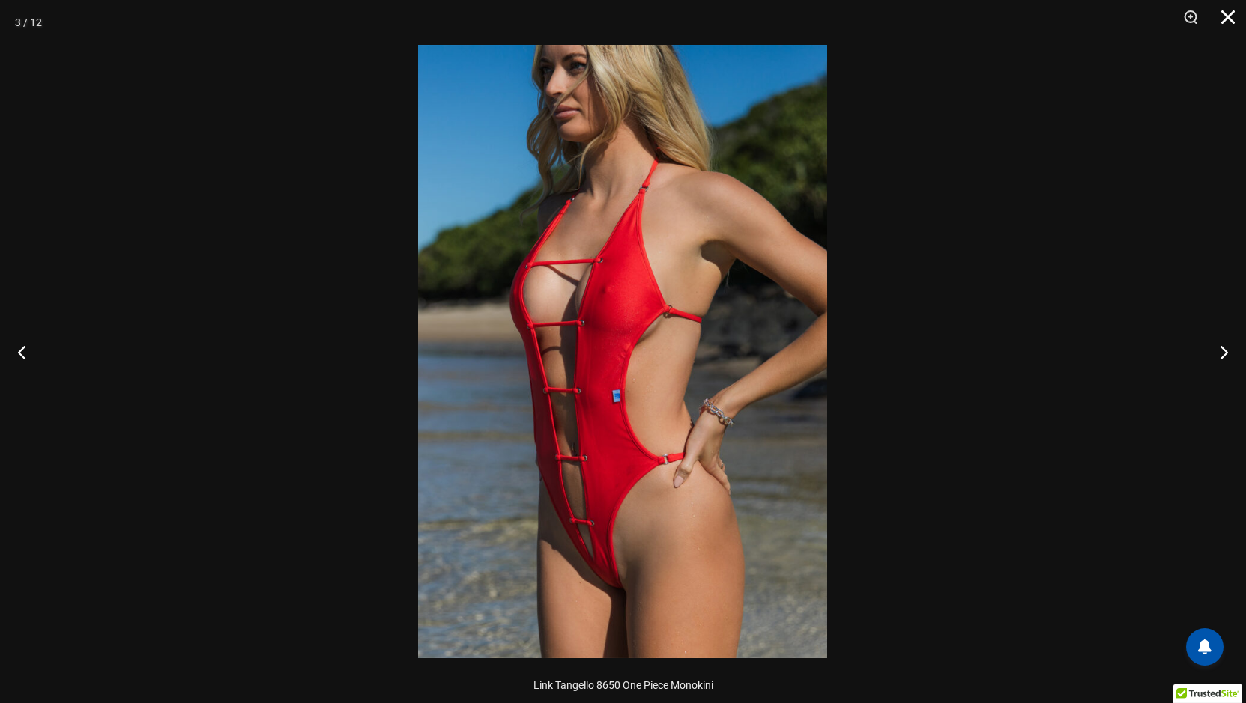
click at [1232, 16] on button "Close" at bounding box center [1222, 22] width 37 height 45
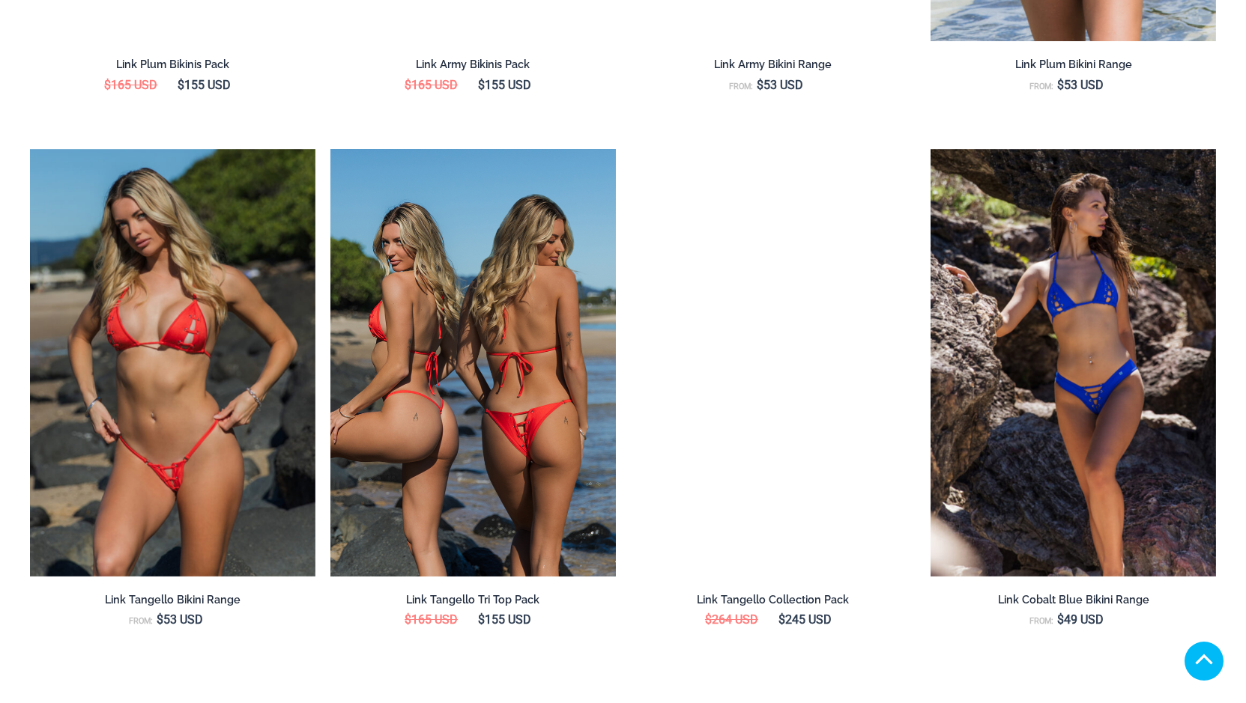
scroll to position [2456, 0]
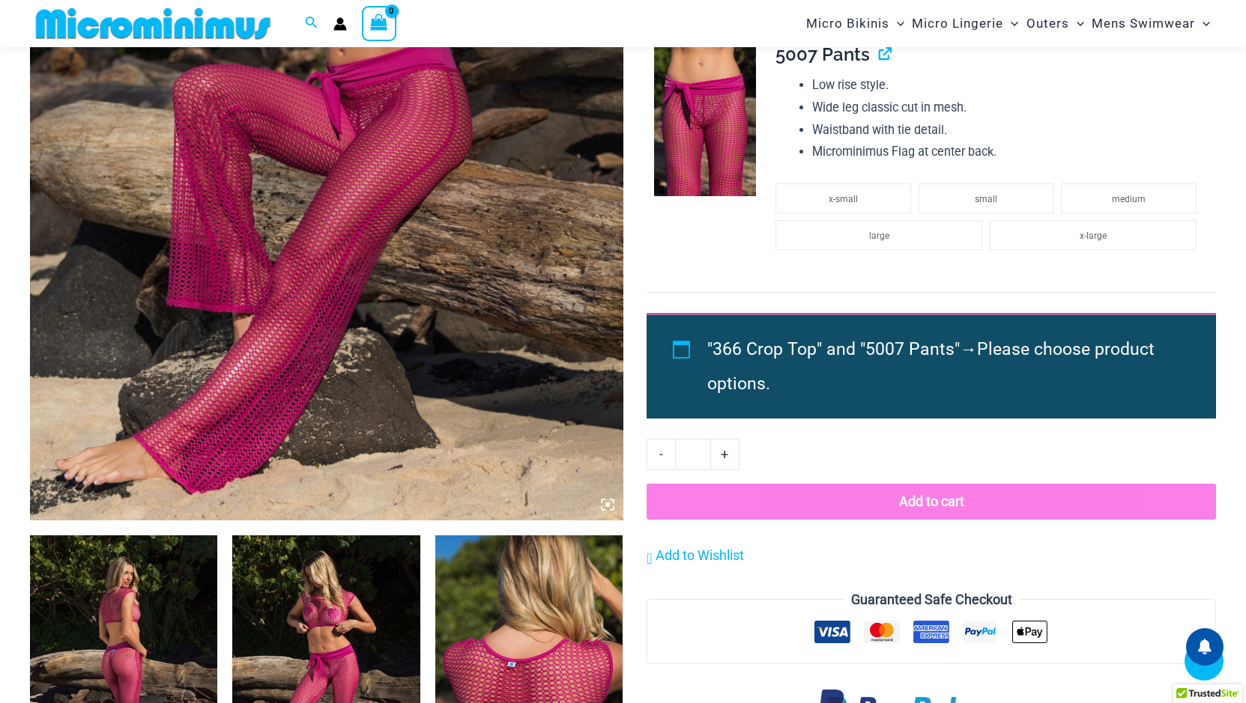
scroll to position [511, 0]
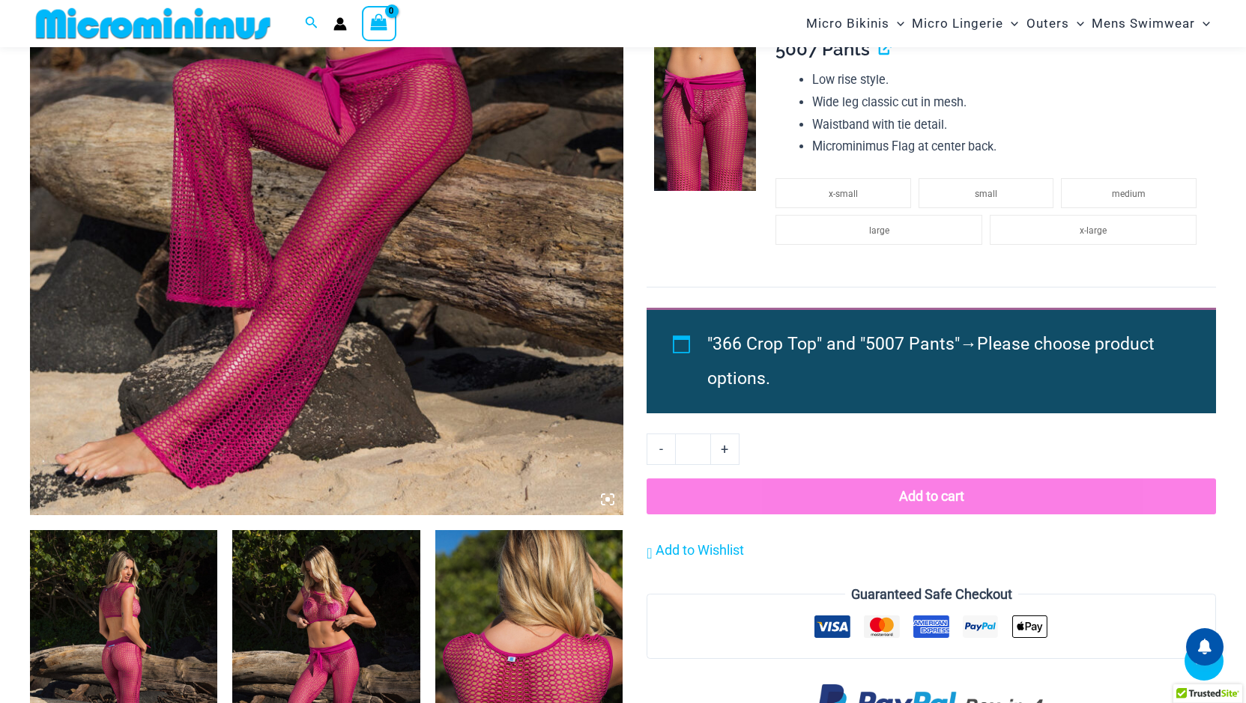
click at [604, 500] on icon at bounding box center [607, 499] width 13 height 13
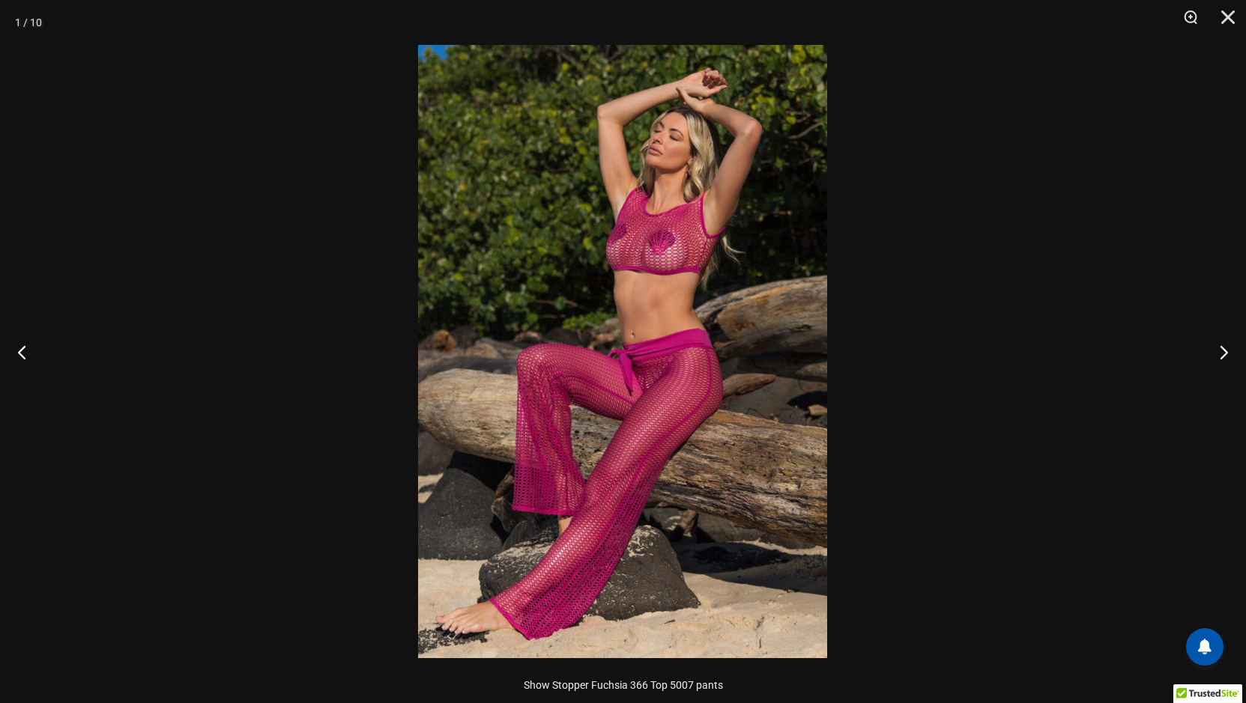
click at [673, 398] on img at bounding box center [622, 352] width 409 height 614
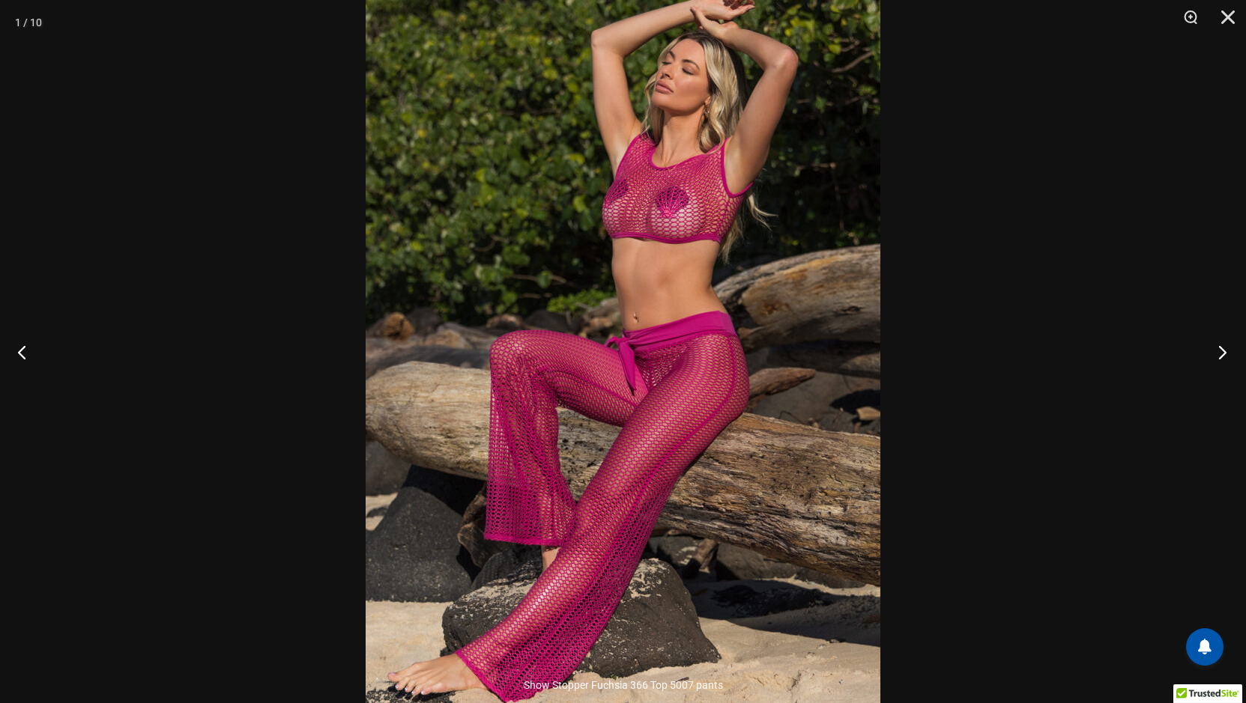
click at [1222, 351] on button "Next" at bounding box center [1218, 352] width 56 height 75
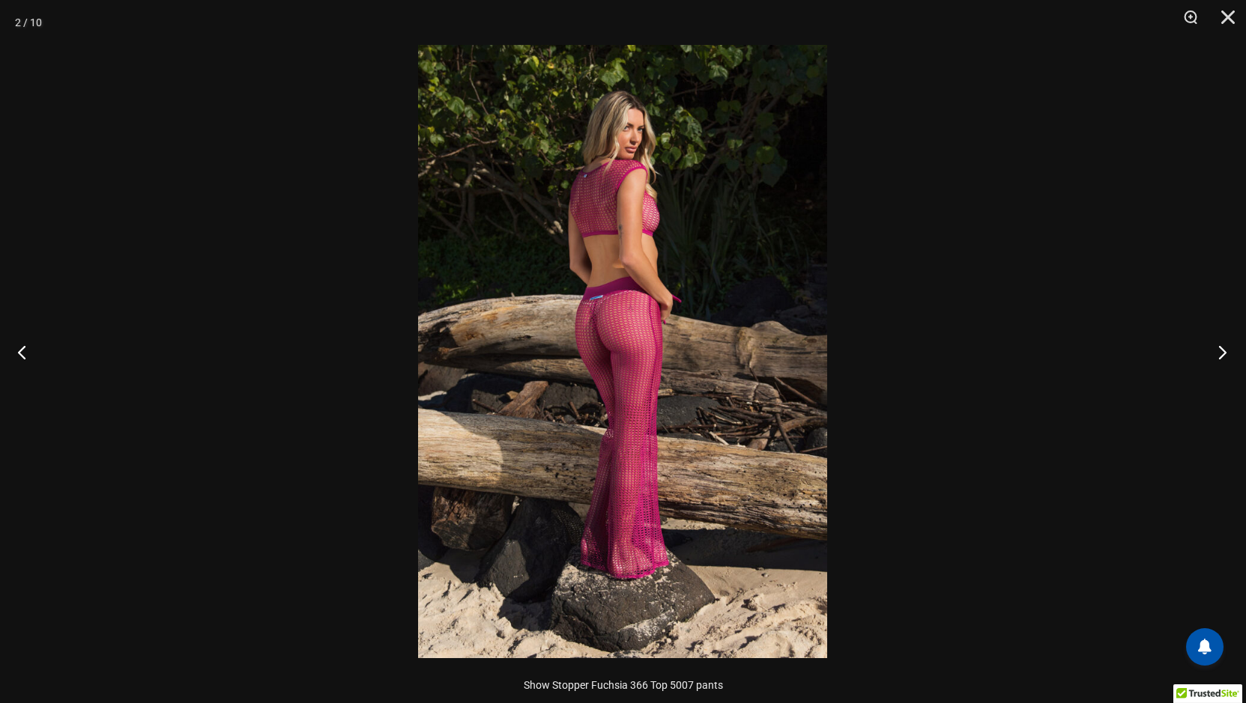
click at [1222, 351] on button "Next" at bounding box center [1218, 352] width 56 height 75
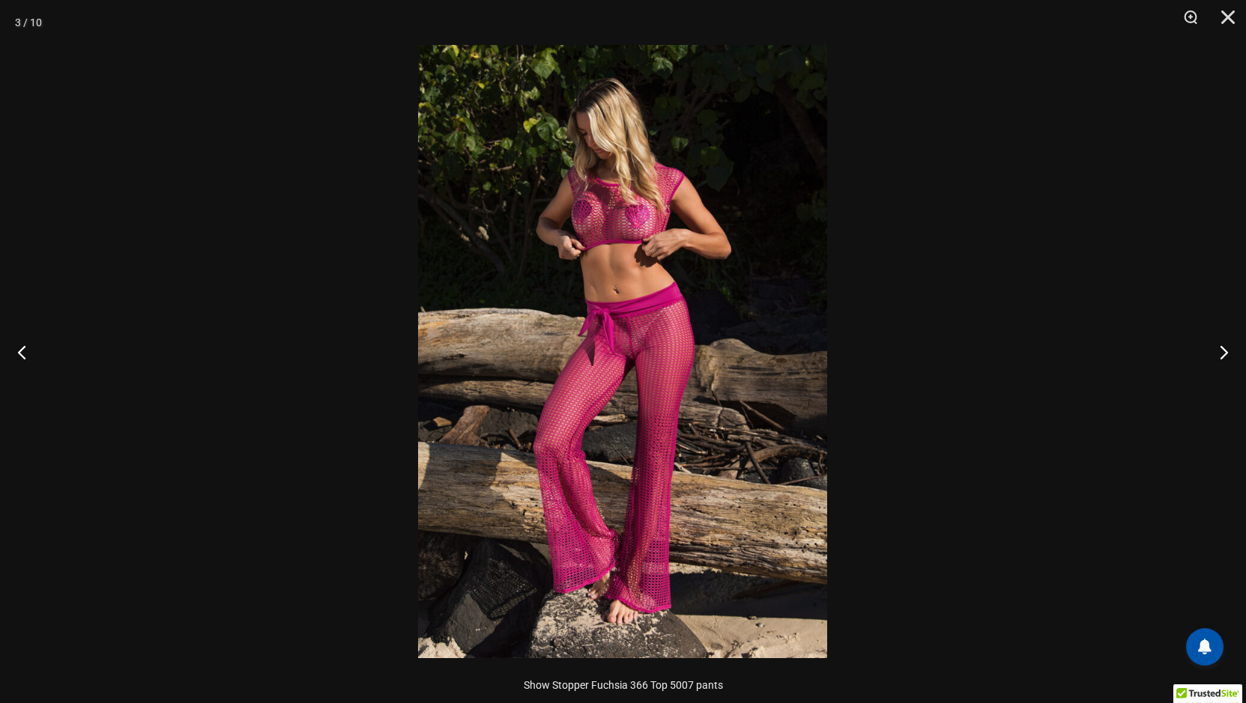
click at [677, 357] on img at bounding box center [622, 352] width 409 height 614
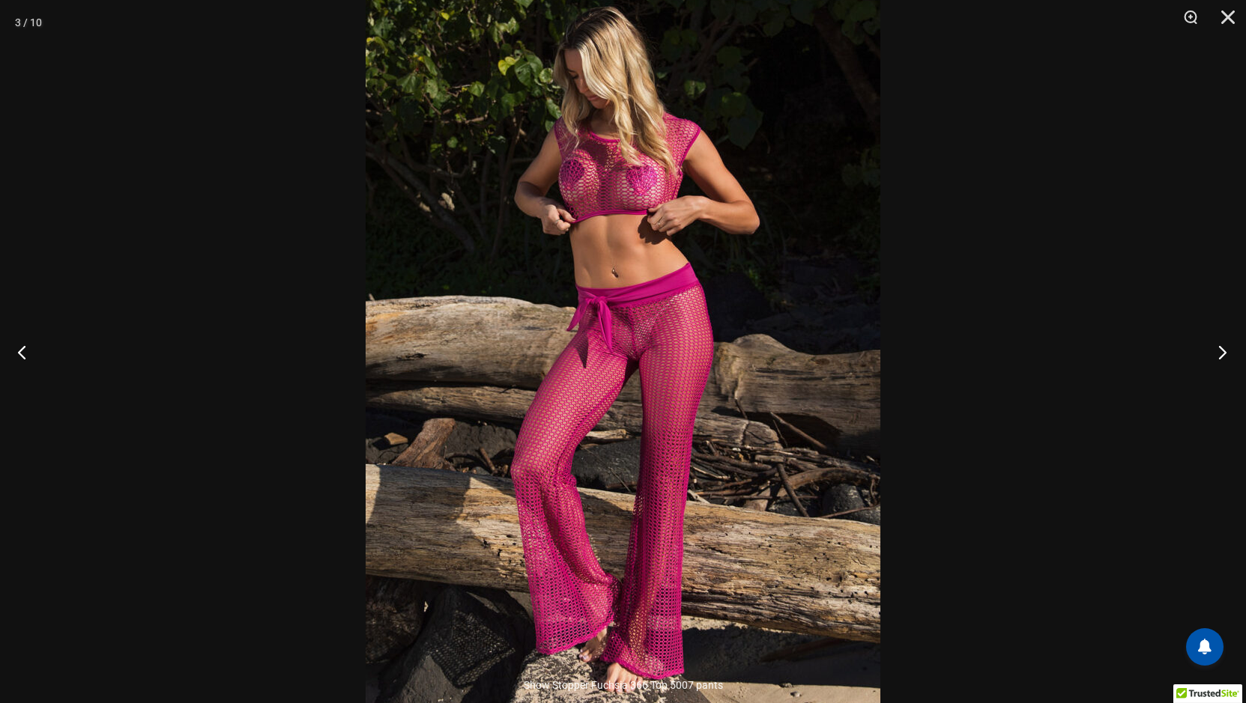
click at [1218, 353] on button "Next" at bounding box center [1218, 352] width 56 height 75
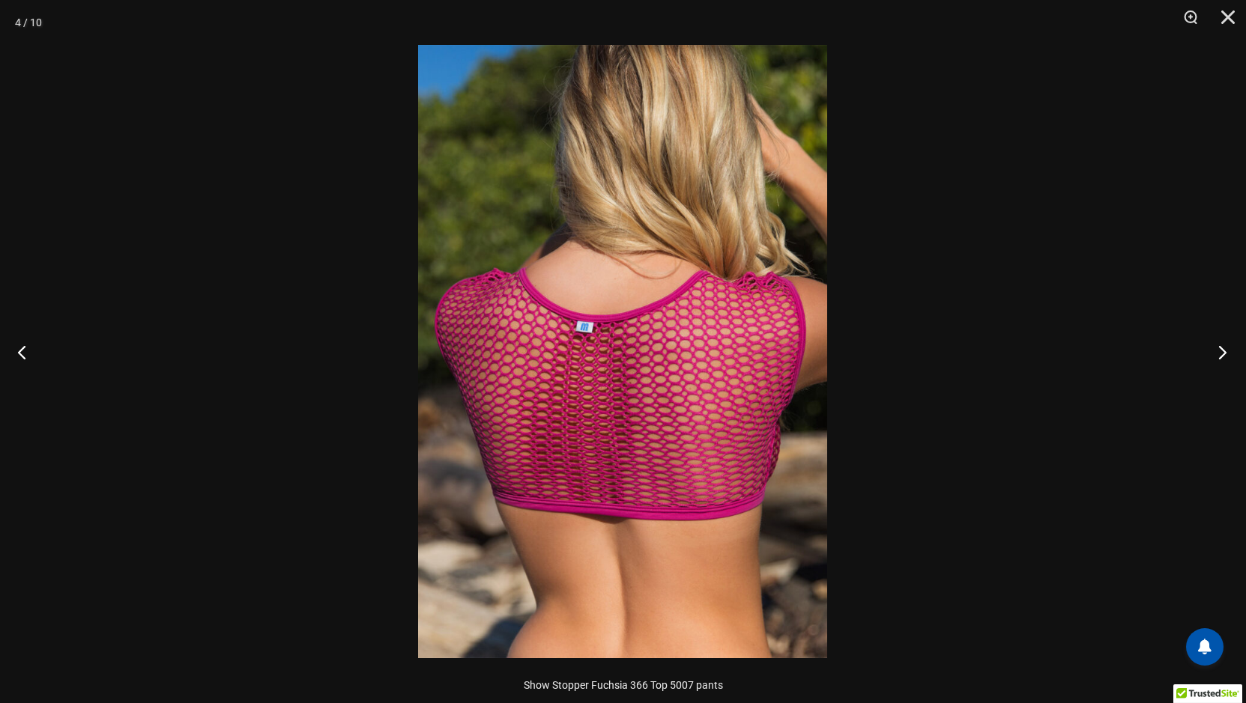
click at [1218, 353] on button "Next" at bounding box center [1218, 352] width 56 height 75
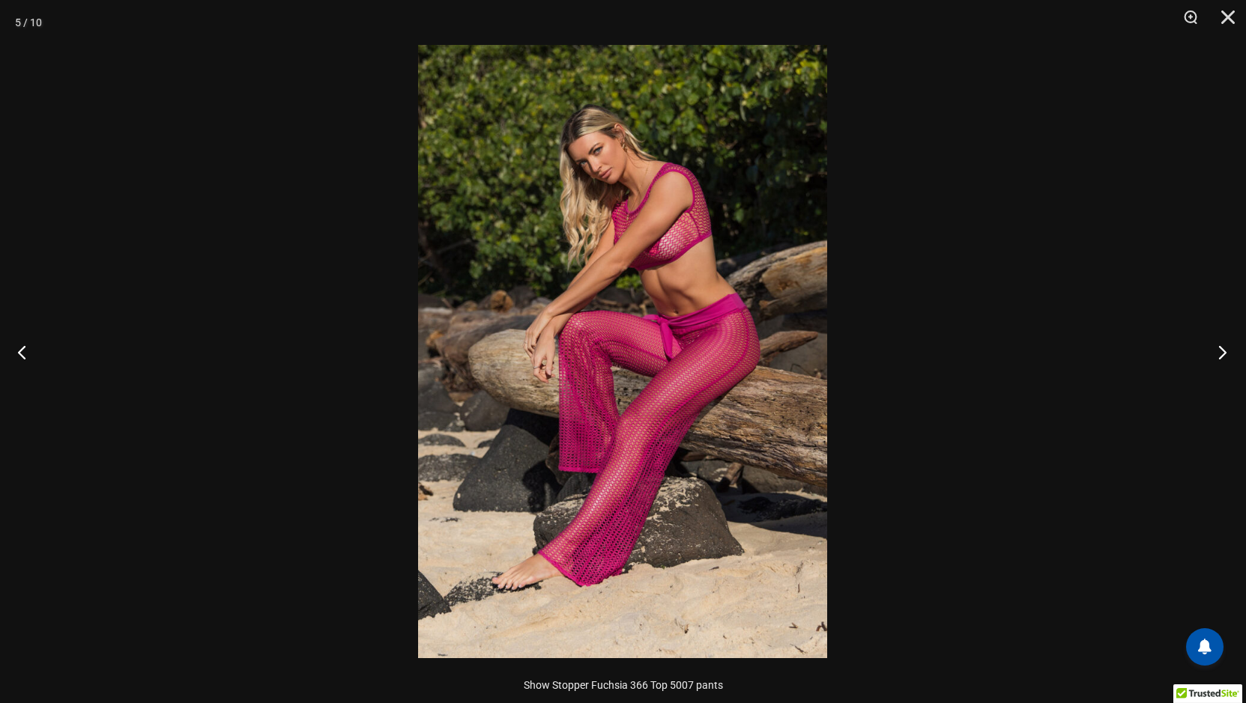
click at [1218, 353] on button "Next" at bounding box center [1218, 352] width 56 height 75
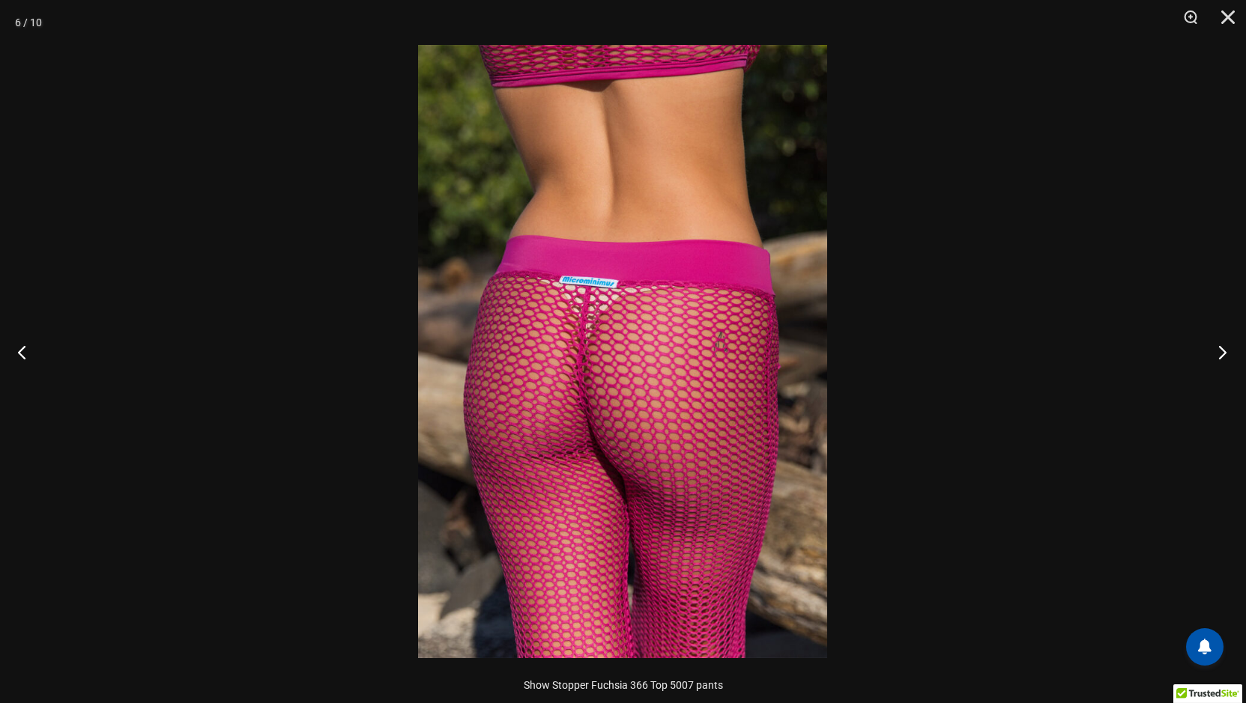
click at [1218, 353] on button "Next" at bounding box center [1218, 352] width 56 height 75
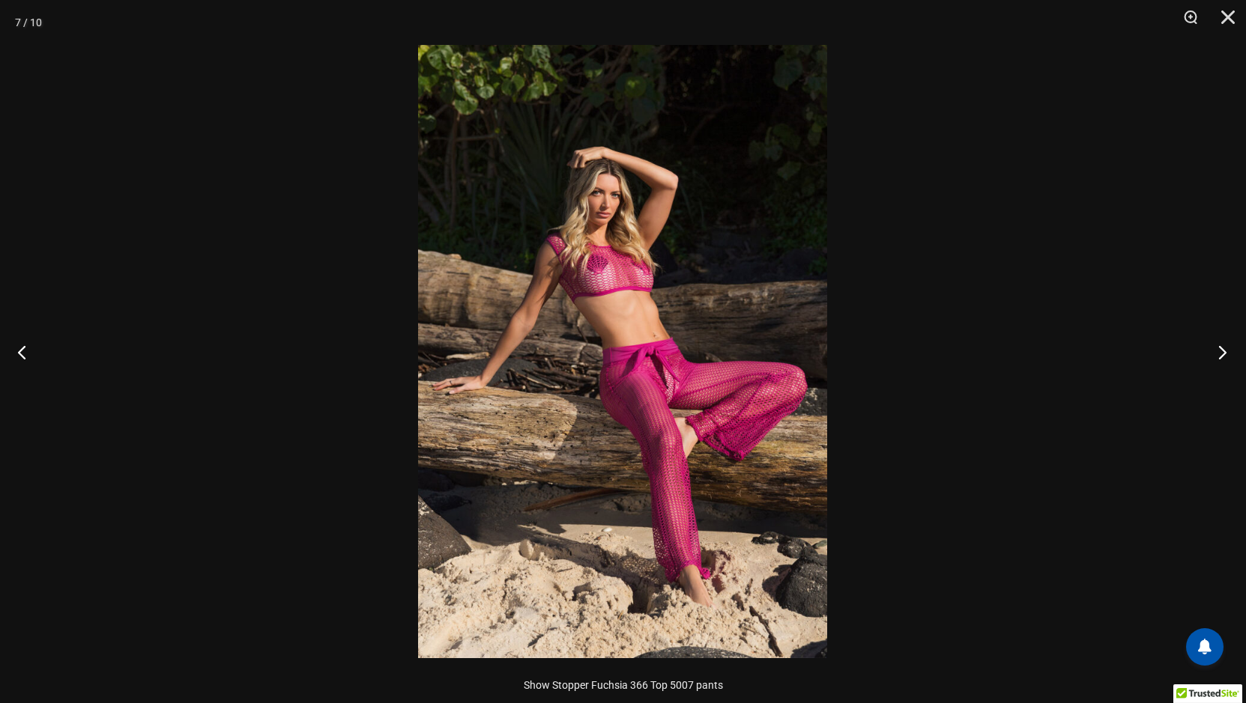
click at [1218, 353] on button "Next" at bounding box center [1218, 352] width 56 height 75
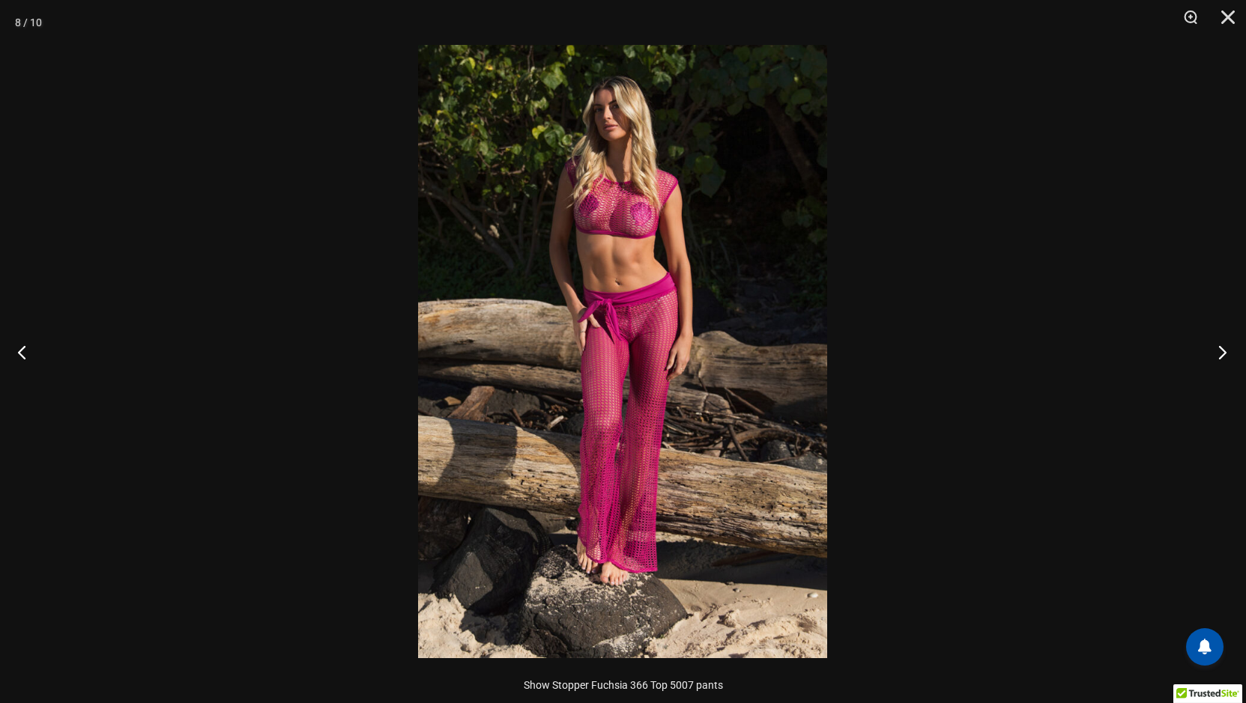
click at [1218, 353] on button "Next" at bounding box center [1218, 352] width 56 height 75
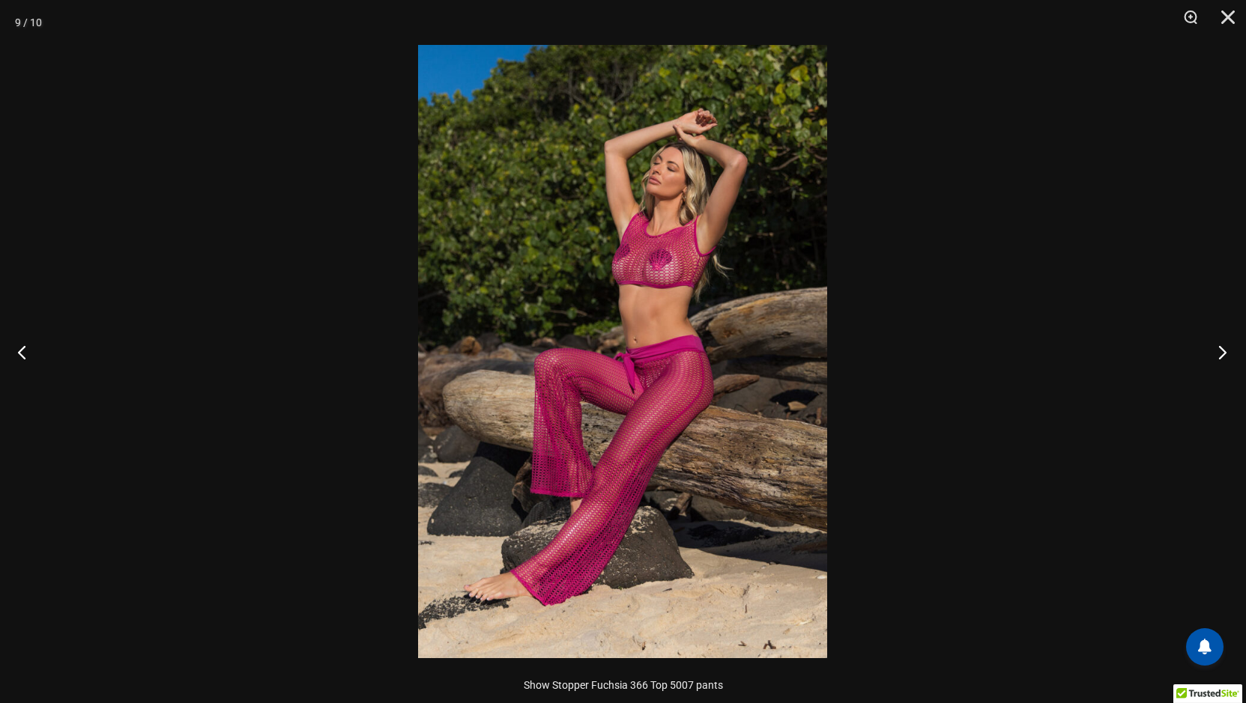
click at [1218, 353] on button "Next" at bounding box center [1218, 352] width 56 height 75
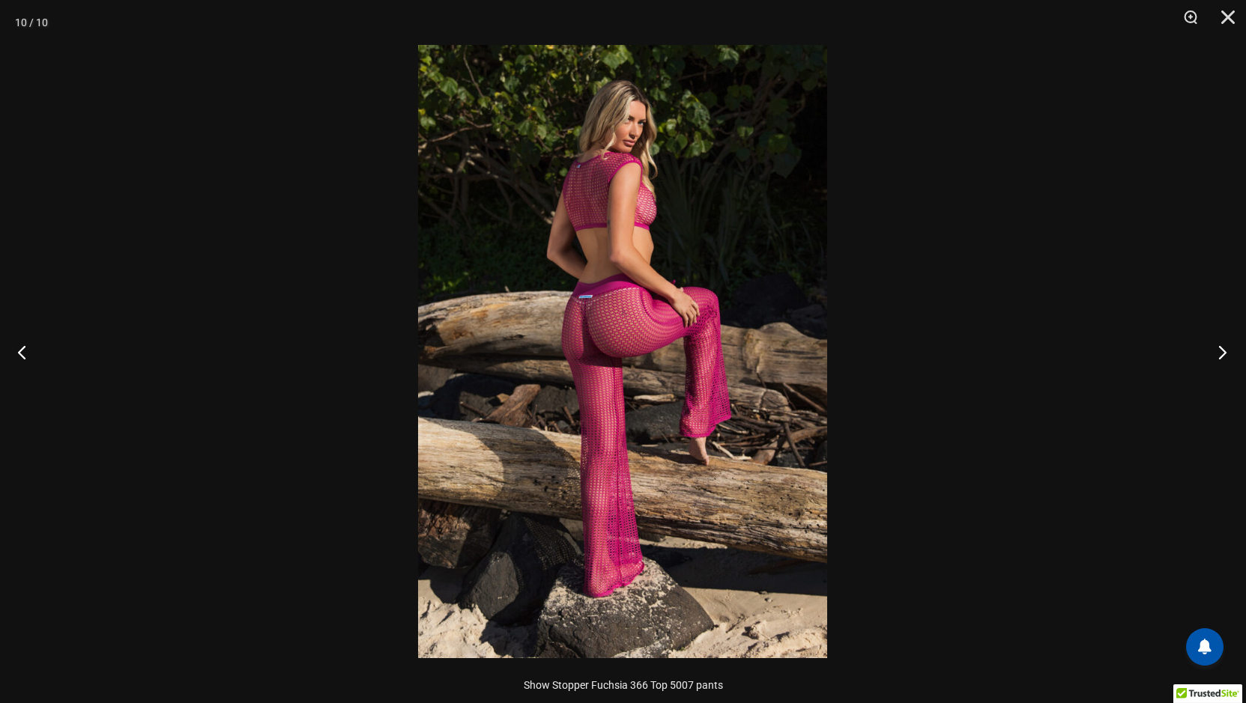
click at [1218, 353] on button "Next" at bounding box center [1218, 352] width 56 height 75
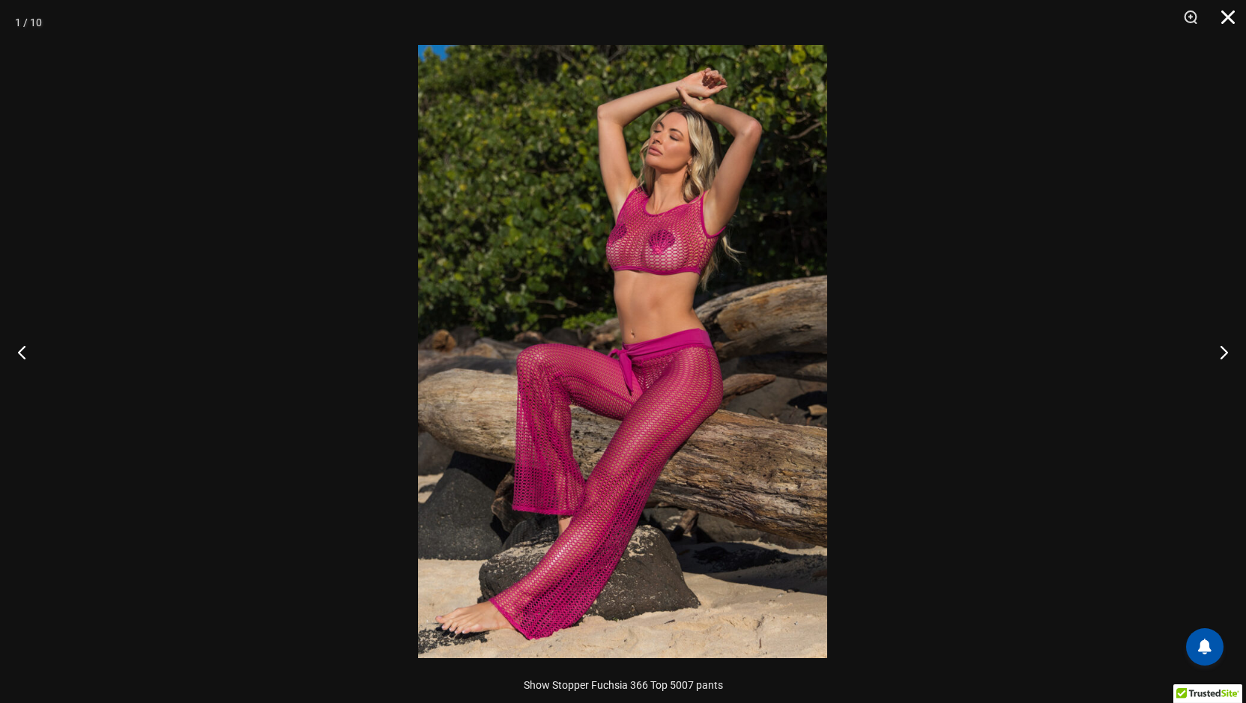
click at [1229, 13] on button "Close" at bounding box center [1222, 22] width 37 height 45
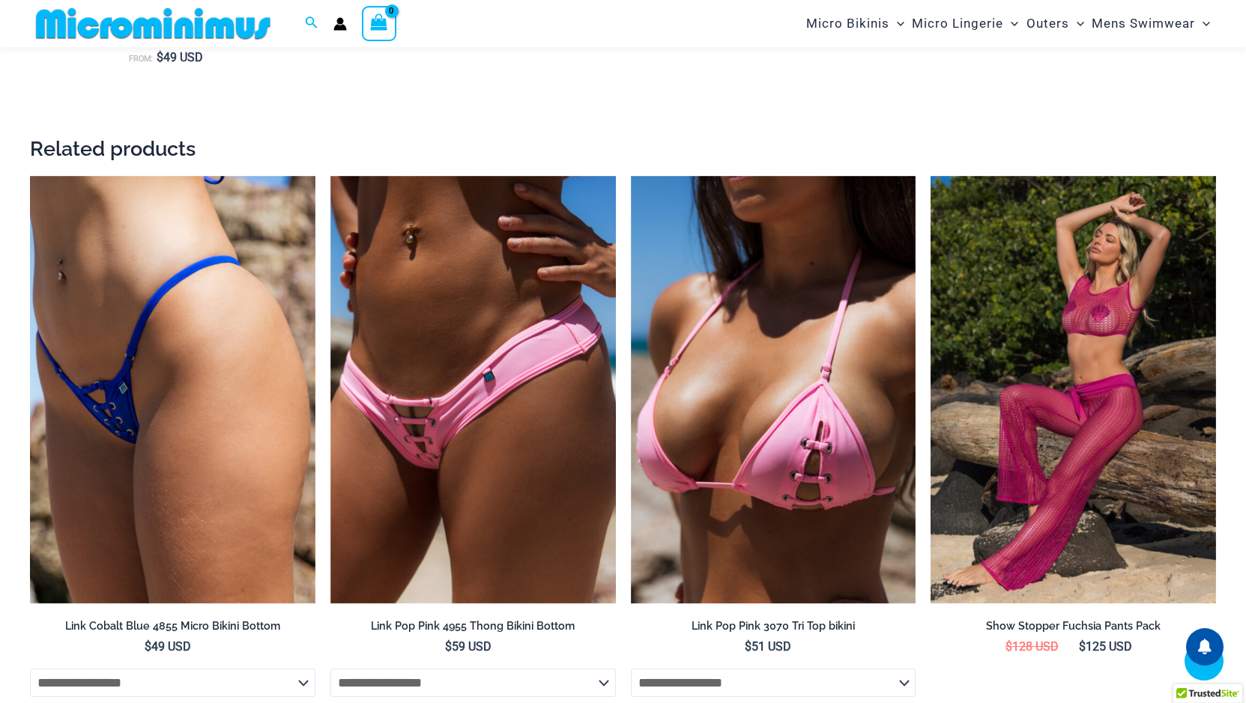
scroll to position [4052, 0]
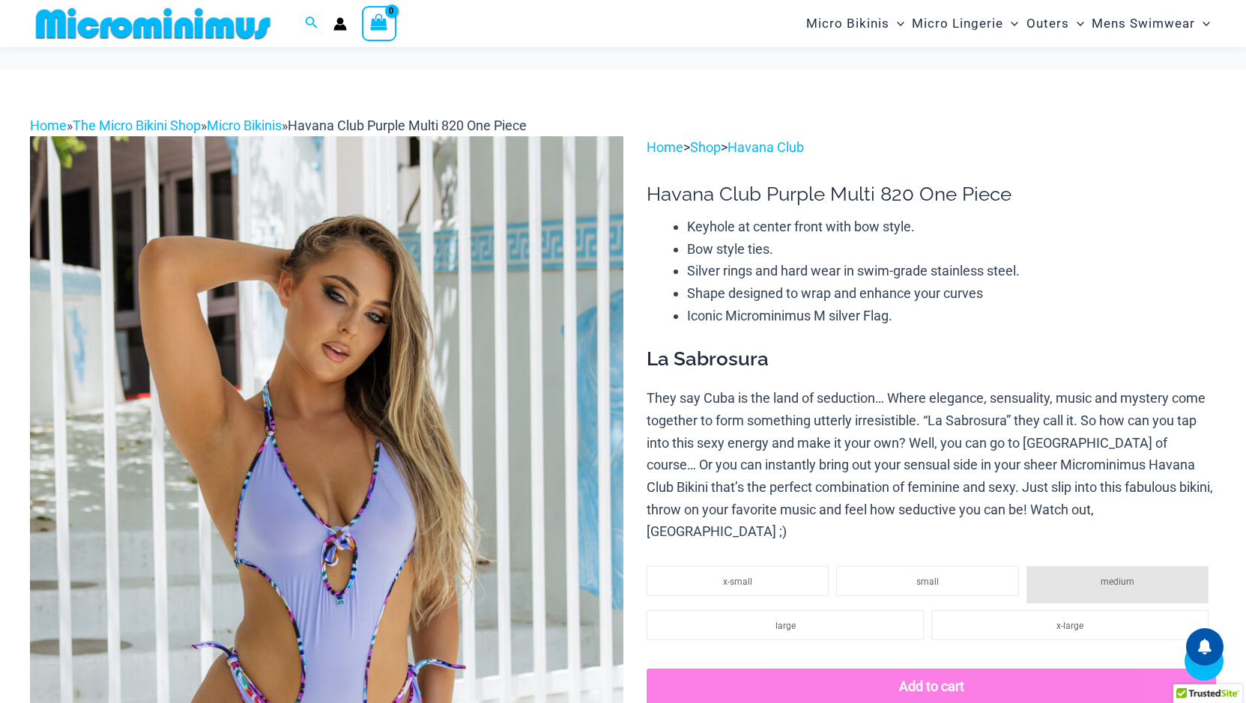
scroll to position [811, 0]
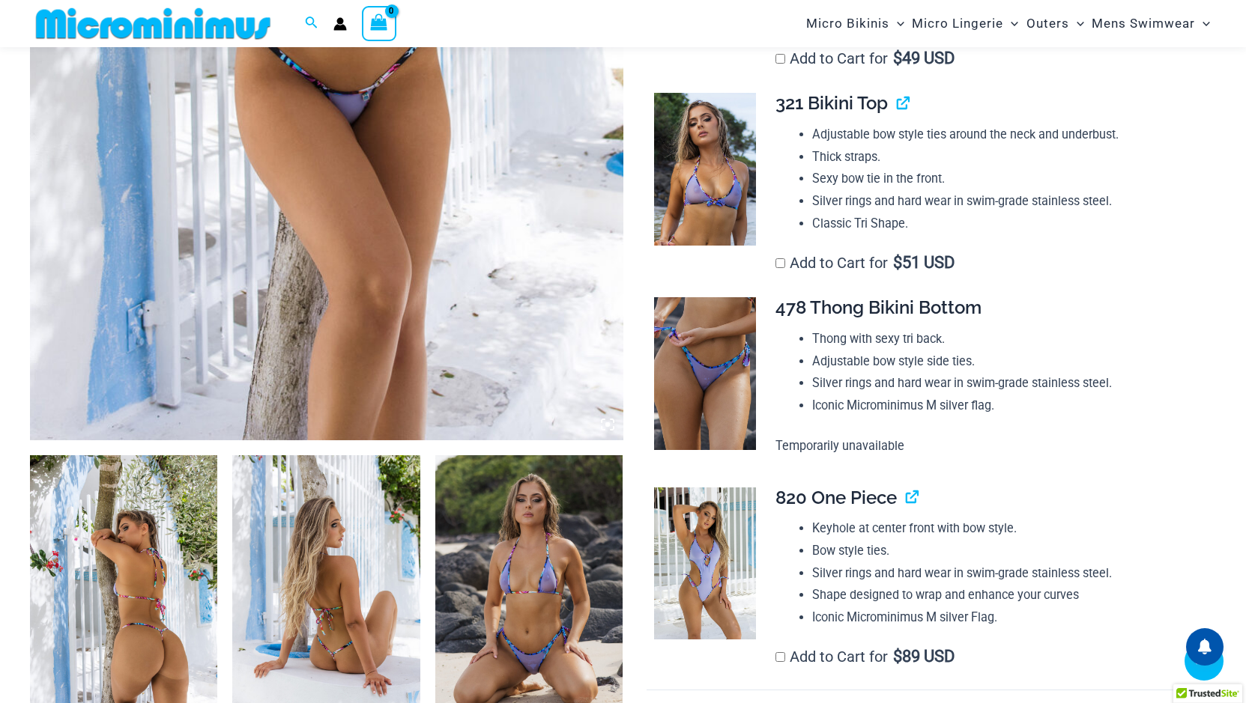
scroll to position [511, 0]
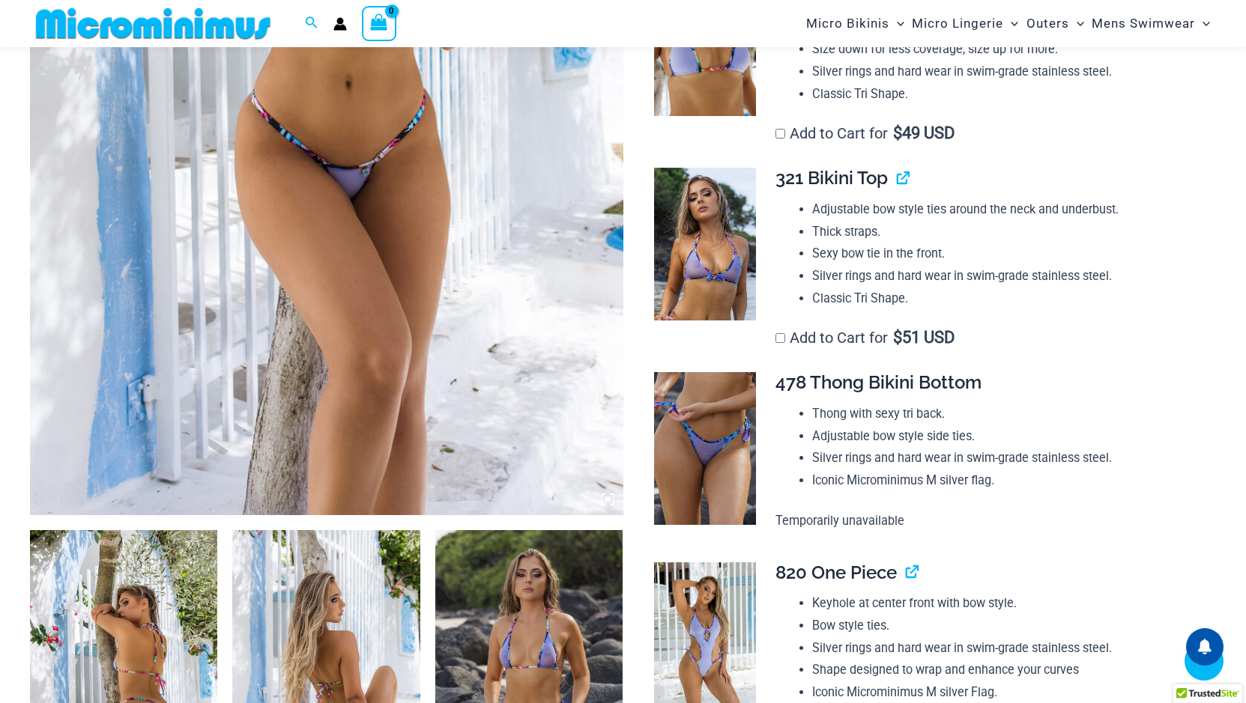
click at [607, 498] on icon at bounding box center [607, 499] width 4 height 4
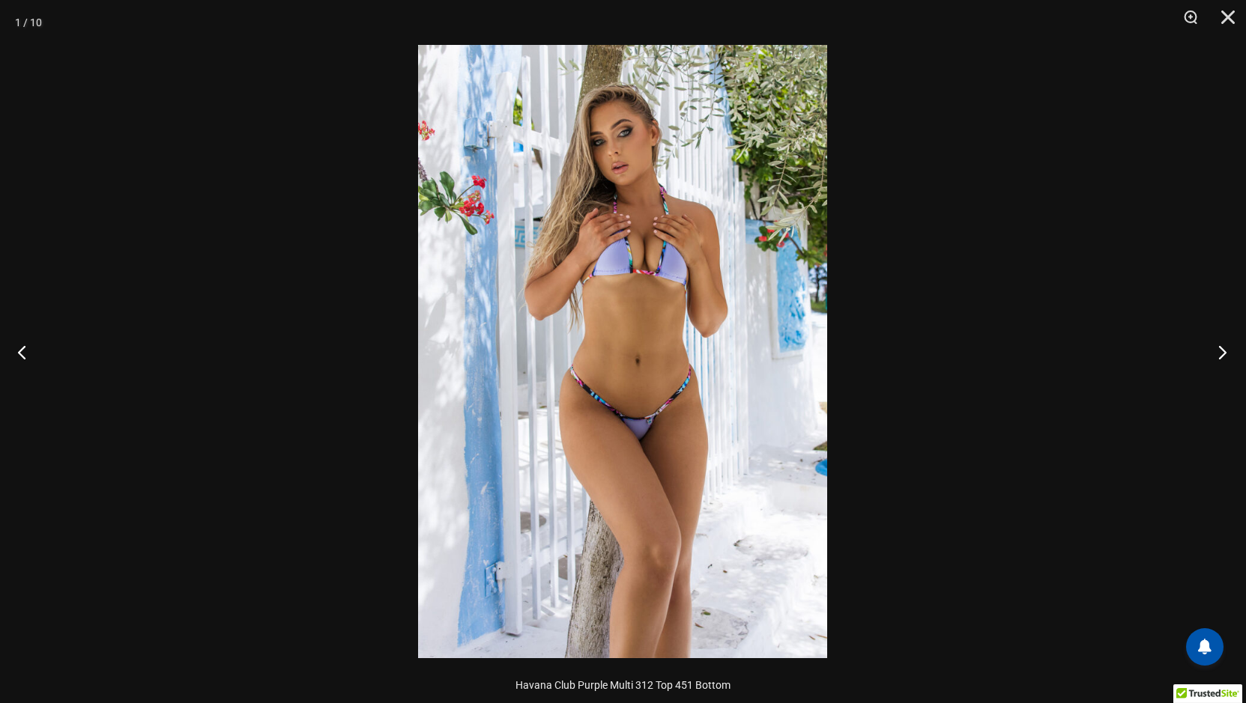
click at [1223, 353] on button "Next" at bounding box center [1218, 352] width 56 height 75
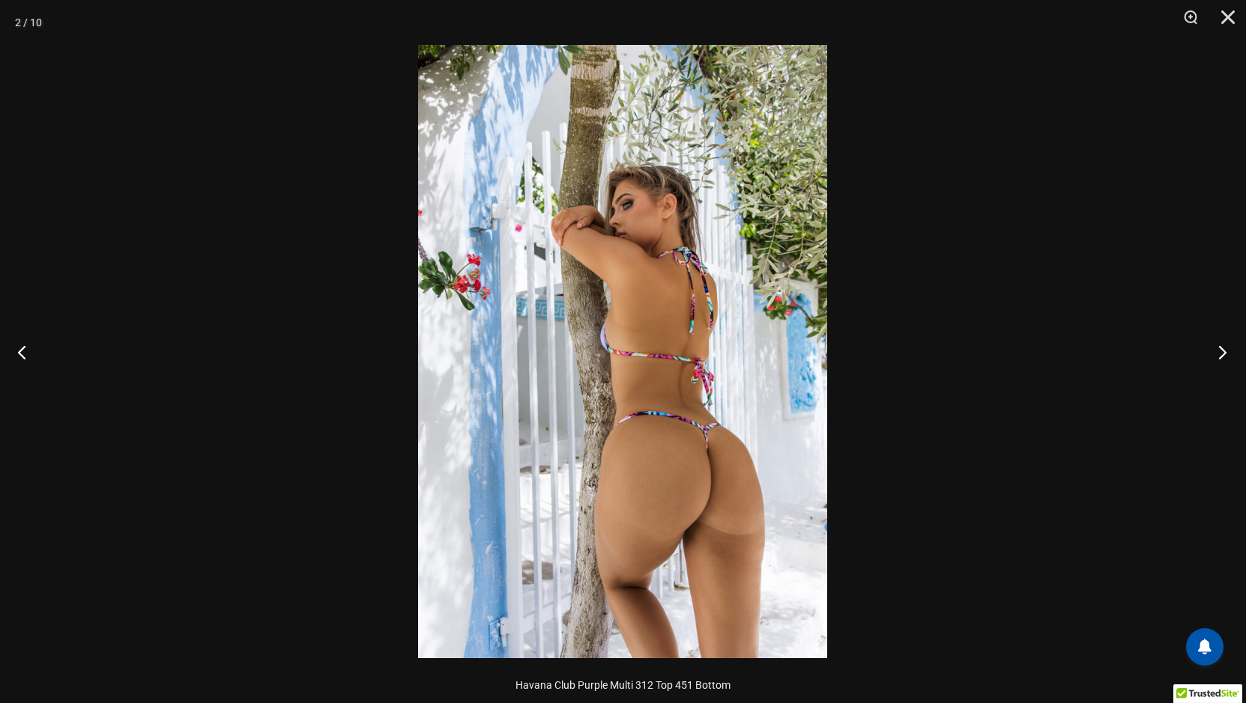
click at [1223, 353] on button "Next" at bounding box center [1218, 352] width 56 height 75
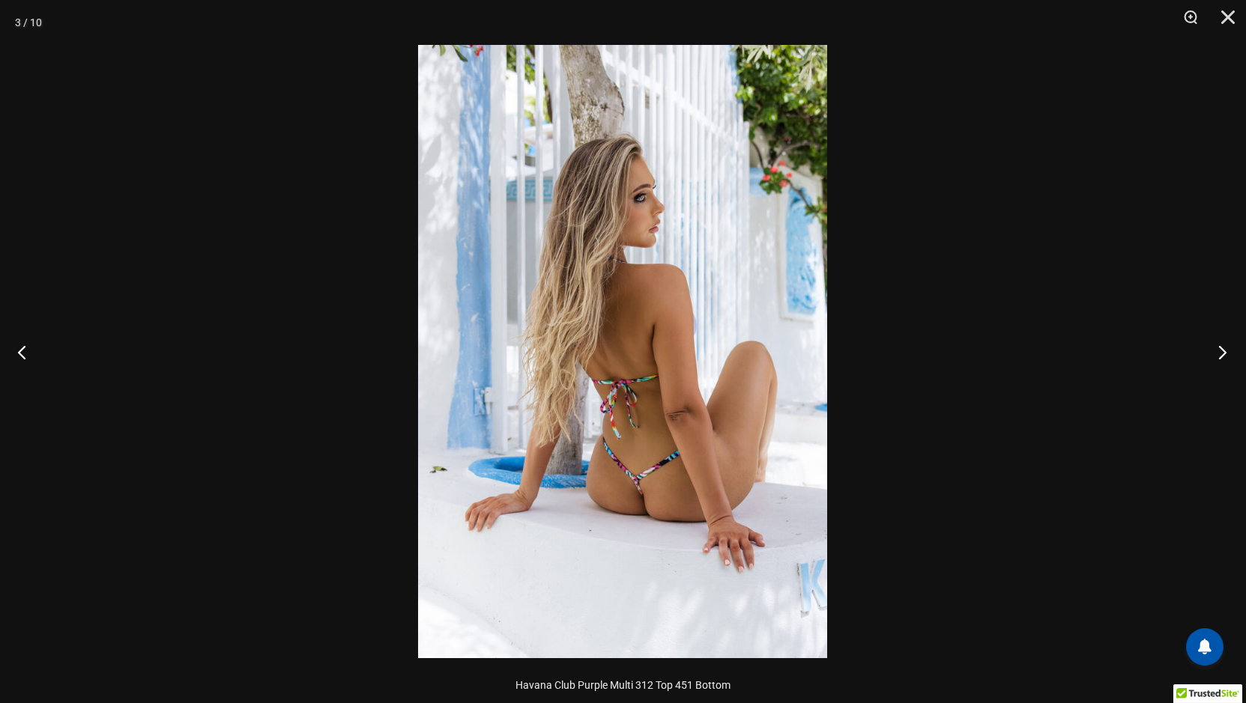
click at [1223, 353] on button "Next" at bounding box center [1218, 352] width 56 height 75
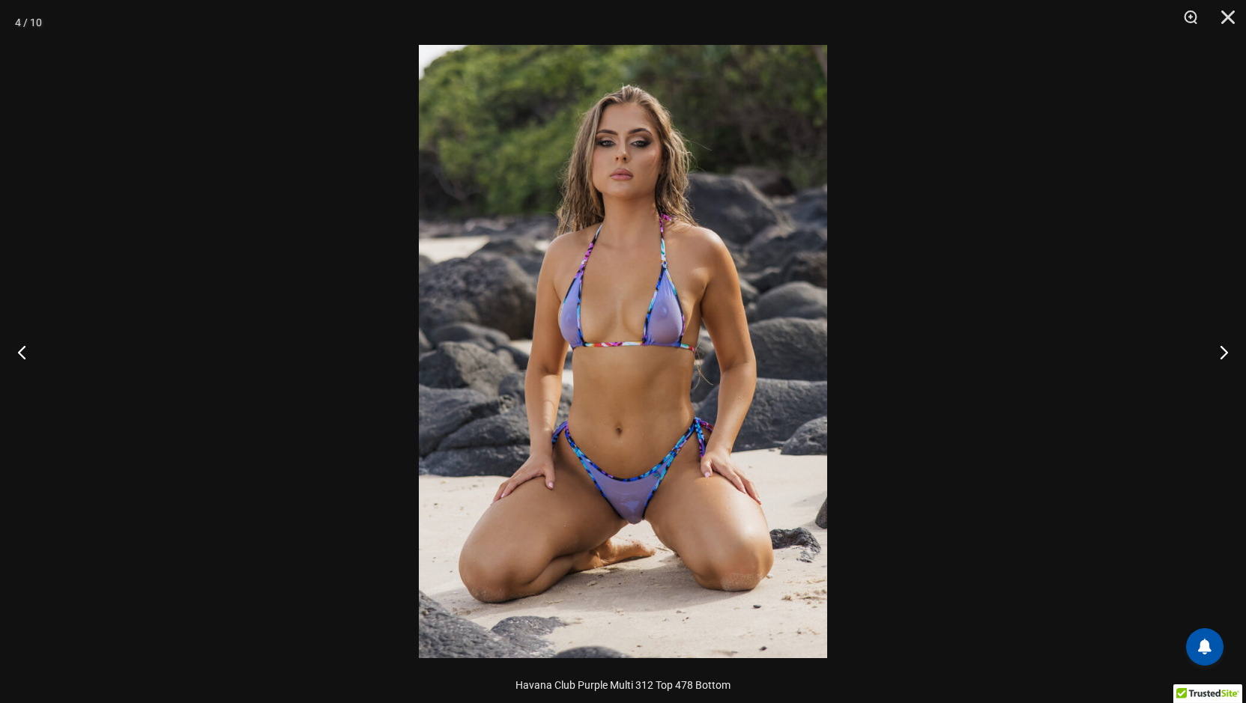
click at [682, 378] on img at bounding box center [623, 352] width 408 height 614
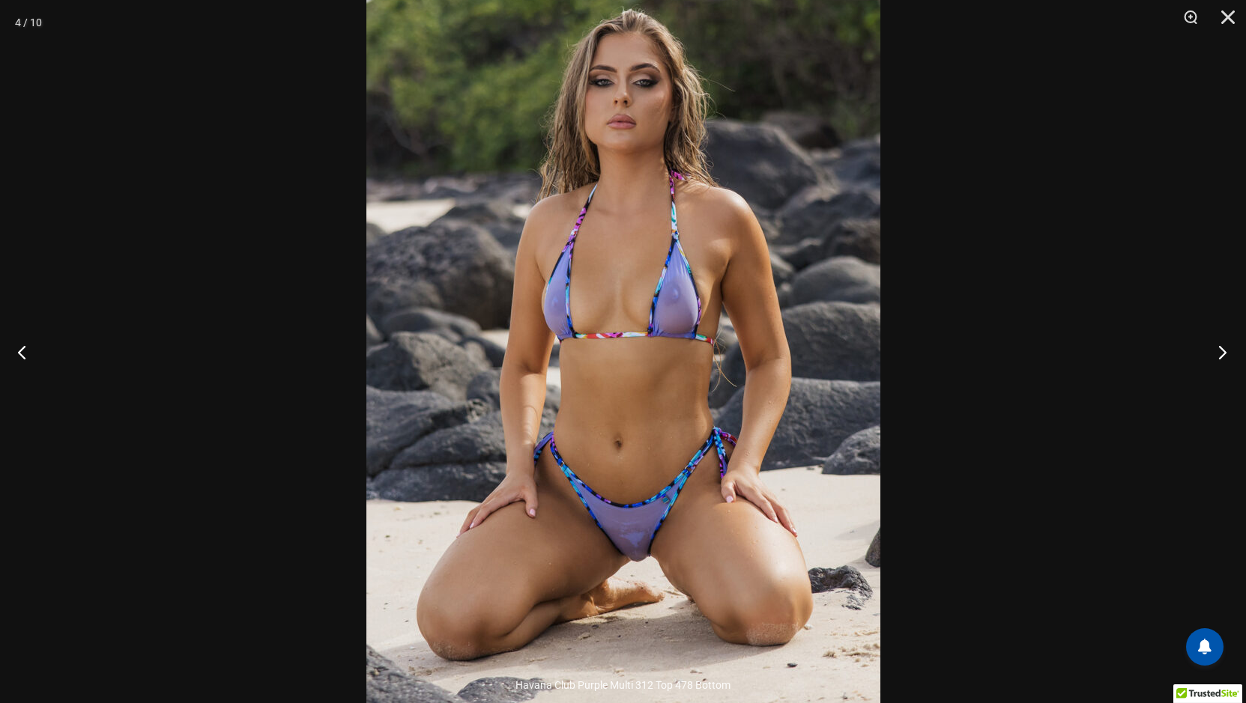
click at [1220, 350] on button "Next" at bounding box center [1218, 352] width 56 height 75
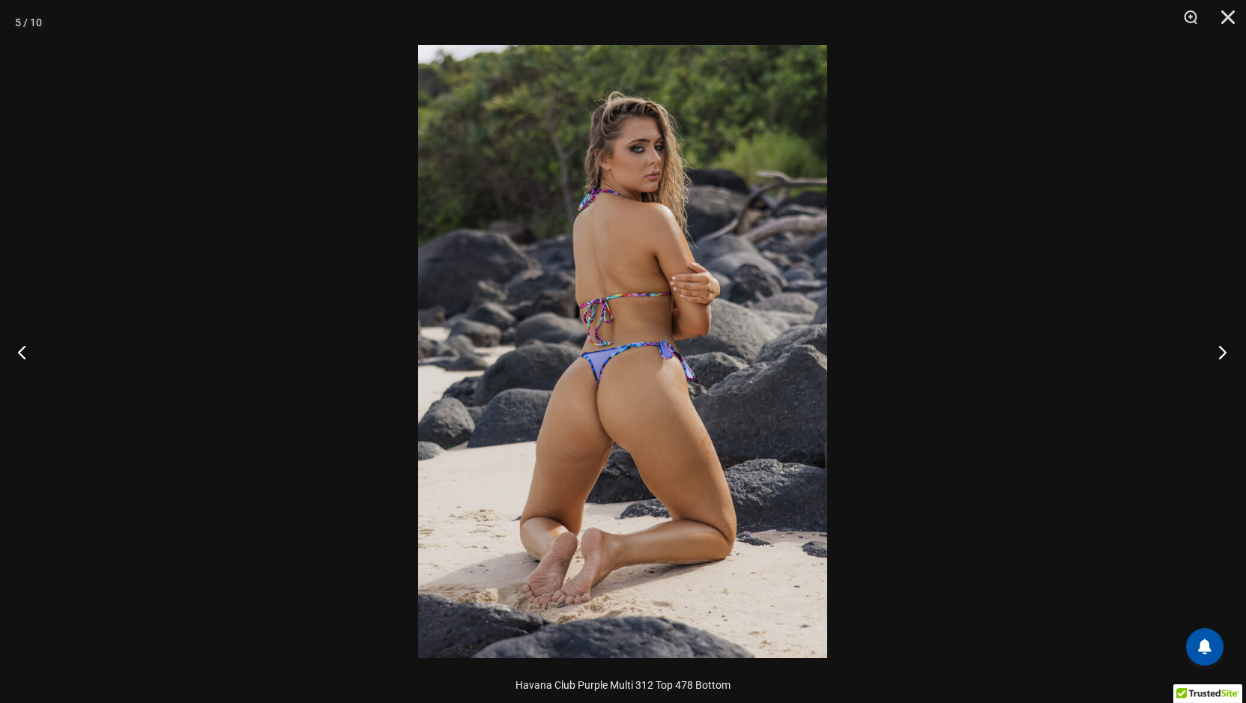
click at [1220, 350] on button "Next" at bounding box center [1218, 352] width 56 height 75
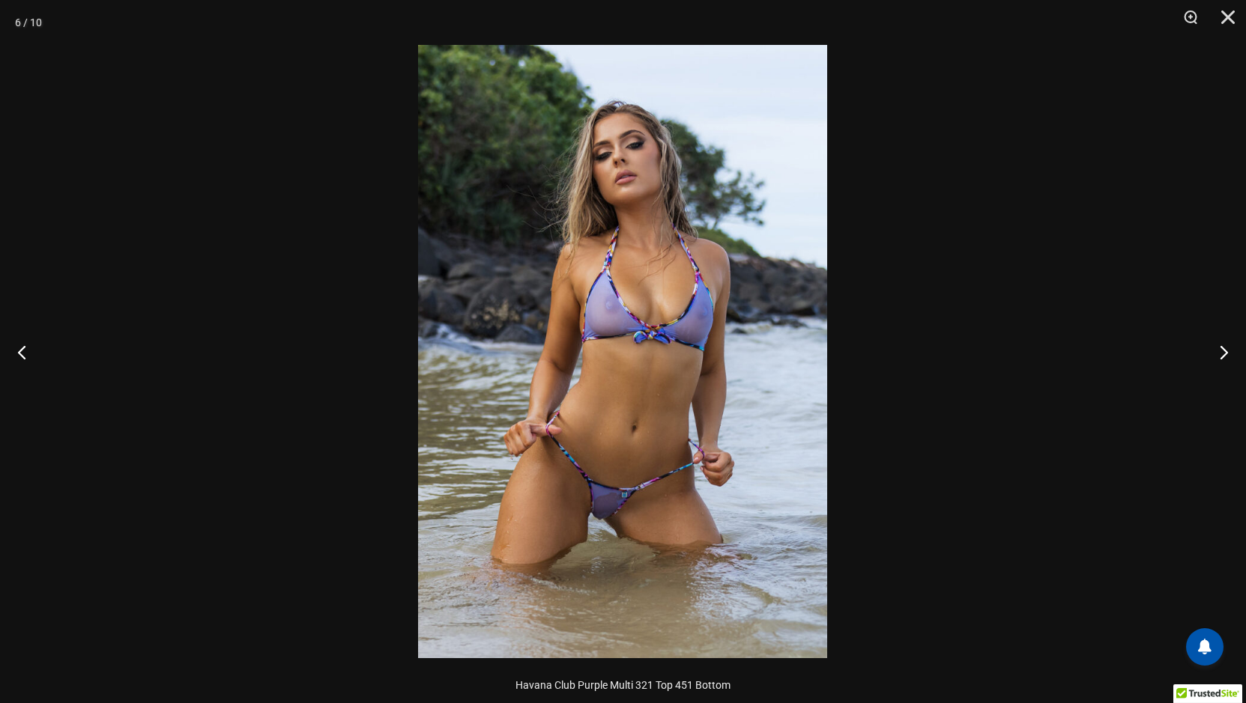
click at [790, 366] on img at bounding box center [622, 352] width 409 height 614
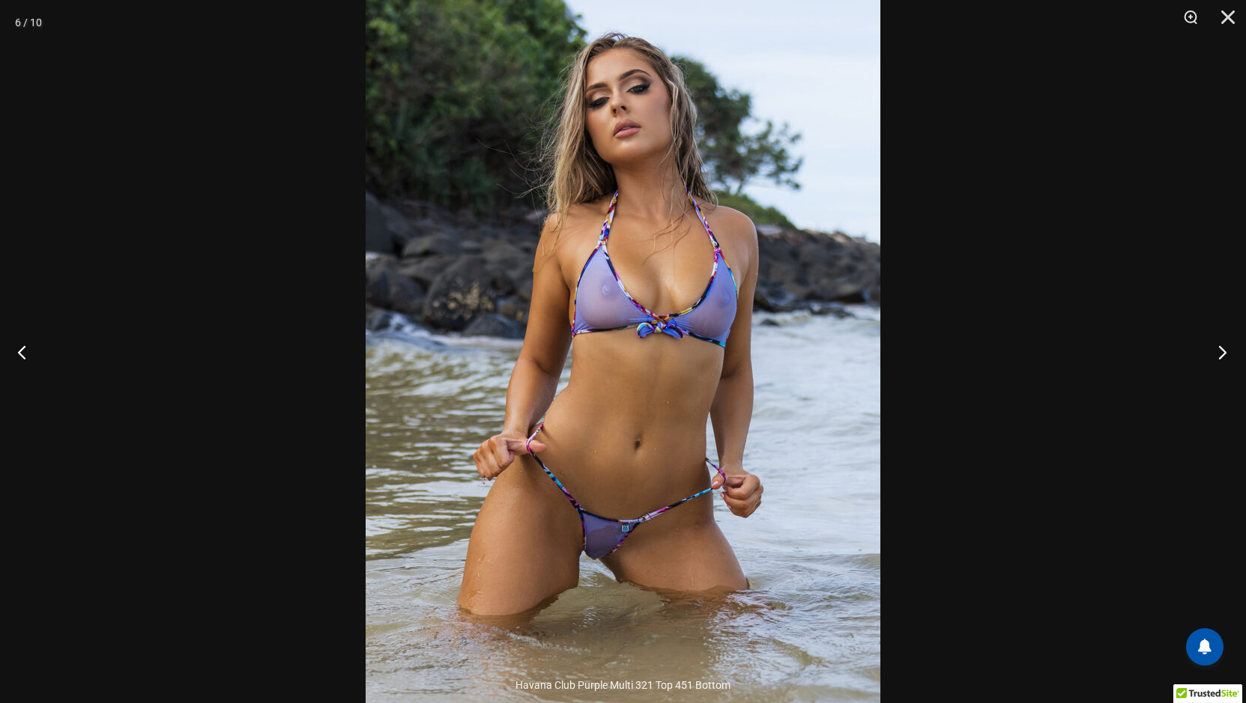
click at [1223, 354] on button "Next" at bounding box center [1218, 352] width 56 height 75
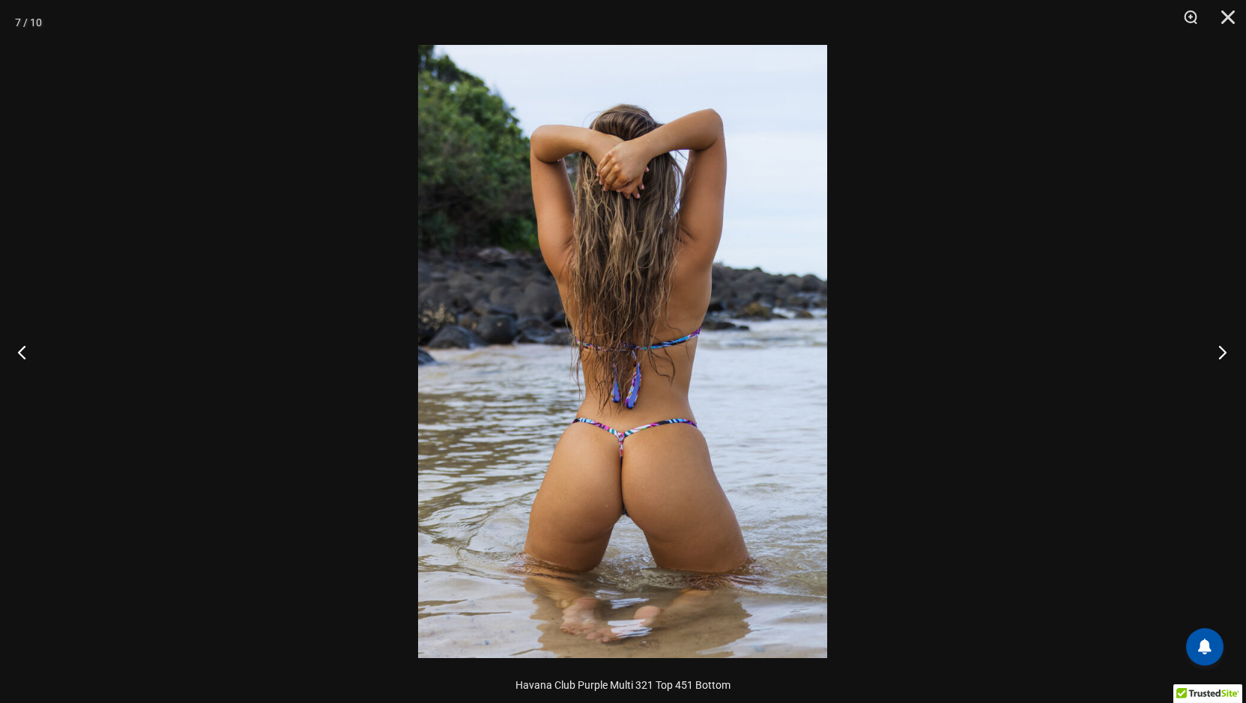
click at [1223, 354] on button "Next" at bounding box center [1218, 352] width 56 height 75
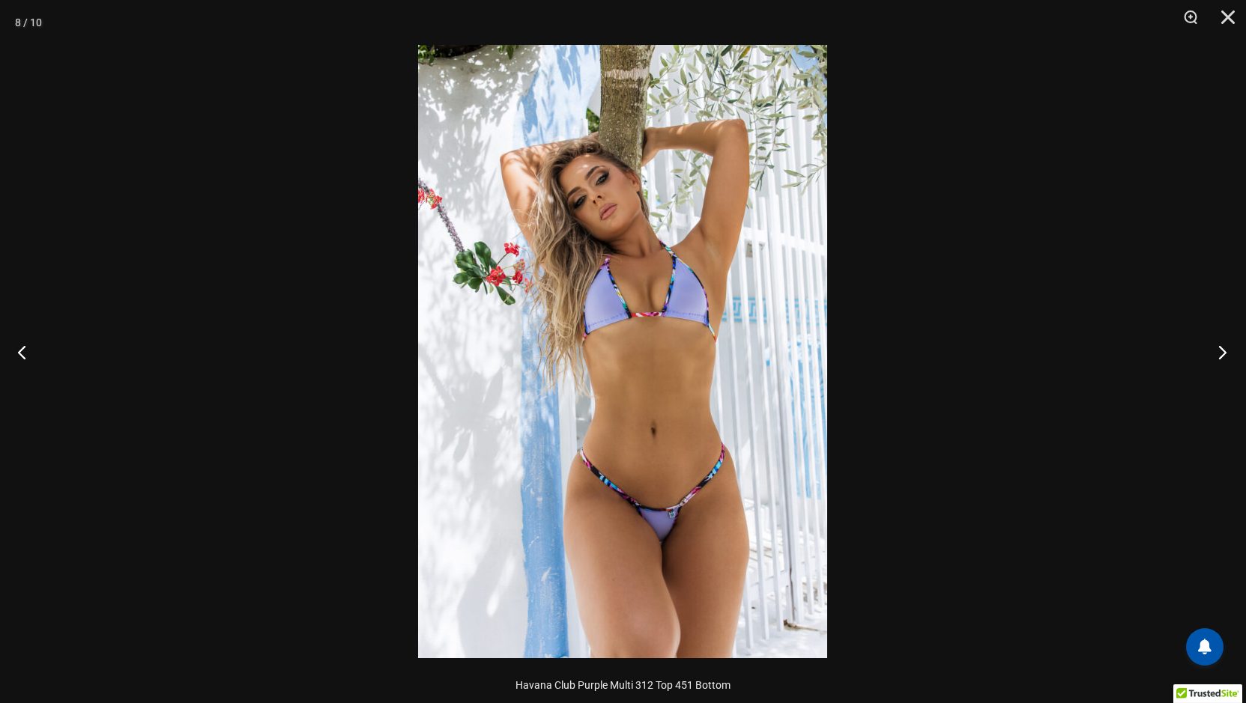
click at [1223, 354] on button "Next" at bounding box center [1218, 352] width 56 height 75
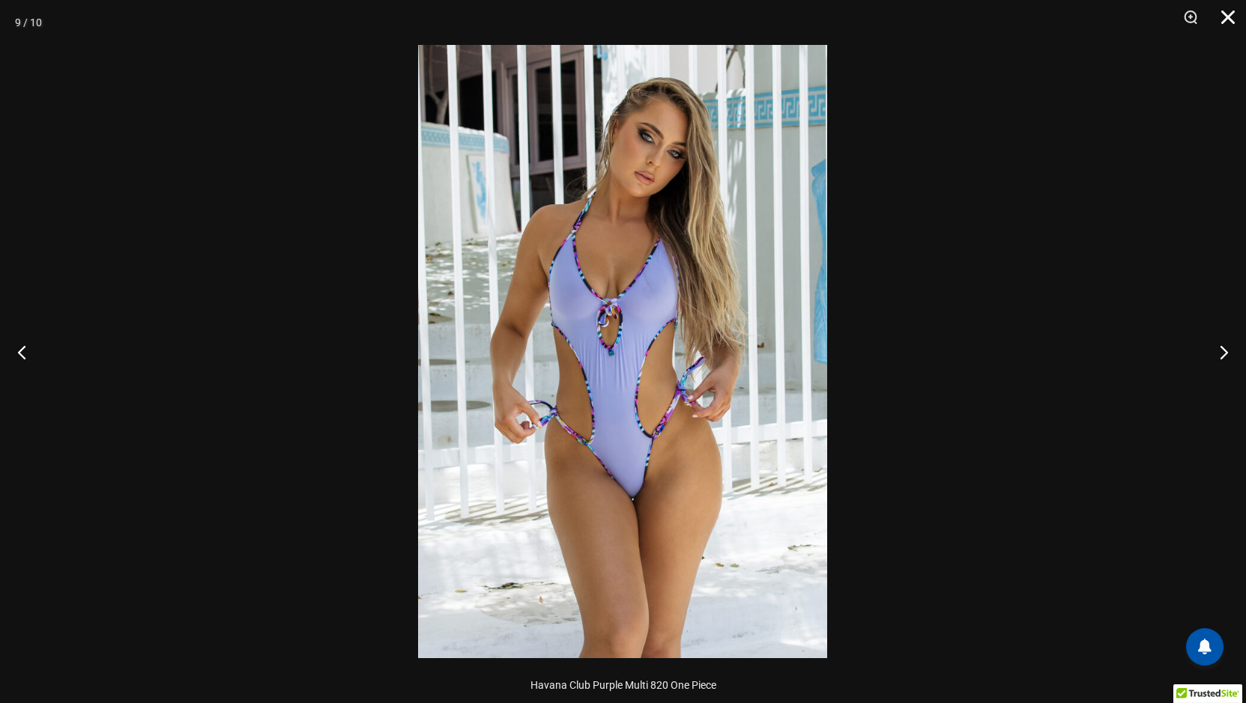
click at [1229, 20] on button "Close" at bounding box center [1222, 22] width 37 height 45
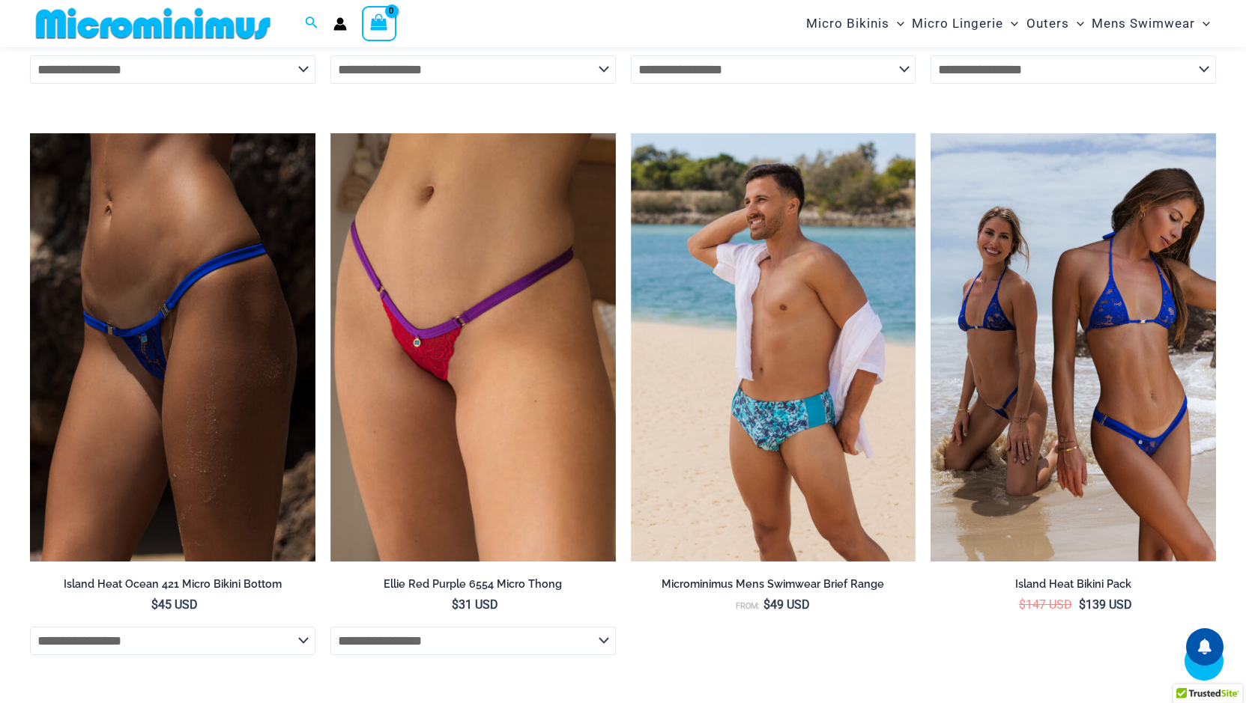
scroll to position [5155, 0]
